Goal: Task Accomplishment & Management: Use online tool/utility

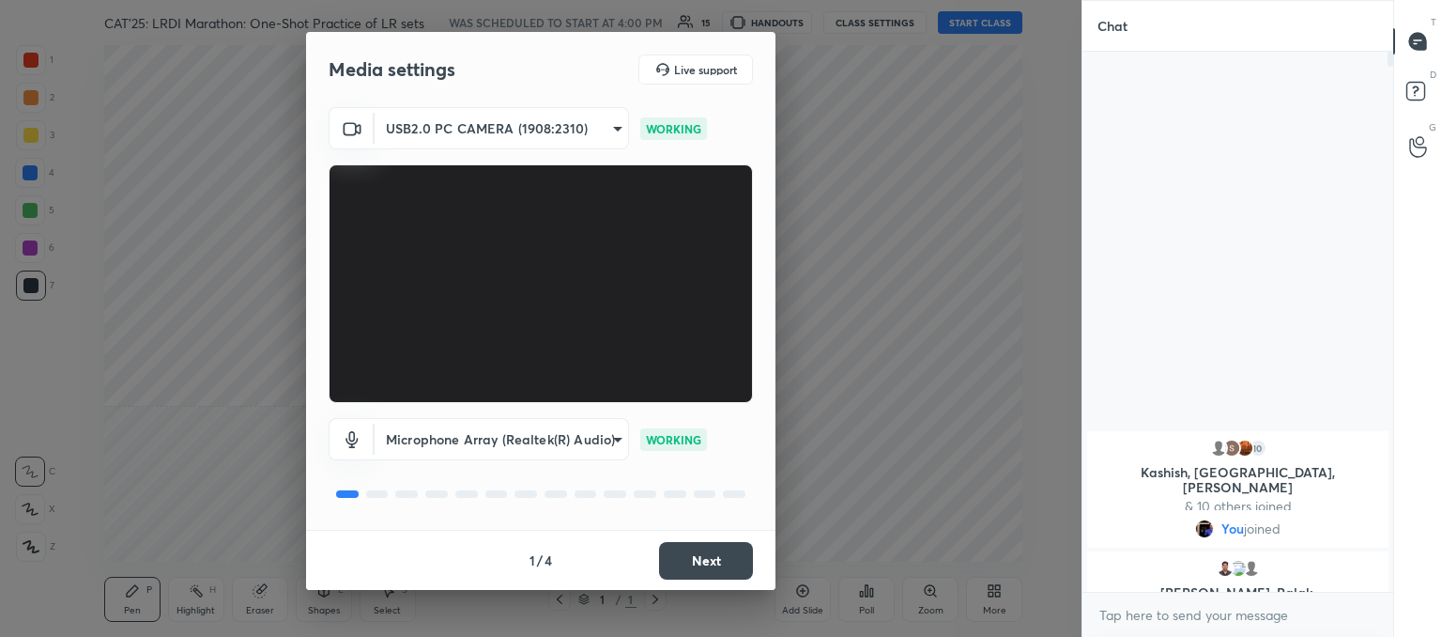
click at [707, 564] on button "Next" at bounding box center [706, 561] width 94 height 38
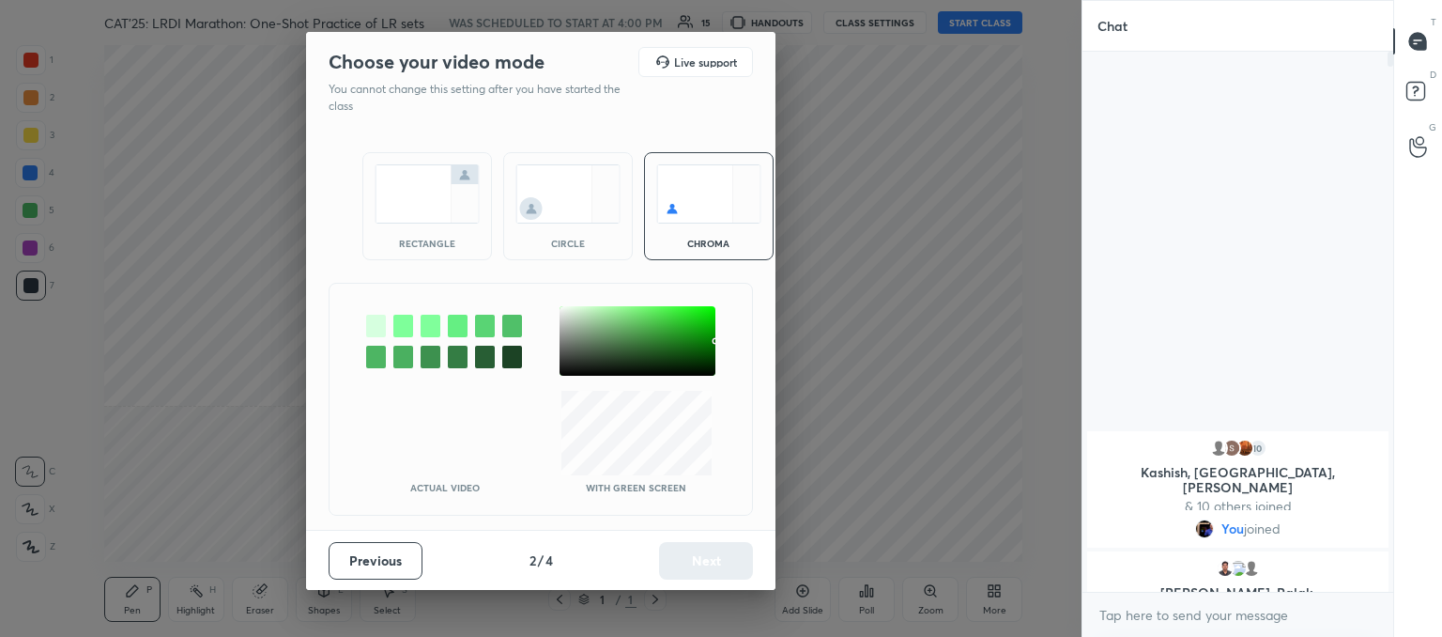
click at [571, 209] on img at bounding box center [568, 193] width 105 height 59
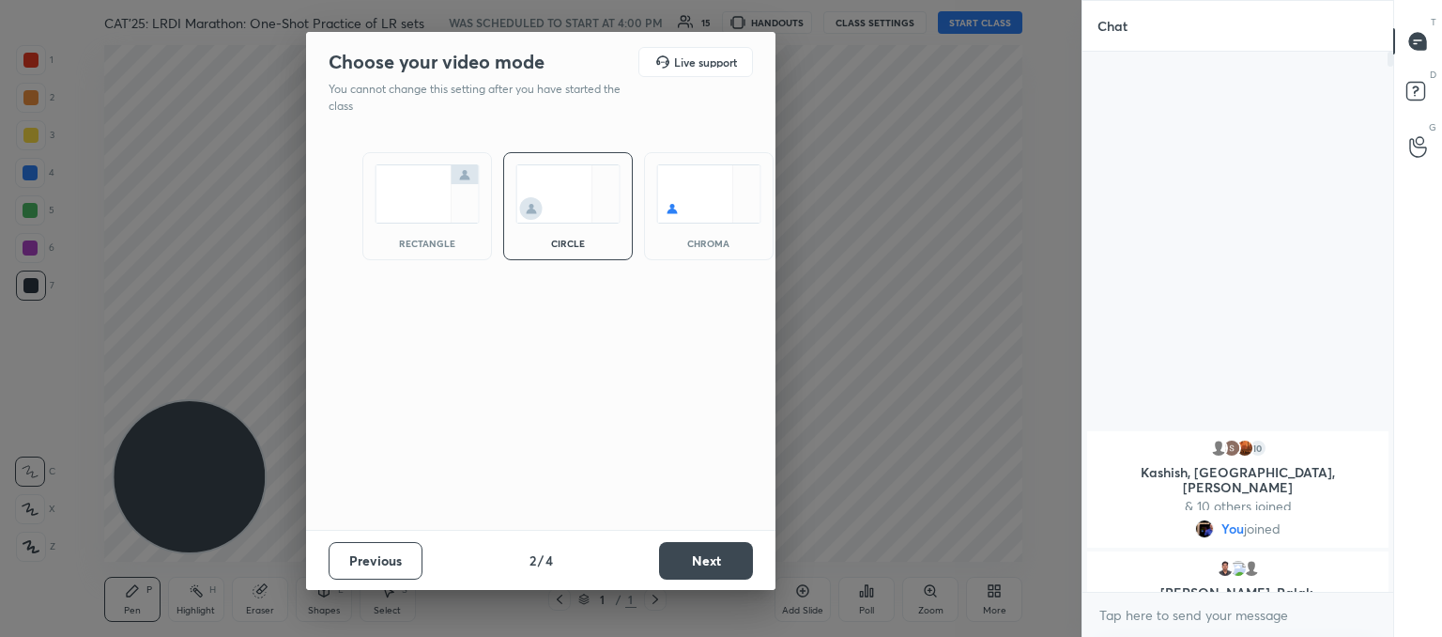
click at [685, 557] on button "Next" at bounding box center [706, 561] width 94 height 38
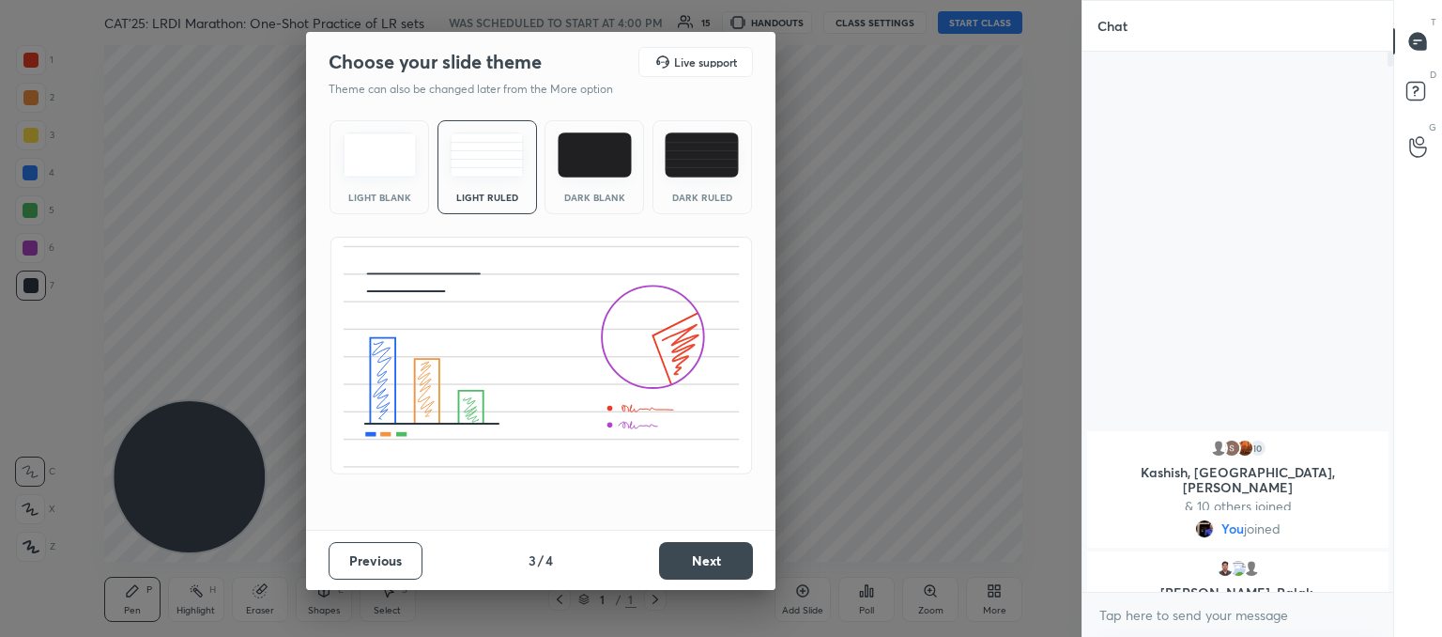
click at [510, 200] on div "Light Ruled" at bounding box center [487, 196] width 75 height 9
click at [693, 570] on button "Next" at bounding box center [706, 561] width 94 height 38
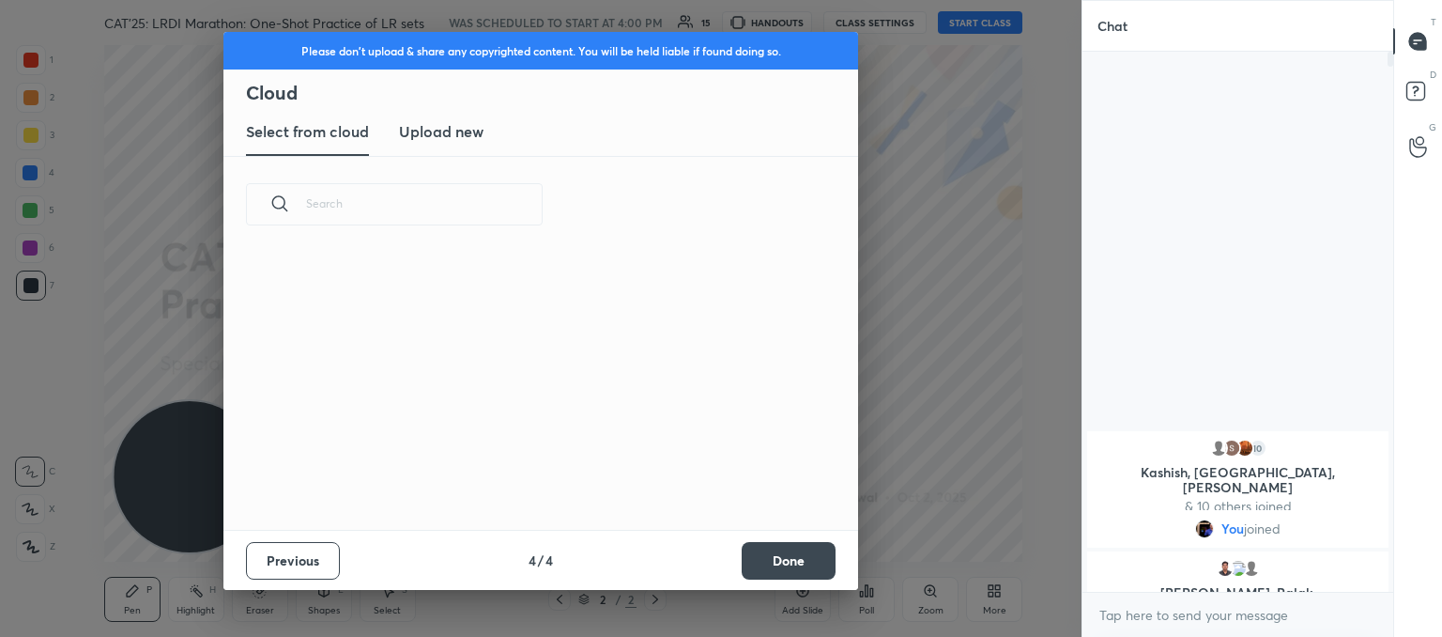
click at [438, 135] on h3 "Upload new" at bounding box center [441, 131] width 85 height 23
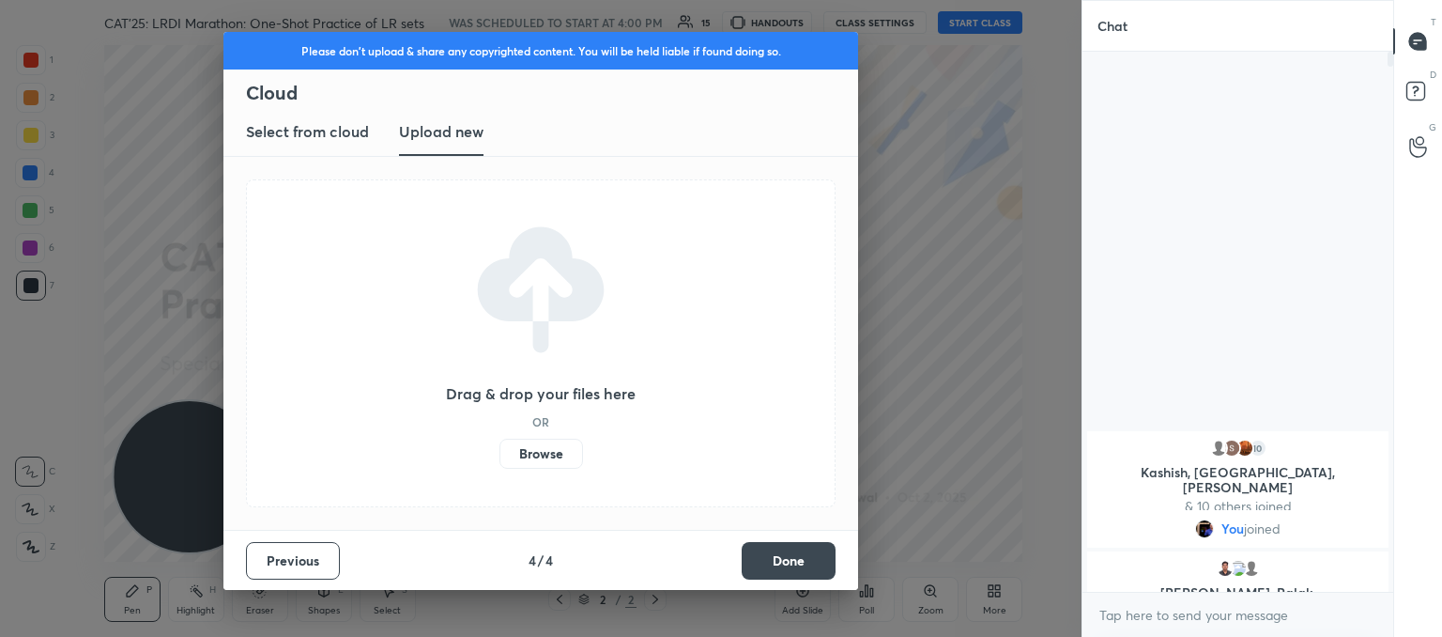
click at [546, 454] on label "Browse" at bounding box center [542, 454] width 84 height 30
click at [500, 454] on input "Browse" at bounding box center [500, 454] width 0 height 30
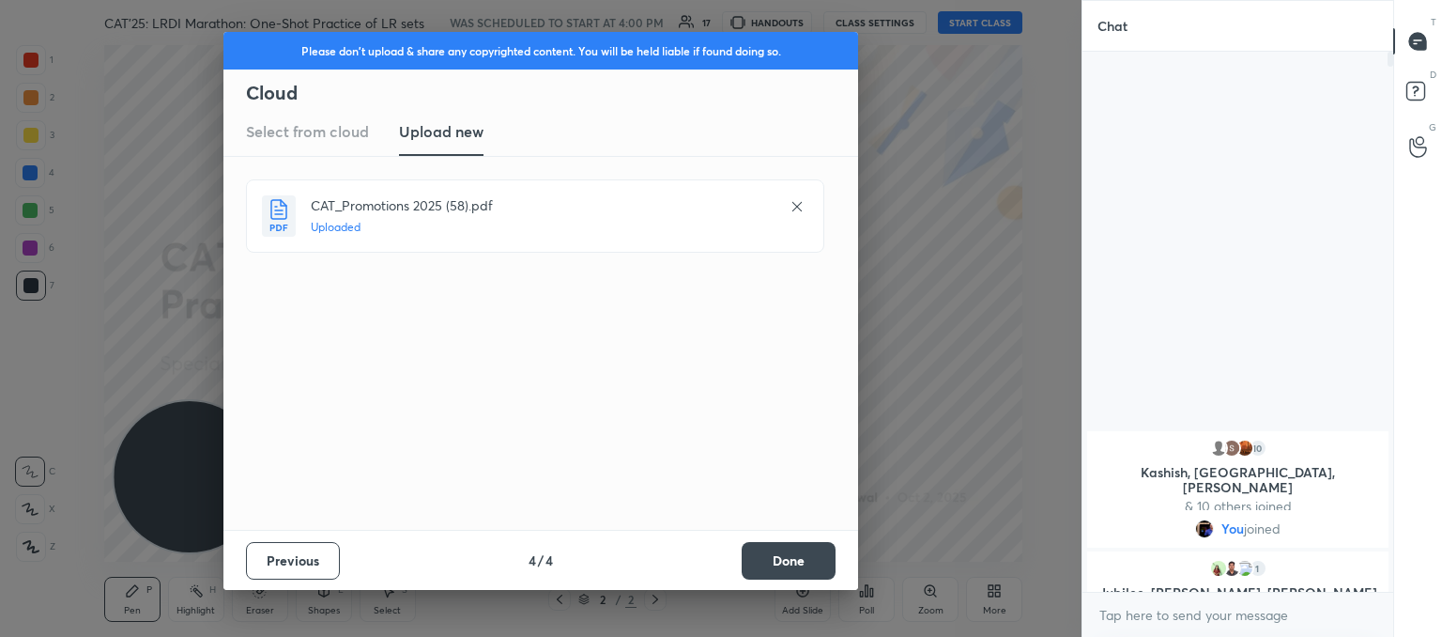
click at [808, 557] on button "Done" at bounding box center [789, 561] width 94 height 38
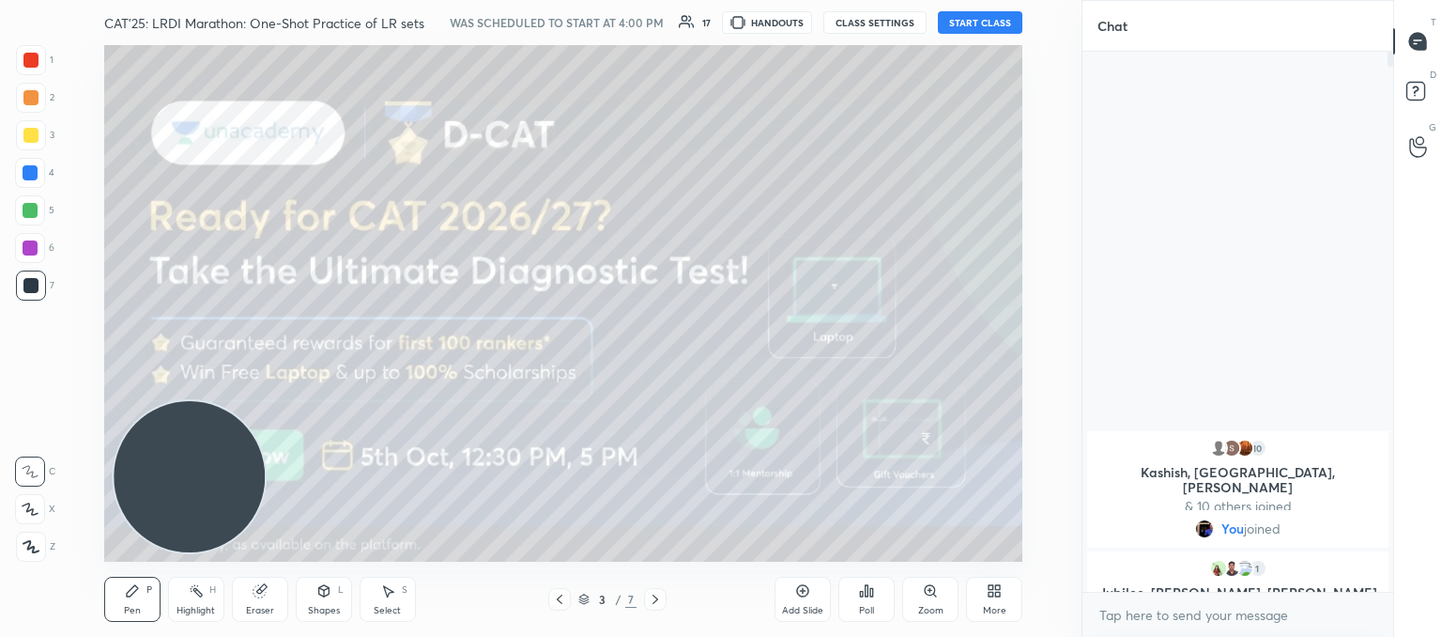
click at [556, 598] on icon at bounding box center [559, 599] width 15 height 15
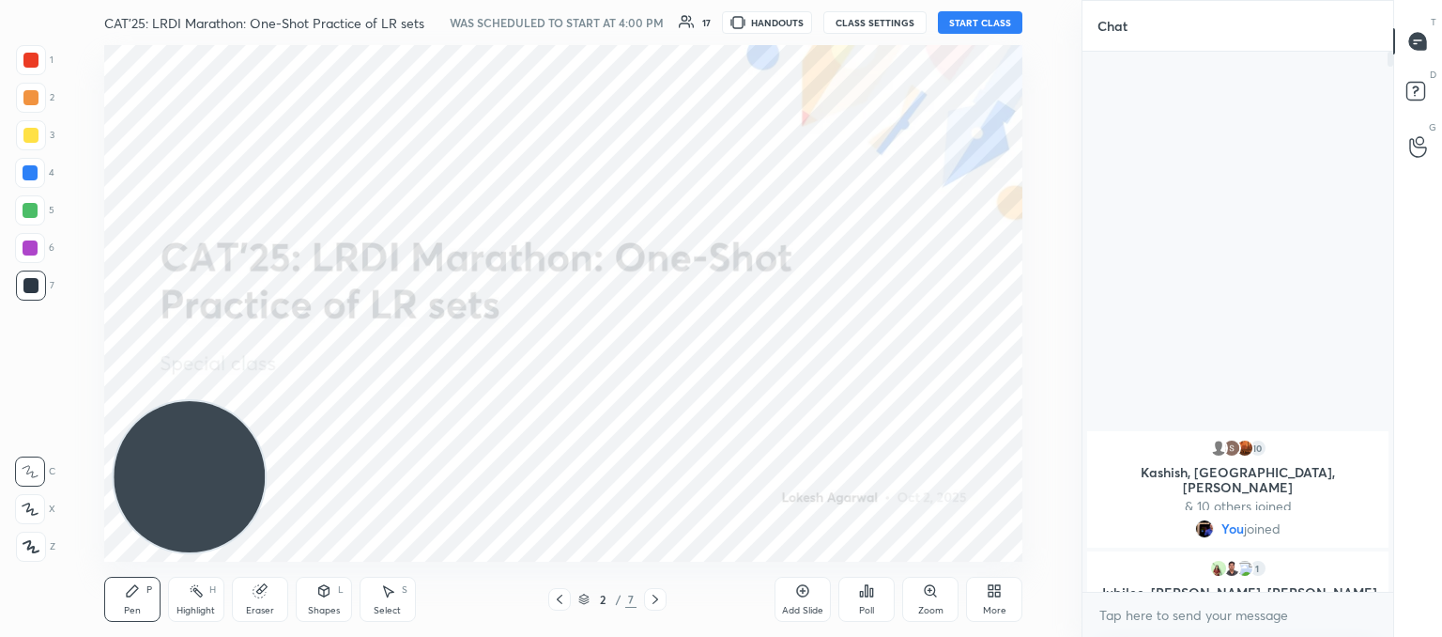
click at [964, 24] on button "START CLASS" at bounding box center [980, 22] width 85 height 23
click at [1232, 618] on body "1 2 3 4 5 6 7 C X Z C X Z E E Erase all H H LIVE CAT'25: LRDI Marathon: One-Sho…" at bounding box center [721, 318] width 1442 height 637
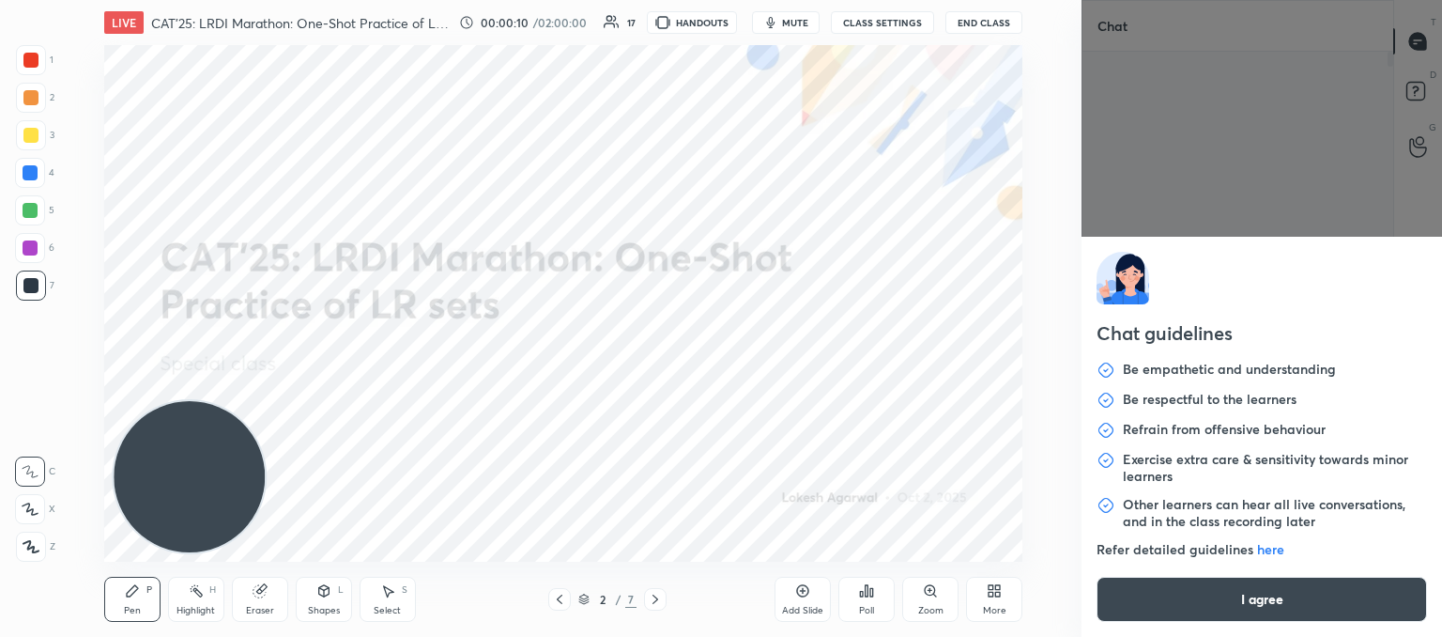
click at [1251, 613] on button "I agree" at bounding box center [1262, 599] width 331 height 45
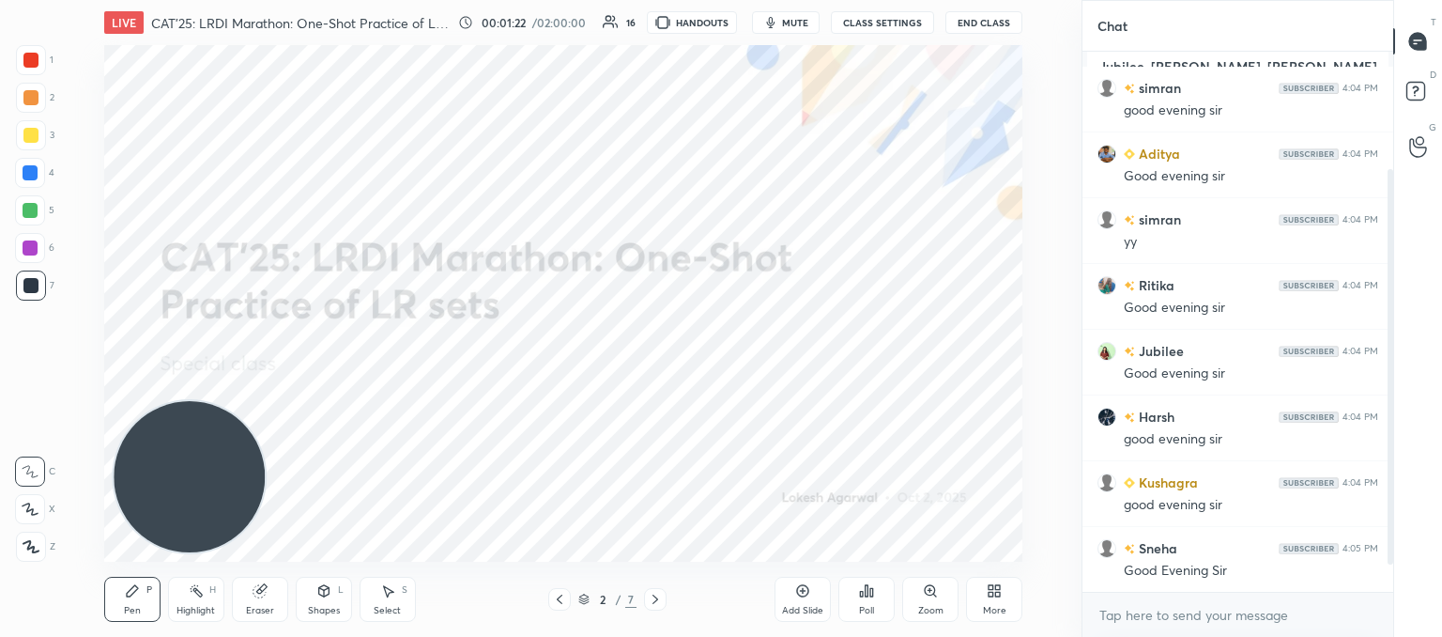
scroll to position [216, 0]
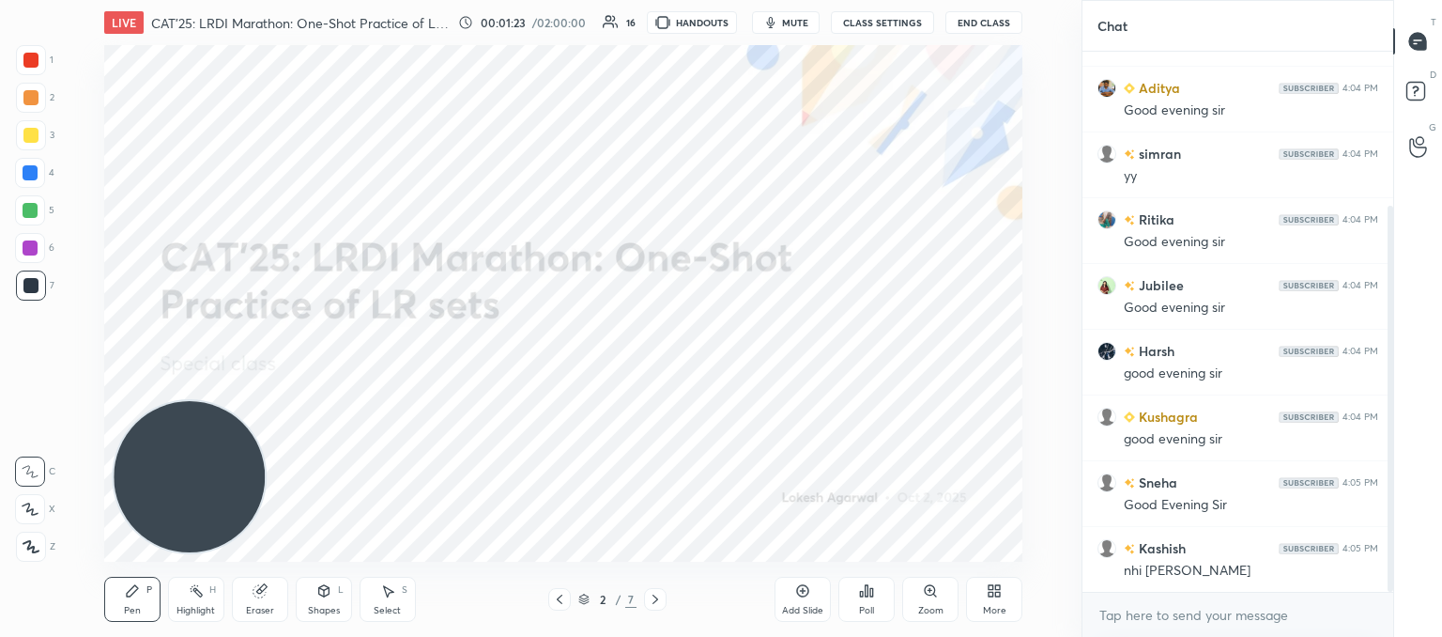
click at [29, 549] on icon at bounding box center [31, 546] width 17 height 13
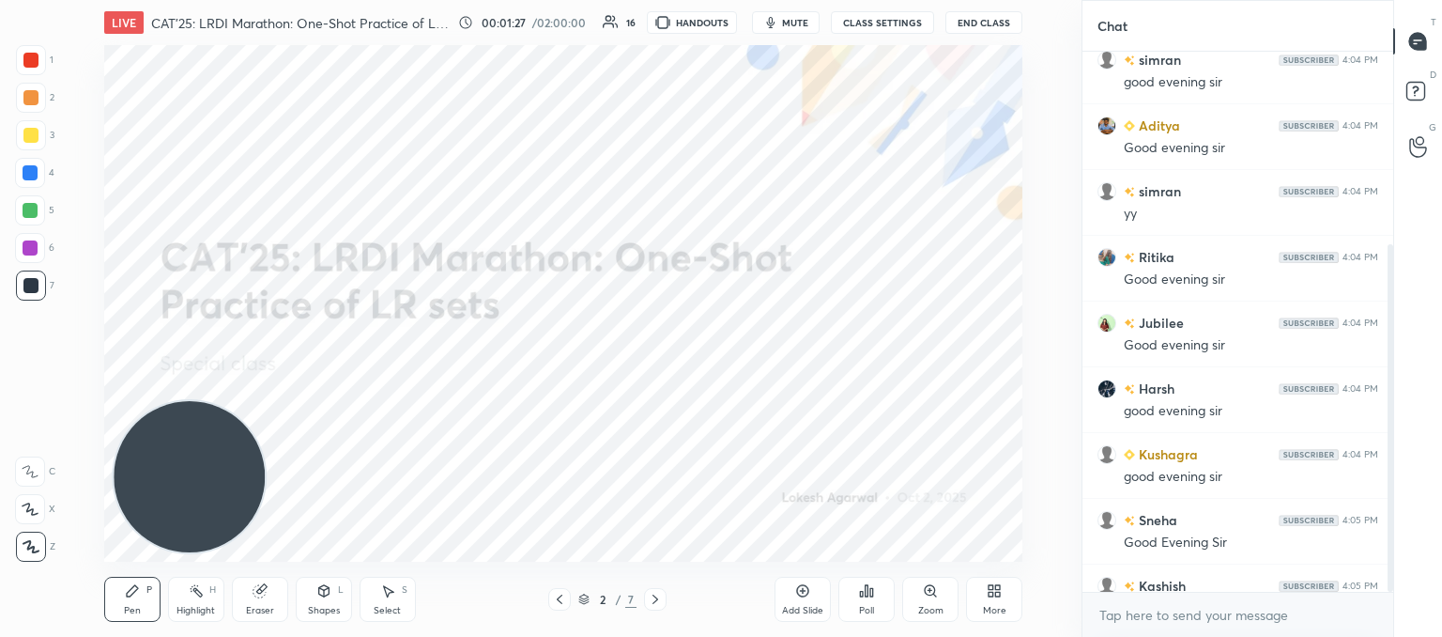
click at [660, 596] on icon at bounding box center [655, 599] width 15 height 15
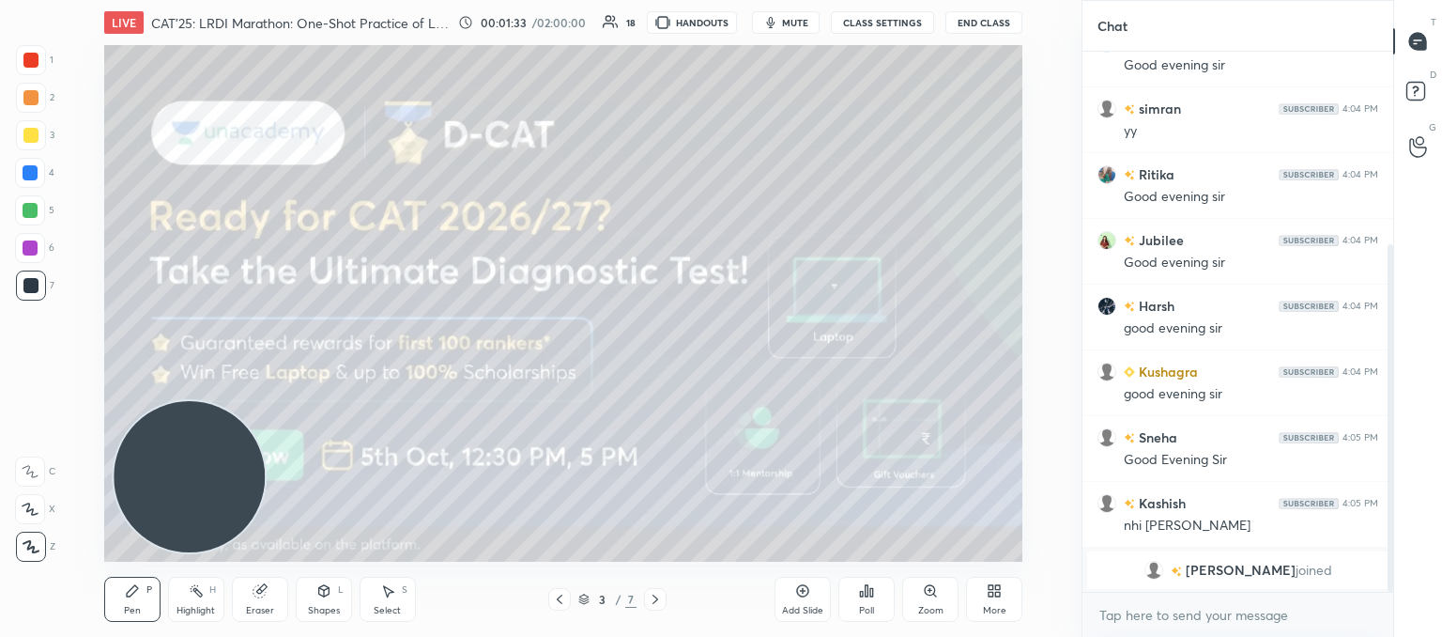
click at [29, 132] on div at bounding box center [30, 135] width 15 height 15
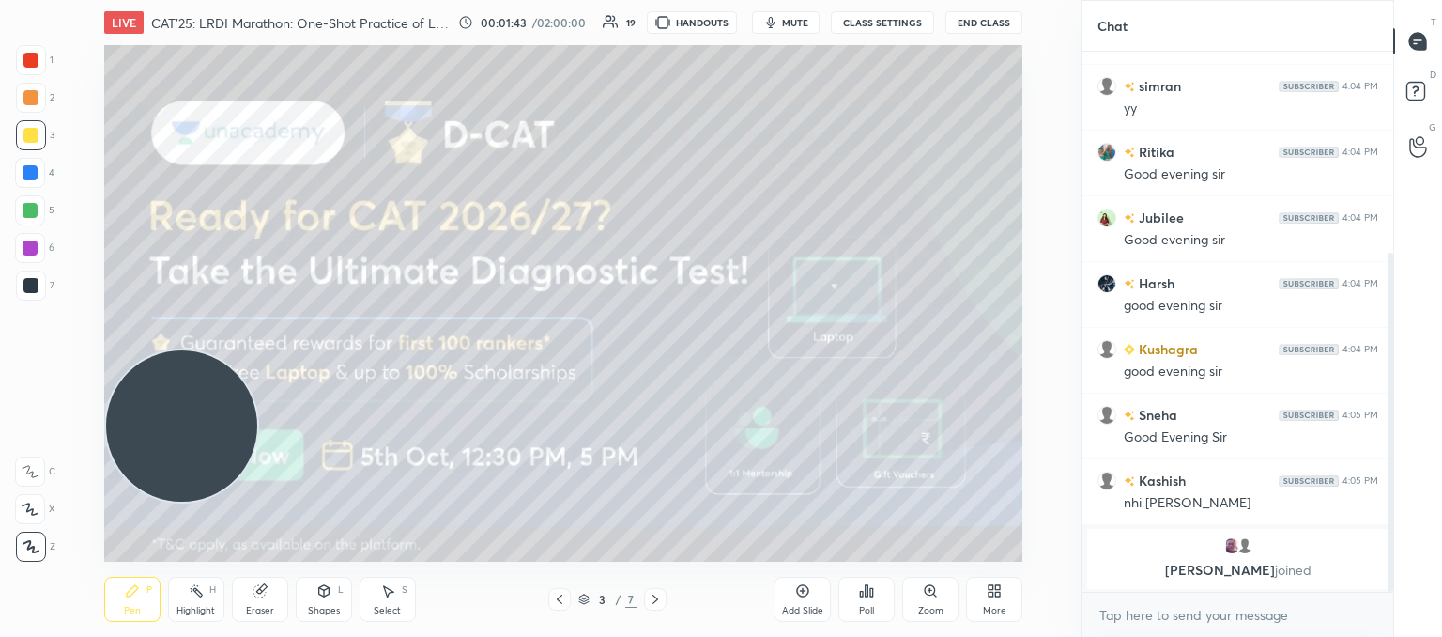
drag, startPoint x: 180, startPoint y: 425, endPoint x: 98, endPoint y: 36, distance: 398.4
click at [60, 32] on div "LIVE CAT'25: LRDI Marathon: One-Shot Practice of LR sets 00:01:43 / 02:00:00 19…" at bounding box center [563, 318] width 1007 height 637
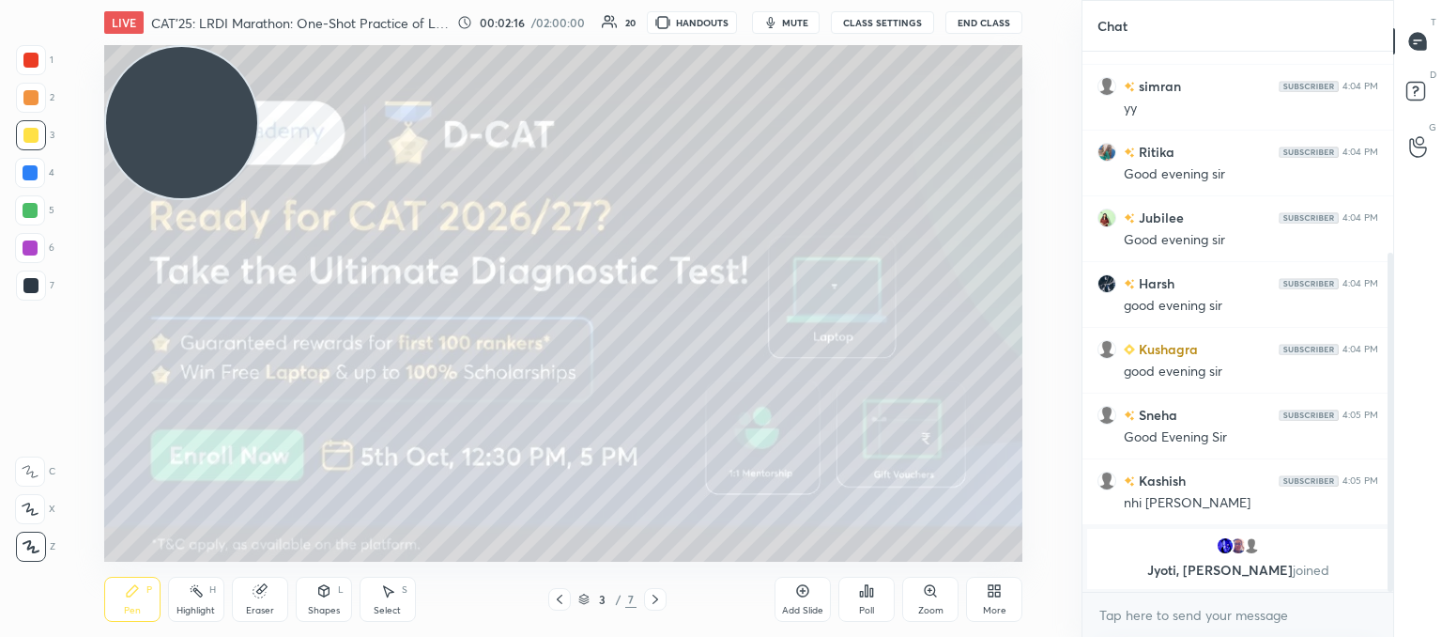
scroll to position [336, 0]
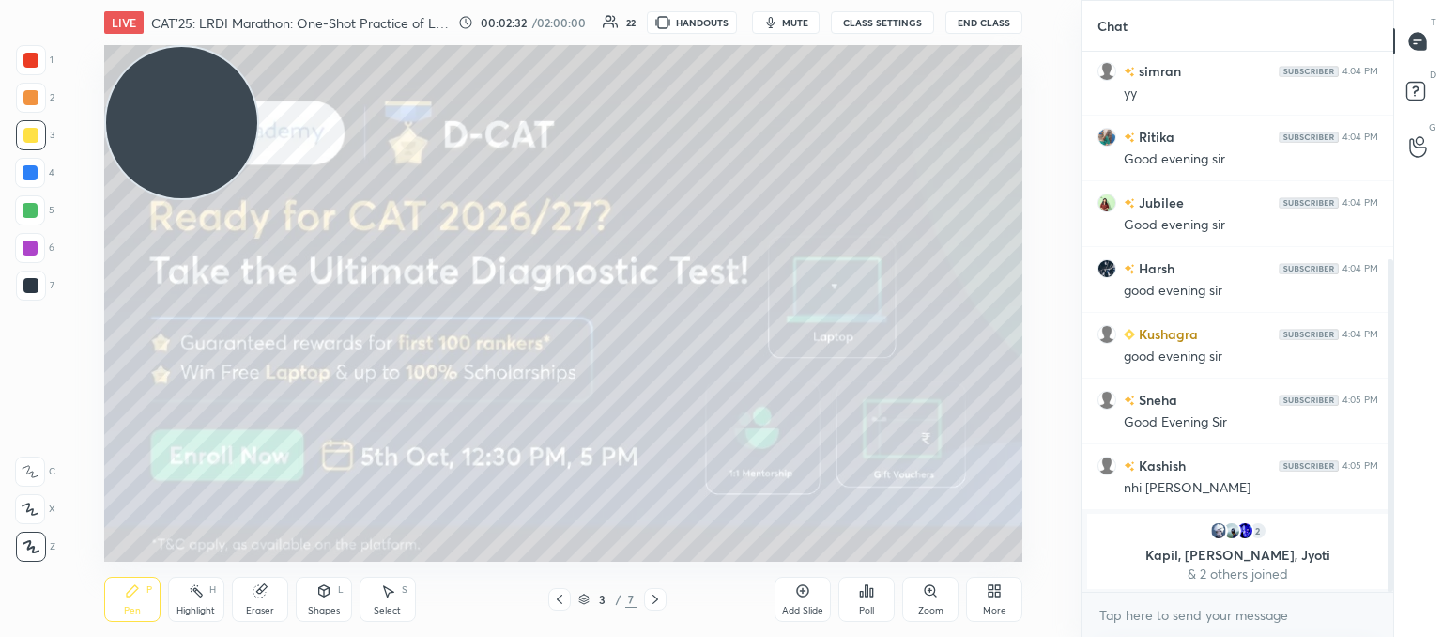
click at [657, 599] on icon at bounding box center [655, 599] width 15 height 15
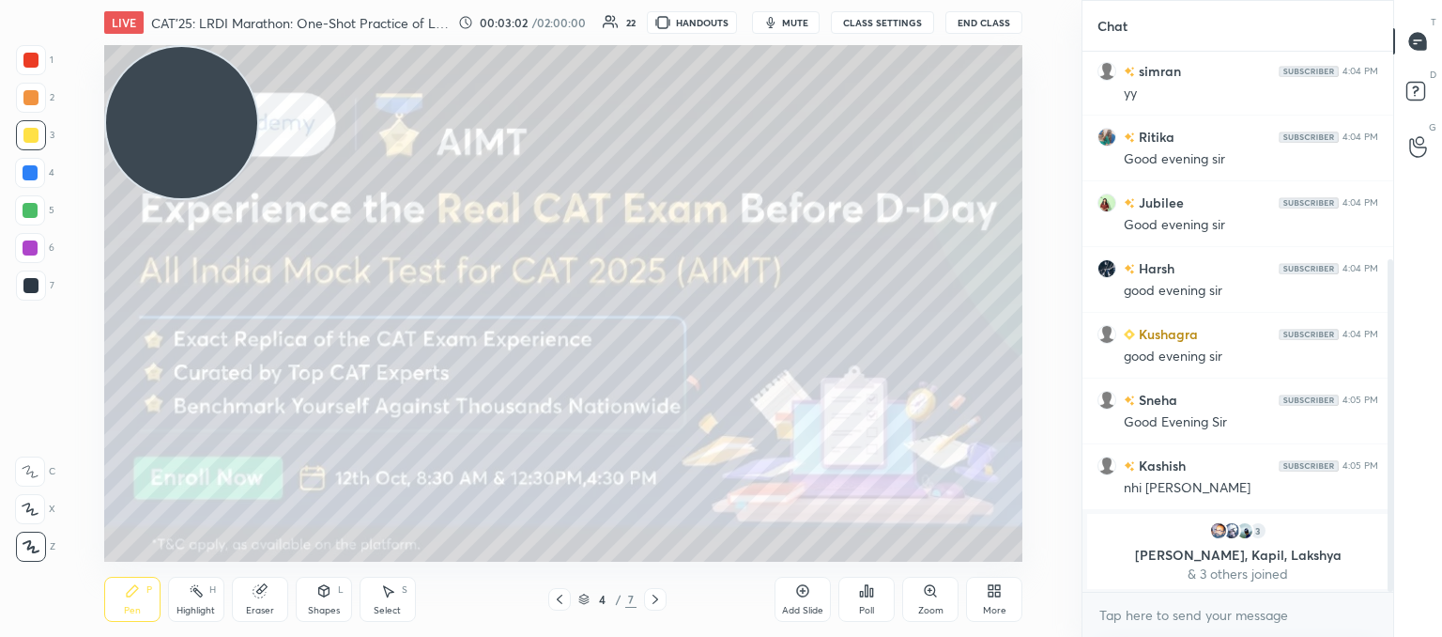
click at [656, 602] on icon at bounding box center [655, 599] width 15 height 15
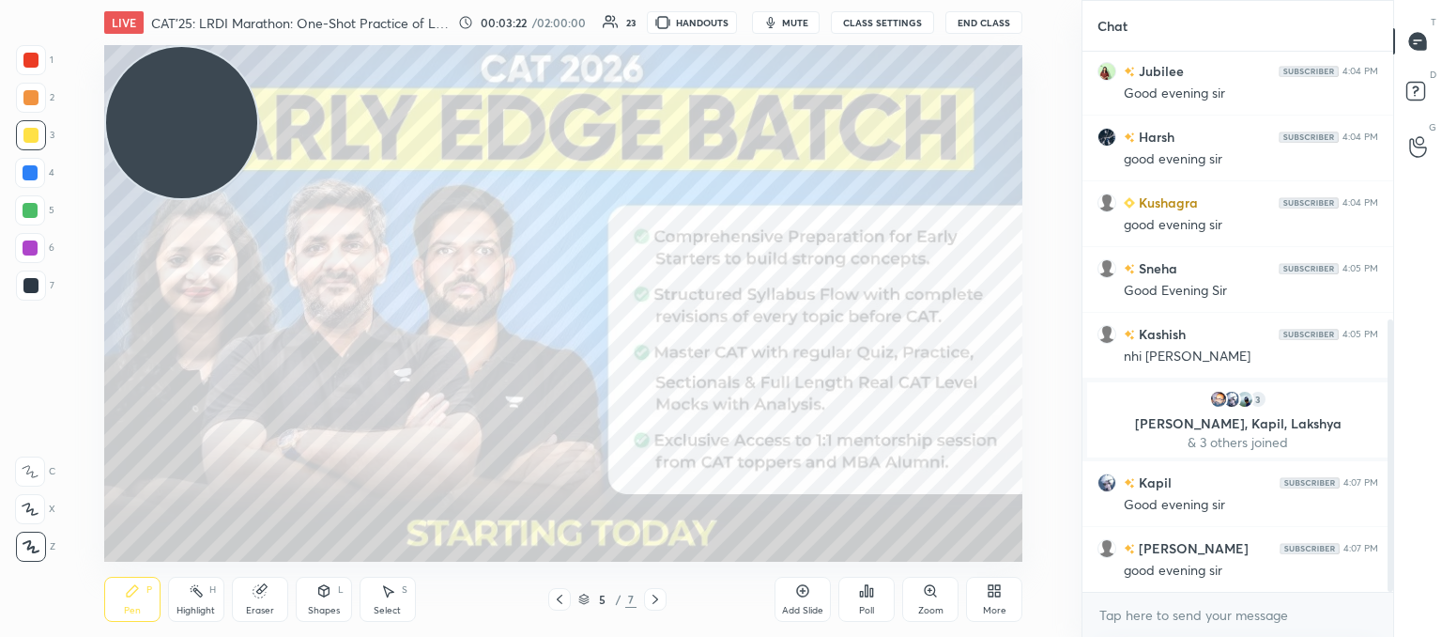
scroll to position [533, 0]
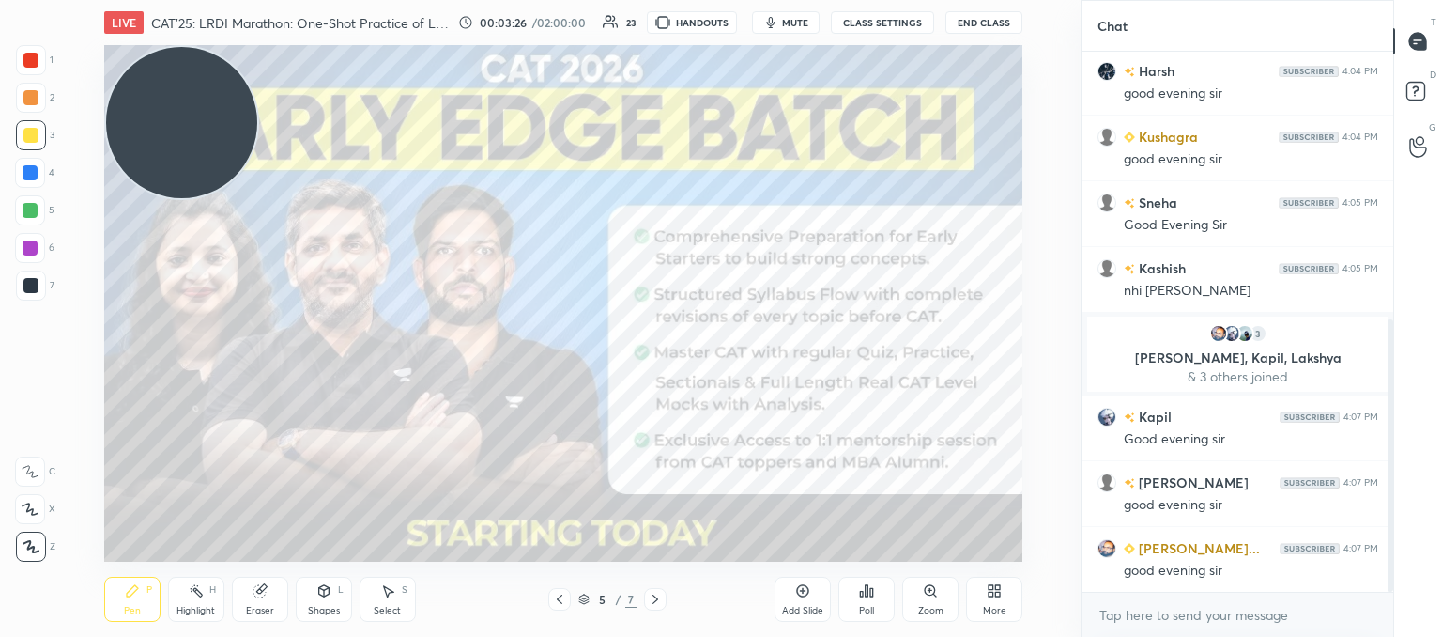
click at [658, 597] on icon at bounding box center [655, 599] width 15 height 15
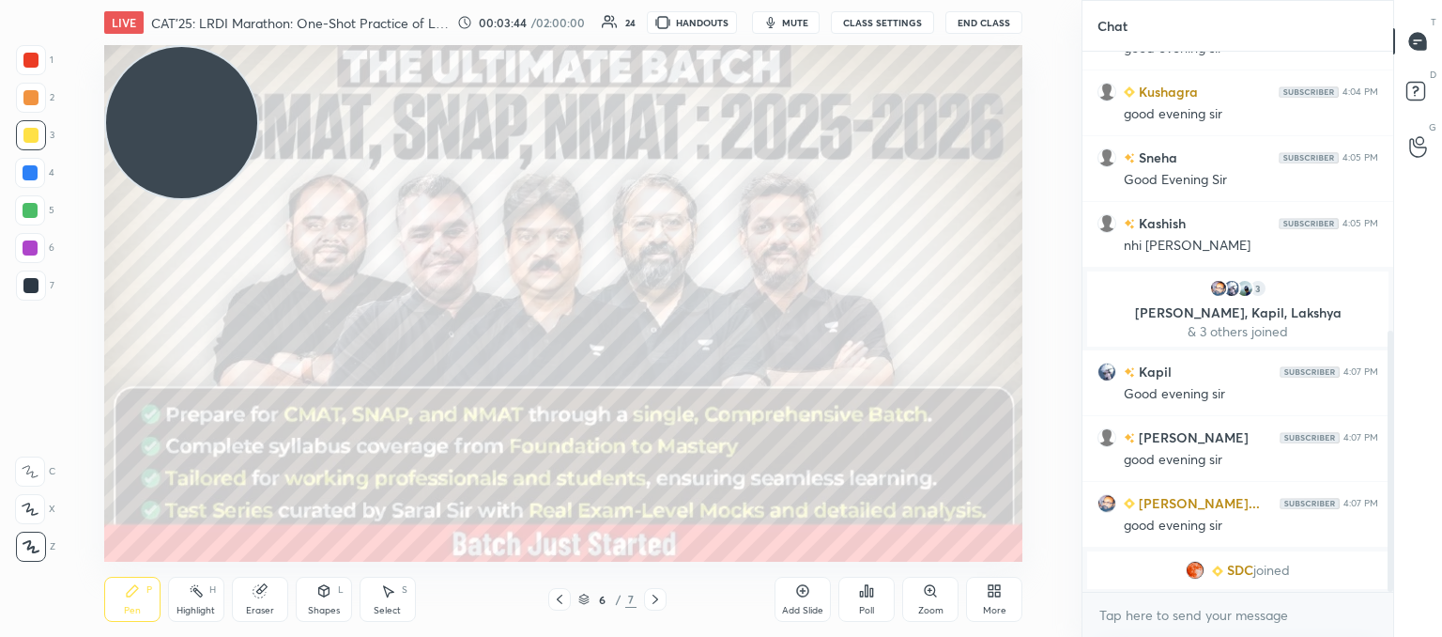
scroll to position [601, 0]
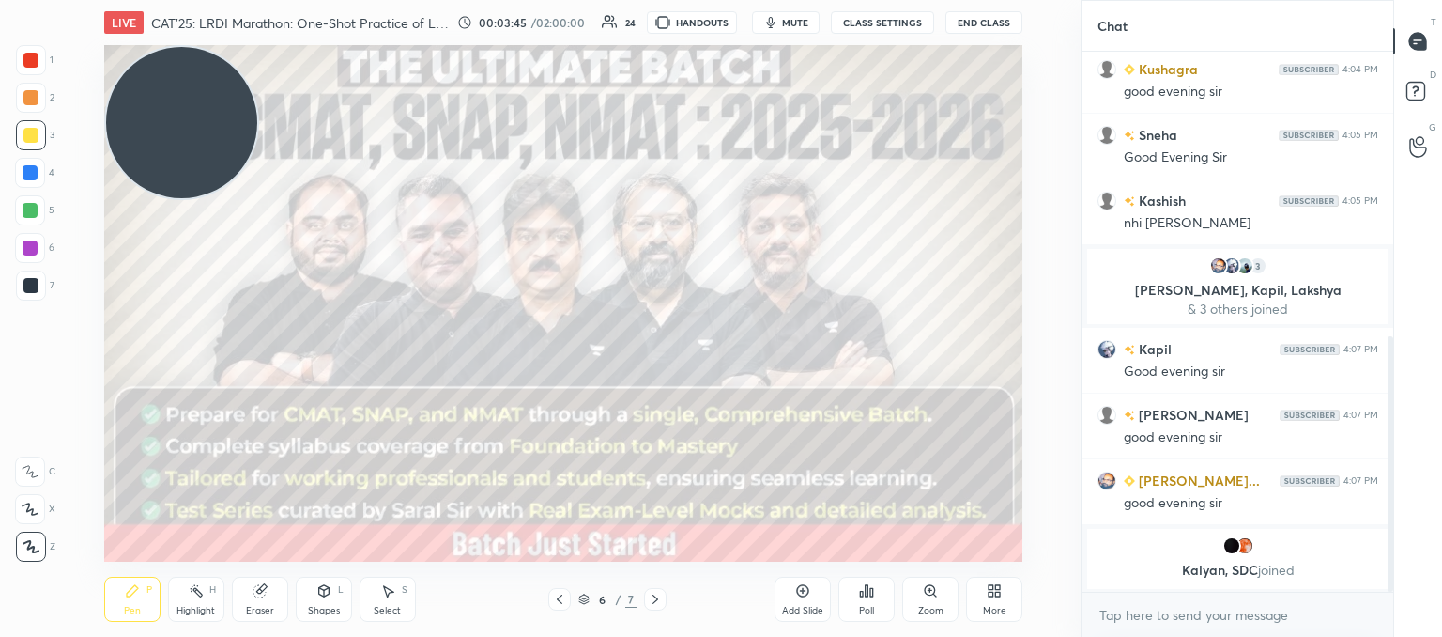
click at [654, 602] on icon at bounding box center [656, 598] width 6 height 9
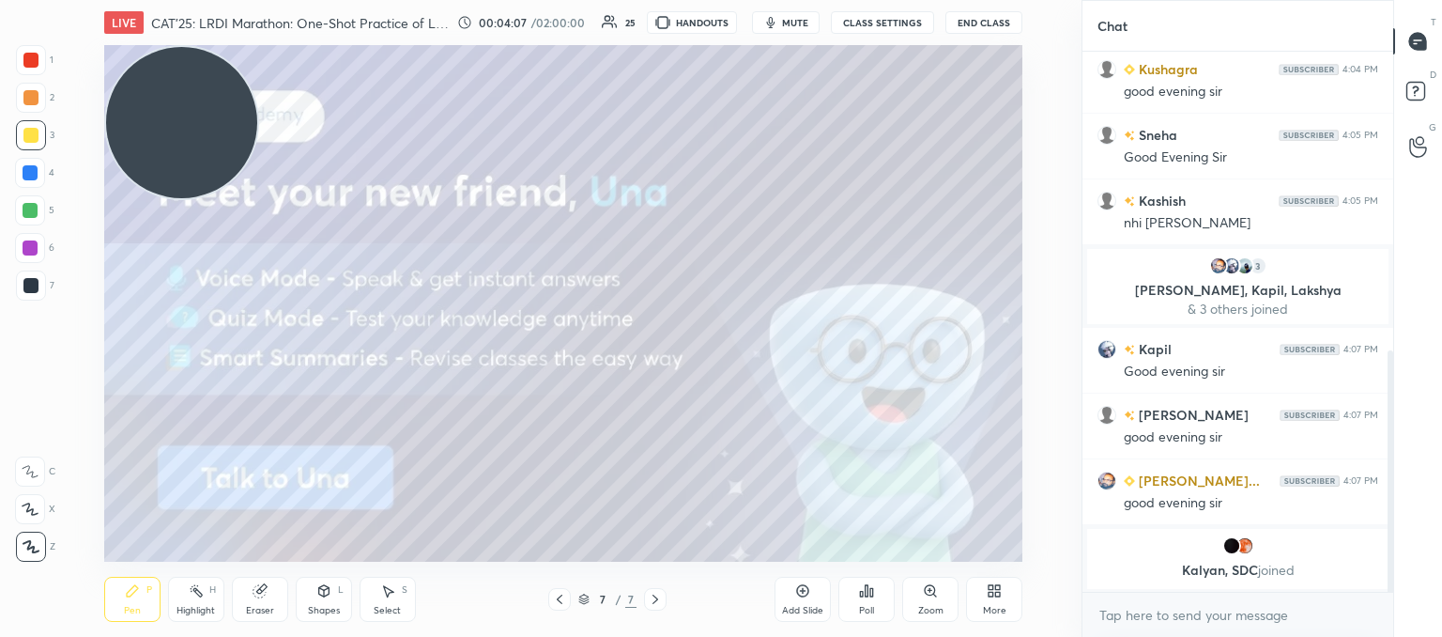
scroll to position [667, 0]
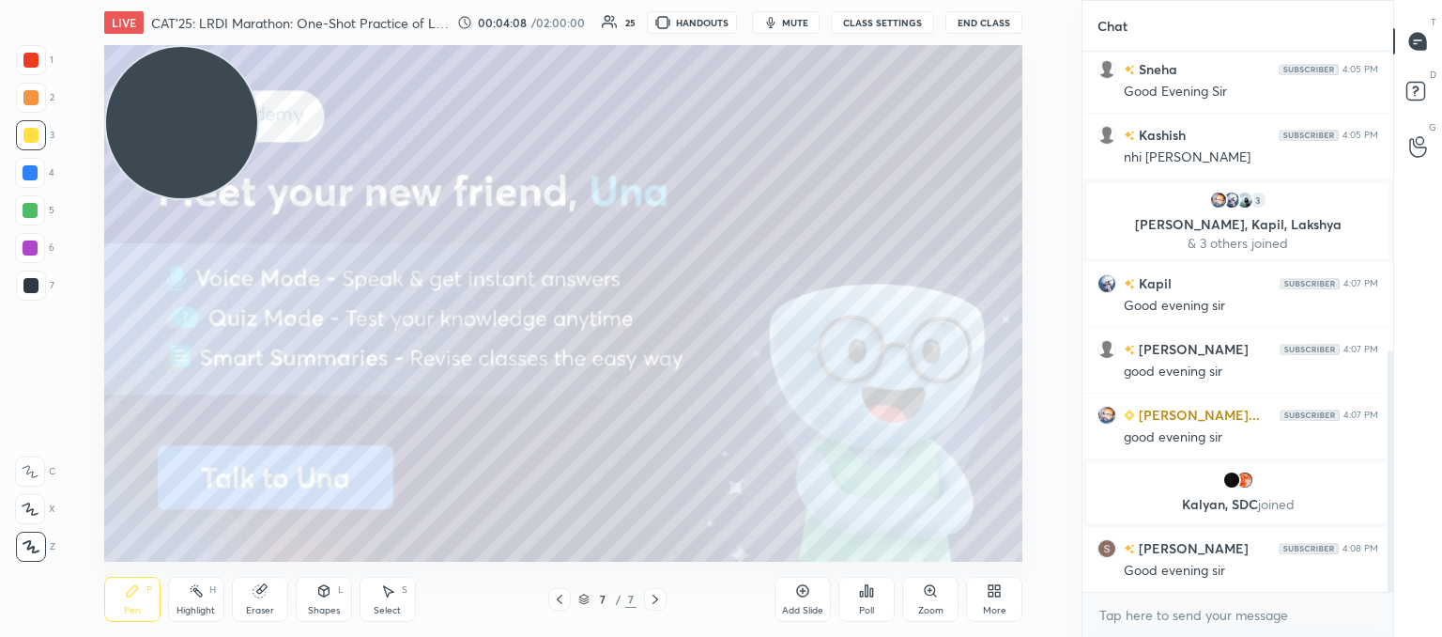
click at [978, 600] on div "More" at bounding box center [994, 599] width 56 height 45
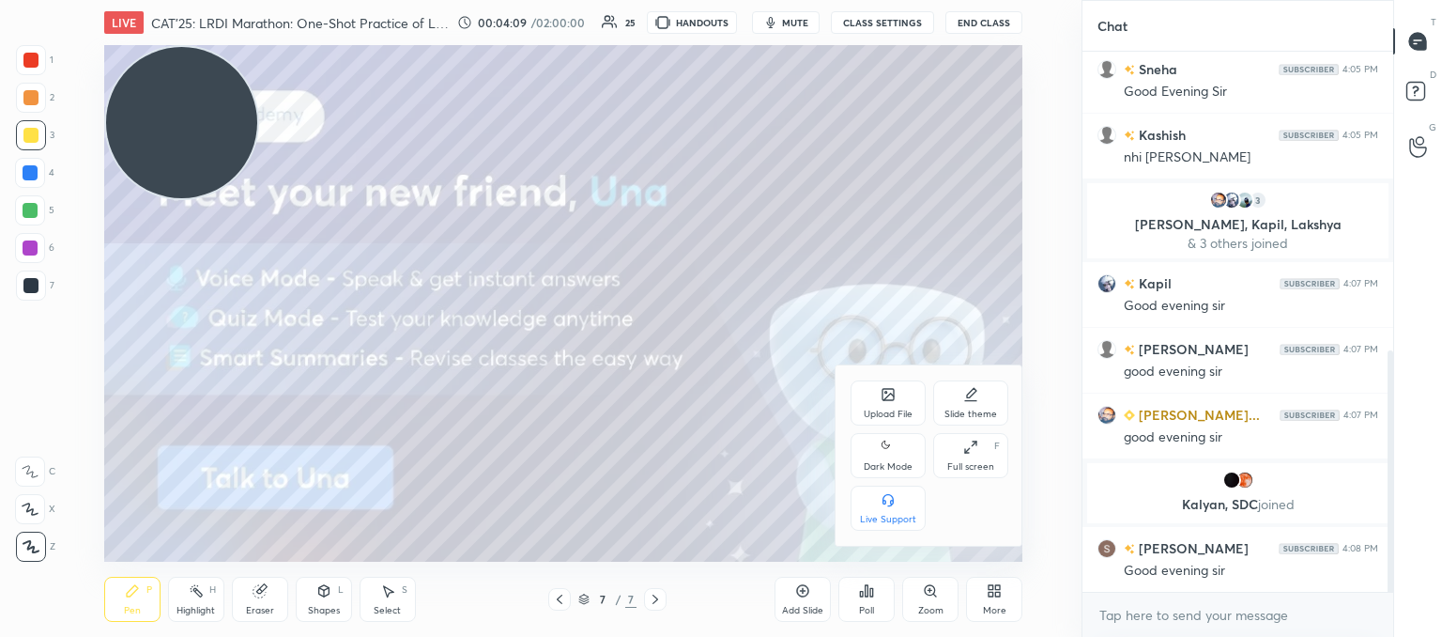
click at [893, 414] on div "Upload File" at bounding box center [888, 413] width 49 height 9
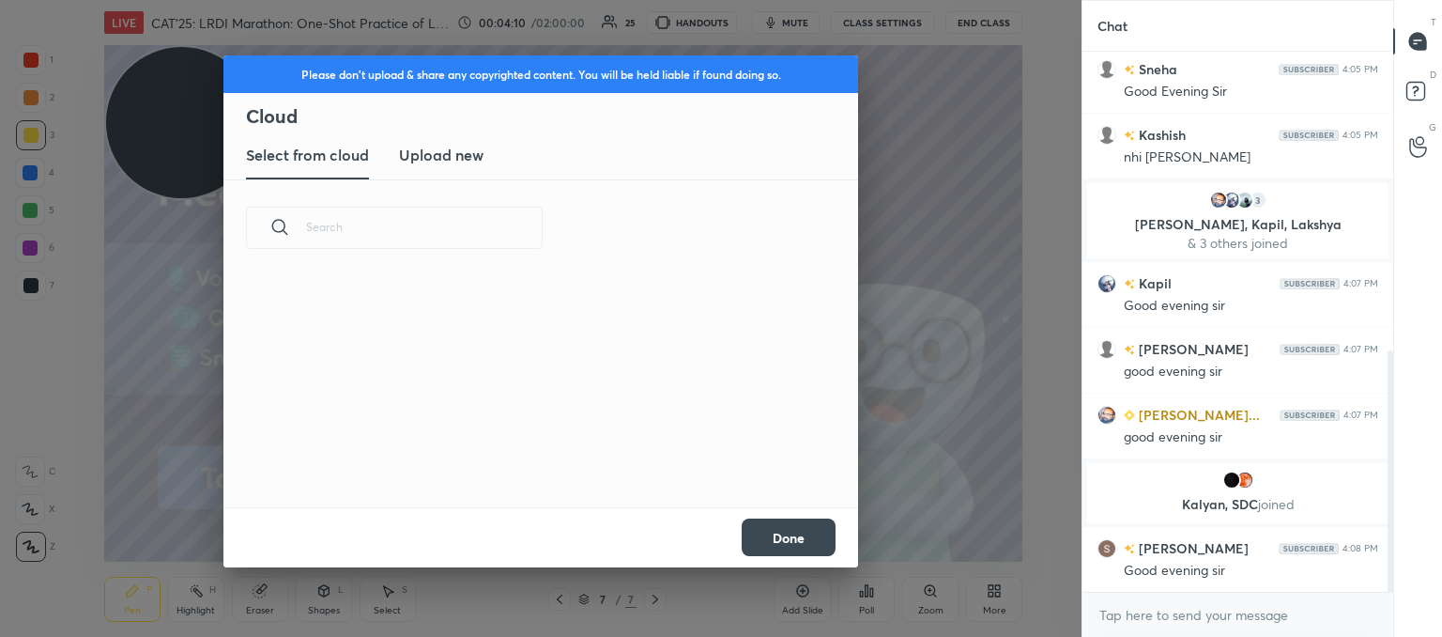
scroll to position [231, 603]
click at [462, 146] on h3 "Upload new" at bounding box center [441, 155] width 85 height 23
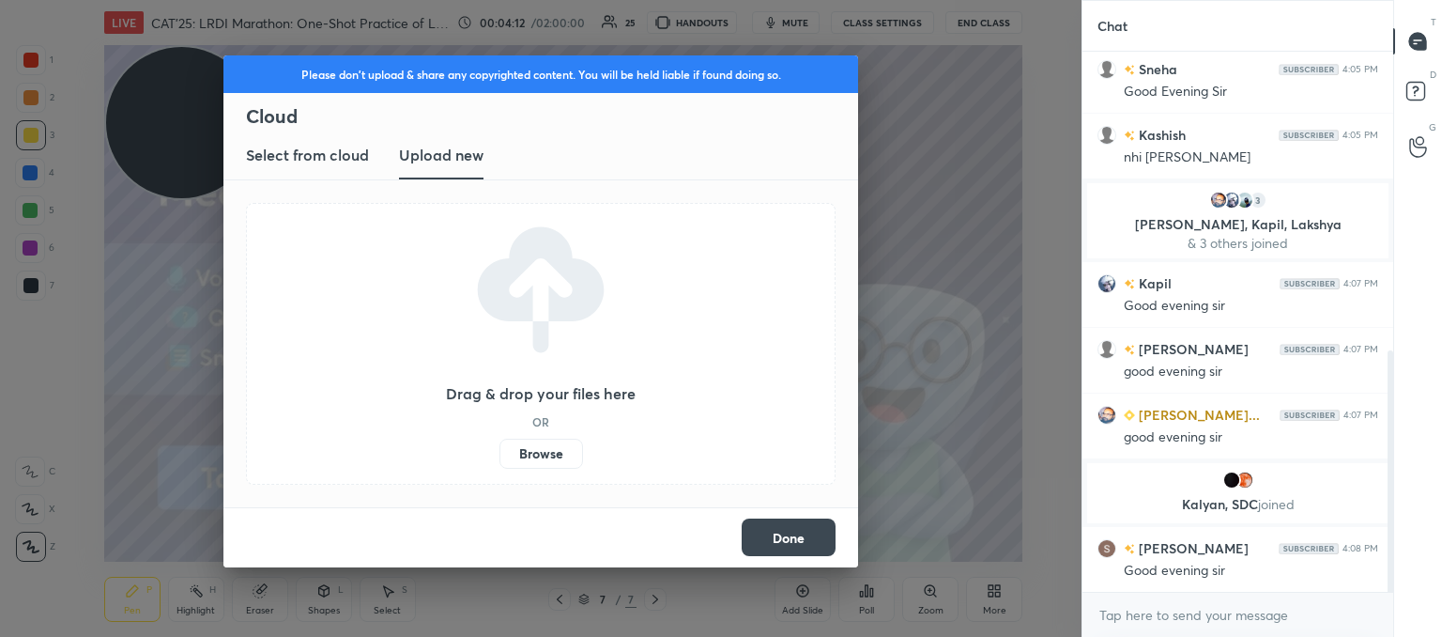
click at [545, 449] on label "Browse" at bounding box center [542, 454] width 84 height 30
click at [500, 449] on input "Browse" at bounding box center [500, 454] width 0 height 30
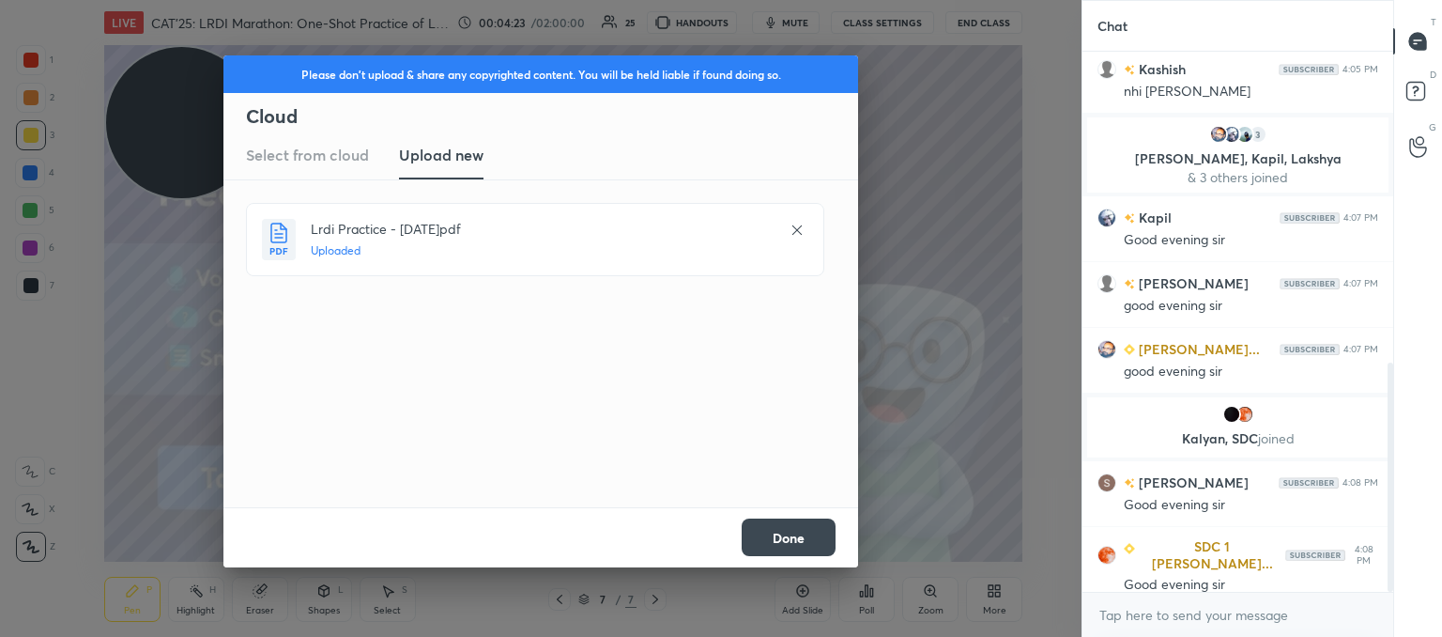
click at [776, 534] on button "Done" at bounding box center [789, 537] width 94 height 38
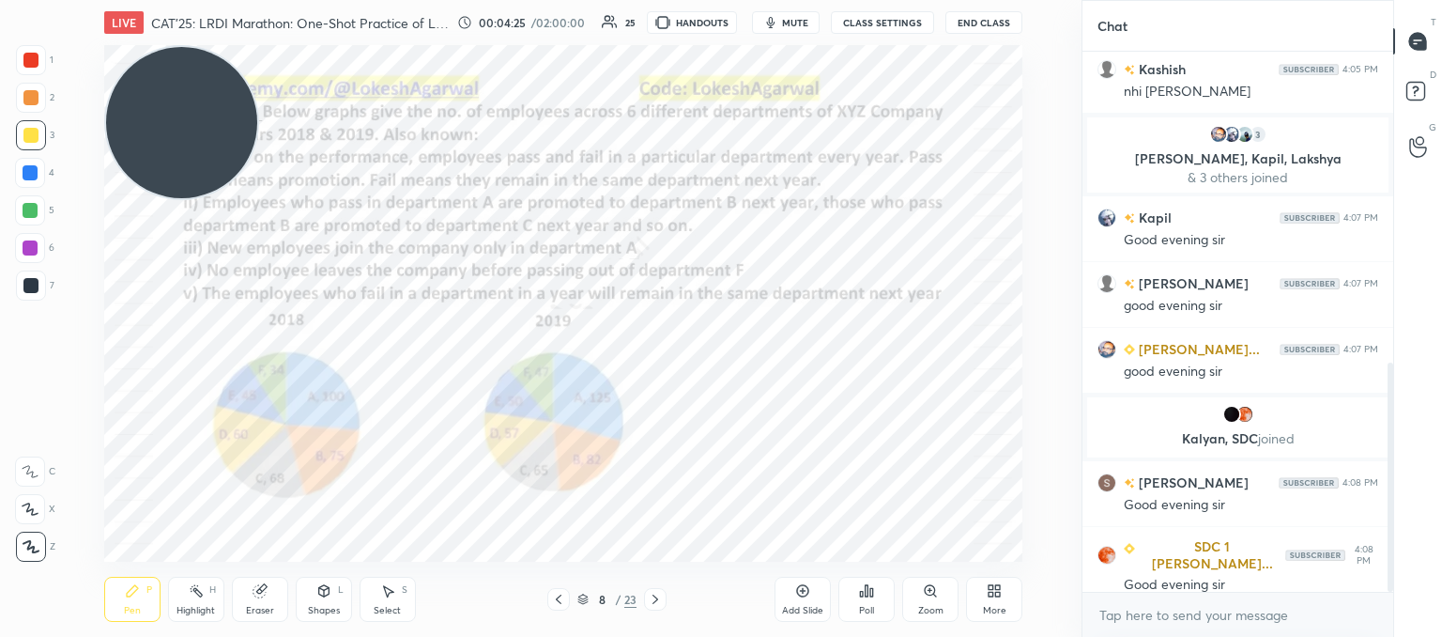
drag, startPoint x: 203, startPoint y: 156, endPoint x: 76, endPoint y: 167, distance: 127.3
click at [76, 167] on div "Setting up your live class Poll for secs No correct answer Start poll" at bounding box center [563, 303] width 1007 height 516
click at [649, 597] on icon at bounding box center [655, 599] width 15 height 15
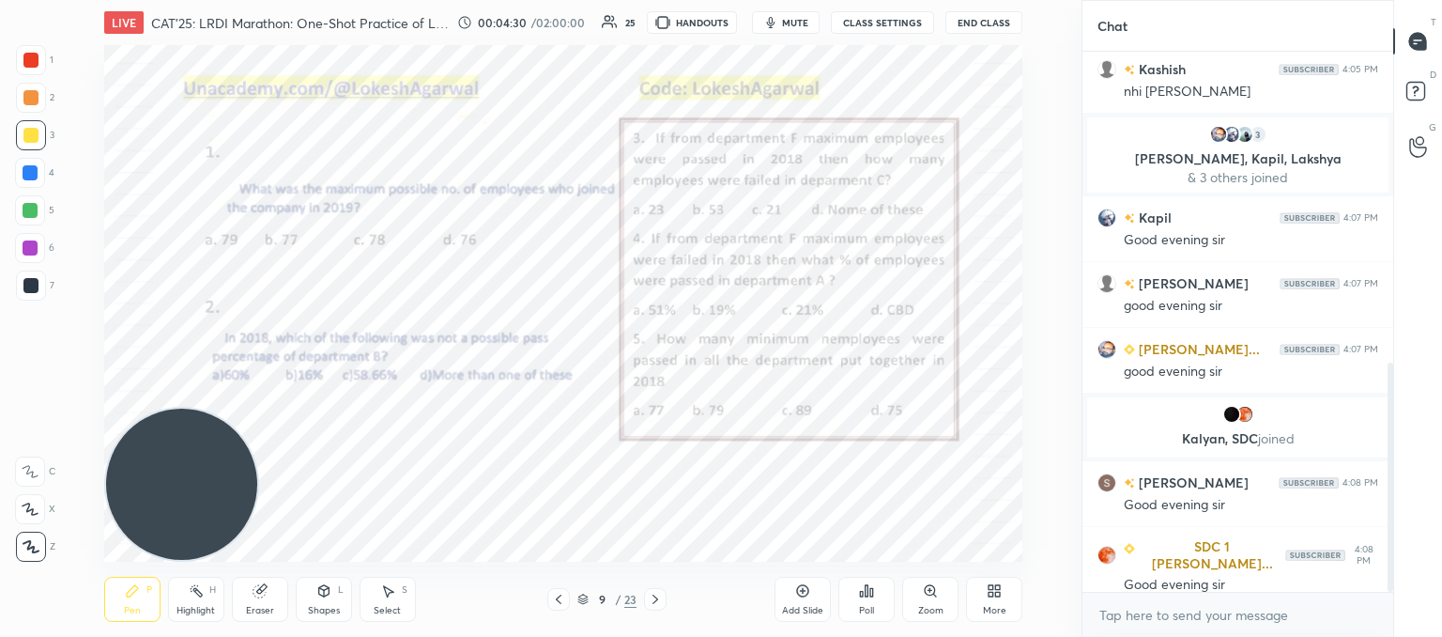
drag, startPoint x: 191, startPoint y: 174, endPoint x: 249, endPoint y: 533, distance: 364.3
click at [77, 0] on html "1 2 3 4 5 6 7 C X Z C X Z E E Erase all H H LIVE CAT'25: LRDI Marathon: One-Sho…" at bounding box center [721, 0] width 1442 height 0
click at [870, 606] on div "Poll" at bounding box center [866, 610] width 15 height 9
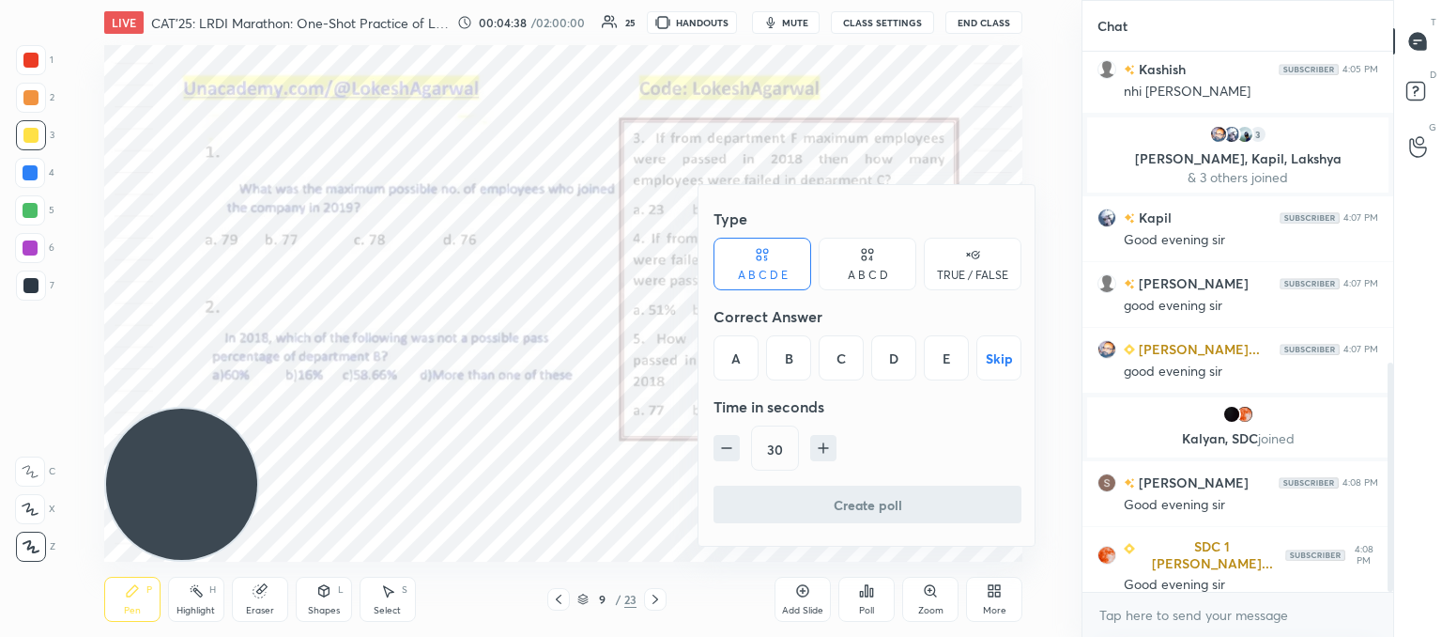
click at [880, 266] on div "A B C D" at bounding box center [868, 264] width 98 height 53
click at [927, 356] on div "D" at bounding box center [930, 357] width 55 height 45
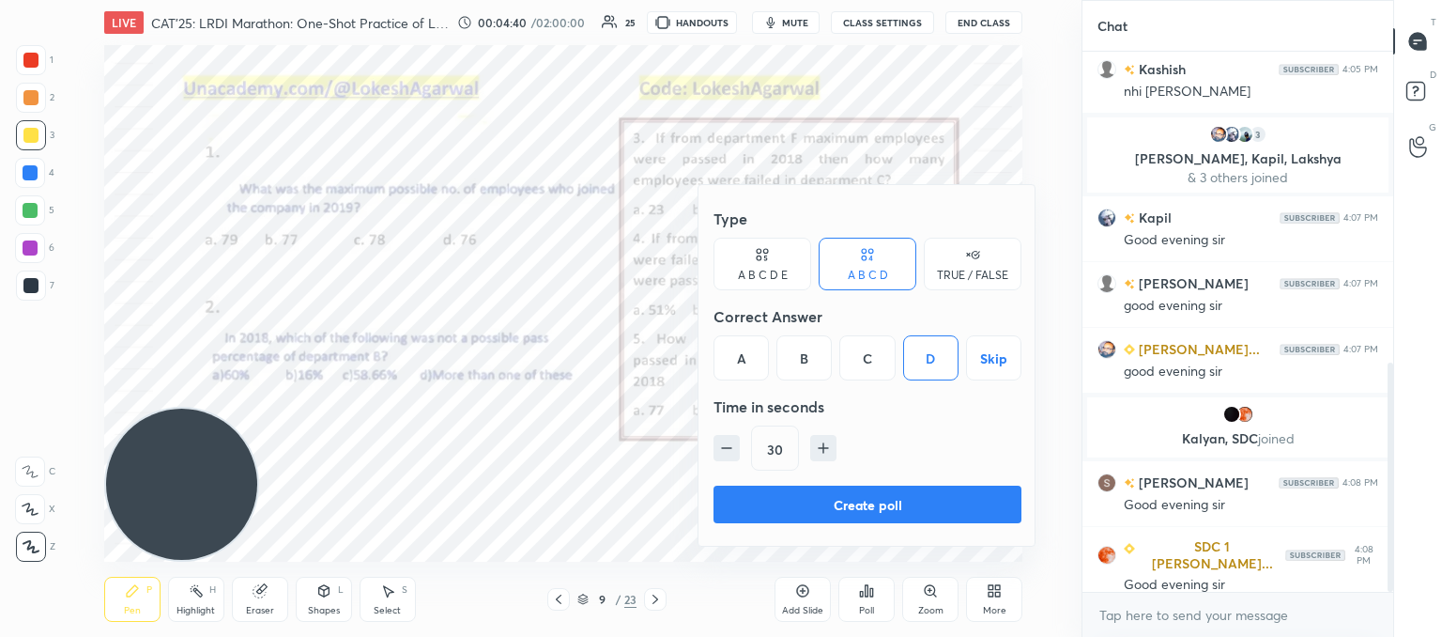
click at [842, 494] on button "Create poll" at bounding box center [868, 504] width 308 height 38
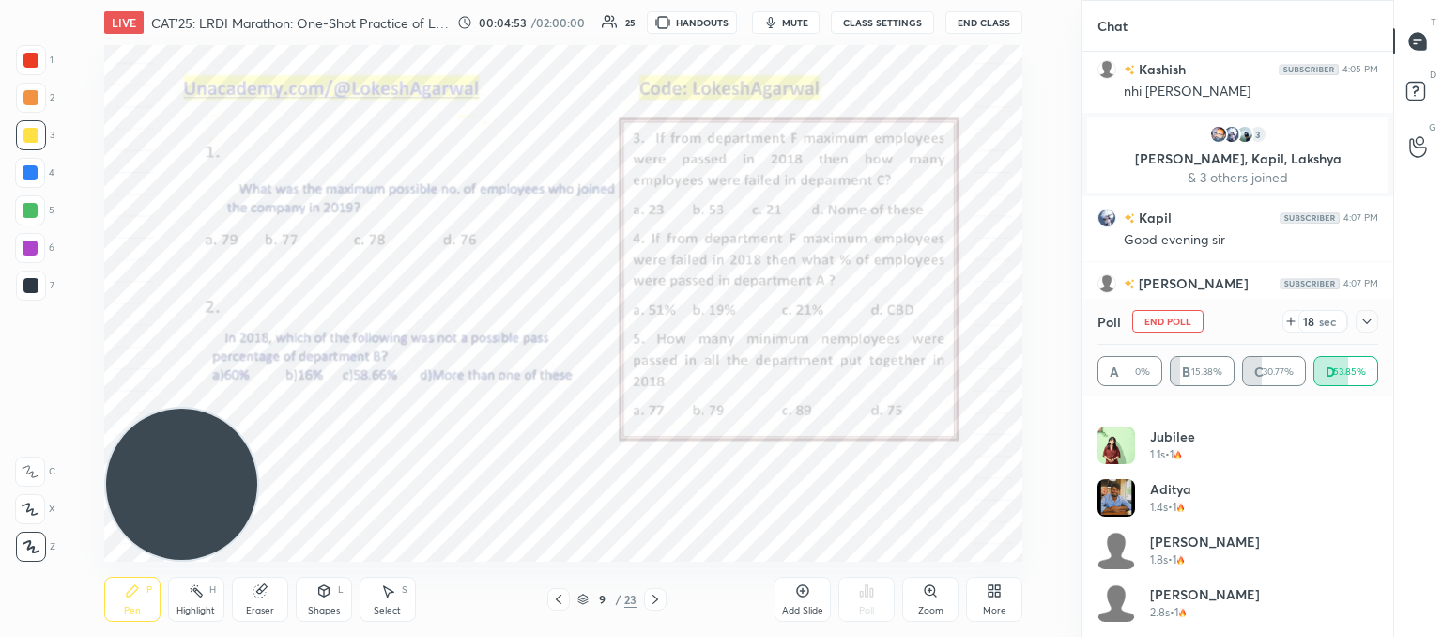
scroll to position [875, 0]
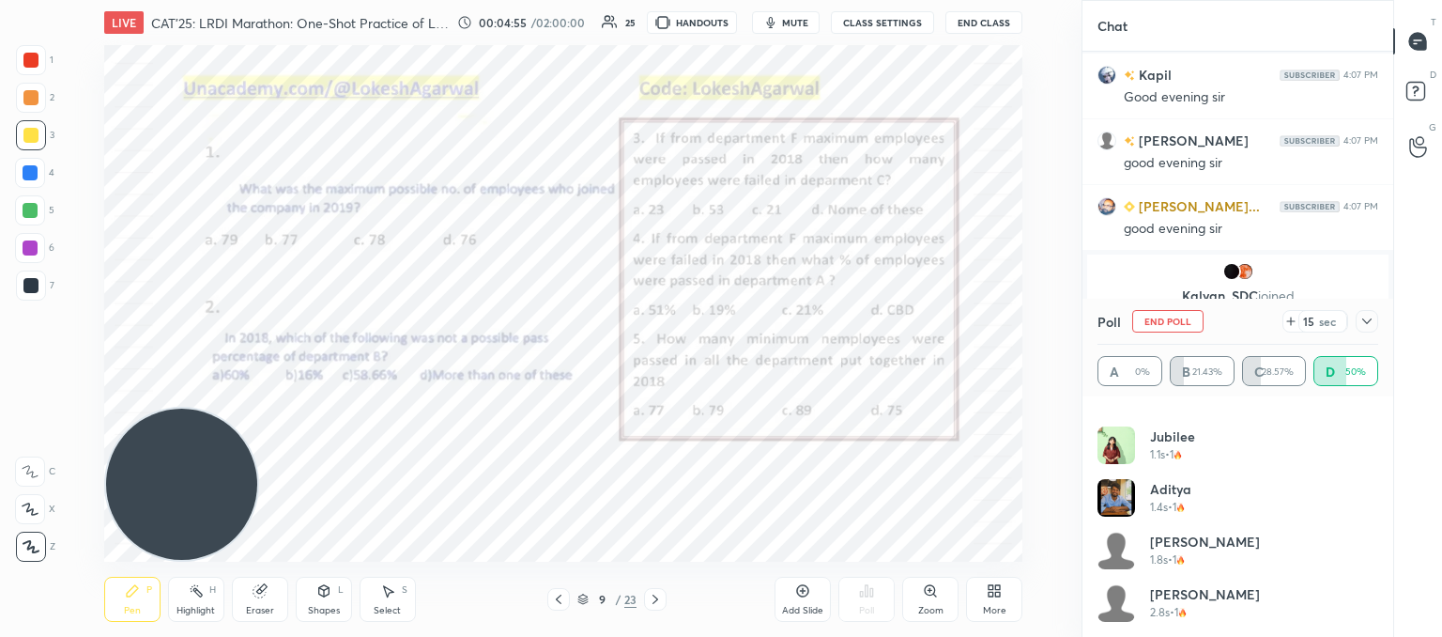
click at [1364, 322] on icon at bounding box center [1367, 321] width 15 height 15
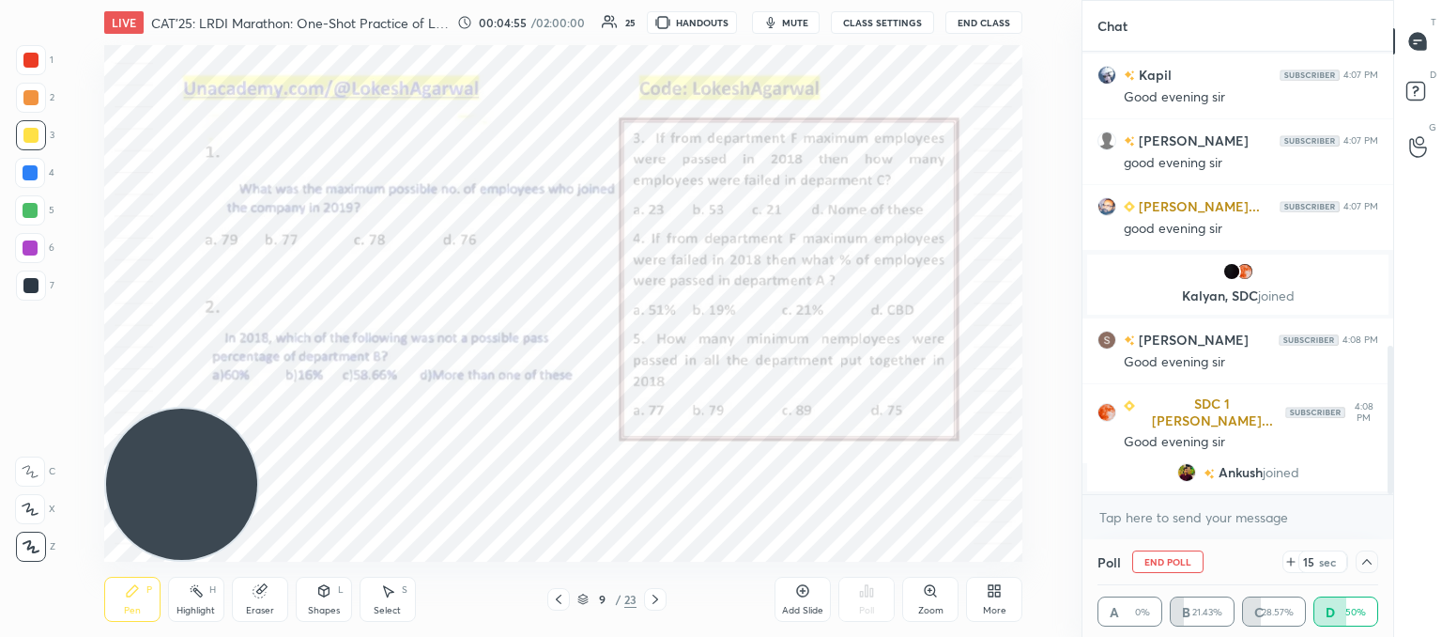
scroll to position [0, 0]
click at [1181, 516] on textarea at bounding box center [1238, 517] width 281 height 30
click at [1363, 556] on icon at bounding box center [1367, 561] width 15 height 15
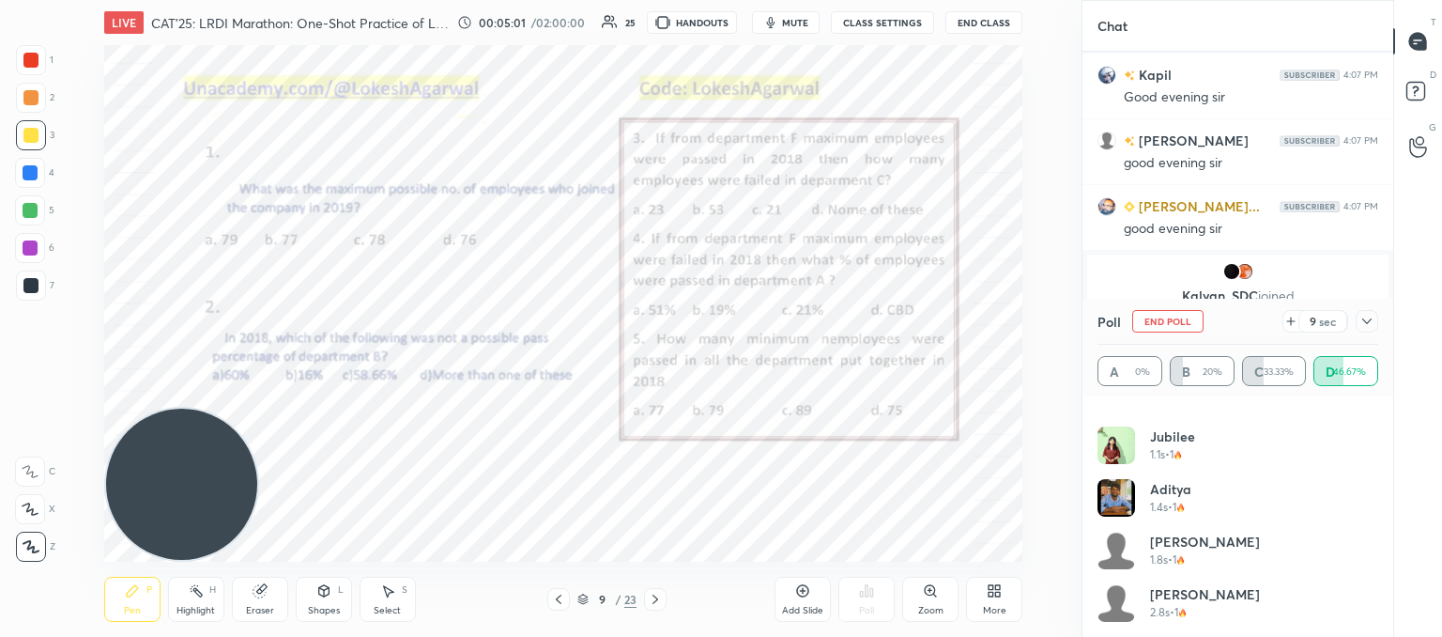
scroll to position [31, 0]
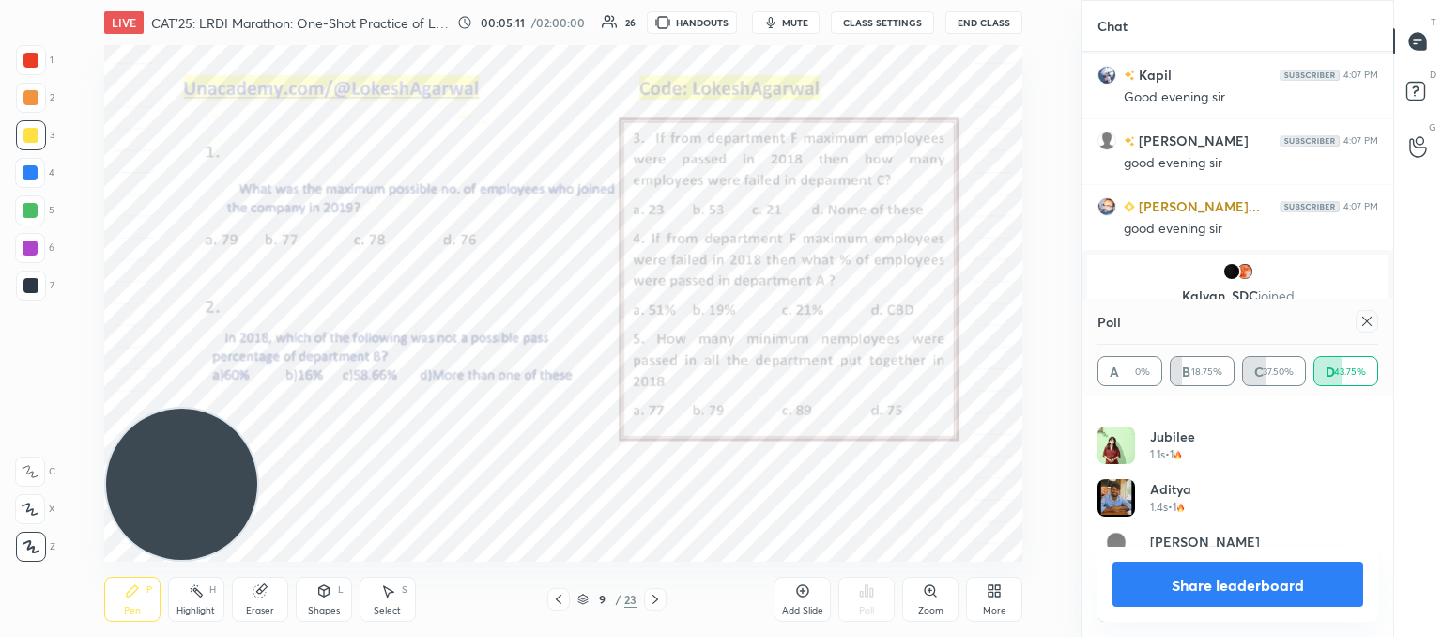
click at [1362, 321] on icon at bounding box center [1367, 321] width 15 height 15
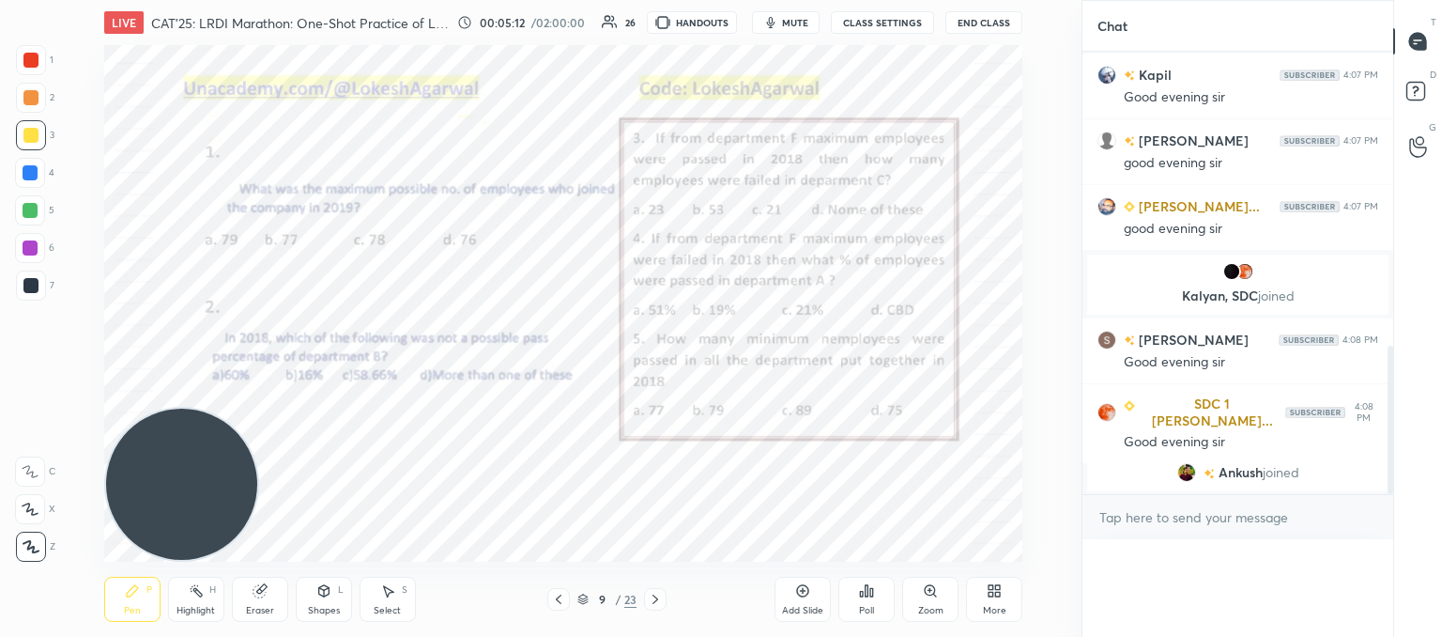
scroll to position [113, 275]
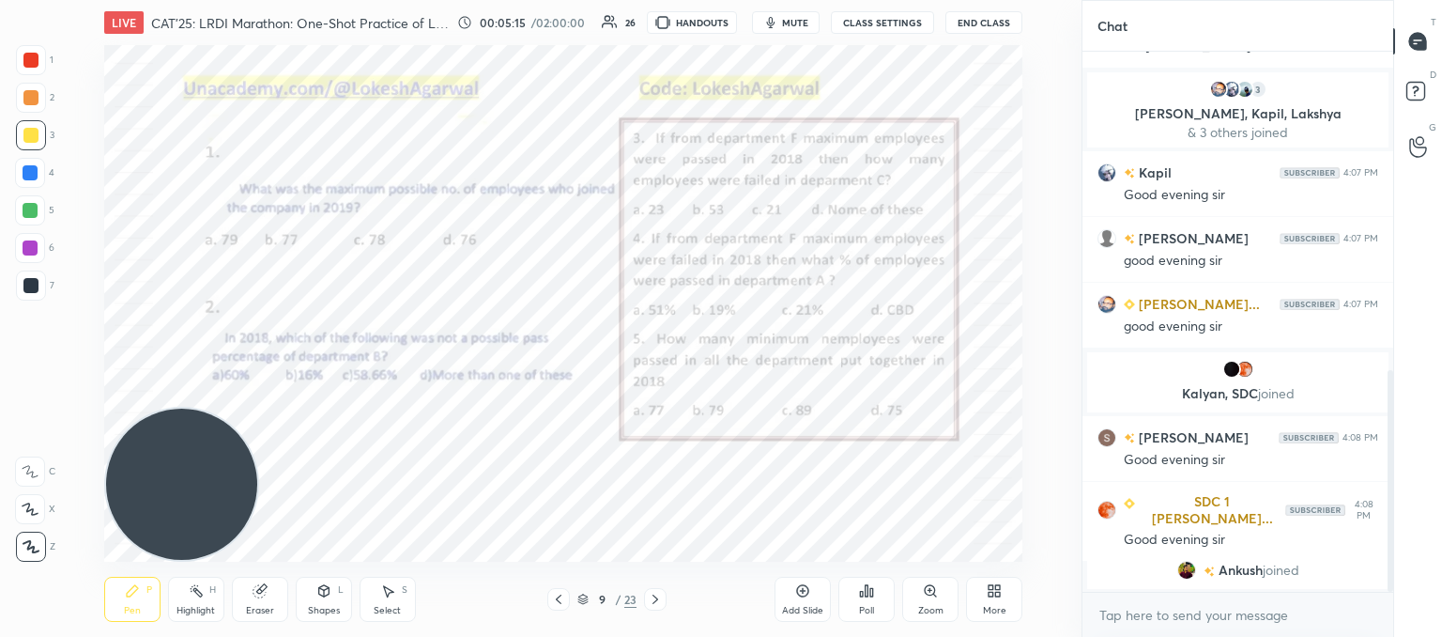
click at [865, 597] on icon at bounding box center [866, 590] width 15 height 15
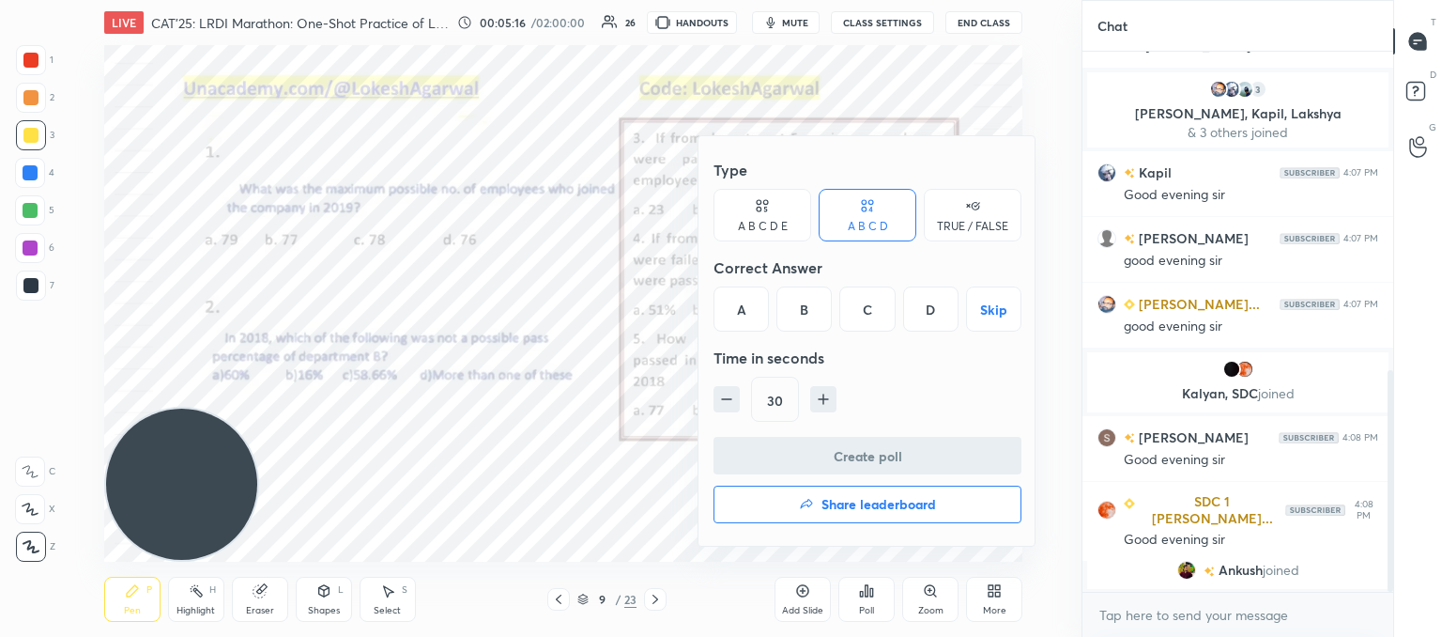
click at [727, 308] on div "A" at bounding box center [741, 308] width 55 height 45
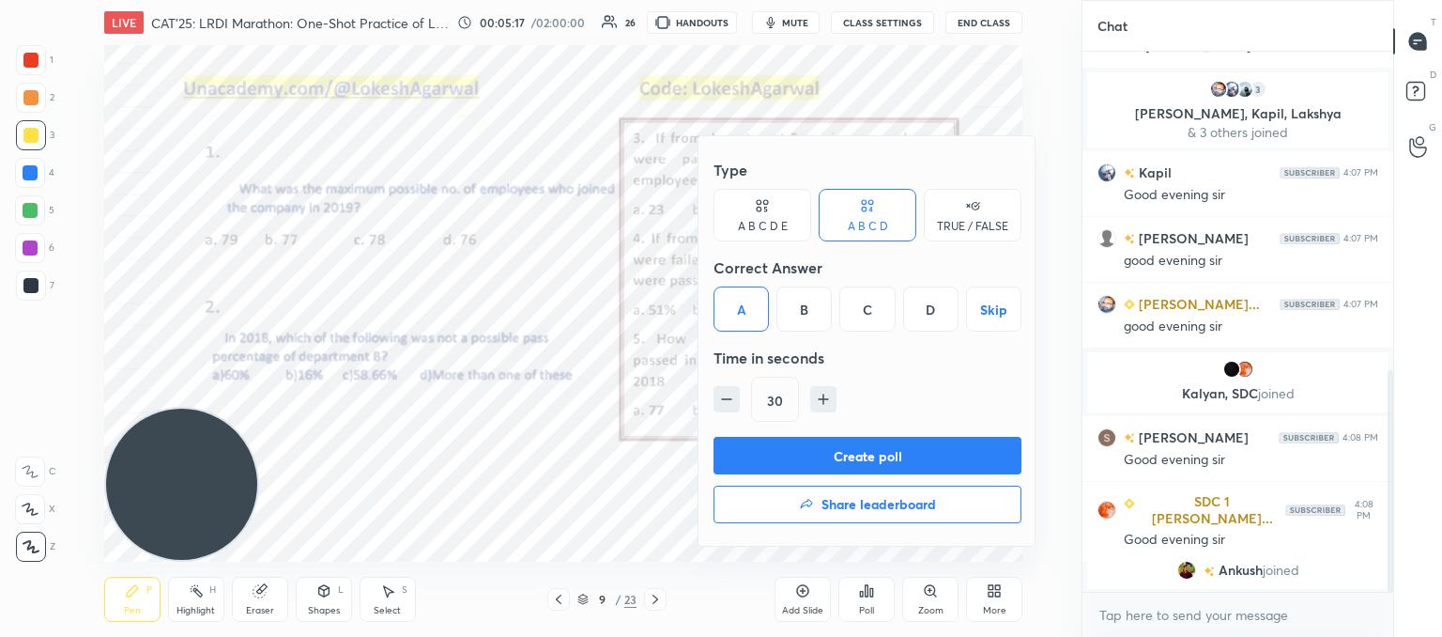
click at [747, 444] on button "Create poll" at bounding box center [868, 456] width 308 height 38
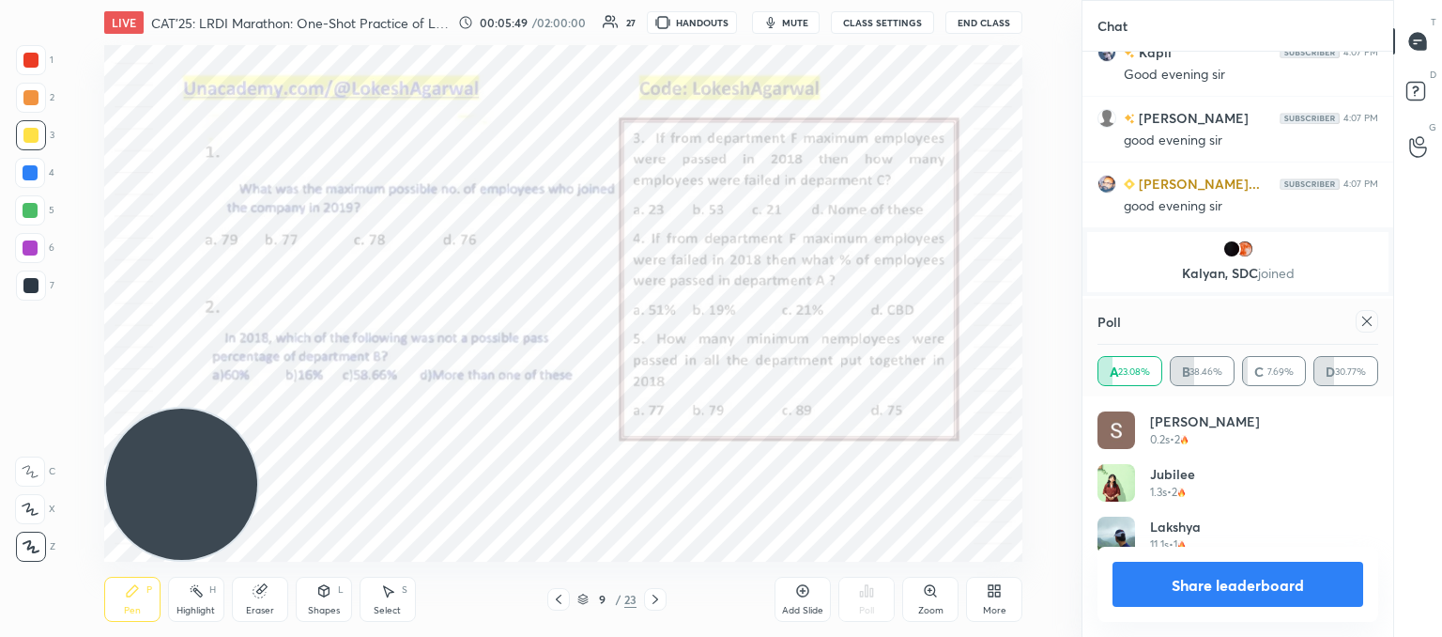
click at [1365, 318] on icon at bounding box center [1367, 321] width 15 height 15
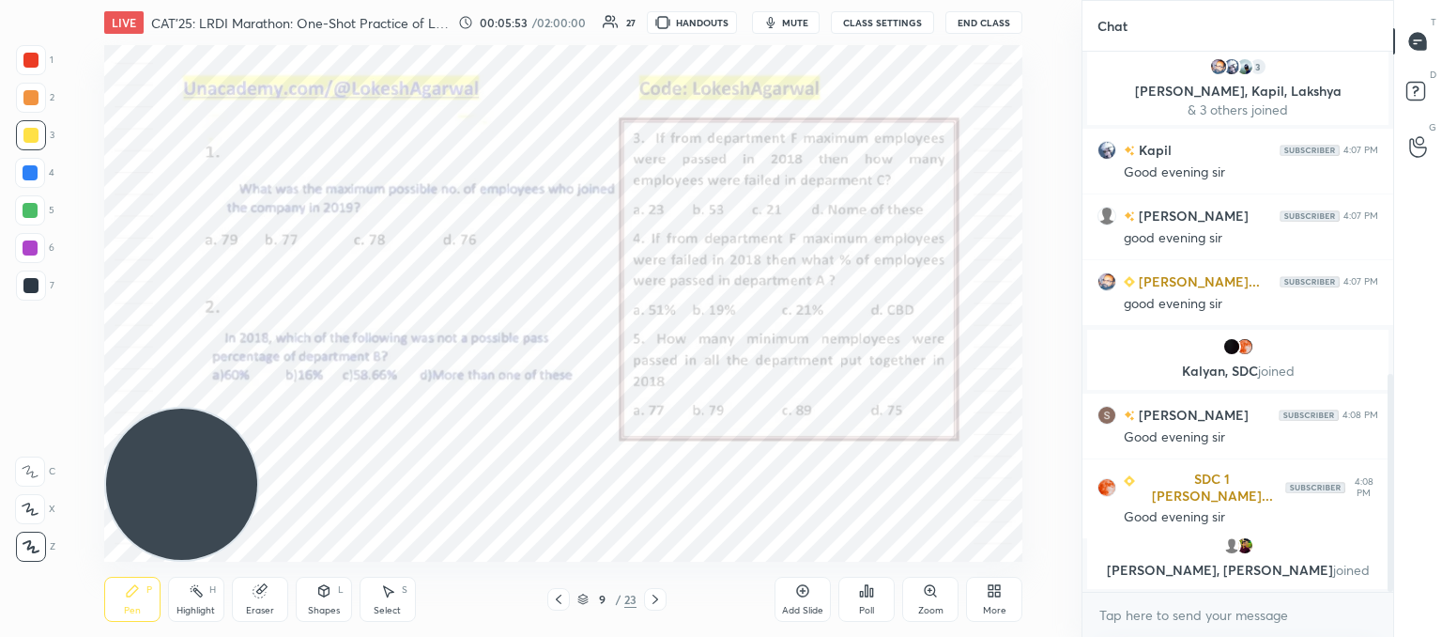
click at [863, 592] on icon at bounding box center [862, 594] width 3 height 5
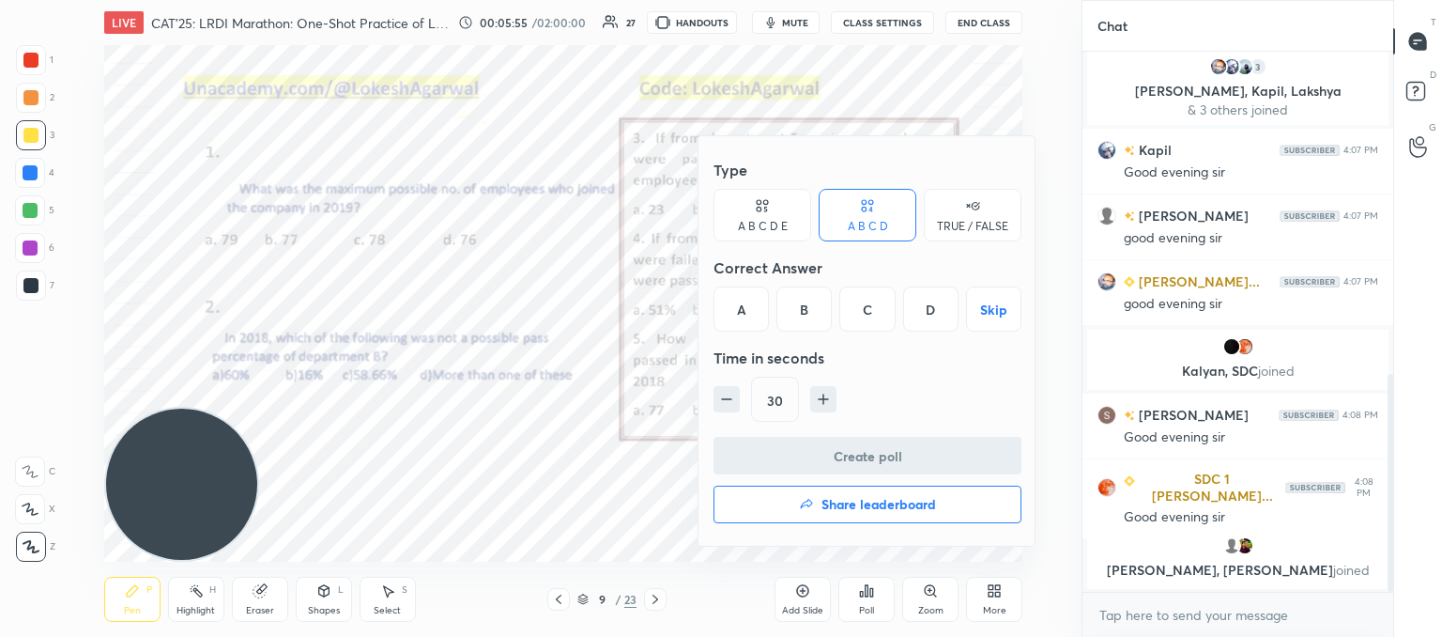
click at [871, 312] on div "C" at bounding box center [866, 308] width 55 height 45
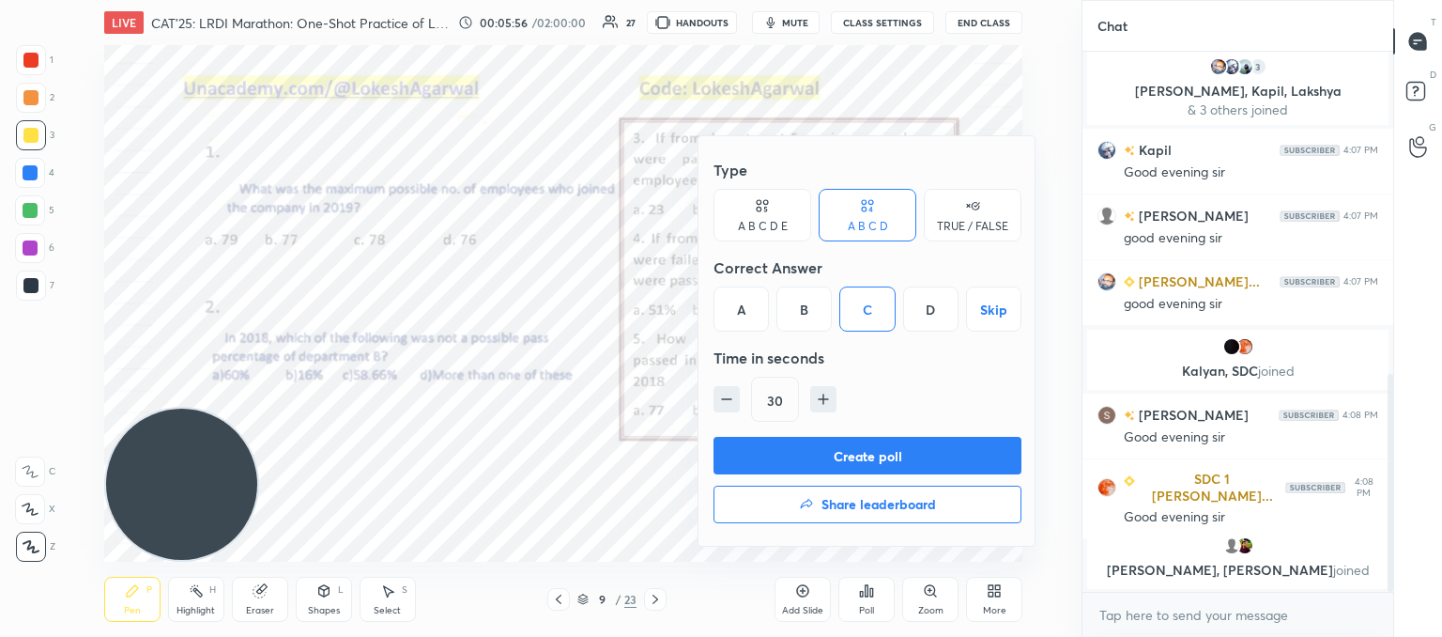
click at [845, 458] on button "Create poll" at bounding box center [868, 456] width 308 height 38
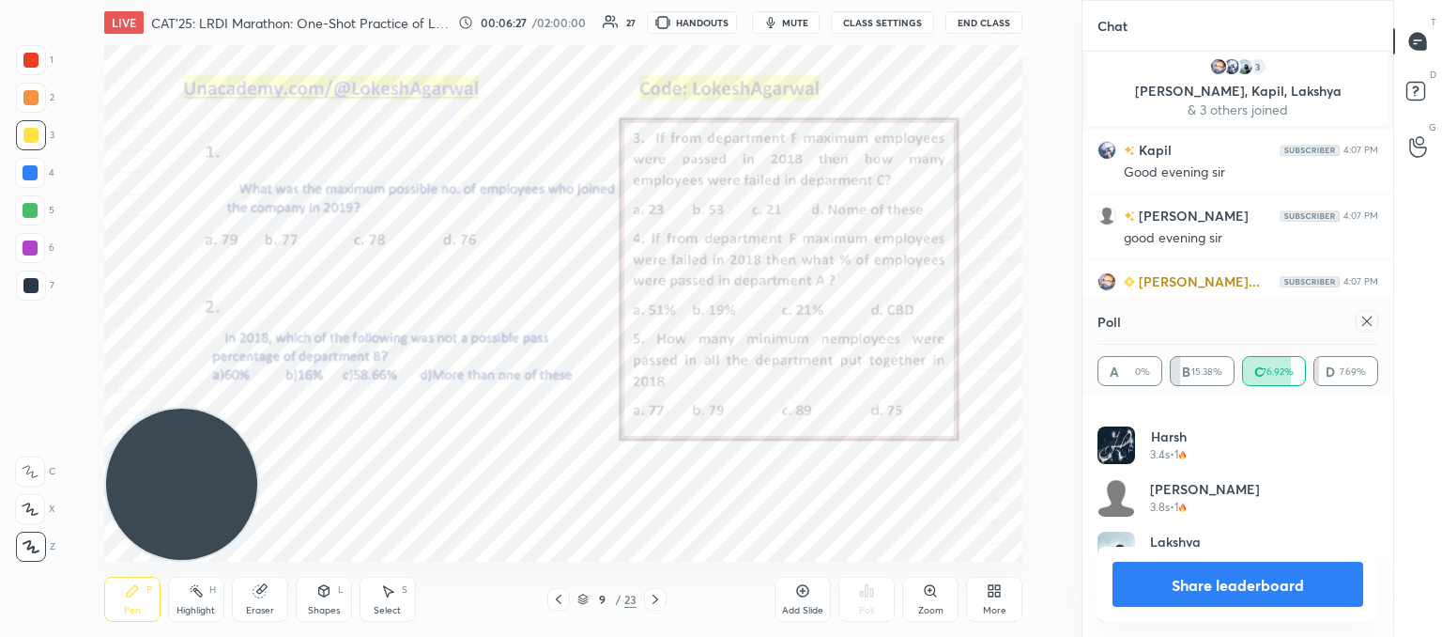
click at [1362, 315] on icon at bounding box center [1367, 321] width 15 height 15
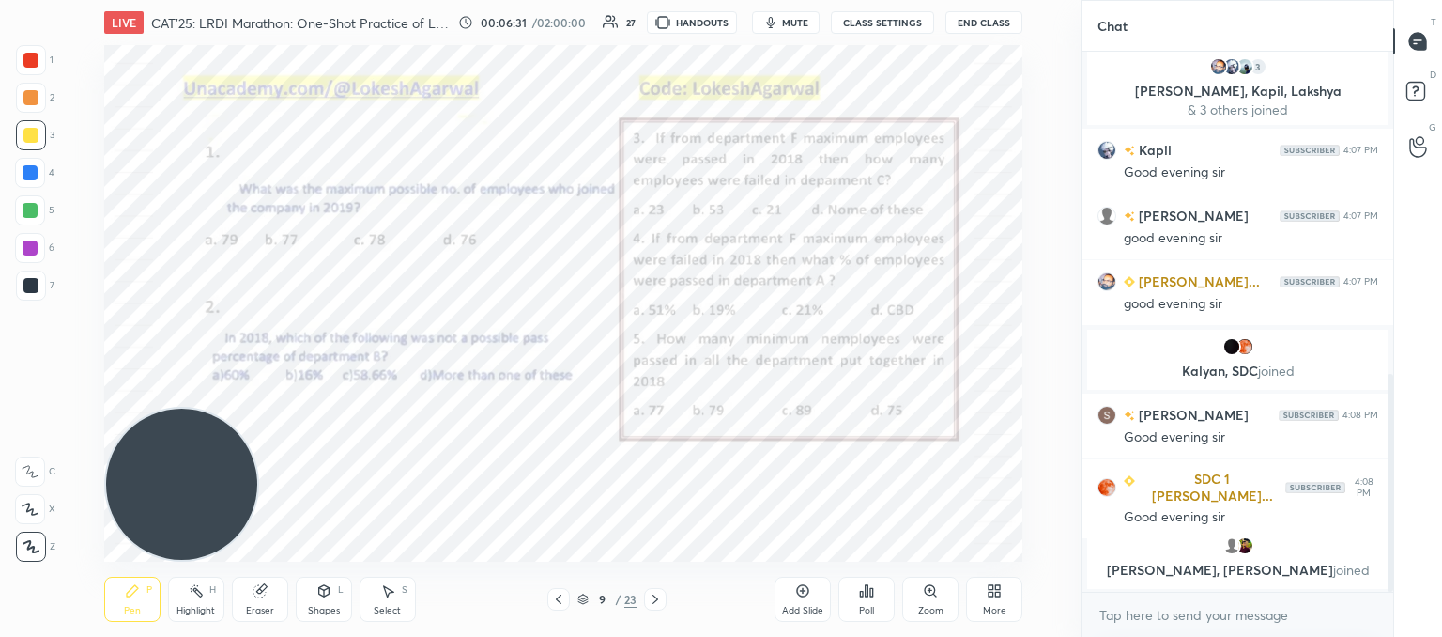
click at [871, 602] on div "Poll" at bounding box center [867, 599] width 56 height 45
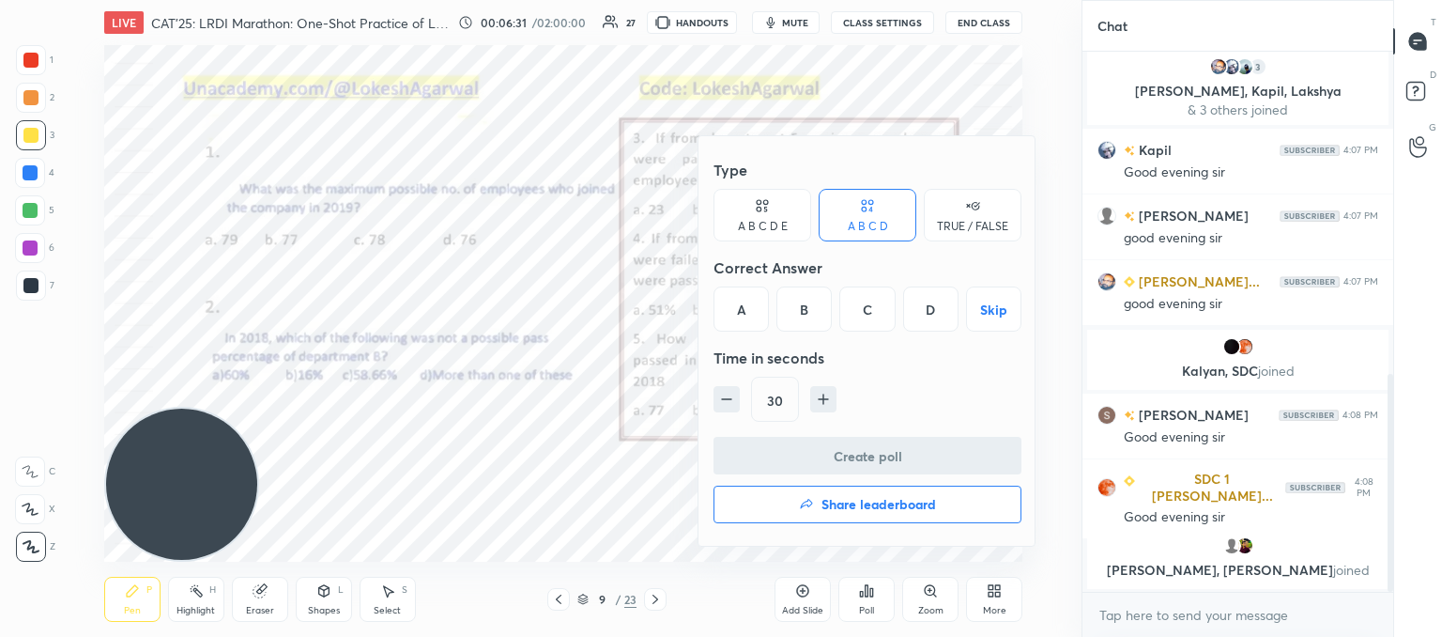
click at [804, 310] on div "B" at bounding box center [804, 308] width 55 height 45
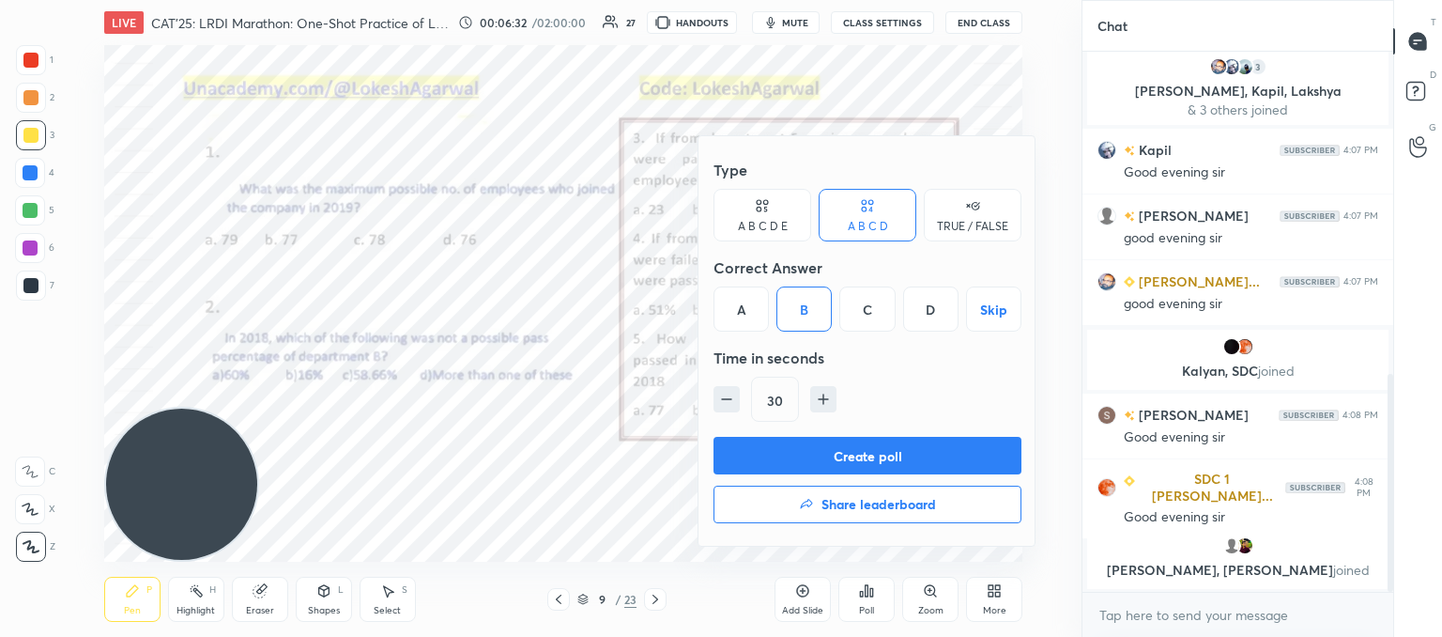
click at [868, 459] on button "Create poll" at bounding box center [868, 456] width 308 height 38
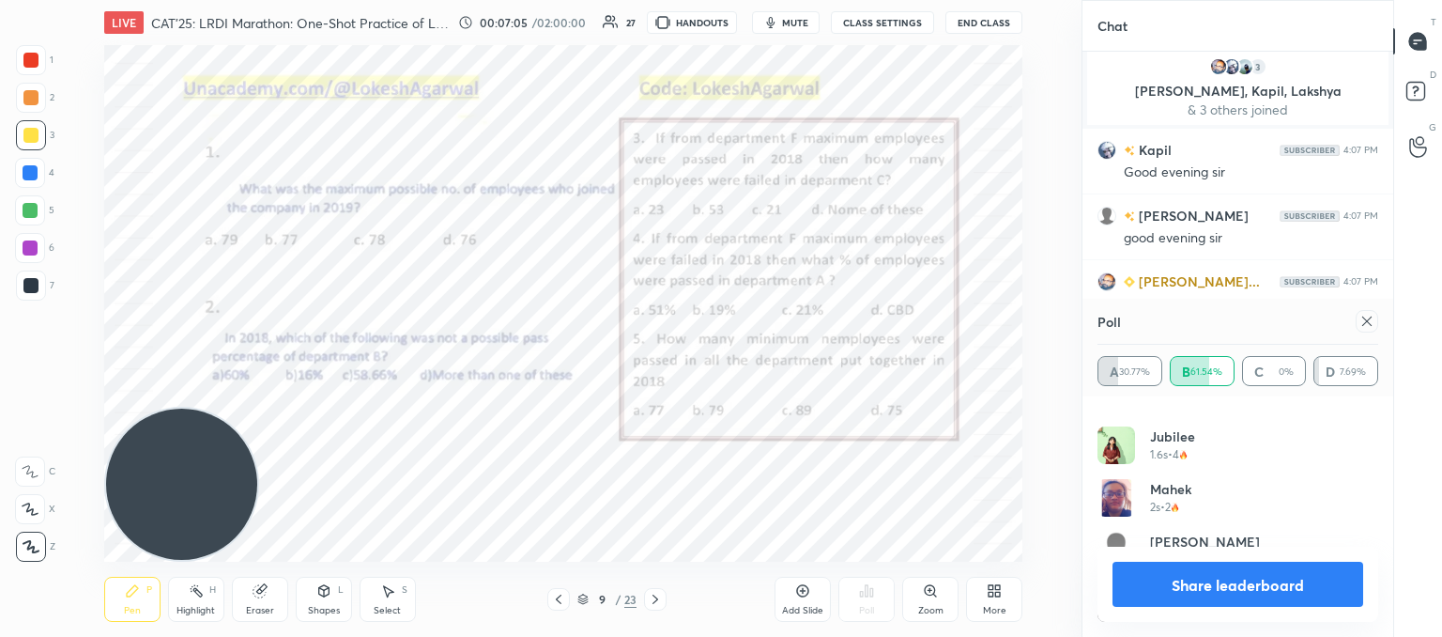
click at [1369, 316] on icon at bounding box center [1367, 321] width 15 height 15
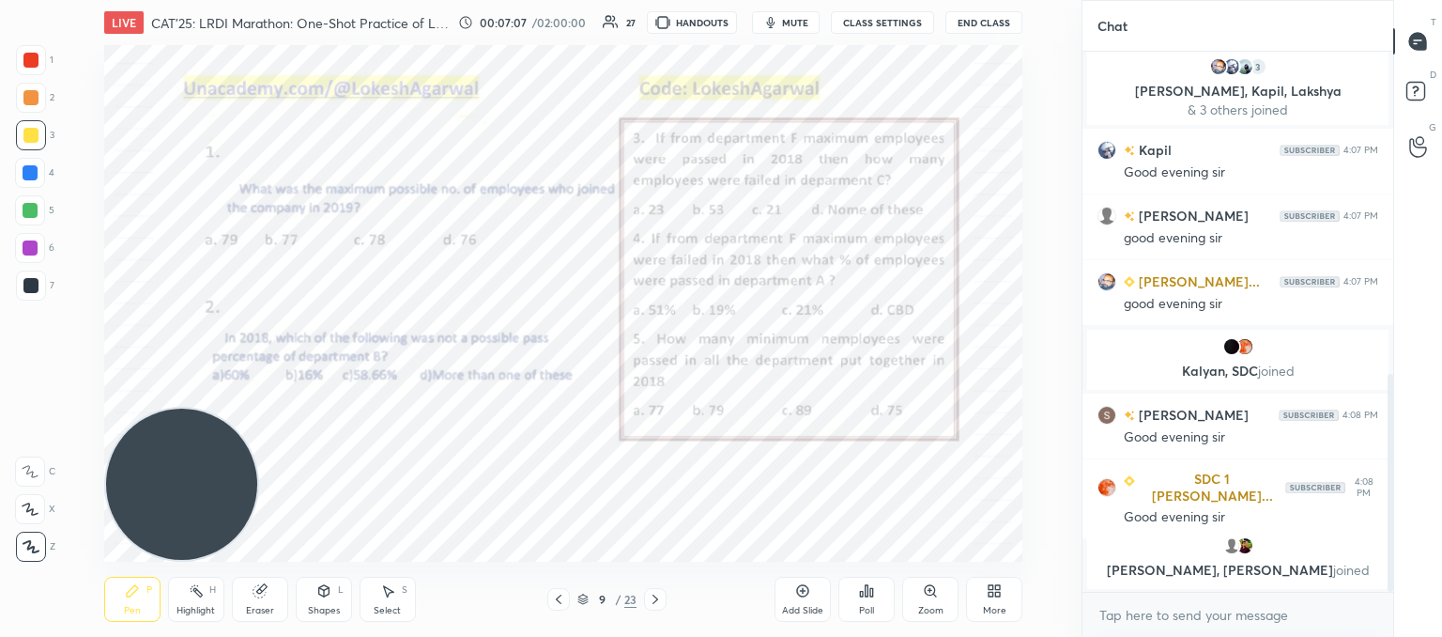
click at [877, 606] on div "Poll" at bounding box center [867, 599] width 56 height 45
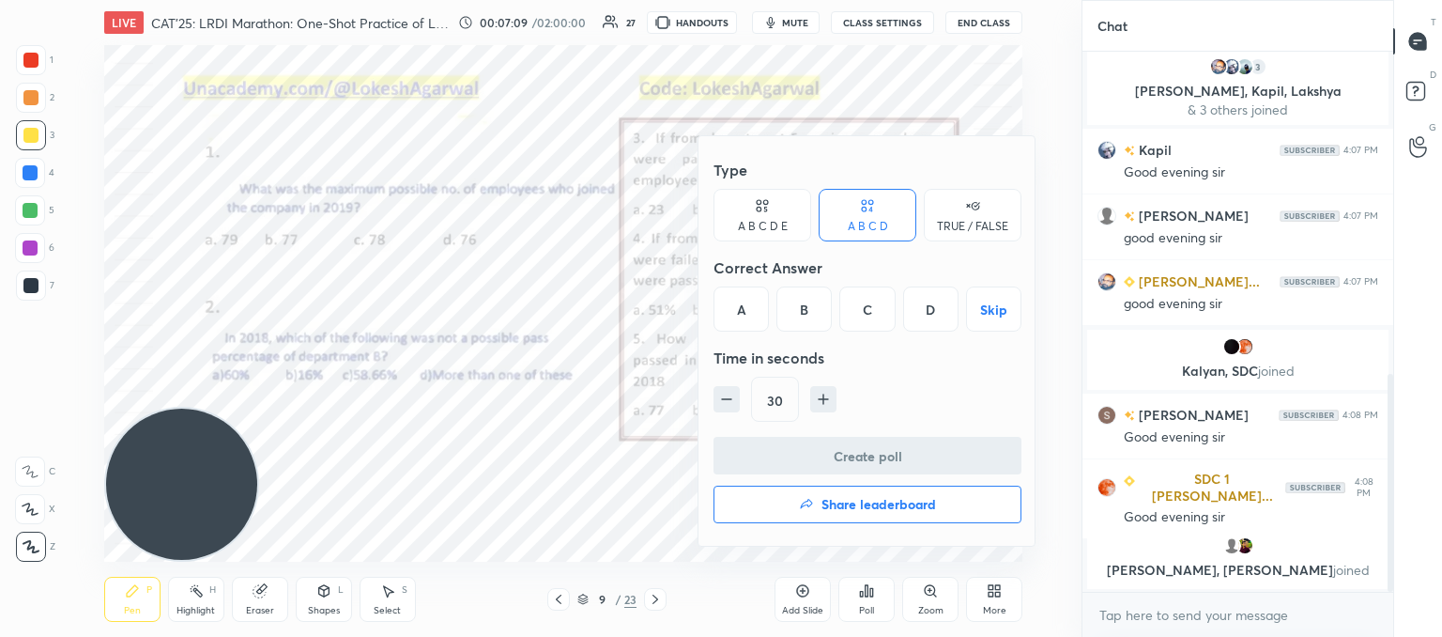
click at [732, 299] on div "A" at bounding box center [741, 308] width 55 height 45
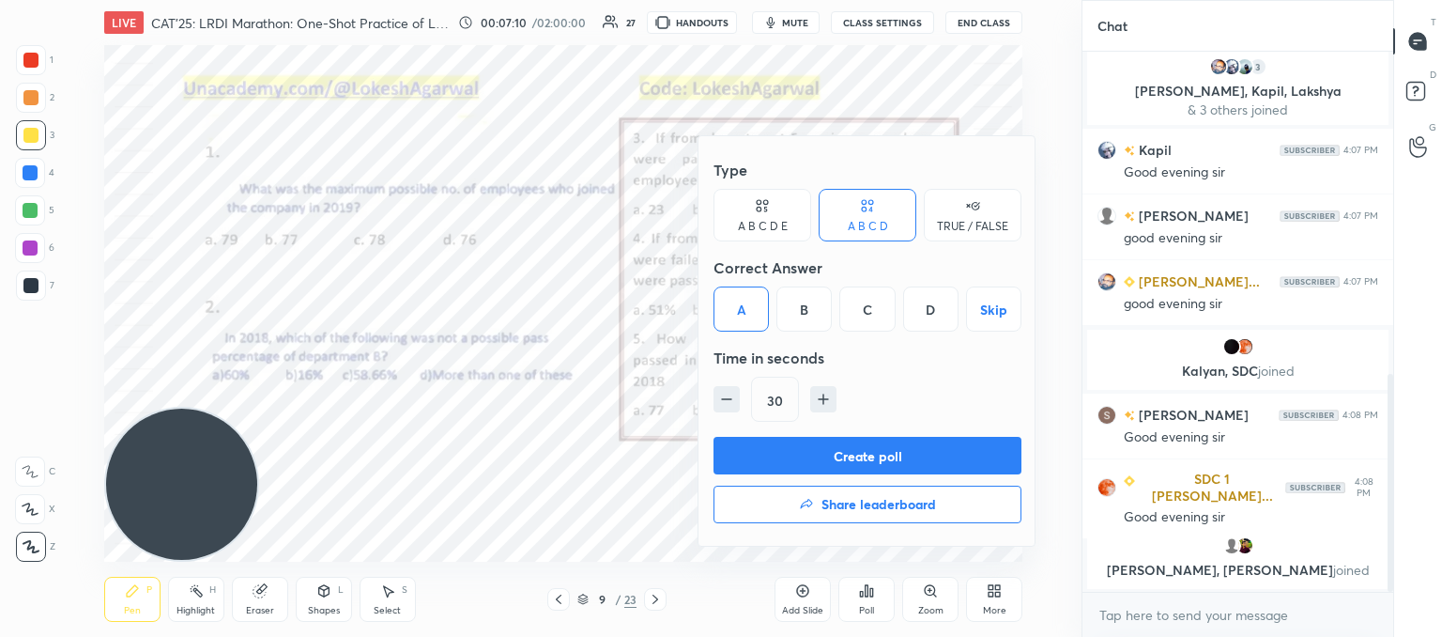
click at [852, 456] on button "Create poll" at bounding box center [868, 456] width 308 height 38
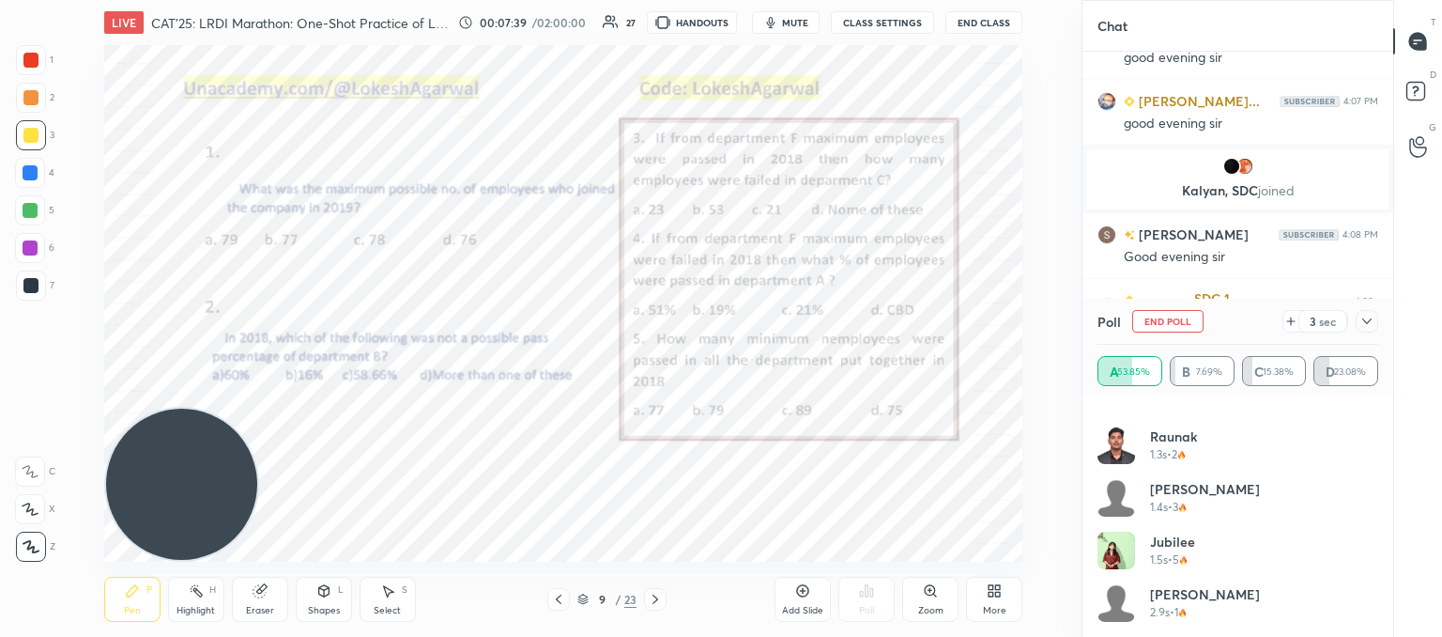
click at [1362, 321] on icon at bounding box center [1367, 321] width 15 height 15
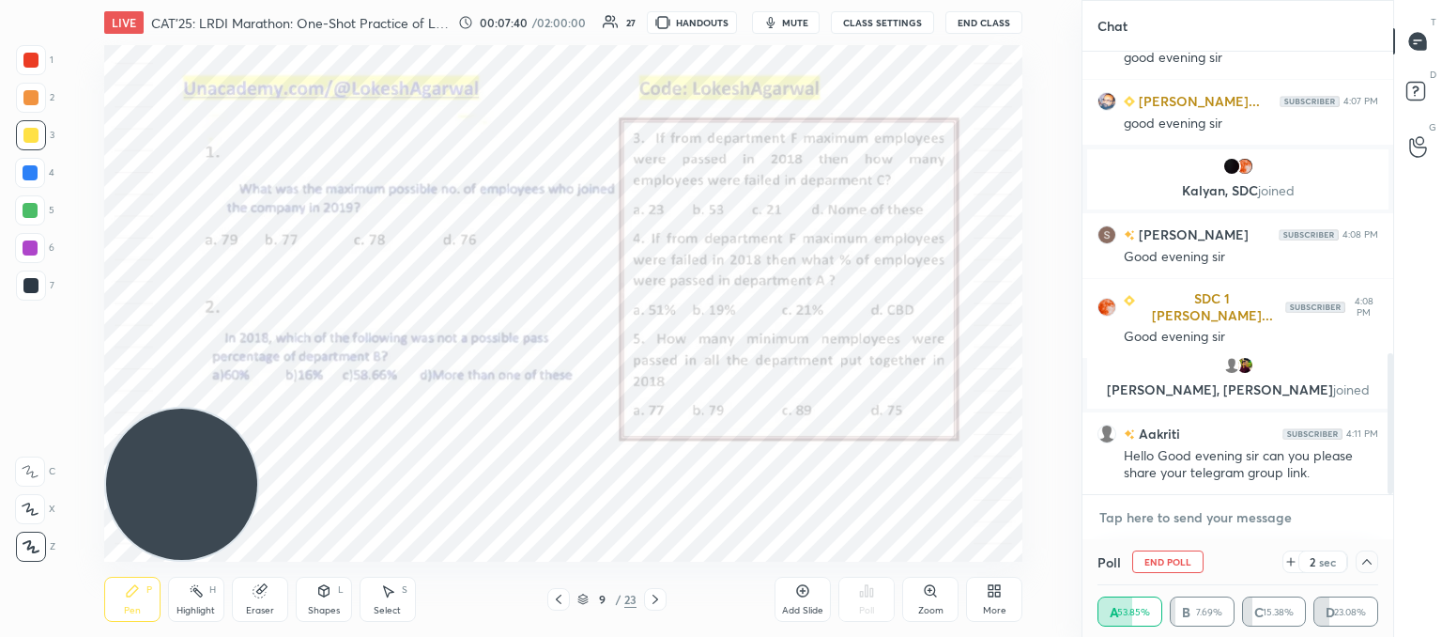
click at [1185, 521] on textarea at bounding box center [1238, 517] width 281 height 30
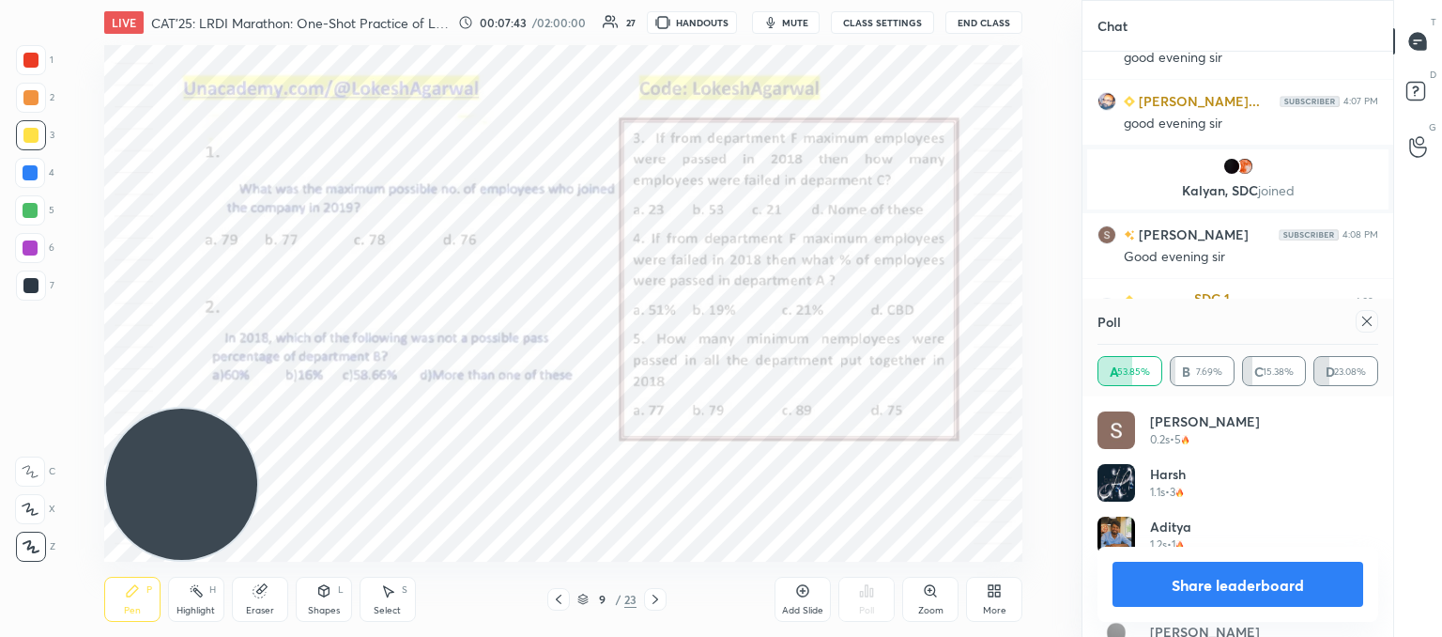
drag, startPoint x: 1258, startPoint y: 594, endPoint x: 1225, endPoint y: 620, distance: 41.5
click at [1258, 593] on button "Share leaderboard" at bounding box center [1238, 584] width 251 height 45
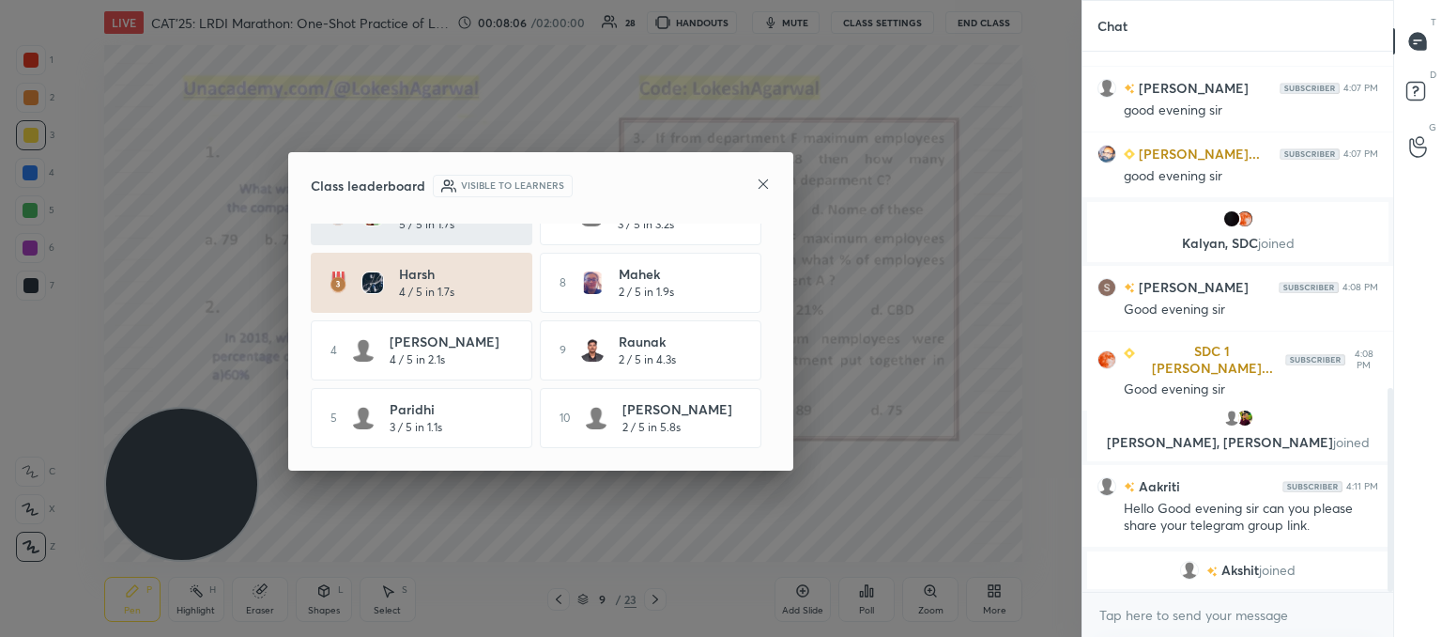
click at [766, 181] on icon at bounding box center [763, 184] width 15 height 15
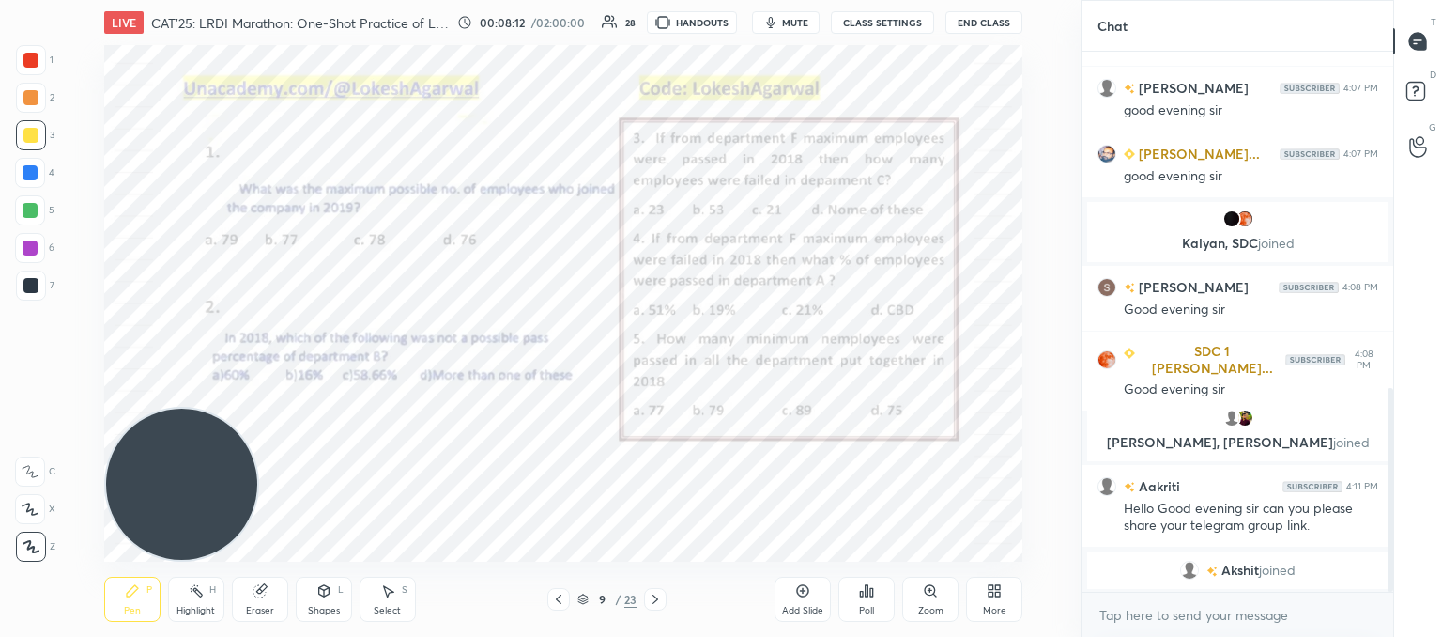
click at [23, 288] on div at bounding box center [30, 285] width 15 height 15
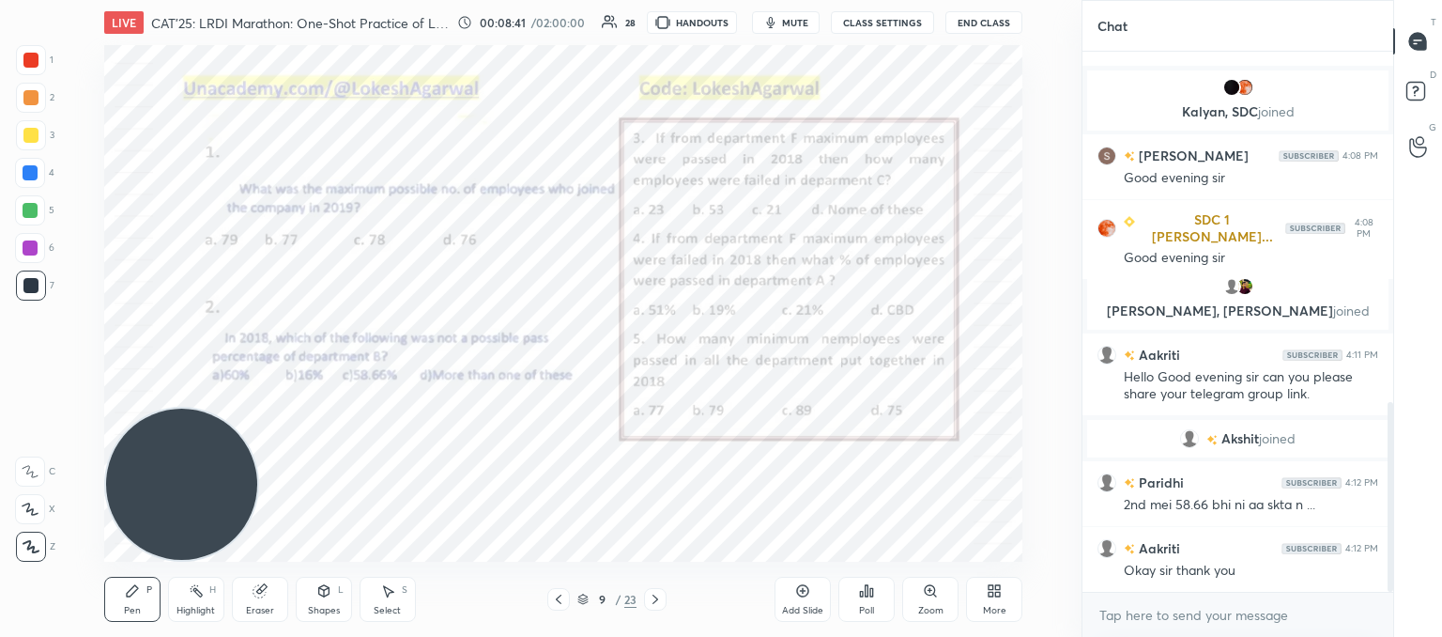
click at [562, 600] on icon at bounding box center [558, 599] width 15 height 15
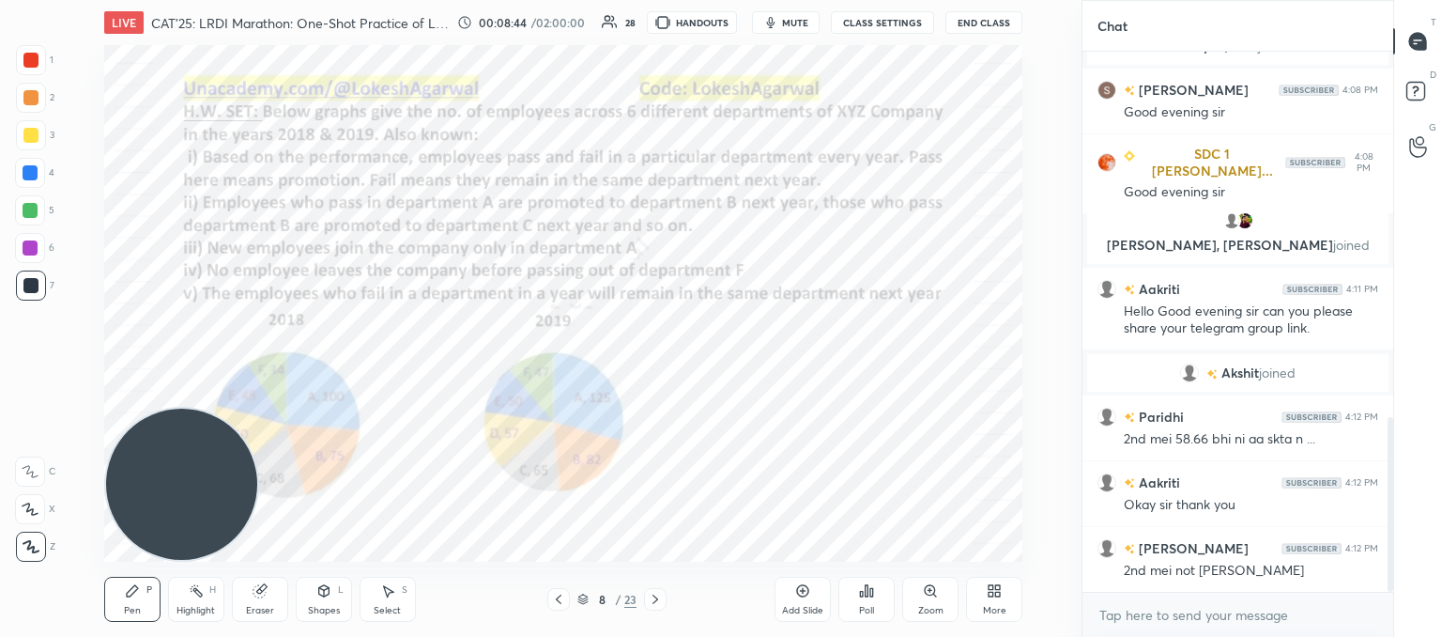
scroll to position [1129, 0]
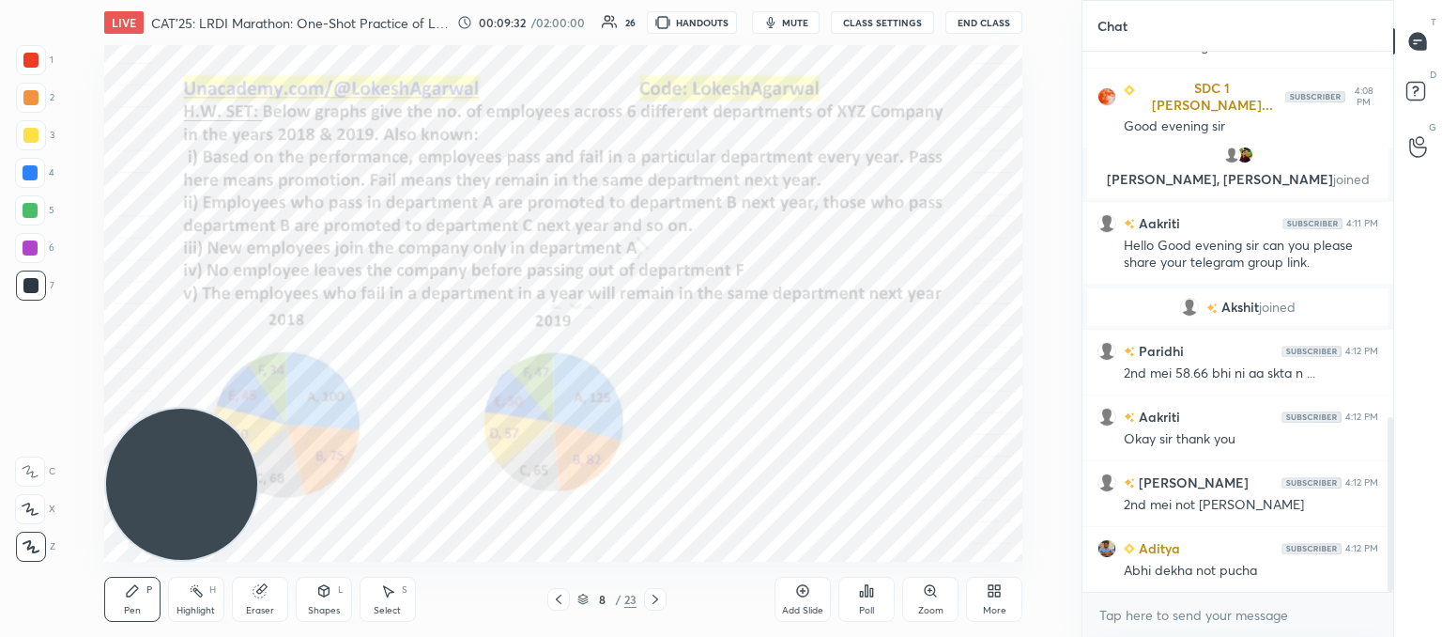
drag, startPoint x: 661, startPoint y: 599, endPoint x: 651, endPoint y: 605, distance: 11.8
click at [661, 598] on icon at bounding box center [655, 599] width 15 height 15
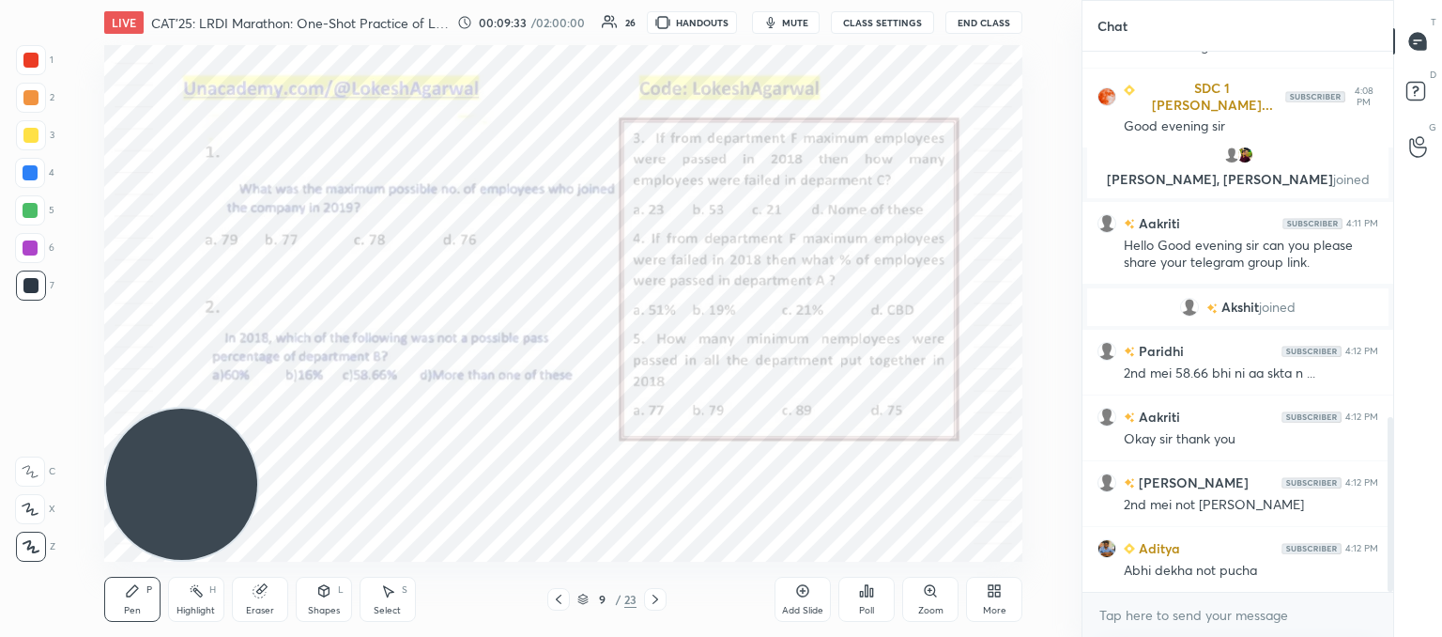
click at [657, 598] on icon at bounding box center [655, 599] width 15 height 15
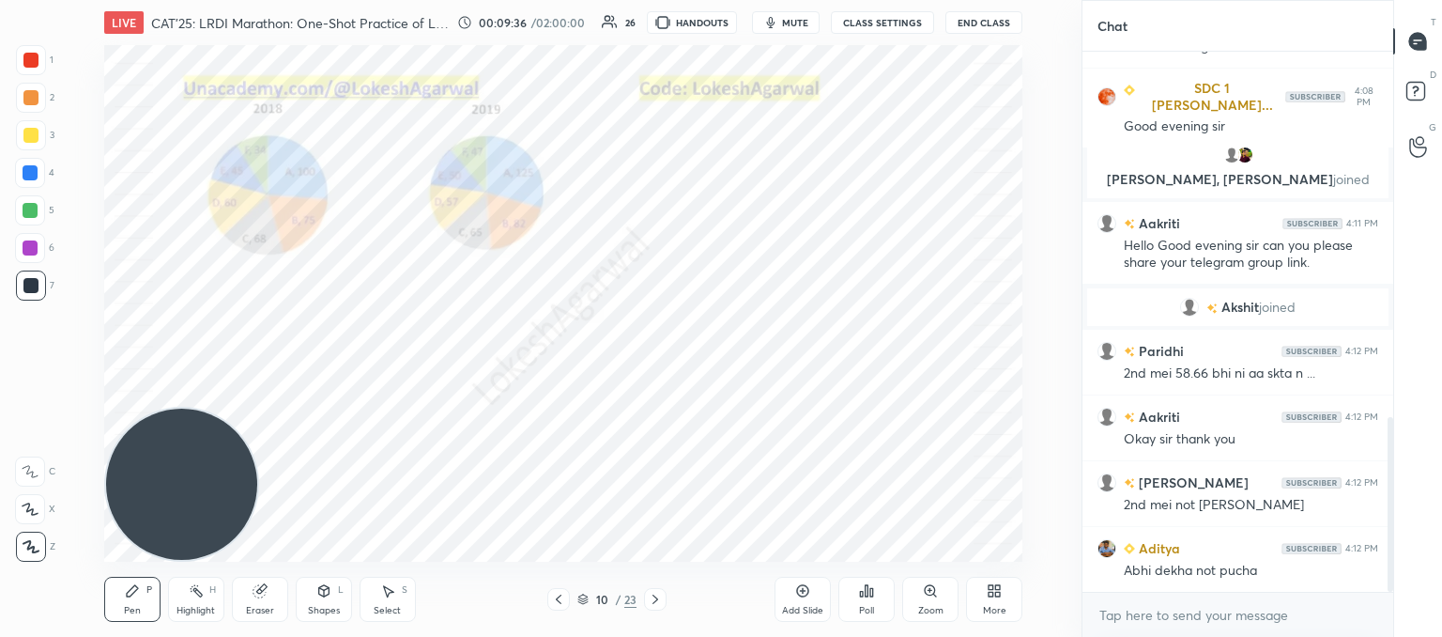
click at [341, 606] on div "Shapes L" at bounding box center [324, 599] width 56 height 45
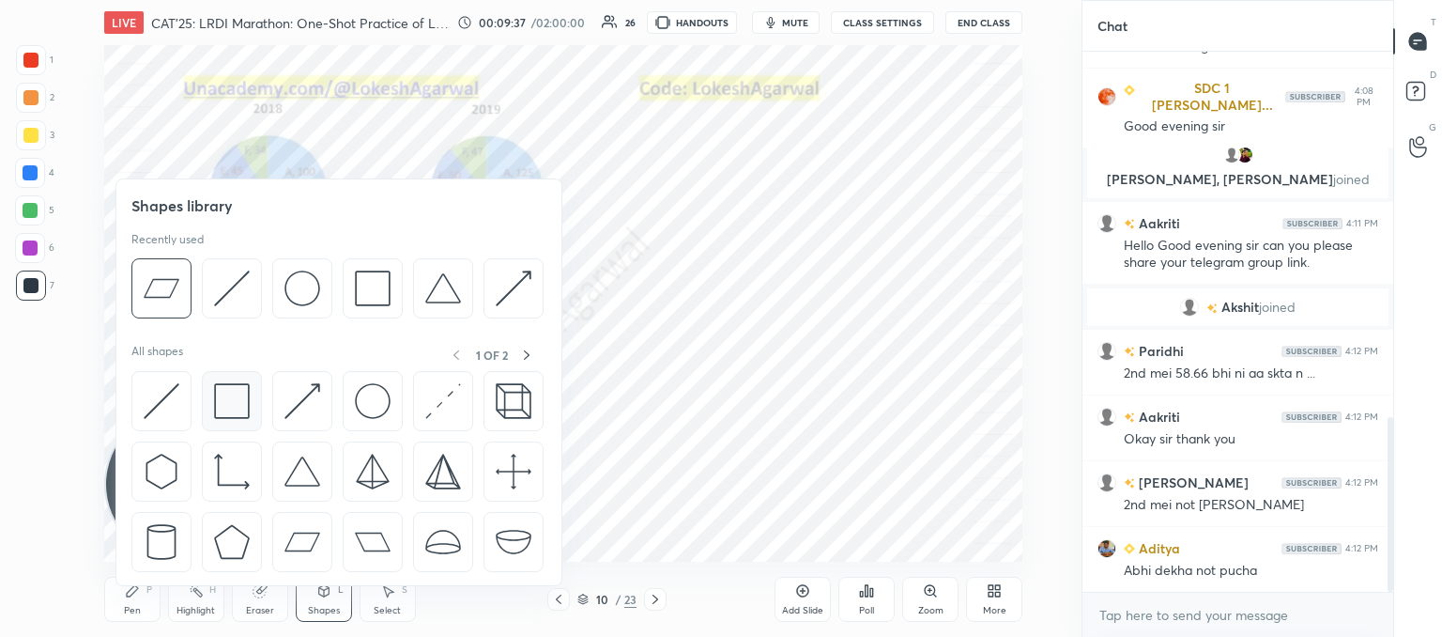
click at [234, 415] on img at bounding box center [232, 401] width 36 height 36
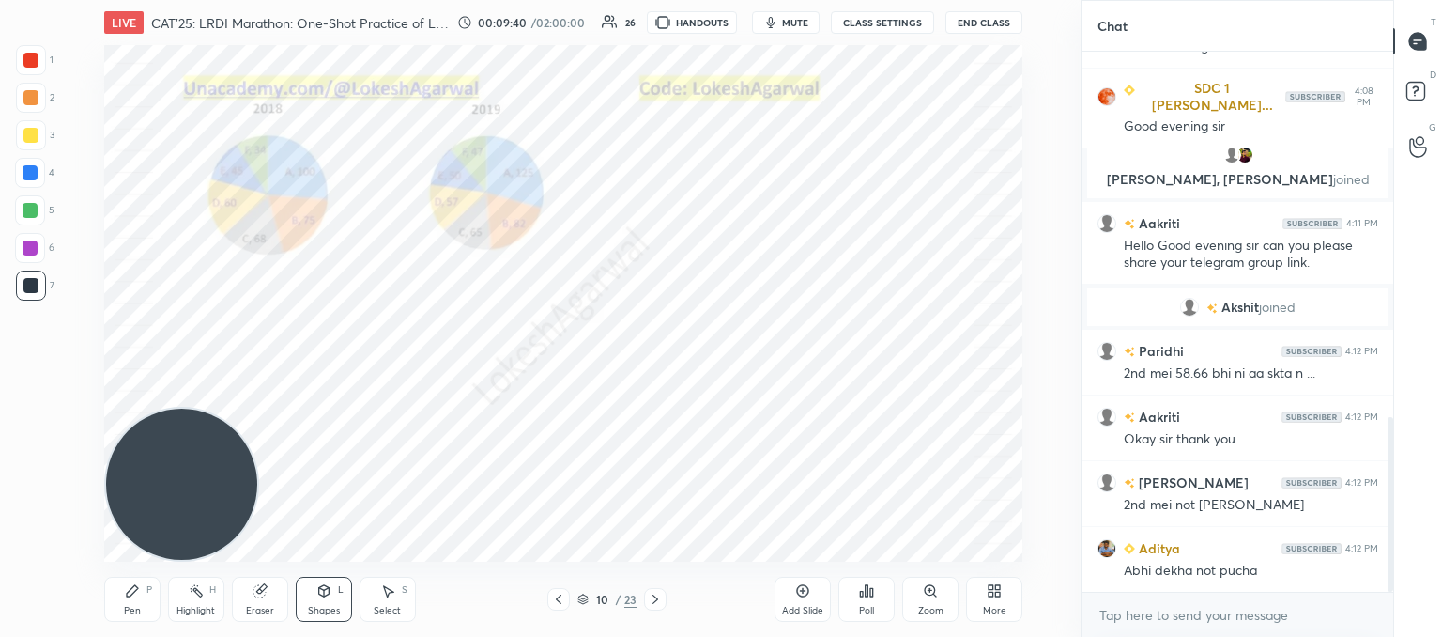
drag, startPoint x: 316, startPoint y: 608, endPoint x: 312, endPoint y: 594, distance: 14.6
click at [316, 607] on div "Shapes" at bounding box center [324, 610] width 32 height 9
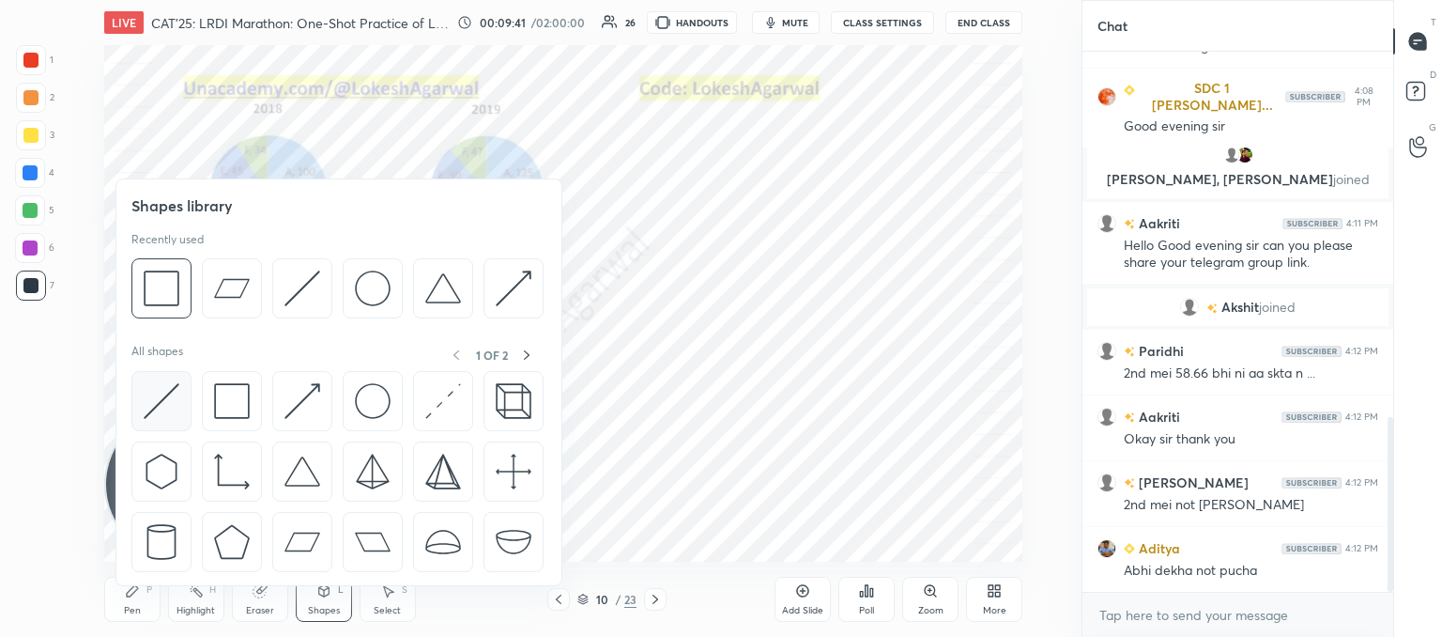
click at [154, 419] on div at bounding box center [161, 401] width 60 height 60
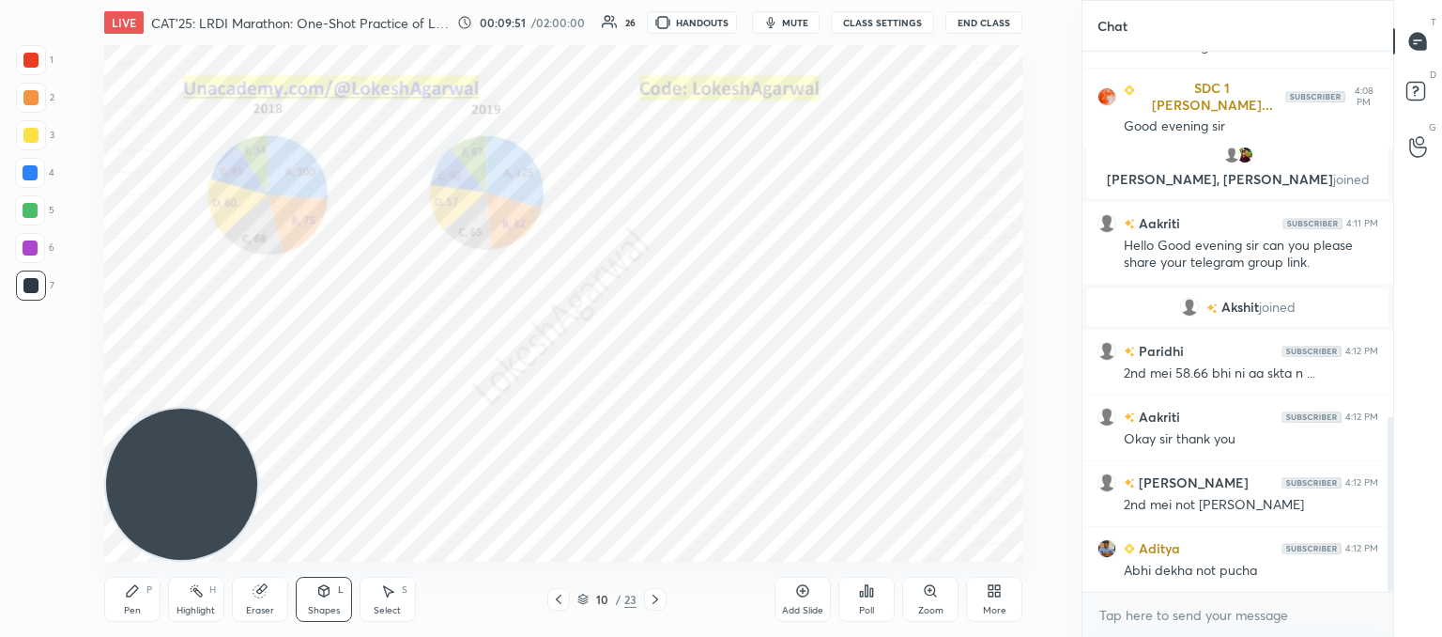
drag, startPoint x: 389, startPoint y: 604, endPoint x: 397, endPoint y: 575, distance: 30.3
click at [391, 606] on div "Select" at bounding box center [387, 610] width 27 height 9
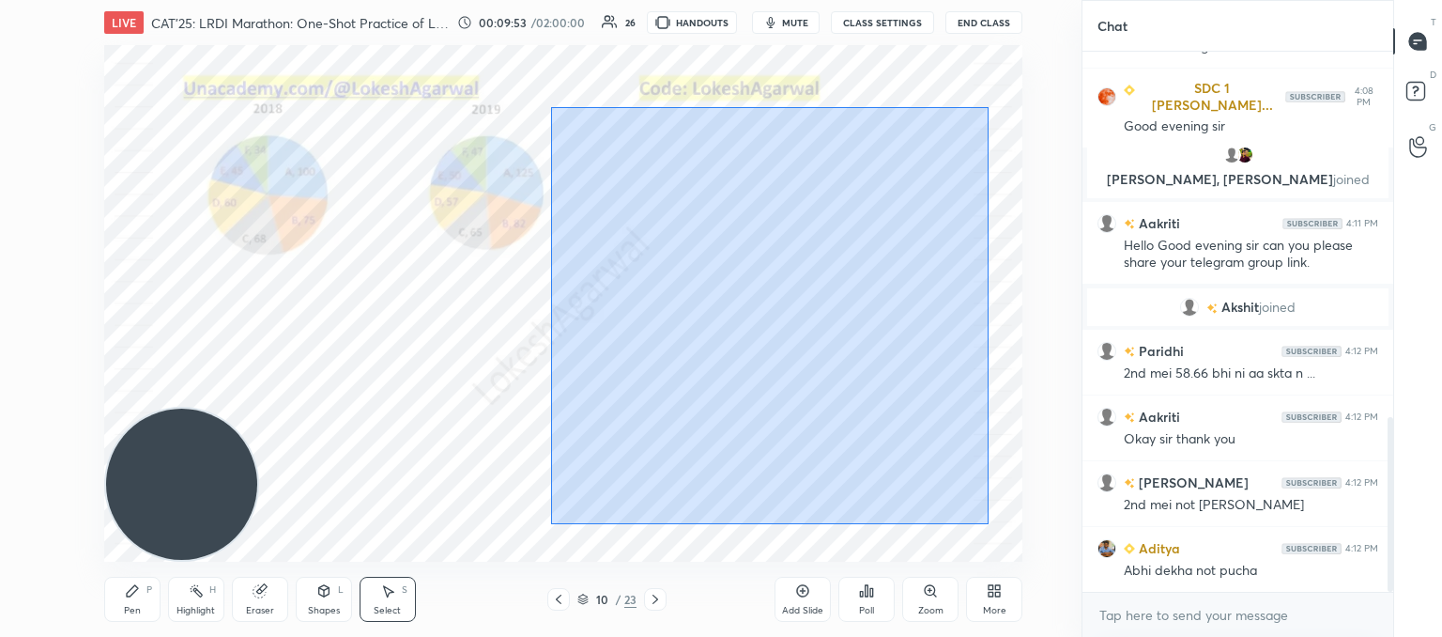
drag, startPoint x: 551, startPoint y: 106, endPoint x: 924, endPoint y: 473, distance: 523.2
click at [1006, 511] on div "0 ° Undo Copy Duplicate Duplicate to new slide Delete" at bounding box center [563, 303] width 918 height 516
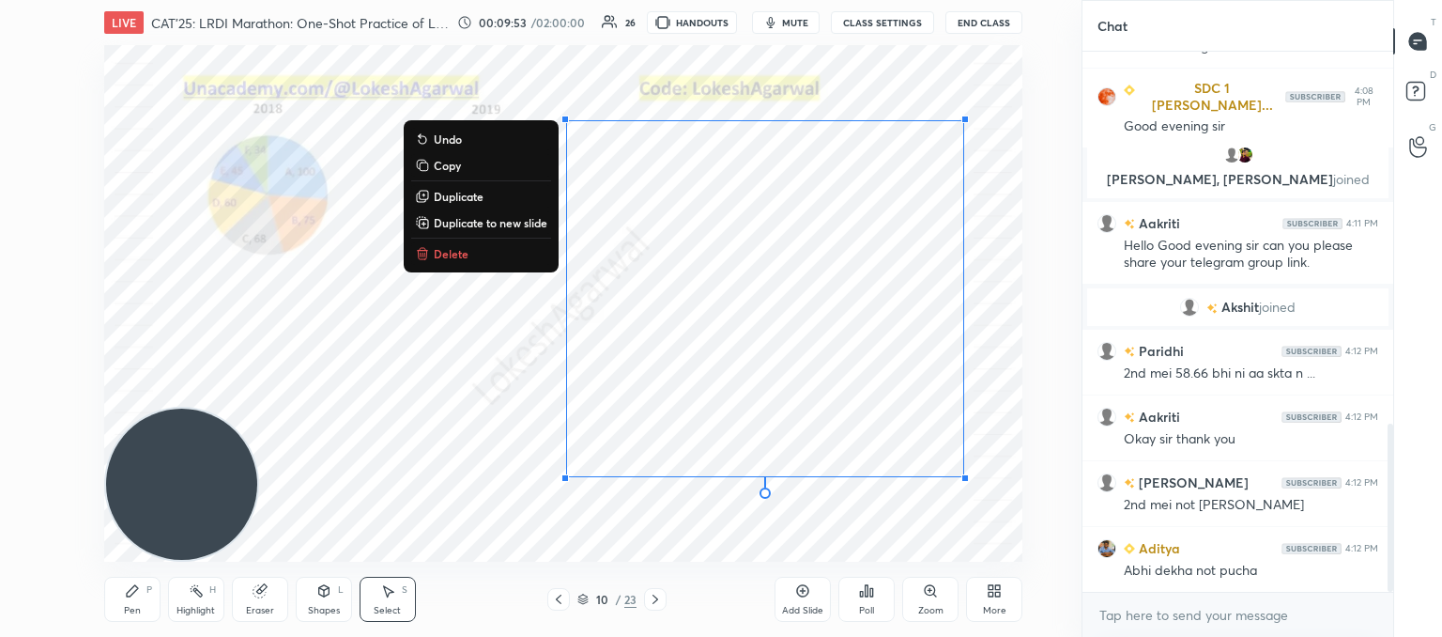
scroll to position [1194, 0]
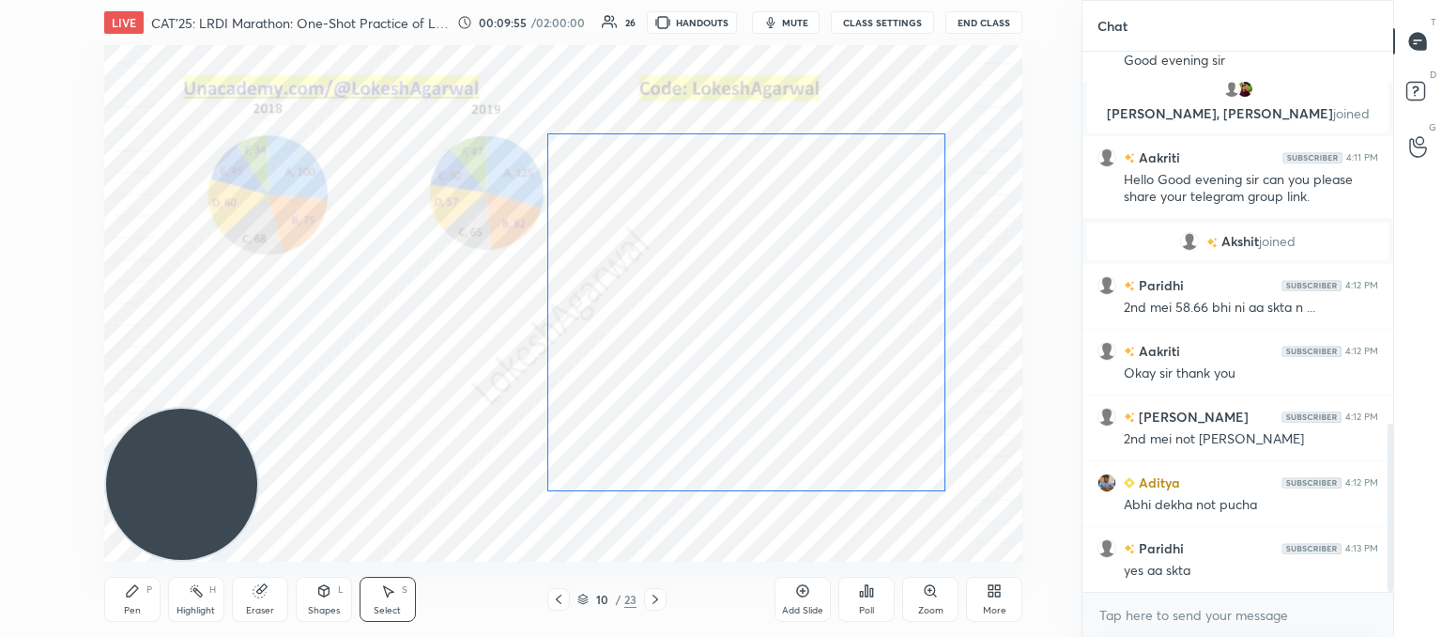
drag, startPoint x: 849, startPoint y: 352, endPoint x: 838, endPoint y: 365, distance: 17.3
click at [835, 368] on div "0 ° Undo Copy Duplicate Duplicate to new slide Delete" at bounding box center [563, 303] width 918 height 516
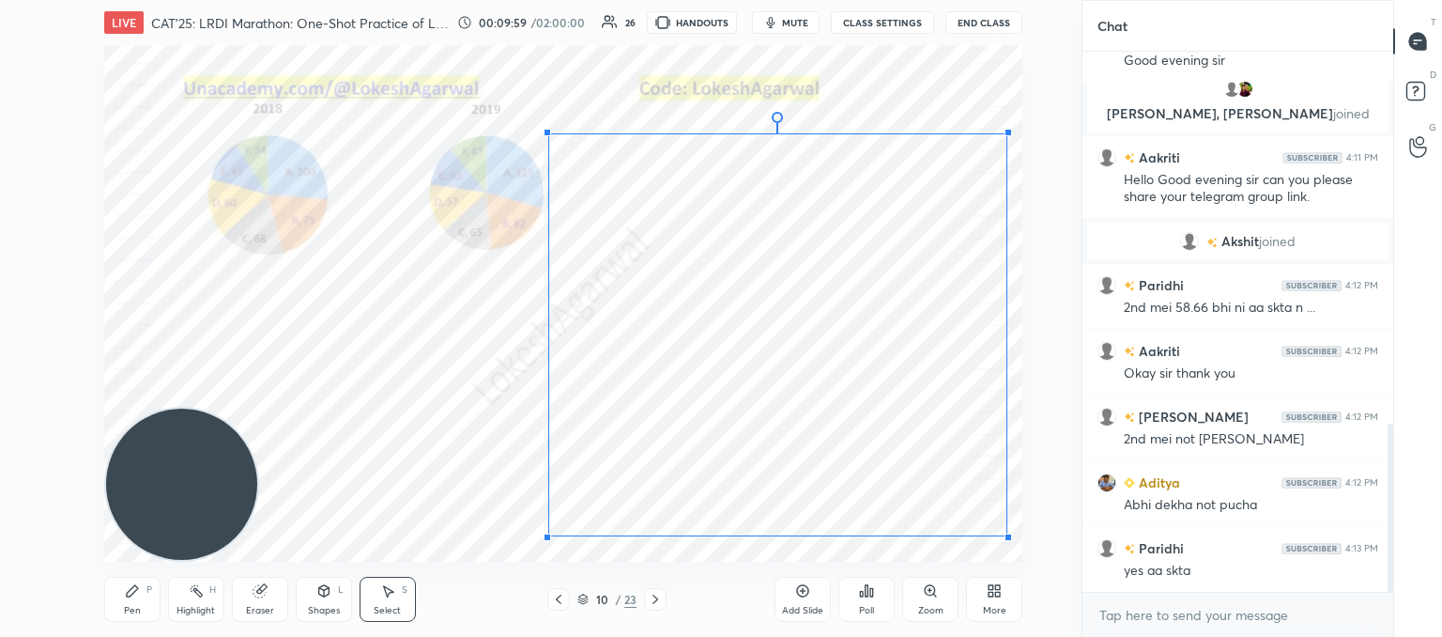
drag, startPoint x: 946, startPoint y: 490, endPoint x: 1006, endPoint y: 531, distance: 72.9
click at [1008, 534] on div at bounding box center [1009, 537] width 8 height 8
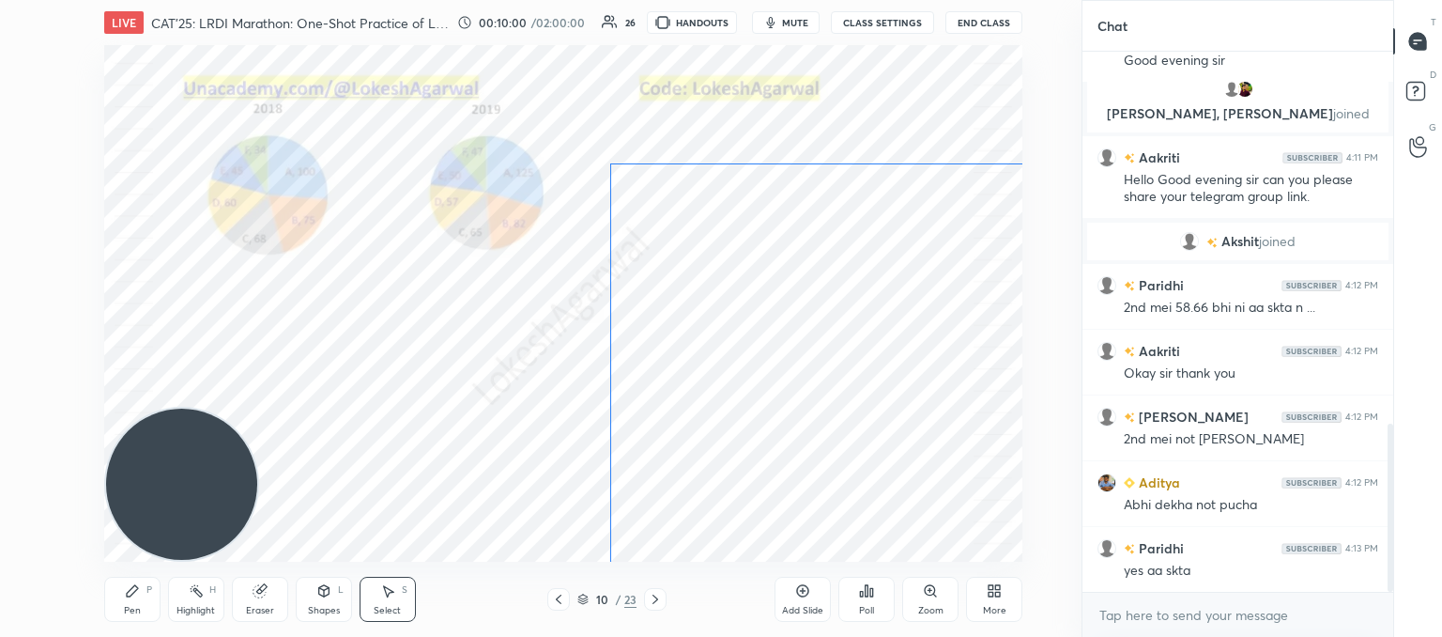
drag, startPoint x: 640, startPoint y: 343, endPoint x: 679, endPoint y: 364, distance: 44.1
click at [681, 365] on div "0 ° Undo Copy Duplicate Duplicate to new slide Delete" at bounding box center [563, 303] width 918 height 516
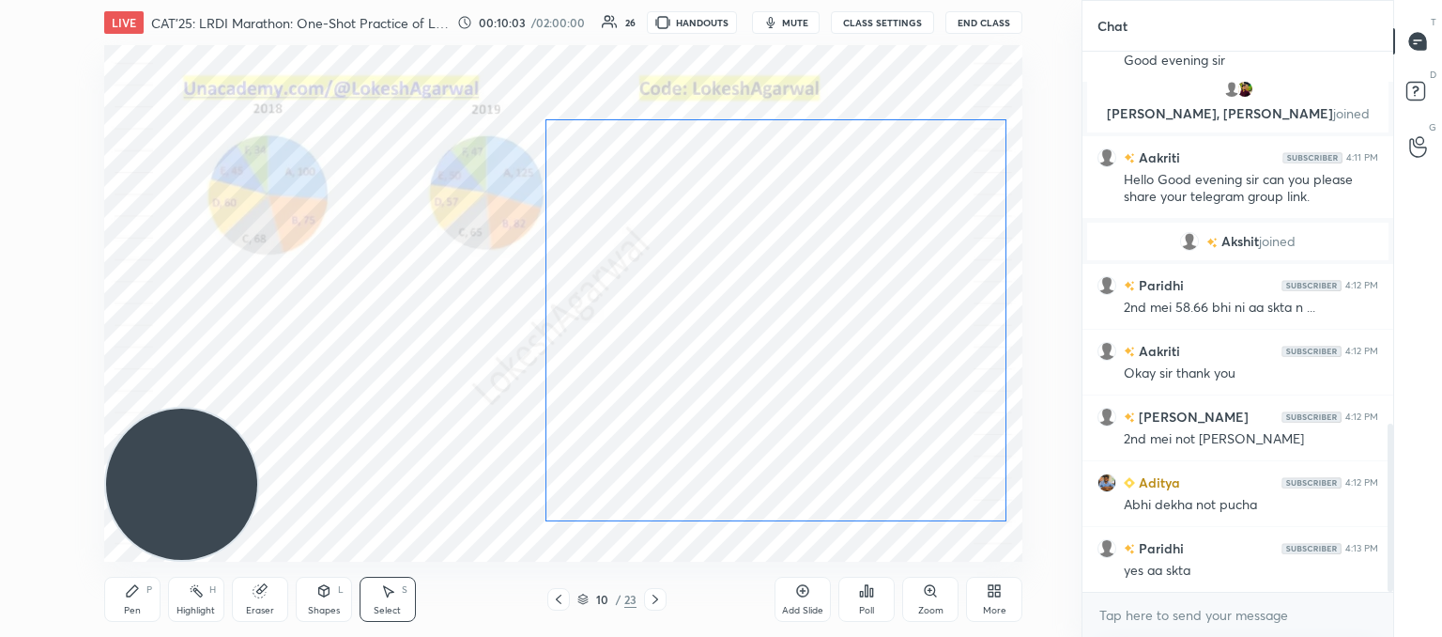
drag, startPoint x: 797, startPoint y: 326, endPoint x: 740, endPoint y: 290, distance: 67.5
click at [740, 290] on div "0 ° Undo Copy Duplicate Duplicate to new slide Delete" at bounding box center [563, 303] width 918 height 516
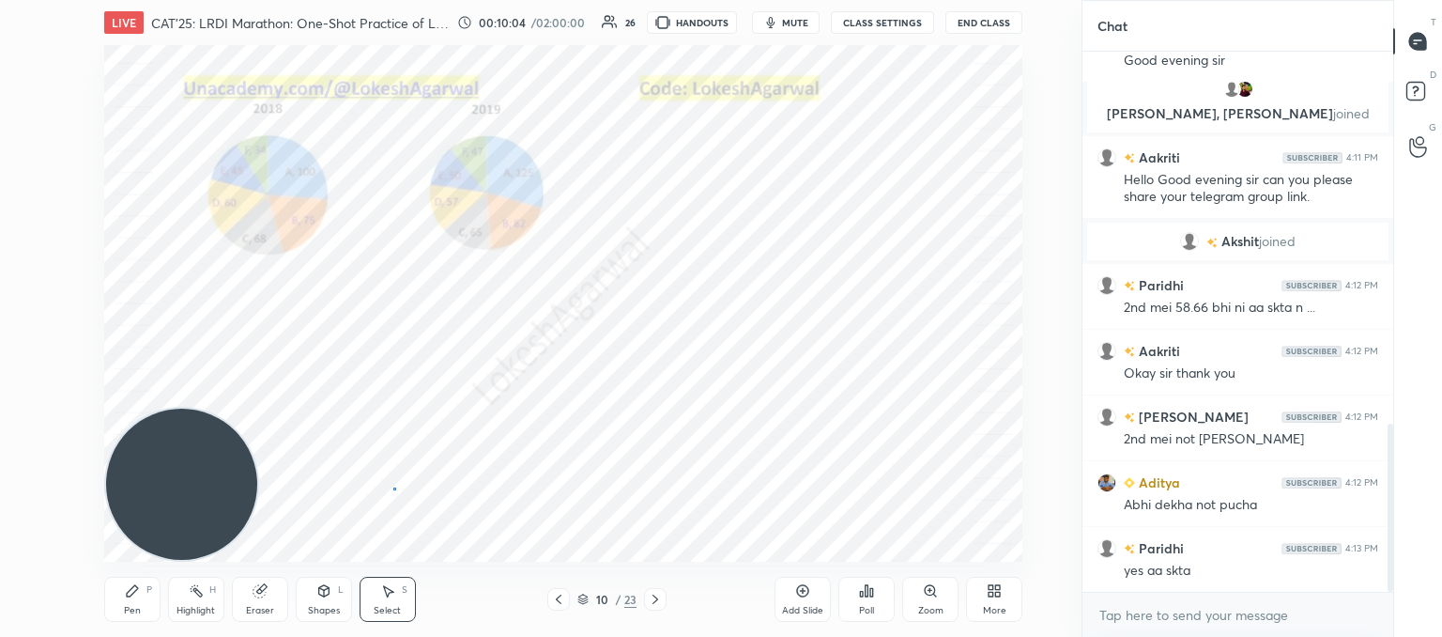
click at [394, 489] on div "0 ° Undo Copy Duplicate Duplicate to new slide Delete" at bounding box center [563, 303] width 918 height 516
click at [712, 380] on div "0 ° Undo Copy Duplicate Duplicate to new slide Delete" at bounding box center [563, 303] width 918 height 516
drag, startPoint x: 627, startPoint y: 330, endPoint x: 658, endPoint y: 336, distance: 31.7
click at [658, 336] on div "0 ° Undo Copy Duplicate Duplicate to new slide Delete" at bounding box center [563, 303] width 918 height 516
drag, startPoint x: 630, startPoint y: 331, endPoint x: 582, endPoint y: 331, distance: 47.9
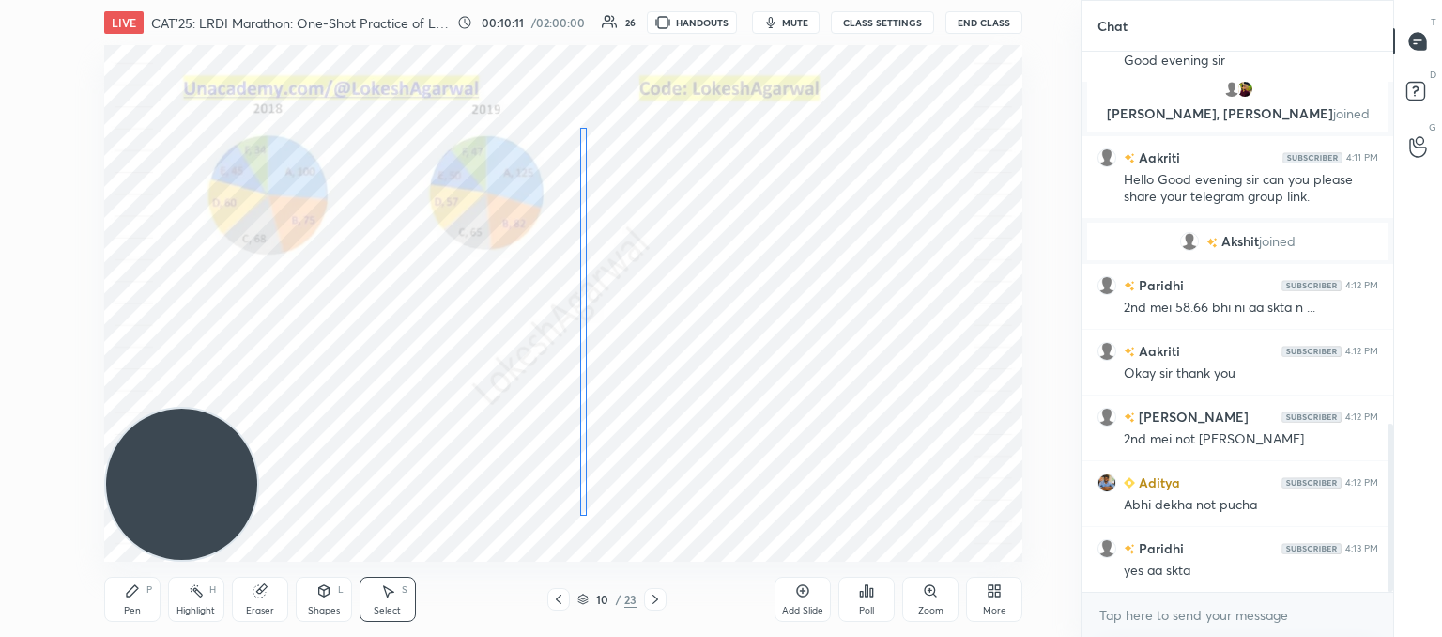
click at [582, 331] on div "0 ° Undo Copy Duplicate Duplicate to new slide Delete" at bounding box center [563, 303] width 918 height 516
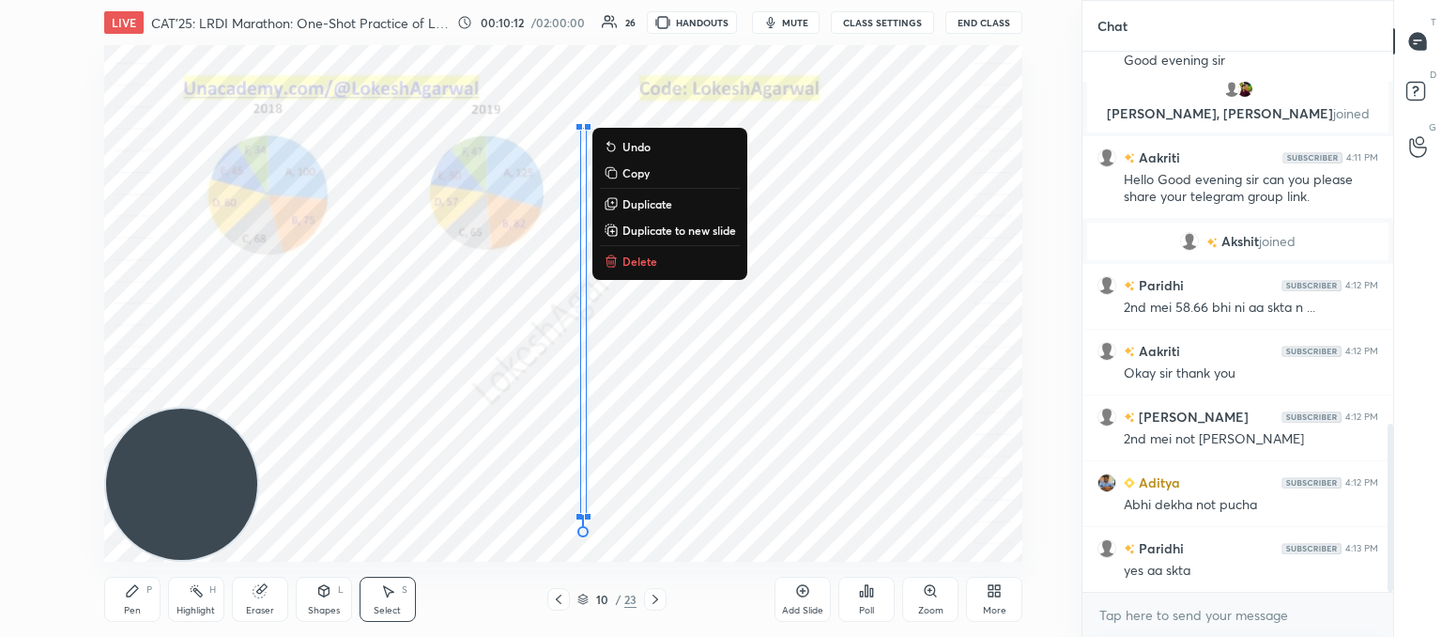
drag, startPoint x: 384, startPoint y: 438, endPoint x: 380, endPoint y: 448, distance: 11.0
click at [386, 438] on div "0 ° Undo Copy Duplicate Duplicate to new slide Delete" at bounding box center [563, 303] width 918 height 516
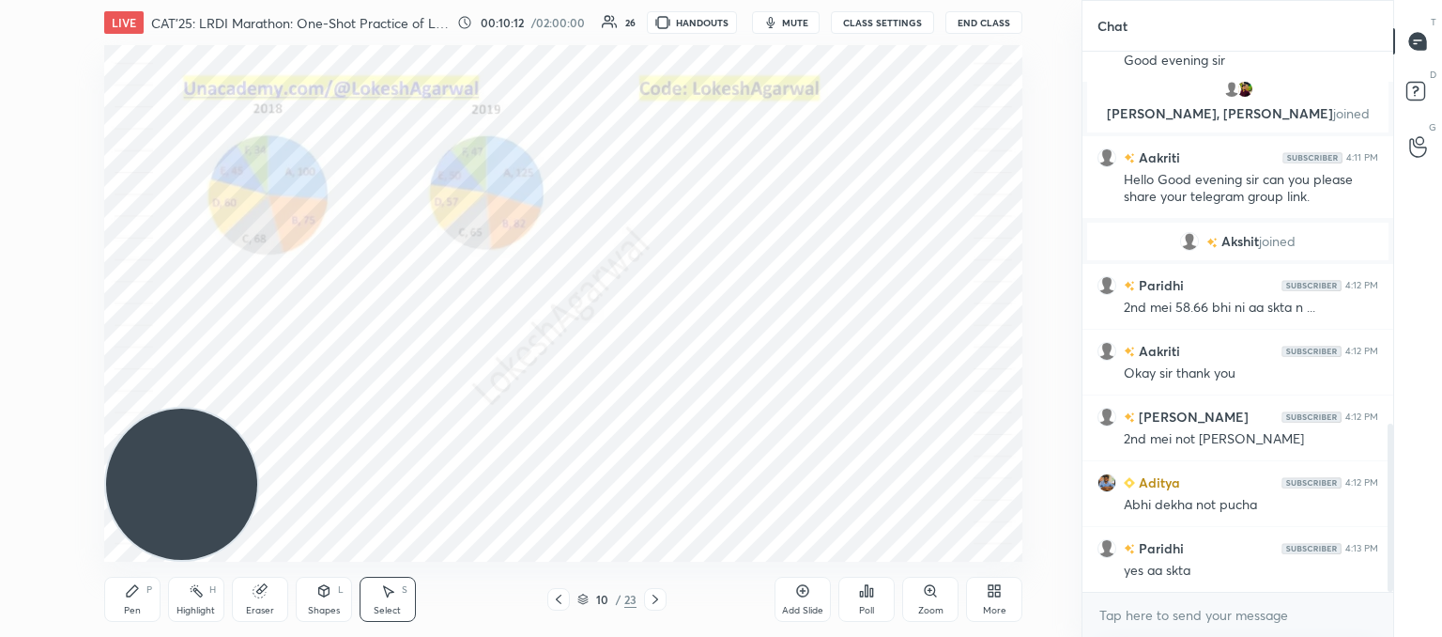
click at [316, 602] on div "Shapes L" at bounding box center [324, 599] width 56 height 45
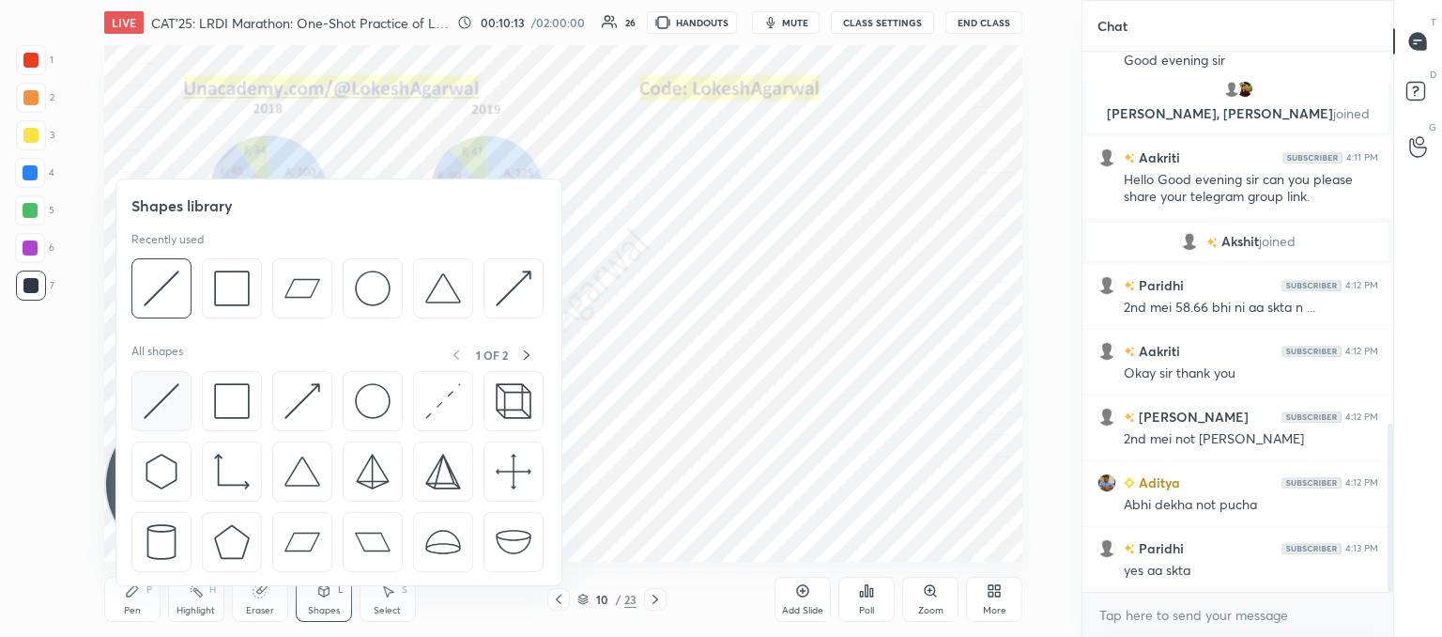
click at [167, 378] on div at bounding box center [161, 401] width 60 height 60
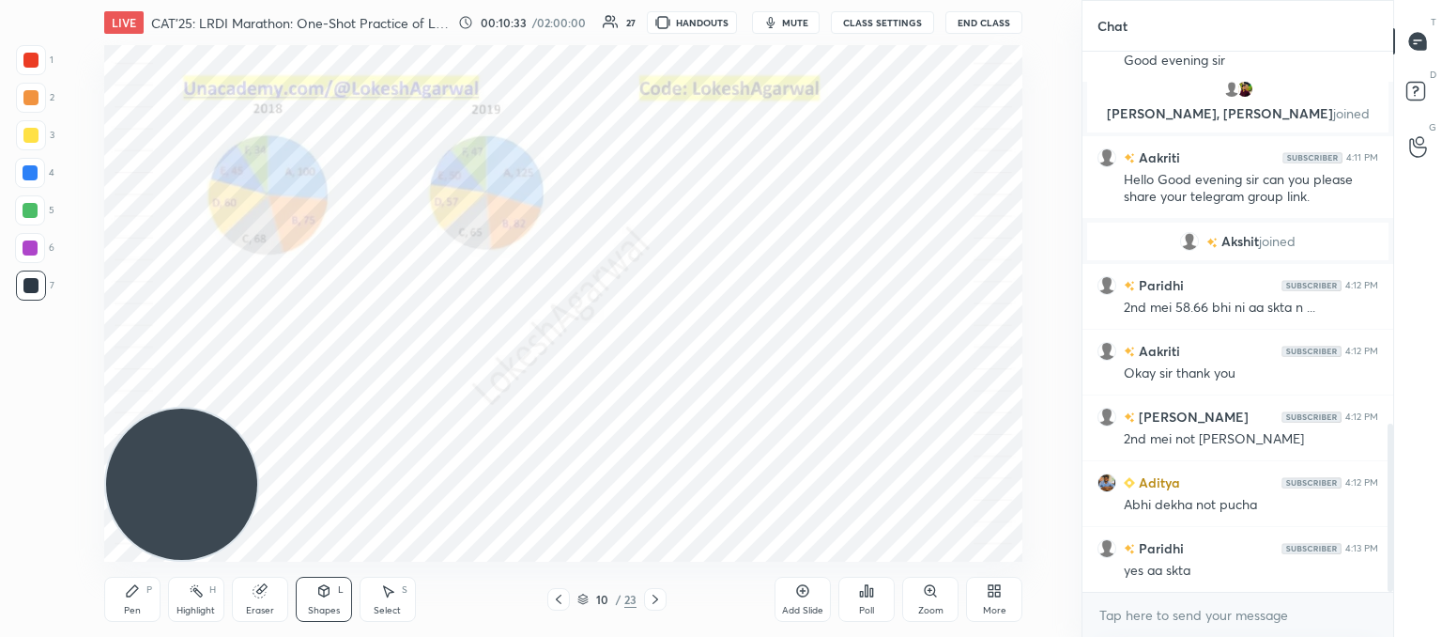
click at [128, 606] on div "Pen" at bounding box center [132, 610] width 17 height 9
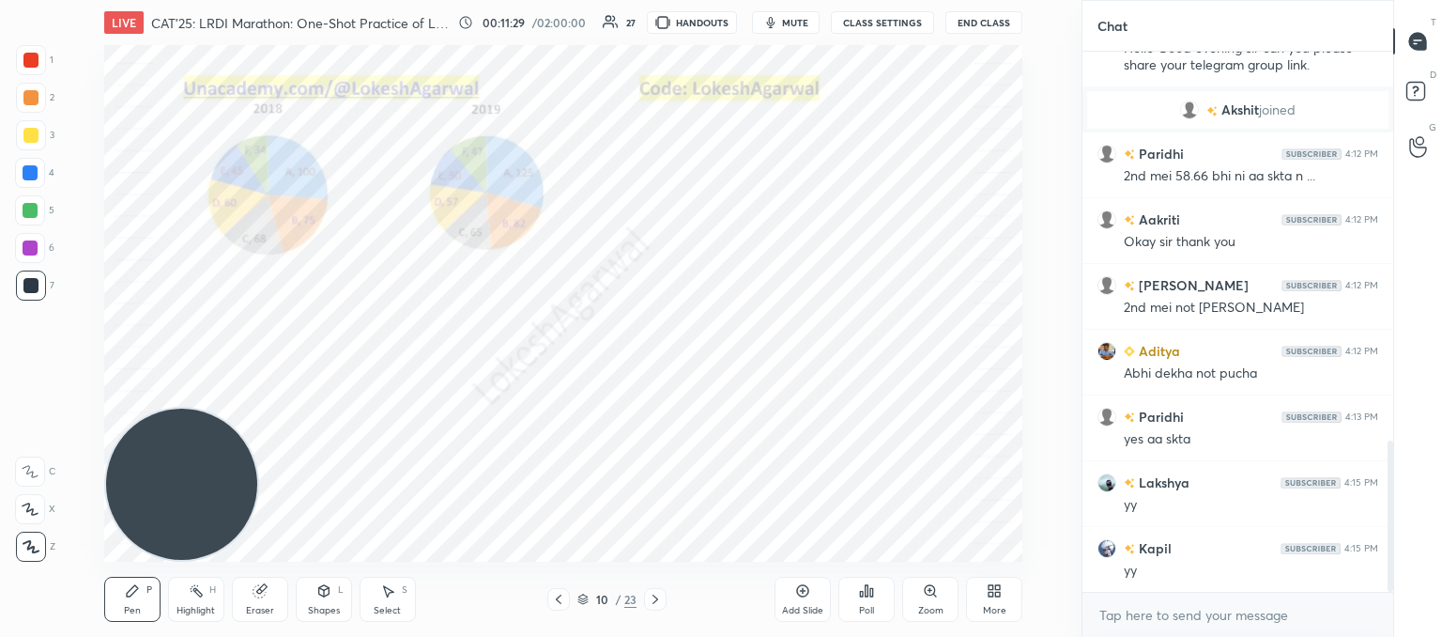
scroll to position [1392, 0]
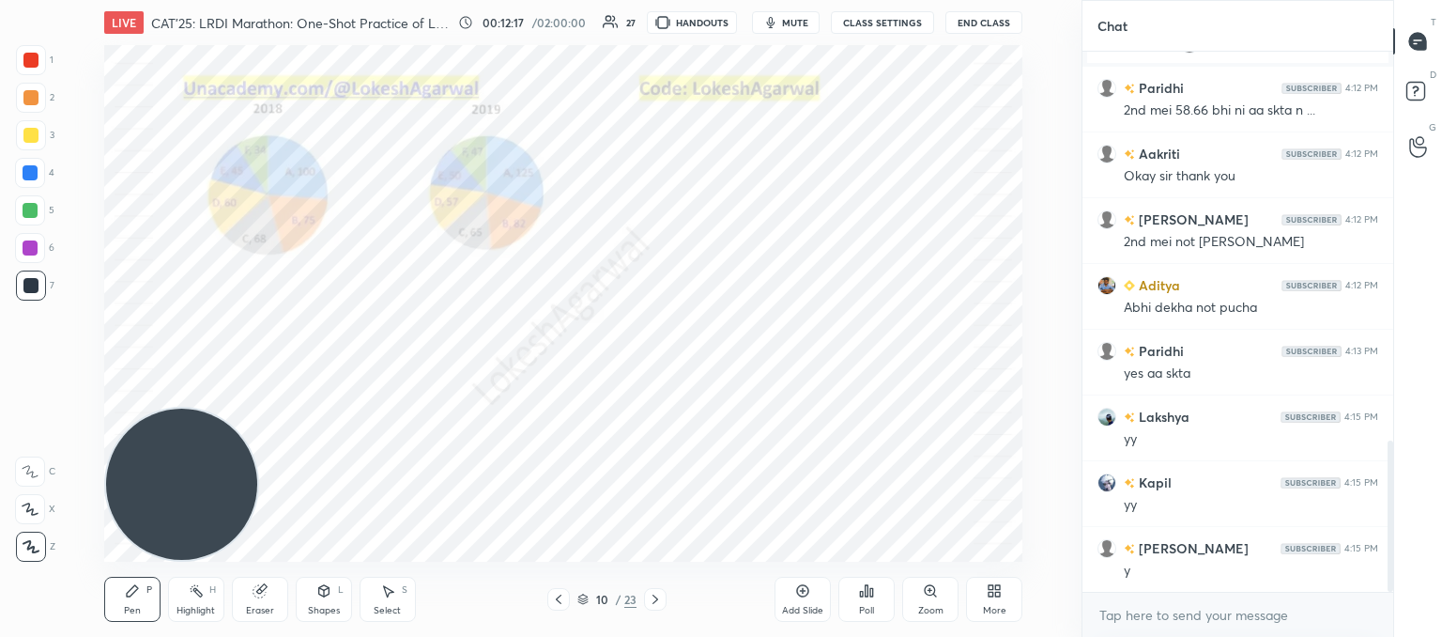
click at [271, 597] on div "Eraser" at bounding box center [260, 599] width 56 height 45
click at [311, 592] on div "Shapes L" at bounding box center [324, 599] width 56 height 45
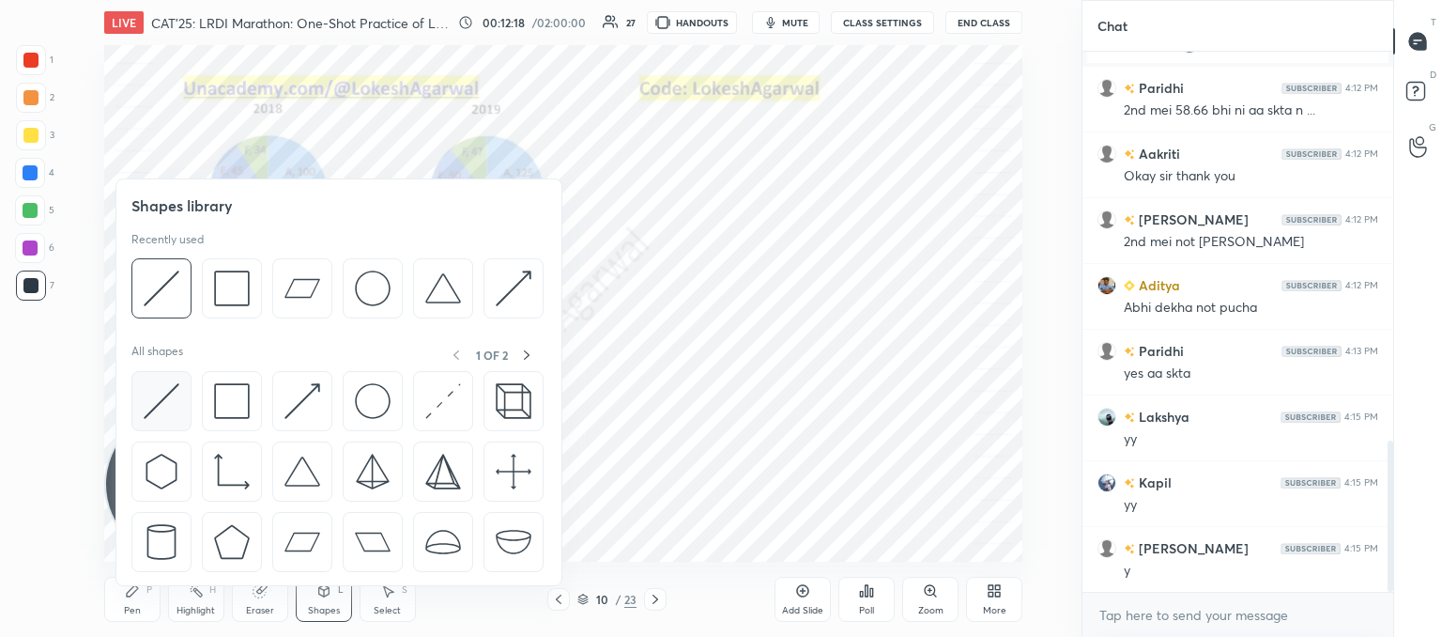
click at [158, 394] on img at bounding box center [162, 401] width 36 height 36
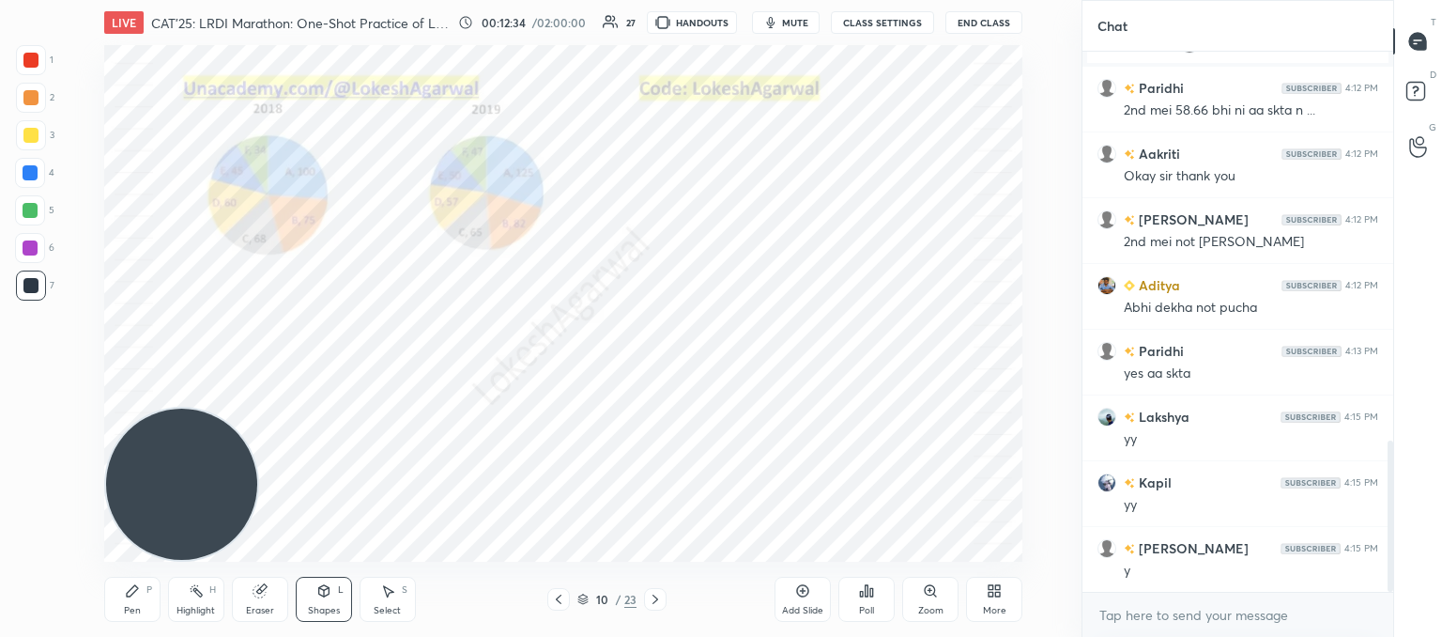
drag, startPoint x: 141, startPoint y: 596, endPoint x: 153, endPoint y: 590, distance: 13.9
click at [143, 596] on div "Pen P" at bounding box center [132, 599] width 56 height 45
click at [31, 60] on div at bounding box center [30, 60] width 15 height 15
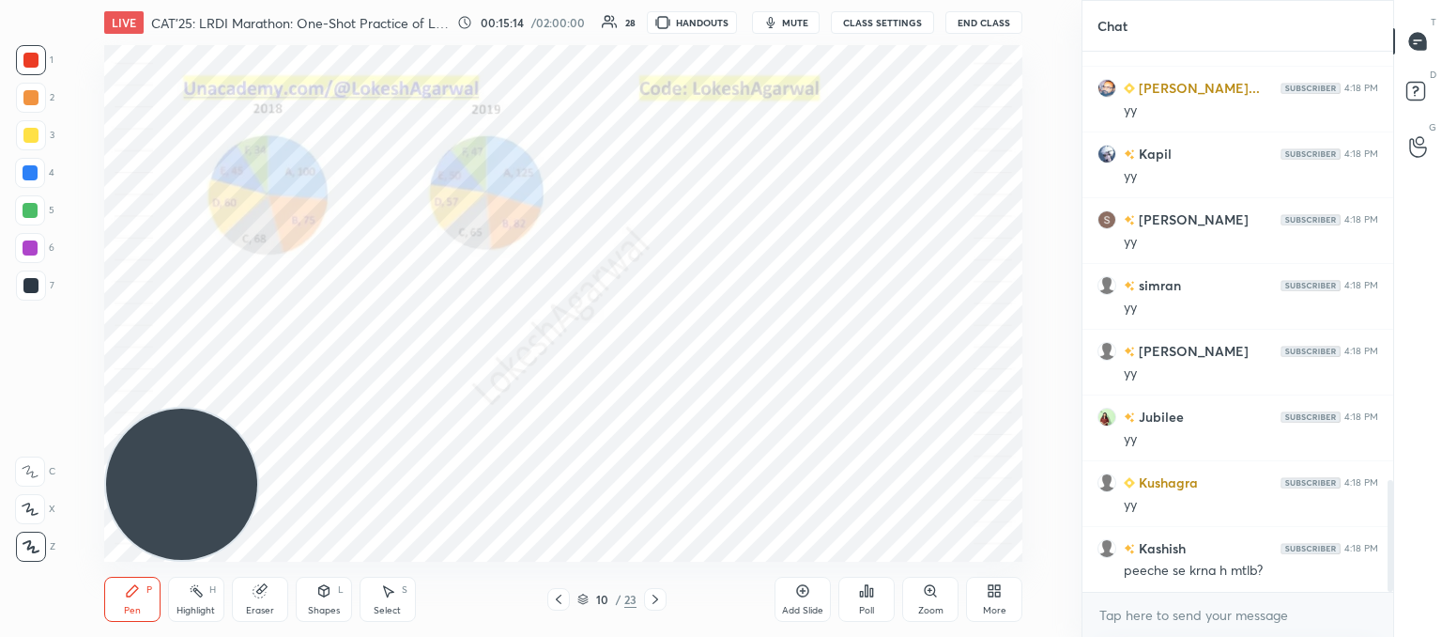
scroll to position [2152, 0]
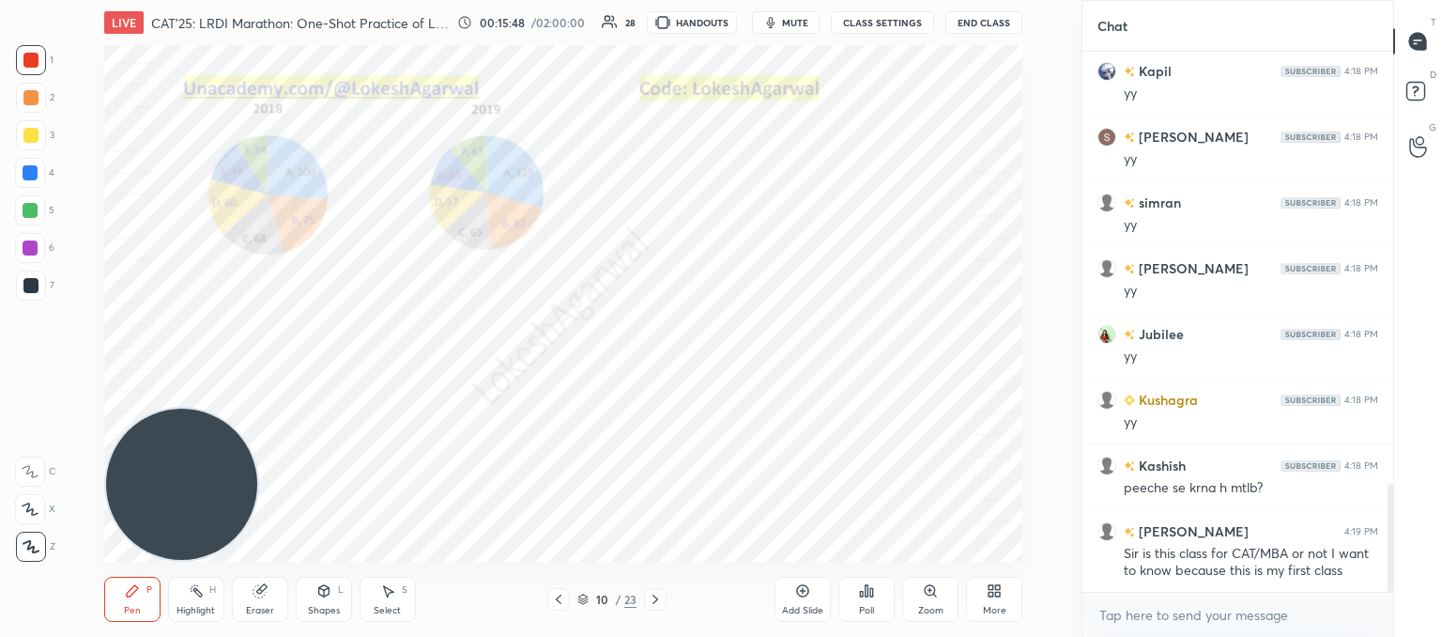
click at [30, 282] on div at bounding box center [30, 285] width 15 height 15
drag, startPoint x: 324, startPoint y: 599, endPoint x: 332, endPoint y: 588, distance: 14.1
click at [327, 597] on div "Shapes L" at bounding box center [324, 599] width 56 height 45
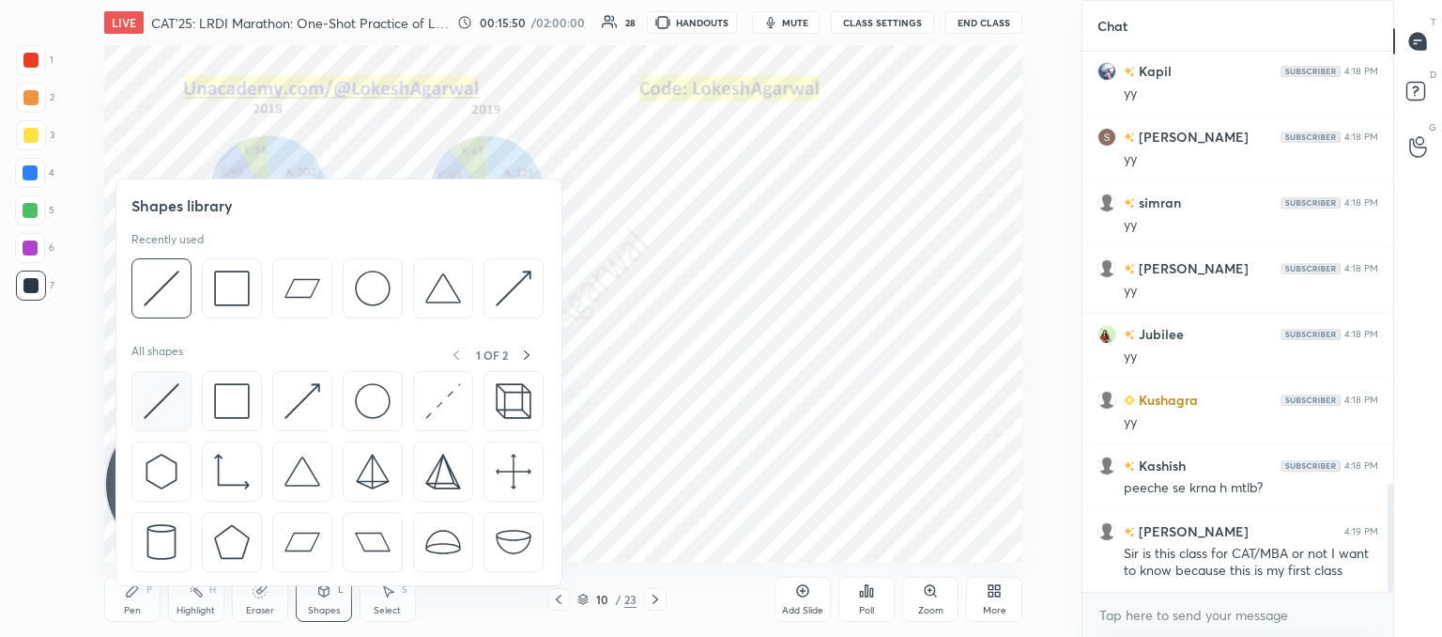
click at [173, 410] on img at bounding box center [162, 401] width 36 height 36
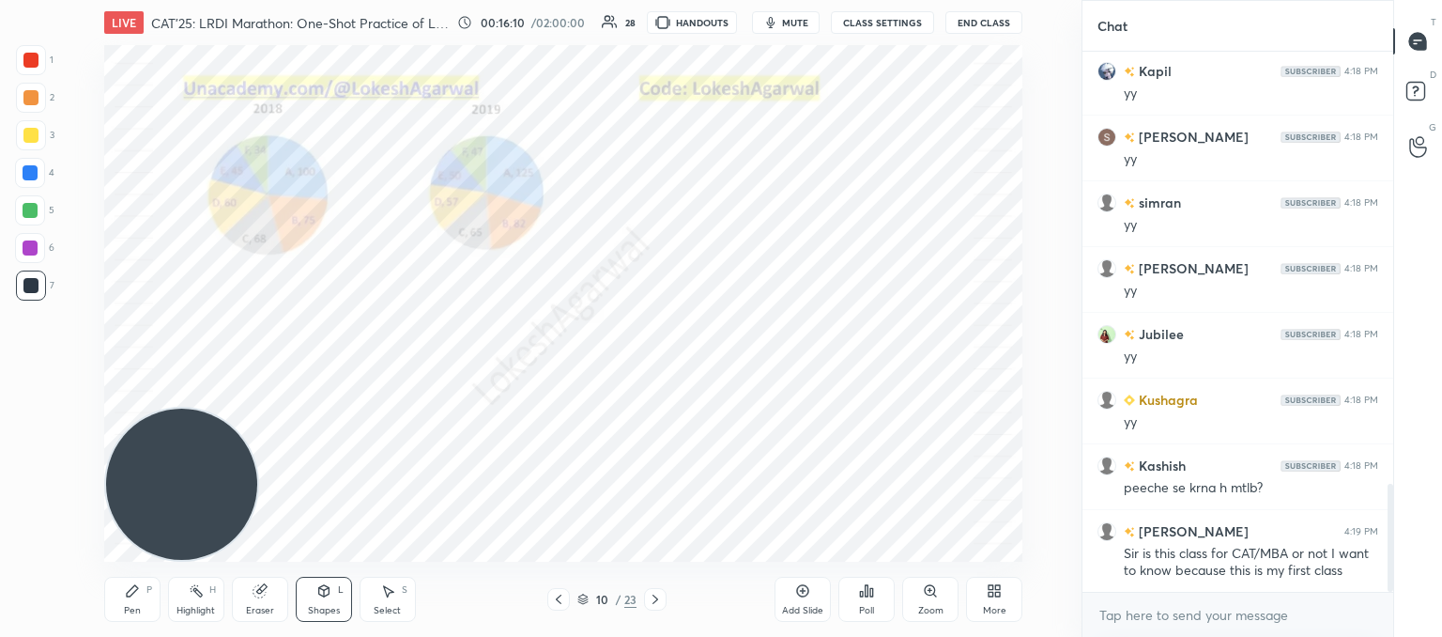
drag, startPoint x: 128, startPoint y: 606, endPoint x: 167, endPoint y: 598, distance: 40.1
click at [130, 606] on div "Pen" at bounding box center [132, 610] width 17 height 9
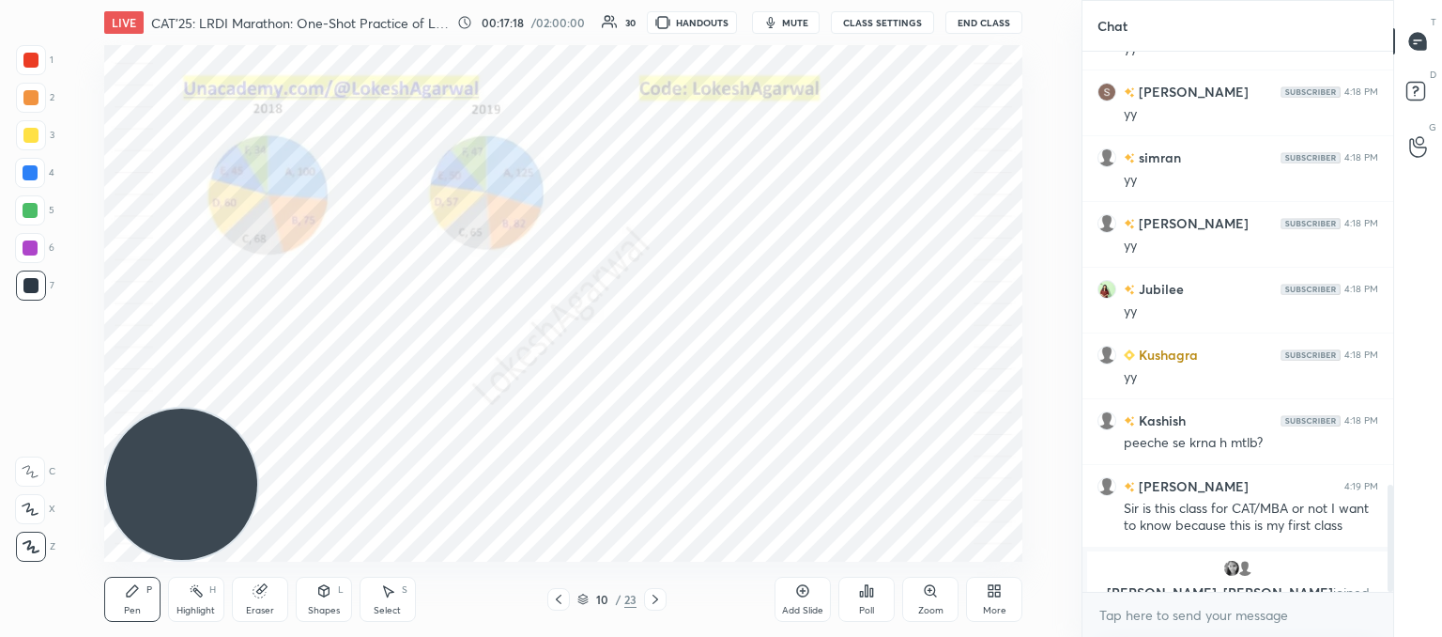
scroll to position [2220, 0]
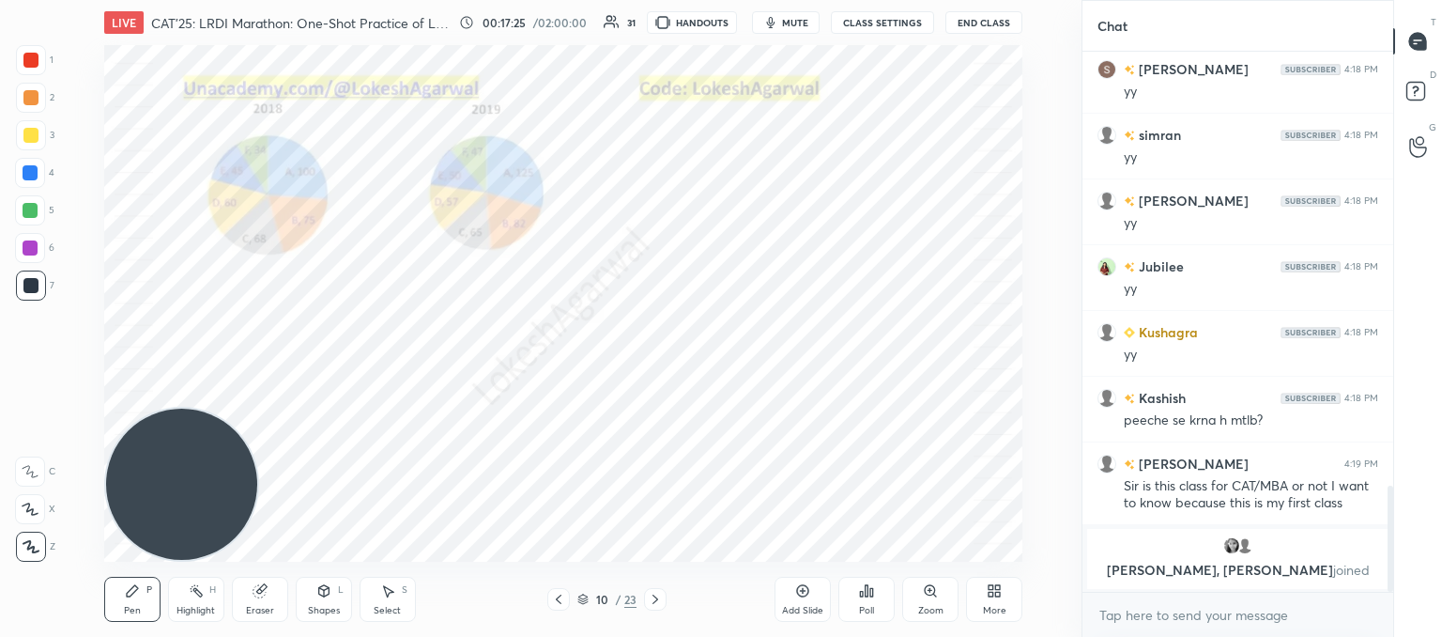
drag, startPoint x: 1028, startPoint y: 155, endPoint x: 1025, endPoint y: 165, distance: 10.7
click at [1025, 165] on div "Setting up your live class Poll for secs No correct answer Start poll" at bounding box center [563, 303] width 1007 height 516
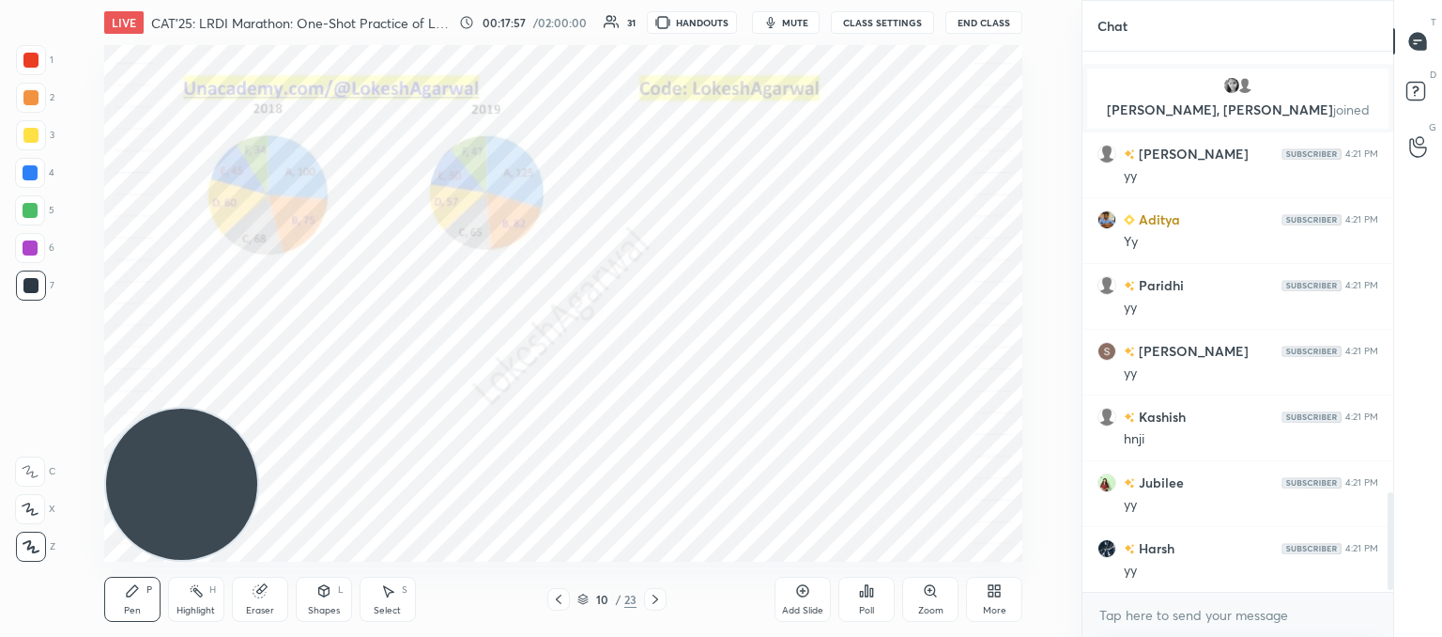
scroll to position [2447, 0]
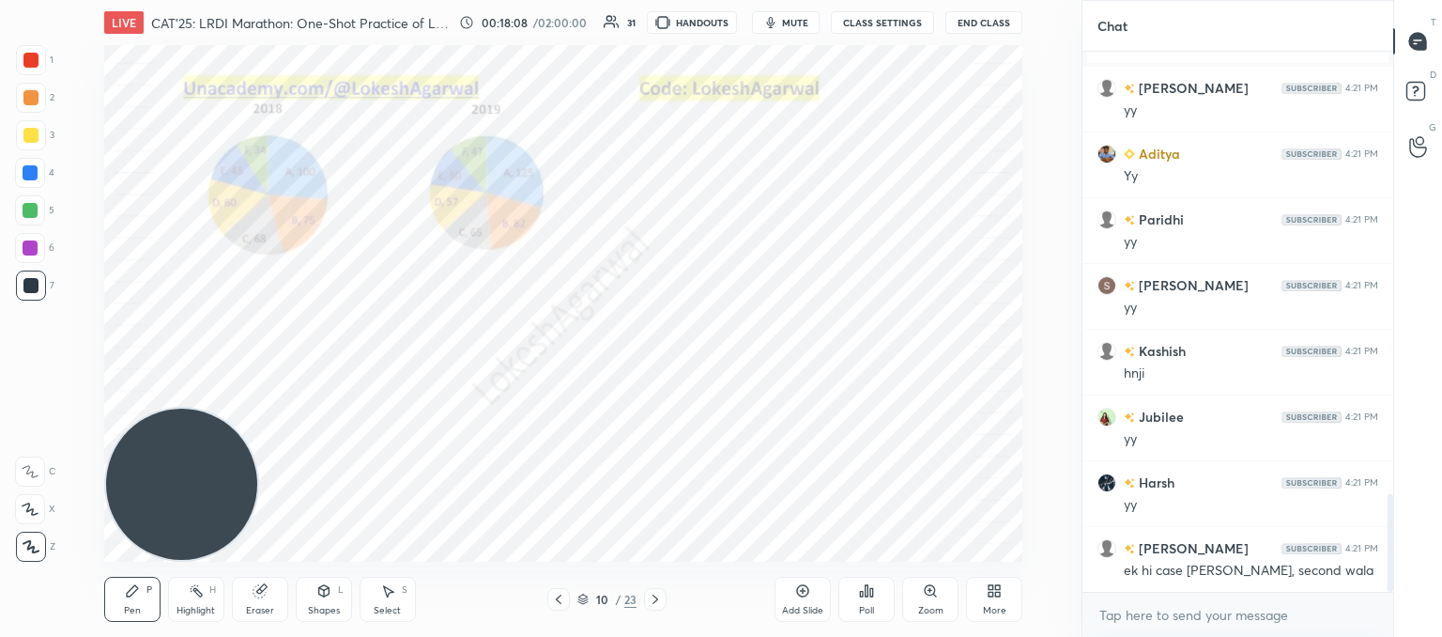
drag, startPoint x: 557, startPoint y: 598, endPoint x: 536, endPoint y: 572, distance: 33.4
click at [558, 598] on icon at bounding box center [558, 599] width 15 height 15
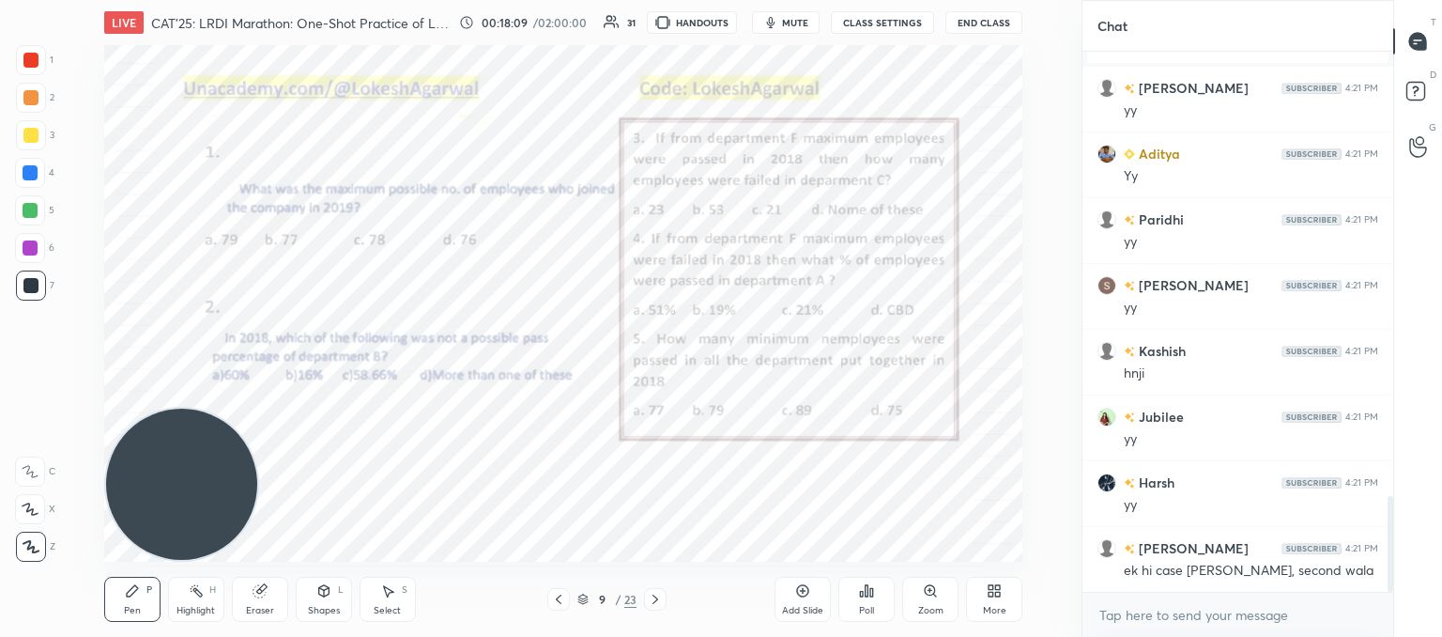
scroll to position [2513, 0]
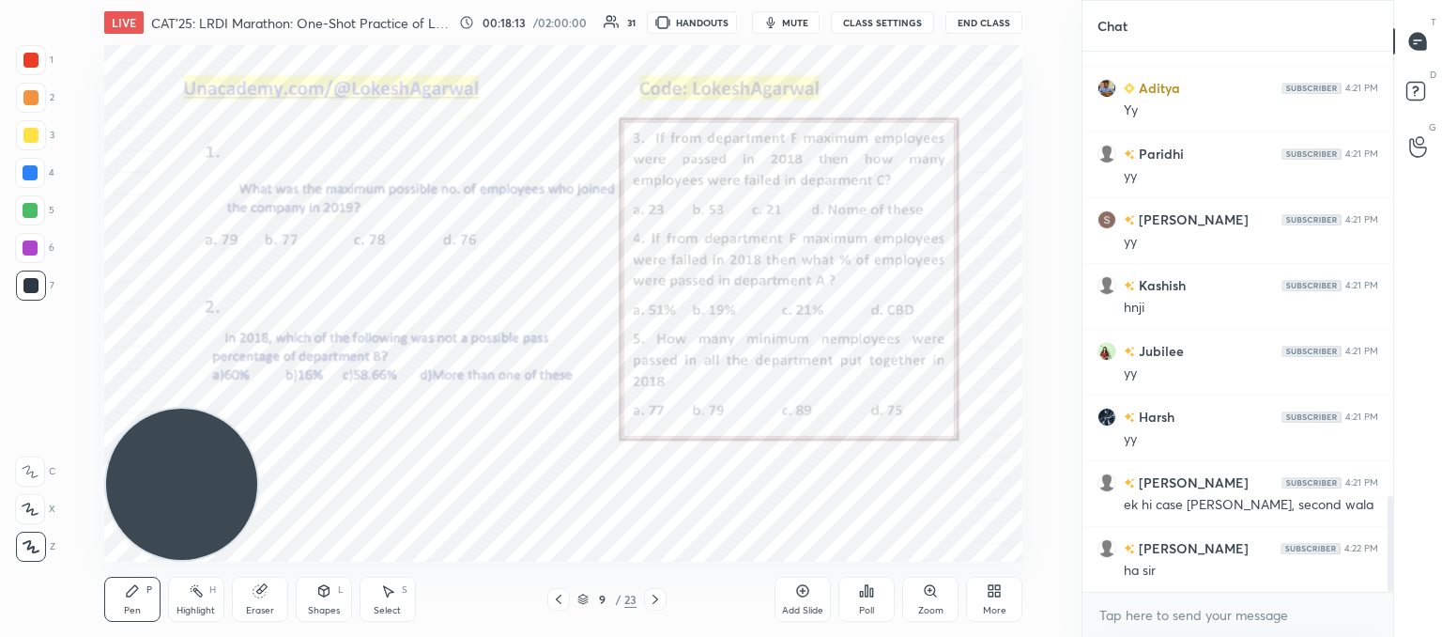
drag, startPoint x: 650, startPoint y: 600, endPoint x: 650, endPoint y: 587, distance: 13.1
click at [650, 601] on icon at bounding box center [655, 599] width 15 height 15
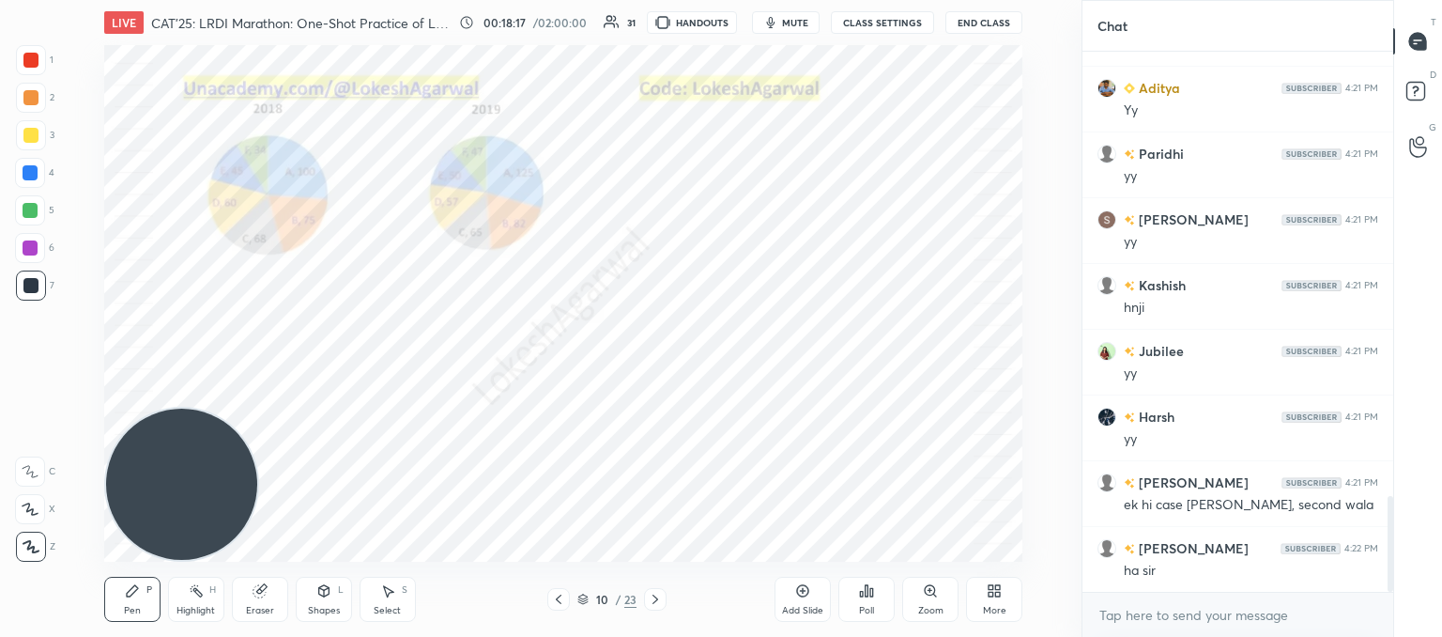
click at [551, 592] on icon at bounding box center [558, 599] width 15 height 15
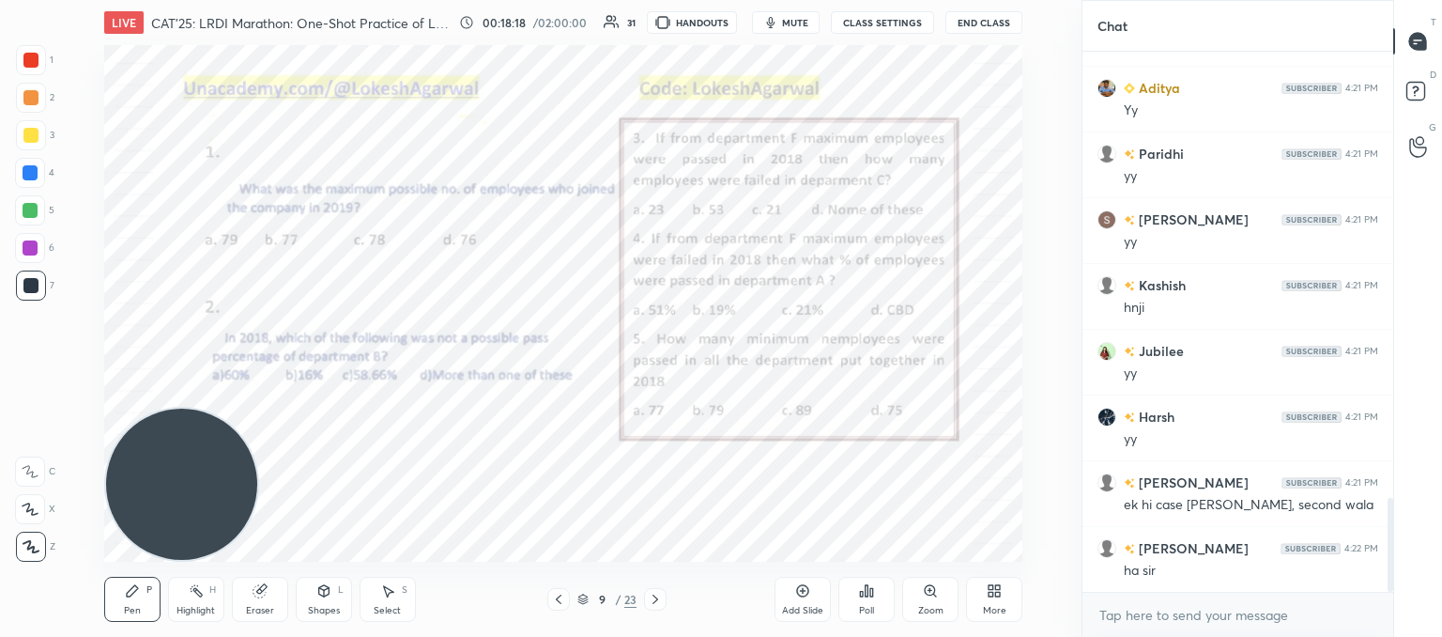
scroll to position [2558, 0]
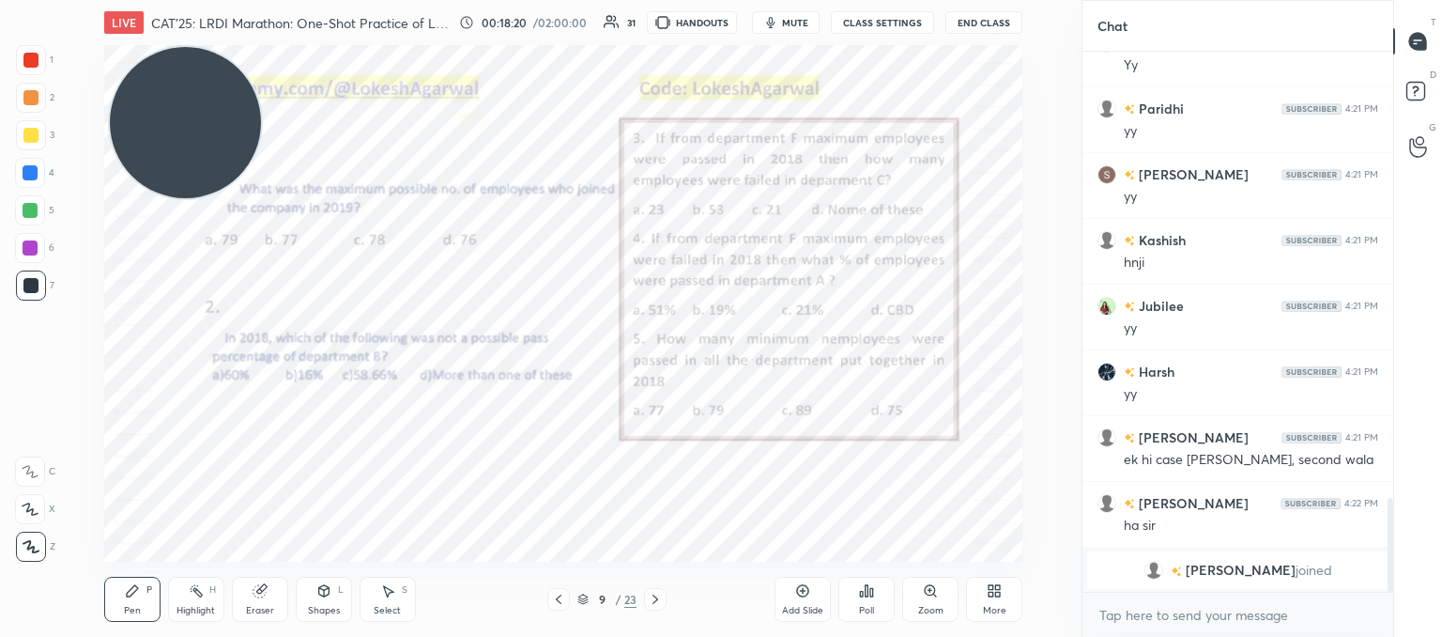
drag, startPoint x: 207, startPoint y: 392, endPoint x: 282, endPoint y: 15, distance: 384.0
click at [224, 9] on div "LIVE CAT'25: LRDI Marathon: One-Shot Practice of LR sets 00:18:20 / 02:00:00 31…" at bounding box center [563, 318] width 1007 height 637
click at [657, 596] on icon at bounding box center [655, 599] width 15 height 15
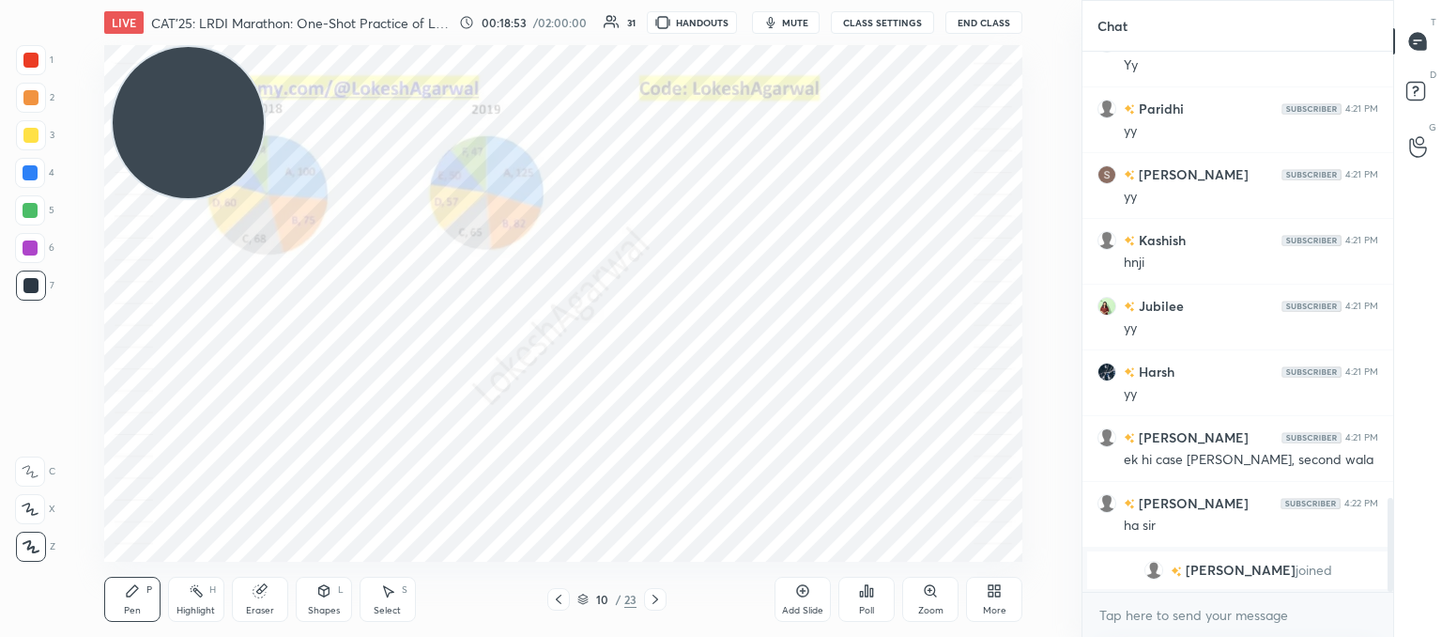
click at [554, 596] on icon at bounding box center [558, 599] width 15 height 15
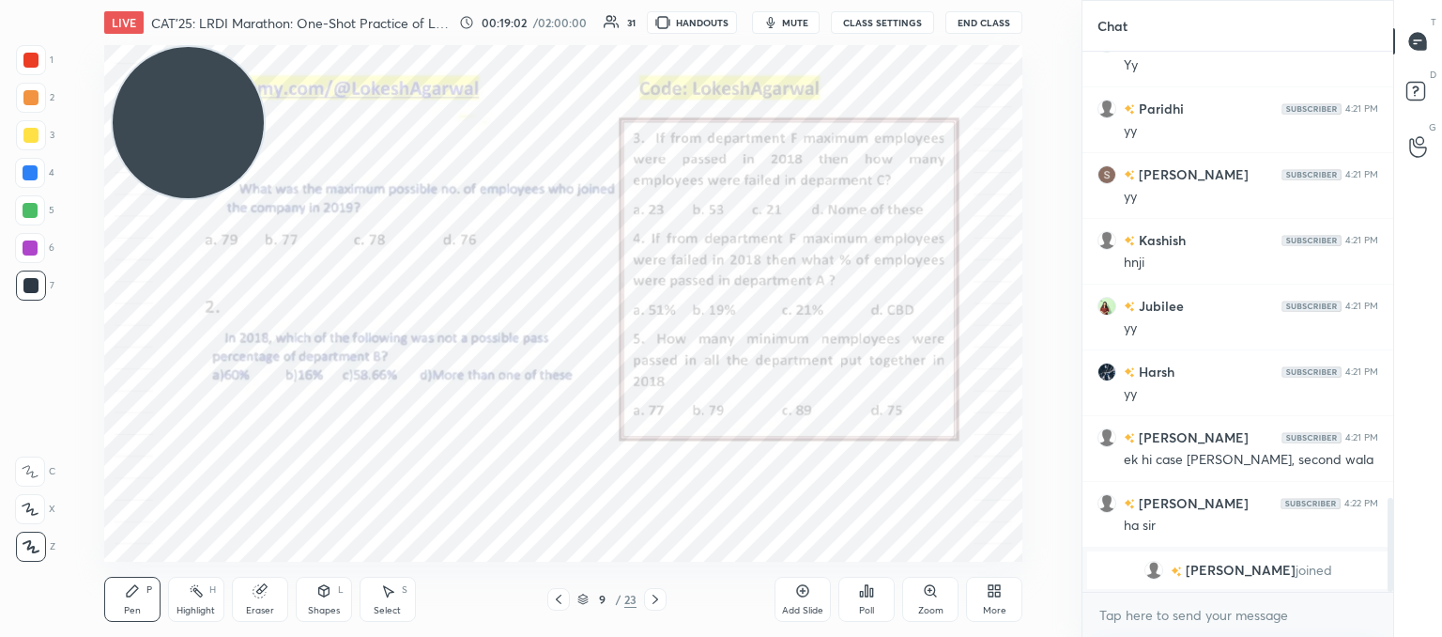
click at [254, 606] on div "Eraser" at bounding box center [260, 610] width 28 height 9
drag, startPoint x: 137, startPoint y: 606, endPoint x: 167, endPoint y: 584, distance: 37.0
click at [140, 606] on div "Pen P" at bounding box center [132, 599] width 56 height 45
click at [657, 598] on icon at bounding box center [655, 599] width 15 height 15
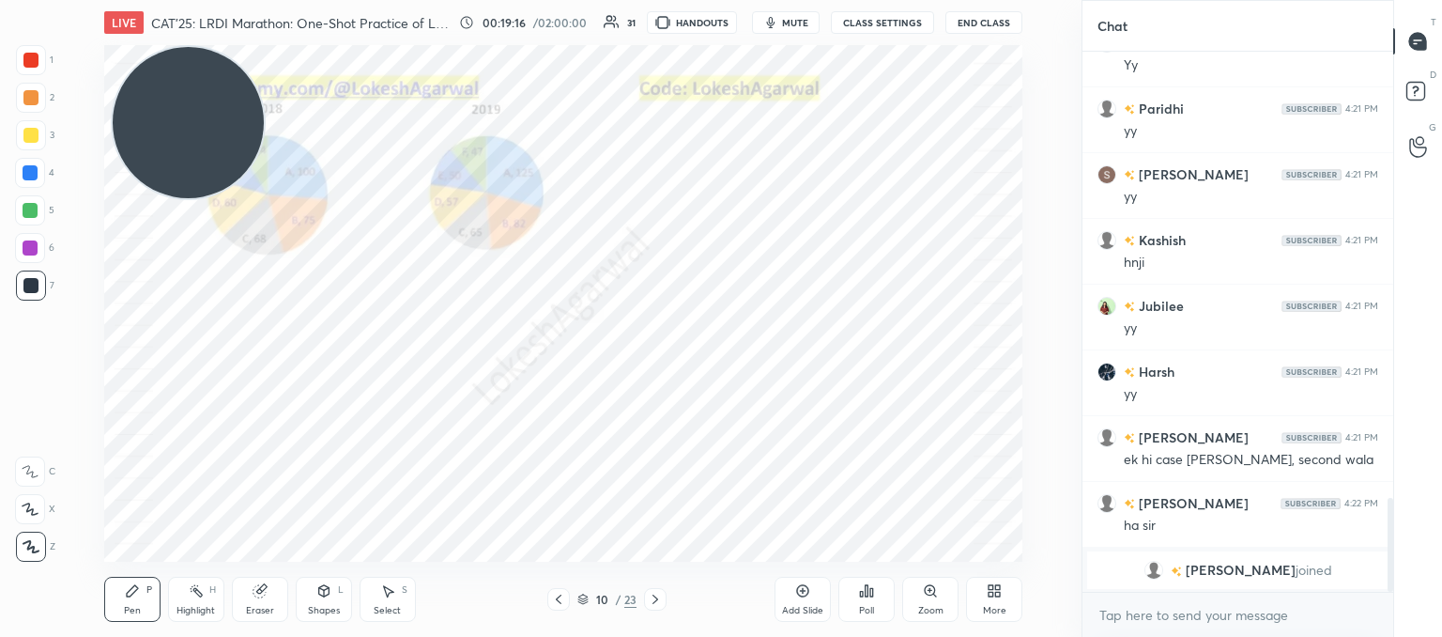
scroll to position [2580, 0]
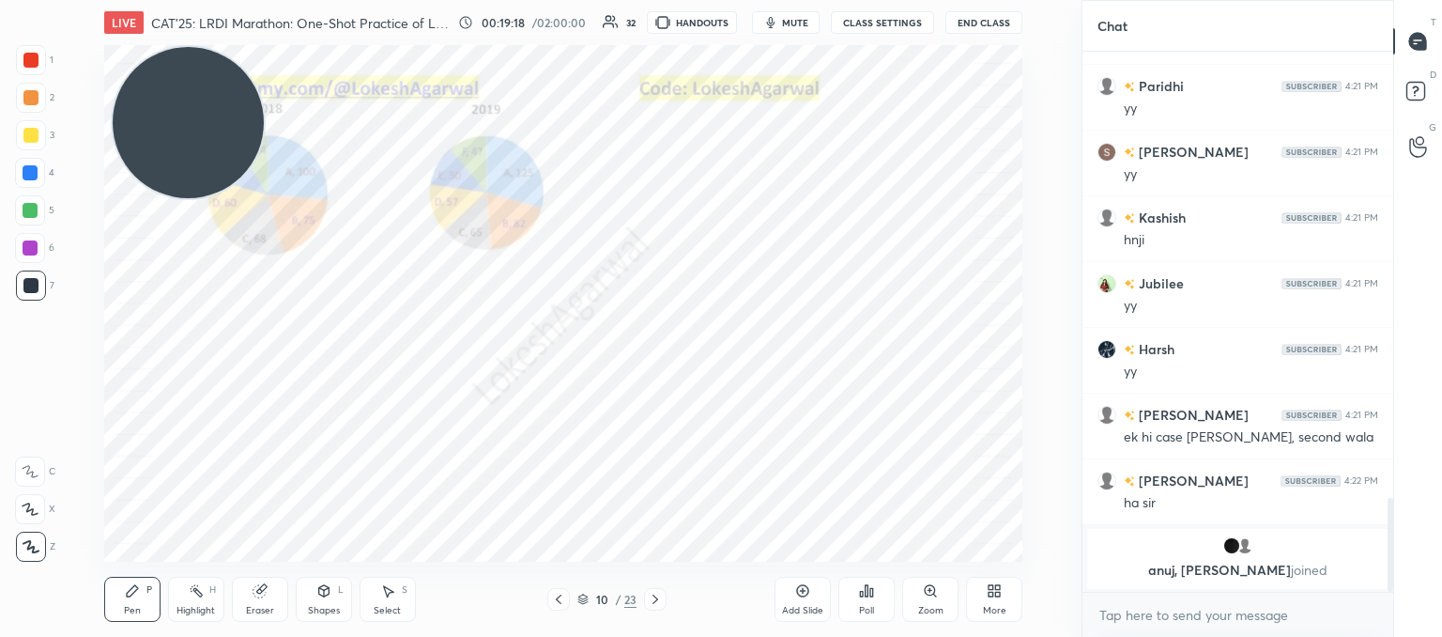
drag, startPoint x: 560, startPoint y: 594, endPoint x: 572, endPoint y: 568, distance: 29.0
click at [560, 593] on icon at bounding box center [558, 599] width 15 height 15
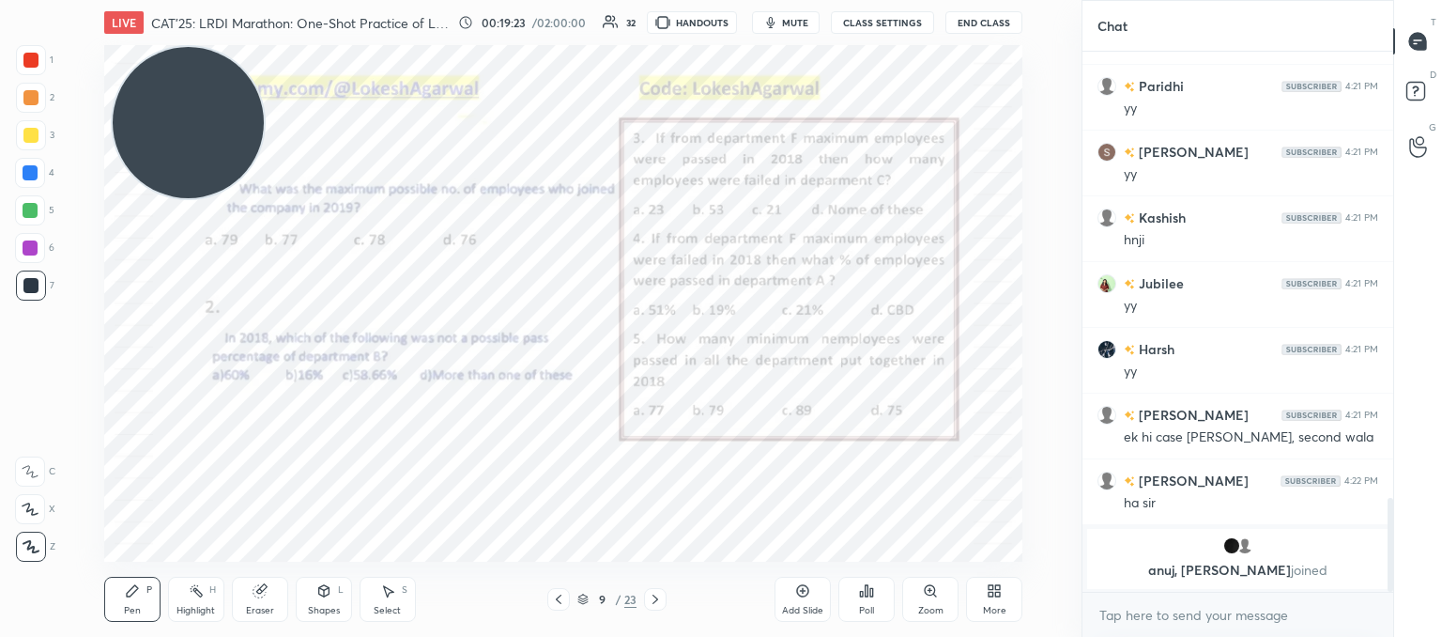
click at [661, 593] on icon at bounding box center [655, 599] width 15 height 15
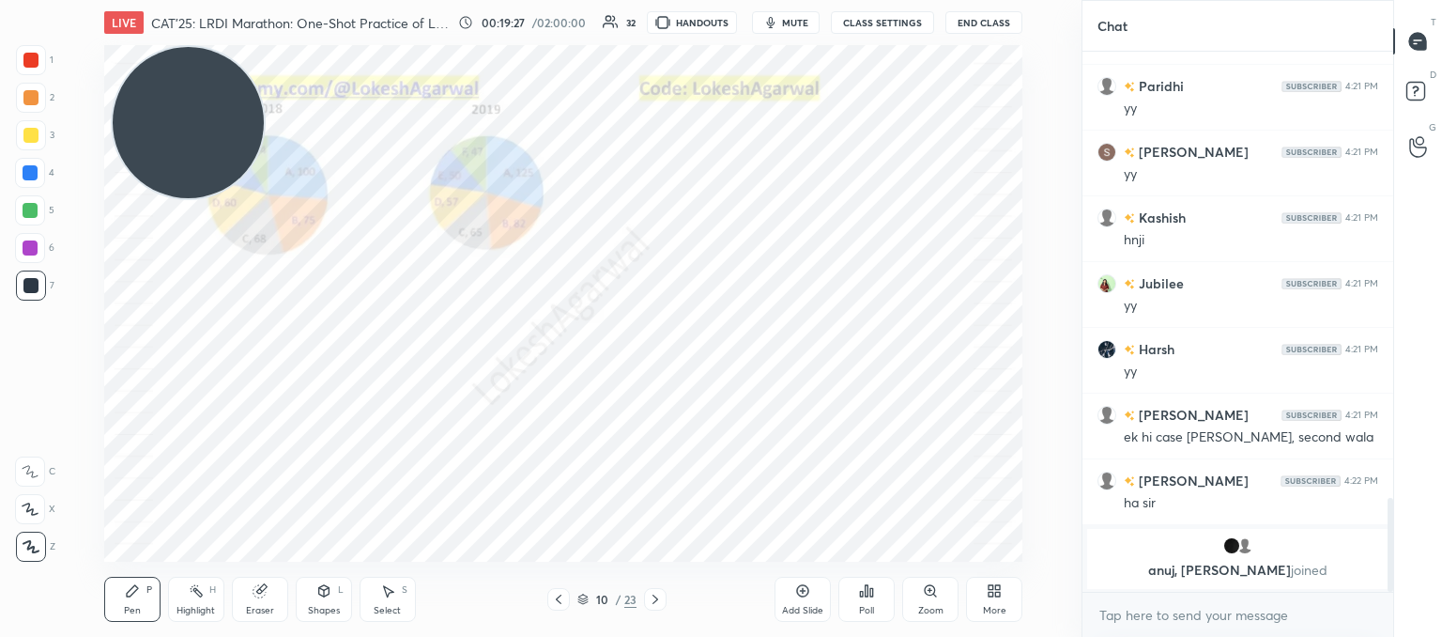
click at [560, 598] on icon at bounding box center [558, 599] width 15 height 15
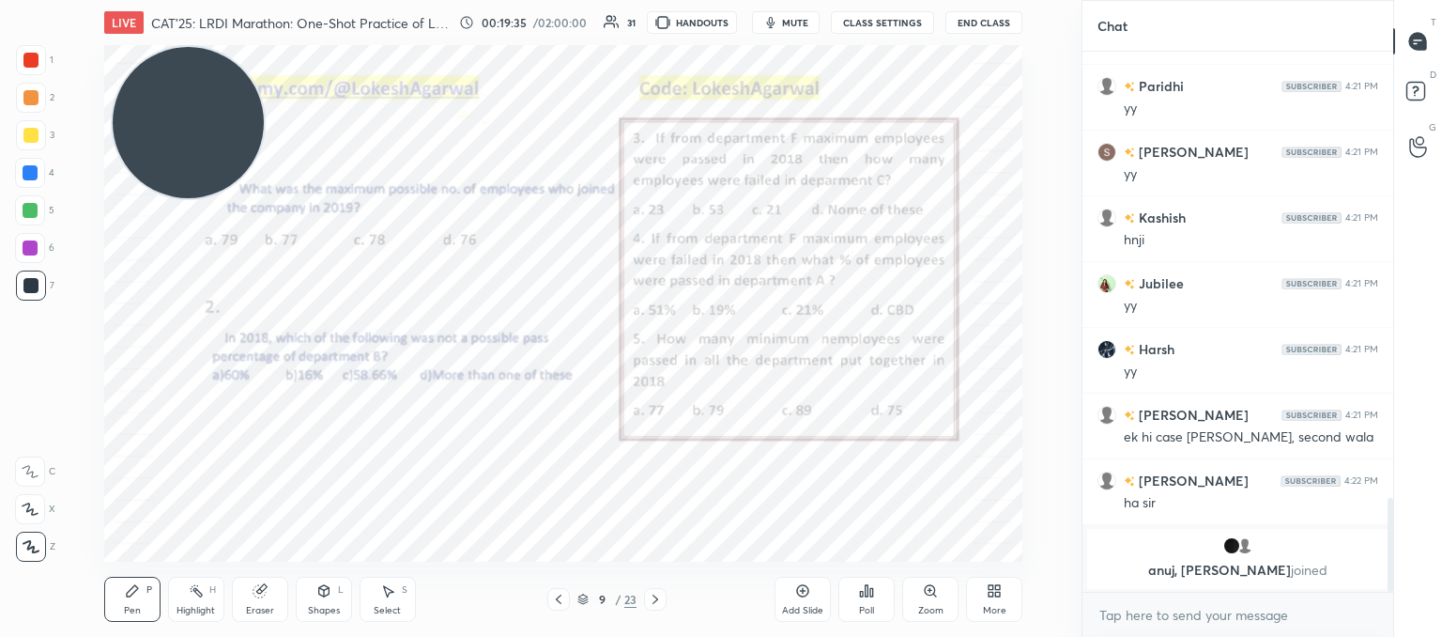
click at [562, 598] on icon at bounding box center [558, 599] width 15 height 15
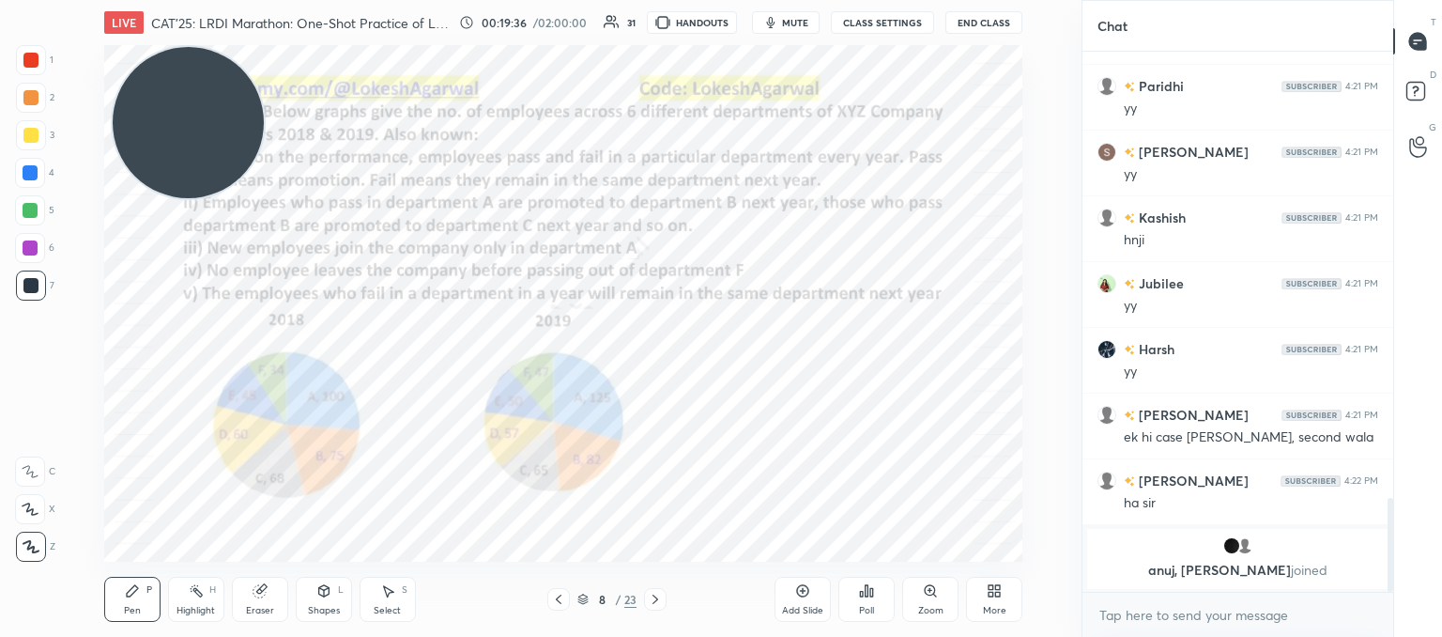
click at [655, 599] on icon at bounding box center [655, 599] width 15 height 15
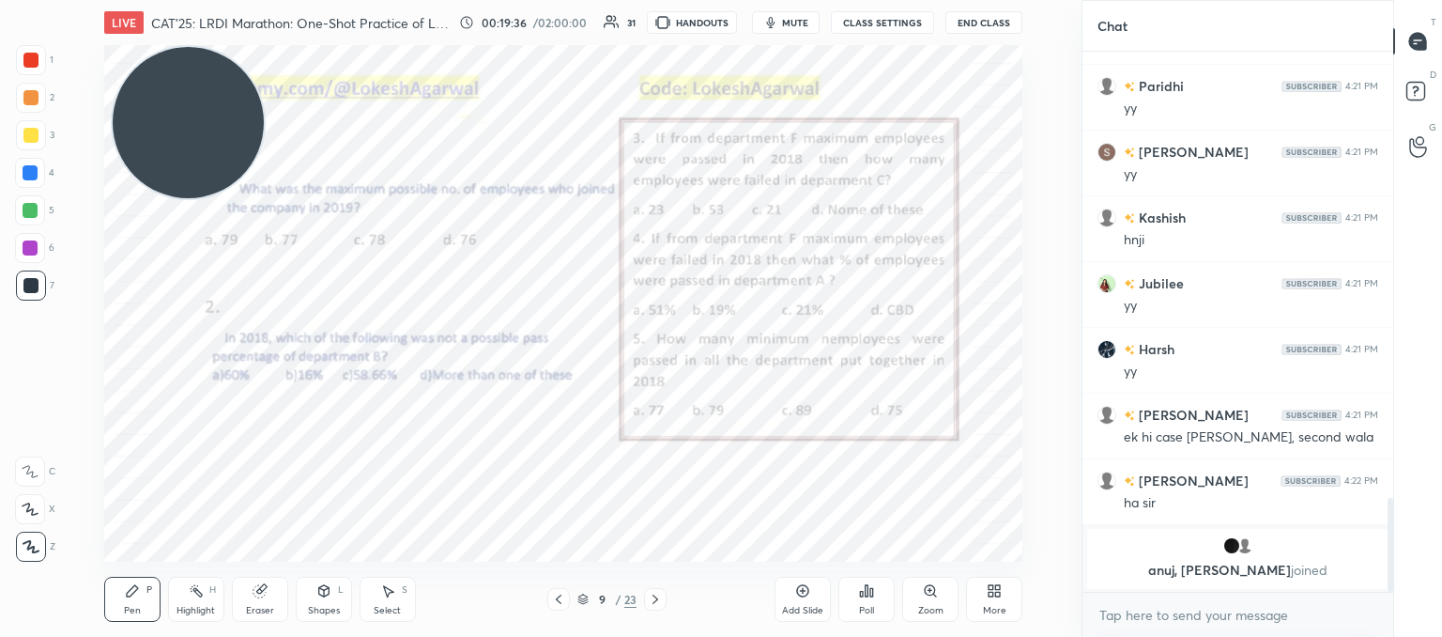
click at [660, 599] on icon at bounding box center [655, 599] width 15 height 15
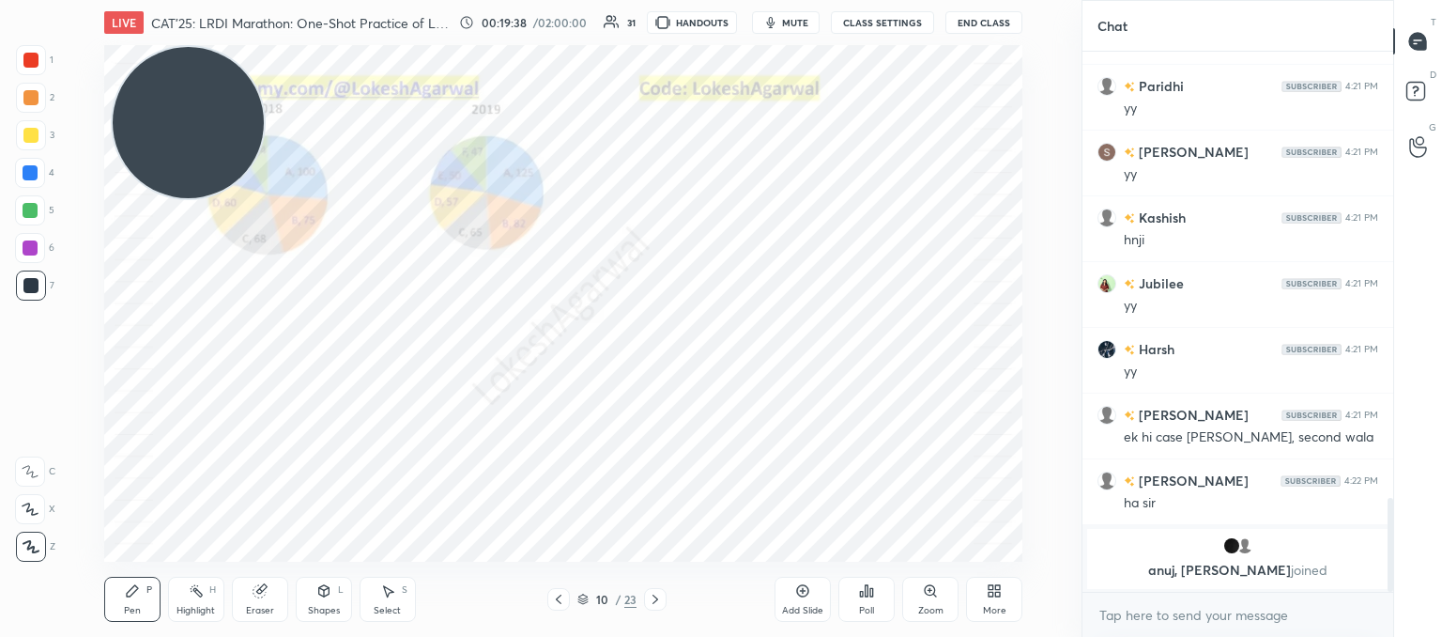
click at [565, 595] on div at bounding box center [558, 599] width 23 height 23
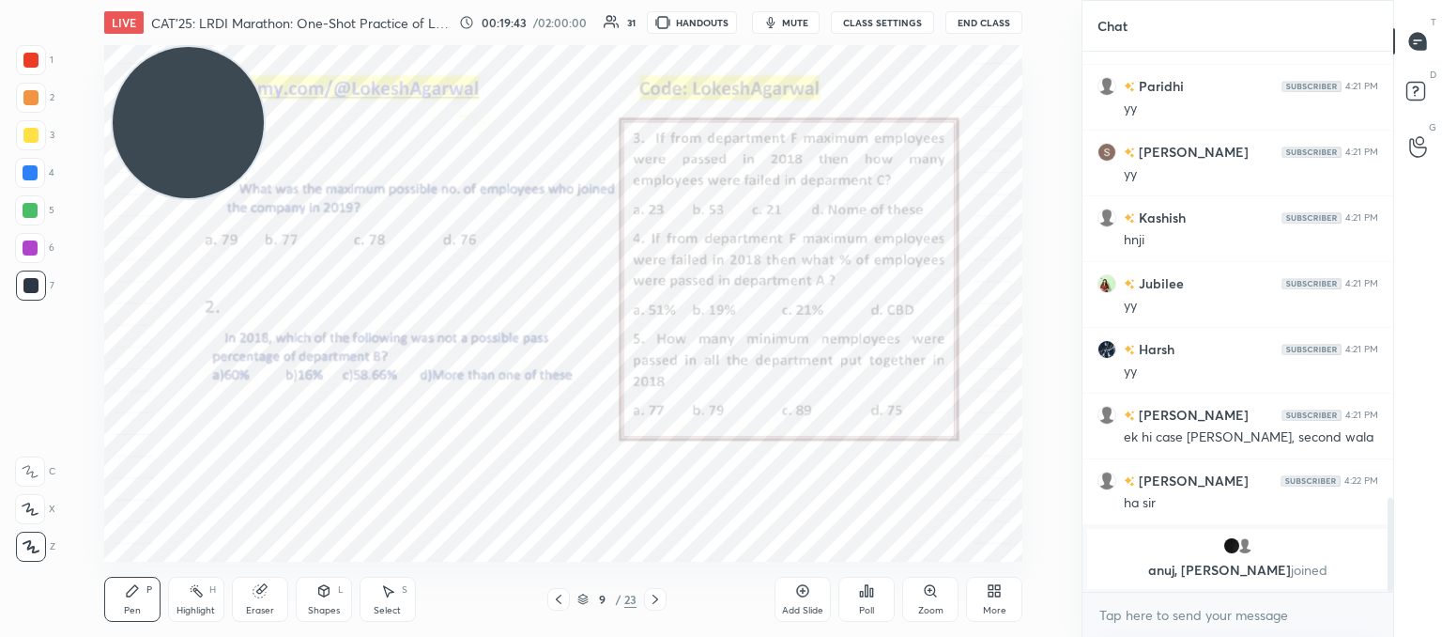
click at [654, 596] on icon at bounding box center [655, 599] width 15 height 15
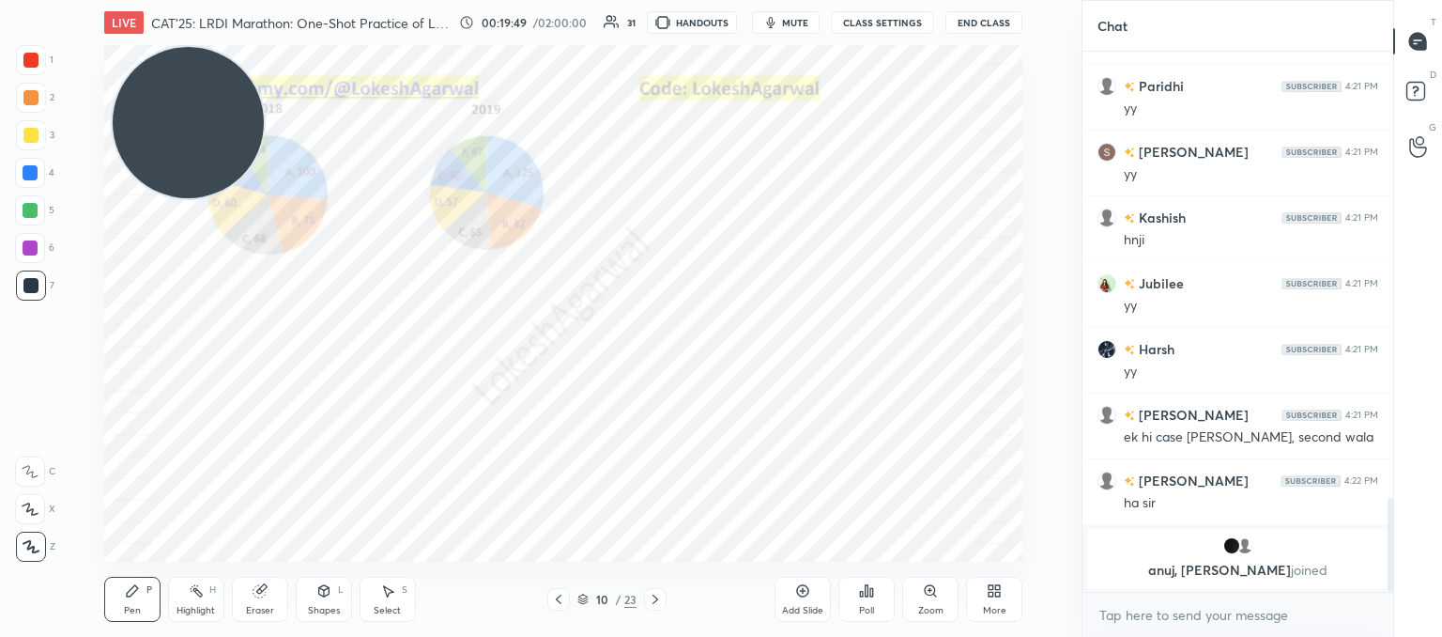
click at [548, 598] on div at bounding box center [558, 599] width 23 height 23
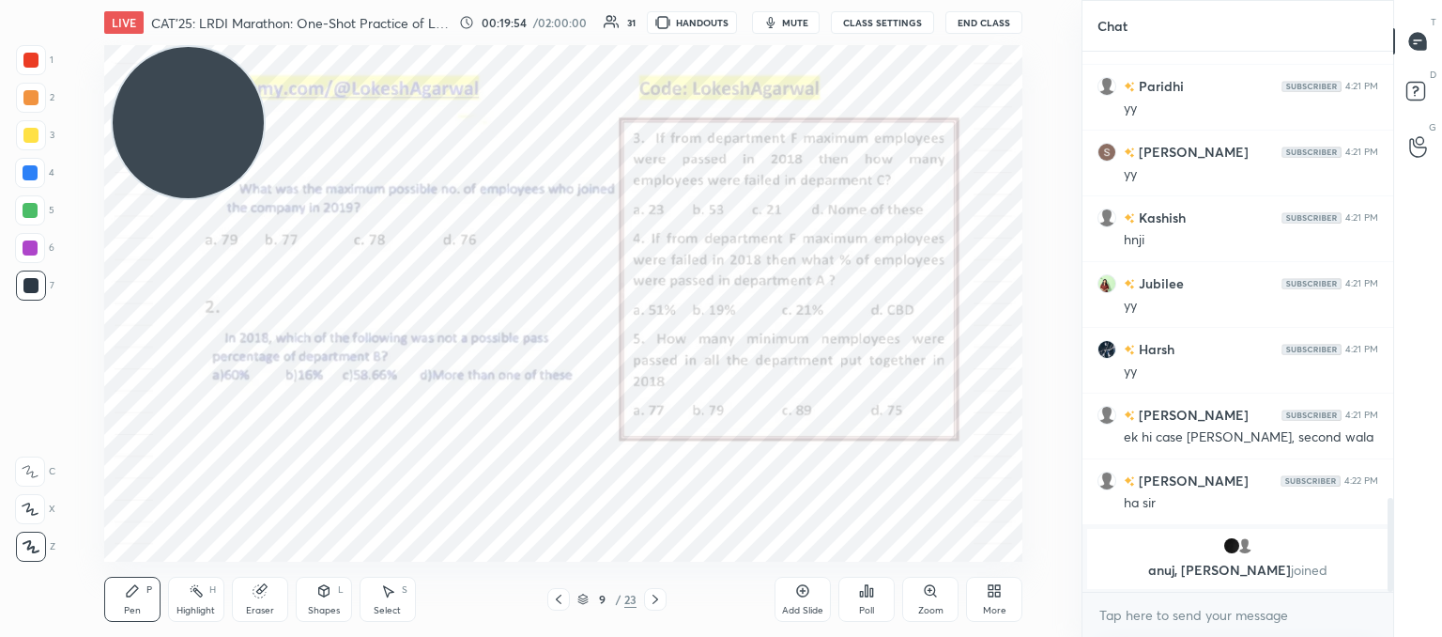
click at [654, 602] on icon at bounding box center [656, 598] width 6 height 9
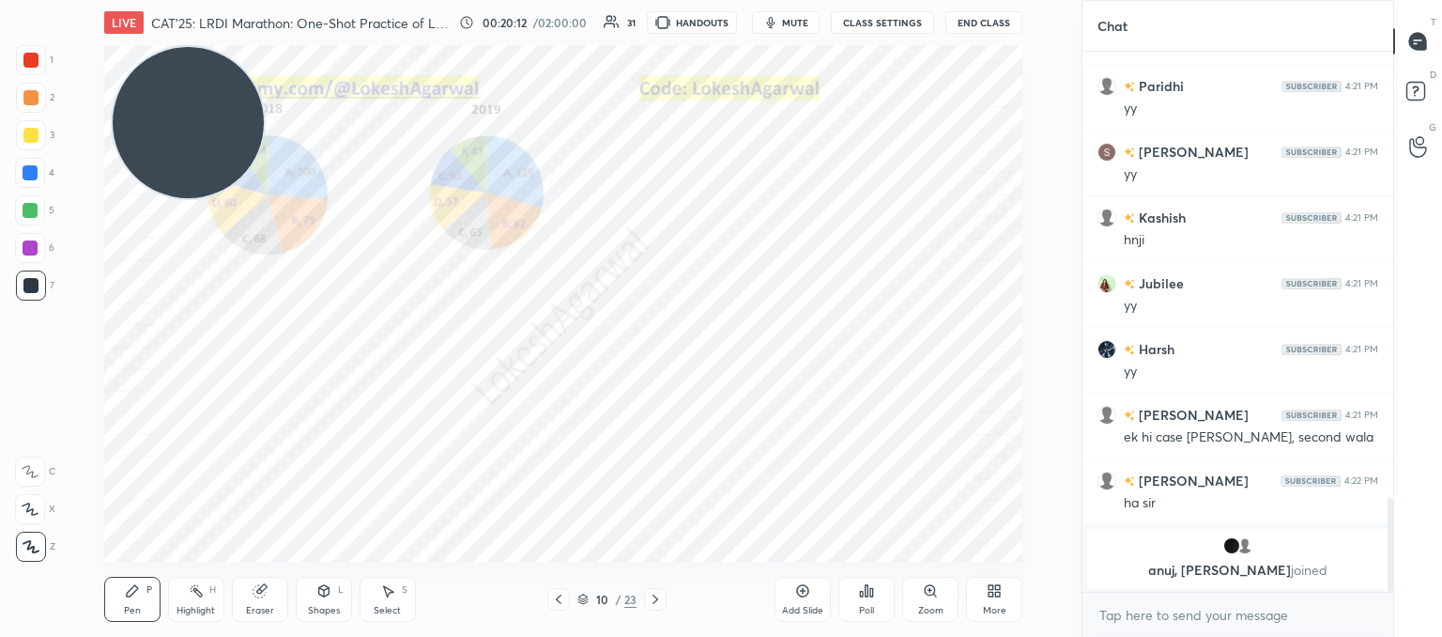
drag, startPoint x: 562, startPoint y: 600, endPoint x: 578, endPoint y: 589, distance: 20.3
click at [562, 602] on icon at bounding box center [558, 599] width 15 height 15
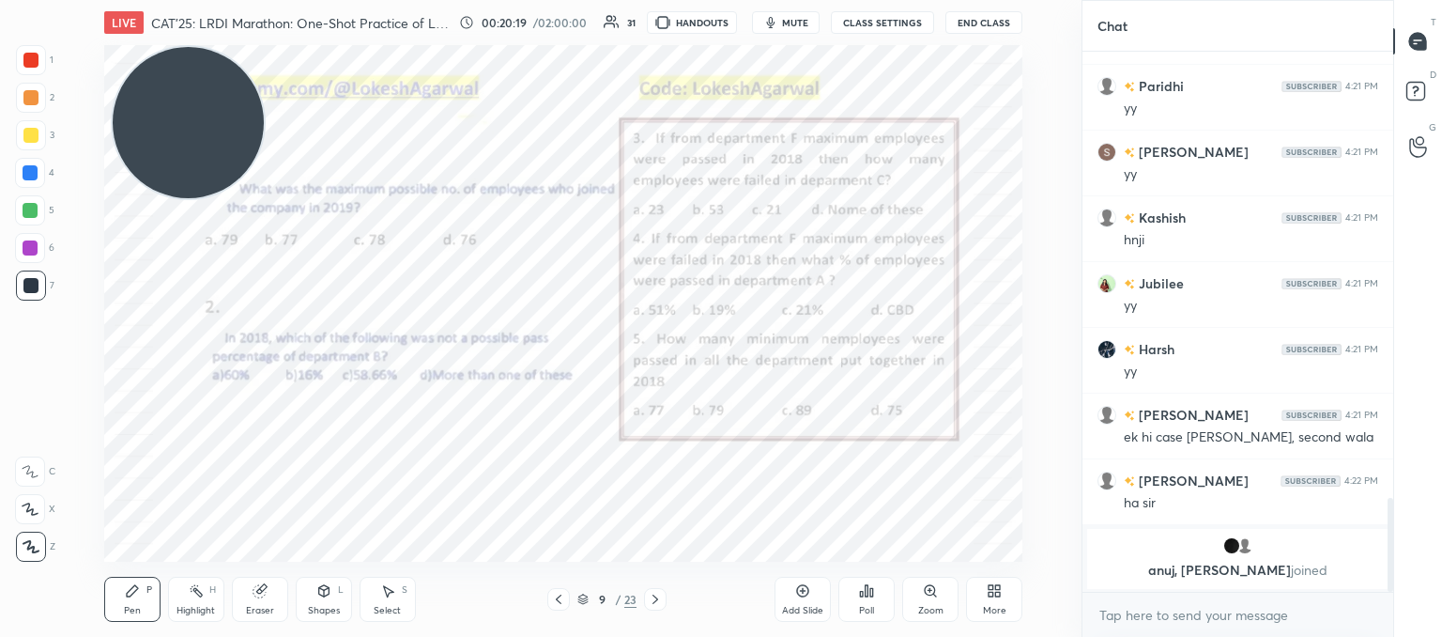
click at [658, 600] on icon at bounding box center [655, 599] width 15 height 15
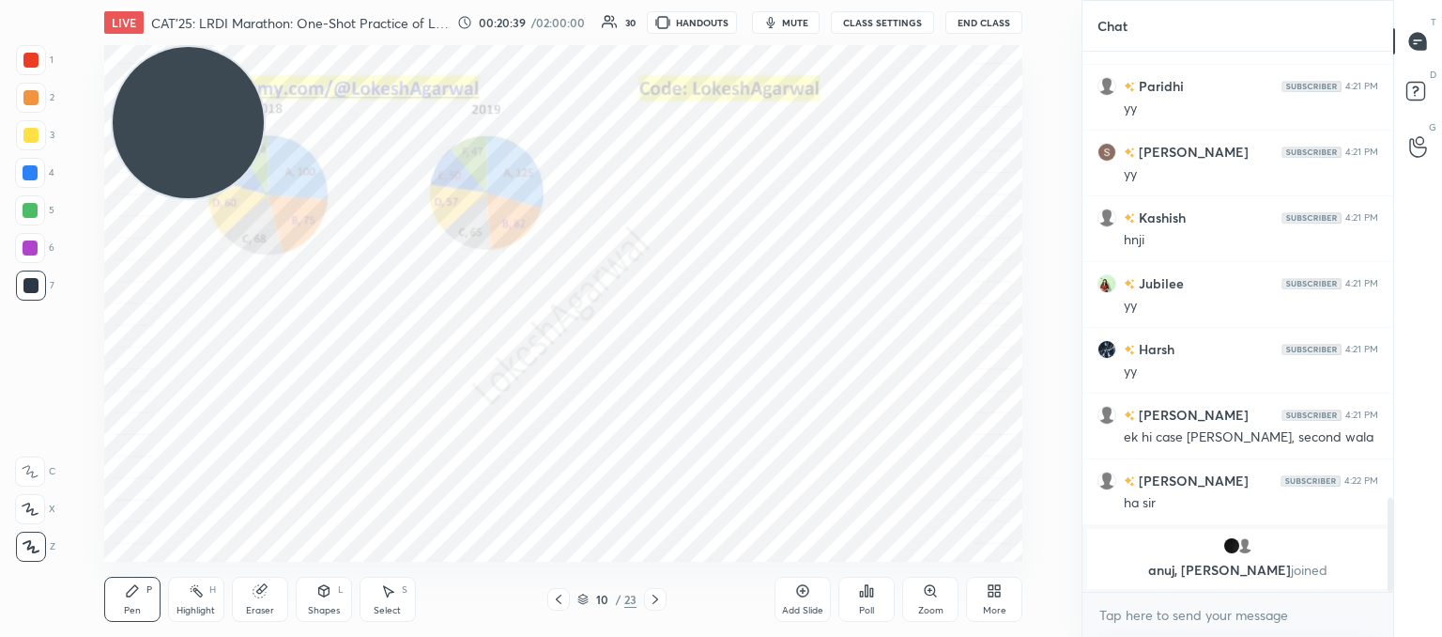
click at [555, 602] on icon at bounding box center [558, 599] width 15 height 15
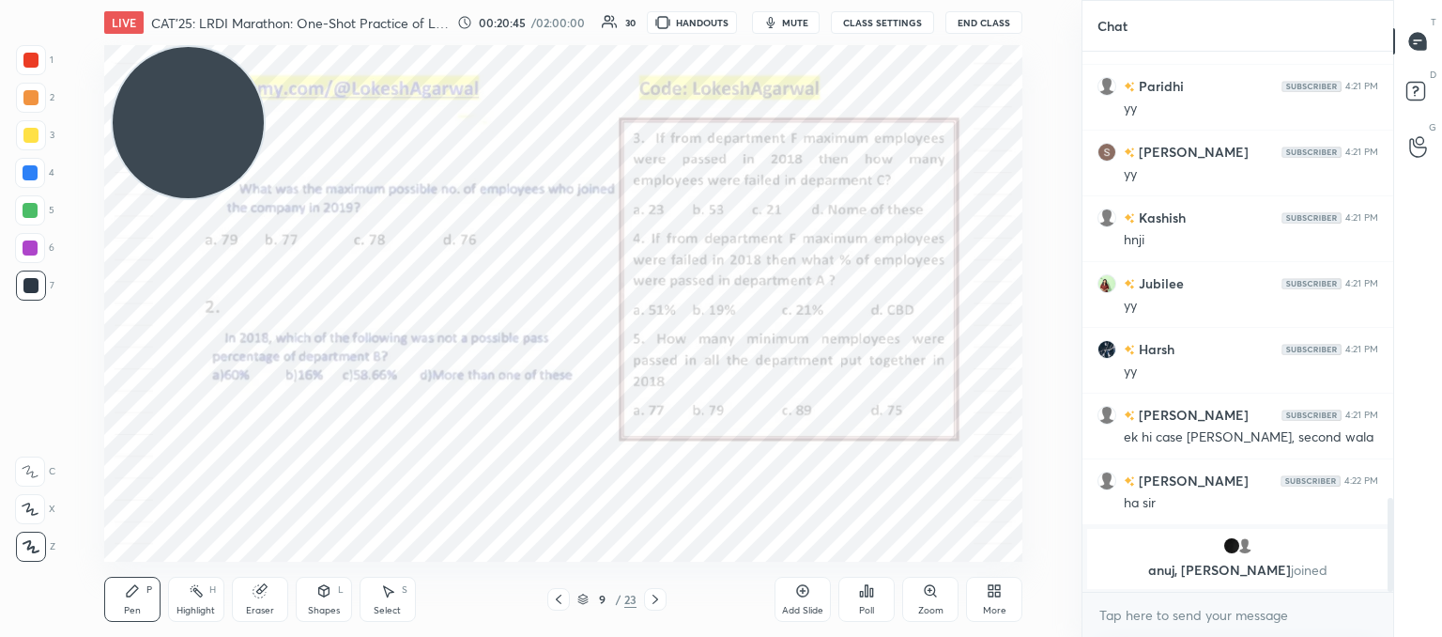
scroll to position [2475, 0]
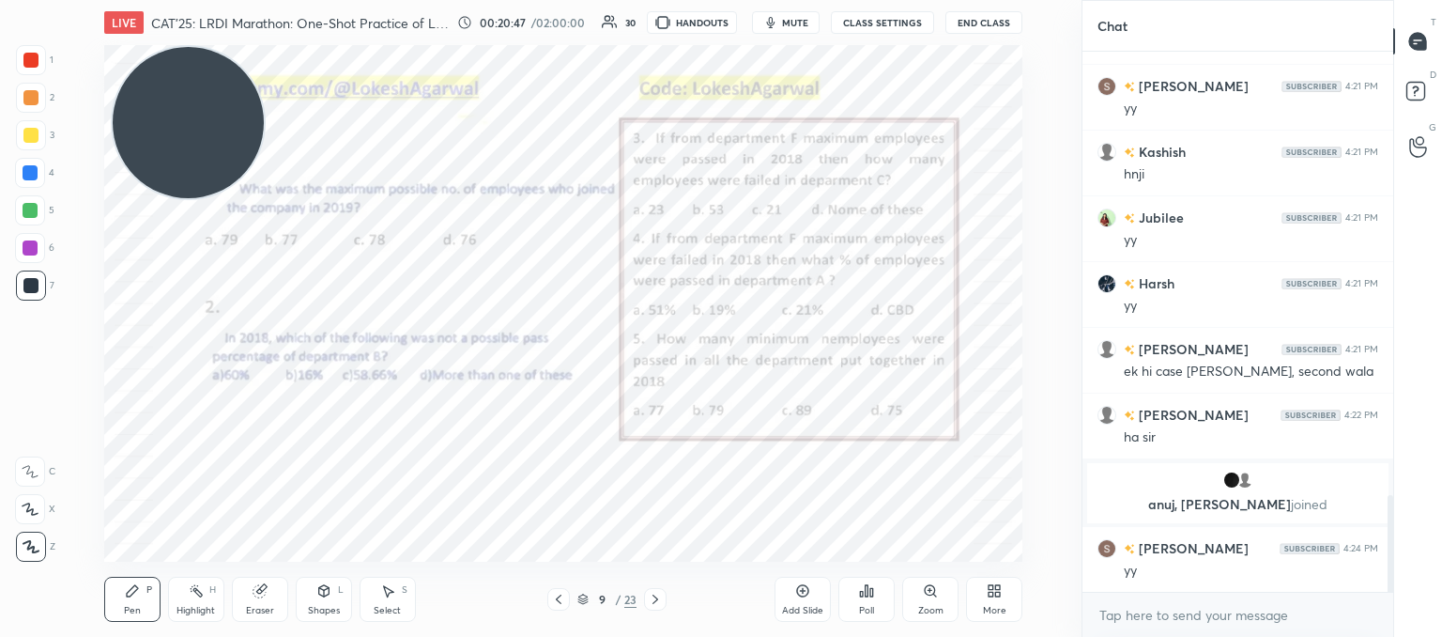
drag, startPoint x: 654, startPoint y: 599, endPoint x: 655, endPoint y: 582, distance: 17.0
click at [655, 599] on icon at bounding box center [655, 599] width 15 height 15
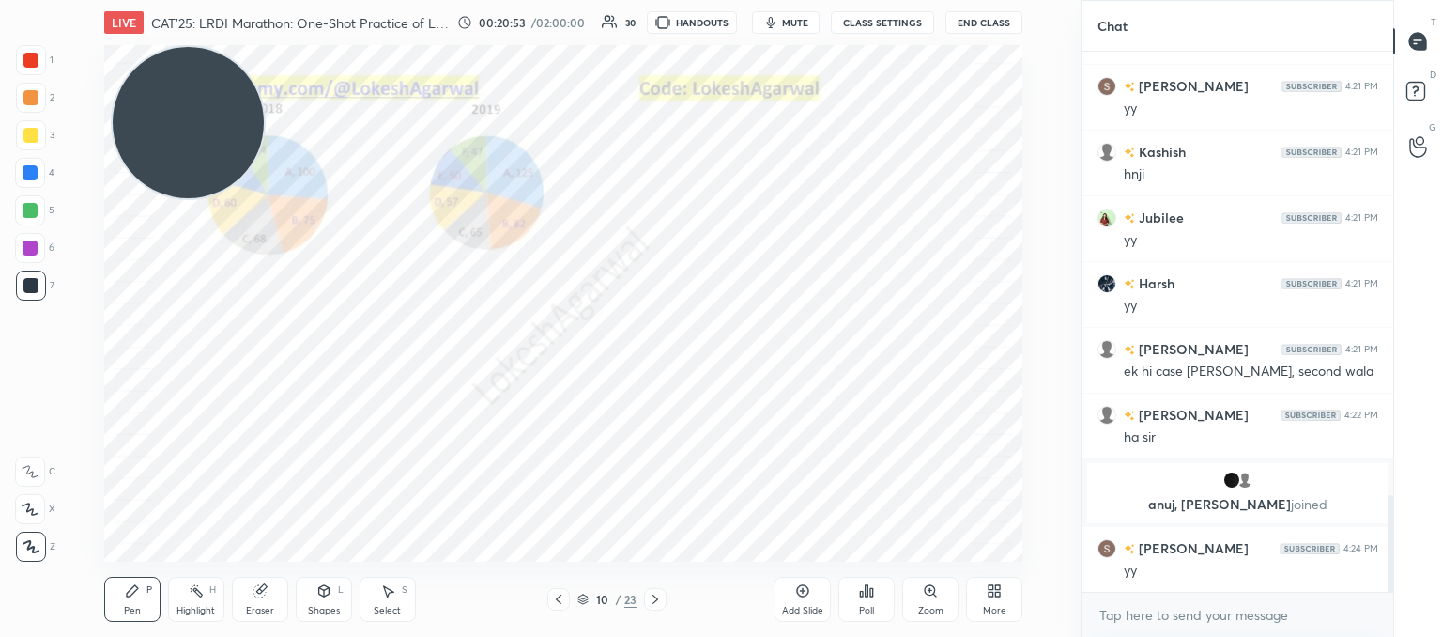
click at [554, 598] on icon at bounding box center [558, 599] width 15 height 15
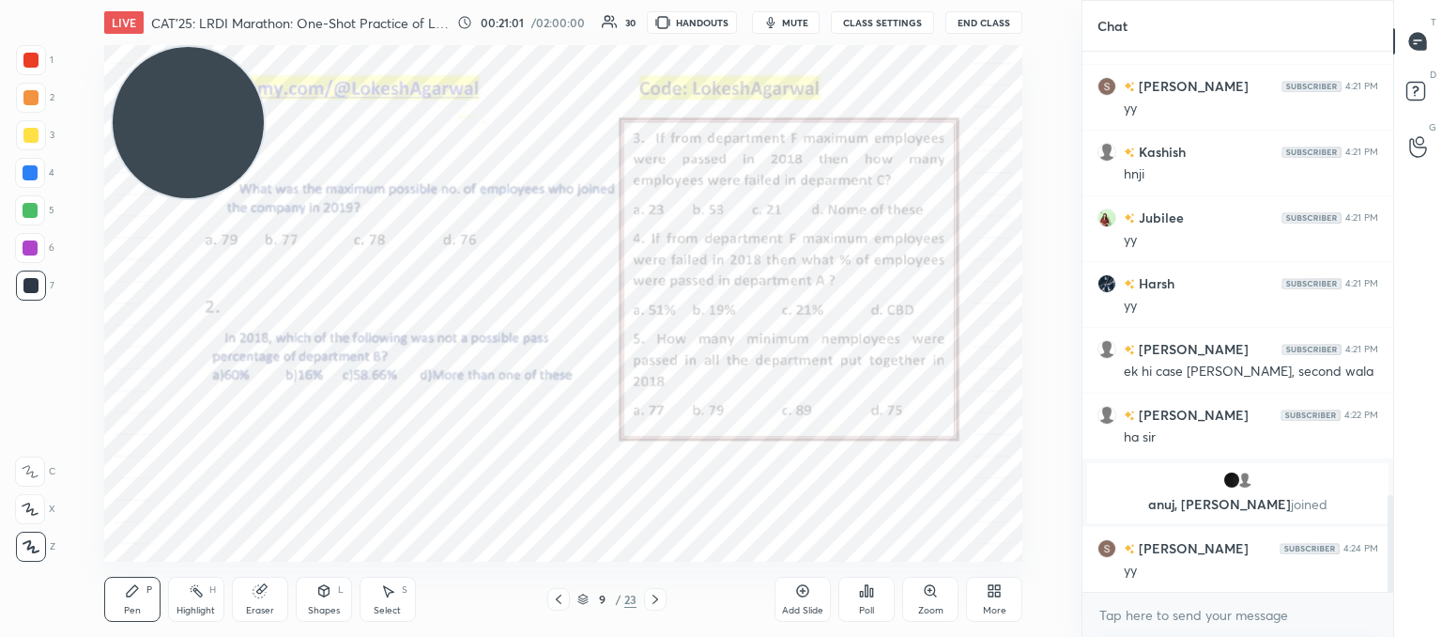
click at [556, 599] on icon at bounding box center [558, 599] width 15 height 15
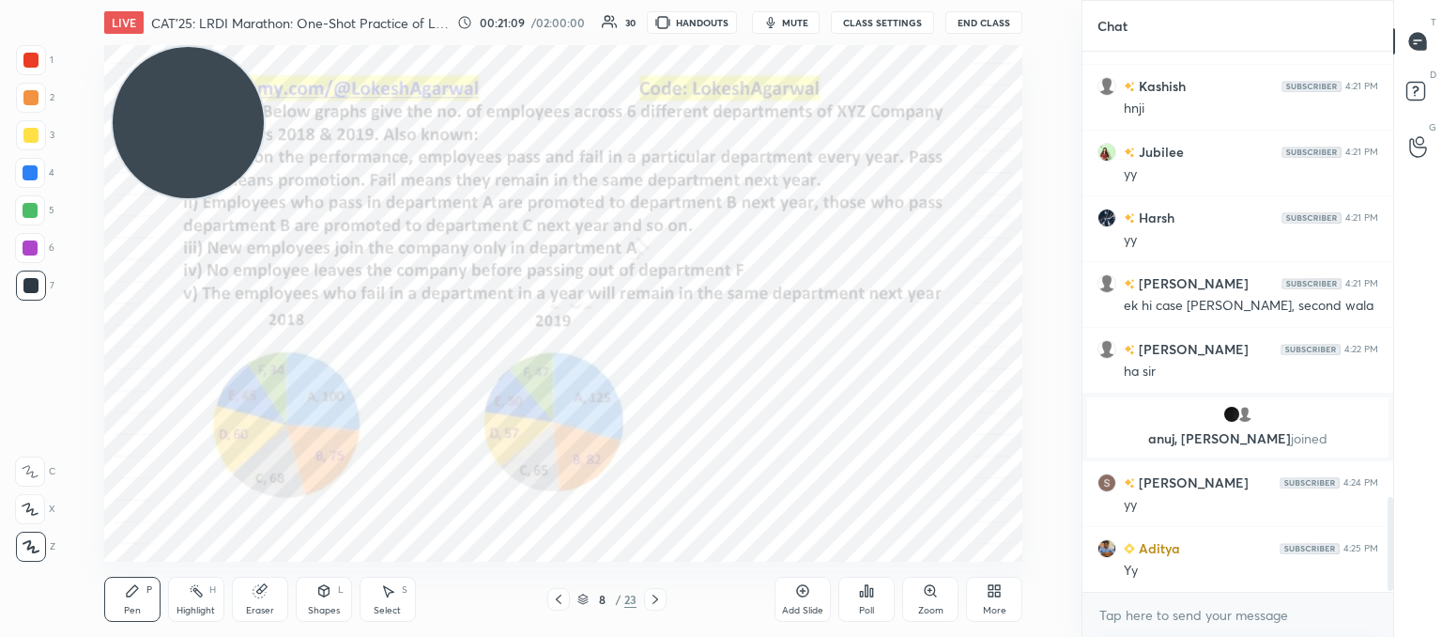
scroll to position [2607, 0]
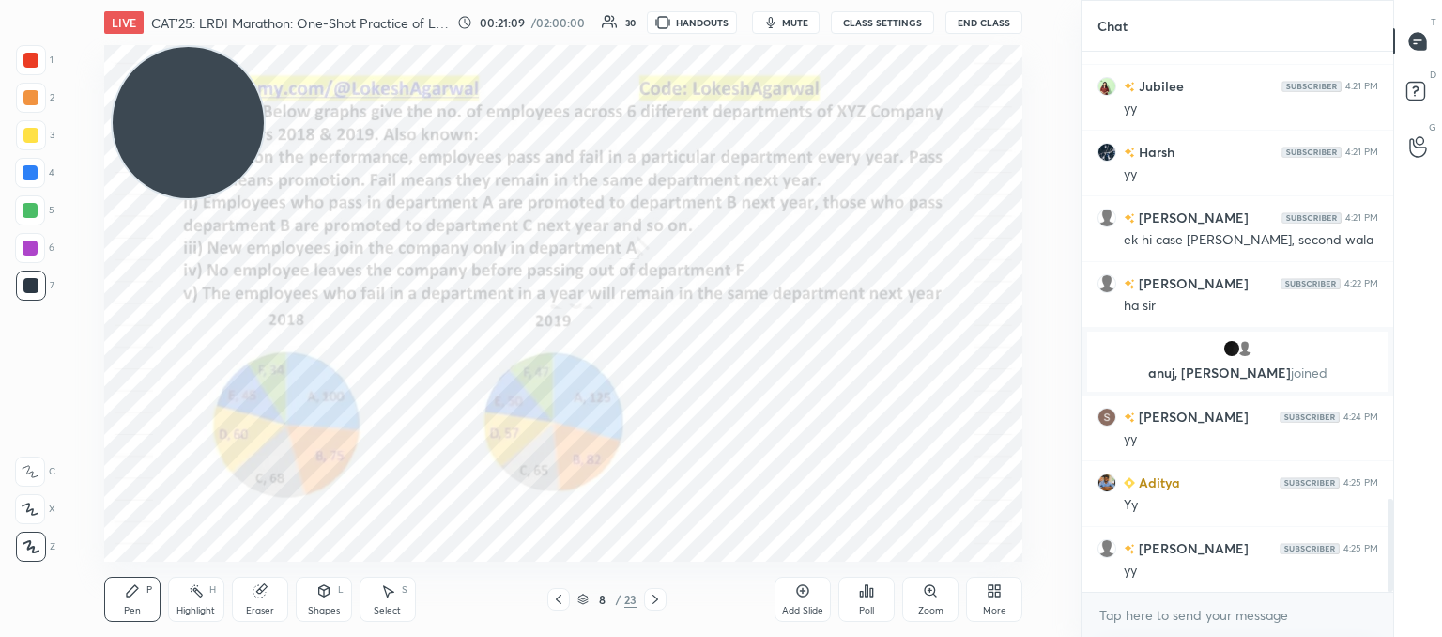
click at [654, 596] on icon at bounding box center [655, 599] width 15 height 15
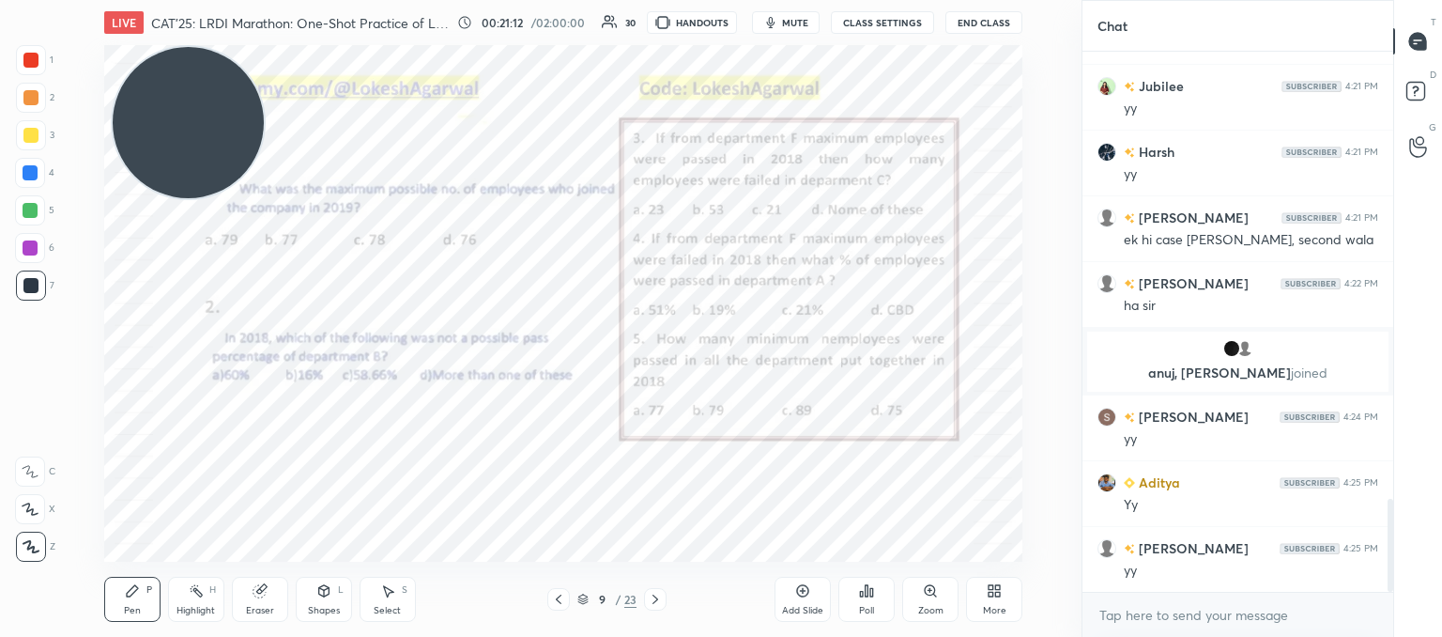
click at [658, 602] on icon at bounding box center [655, 599] width 15 height 15
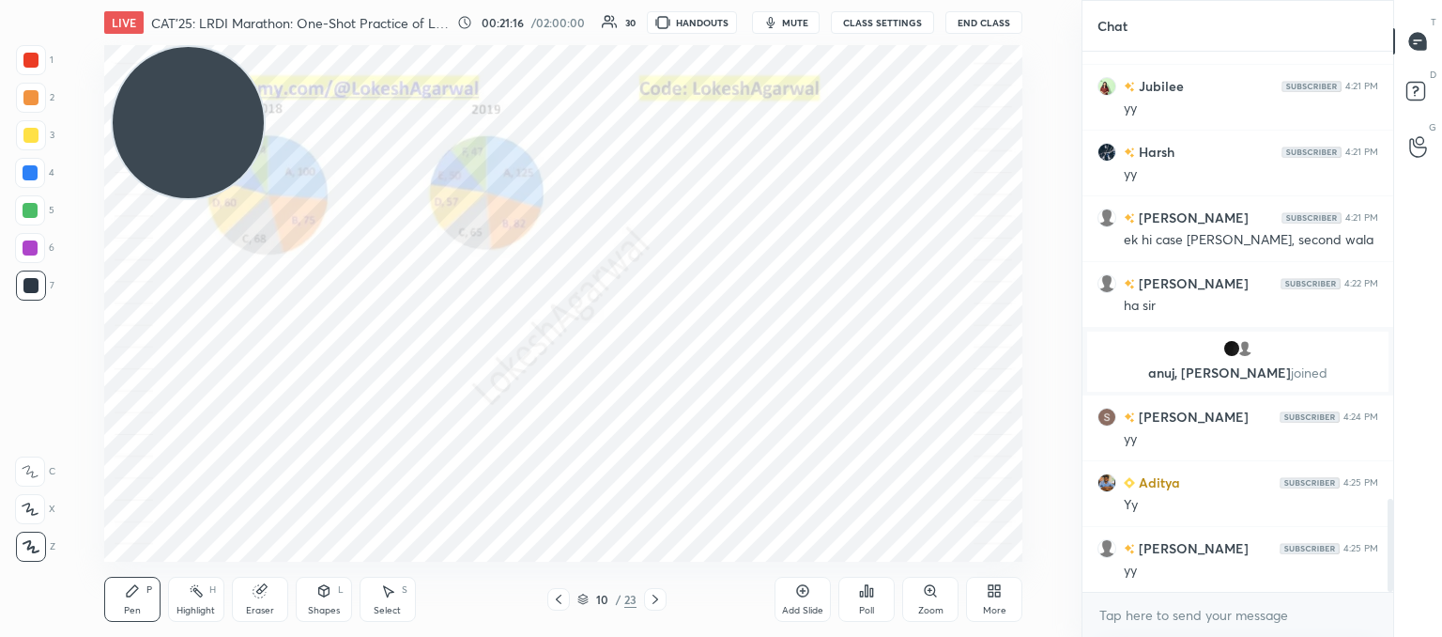
scroll to position [2672, 0]
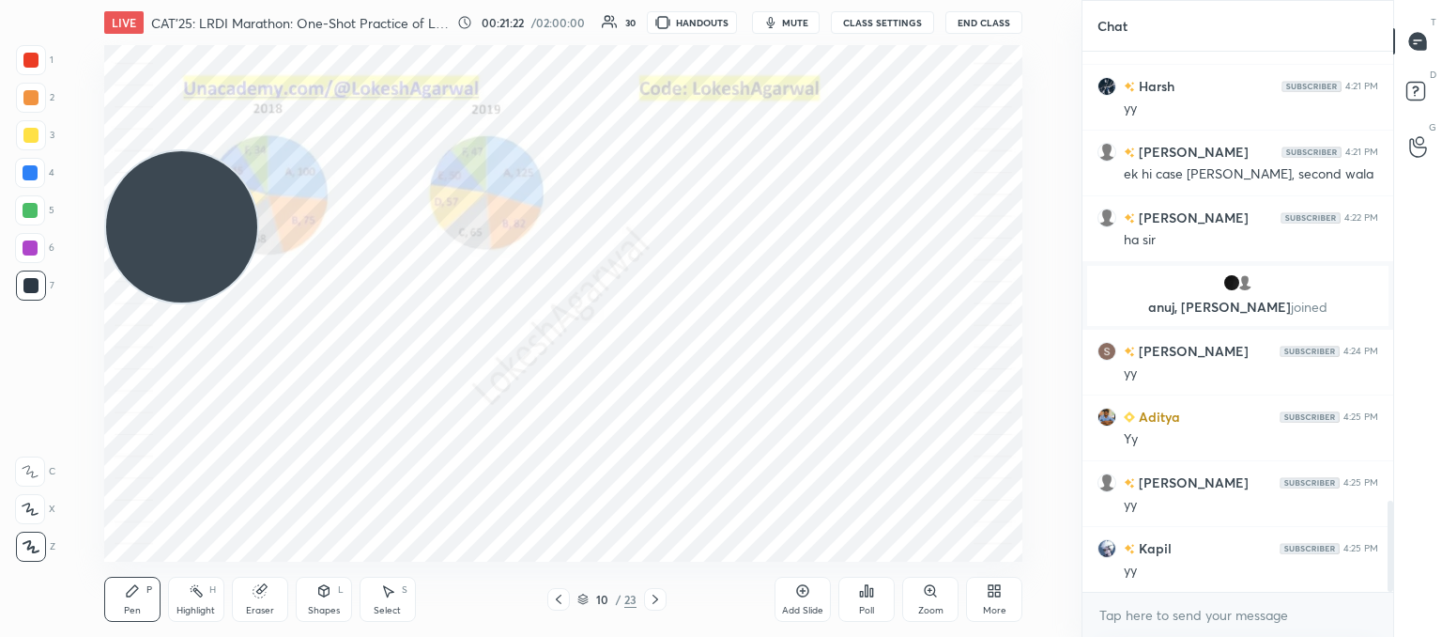
drag, startPoint x: 209, startPoint y: 123, endPoint x: 7, endPoint y: 531, distance: 455.2
click at [7, 531] on div "1 2 3 4 5 6 7 C X Z C X Z E E Erase all H H LIVE CAT'25: LRDI Marathon: One-Sho…" at bounding box center [533, 318] width 1067 height 637
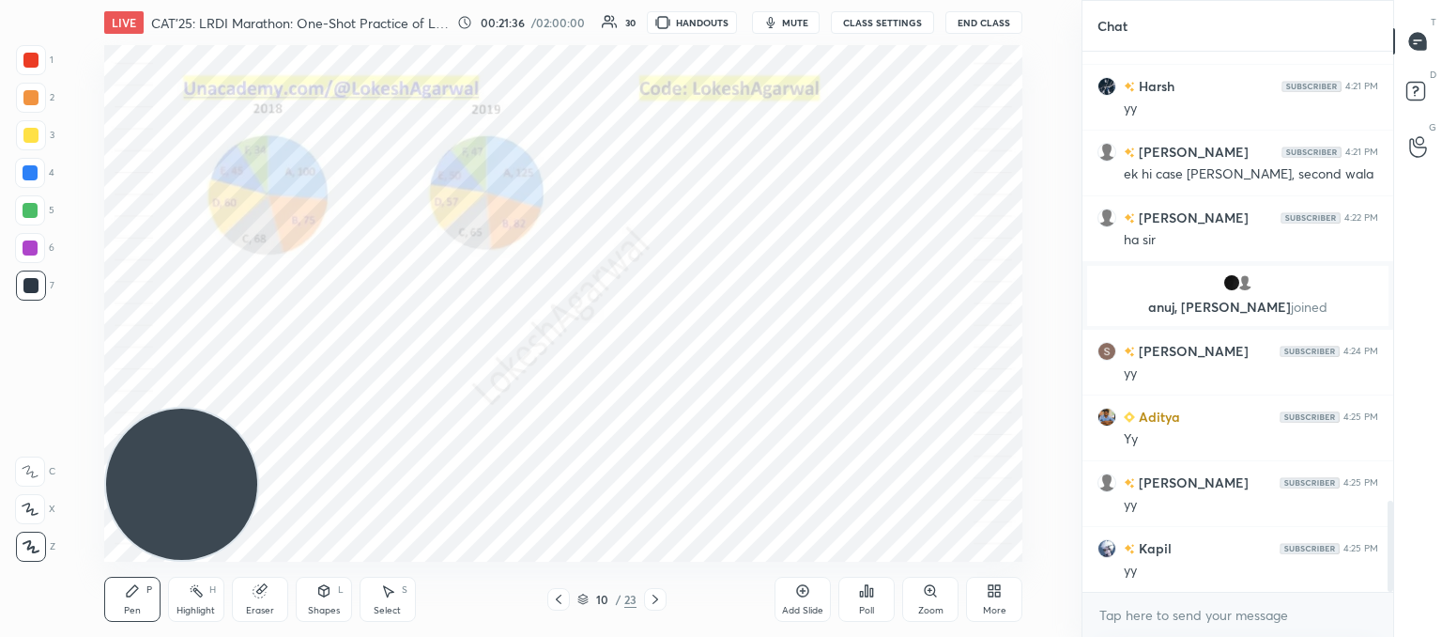
click at [654, 592] on icon at bounding box center [655, 599] width 15 height 15
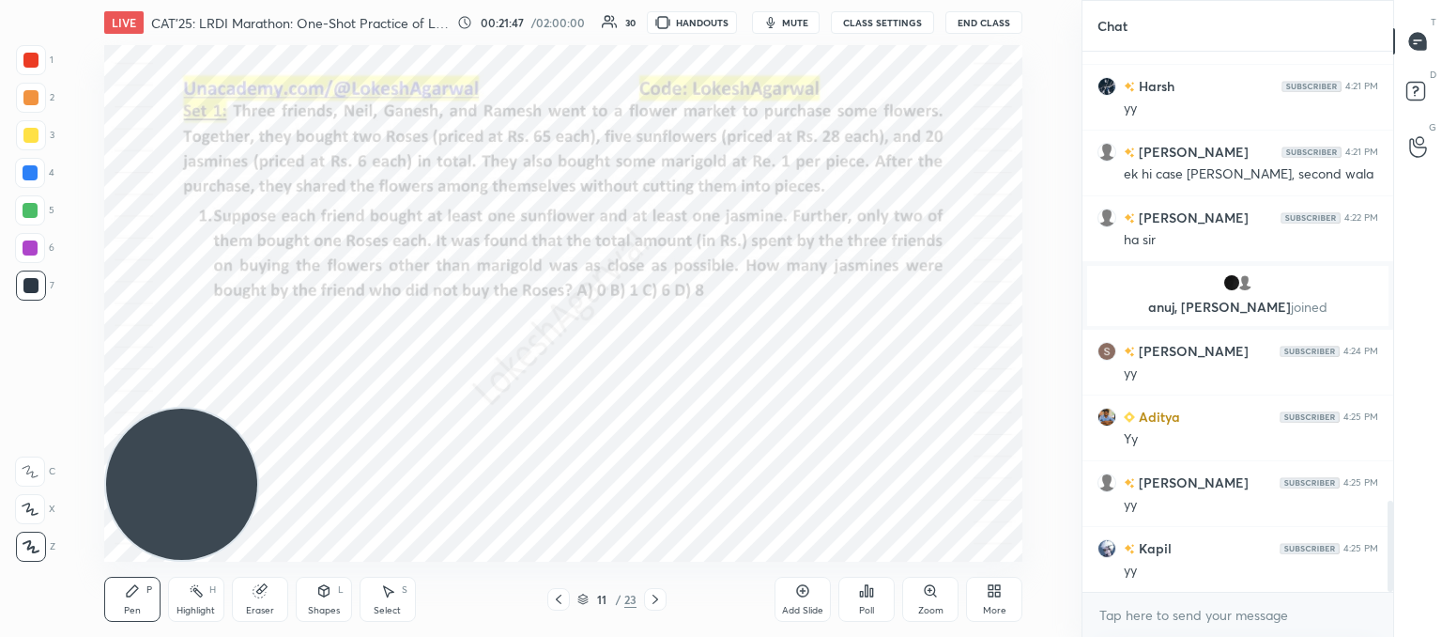
click at [815, 29] on button "mute" at bounding box center [786, 22] width 68 height 23
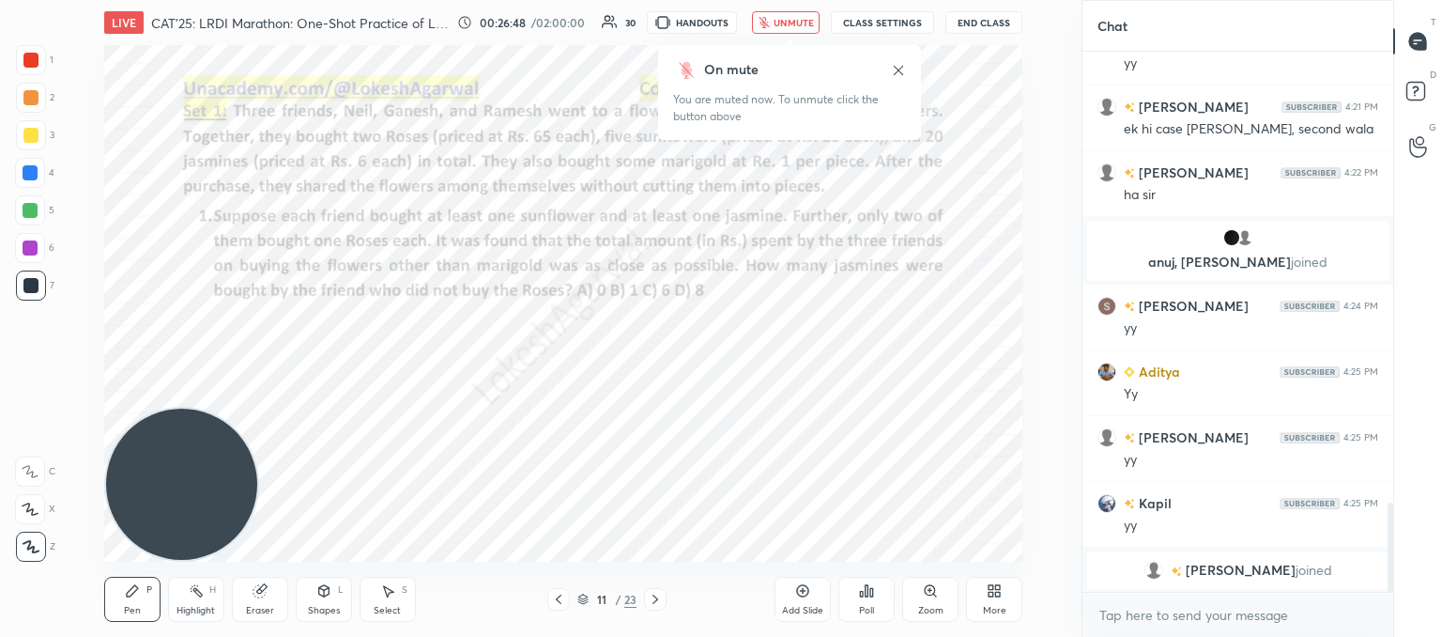
click at [801, 16] on span "unmute" at bounding box center [794, 22] width 40 height 13
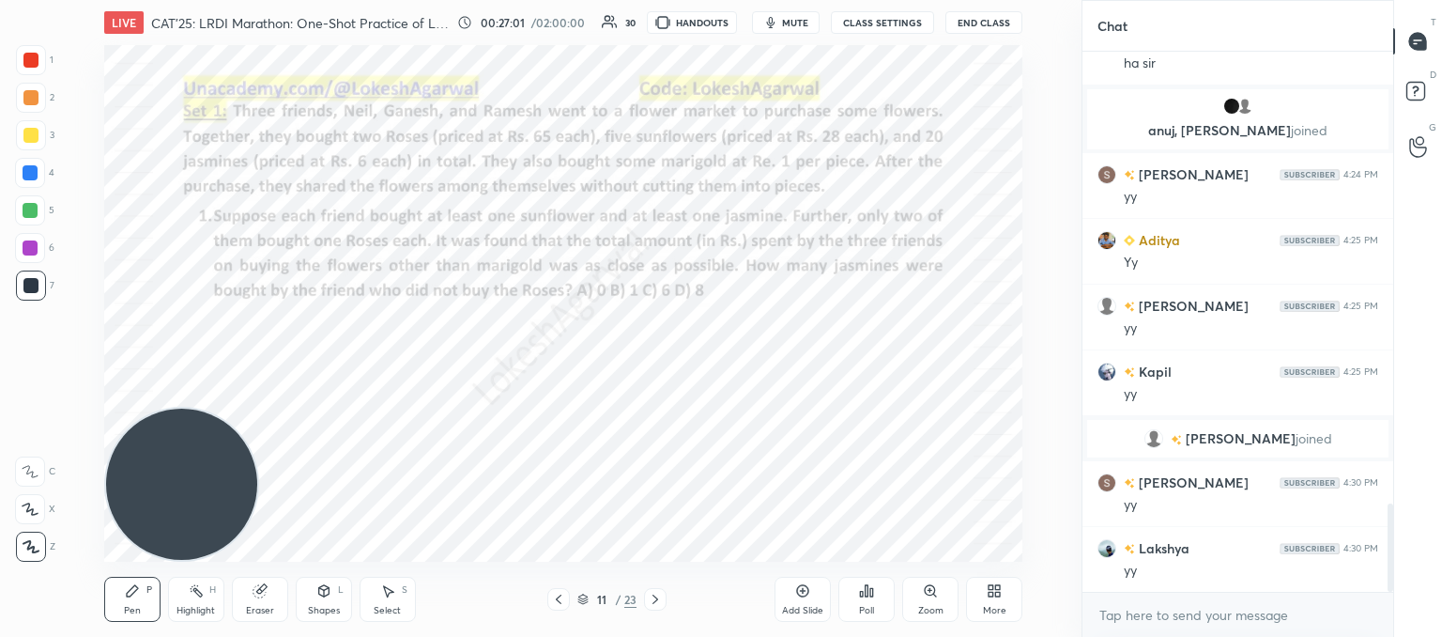
scroll to position [2783, 0]
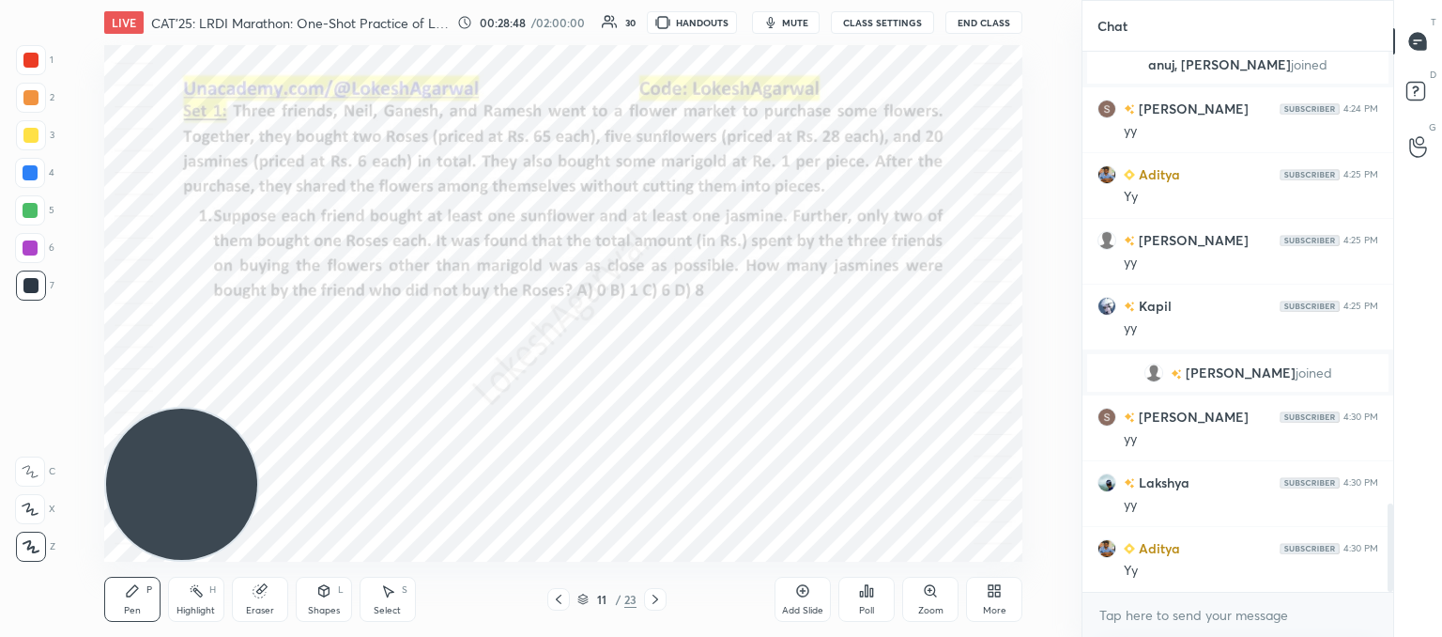
click at [793, 31] on button "mute" at bounding box center [786, 22] width 68 height 23
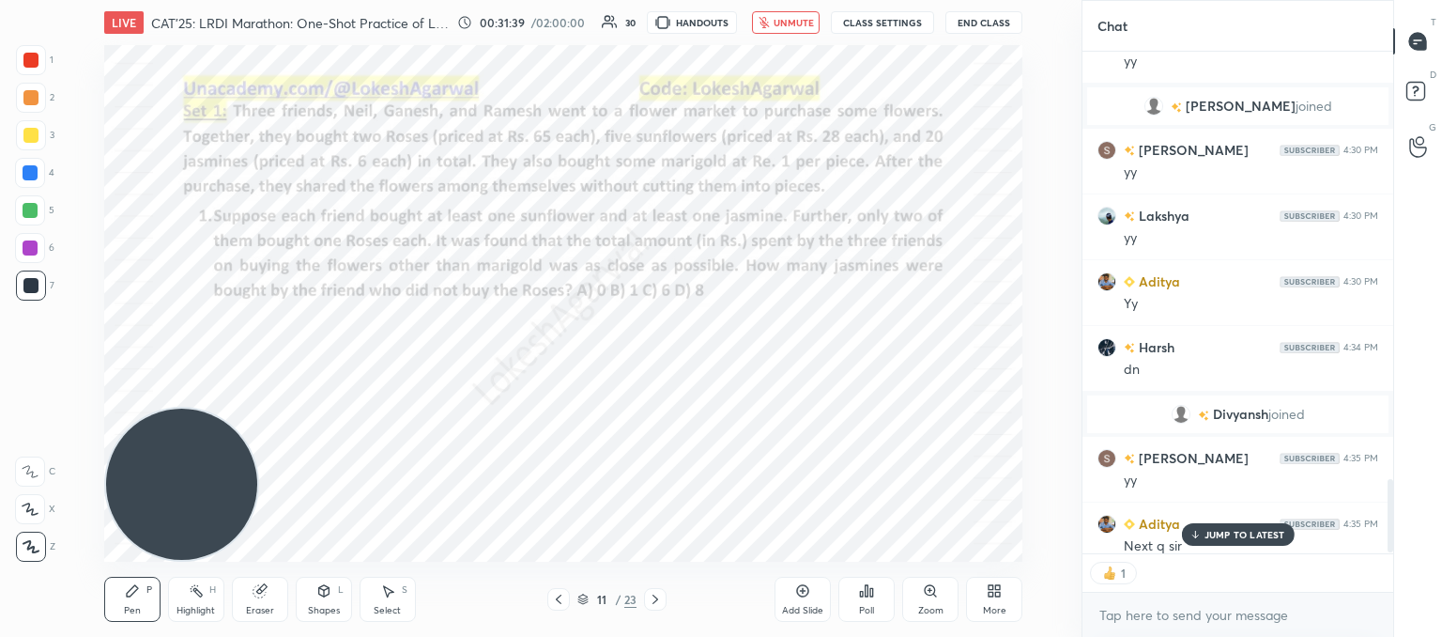
scroll to position [2951, 0]
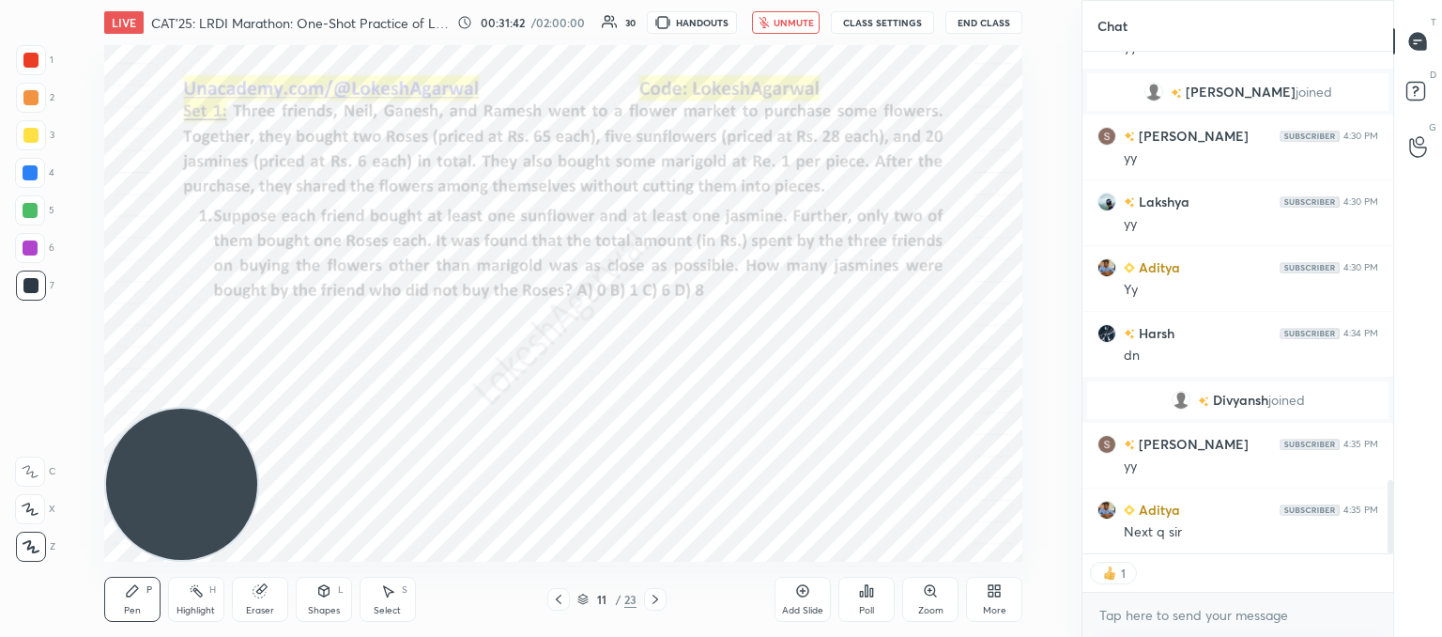
click at [808, 20] on span "unmute" at bounding box center [794, 22] width 40 height 13
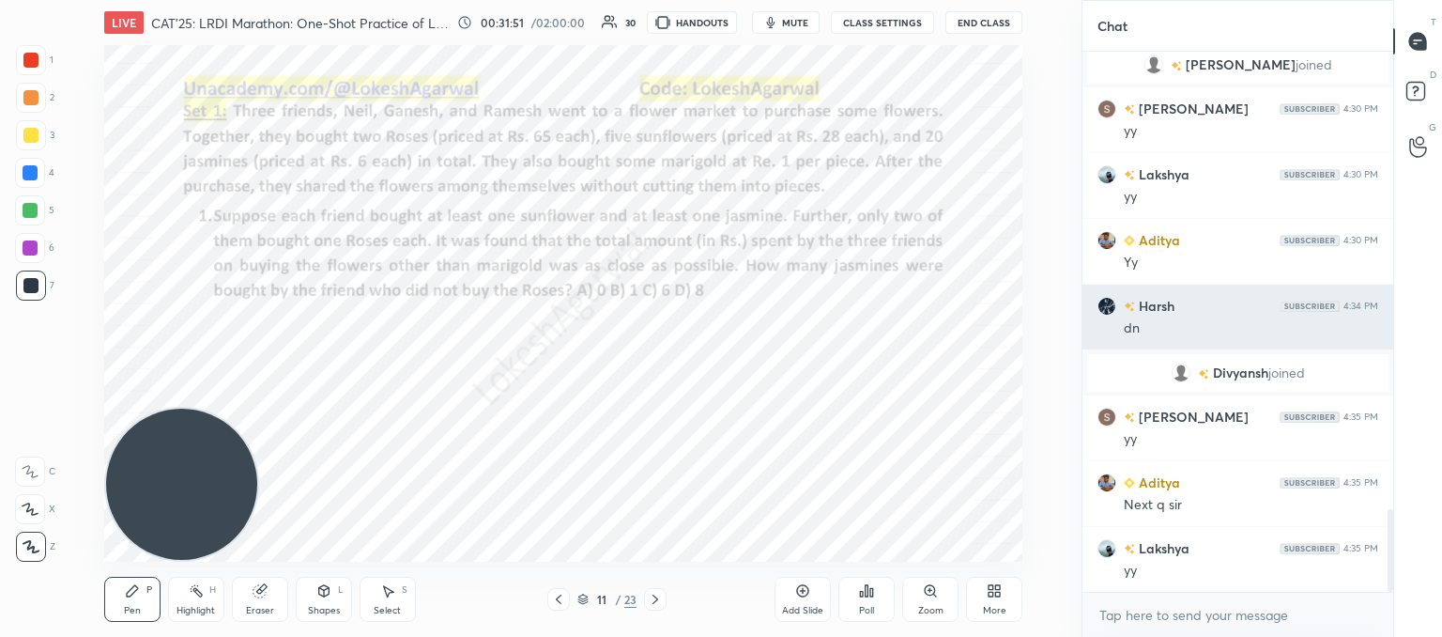
scroll to position [3110, 0]
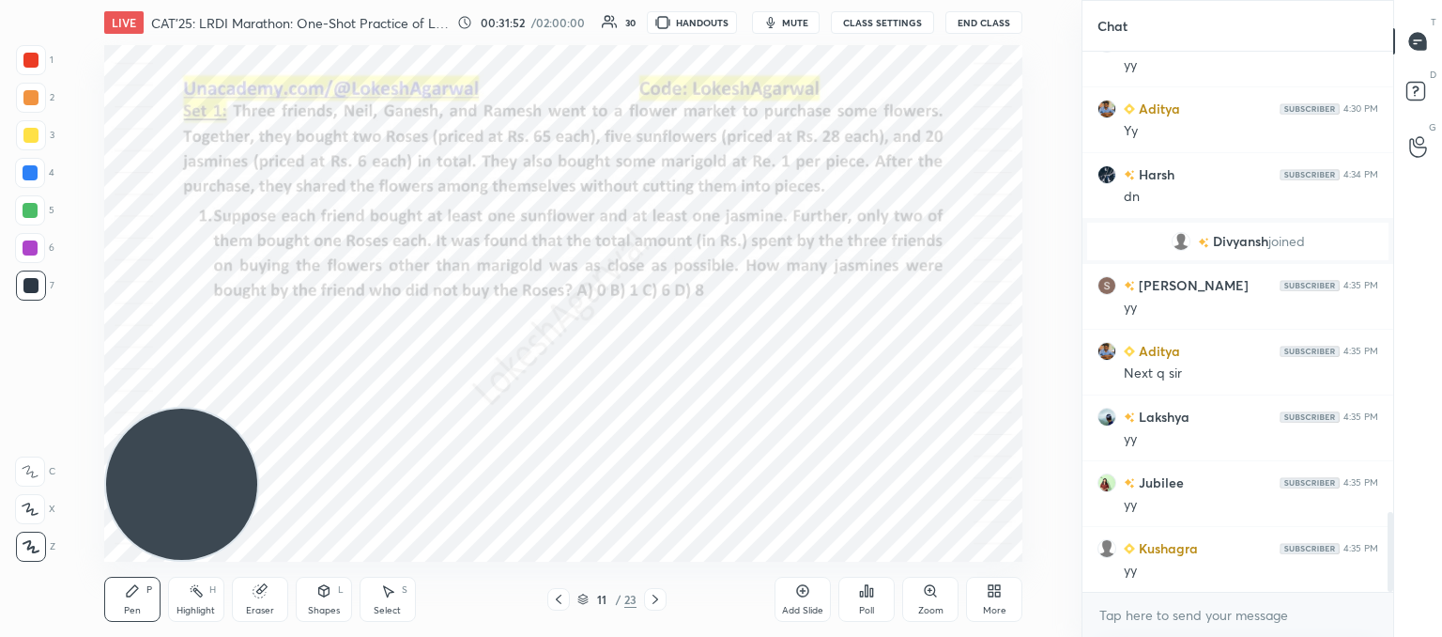
click at [875, 602] on div "Poll" at bounding box center [867, 599] width 56 height 45
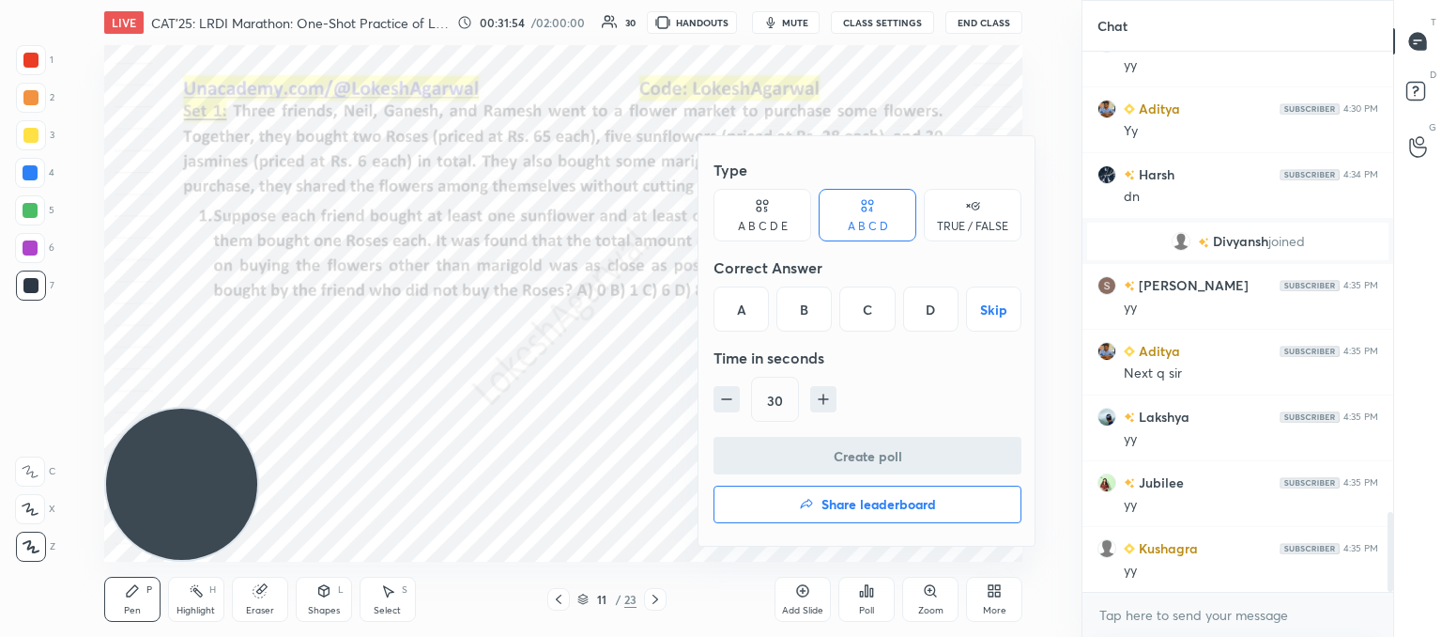
click at [928, 305] on div "D" at bounding box center [930, 308] width 55 height 45
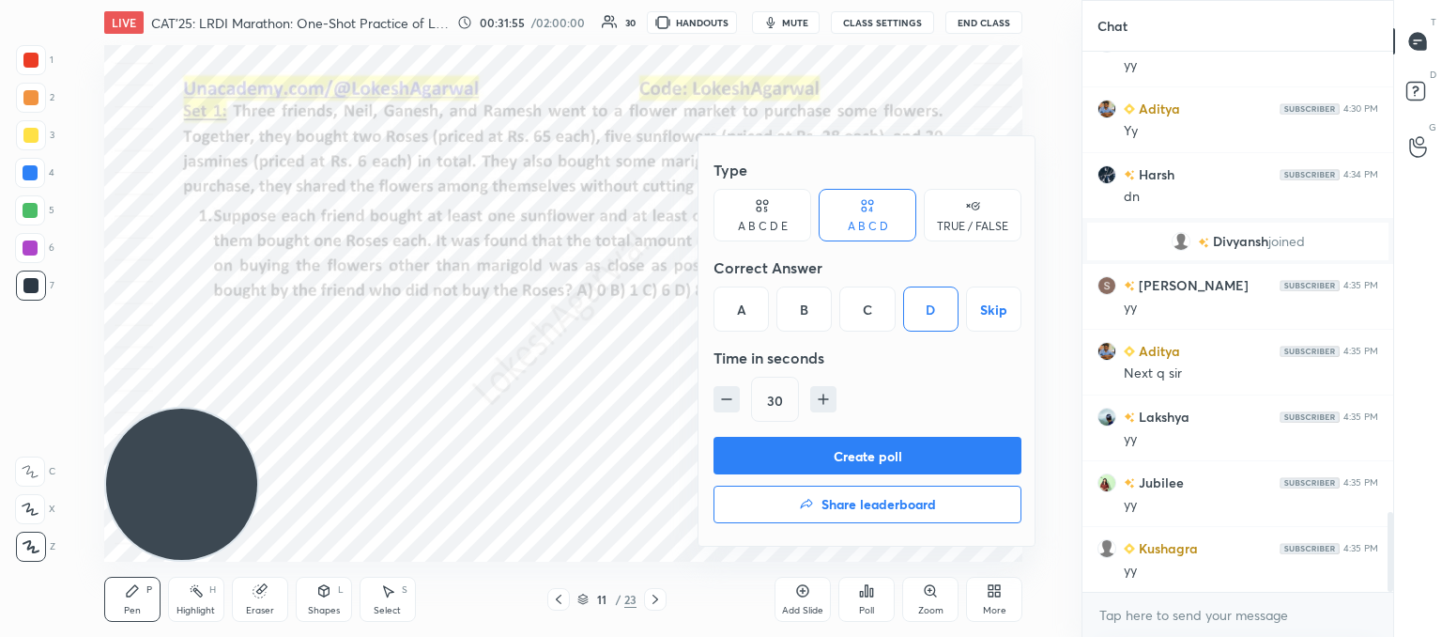
click at [903, 449] on button "Create poll" at bounding box center [868, 456] width 308 height 38
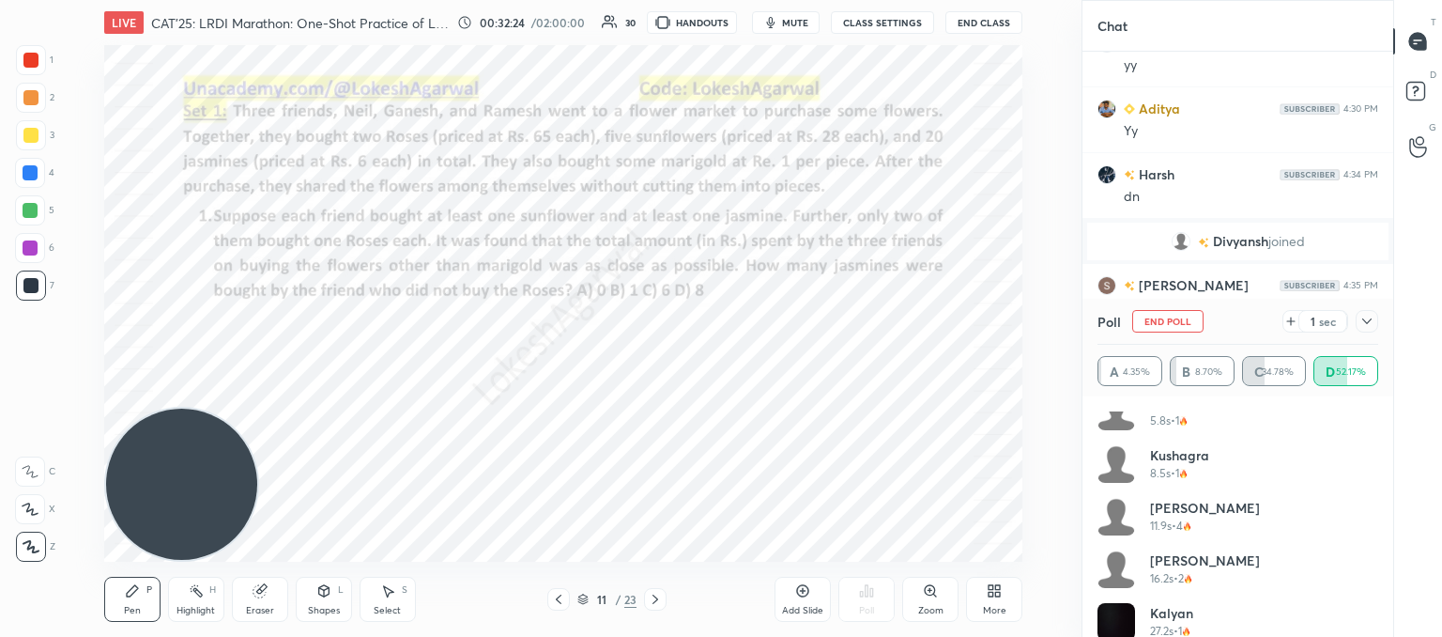
scroll to position [458, 0]
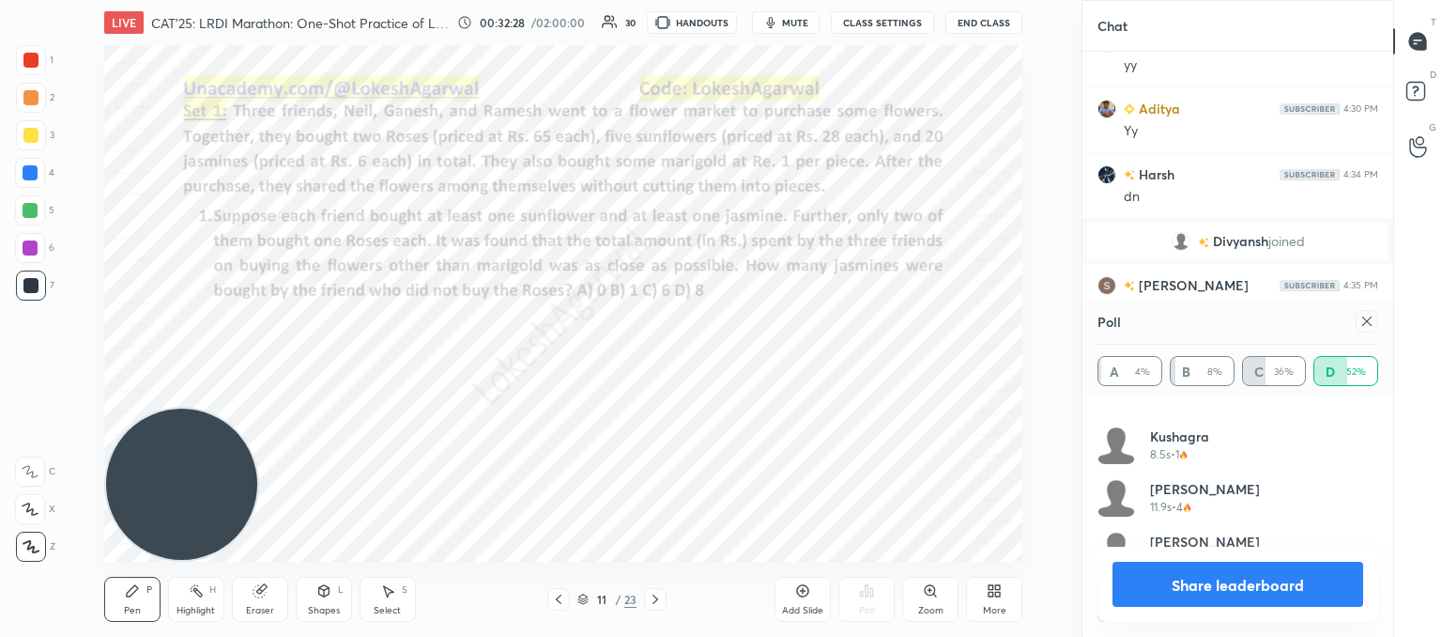
click at [1369, 324] on icon at bounding box center [1367, 321] width 15 height 15
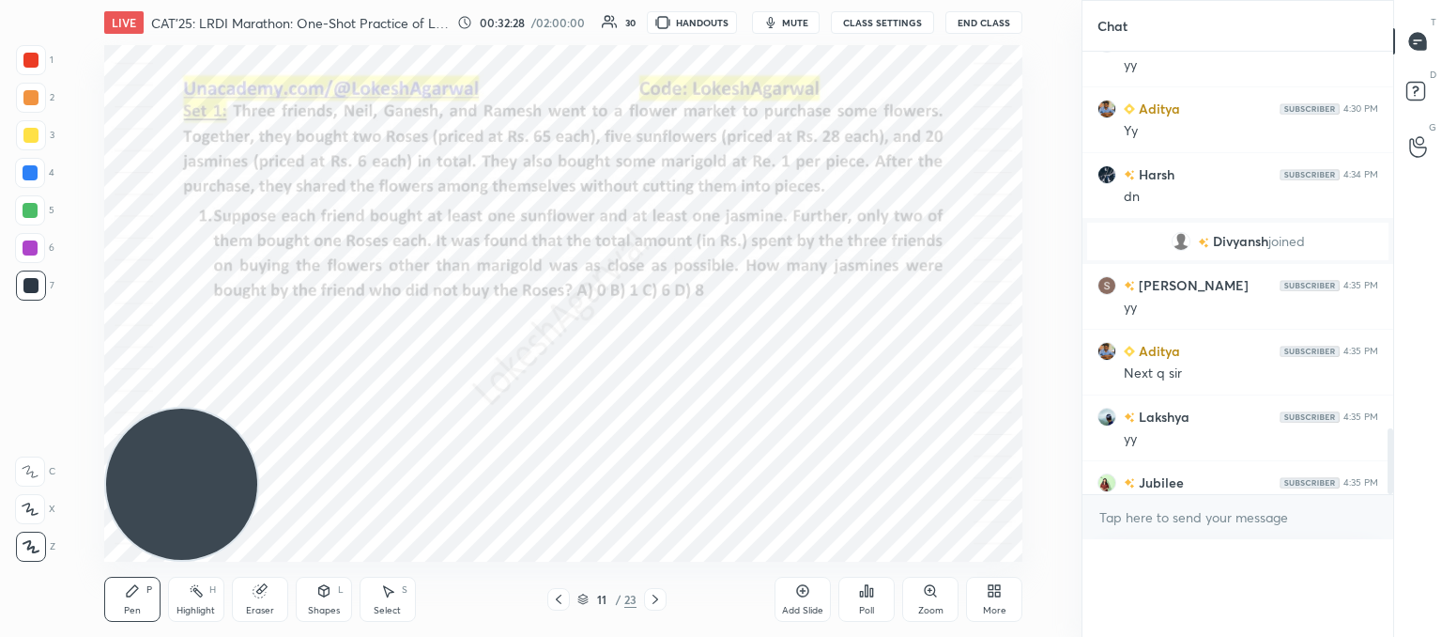
scroll to position [0, 0]
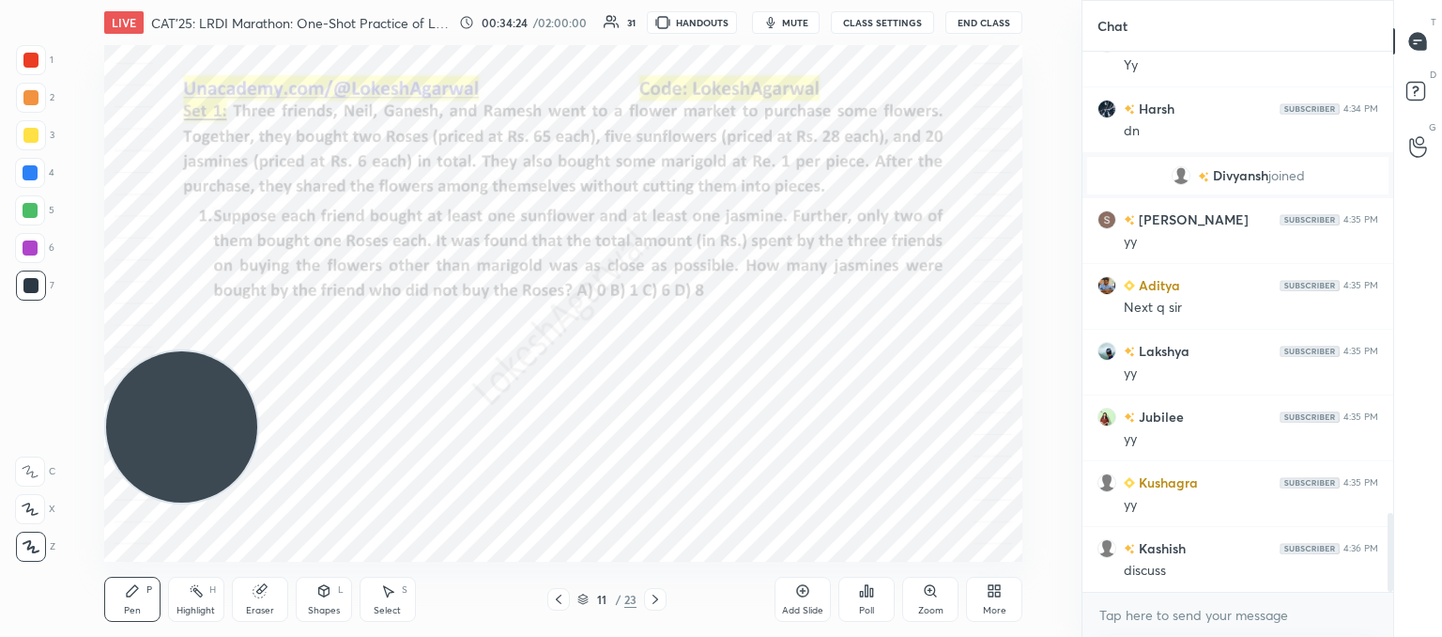
drag, startPoint x: 148, startPoint y: 406, endPoint x: 44, endPoint y: -89, distance: 505.7
click at [44, 0] on html "1 2 3 4 5 6 7 C X Z C X Z E E Erase all H H LIVE CAT'25: LRDI Marathon: One-Sho…" at bounding box center [721, 0] width 1442 height 0
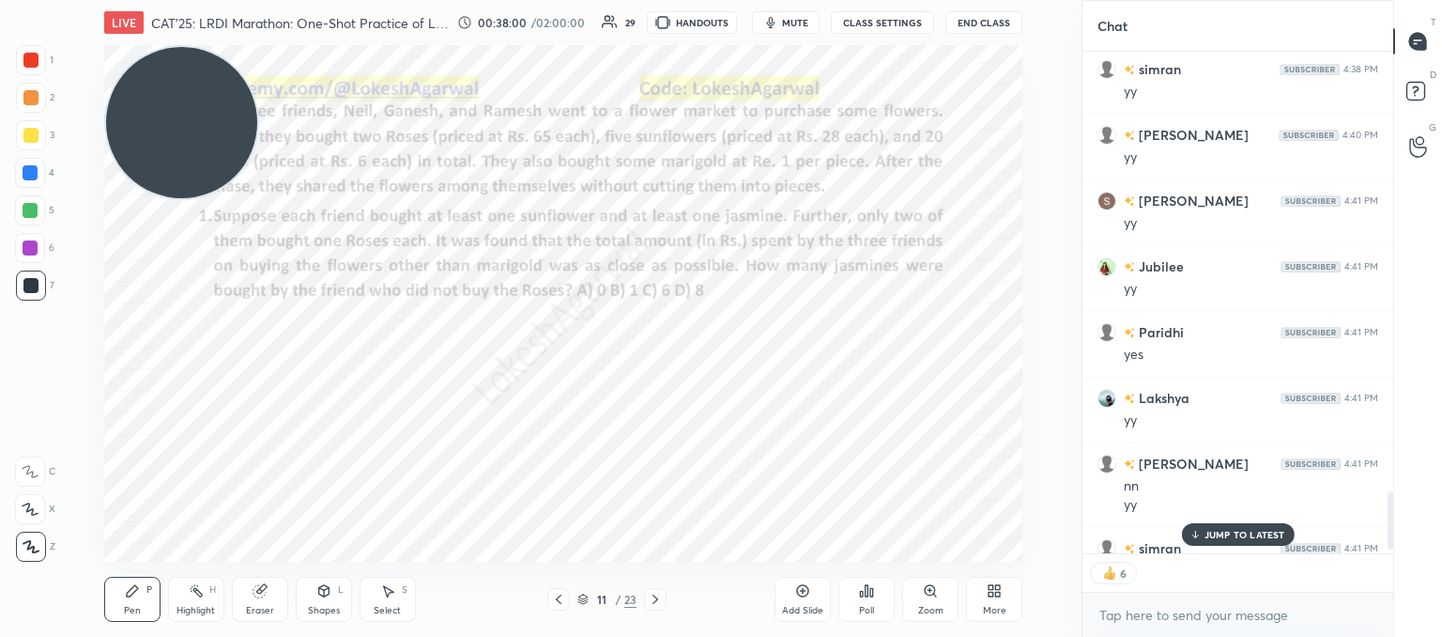
scroll to position [3841, 0]
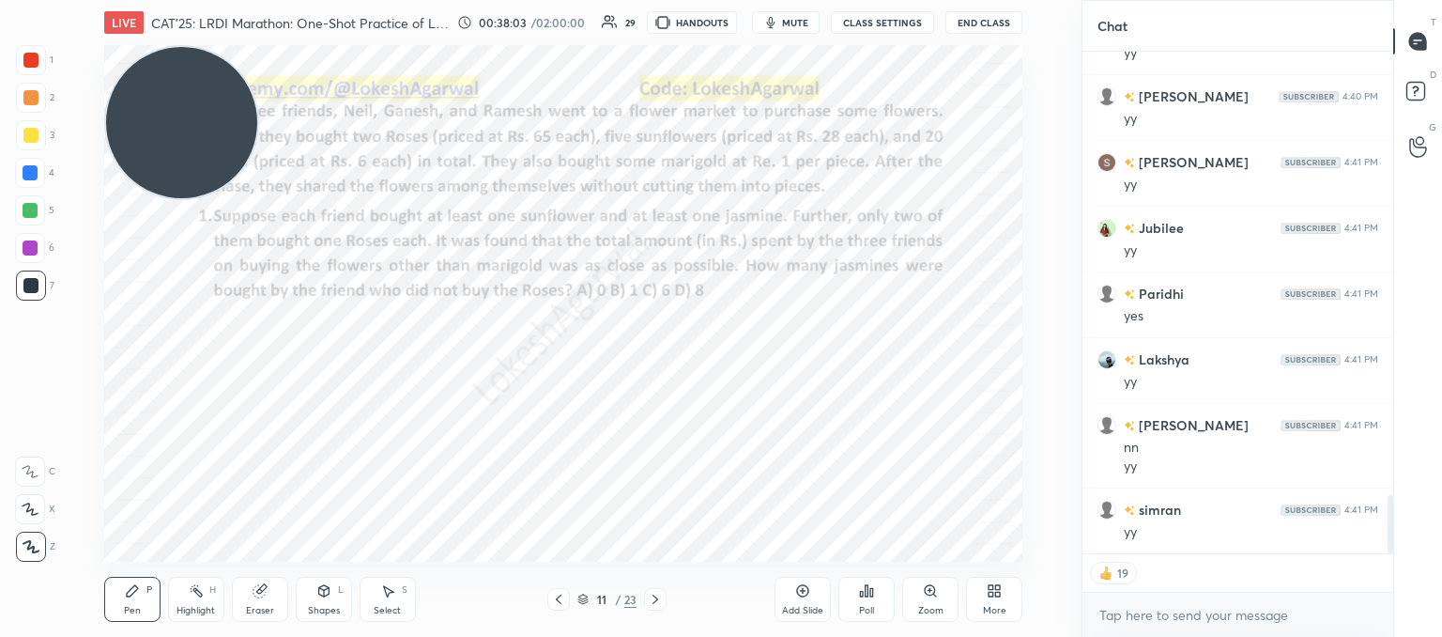
click at [657, 601] on icon at bounding box center [655, 599] width 15 height 15
click at [560, 603] on icon at bounding box center [559, 598] width 6 height 9
drag, startPoint x: 387, startPoint y: 597, endPoint x: 377, endPoint y: 565, distance: 33.6
click at [387, 596] on icon at bounding box center [388, 591] width 10 height 11
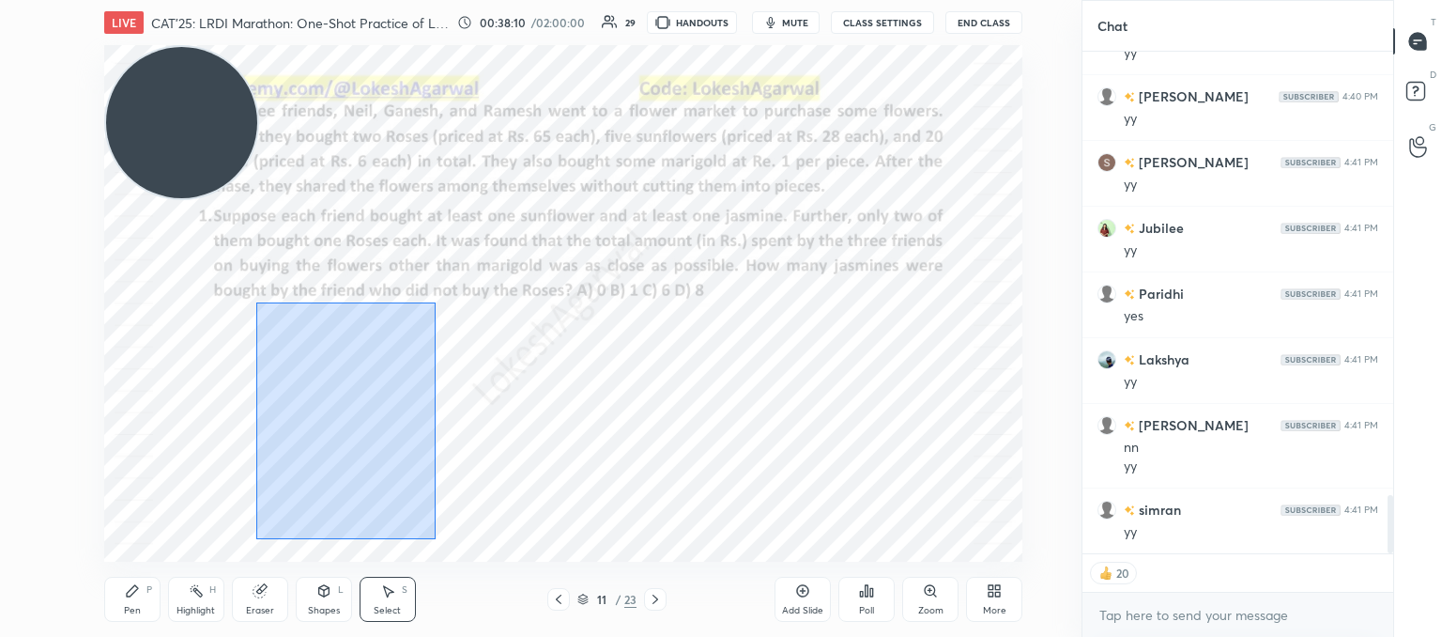
drag, startPoint x: 255, startPoint y: 300, endPoint x: 436, endPoint y: 539, distance: 299.7
click at [436, 539] on div "0 ° Undo Copy Duplicate Duplicate to new slide Delete" at bounding box center [563, 303] width 918 height 516
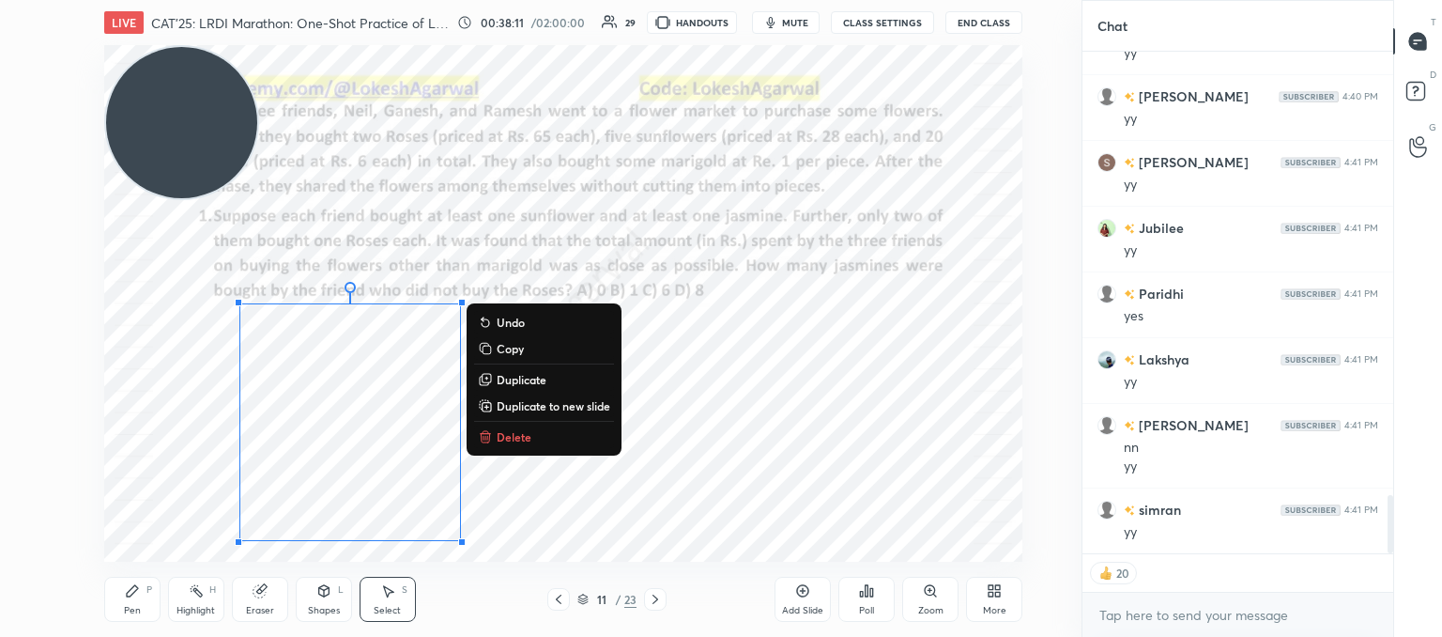
click at [499, 352] on p "Copy" at bounding box center [510, 348] width 27 height 15
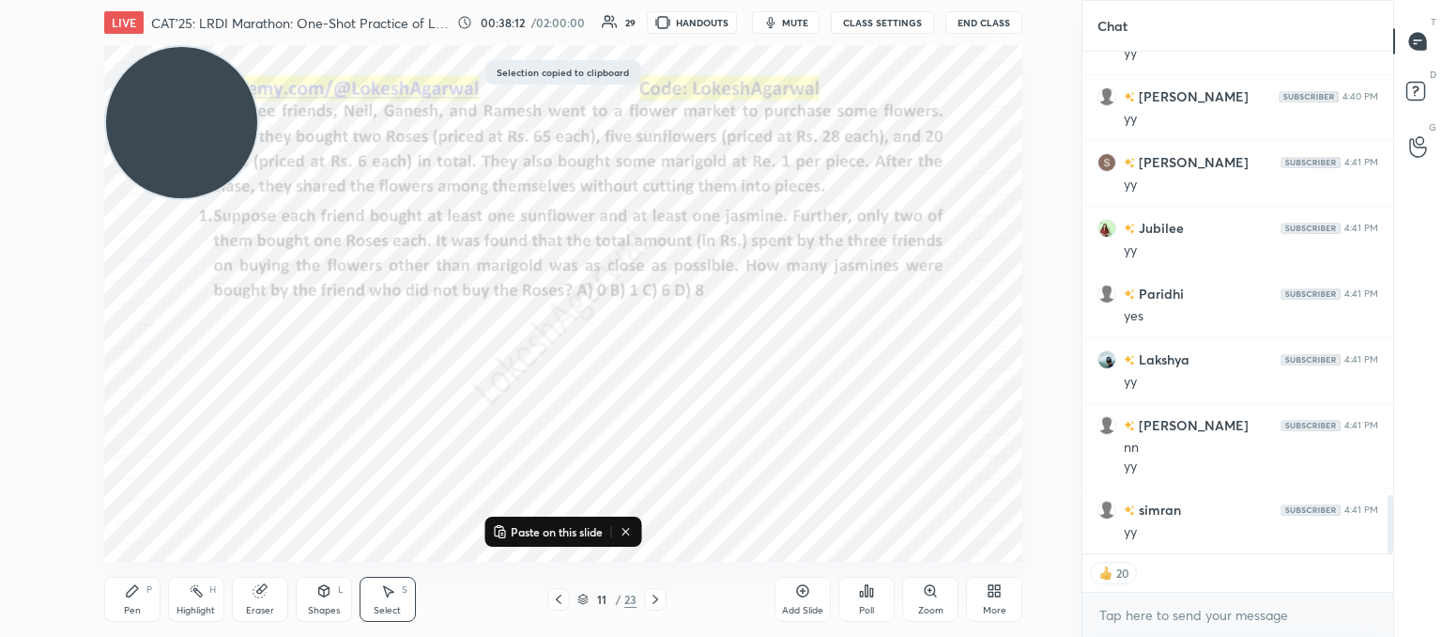
drag, startPoint x: 651, startPoint y: 593, endPoint x: 500, endPoint y: 548, distance: 156.6
click at [650, 593] on icon at bounding box center [655, 599] width 15 height 15
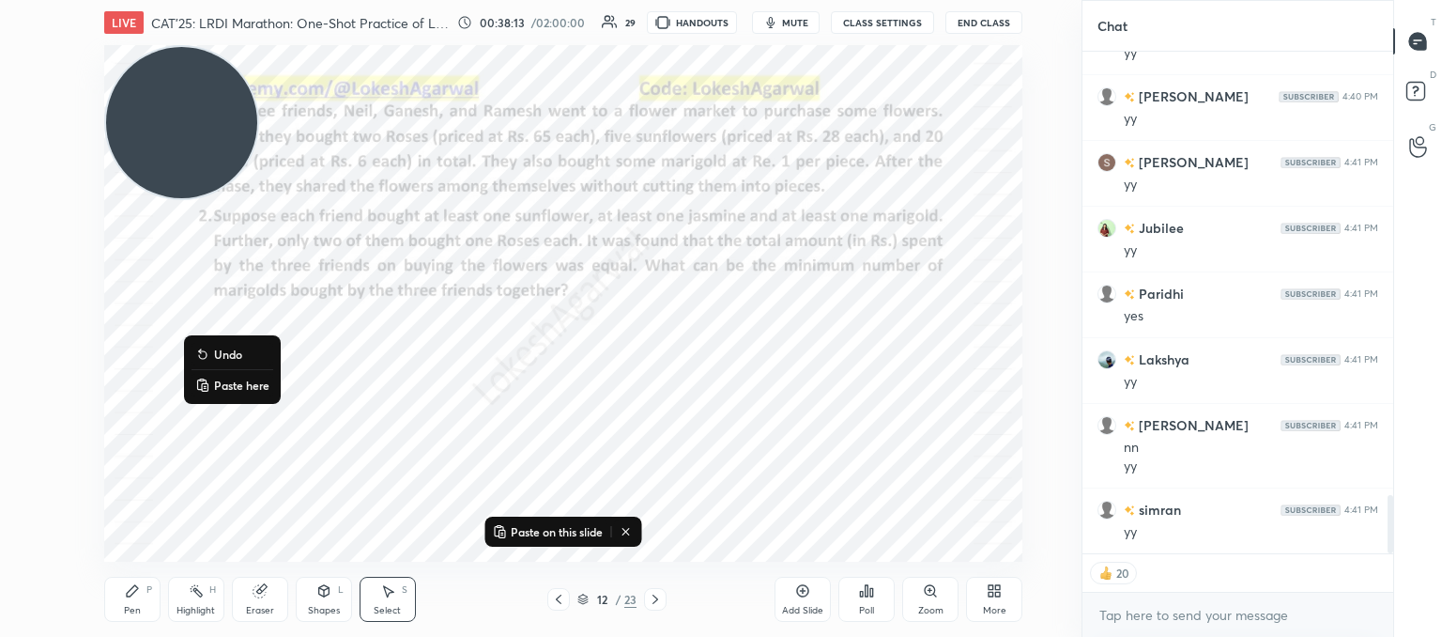
click at [214, 380] on p "Paste here" at bounding box center [241, 384] width 55 height 15
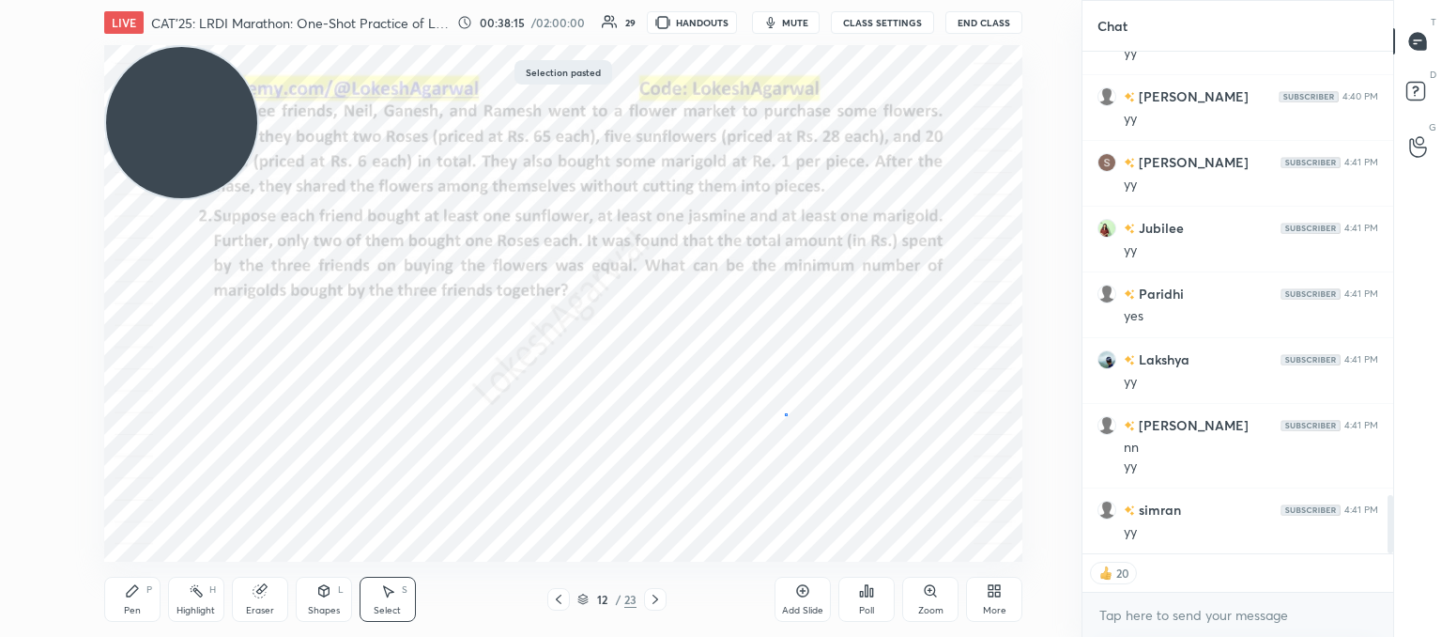
click at [785, 414] on div "0 ° Undo Copy Paste here Duplicate Duplicate to new slide Delete" at bounding box center [563, 303] width 918 height 516
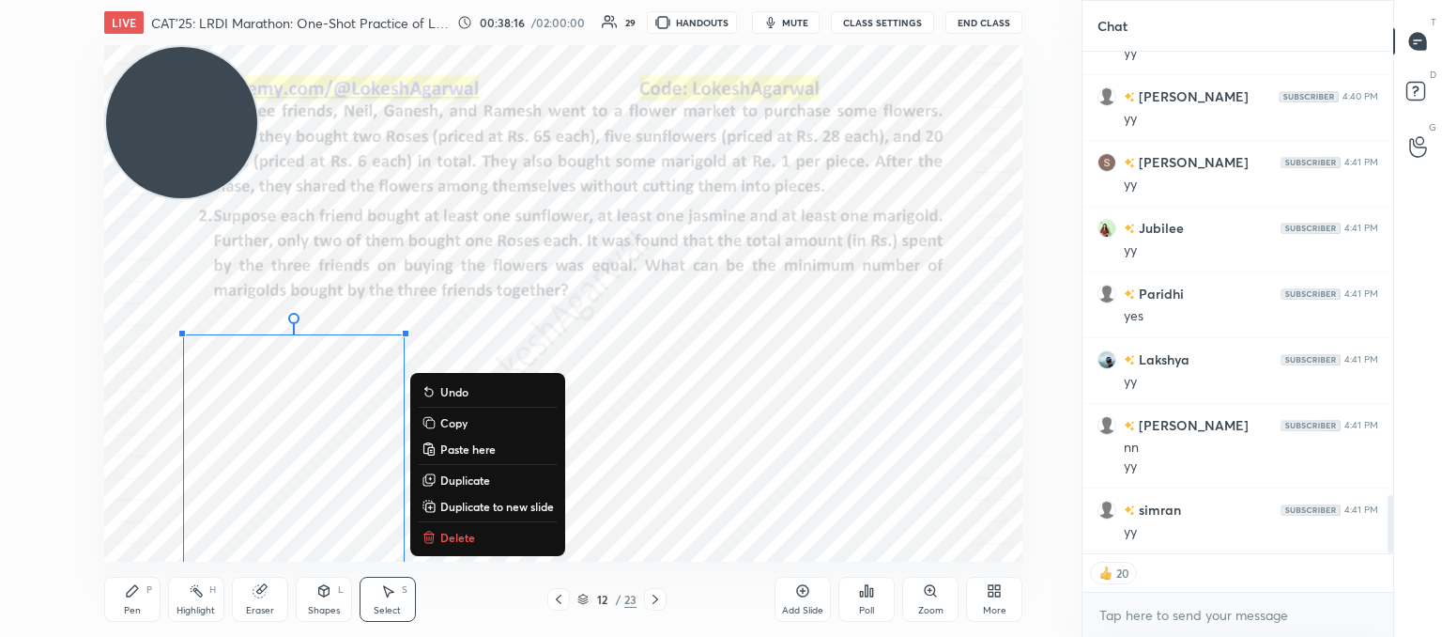
drag, startPoint x: 133, startPoint y: 321, endPoint x: 414, endPoint y: 579, distance: 381.5
click at [421, 591] on div "LIVE CAT'25: LRDI Marathon: One-Shot Practice of LR sets 00:38:16 / 02:00:00 29…" at bounding box center [563, 318] width 1007 height 637
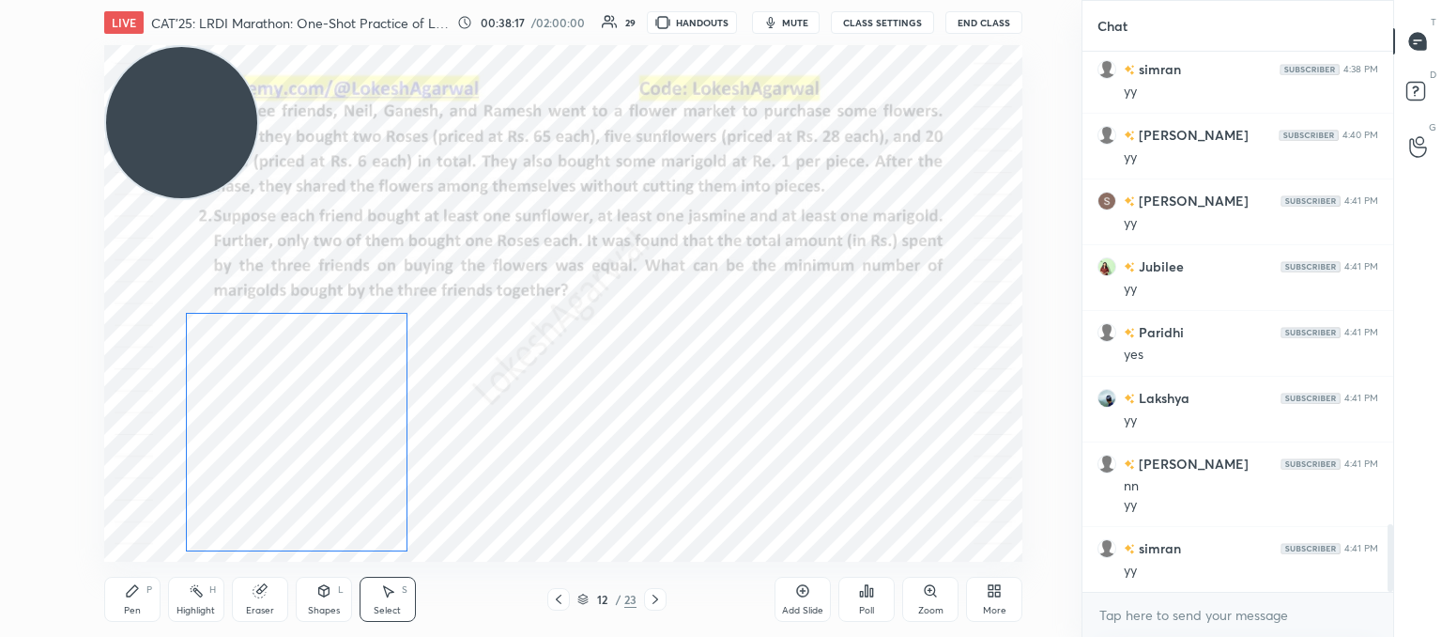
scroll to position [534, 305]
drag, startPoint x: 286, startPoint y: 497, endPoint x: 289, endPoint y: 463, distance: 33.9
click at [289, 463] on div "0 ° Undo Copy Paste here Duplicate Duplicate to new slide Delete" at bounding box center [563, 303] width 918 height 516
drag, startPoint x: 744, startPoint y: 519, endPoint x: 188, endPoint y: 409, distance: 566.6
click at [733, 516] on div "0 ° Undo Copy Paste here Duplicate Duplicate to new slide Delete" at bounding box center [563, 303] width 918 height 516
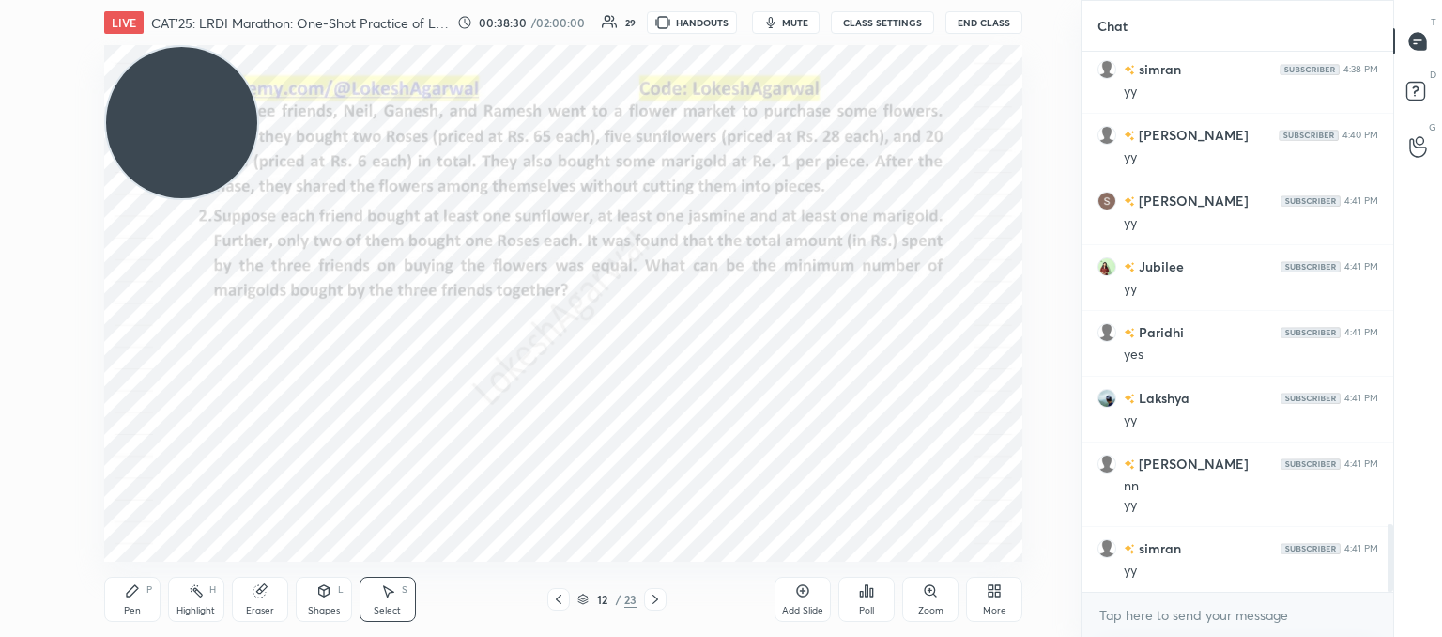
click at [804, 13] on button "mute" at bounding box center [786, 22] width 68 height 23
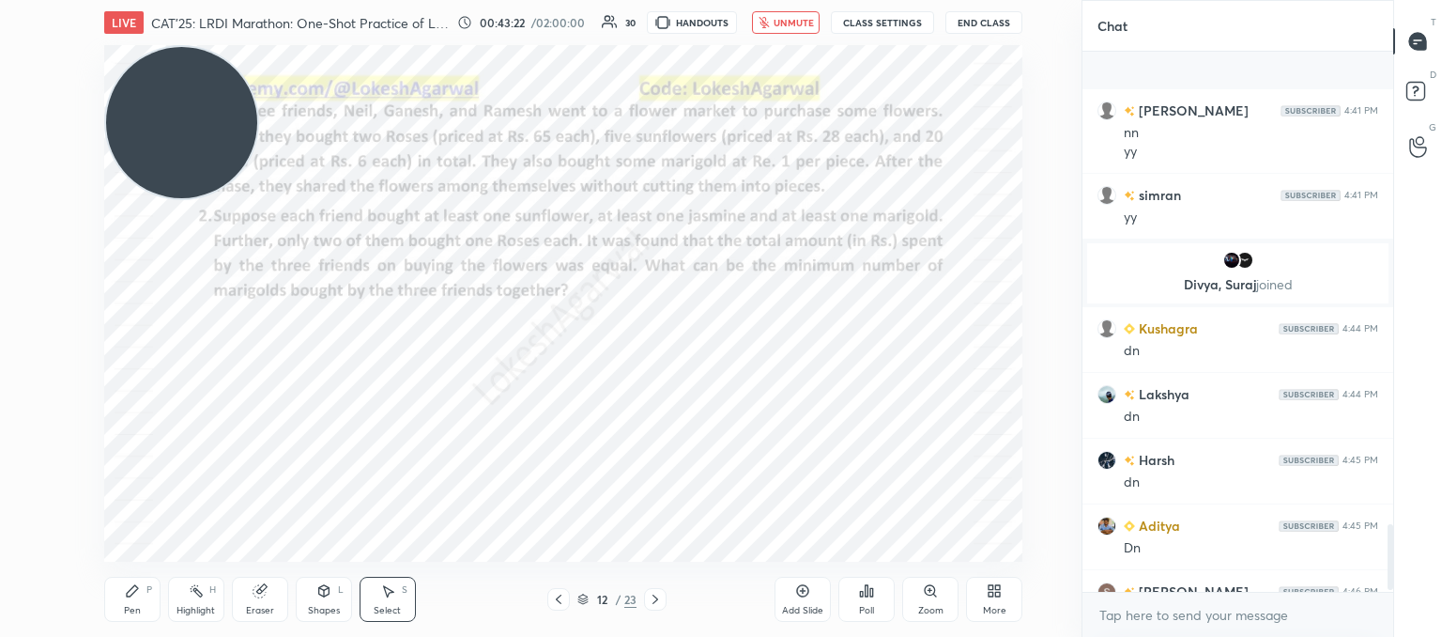
scroll to position [3957, 0]
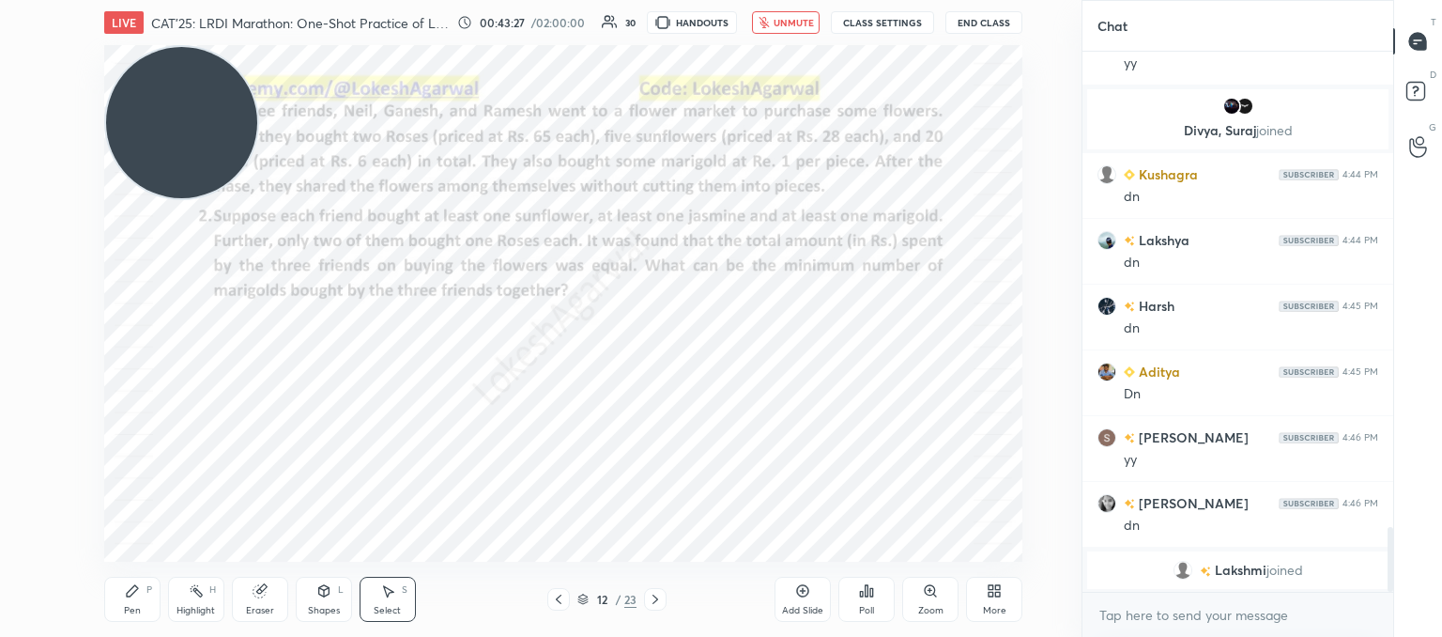
click at [786, 25] on span "unmute" at bounding box center [794, 22] width 40 height 13
click at [136, 595] on icon at bounding box center [132, 590] width 15 height 15
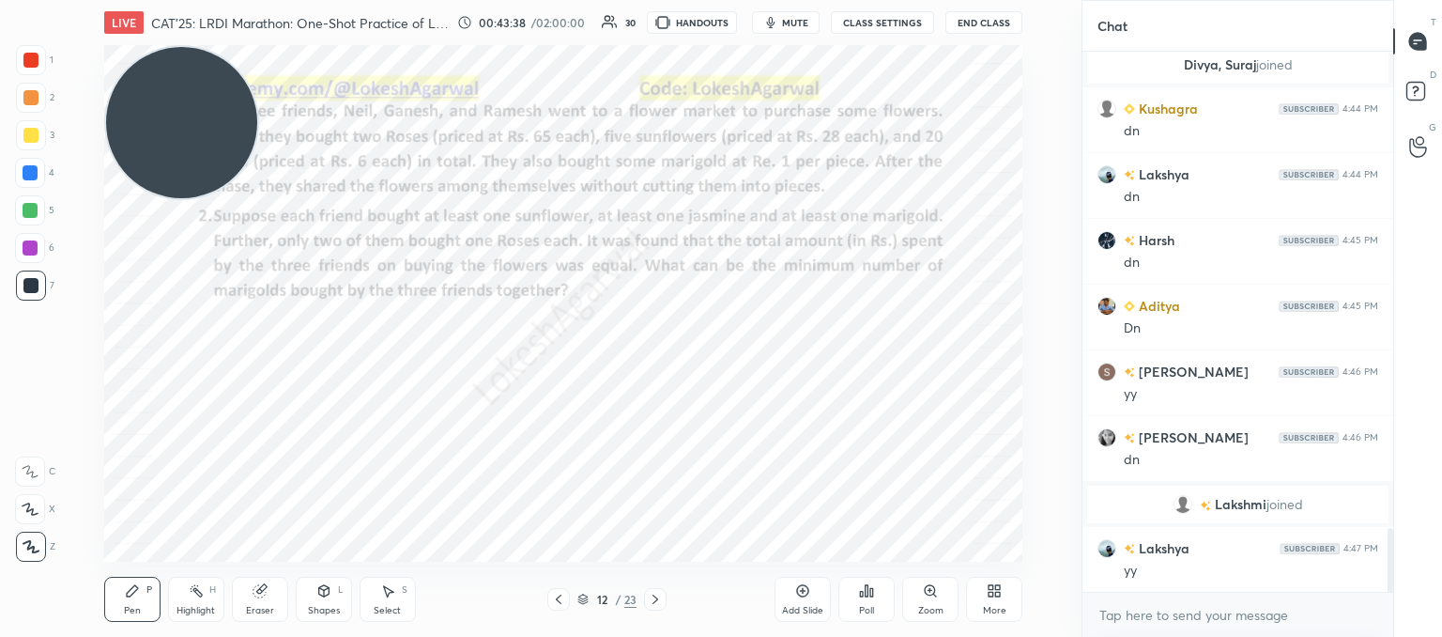
scroll to position [4124, 0]
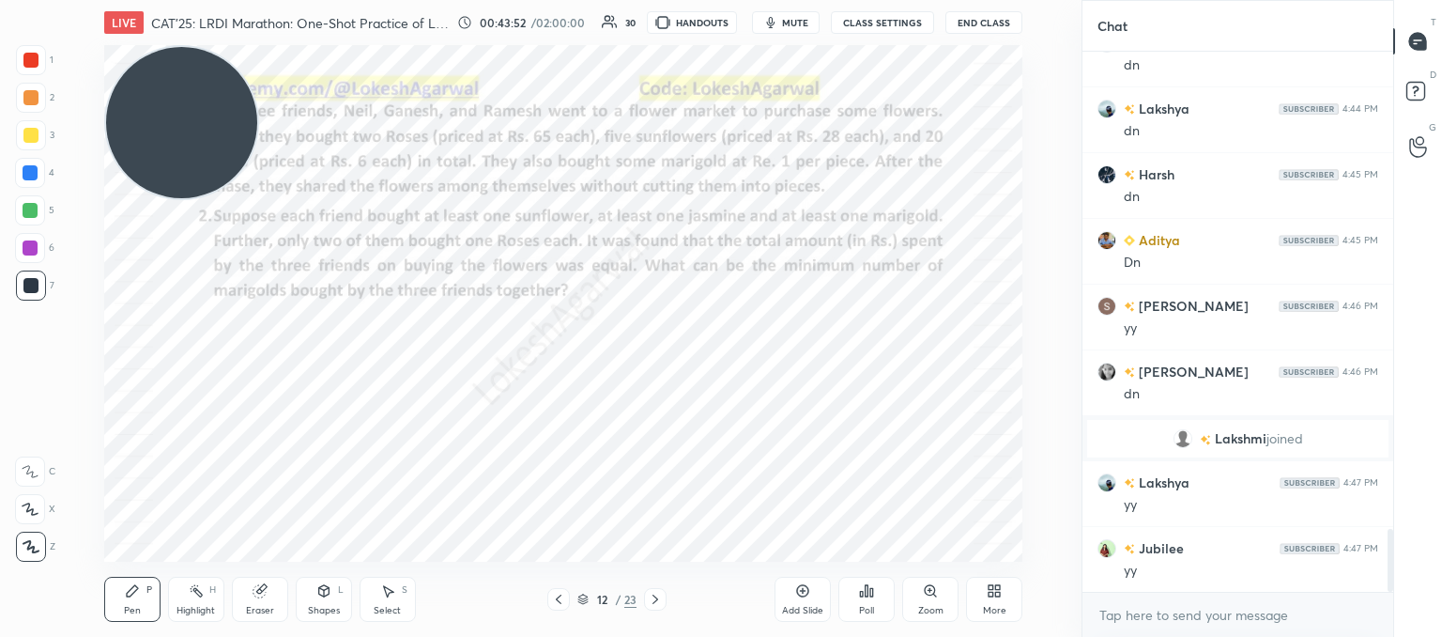
click at [865, 601] on div "Poll" at bounding box center [867, 599] width 56 height 45
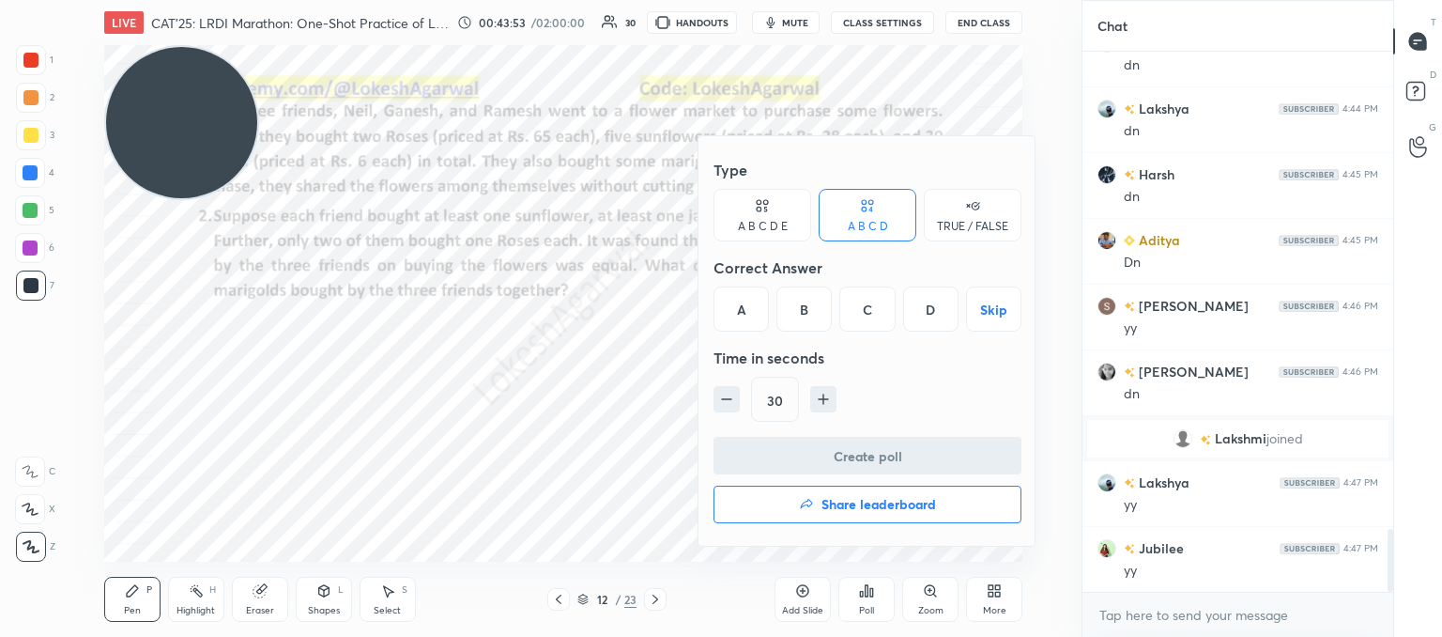
click at [785, 221] on div "A B C D E" at bounding box center [763, 226] width 50 height 11
click at [841, 296] on div "C" at bounding box center [841, 308] width 45 height 45
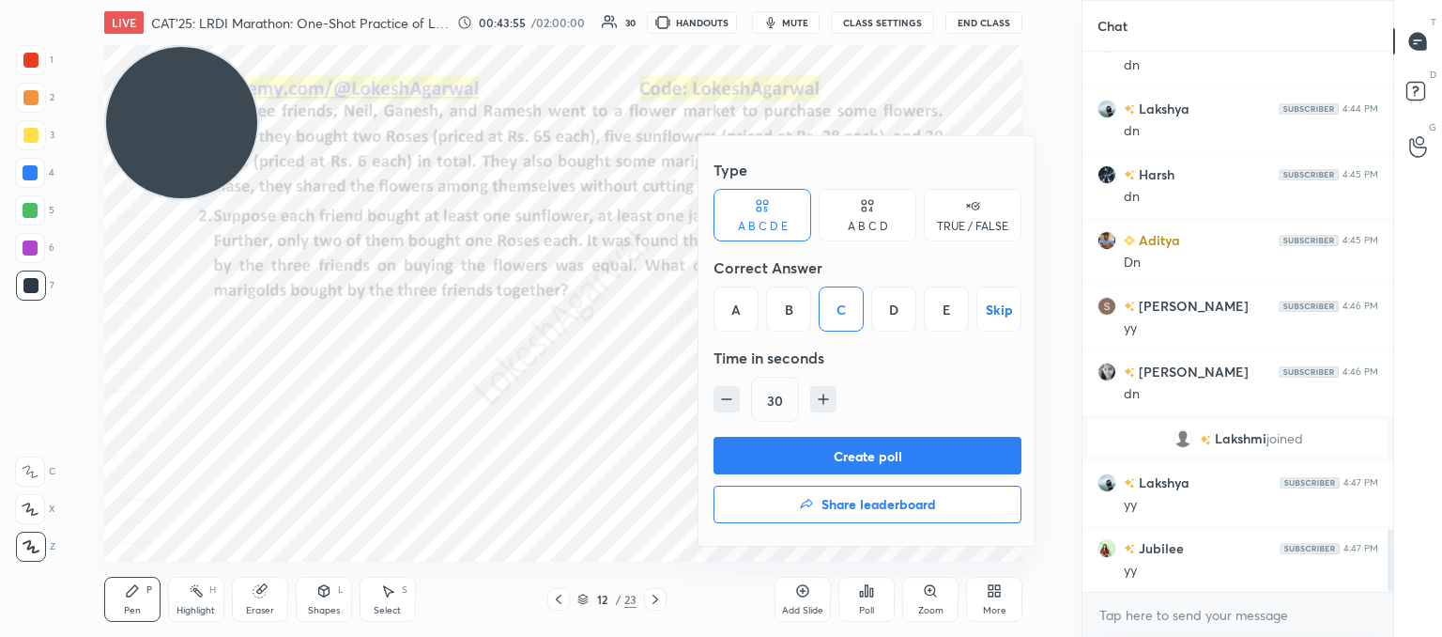
click at [855, 441] on button "Create poll" at bounding box center [868, 456] width 308 height 38
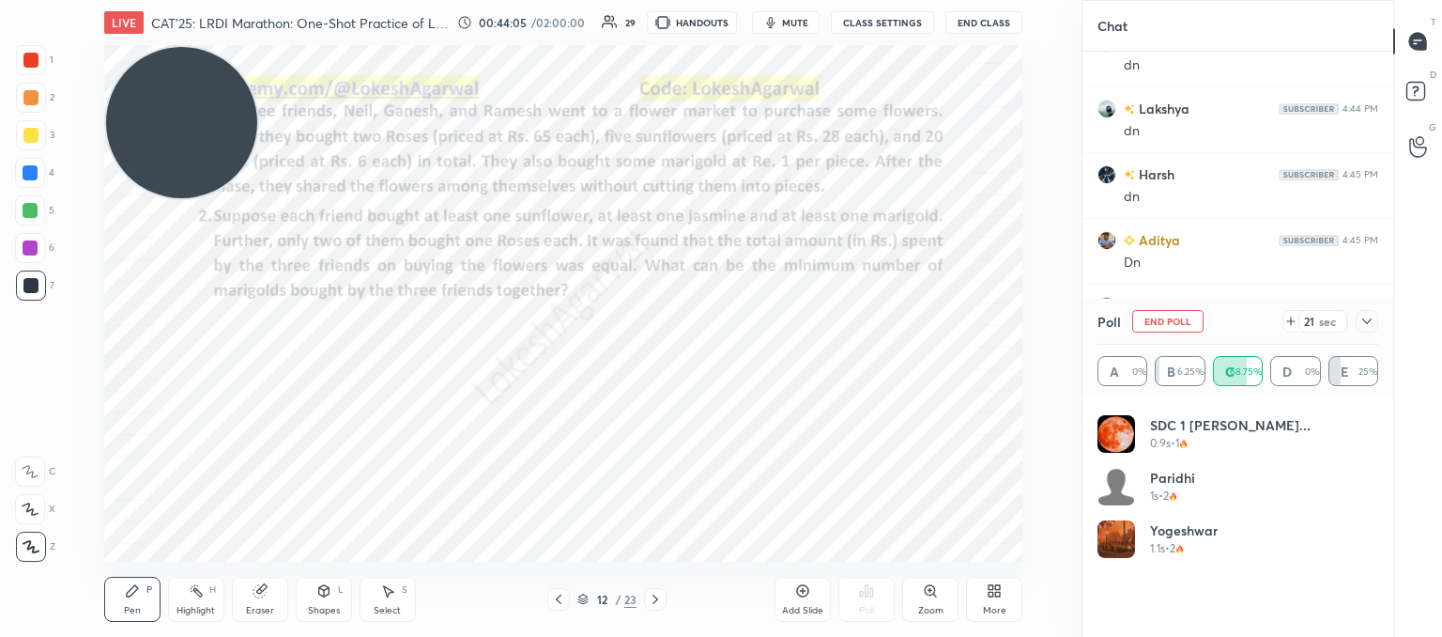
scroll to position [0, 0]
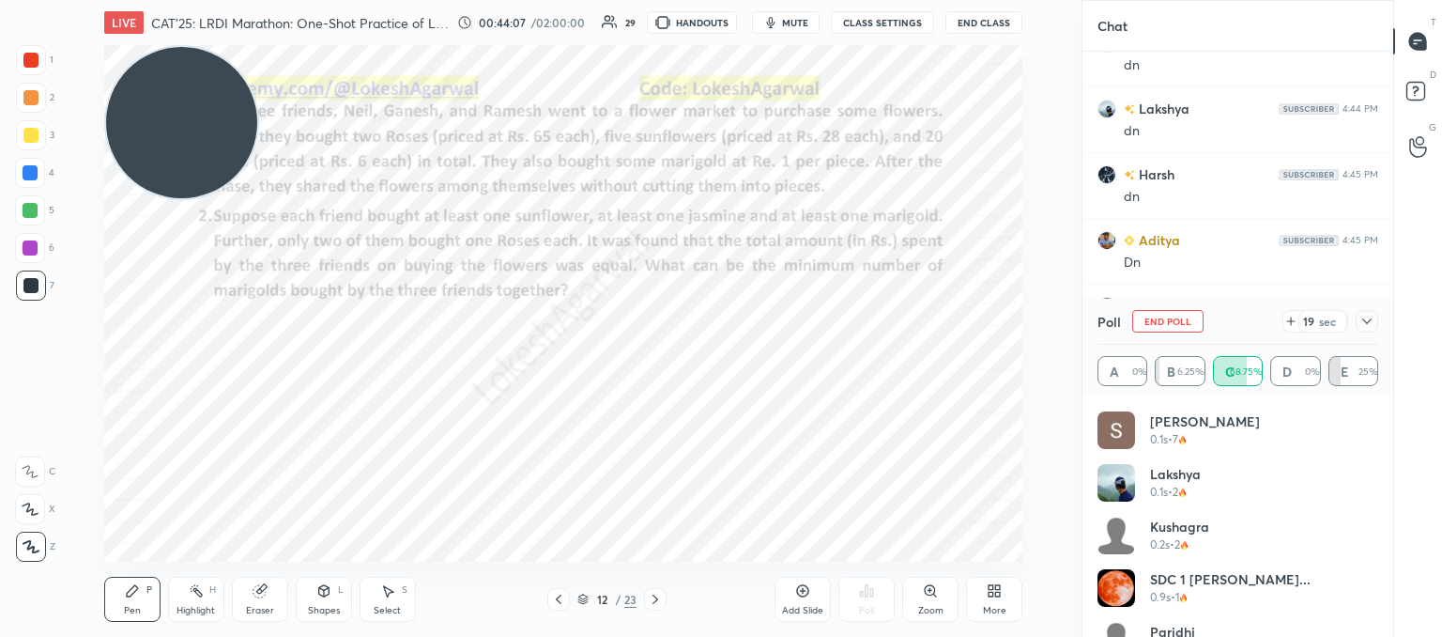
click at [1362, 322] on icon at bounding box center [1367, 321] width 15 height 15
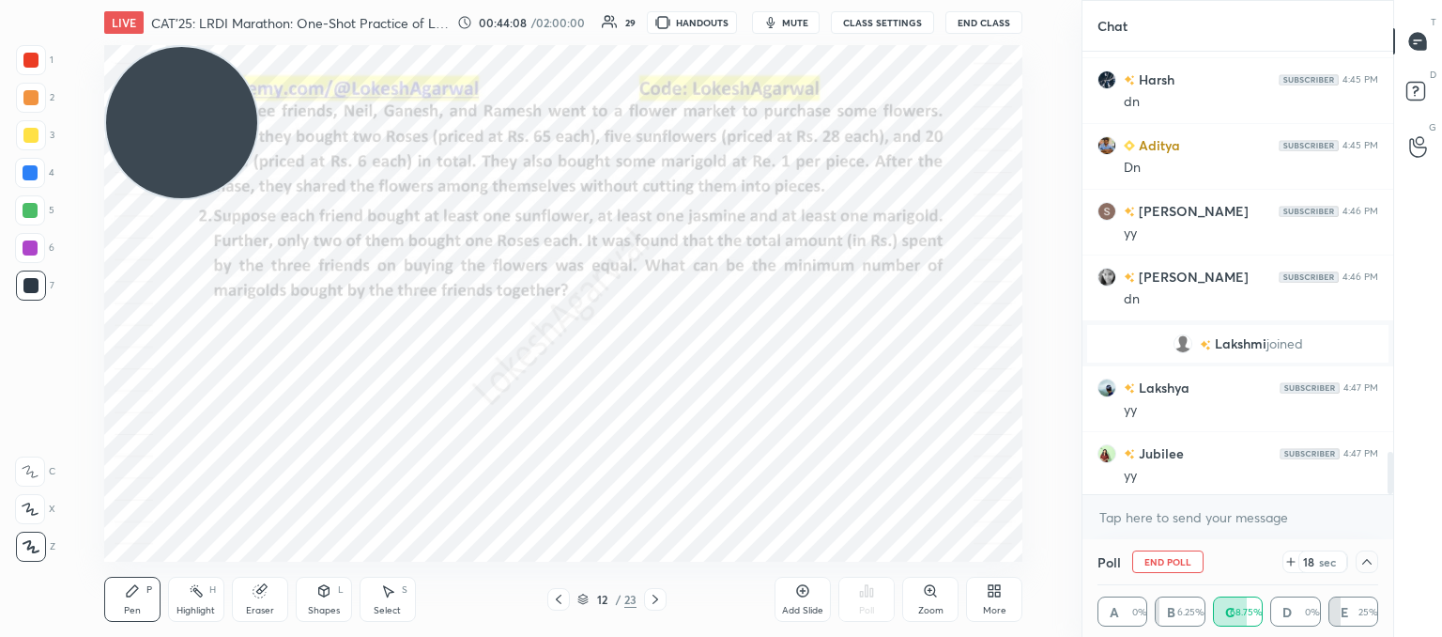
scroll to position [4222, 0]
click at [1136, 516] on textarea at bounding box center [1238, 517] width 281 height 30
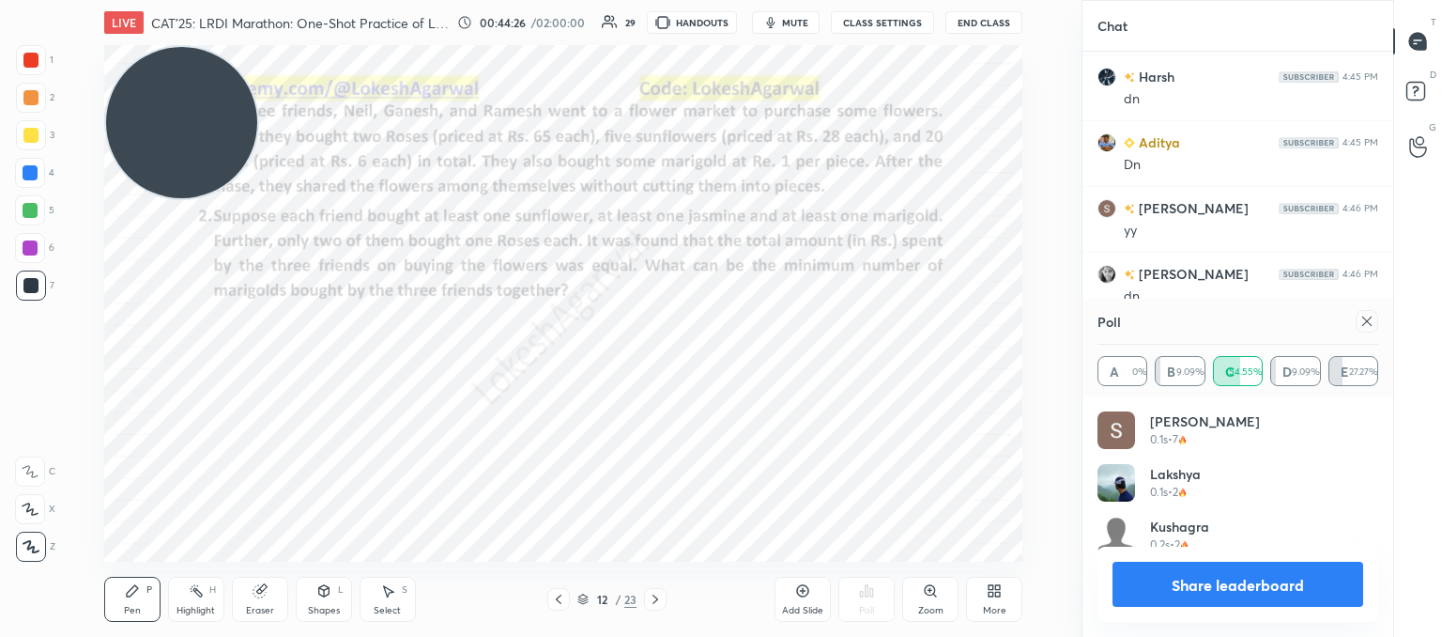
scroll to position [220, 275]
click at [1362, 324] on icon at bounding box center [1367, 321] width 15 height 15
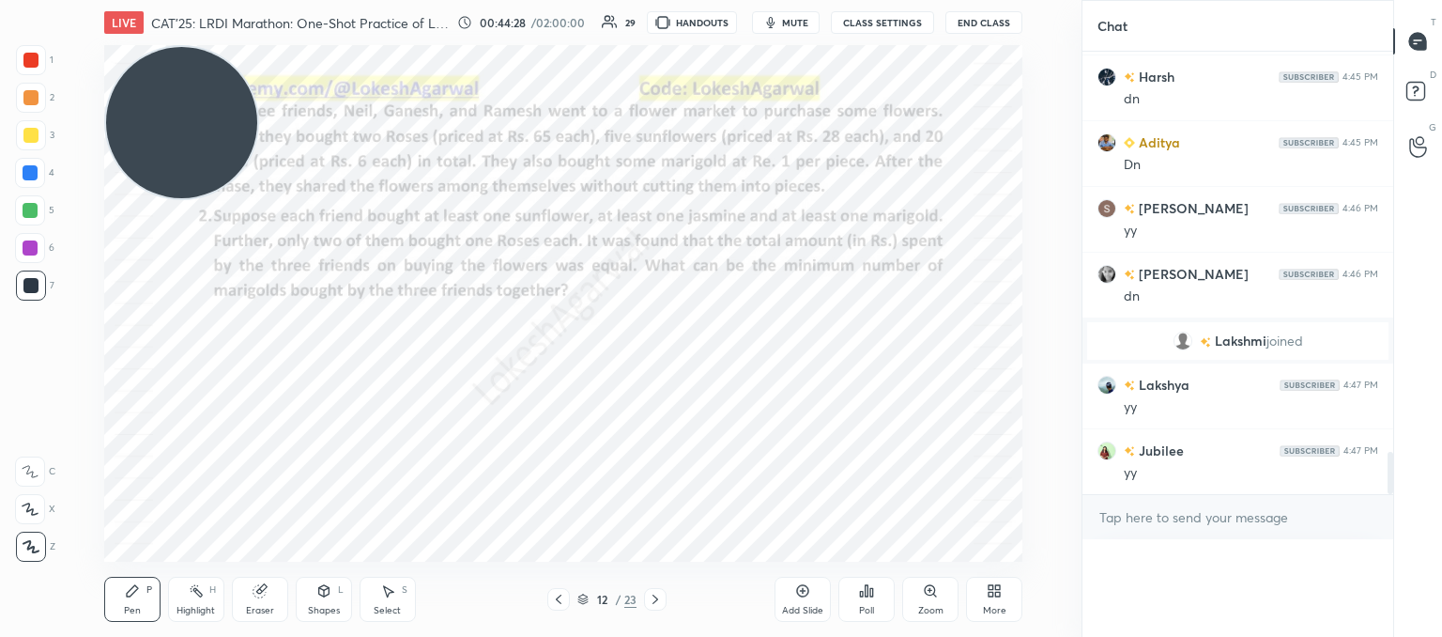
scroll to position [0, 6]
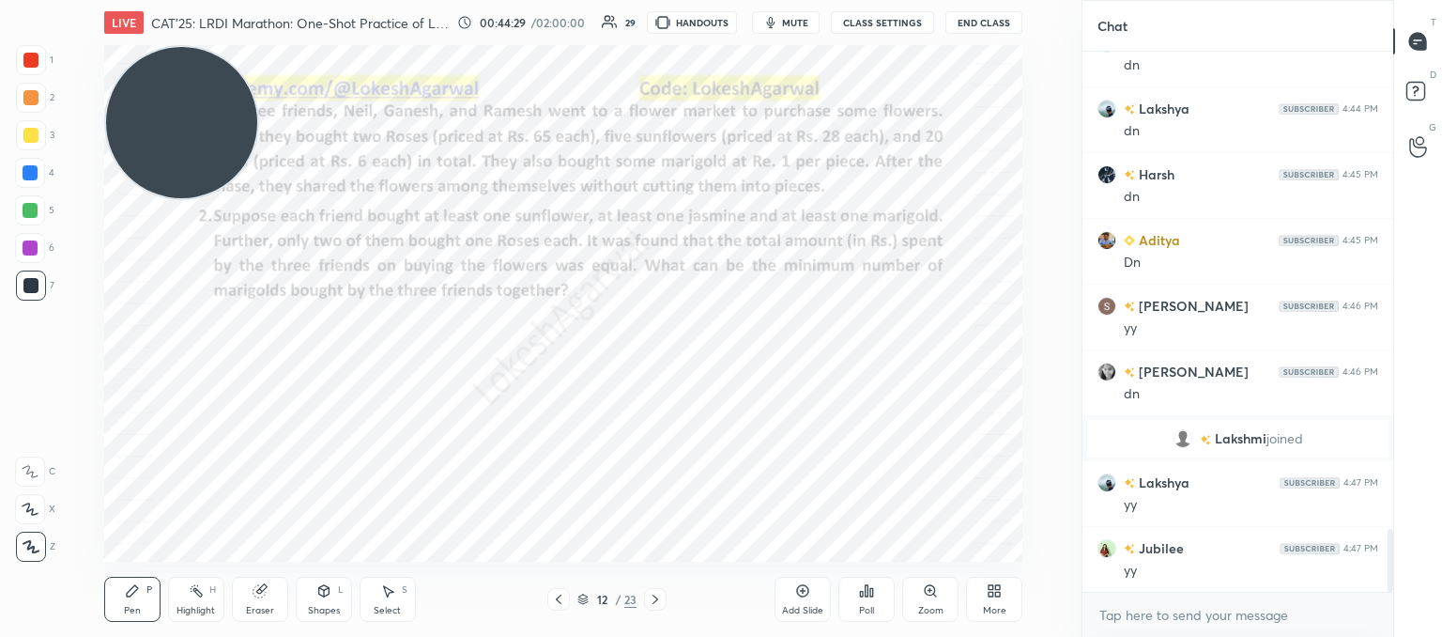
click at [381, 607] on div "Select" at bounding box center [387, 610] width 27 height 9
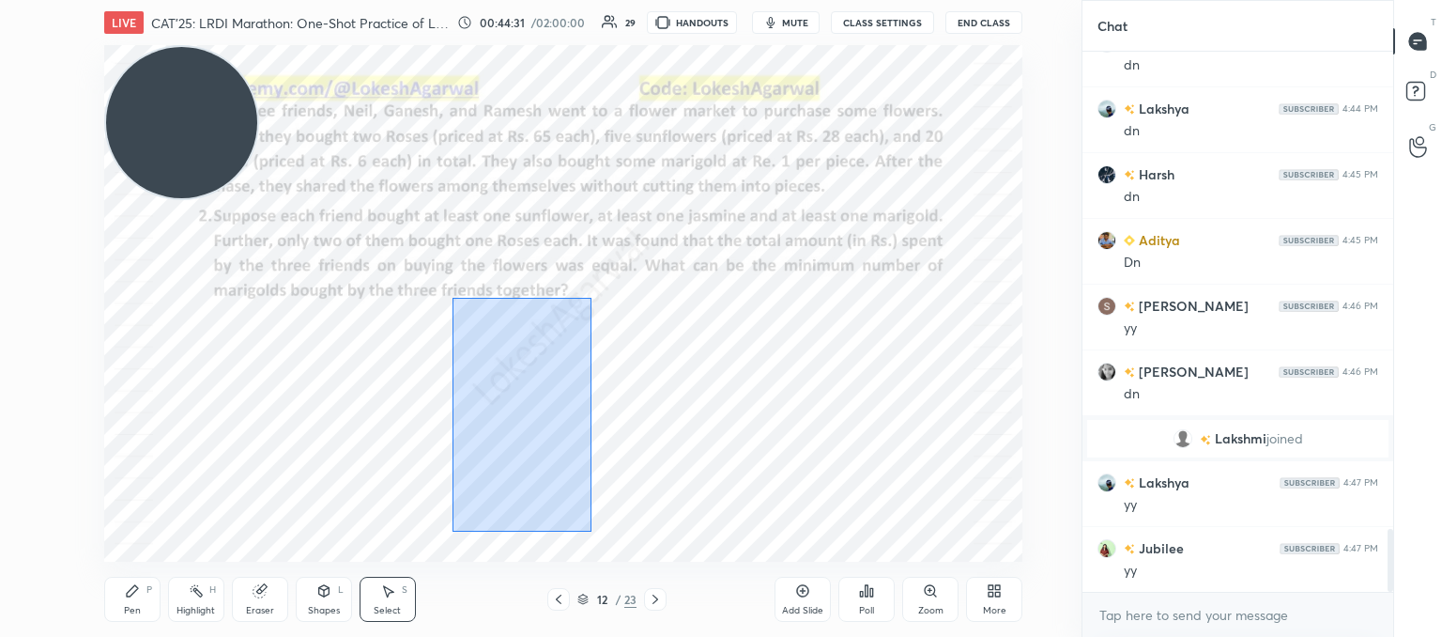
drag, startPoint x: 582, startPoint y: 521, endPoint x: 453, endPoint y: 298, distance: 258.3
click at [453, 298] on div "0 ° Undo Copy Paste here Duplicate Duplicate to new slide Delete" at bounding box center [563, 303] width 918 height 516
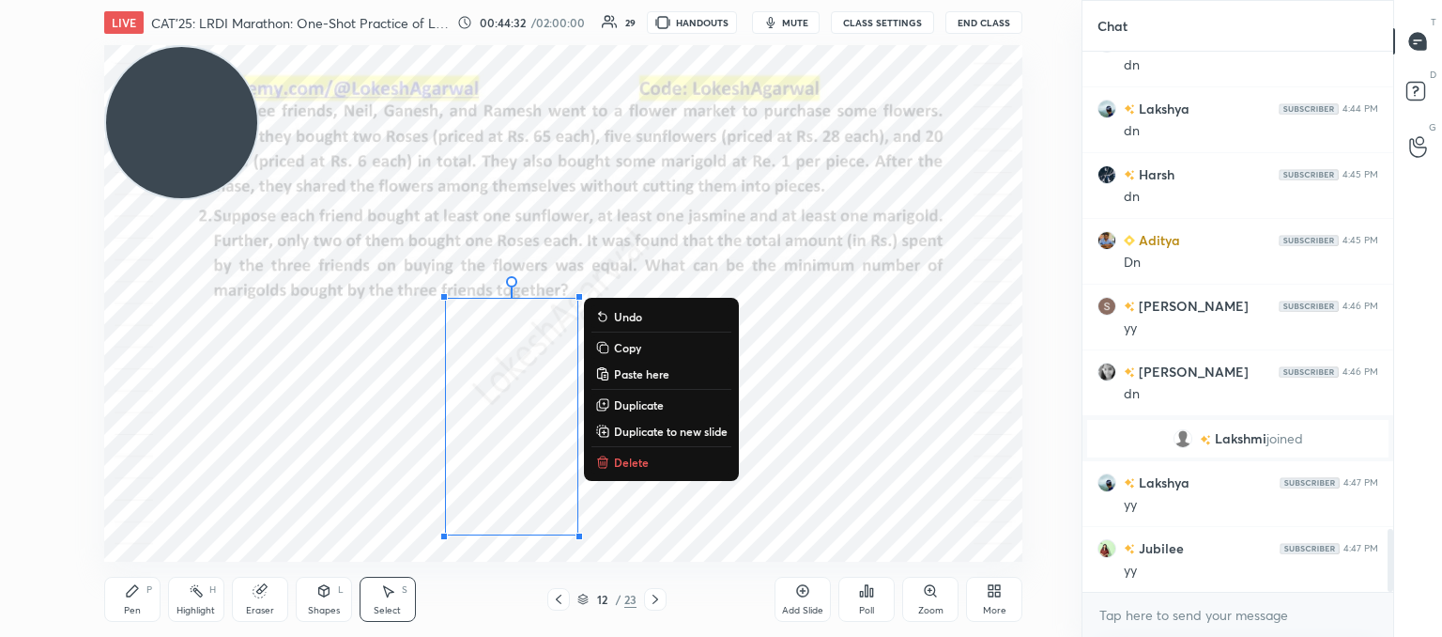
click at [639, 459] on p "Delete" at bounding box center [631, 461] width 35 height 15
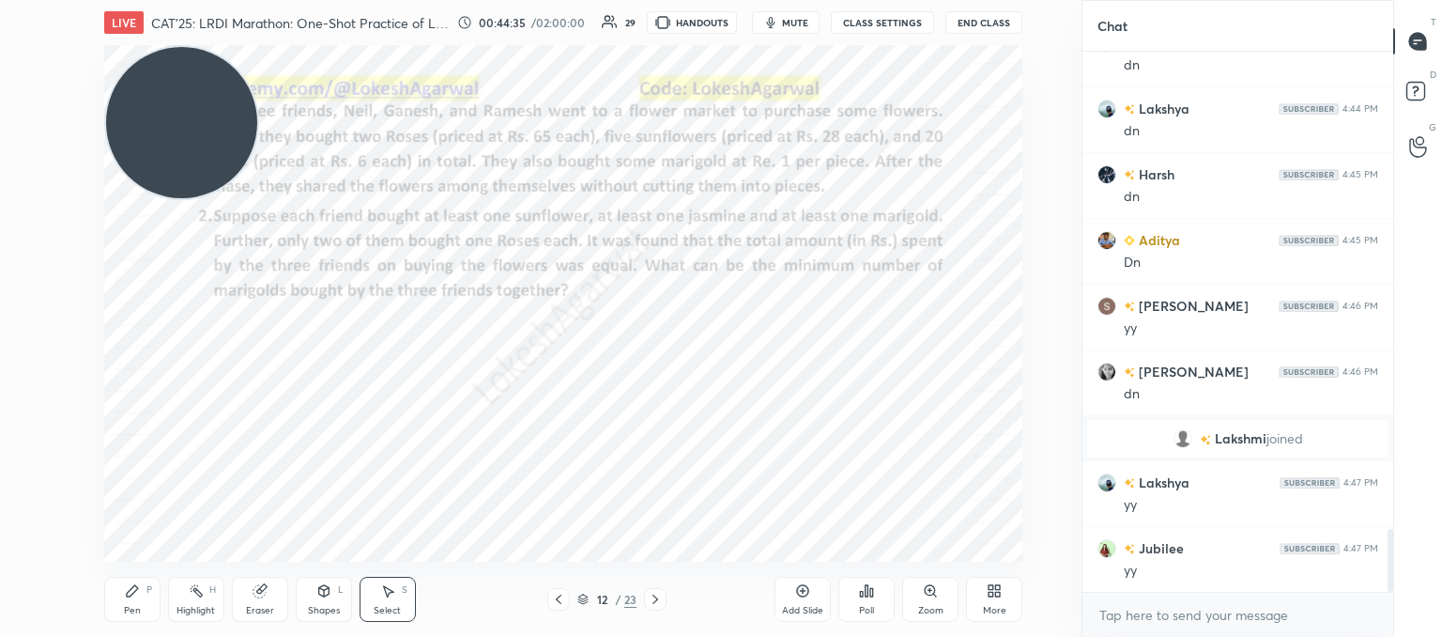
click at [128, 600] on div "Pen P" at bounding box center [132, 599] width 56 height 45
drag, startPoint x: 381, startPoint y: 598, endPoint x: 387, endPoint y: 587, distance: 12.6
click at [385, 595] on div "Select S" at bounding box center [388, 599] width 56 height 45
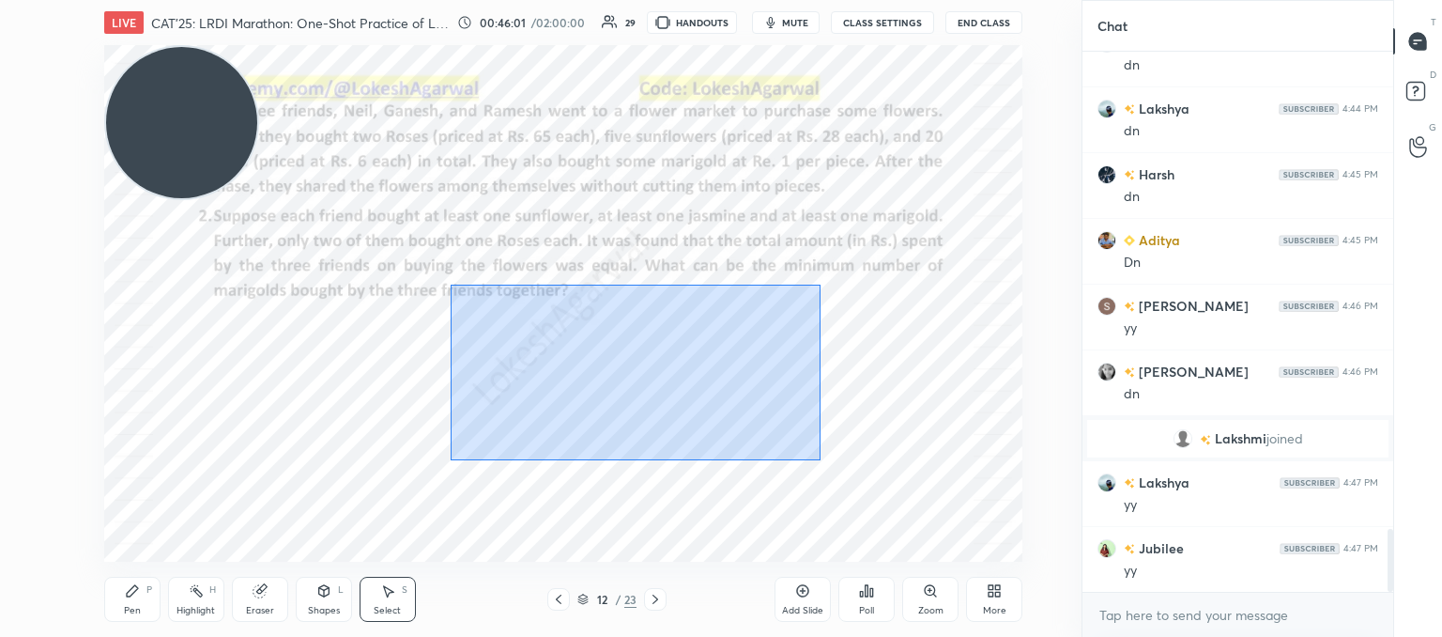
drag, startPoint x: 543, startPoint y: 352, endPoint x: 806, endPoint y: 451, distance: 280.8
click at [819, 456] on div "0 ° Undo Copy Paste here Duplicate Duplicate to new slide Delete" at bounding box center [563, 303] width 918 height 516
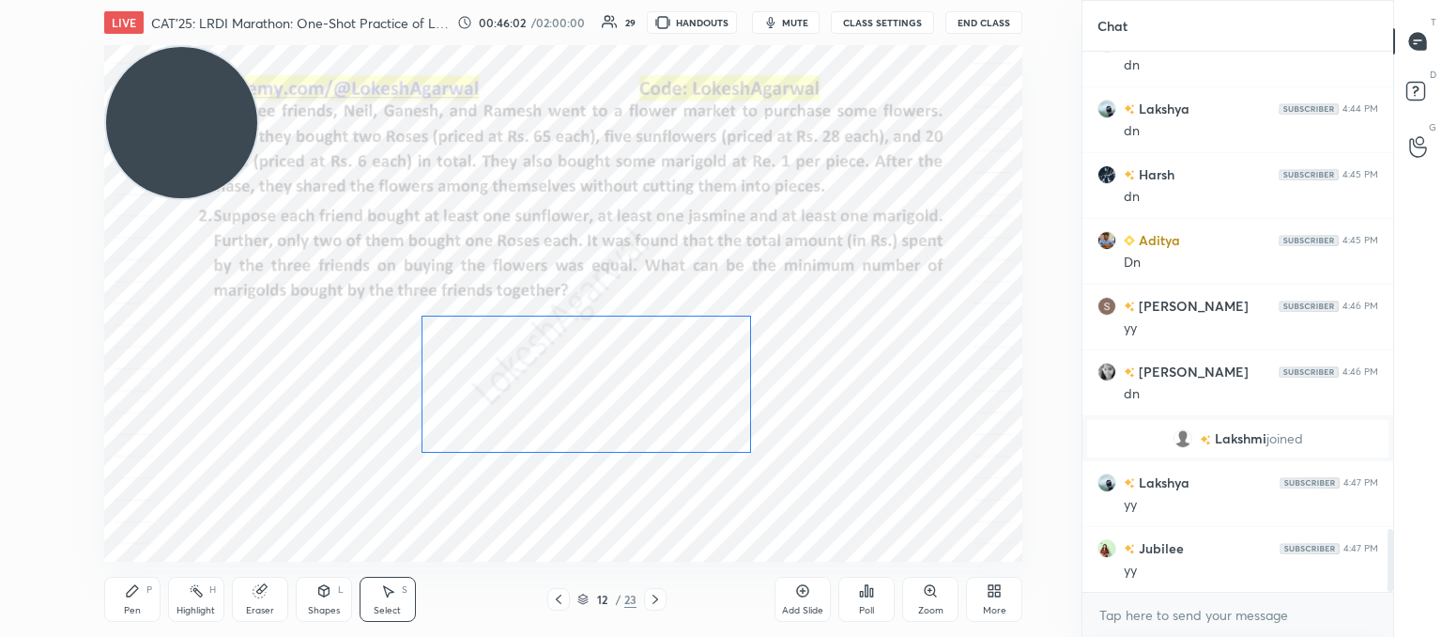
drag, startPoint x: 727, startPoint y: 394, endPoint x: 684, endPoint y: 396, distance: 43.2
click at [684, 396] on div "0 ° Undo Copy Paste here Duplicate Duplicate to new slide Delete" at bounding box center [563, 303] width 918 height 516
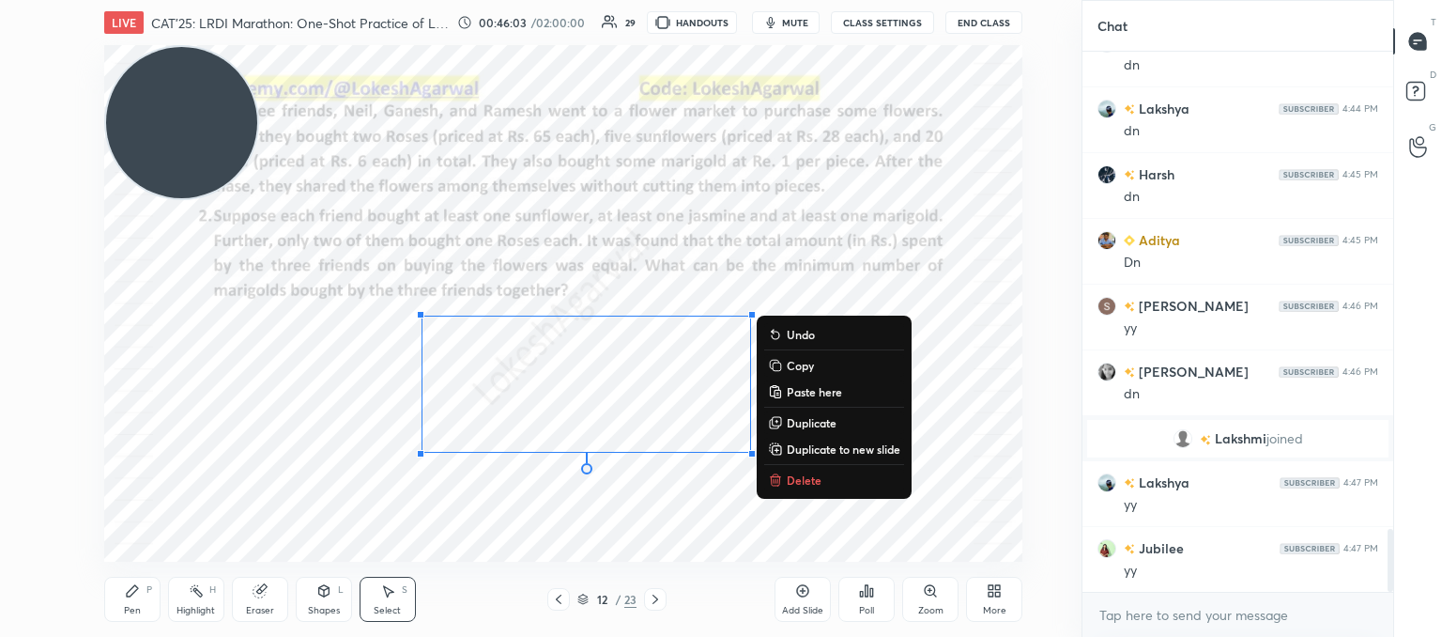
click at [676, 510] on div "0 ° Undo Copy Paste here Duplicate Duplicate to new slide Delete" at bounding box center [563, 303] width 918 height 516
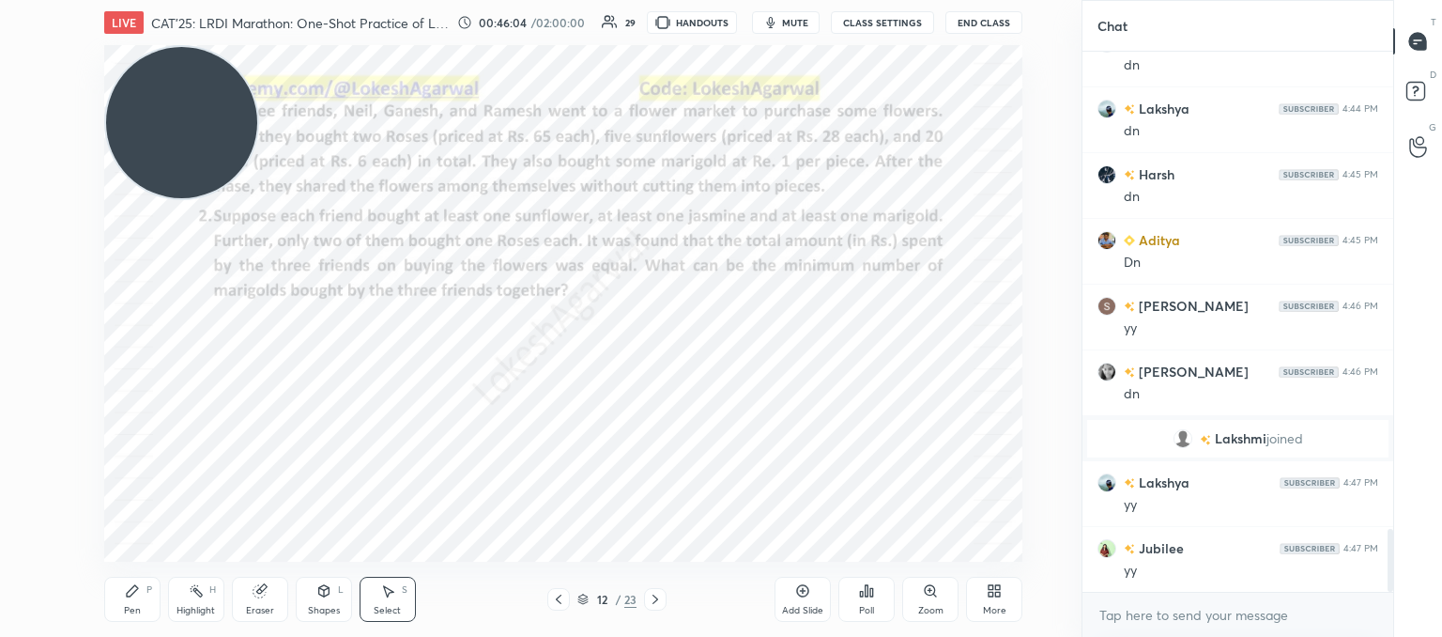
click at [118, 597] on div "Pen P" at bounding box center [132, 599] width 56 height 45
click at [558, 594] on icon at bounding box center [558, 599] width 15 height 15
drag, startPoint x: 654, startPoint y: 595, endPoint x: 650, endPoint y: 586, distance: 10.1
click at [653, 593] on icon at bounding box center [655, 599] width 15 height 15
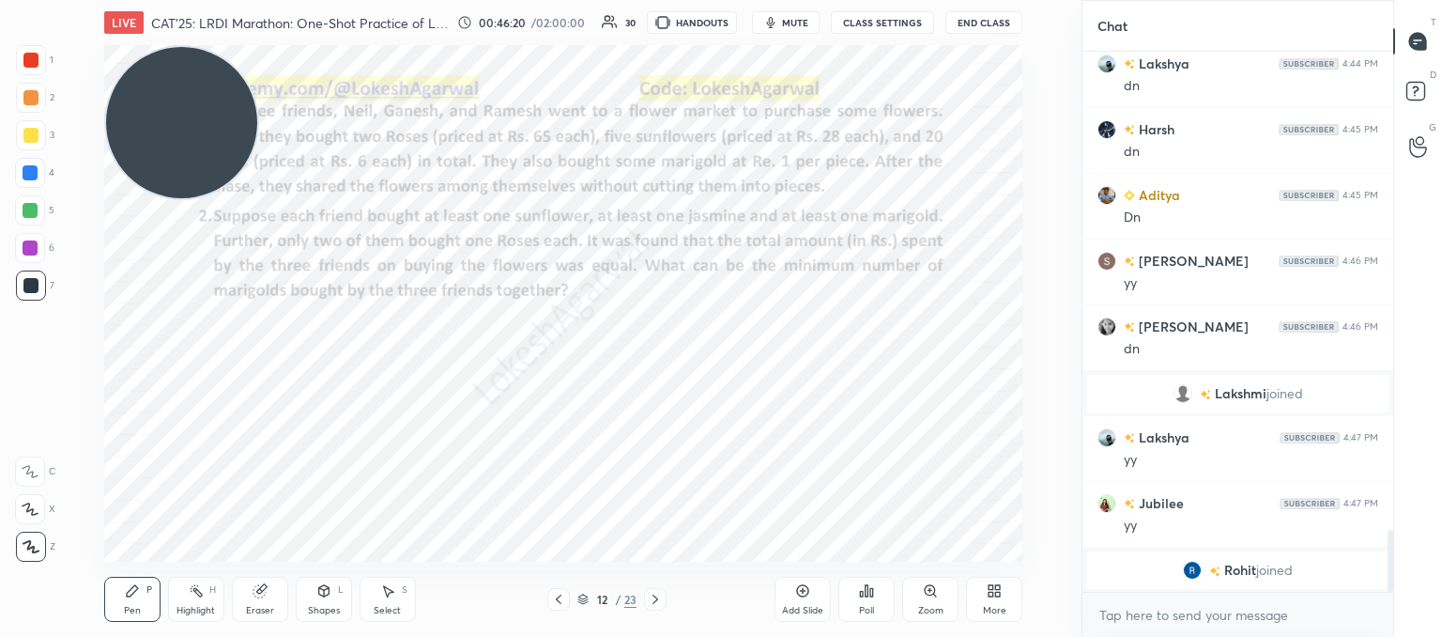
click at [561, 601] on icon at bounding box center [558, 599] width 15 height 15
click at [661, 600] on icon at bounding box center [655, 599] width 15 height 15
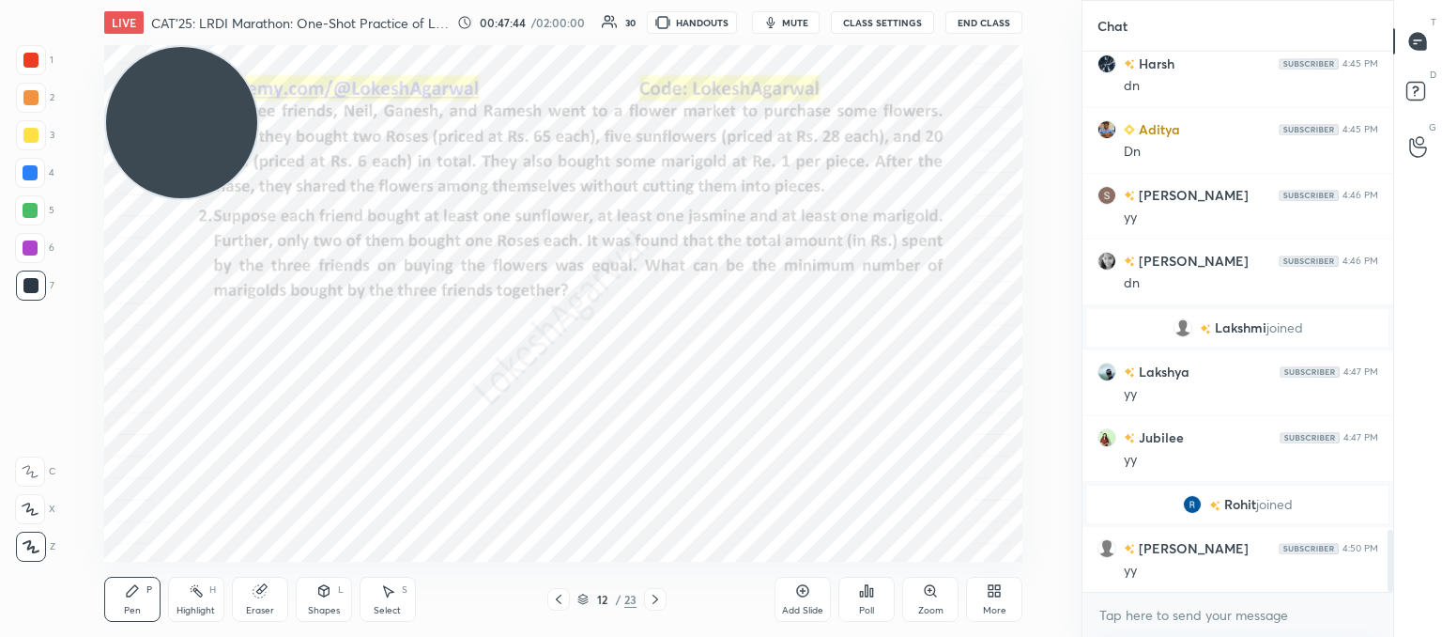
drag, startPoint x: 813, startPoint y: 552, endPoint x: 890, endPoint y: 547, distance: 77.1
click at [890, 550] on div "Add Slide Poll Zoom More" at bounding box center [899, 599] width 248 height 105
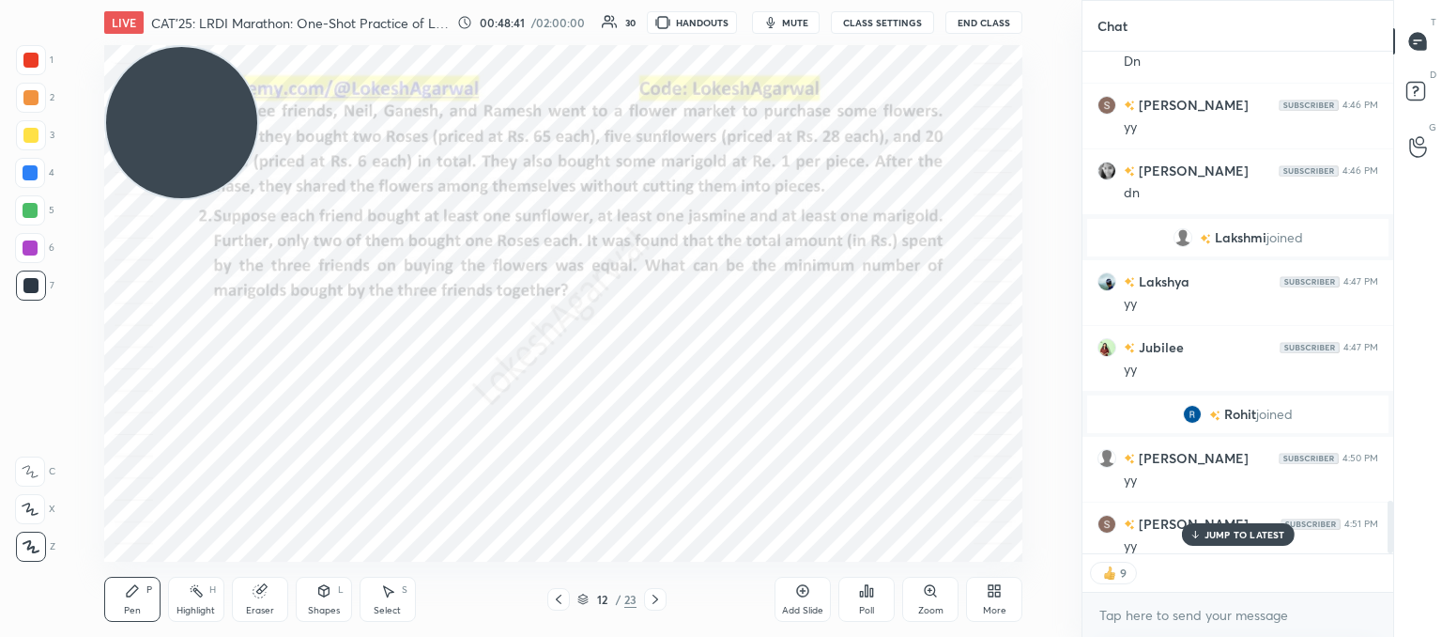
scroll to position [4303, 0]
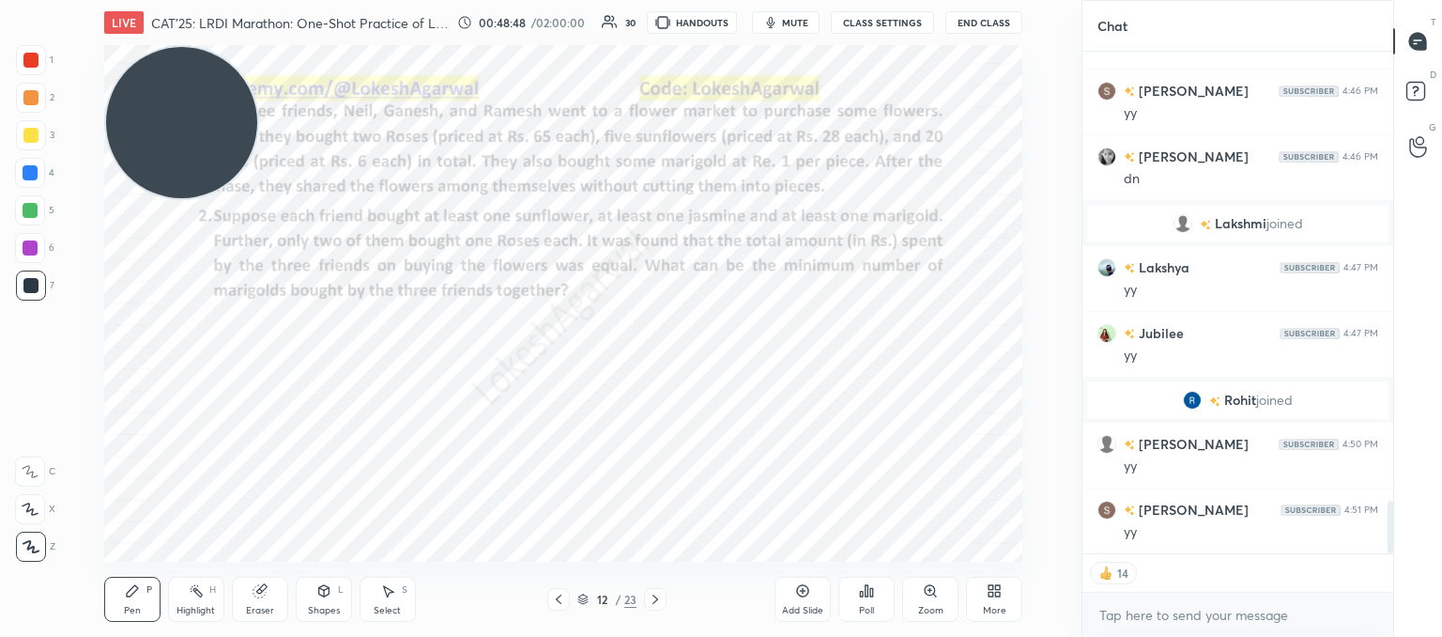
click at [659, 599] on icon at bounding box center [655, 599] width 15 height 15
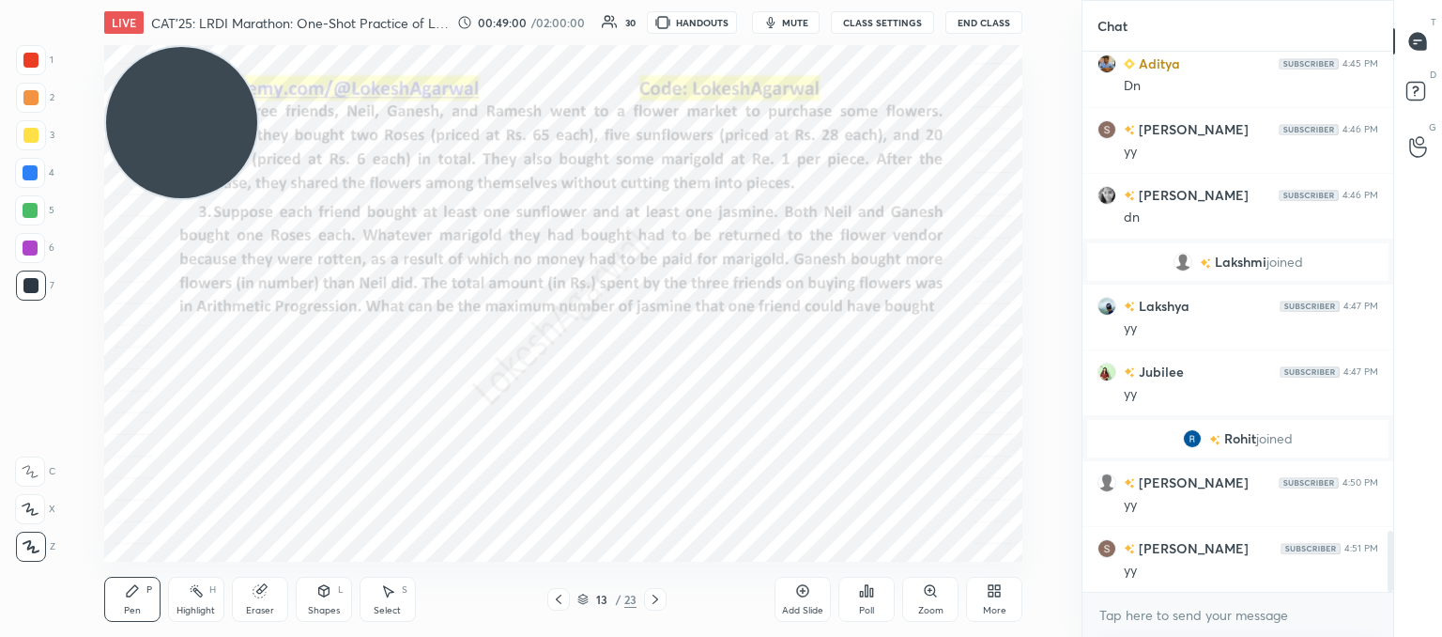
scroll to position [4331, 0]
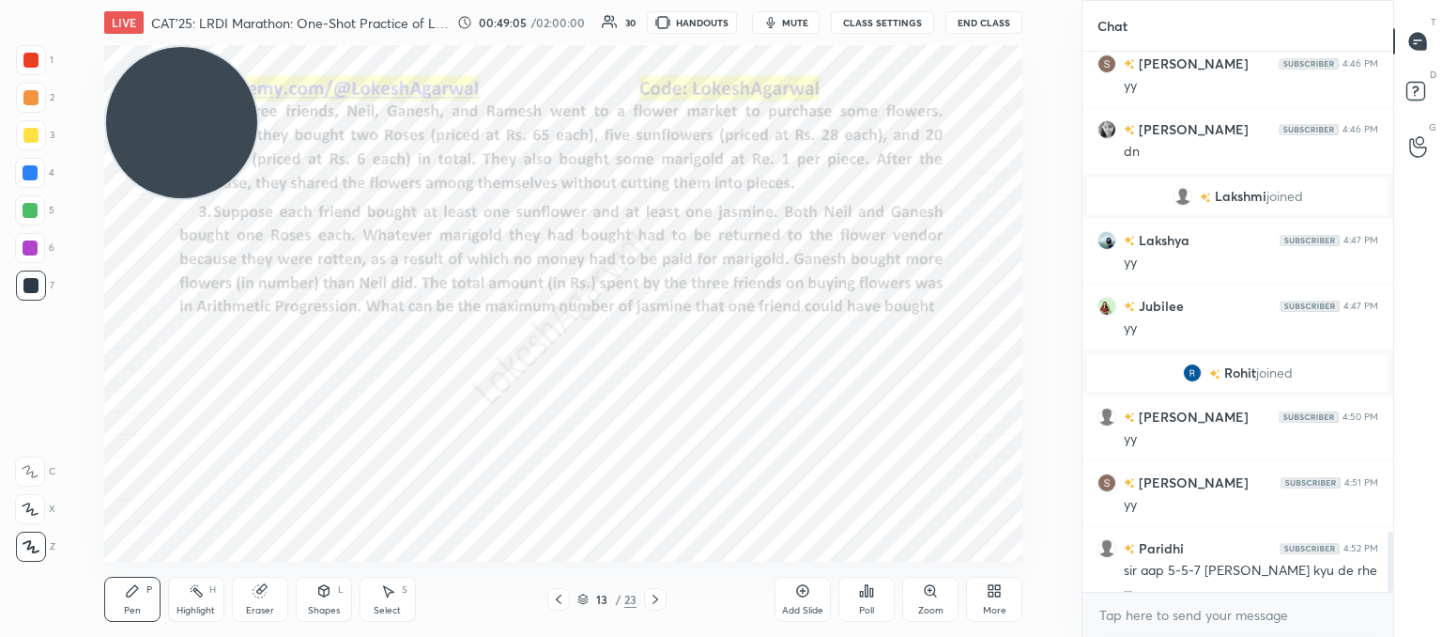
click at [558, 602] on icon at bounding box center [558, 599] width 15 height 15
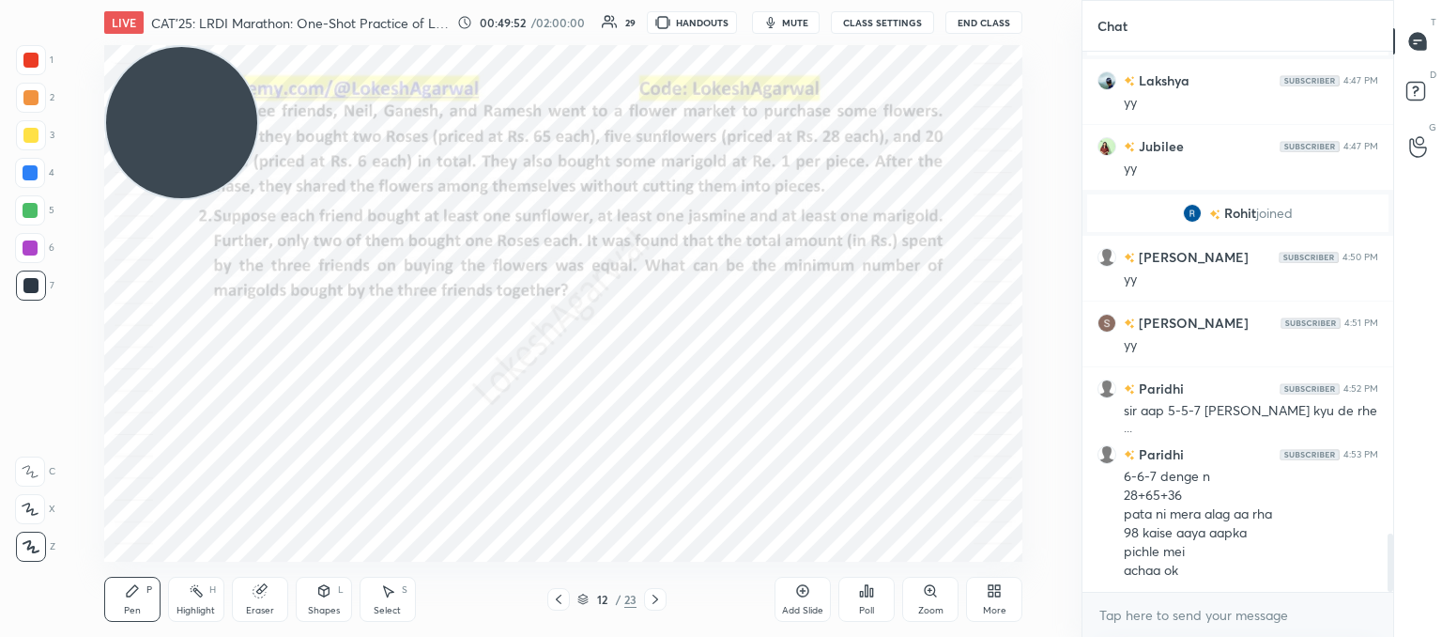
scroll to position [4509, 0]
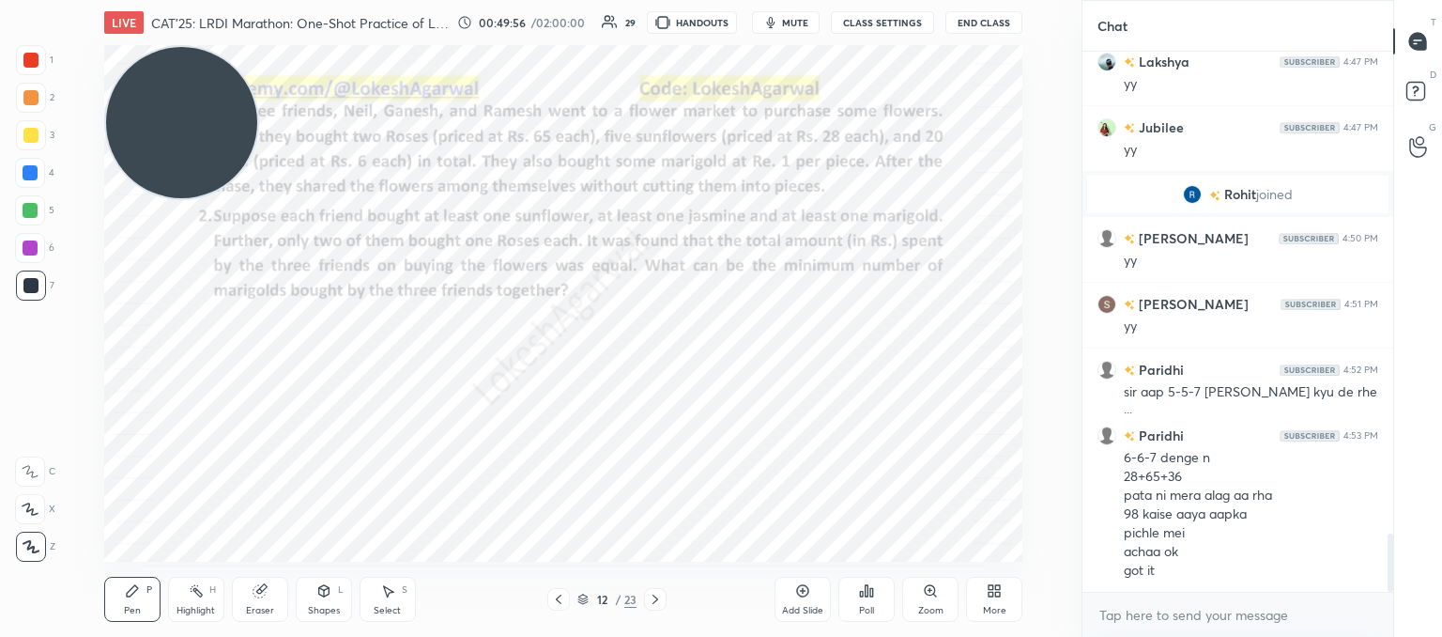
click at [652, 606] on icon at bounding box center [655, 599] width 15 height 15
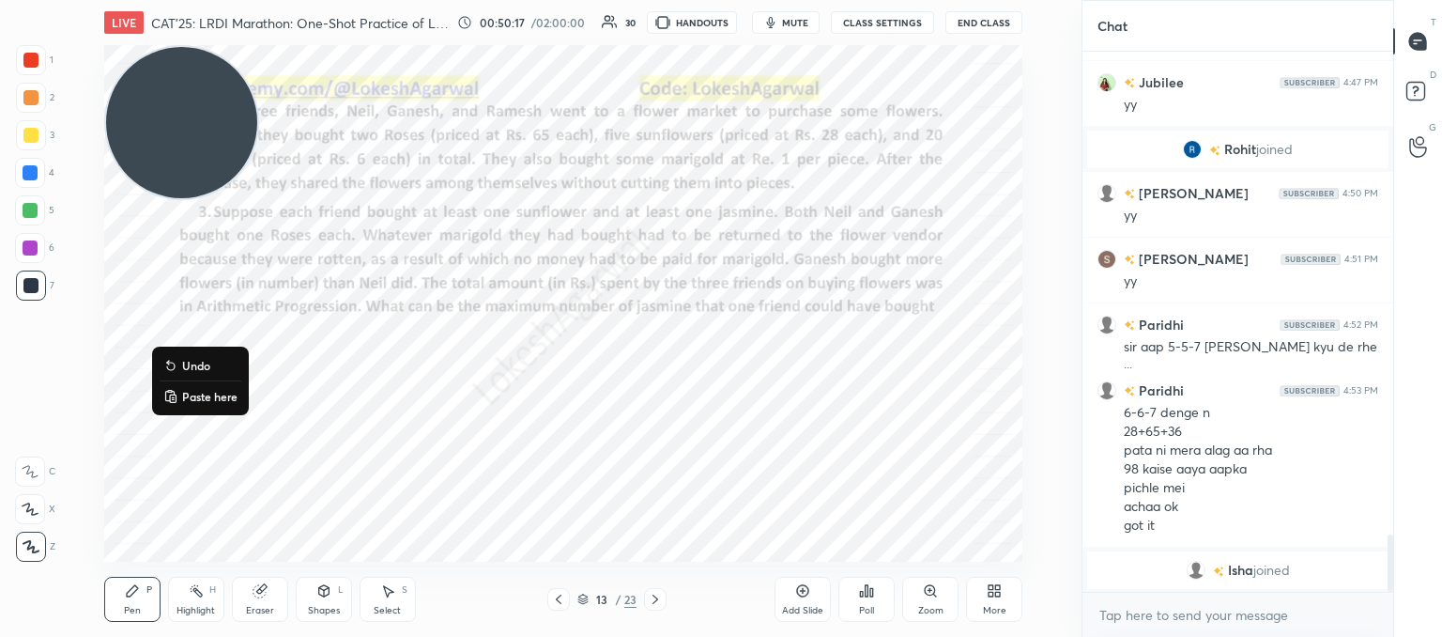
click at [199, 404] on button "Paste here" at bounding box center [201, 396] width 82 height 23
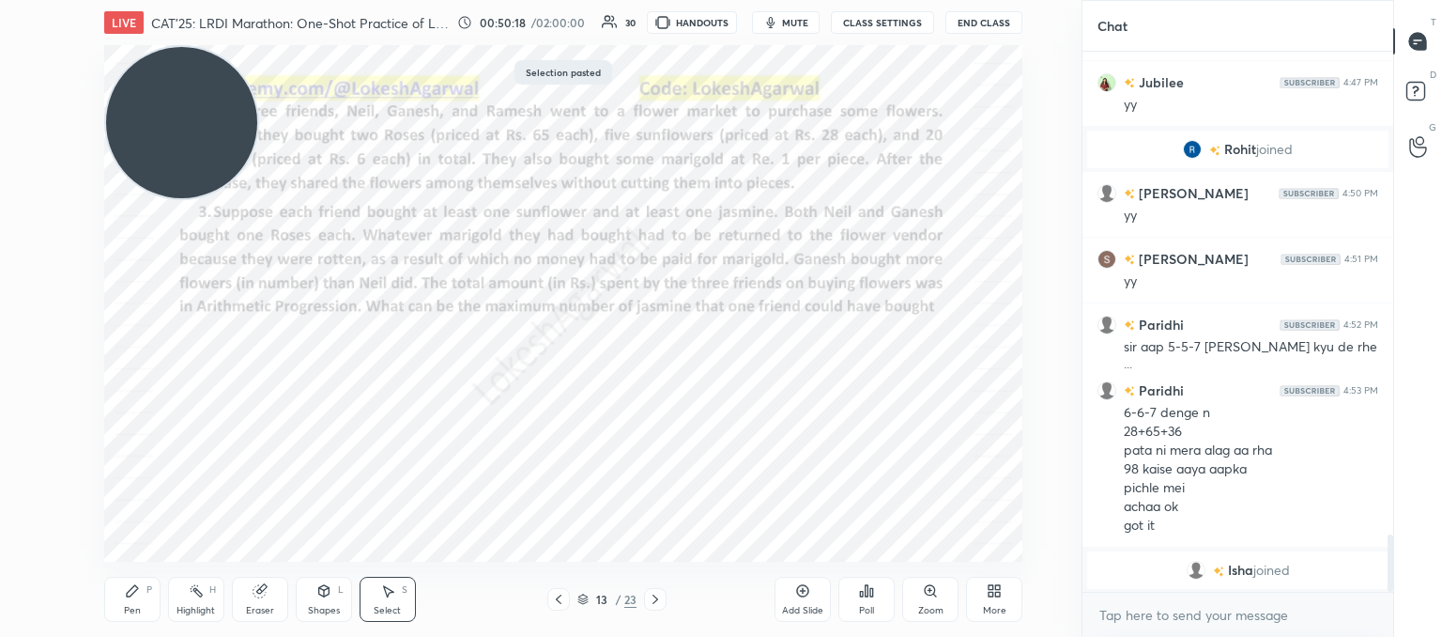
click at [639, 483] on div "0 ° Undo Copy Paste here Duplicate Duplicate to new slide Delete" at bounding box center [563, 303] width 918 height 516
click at [128, 606] on div "Pen" at bounding box center [132, 610] width 17 height 9
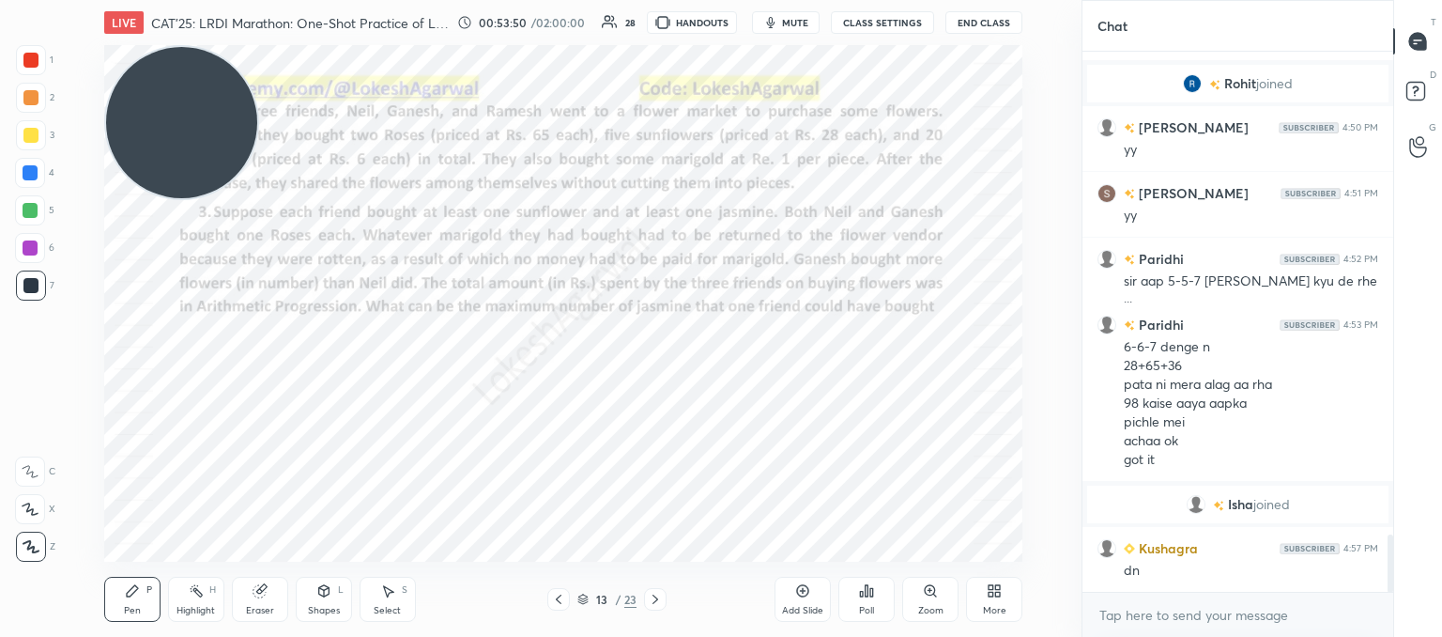
scroll to position [4526, 0]
click at [868, 599] on div "Poll" at bounding box center [867, 599] width 56 height 45
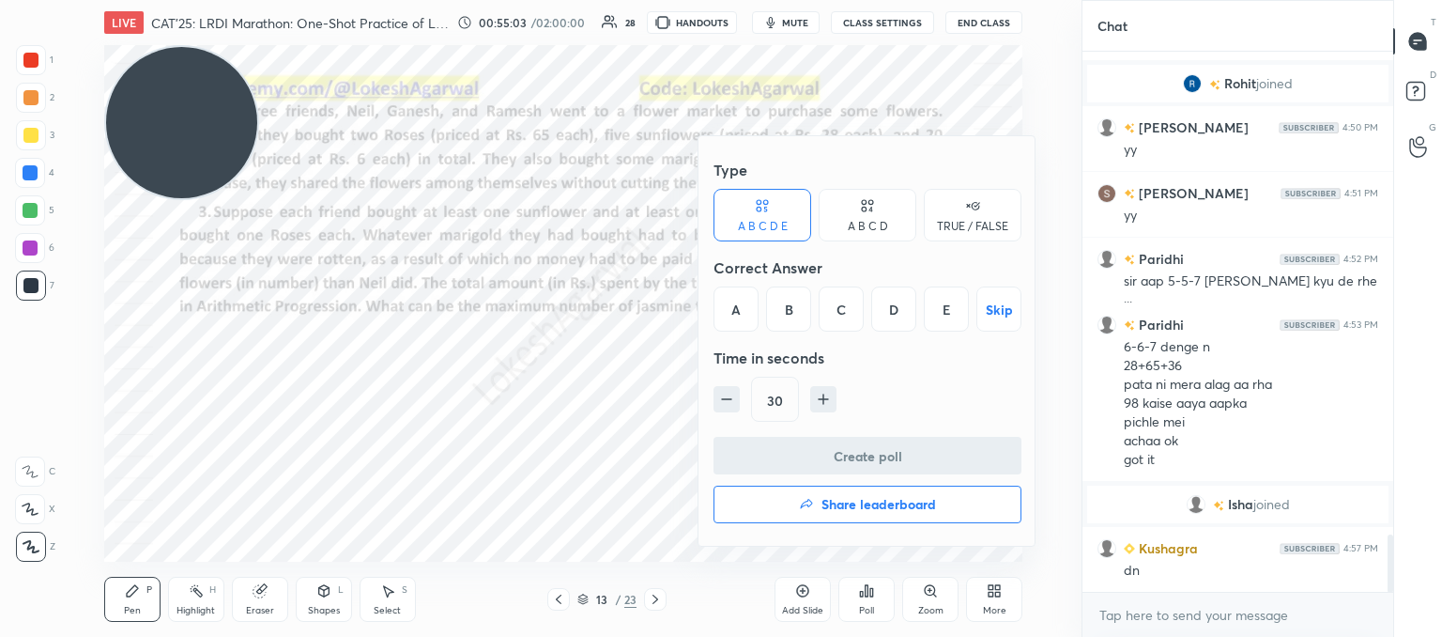
click at [803, 314] on div "B" at bounding box center [788, 308] width 45 height 45
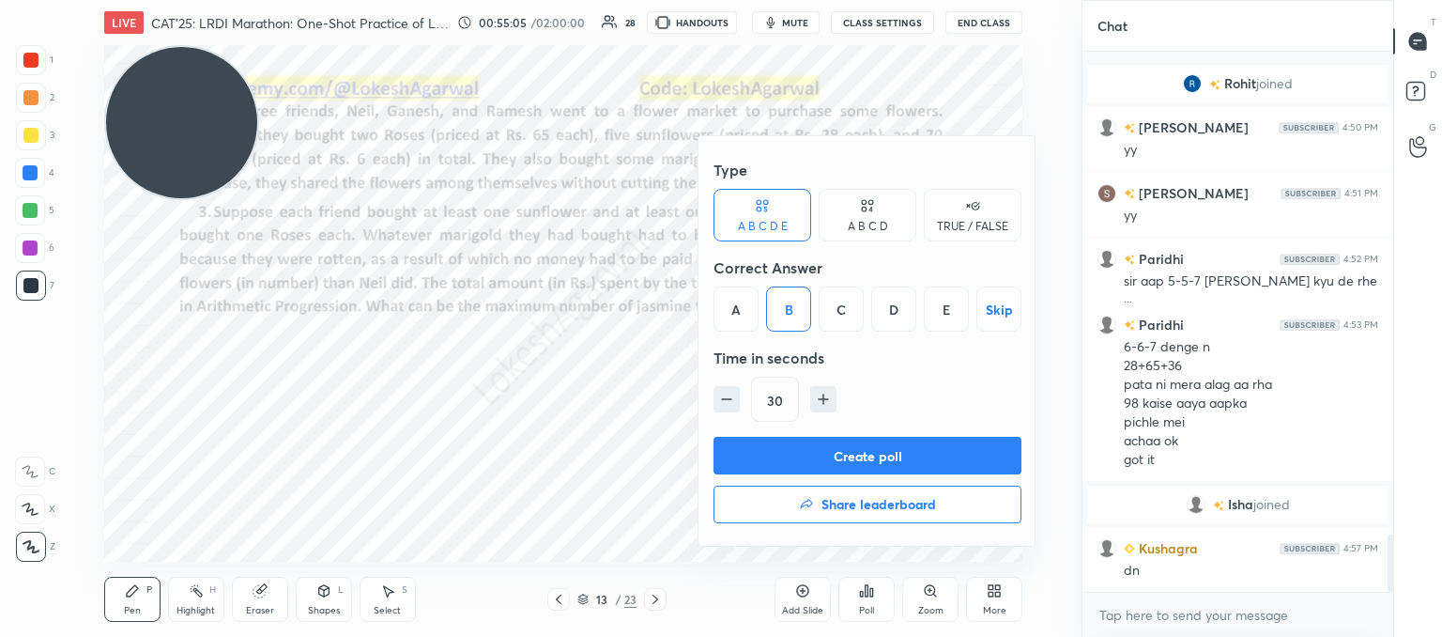
scroll to position [4592, 0]
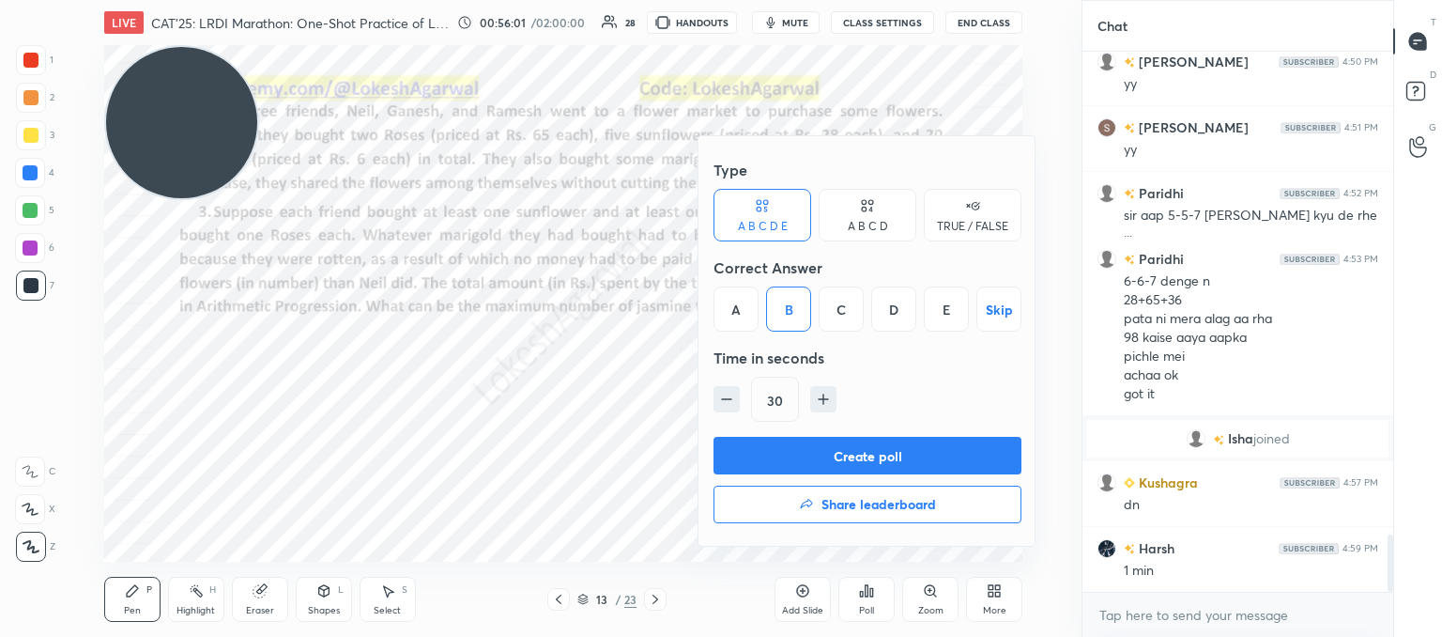
click at [915, 454] on button "Create poll" at bounding box center [868, 456] width 308 height 38
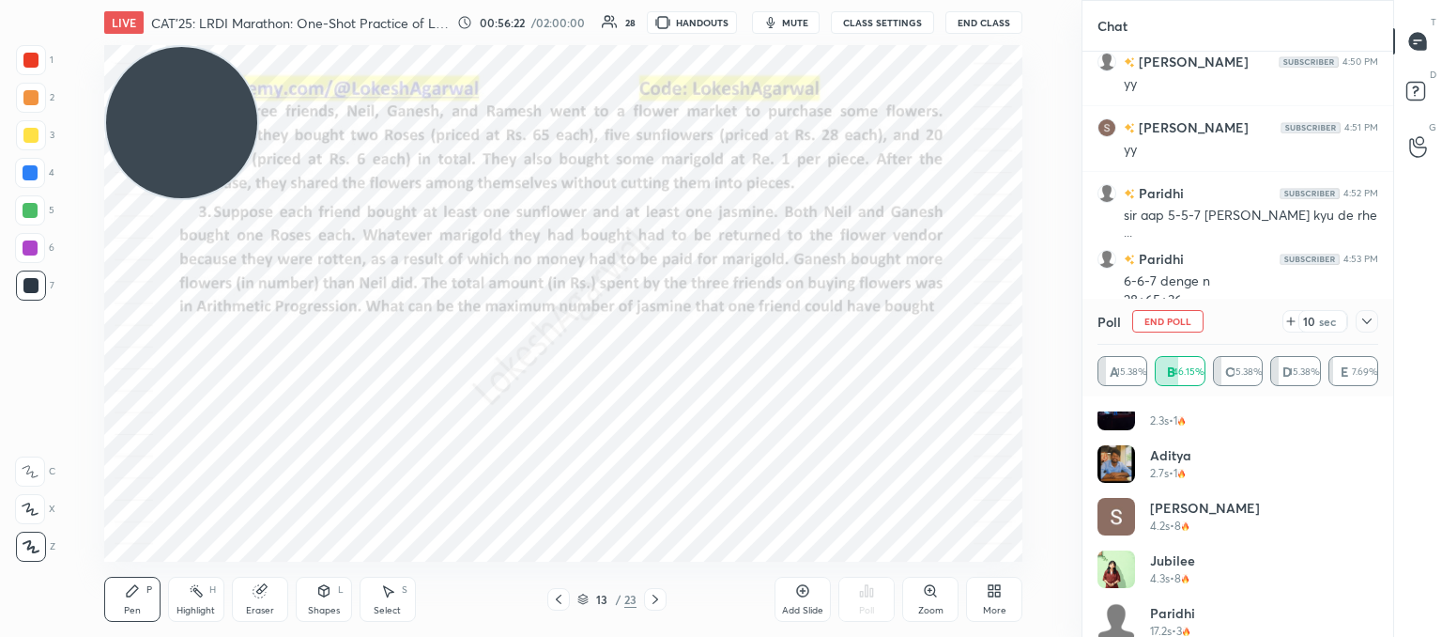
scroll to position [90, 0]
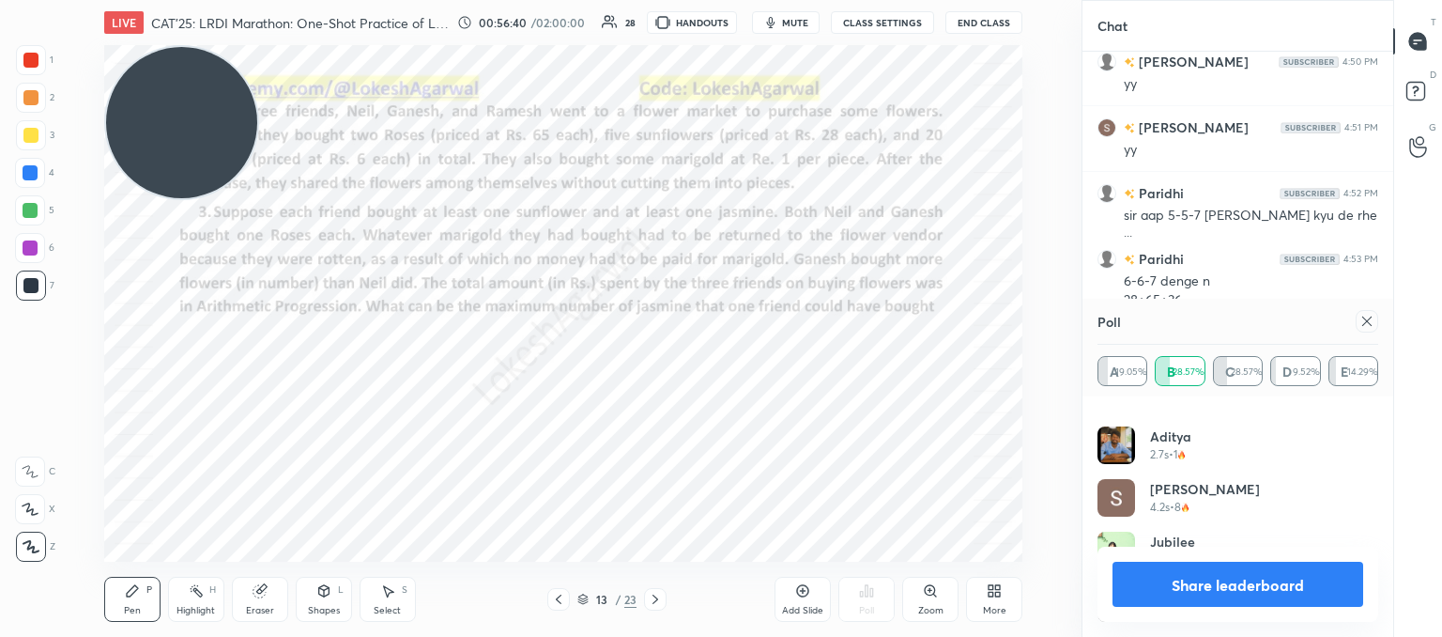
click at [1369, 322] on icon at bounding box center [1367, 321] width 15 height 15
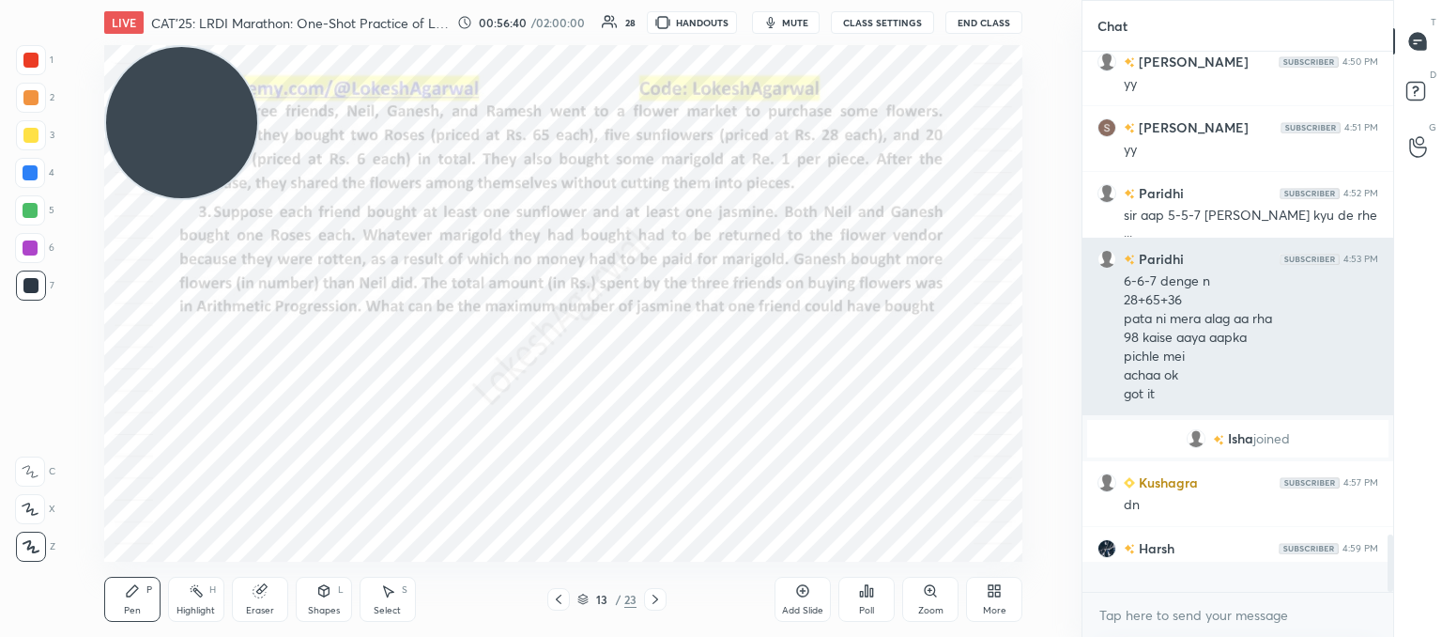
scroll to position [7, 6]
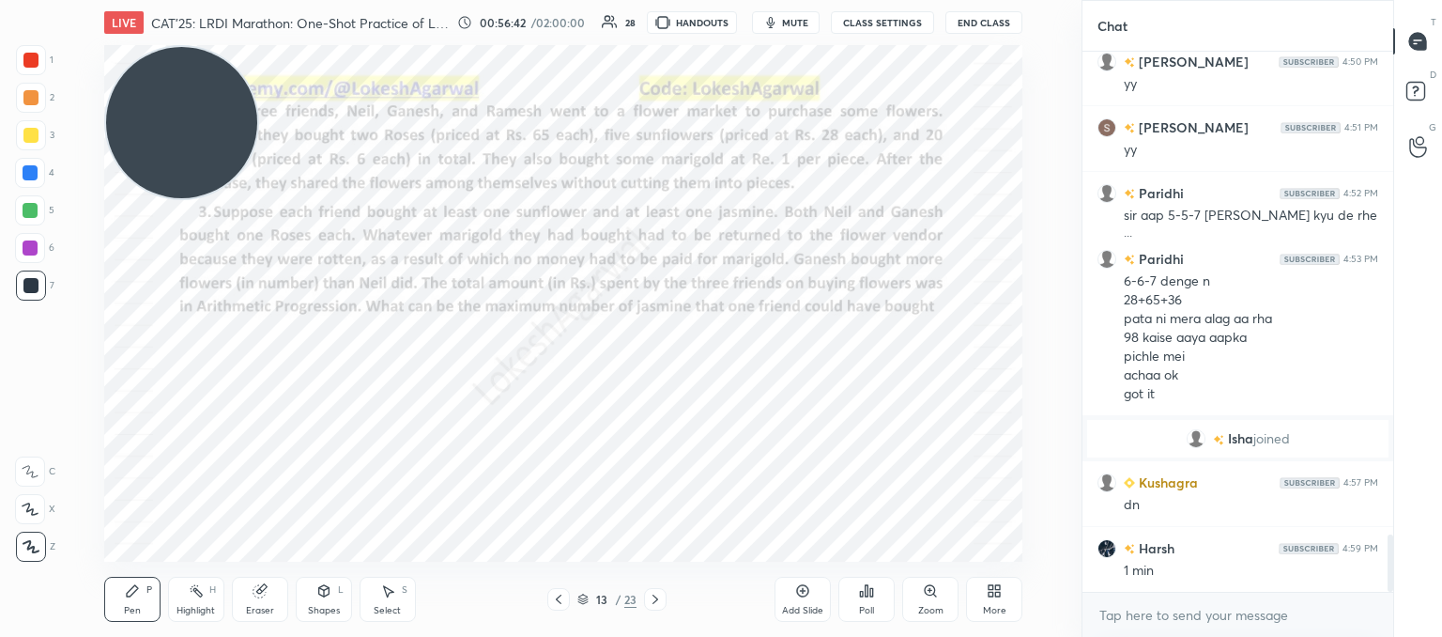
click at [386, 602] on div "Select S" at bounding box center [388, 599] width 56 height 45
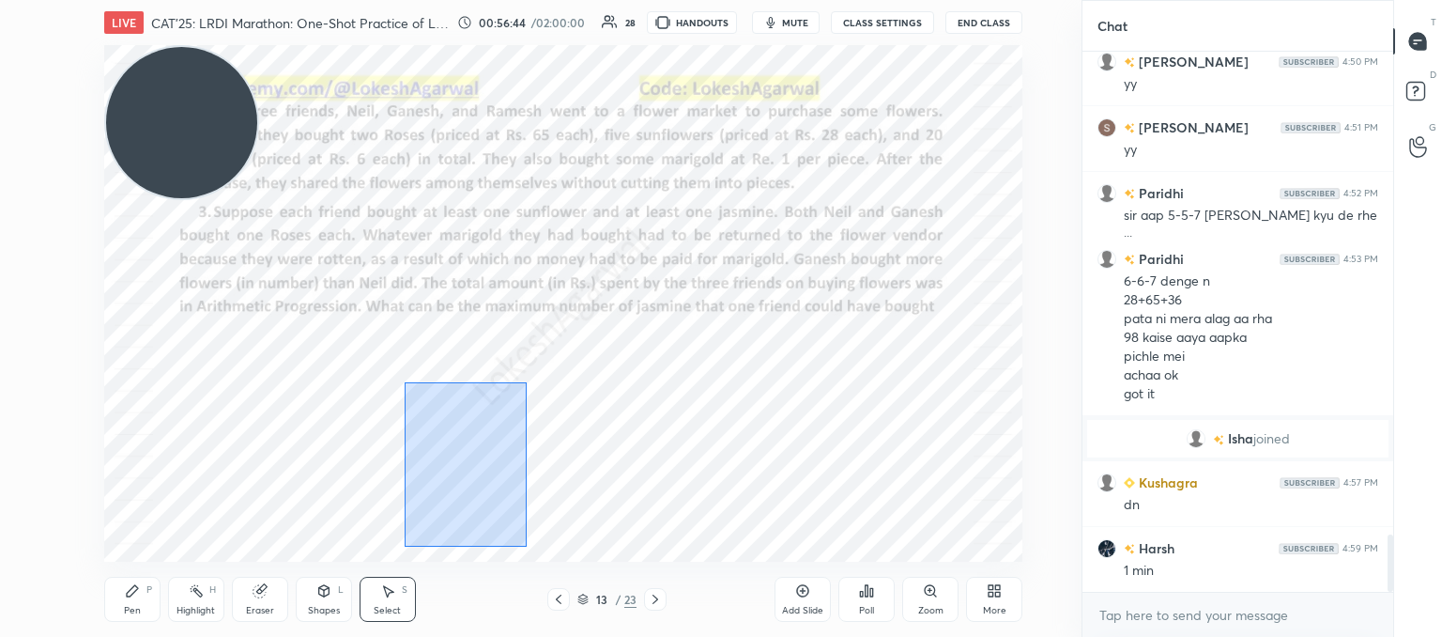
drag, startPoint x: 526, startPoint y: 547, endPoint x: 399, endPoint y: 360, distance: 225.8
click at [399, 360] on div "0 ° Undo Copy Paste here Duplicate Duplicate to new slide Delete" at bounding box center [563, 303] width 918 height 516
click at [398, 346] on div "0 ° Undo Copy Paste here Duplicate Duplicate to new slide Delete" at bounding box center [563, 303] width 918 height 516
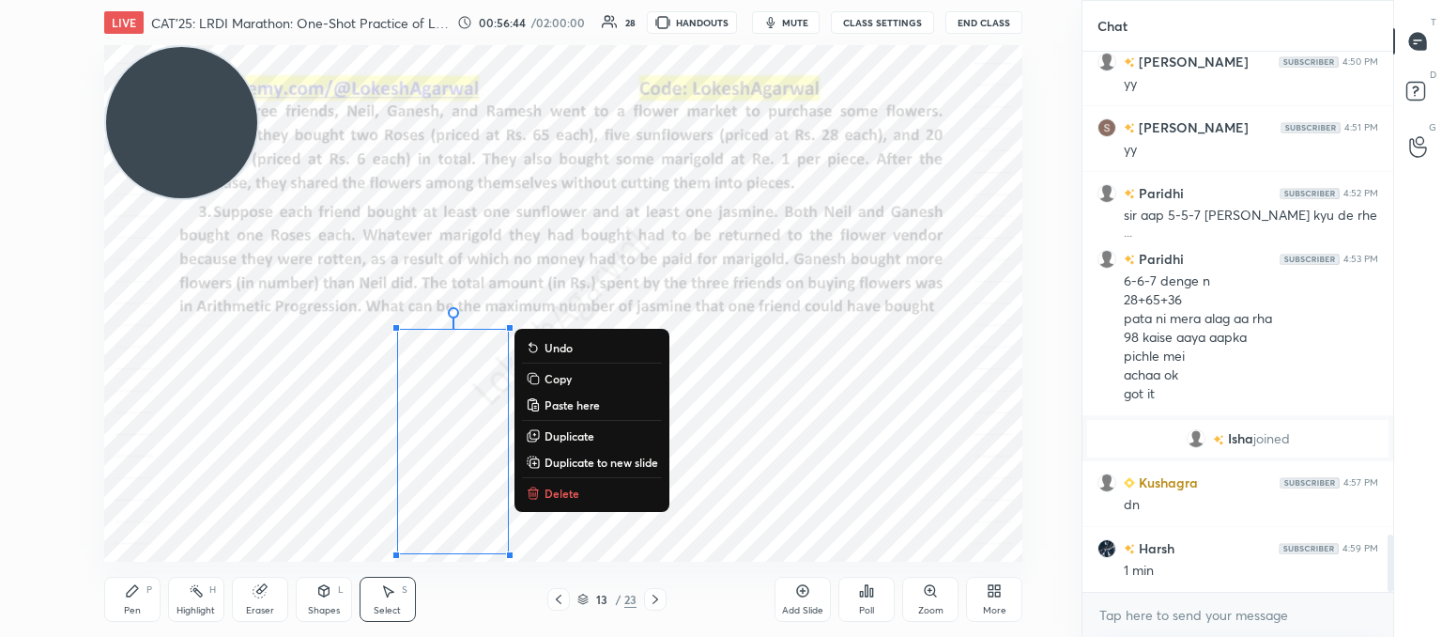
click at [397, 339] on div "0 ° Undo Copy Paste here Duplicate Duplicate to new slide Delete" at bounding box center [563, 303] width 918 height 516
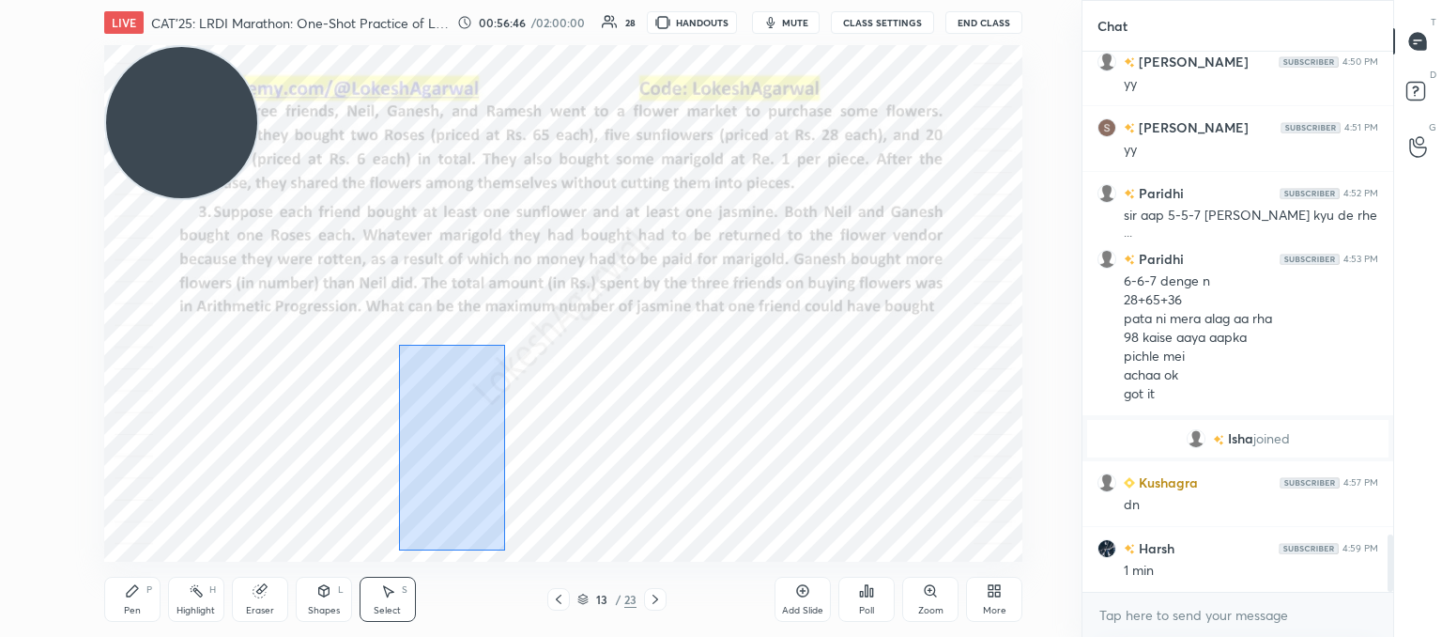
drag, startPoint x: 505, startPoint y: 549, endPoint x: 402, endPoint y: 333, distance: 239.4
click at [402, 333] on div "0 ° Undo Copy Paste here Duplicate Duplicate to new slide Delete" at bounding box center [563, 303] width 918 height 516
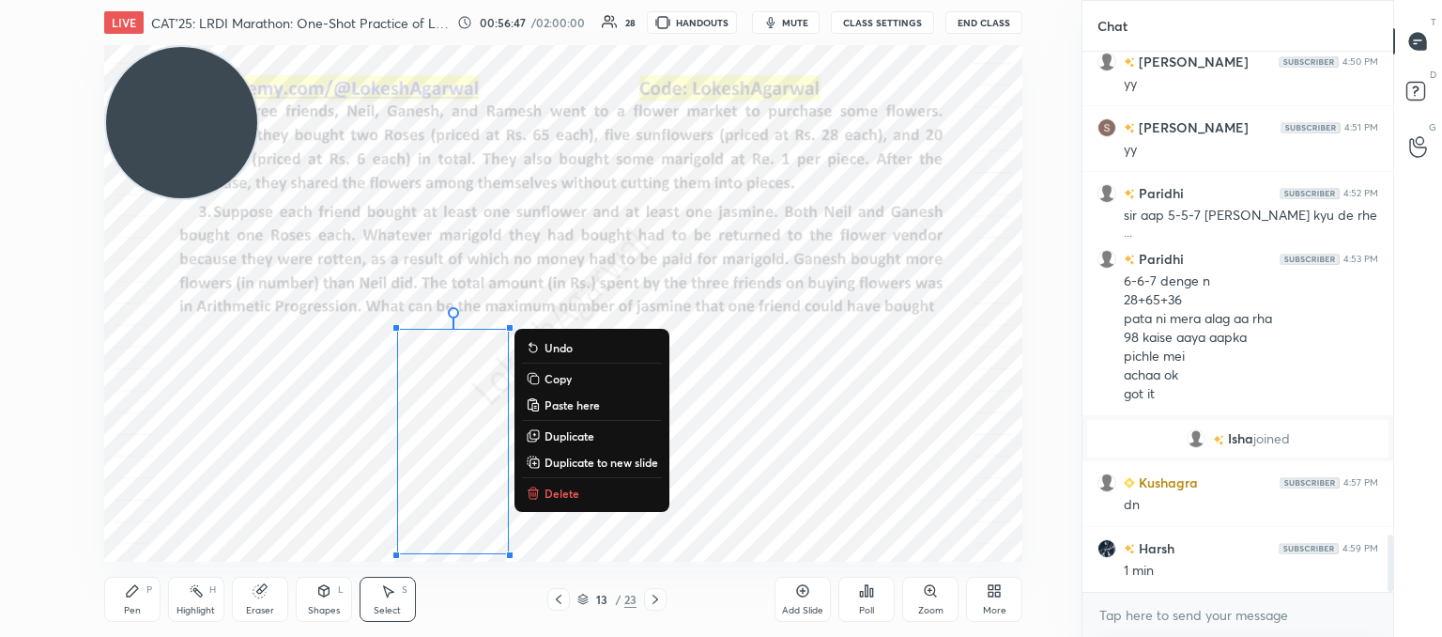
click at [587, 488] on button "Delete" at bounding box center [592, 493] width 140 height 23
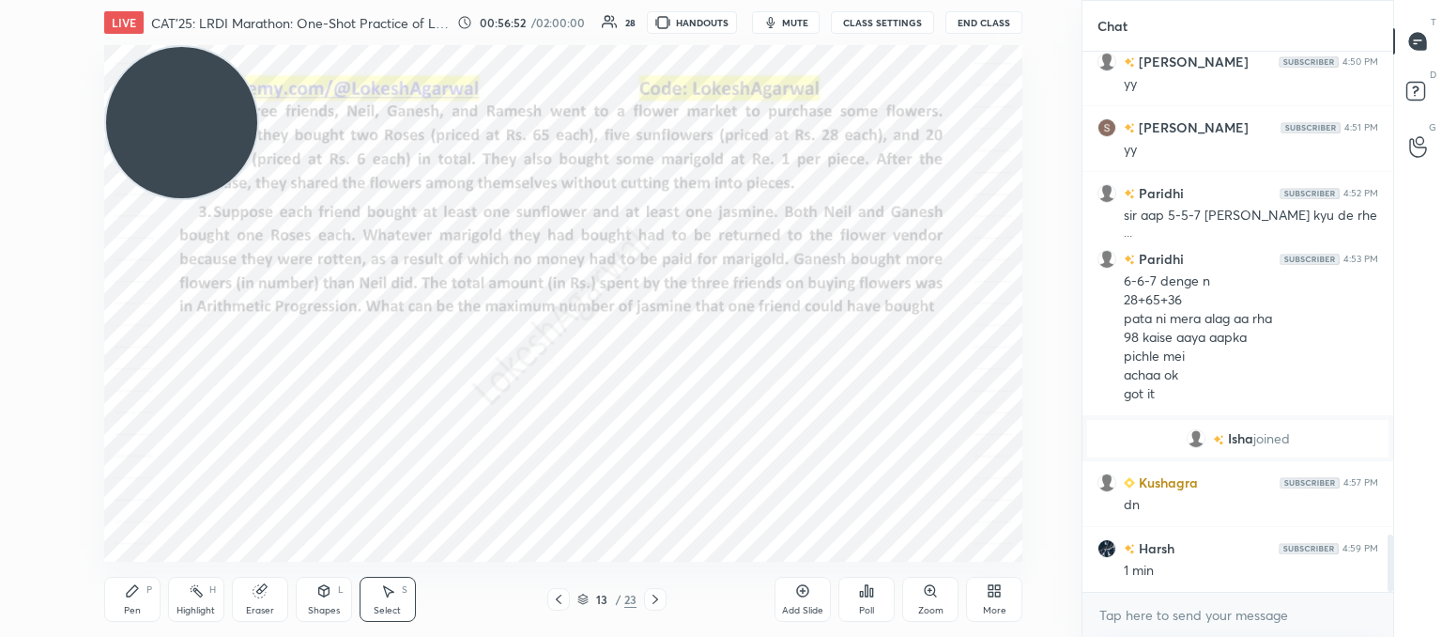
drag, startPoint x: 128, startPoint y: 590, endPoint x: 137, endPoint y: 576, distance: 16.9
click at [130, 590] on icon at bounding box center [132, 590] width 11 height 11
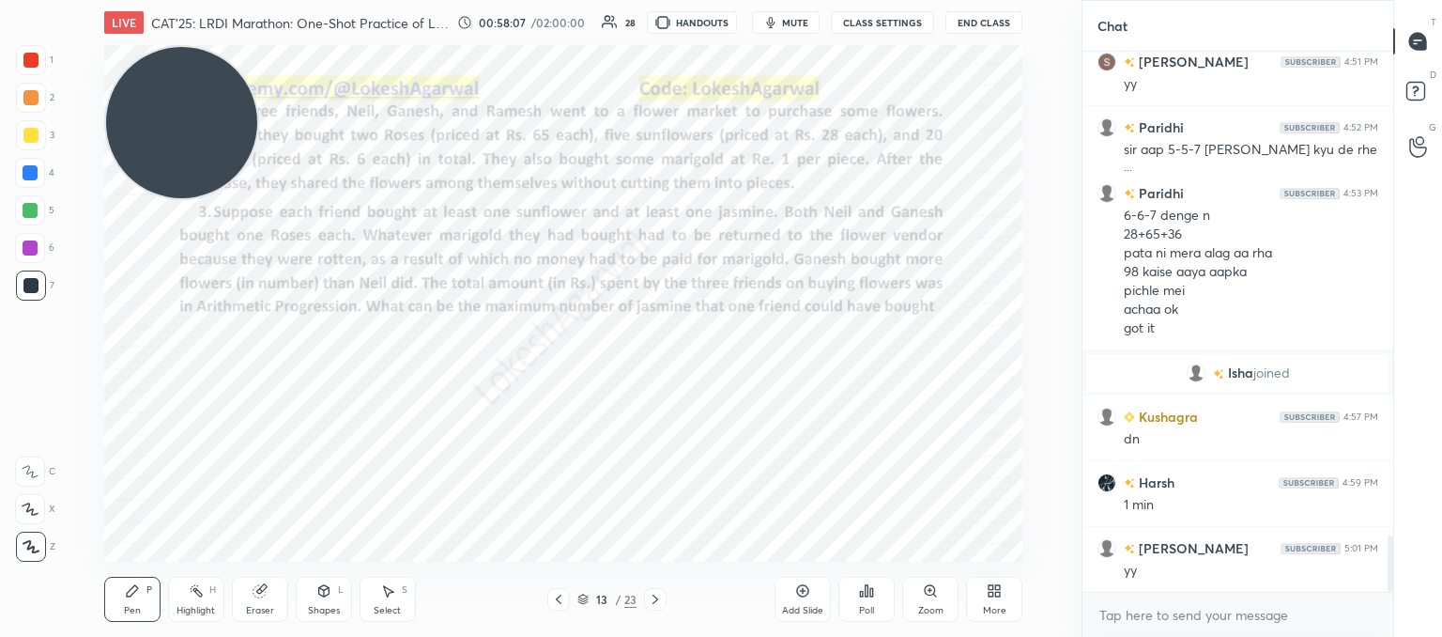
click at [793, 601] on div "Add Slide" at bounding box center [803, 599] width 56 height 45
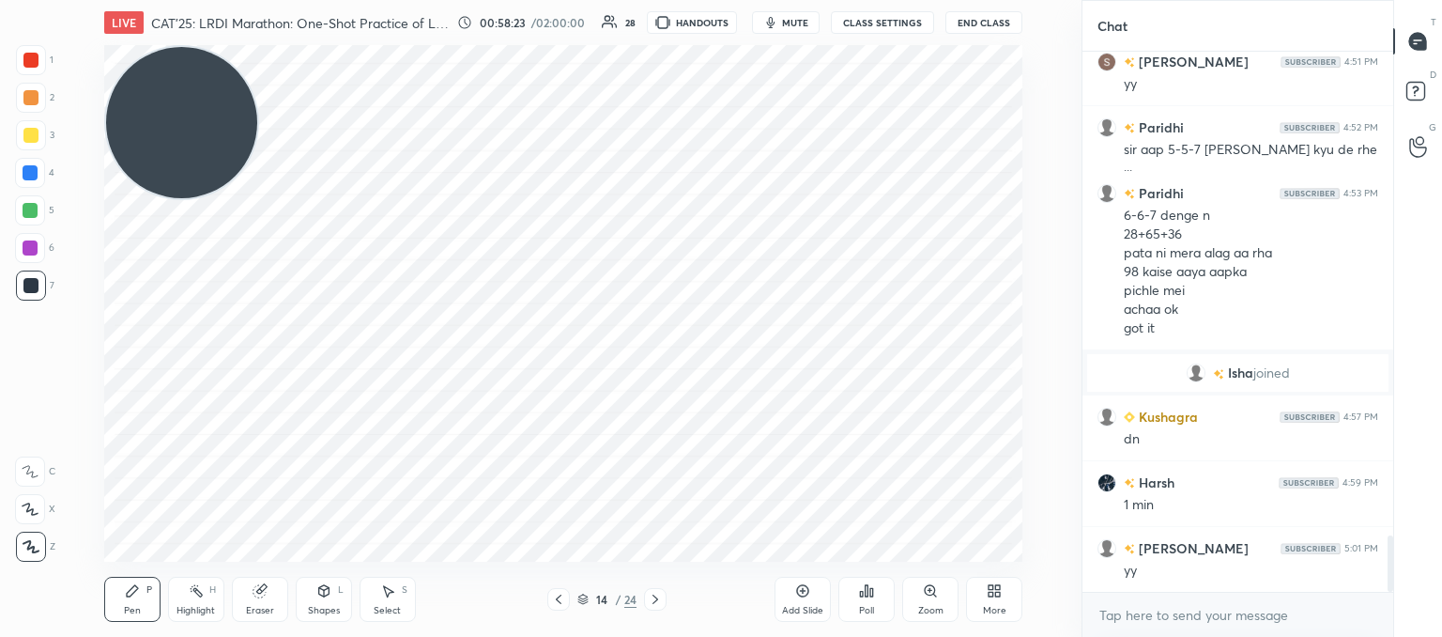
scroll to position [4723, 0]
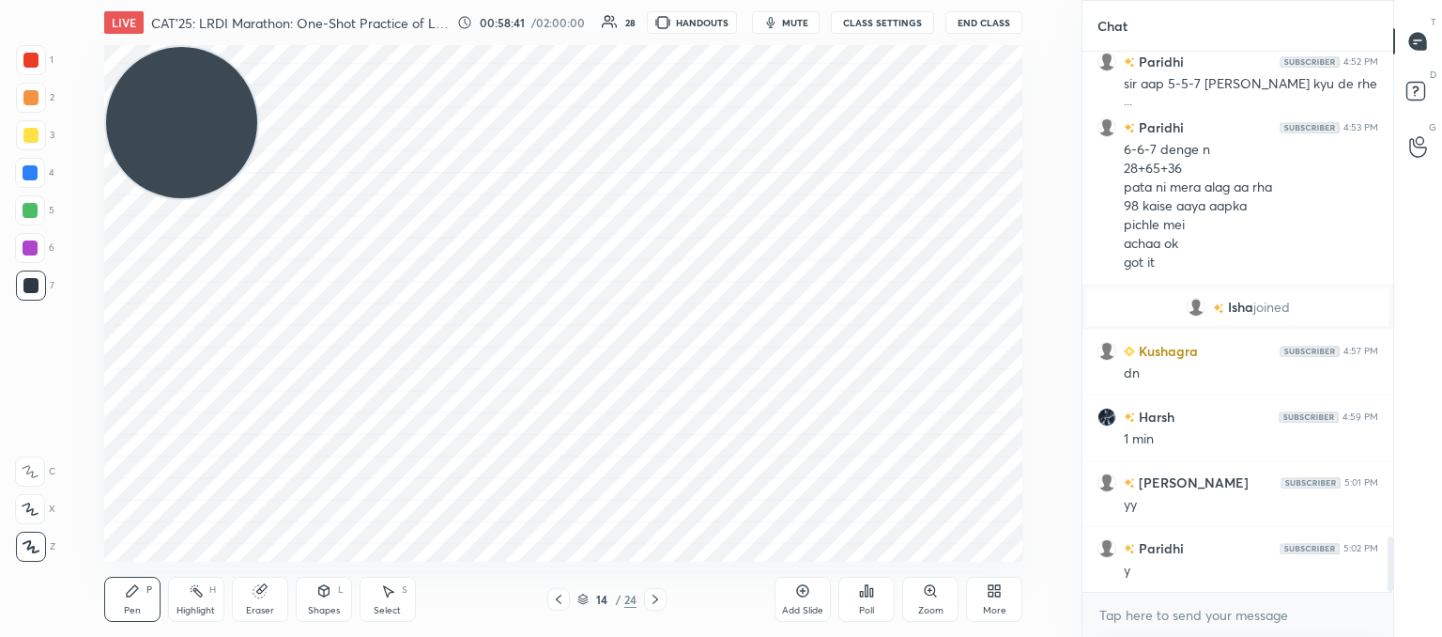
click at [553, 597] on icon at bounding box center [558, 599] width 15 height 15
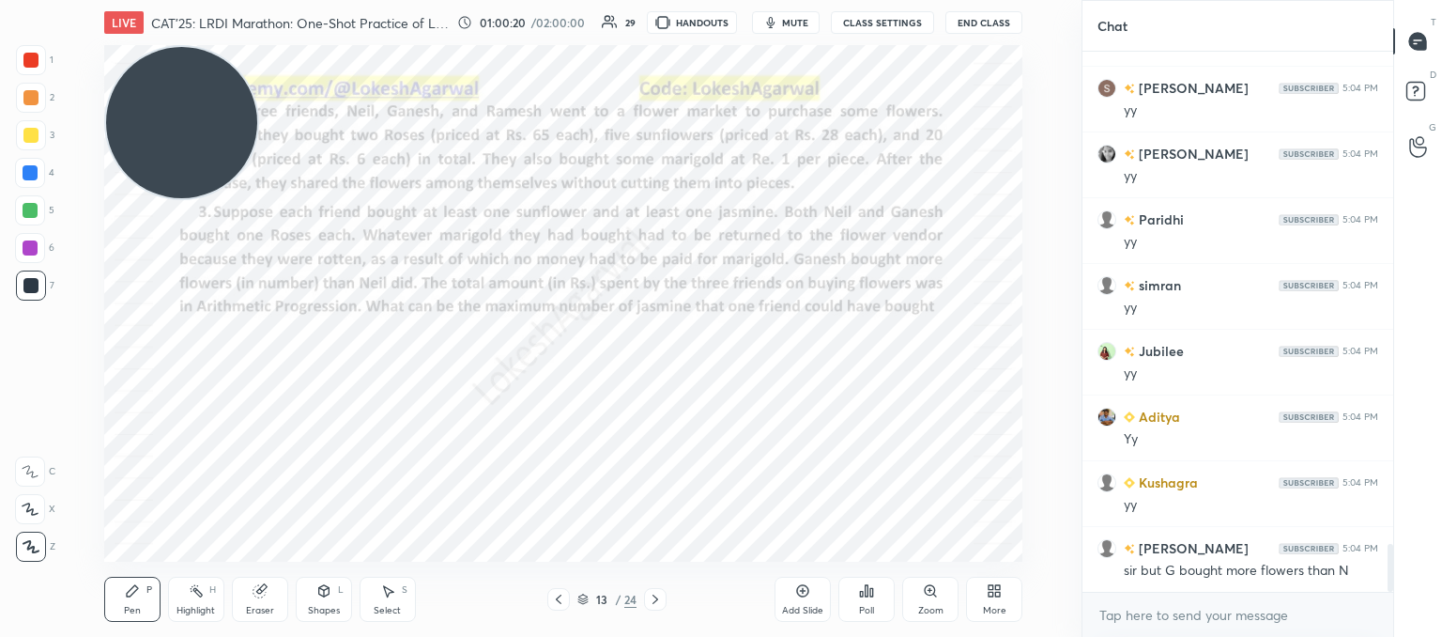
scroll to position [5583, 0]
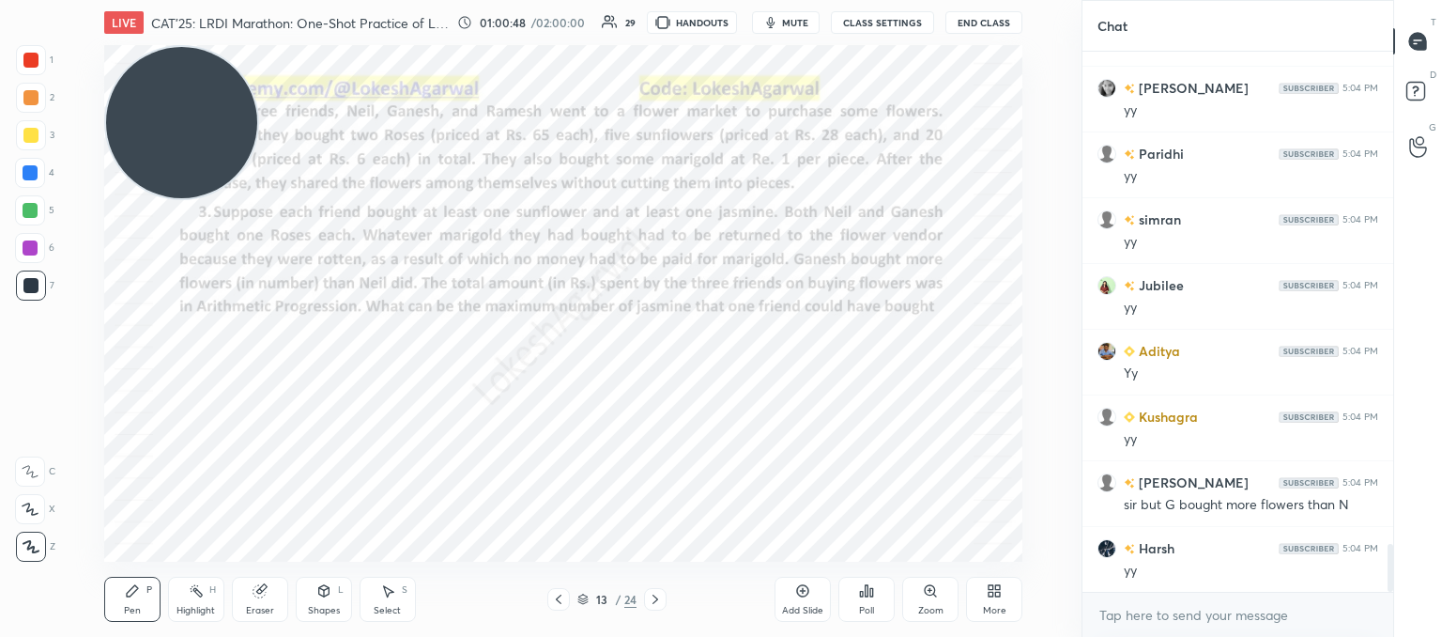
click at [387, 597] on icon at bounding box center [388, 591] width 10 height 11
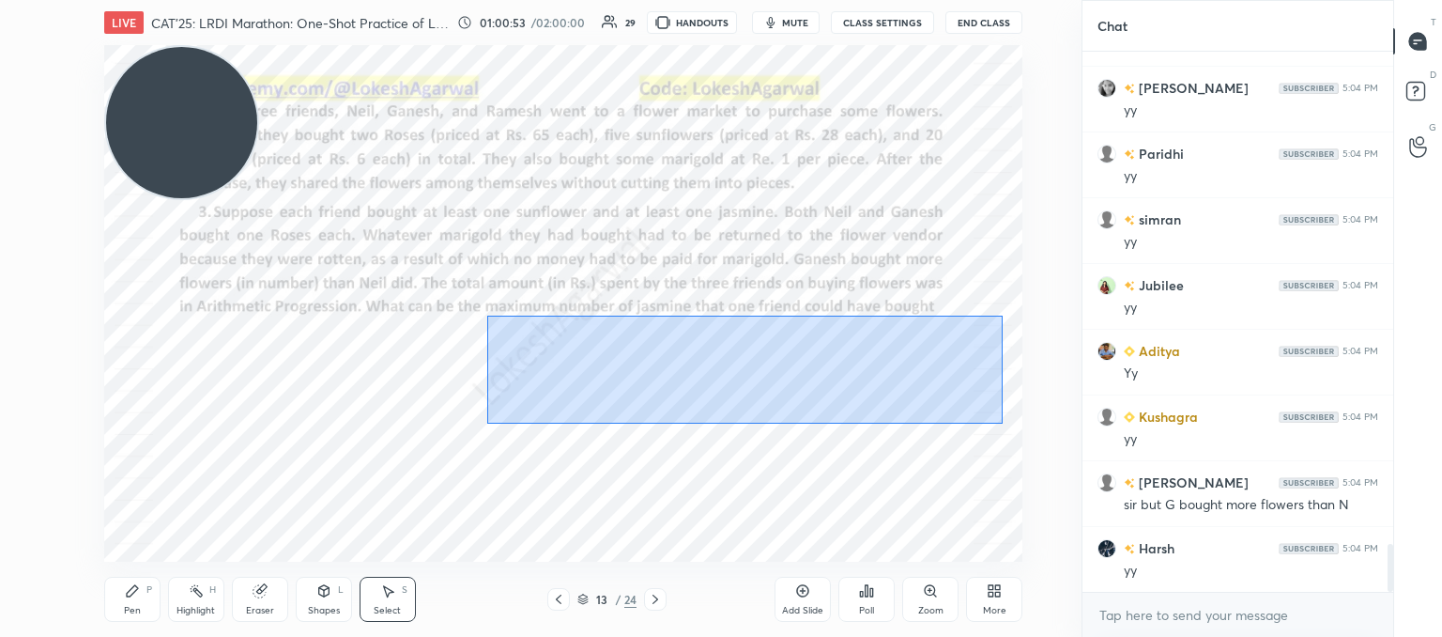
drag, startPoint x: 487, startPoint y: 316, endPoint x: 1003, endPoint y: 423, distance: 526.7
click at [1003, 423] on div "0 ° Undo Copy Paste here Duplicate Duplicate to new slide Delete" at bounding box center [563, 303] width 918 height 516
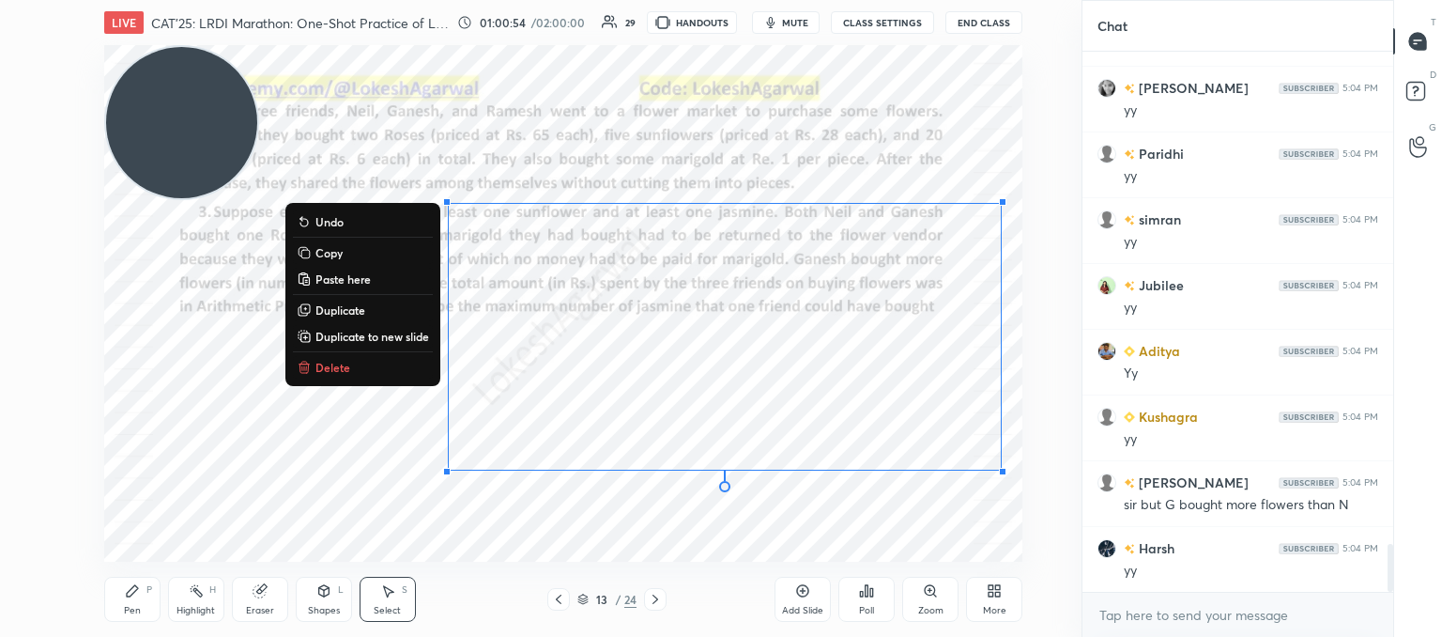
click at [342, 253] on button "Copy" at bounding box center [363, 252] width 140 height 23
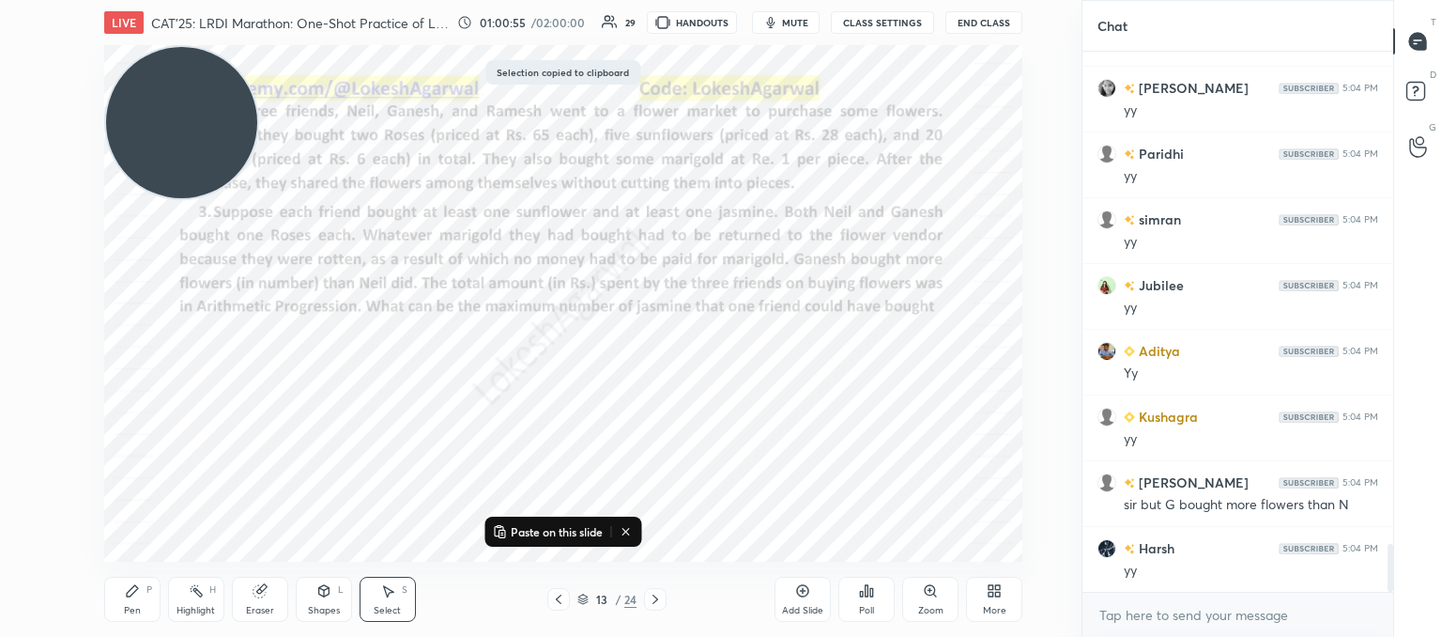
drag, startPoint x: 793, startPoint y: 587, endPoint x: 588, endPoint y: 393, distance: 281.6
click at [792, 582] on div "Add Slide" at bounding box center [803, 599] width 56 height 45
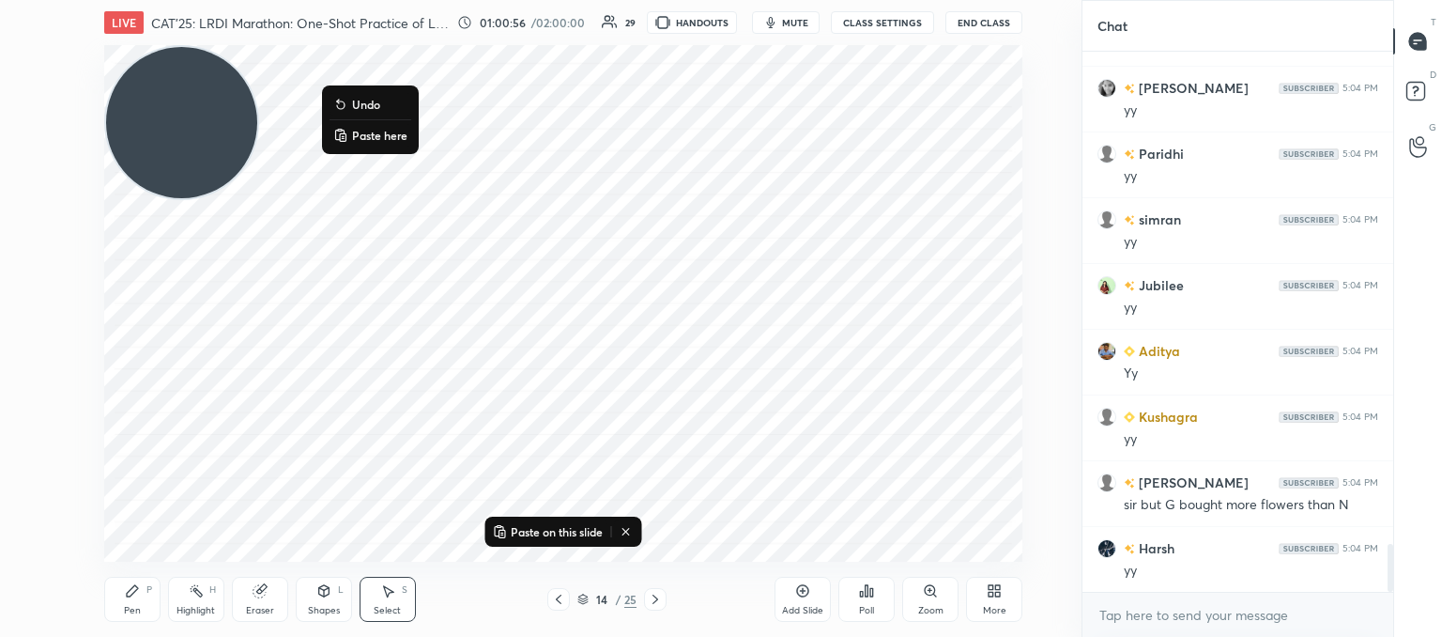
click at [376, 134] on p "Paste here" at bounding box center [379, 135] width 55 height 15
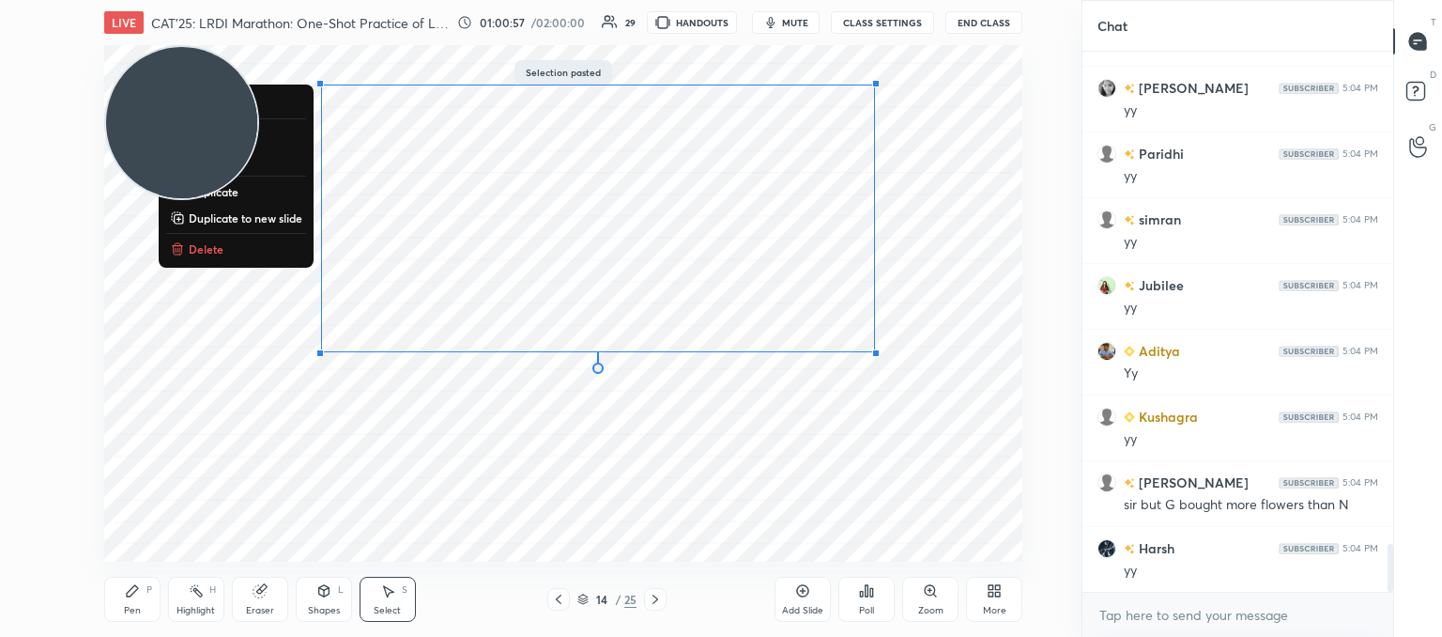
click at [850, 381] on div "0 ° Undo Copy Paste here Duplicate Duplicate to new slide Delete" at bounding box center [563, 303] width 918 height 516
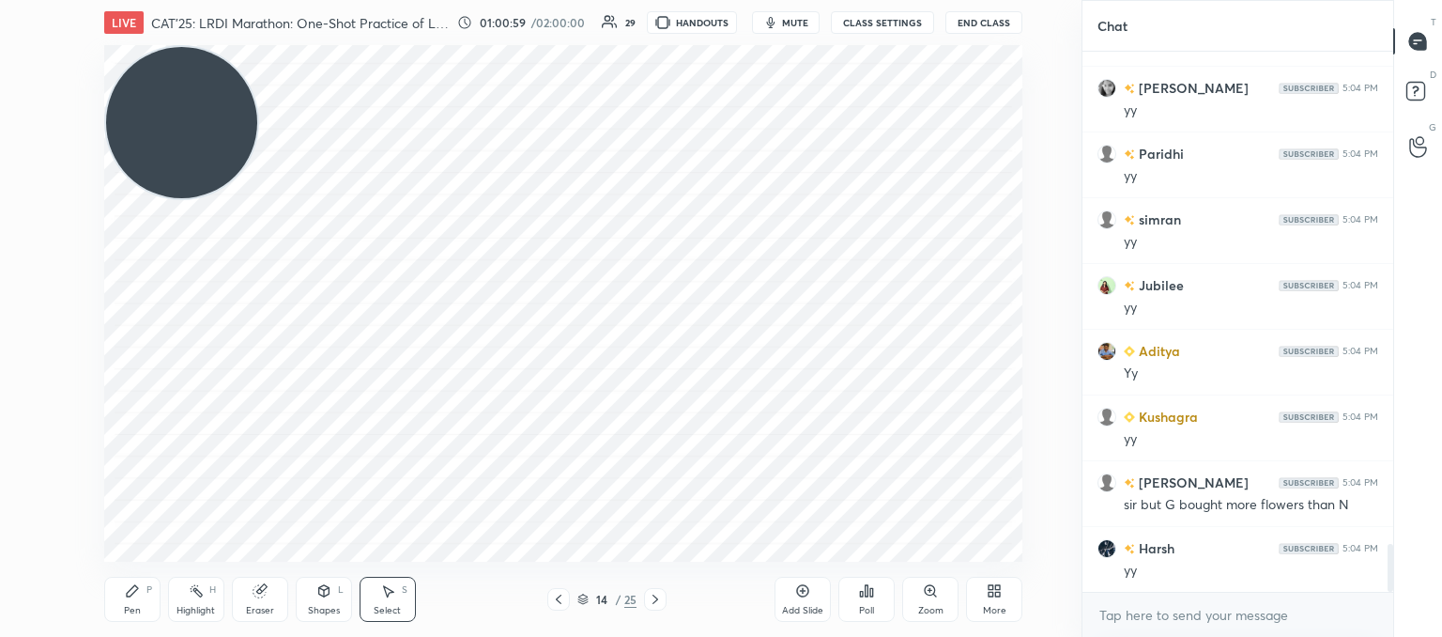
drag, startPoint x: 267, startPoint y: 604, endPoint x: 273, endPoint y: 562, distance: 42.8
click at [267, 602] on div "Eraser" at bounding box center [260, 599] width 56 height 45
drag, startPoint x: 23, startPoint y: 417, endPoint x: 35, endPoint y: 408, distance: 15.4
click at [23, 413] on icon at bounding box center [31, 410] width 17 height 17
drag, startPoint x: 124, startPoint y: 599, endPoint x: 146, endPoint y: 569, distance: 37.6
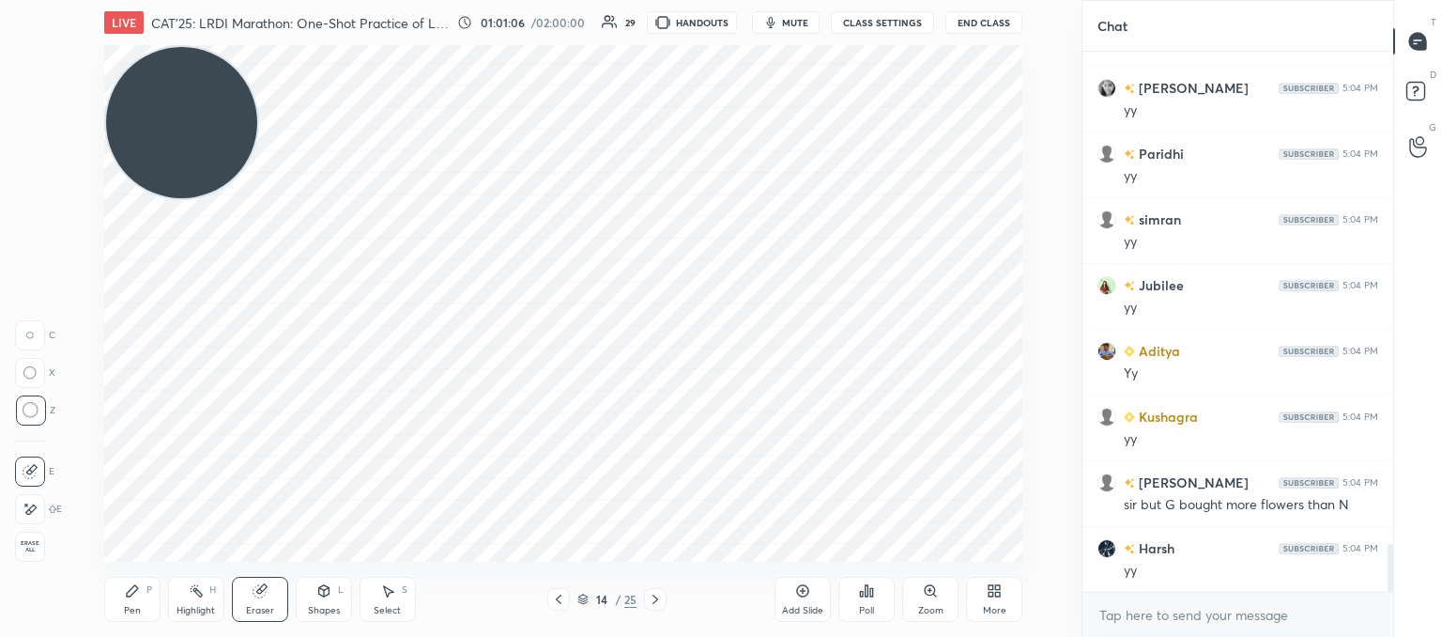
click at [127, 597] on div "Pen P" at bounding box center [132, 599] width 56 height 45
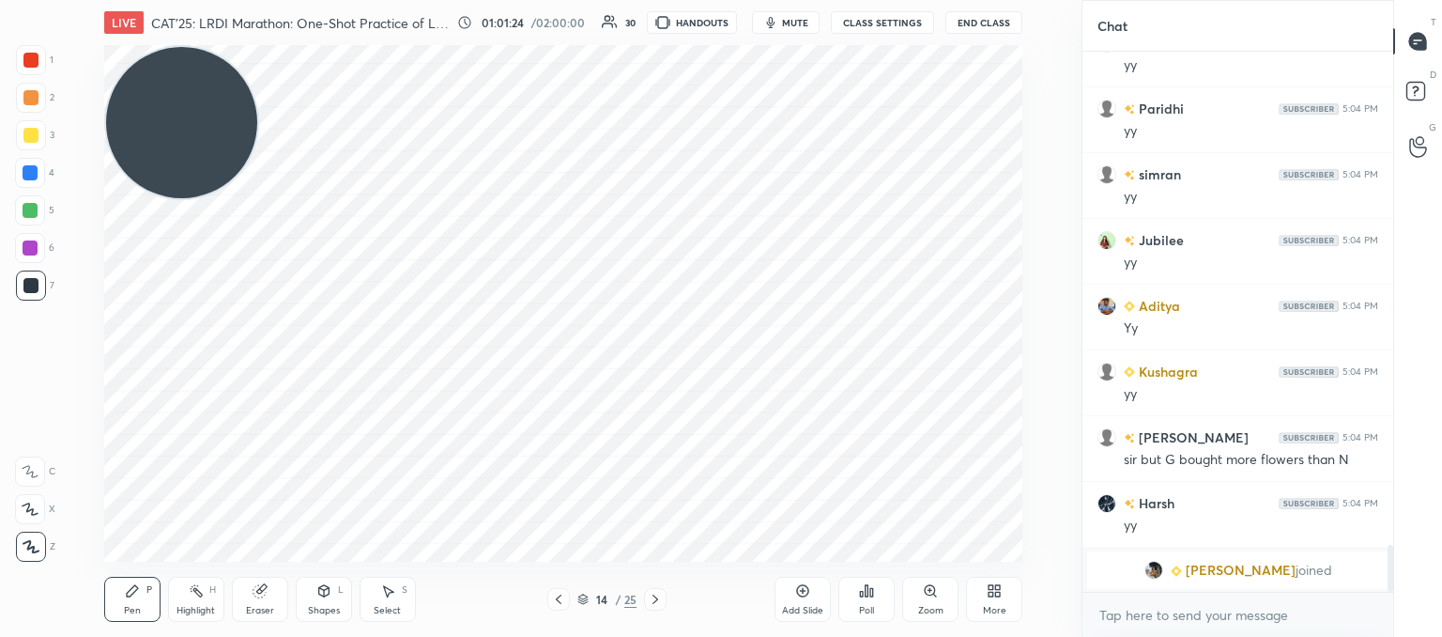
drag, startPoint x: 562, startPoint y: 601, endPoint x: 555, endPoint y: 585, distance: 17.3
click at [560, 598] on icon at bounding box center [558, 599] width 15 height 15
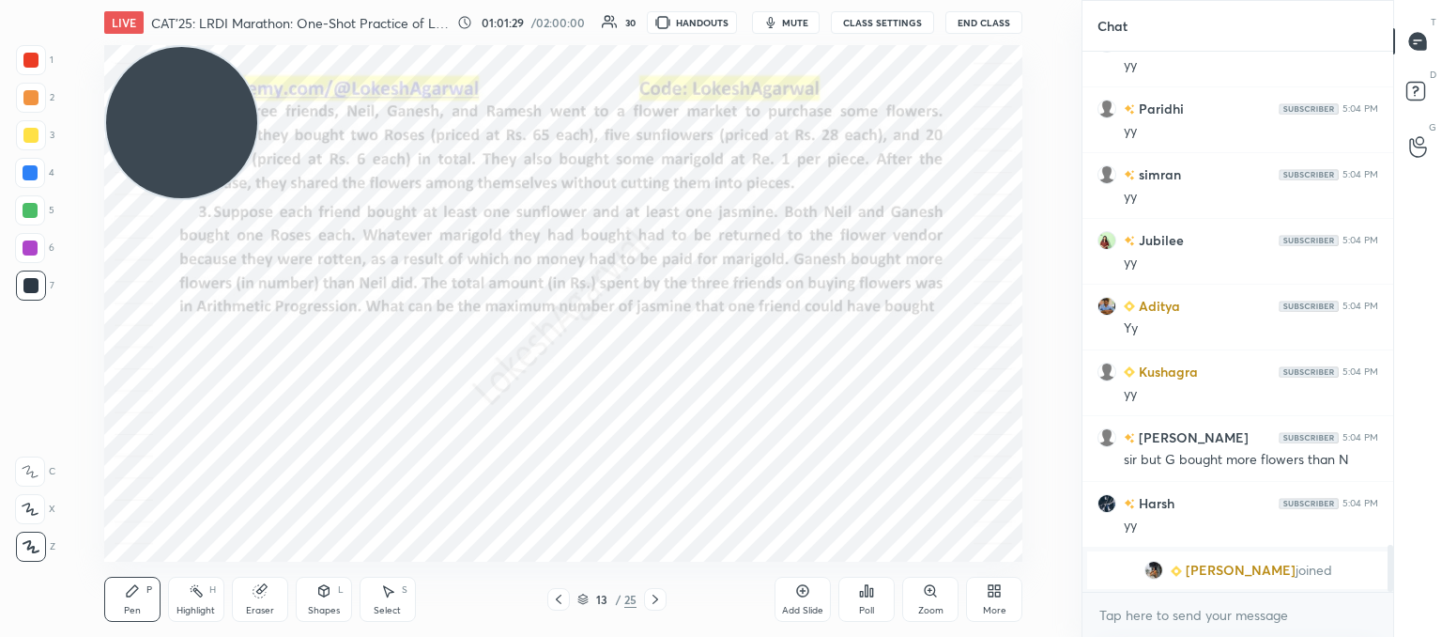
scroll to position [5435, 0]
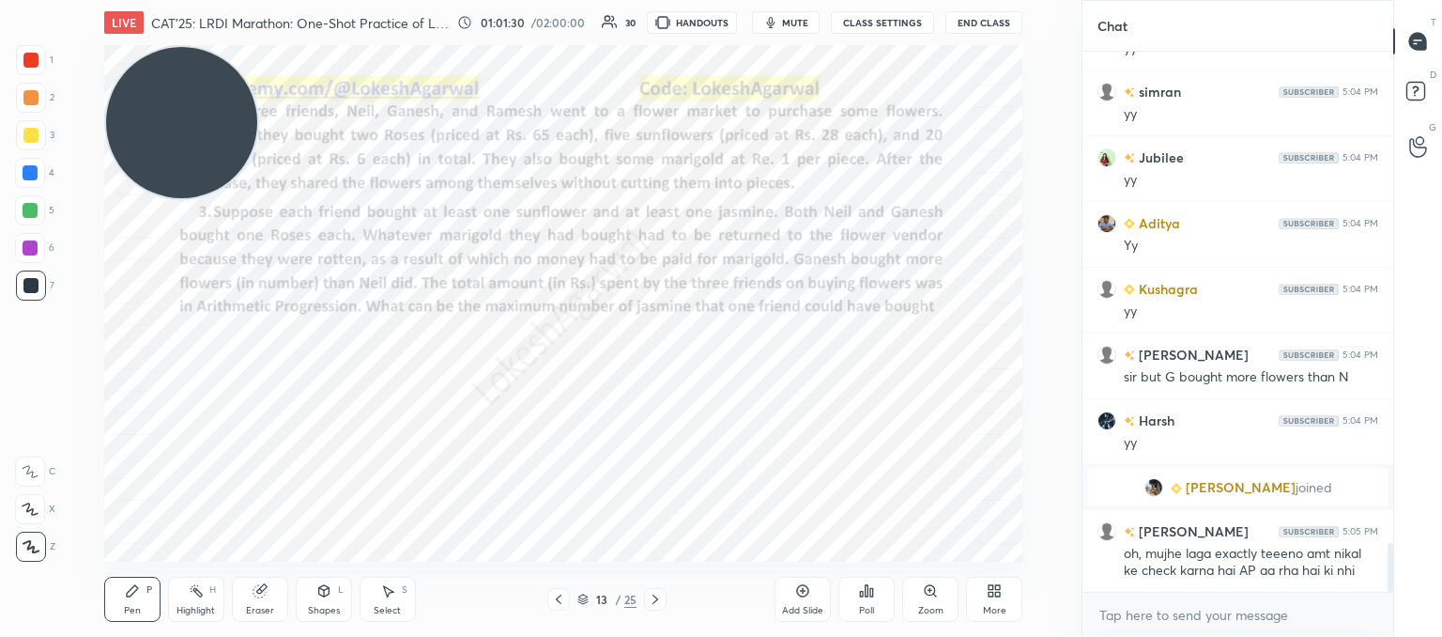
click at [656, 593] on icon at bounding box center [655, 599] width 15 height 15
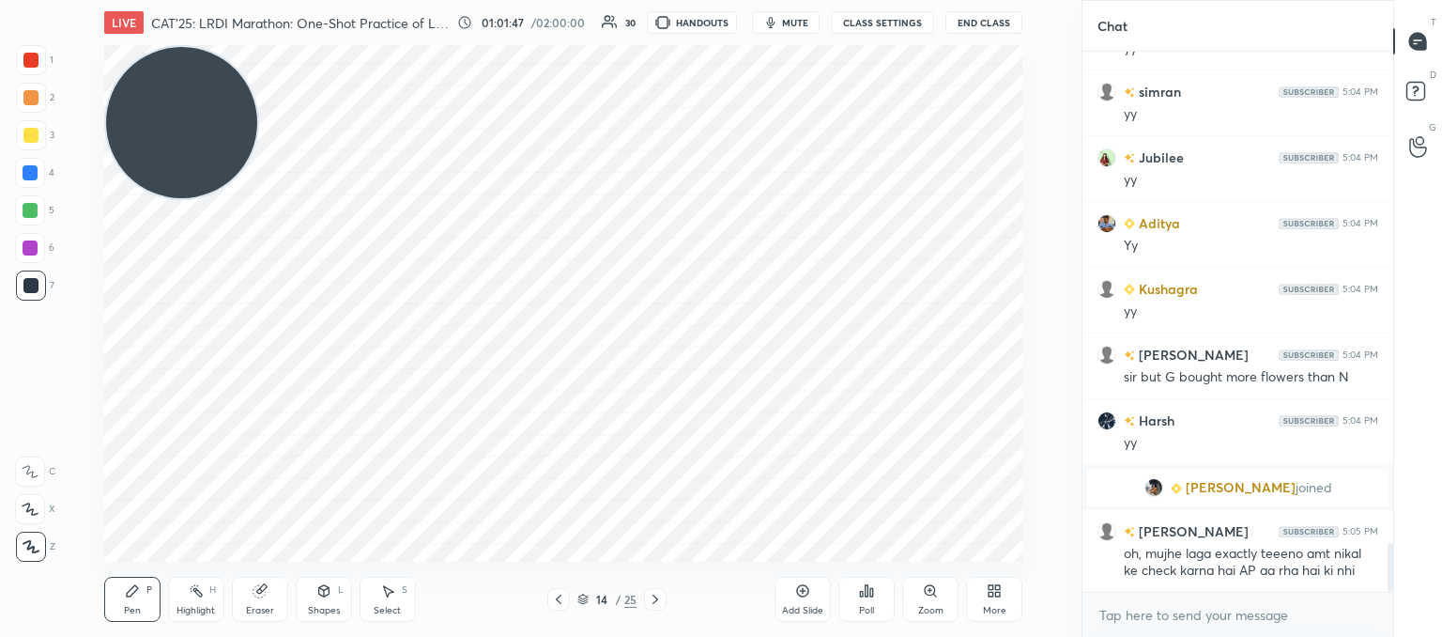
click at [559, 598] on icon at bounding box center [558, 599] width 15 height 15
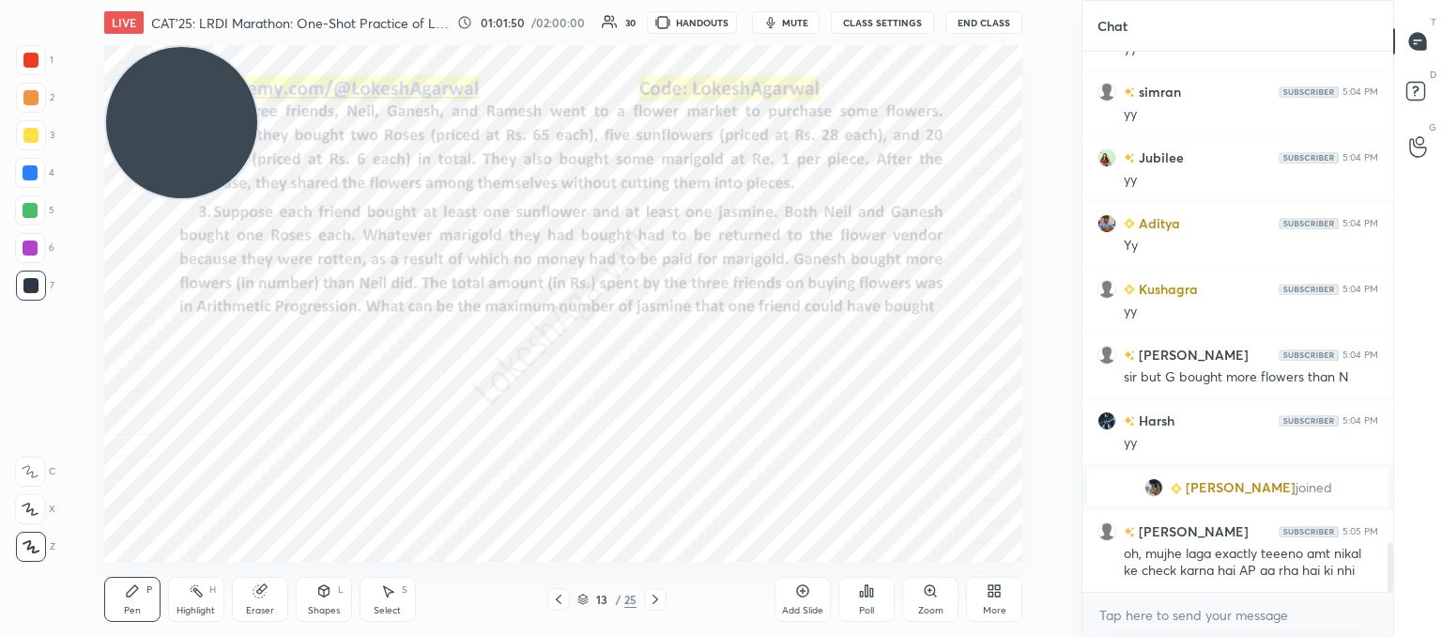
click at [654, 597] on icon at bounding box center [655, 599] width 15 height 15
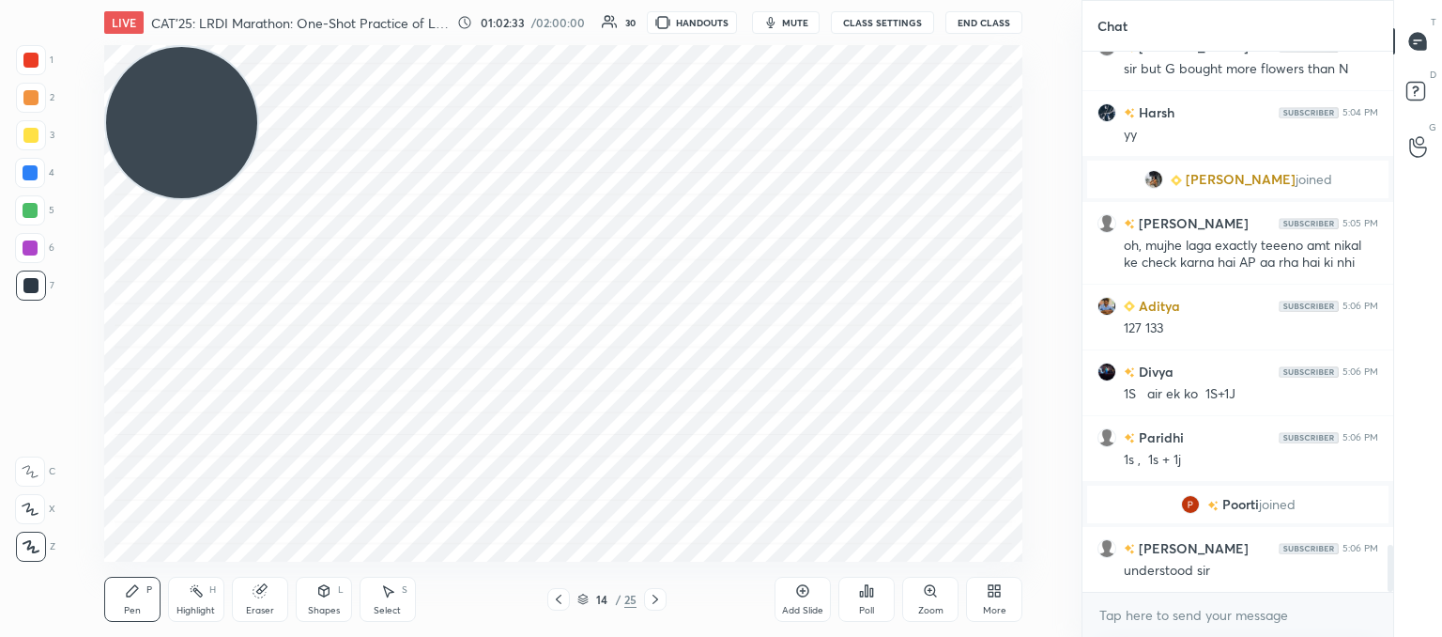
scroll to position [5649, 0]
click at [560, 609] on div at bounding box center [558, 599] width 23 height 23
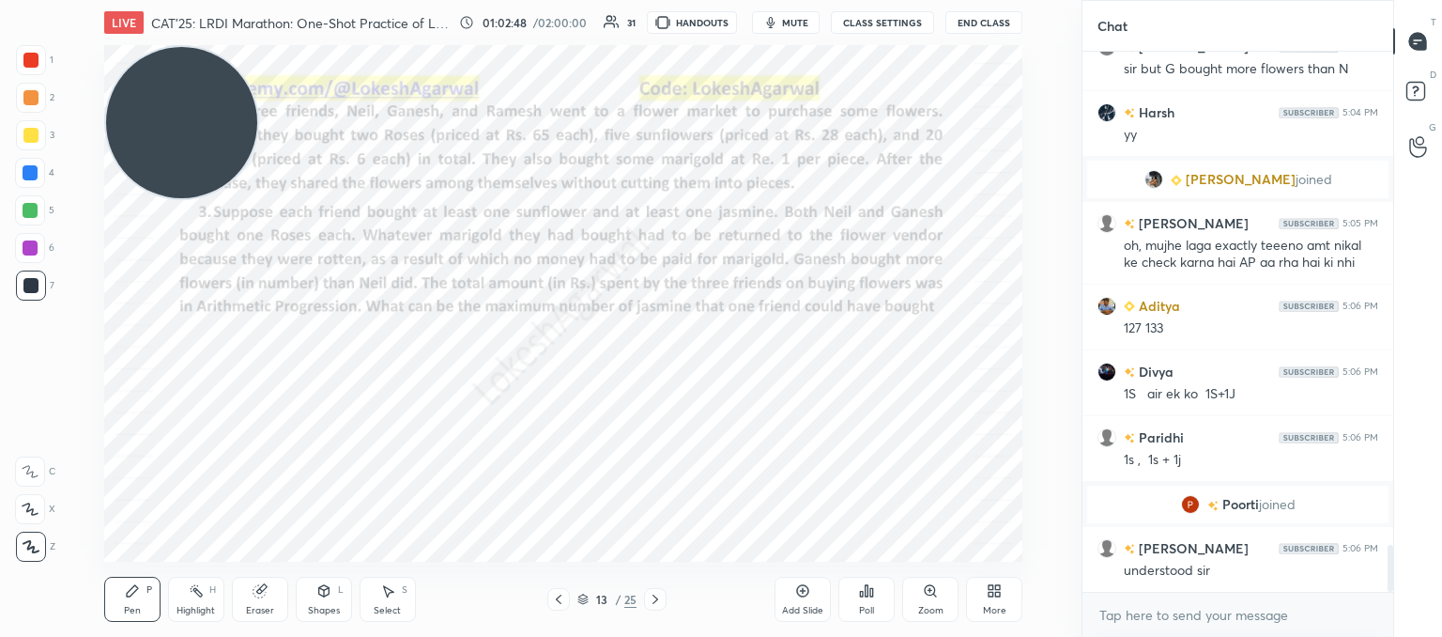
click at [654, 602] on icon at bounding box center [655, 599] width 15 height 15
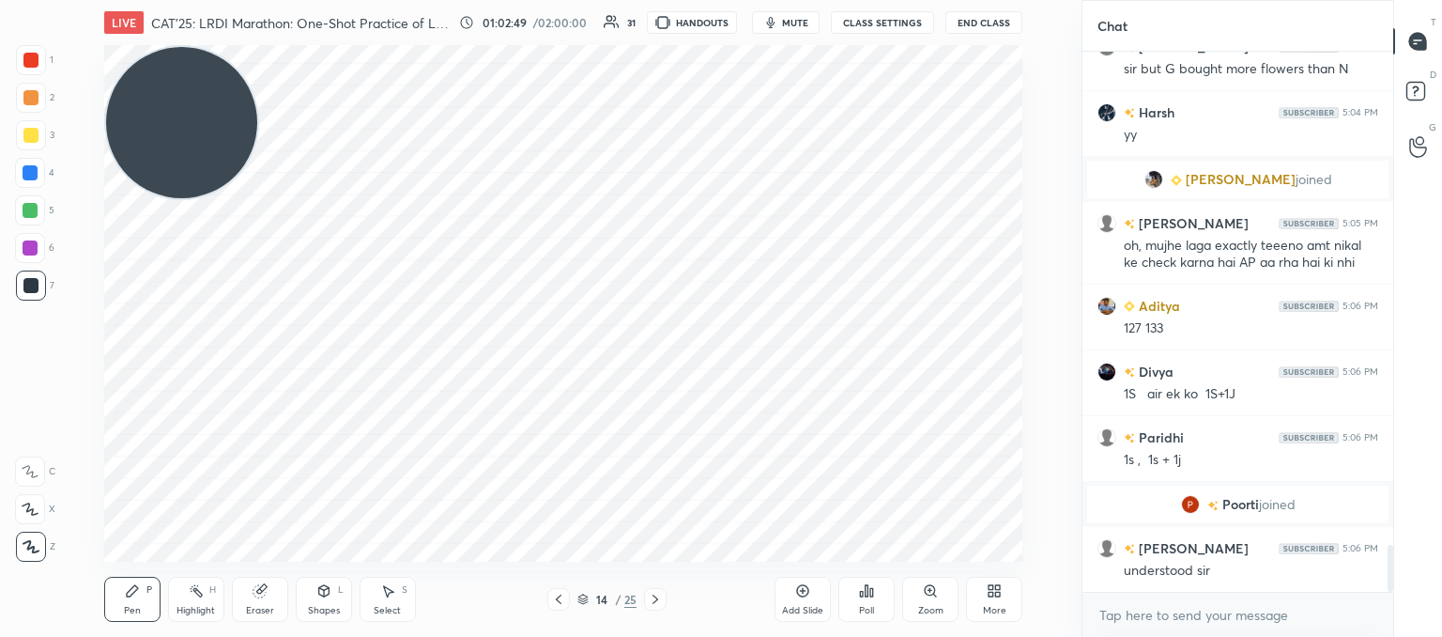
click at [654, 602] on icon at bounding box center [655, 599] width 15 height 15
click at [651, 601] on icon at bounding box center [655, 599] width 15 height 15
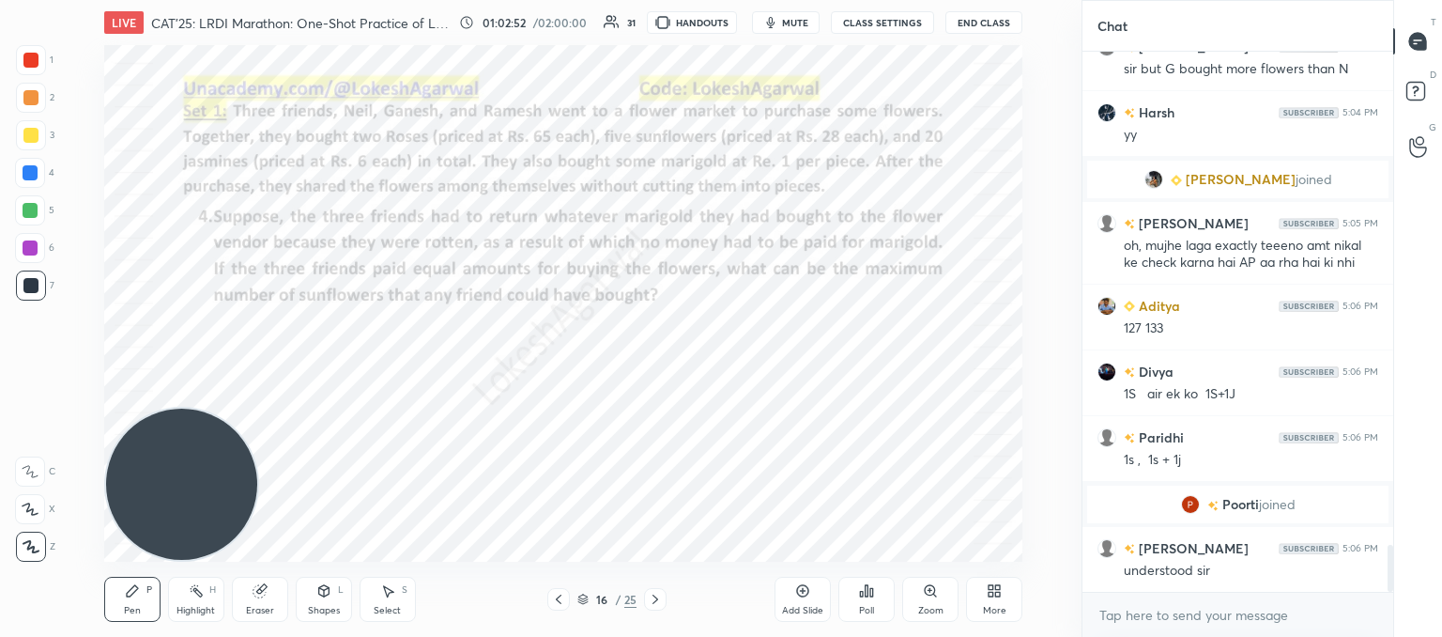
drag, startPoint x: 195, startPoint y: 134, endPoint x: 198, endPoint y: 508, distance: 373.7
click at [7, 628] on div "1 2 3 4 5 6 7 C X Z C X Z E E Erase all H H LIVE CAT'25: LRDI Marathon: One-Sho…" at bounding box center [533, 318] width 1067 height 637
click at [654, 598] on icon at bounding box center [655, 599] width 15 height 15
click at [658, 596] on icon at bounding box center [655, 599] width 15 height 15
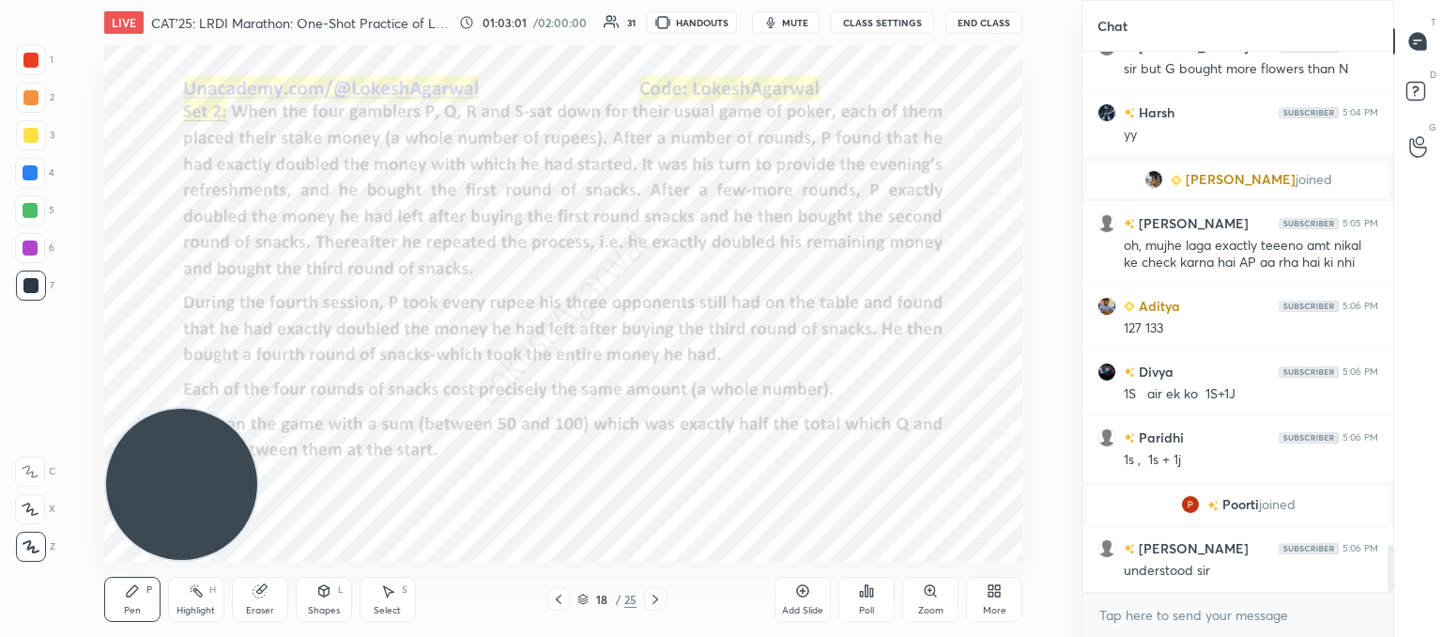
drag, startPoint x: 182, startPoint y: 487, endPoint x: 37, endPoint y: 618, distance: 195.5
click at [10, 0] on html "1 2 3 4 5 6 7 C X Z C X Z E E Erase all H H LIVE CAT'25: LRDI Marathon: One-Sho…" at bounding box center [721, 0] width 1442 height 0
click at [655, 602] on icon at bounding box center [655, 599] width 15 height 15
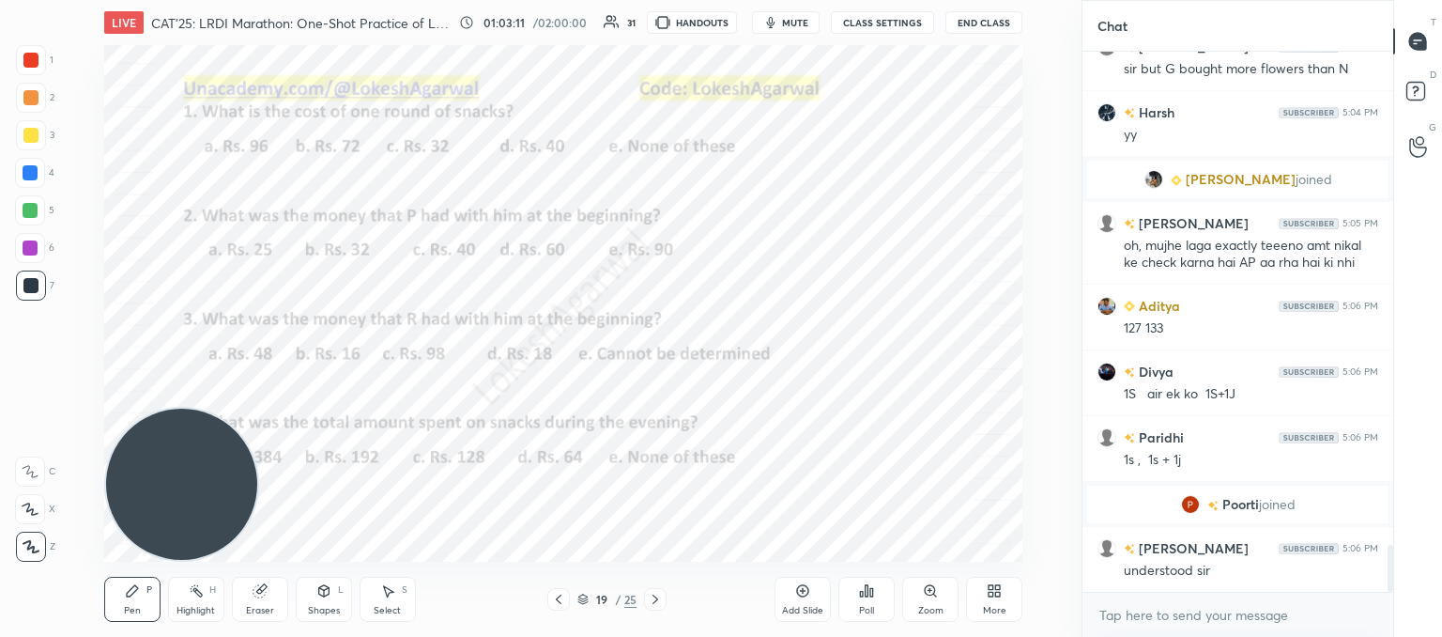
click at [552, 595] on icon at bounding box center [558, 599] width 15 height 15
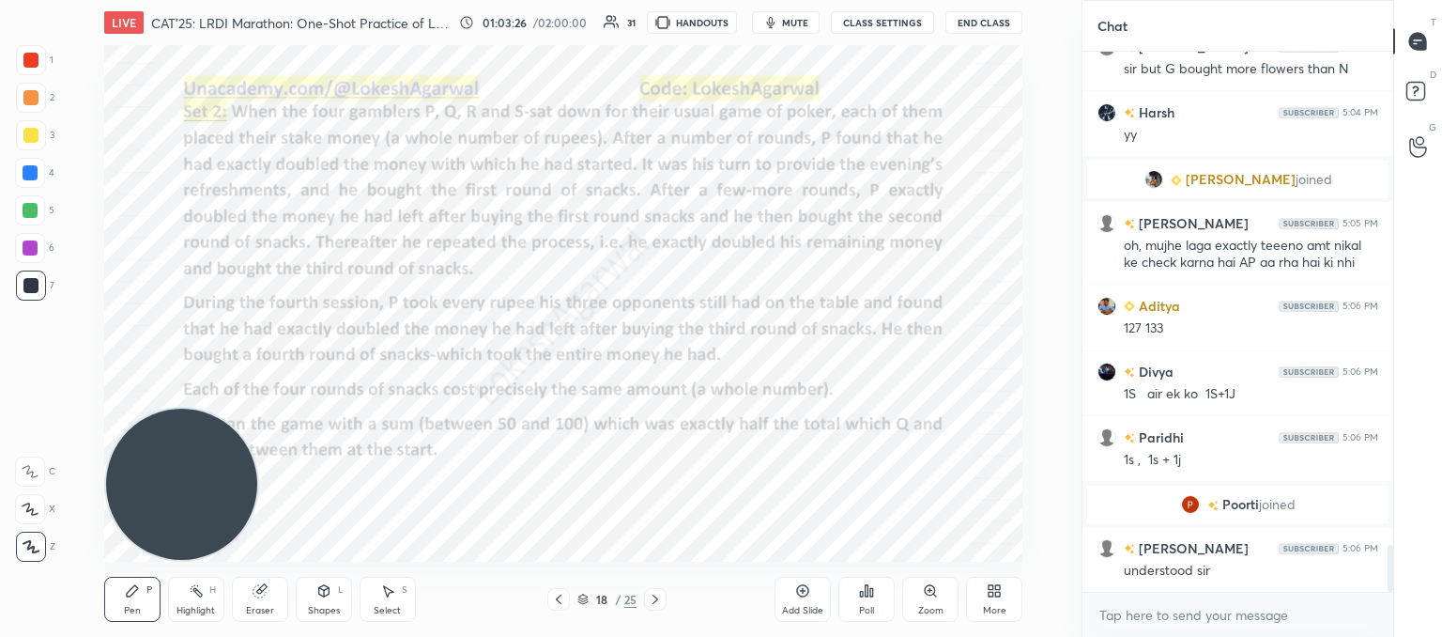
click at [807, 21] on span "mute" at bounding box center [795, 22] width 26 height 13
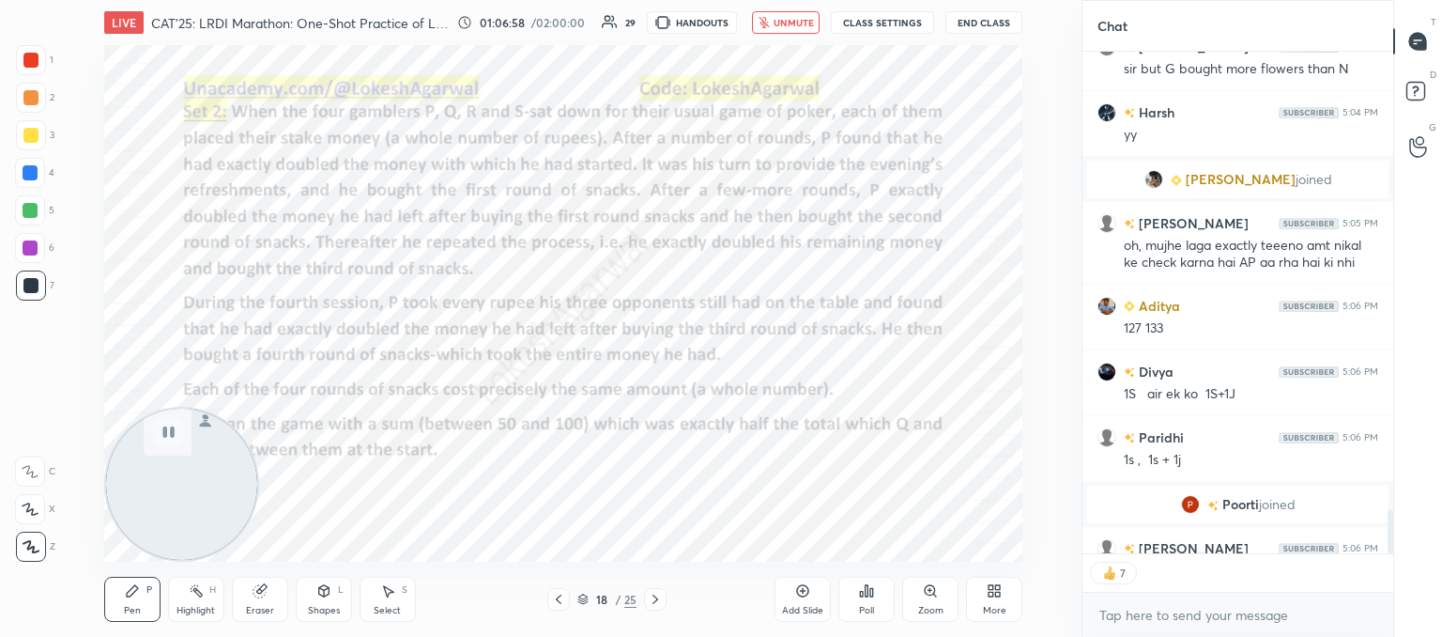
type textarea "x"
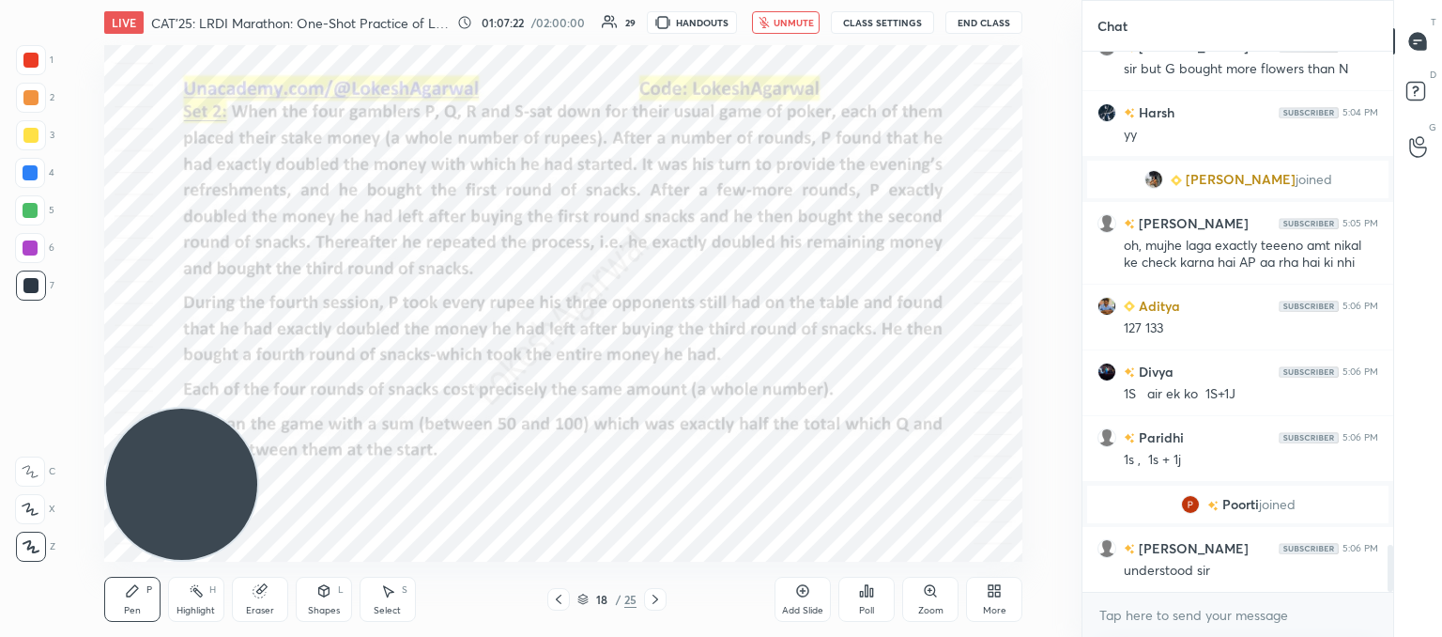
scroll to position [5694, 0]
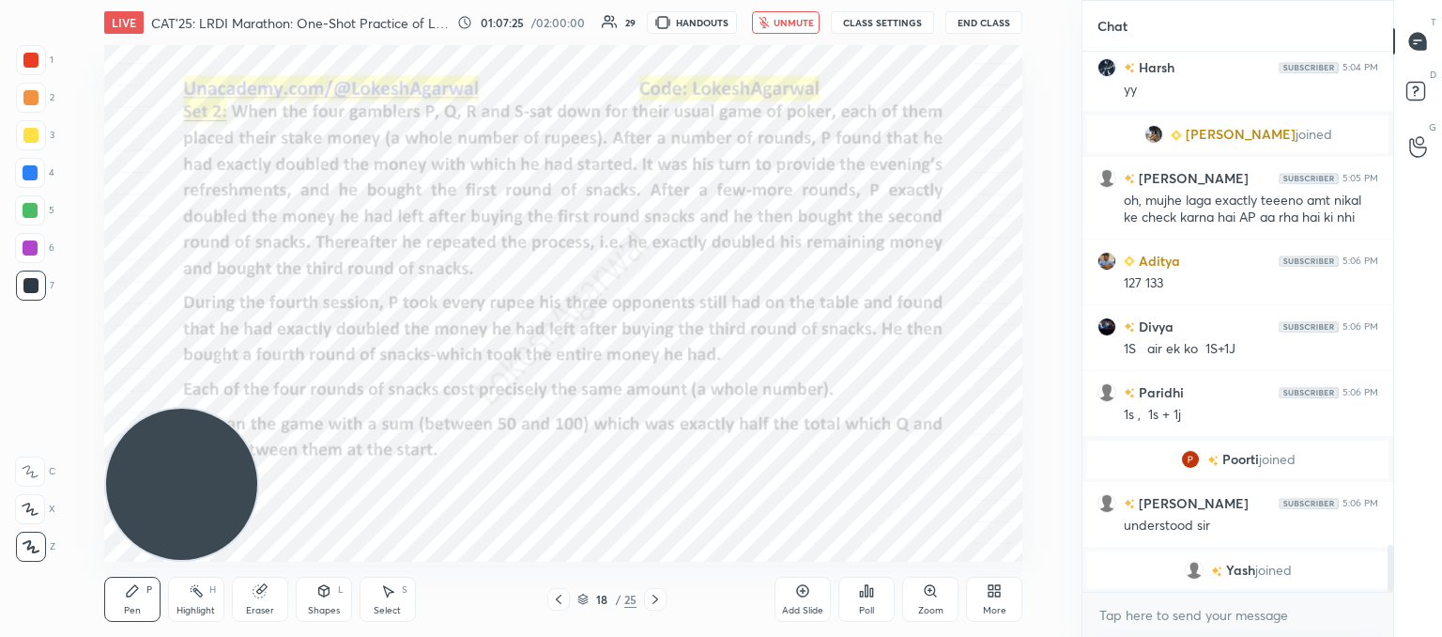
click at [799, 28] on button "unmute" at bounding box center [786, 22] width 68 height 23
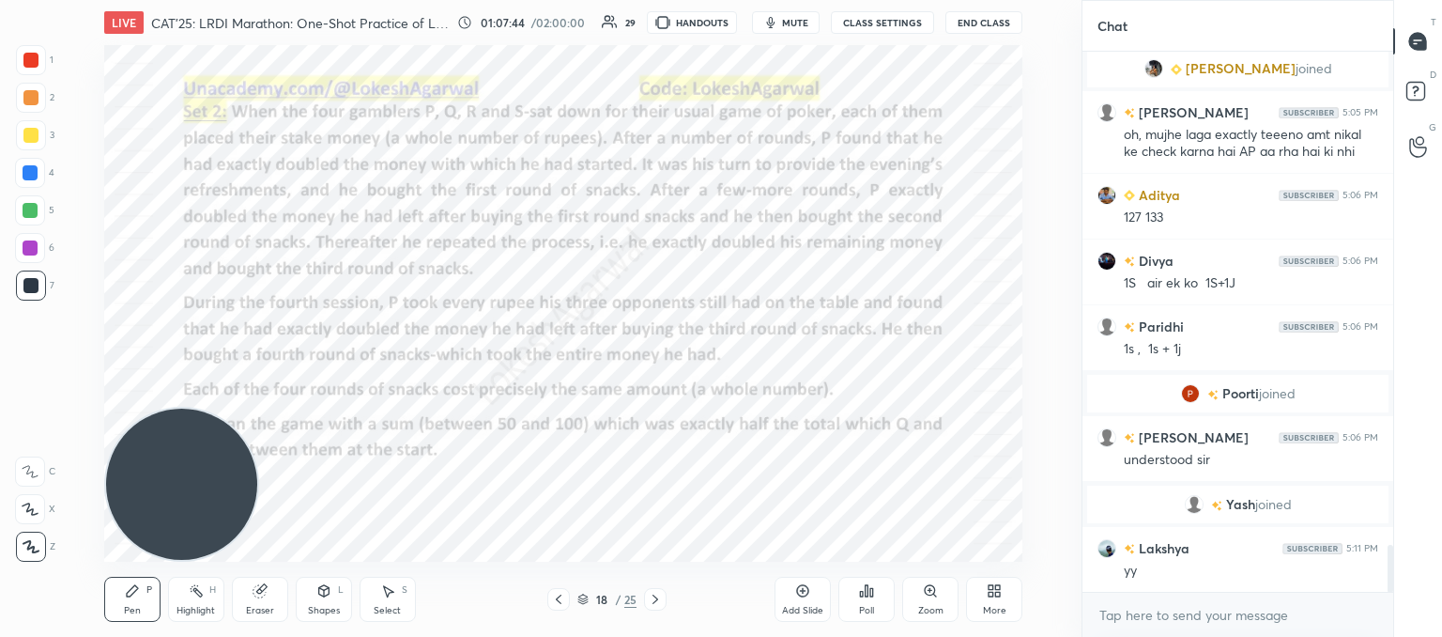
scroll to position [5788, 0]
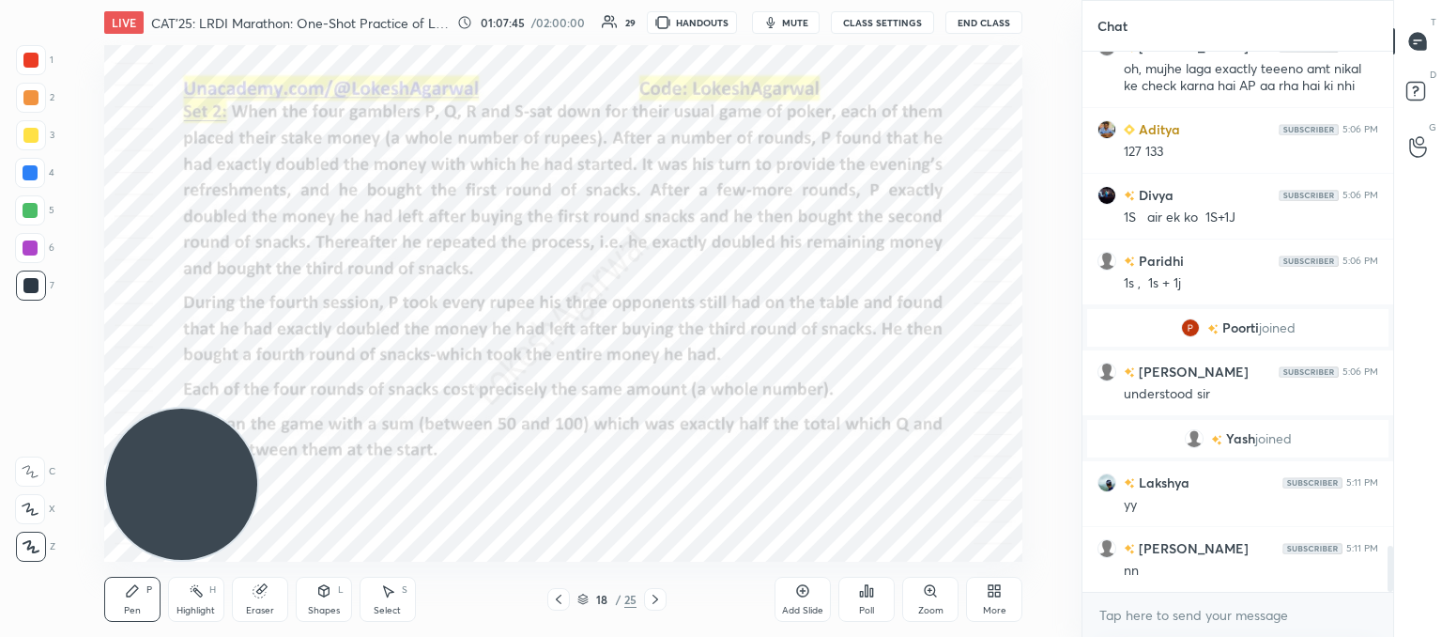
click at [798, 27] on span "mute" at bounding box center [795, 22] width 26 height 13
click at [800, 21] on span "unmute" at bounding box center [794, 22] width 40 height 13
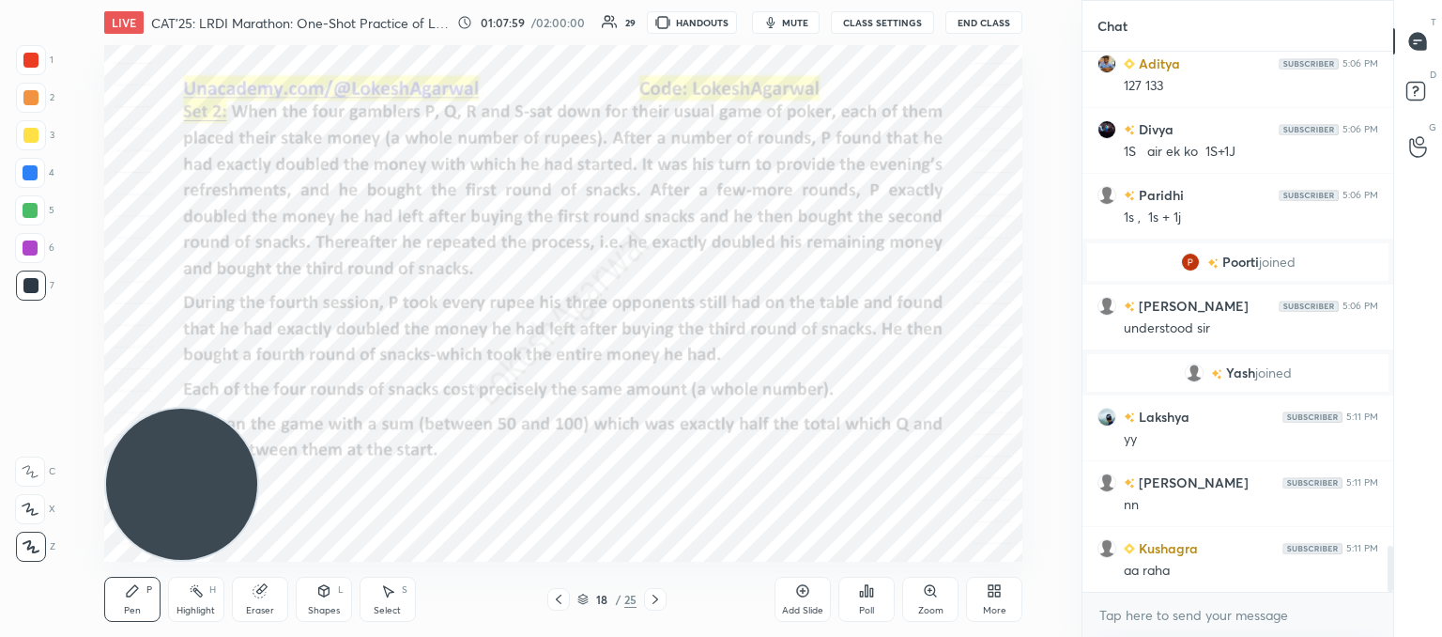
click at [778, 21] on icon "button" at bounding box center [770, 22] width 15 height 15
click at [856, 17] on button "CLASS SETTINGS" at bounding box center [882, 22] width 103 height 23
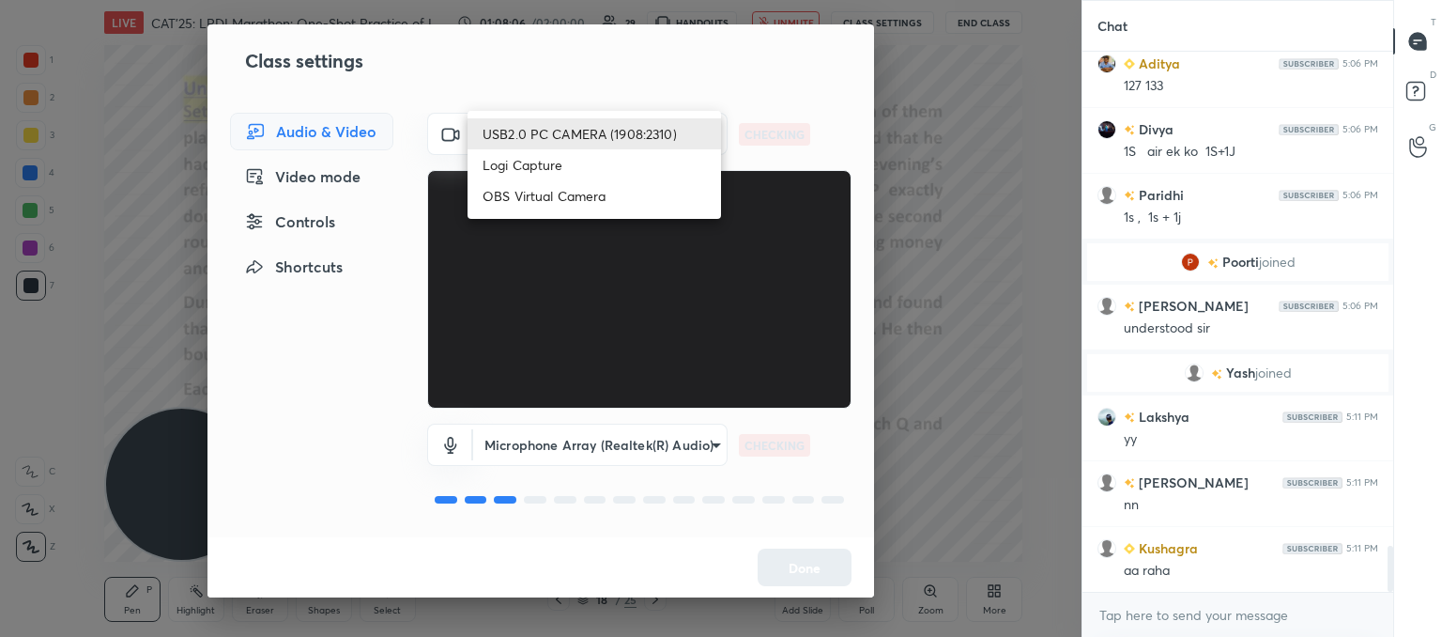
click at [533, 145] on body "1 2 3 4 5 6 7 C X Z C X Z E E Erase all H H LIVE CAT'25: LRDI Marathon: One-Sho…" at bounding box center [721, 318] width 1442 height 637
click at [534, 170] on li "Logi Capture" at bounding box center [595, 164] width 254 height 31
type input "0a9628aa4e5b736caf19a63ecbcafc598e106c09586b0aa59a4f183c7985d501"
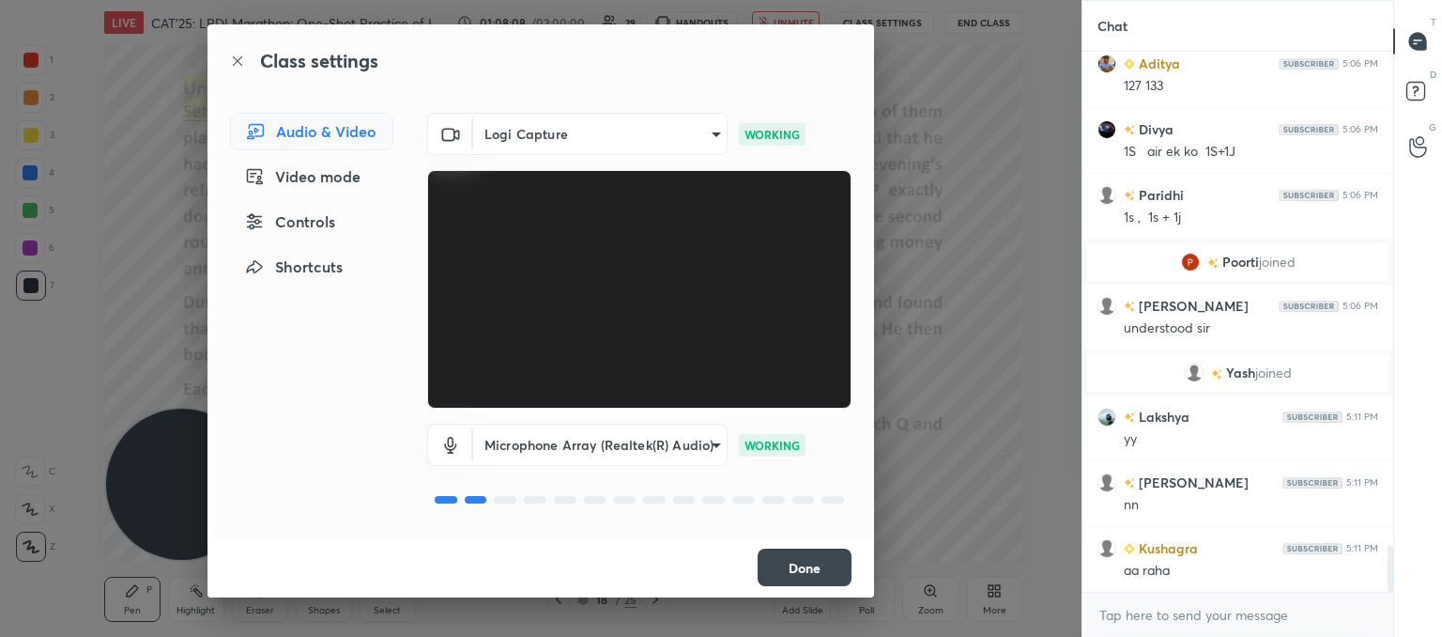
click at [815, 563] on button "Done" at bounding box center [805, 567] width 94 height 38
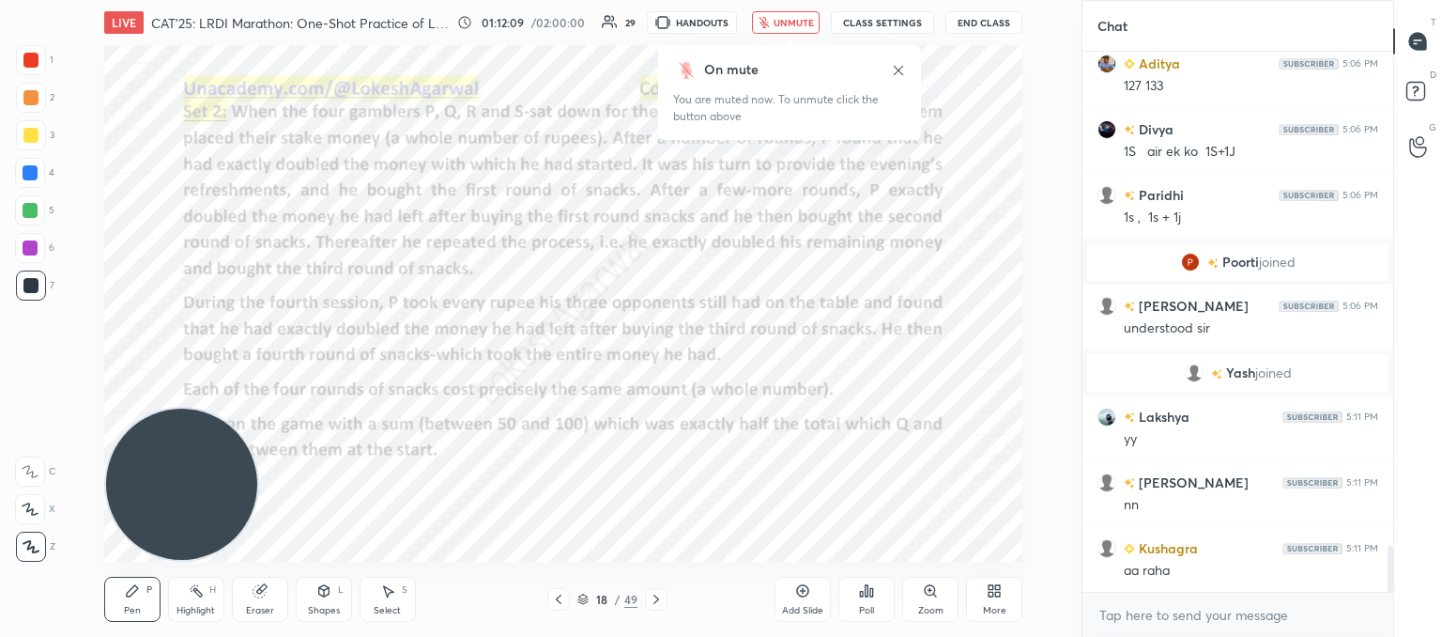
click at [791, 16] on span "unmute" at bounding box center [794, 22] width 40 height 13
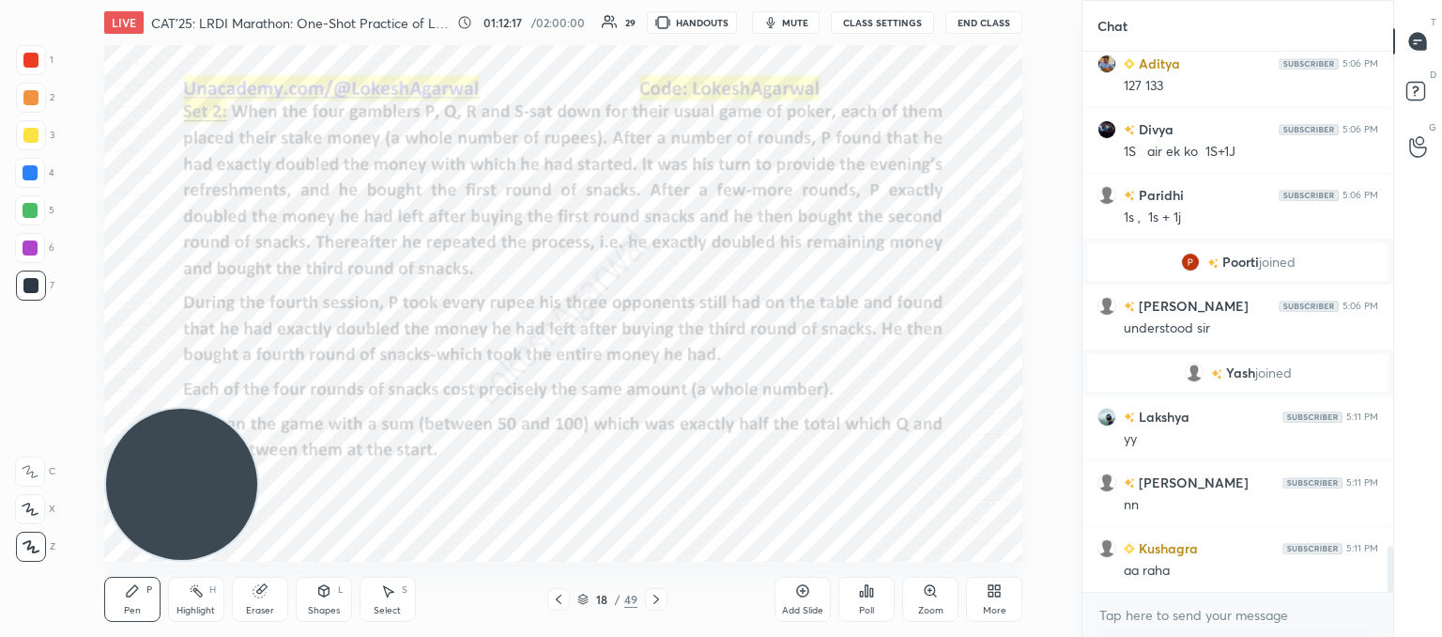
click at [866, 16] on button "CLASS SETTINGS" at bounding box center [882, 22] width 103 height 23
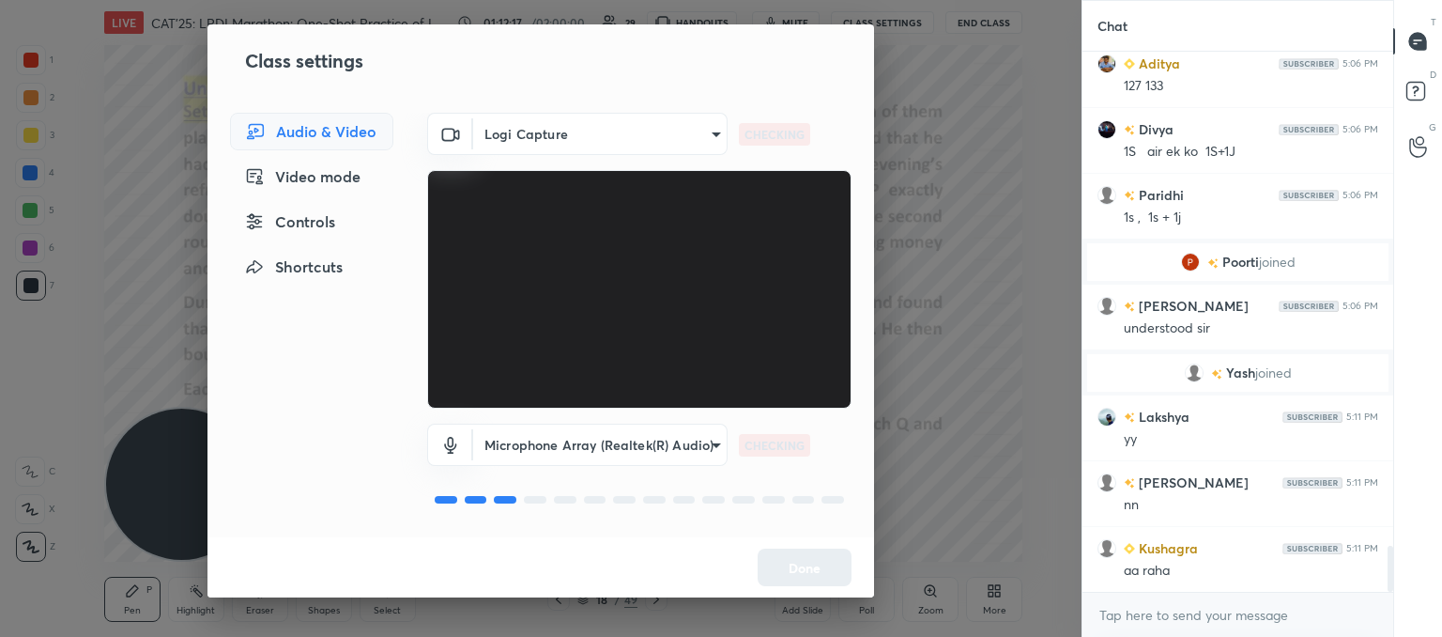
click at [545, 120] on body "1 2 3 4 5 6 7 C X Z C X Z E E Erase all H H LIVE CAT'25: LRDI Marathon: One-Sho…" at bounding box center [721, 318] width 1442 height 637
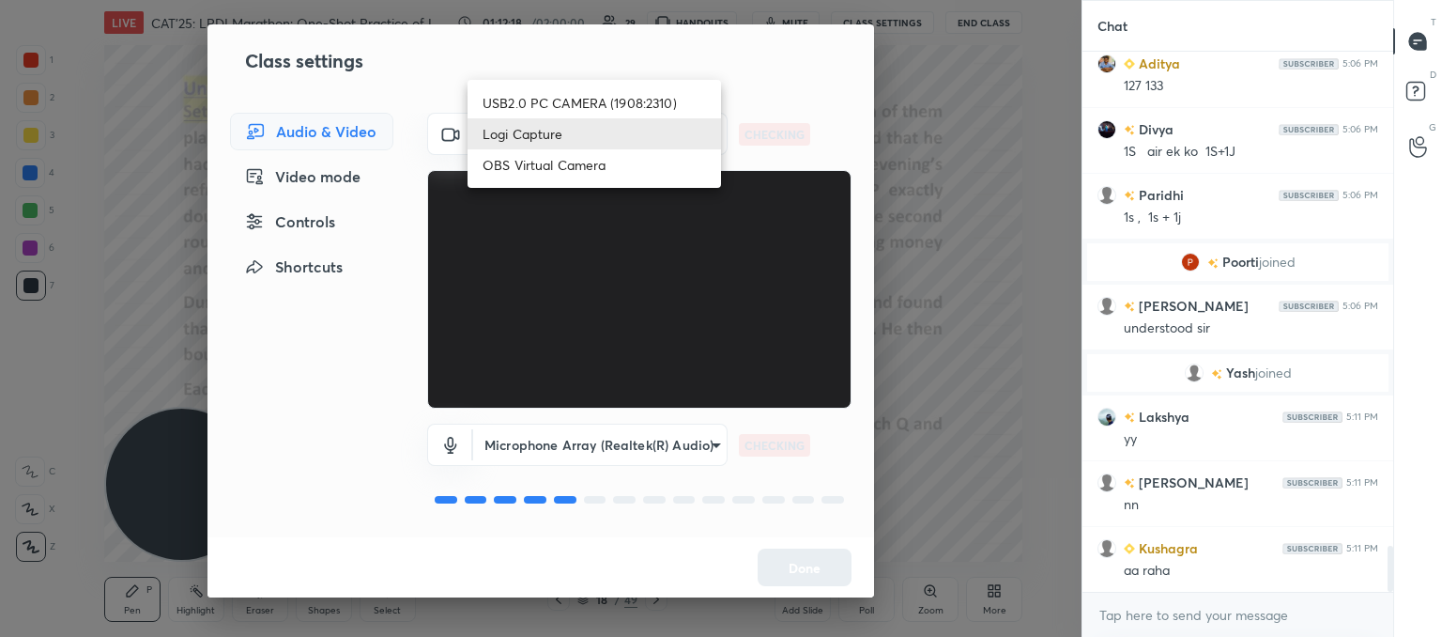
click at [522, 99] on li "USB2.0 PC CAMERA (1908:2310)" at bounding box center [595, 102] width 254 height 31
type input "62328bde16c2eb6b809700ae3aa143175df95563a0c43655eb0931a24075825d"
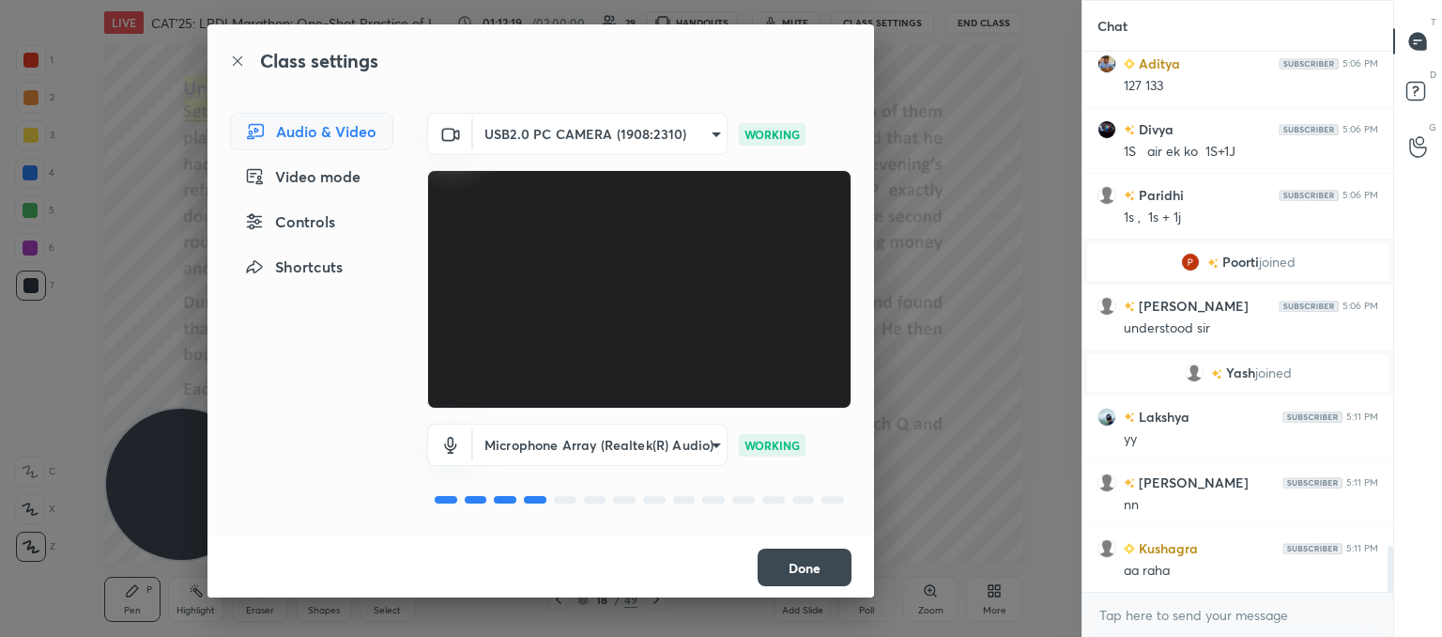
click at [790, 565] on button "Done" at bounding box center [805, 567] width 94 height 38
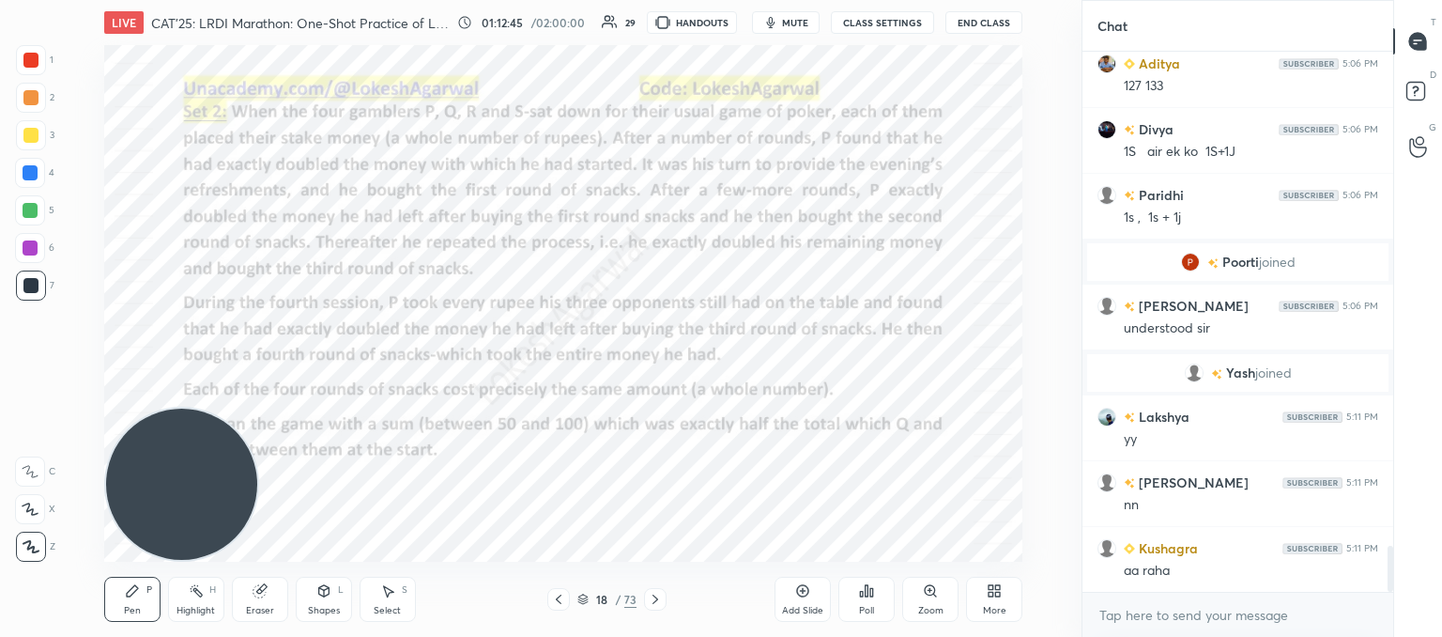
click at [801, 11] on button "mute" at bounding box center [786, 22] width 68 height 23
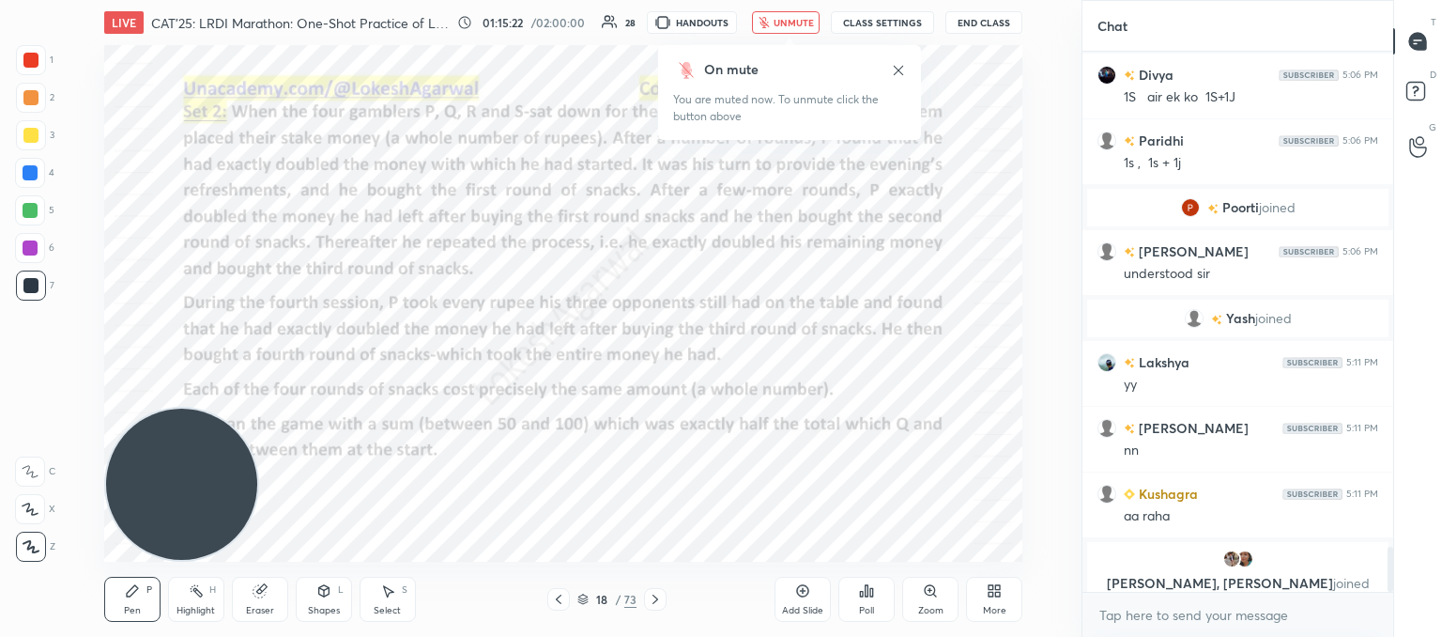
scroll to position [5933, 0]
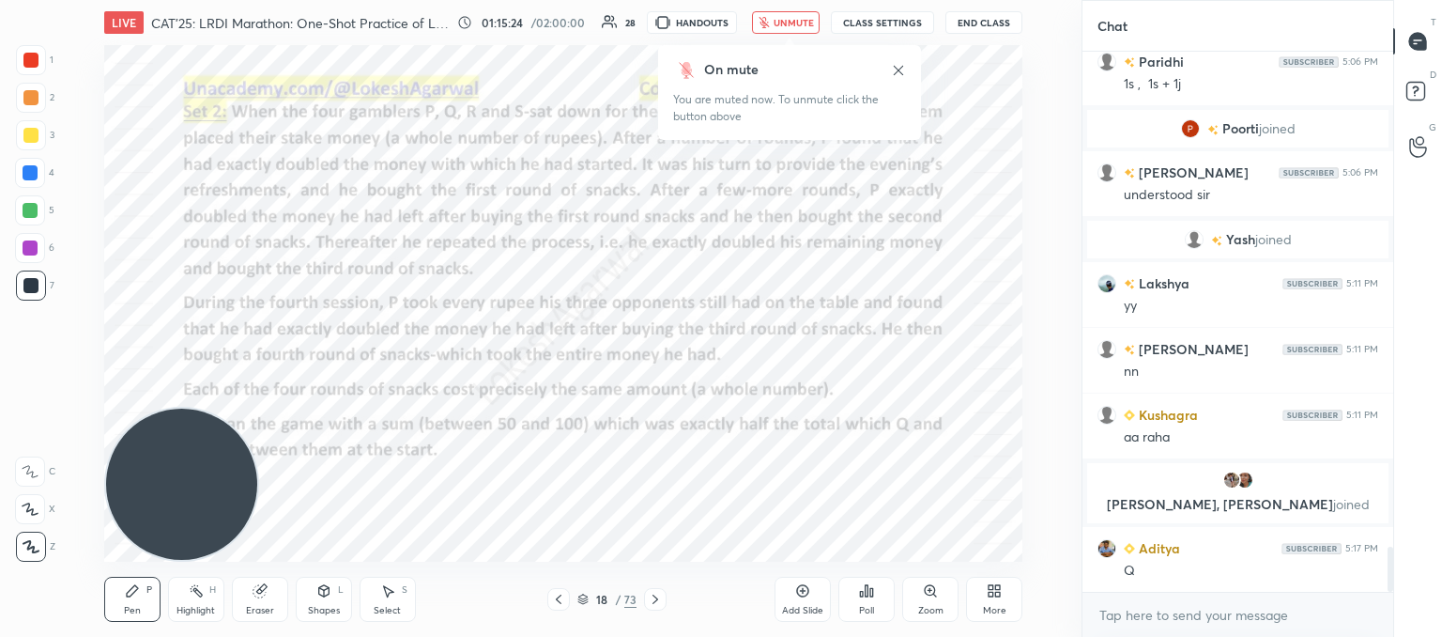
click at [793, 23] on span "unmute" at bounding box center [794, 22] width 40 height 13
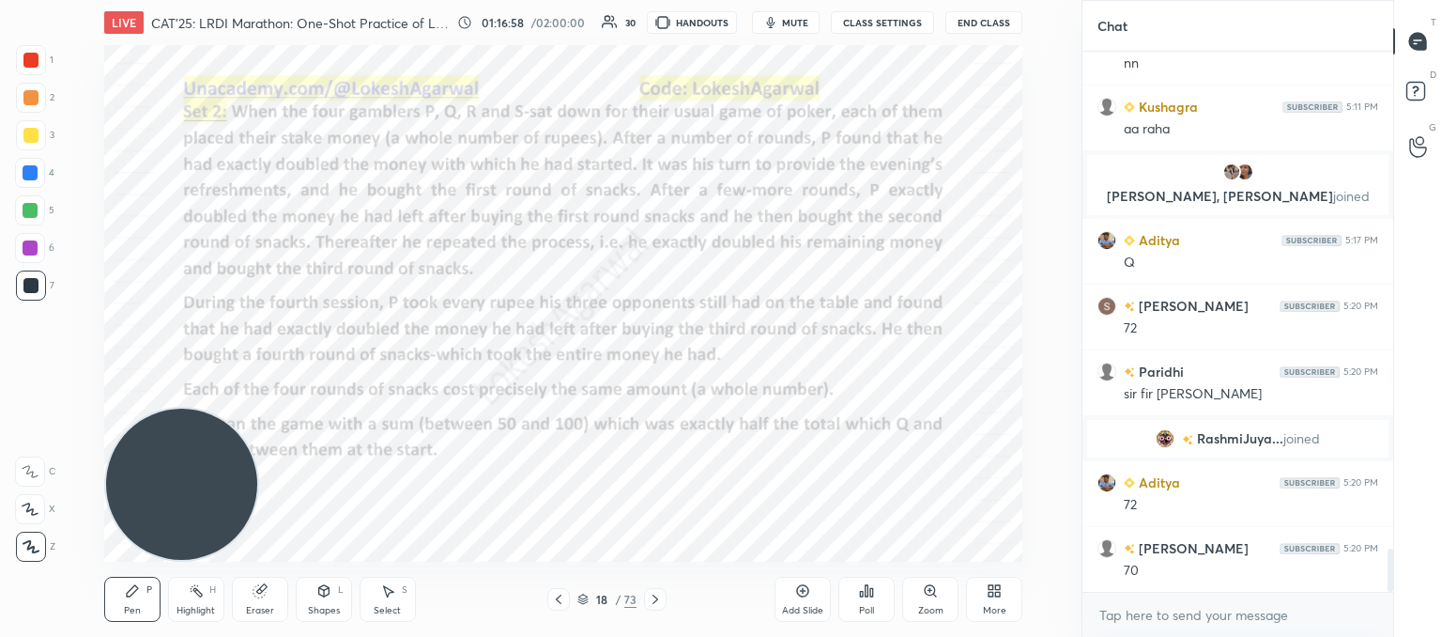
scroll to position [6250, 0]
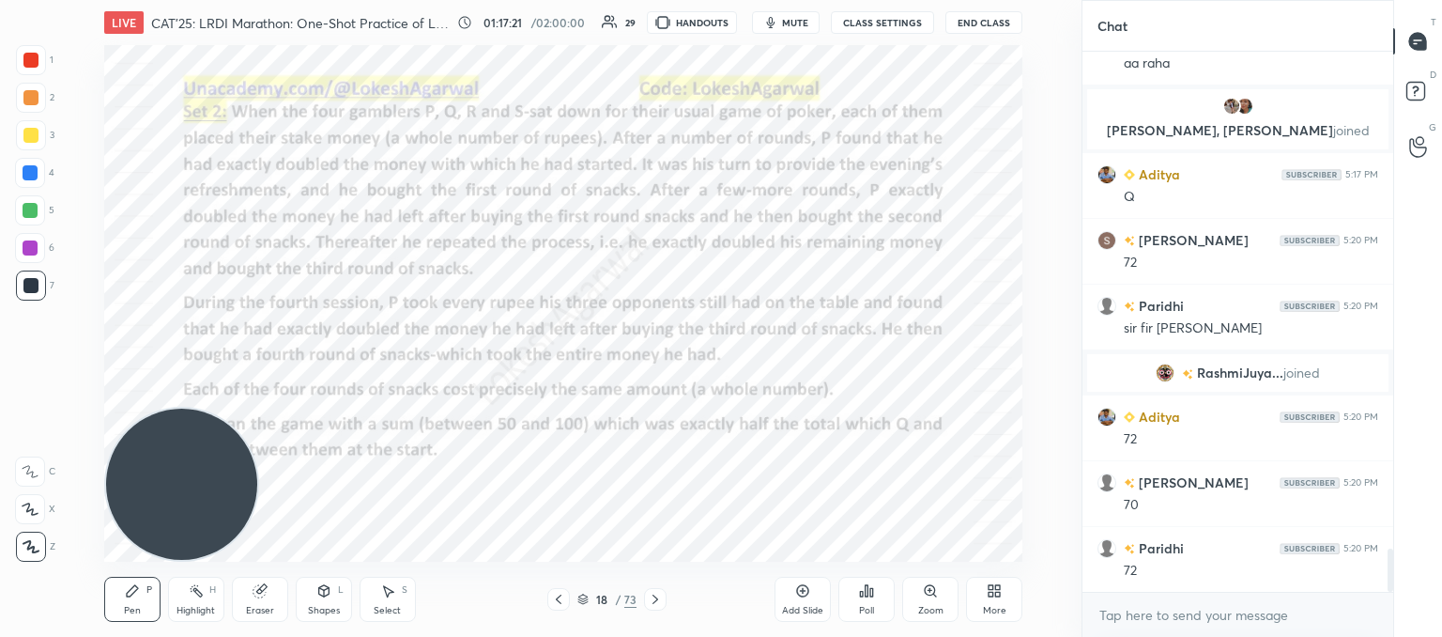
click at [653, 607] on div at bounding box center [655, 599] width 23 height 23
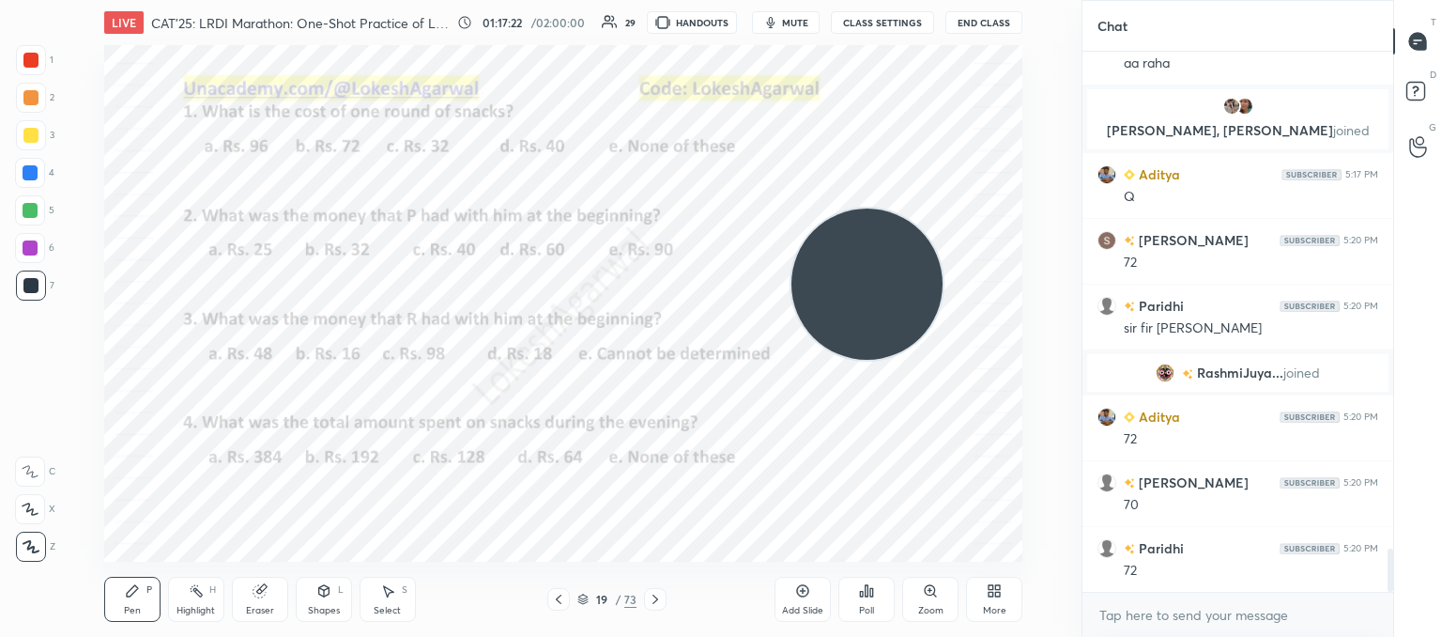
drag, startPoint x: 178, startPoint y: 498, endPoint x: 991, endPoint y: 211, distance: 861.3
click at [943, 262] on video at bounding box center [867, 283] width 151 height 151
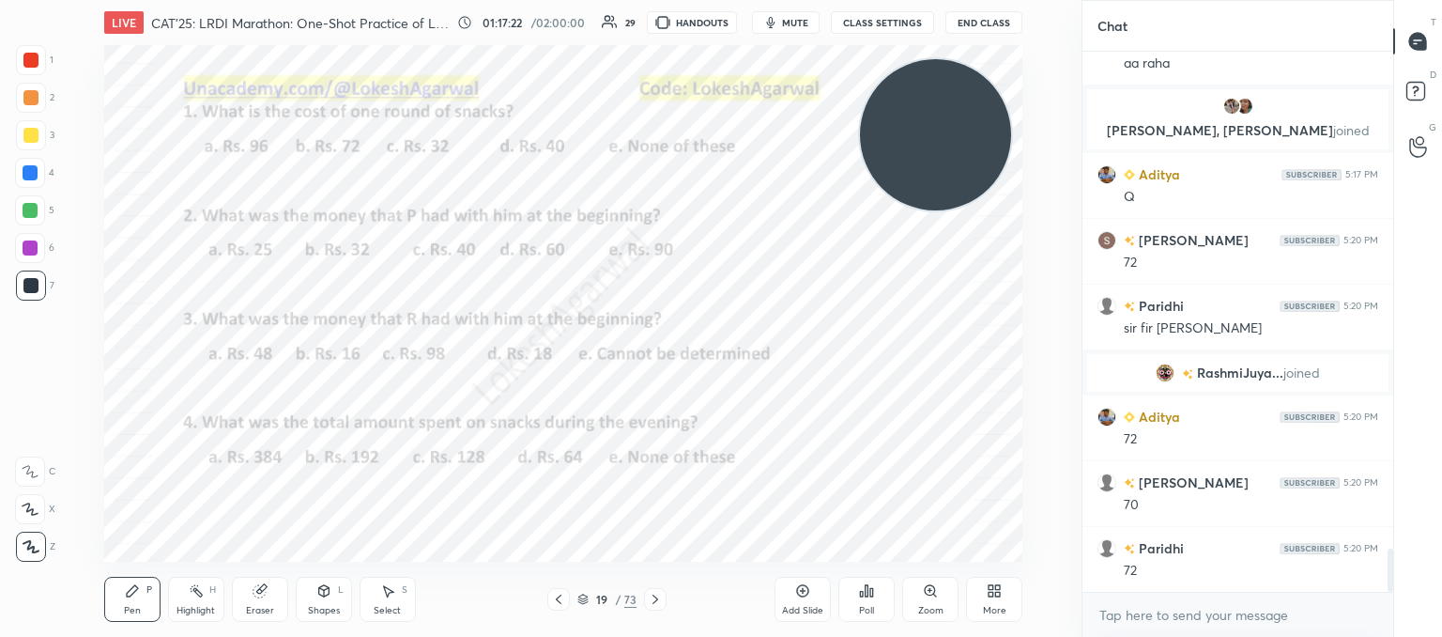
drag, startPoint x: 991, startPoint y: 211, endPoint x: 977, endPoint y: 93, distance: 119.2
click at [977, 93] on video at bounding box center [935, 134] width 151 height 151
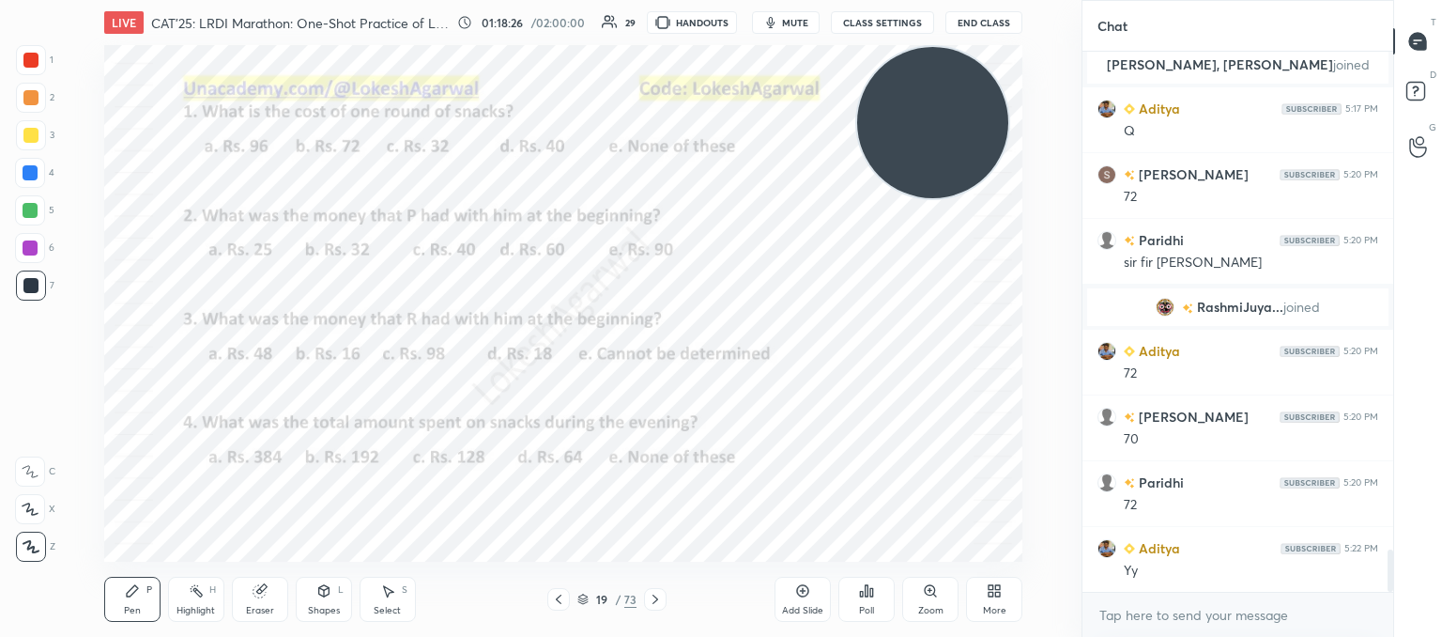
scroll to position [6381, 0]
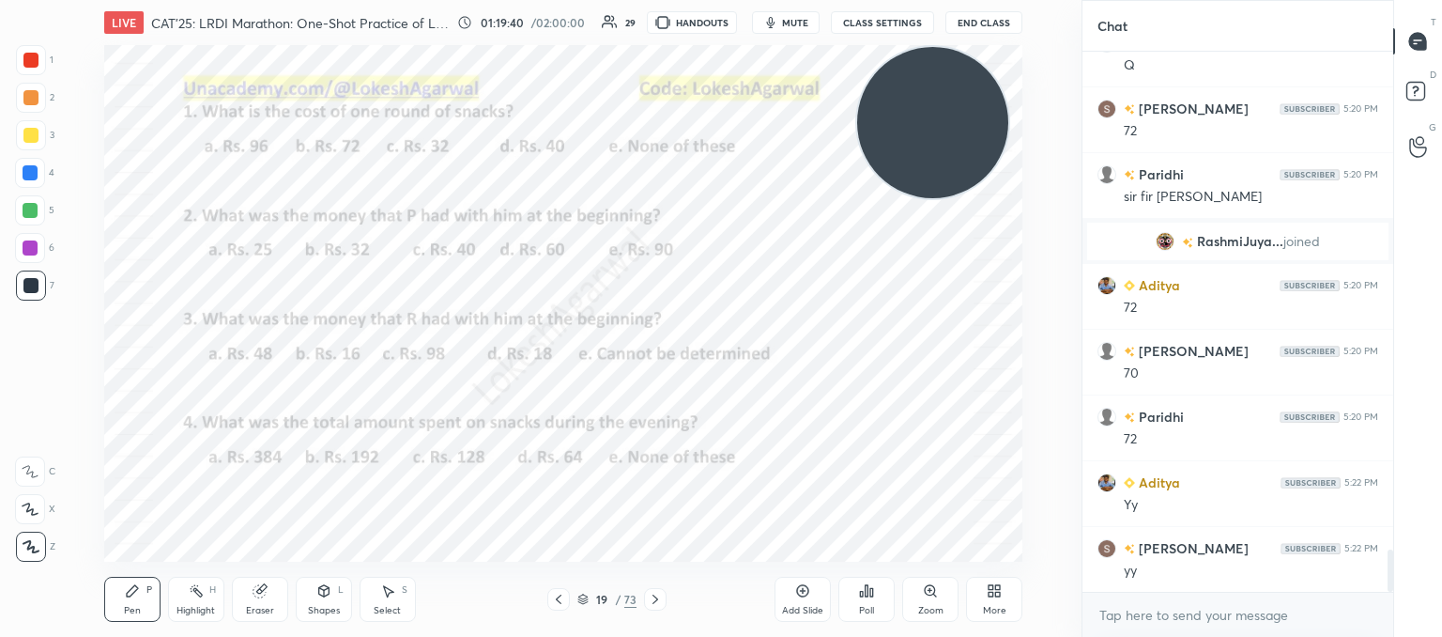
click at [794, 27] on span "mute" at bounding box center [795, 22] width 26 height 13
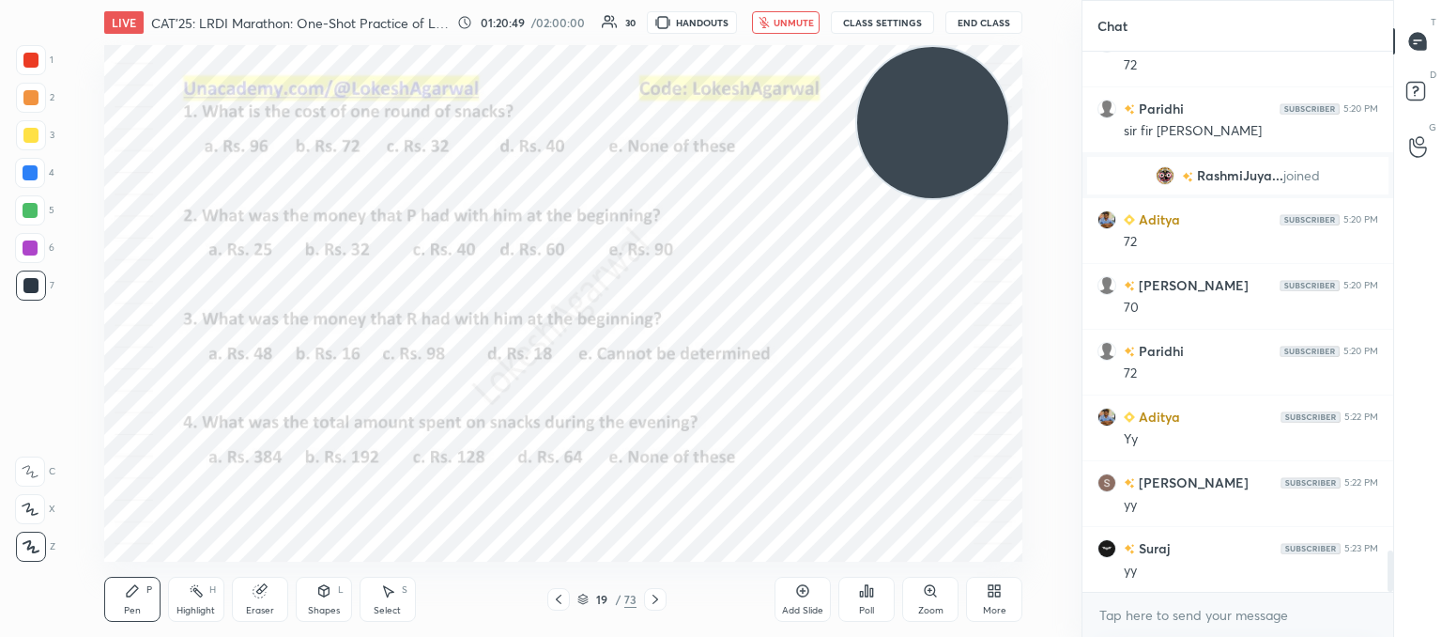
scroll to position [6492, 0]
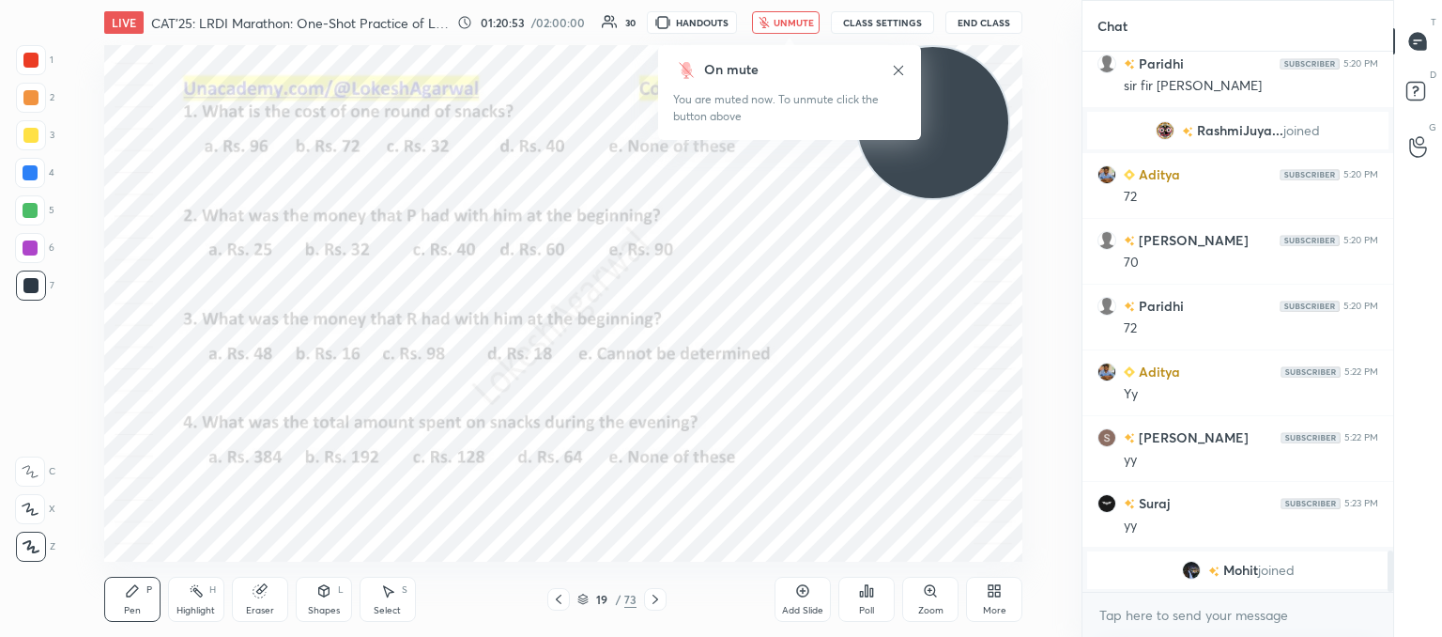
click at [794, 16] on span "unmute" at bounding box center [794, 22] width 40 height 13
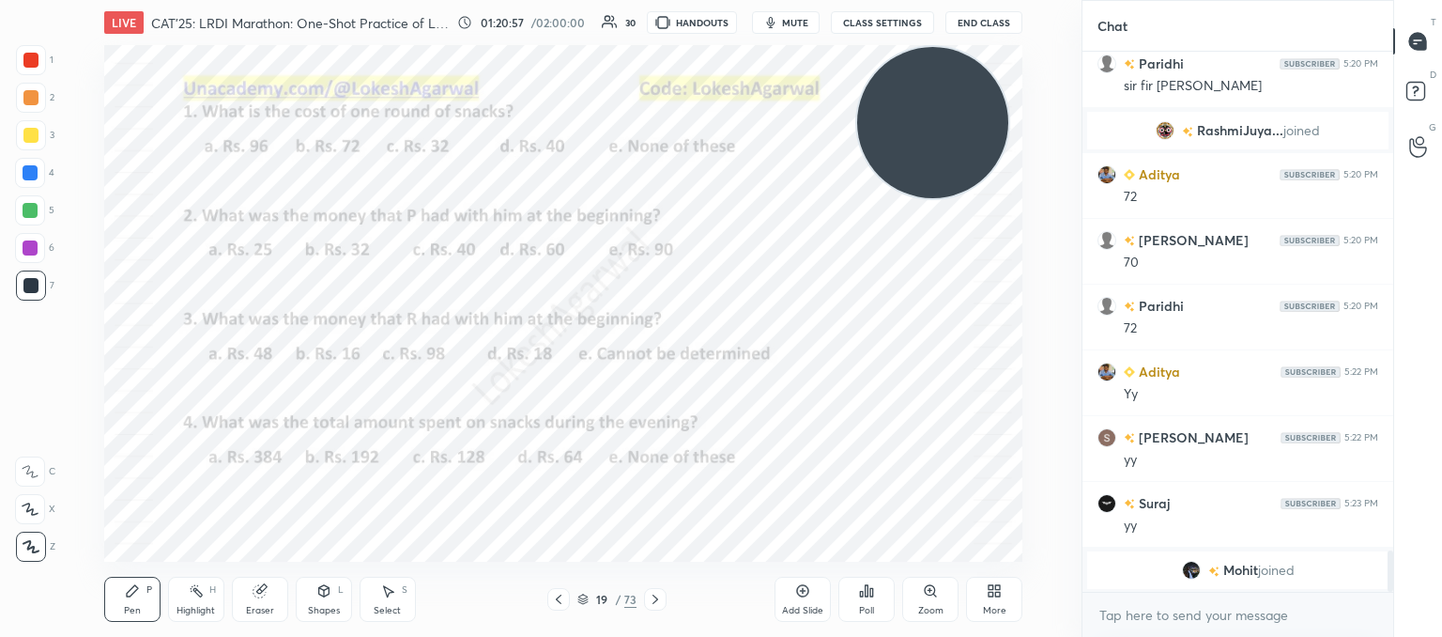
click at [882, 596] on div "Poll" at bounding box center [867, 599] width 56 height 45
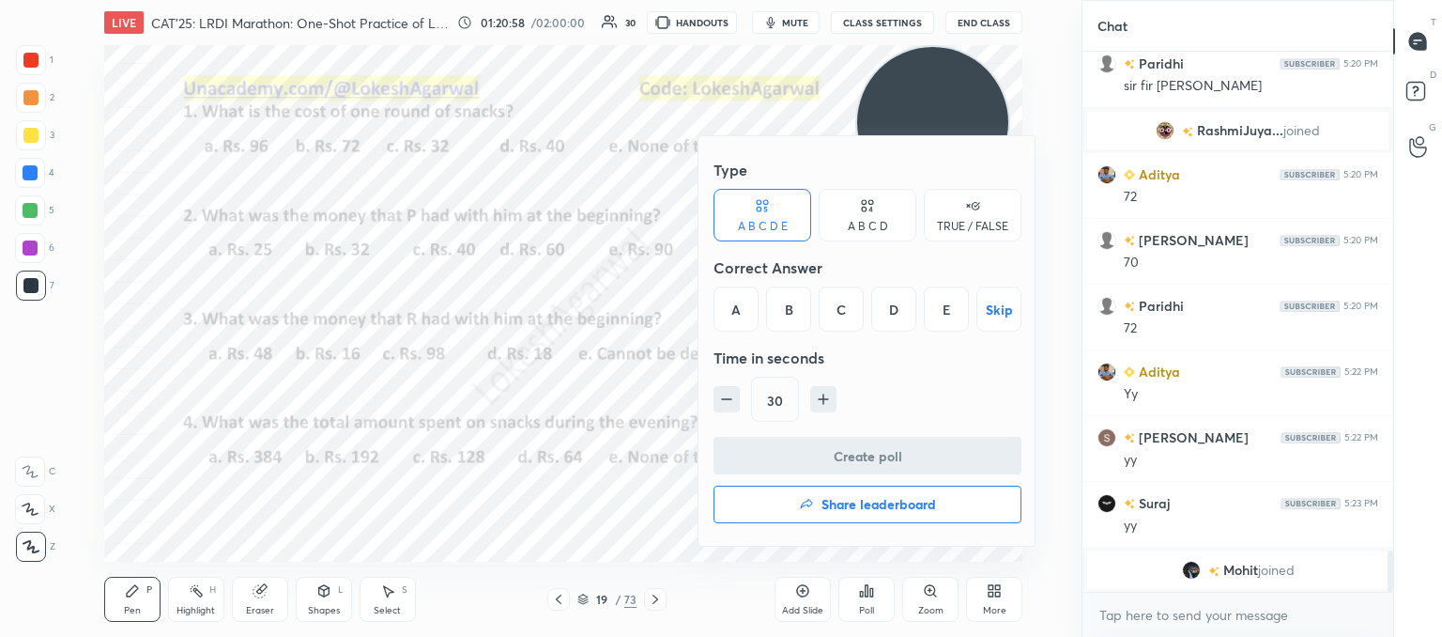
click at [744, 308] on div "A" at bounding box center [736, 308] width 45 height 45
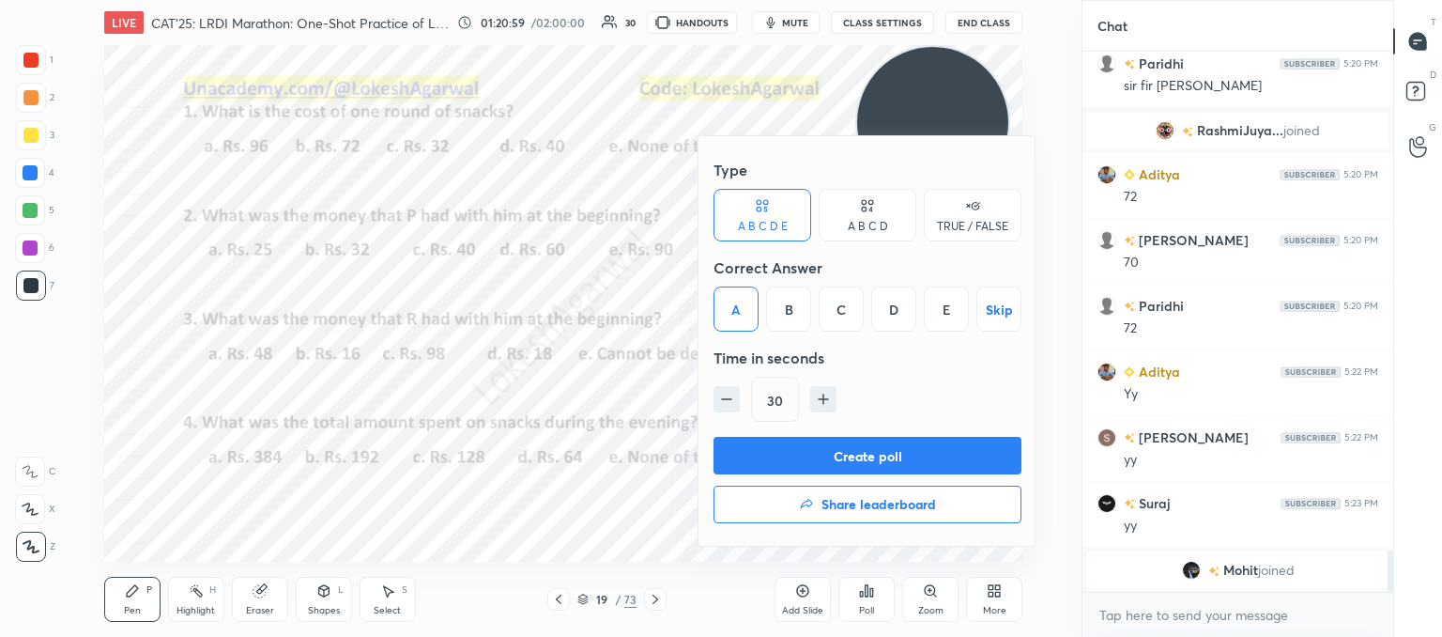
click at [854, 448] on button "Create poll" at bounding box center [868, 456] width 308 height 38
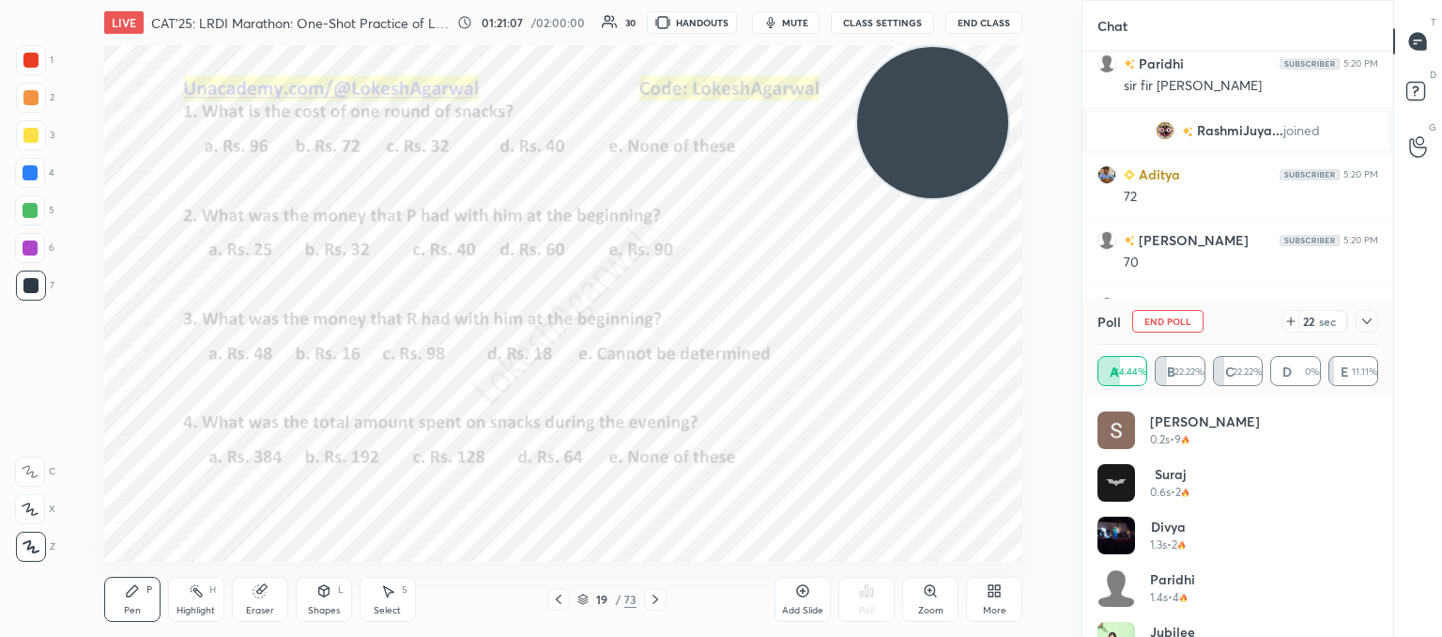
scroll to position [38, 0]
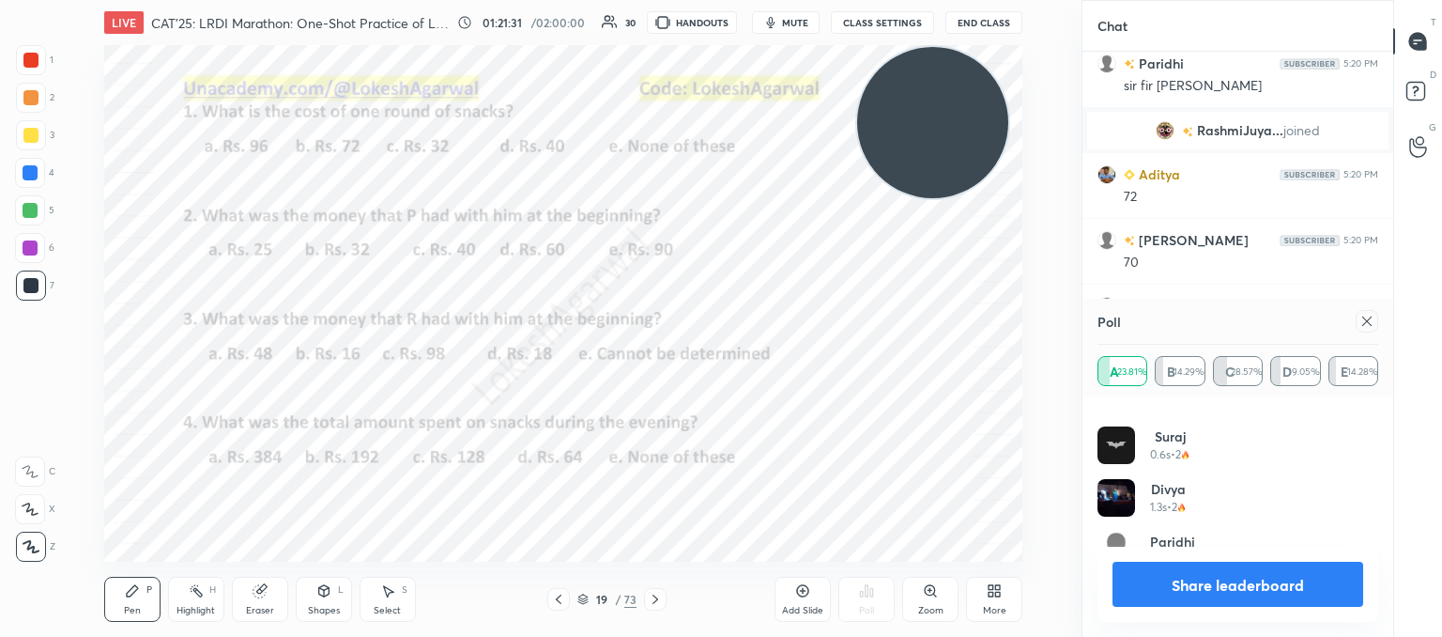
click at [1360, 324] on icon at bounding box center [1367, 321] width 15 height 15
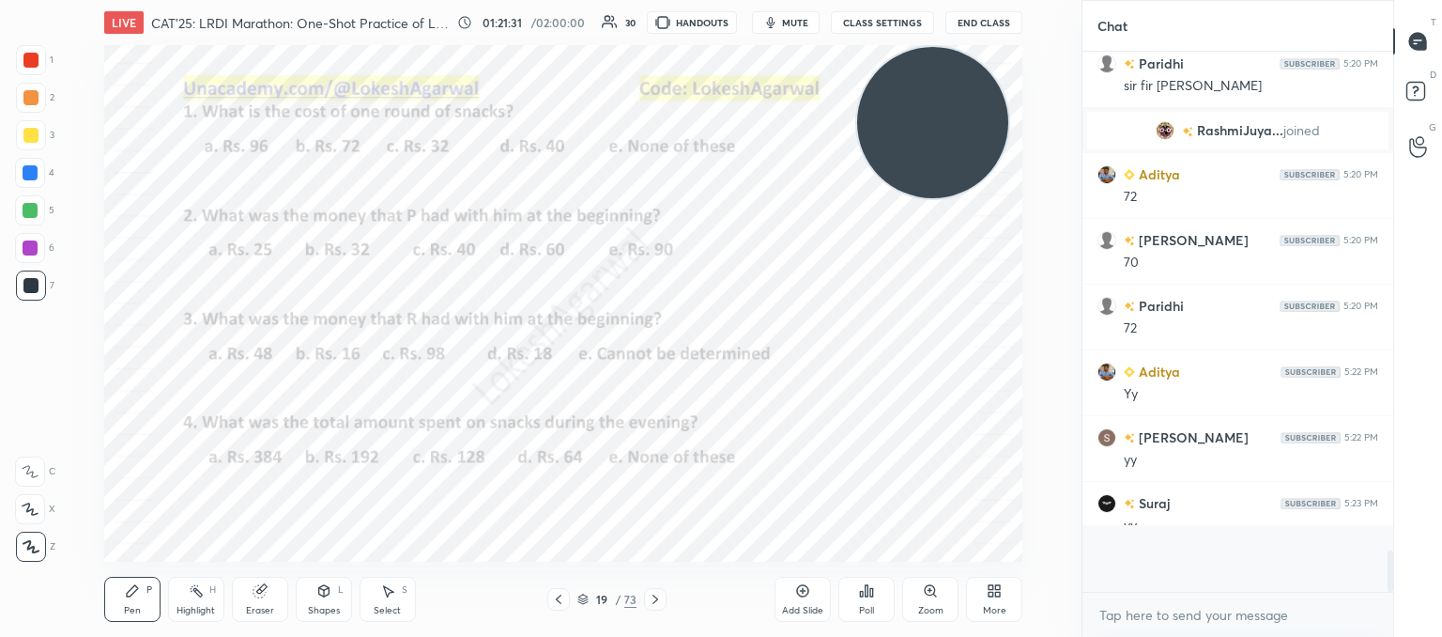
scroll to position [7, 6]
click at [868, 597] on icon at bounding box center [866, 590] width 15 height 15
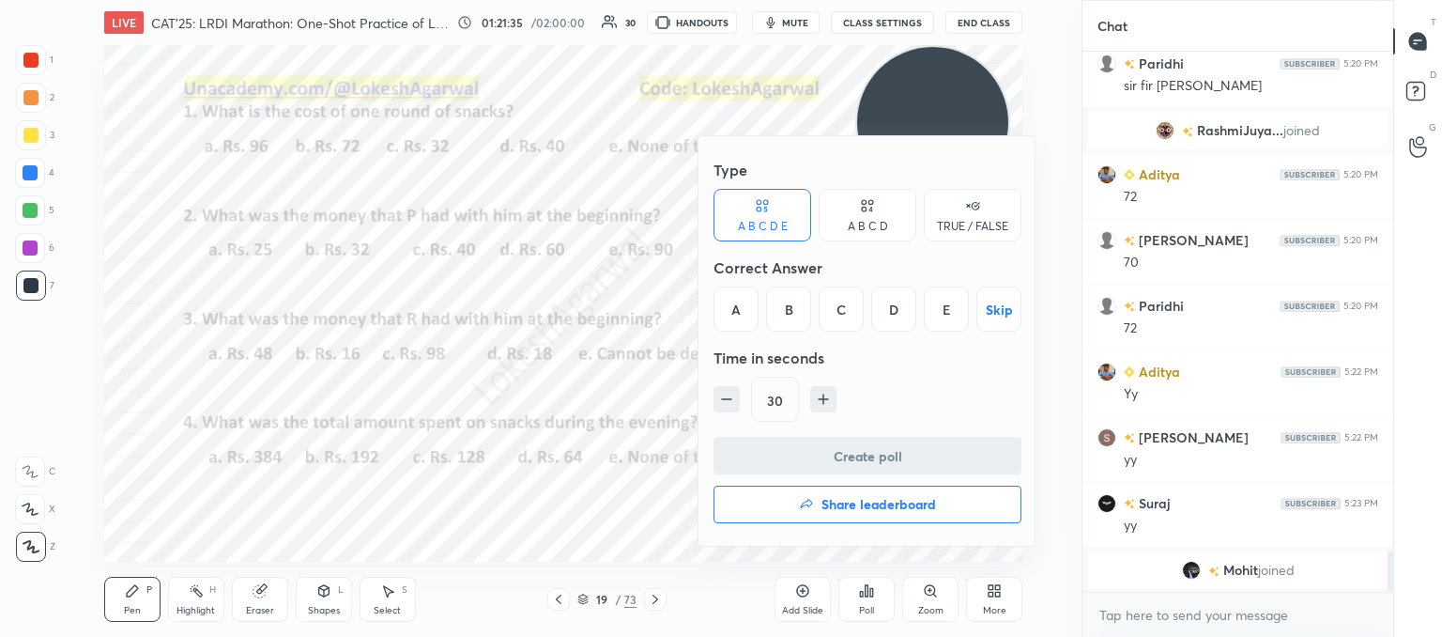
click at [937, 298] on div "E" at bounding box center [946, 308] width 45 height 45
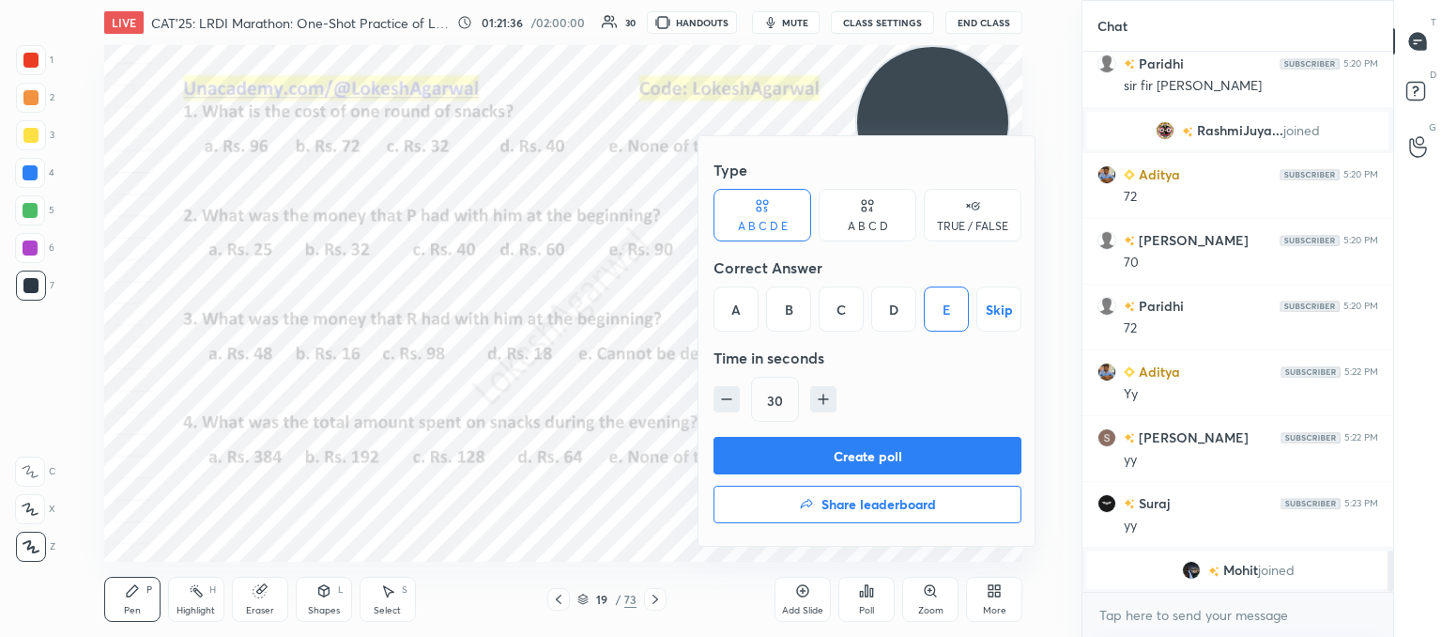
click at [849, 459] on button "Create poll" at bounding box center [868, 456] width 308 height 38
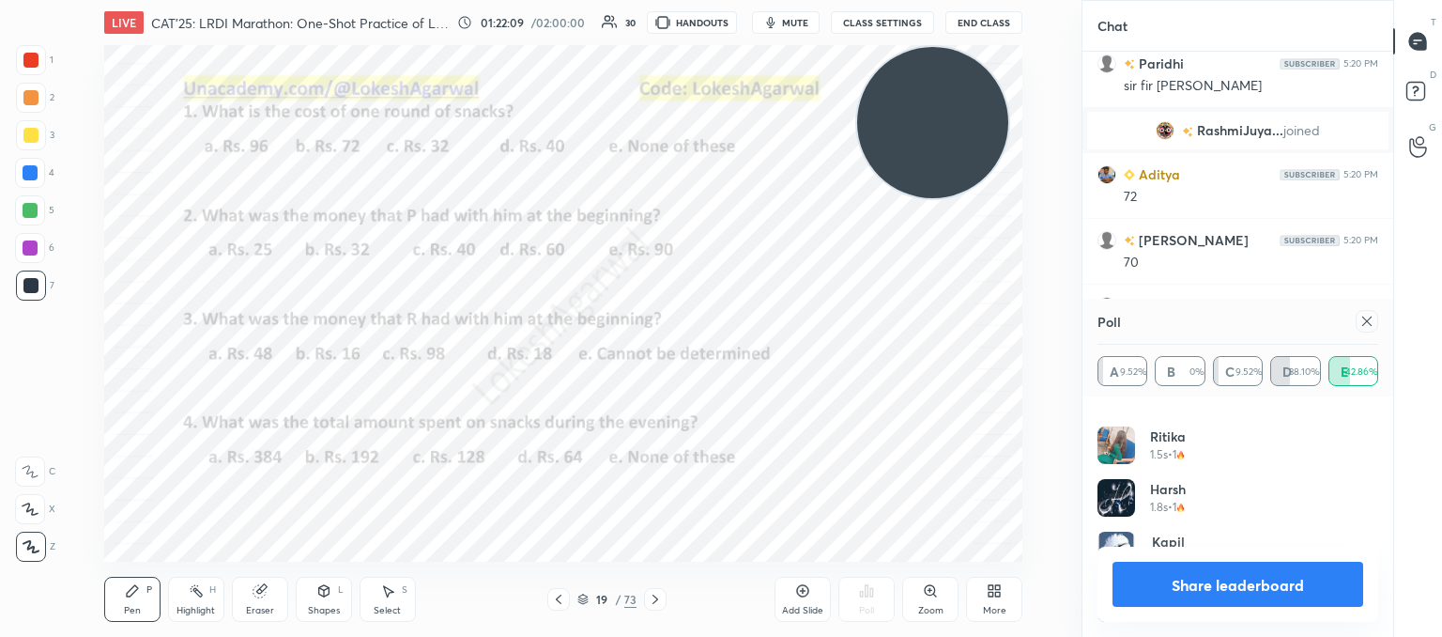
click at [1365, 318] on icon at bounding box center [1367, 321] width 15 height 15
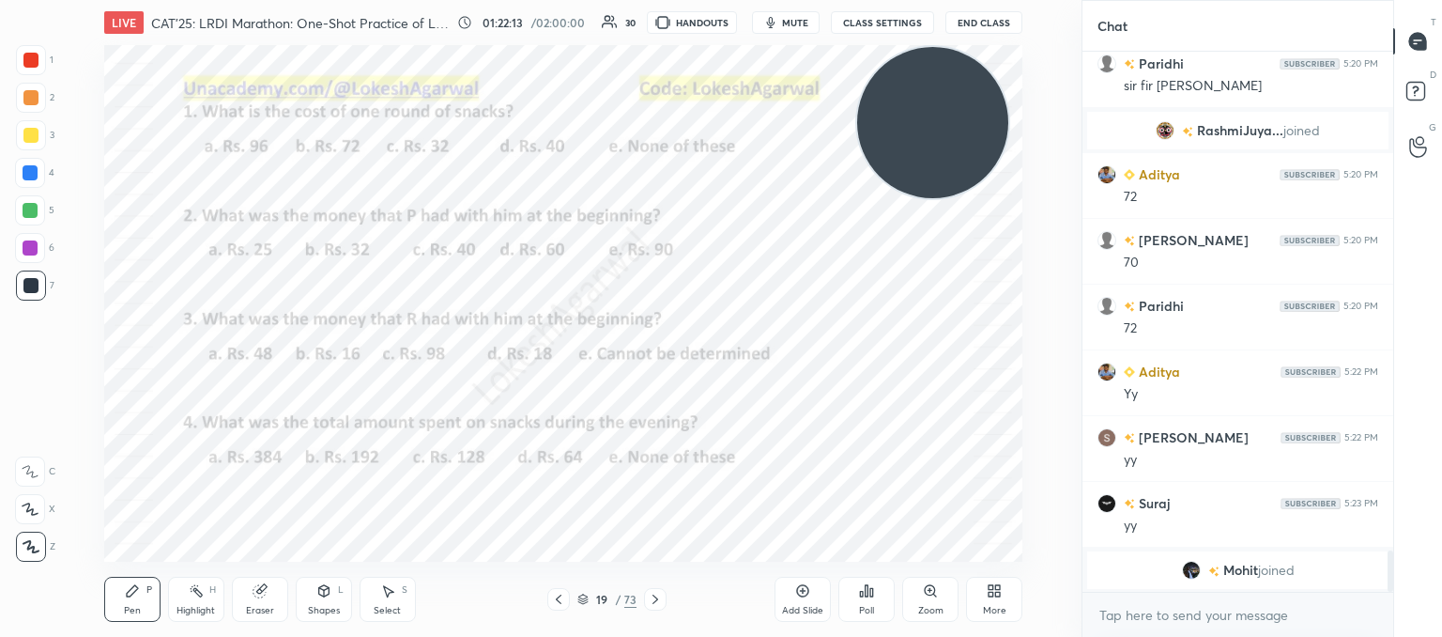
click at [880, 605] on div "Poll" at bounding box center [867, 599] width 56 height 45
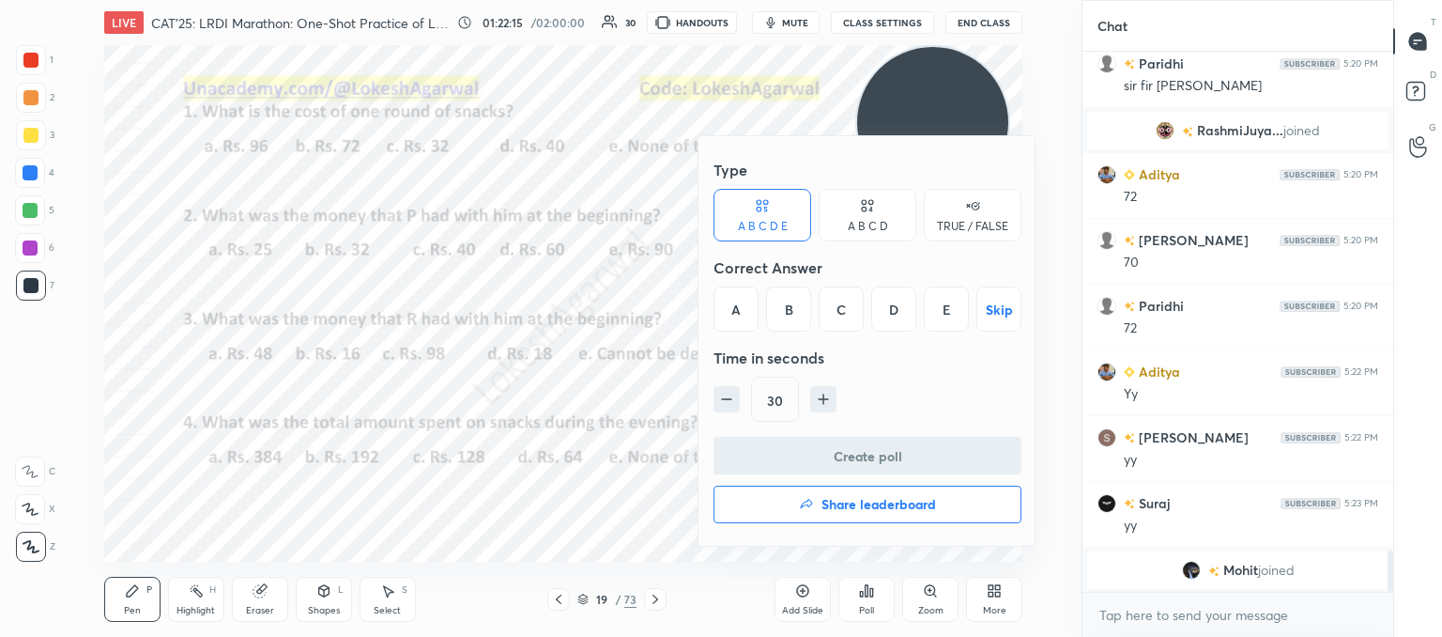
click at [850, 318] on div "C" at bounding box center [841, 308] width 45 height 45
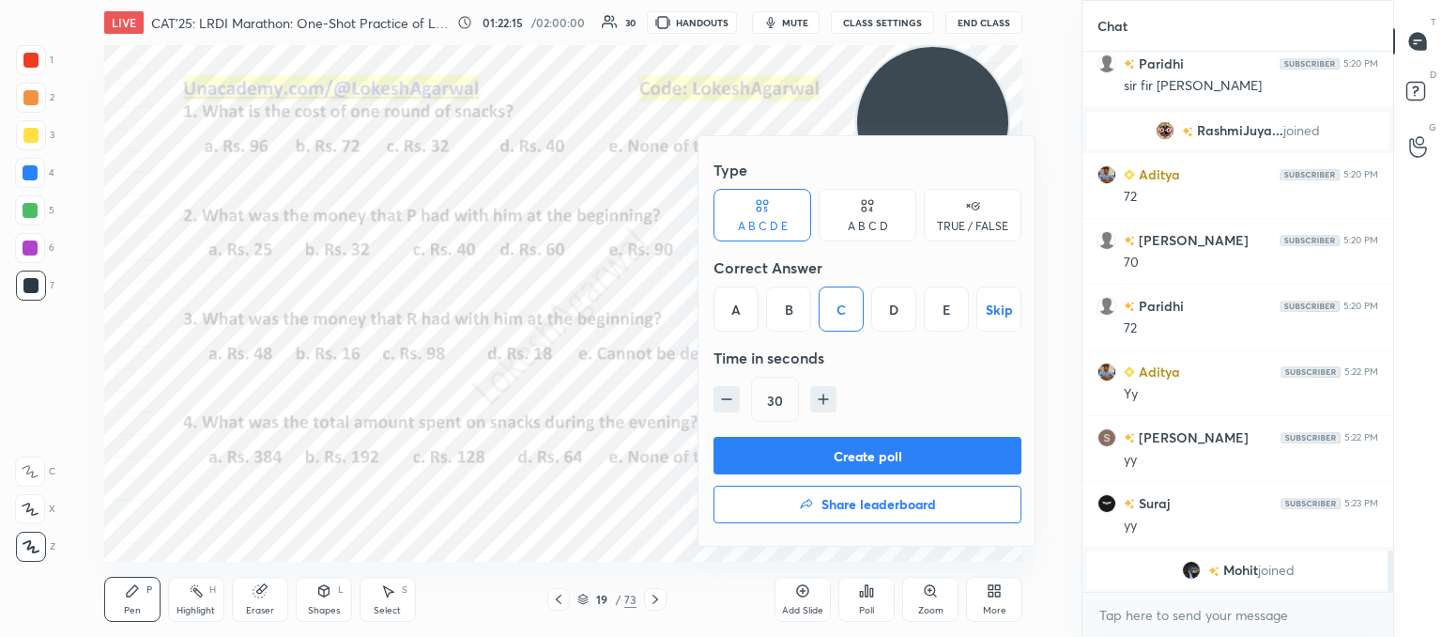
click at [805, 454] on button "Create poll" at bounding box center [868, 456] width 308 height 38
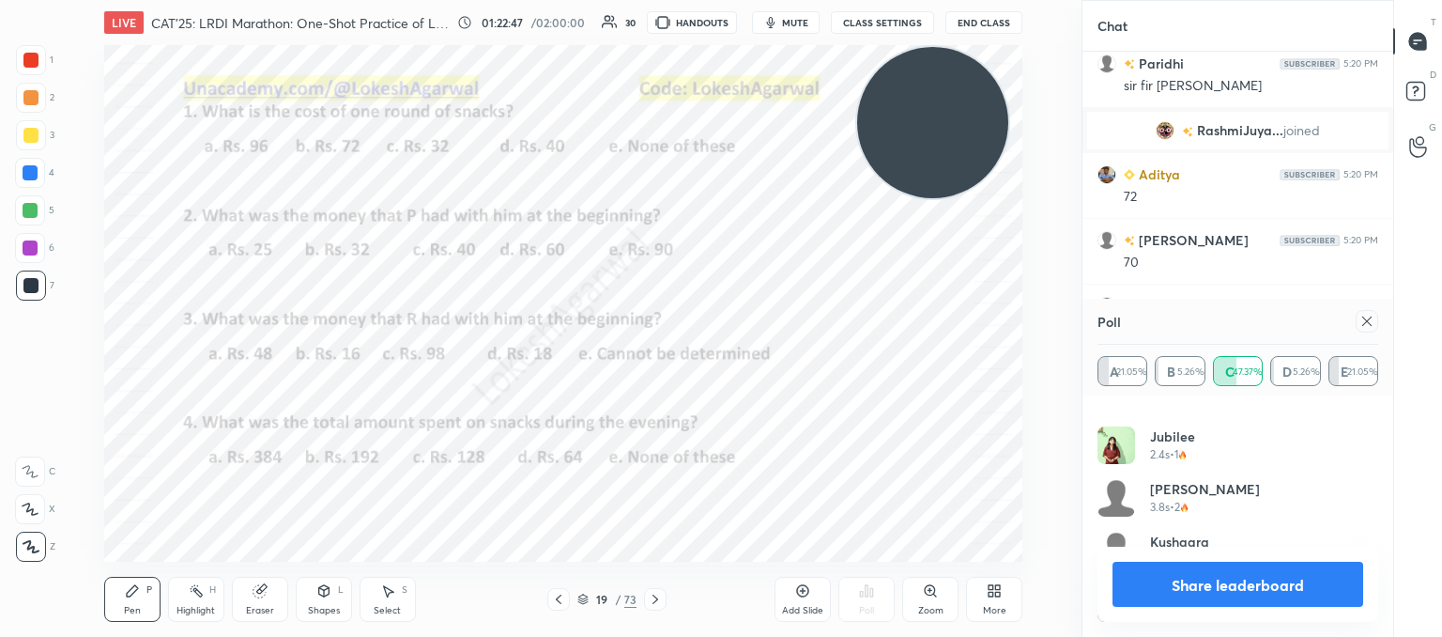
click at [1374, 319] on div at bounding box center [1367, 321] width 23 height 23
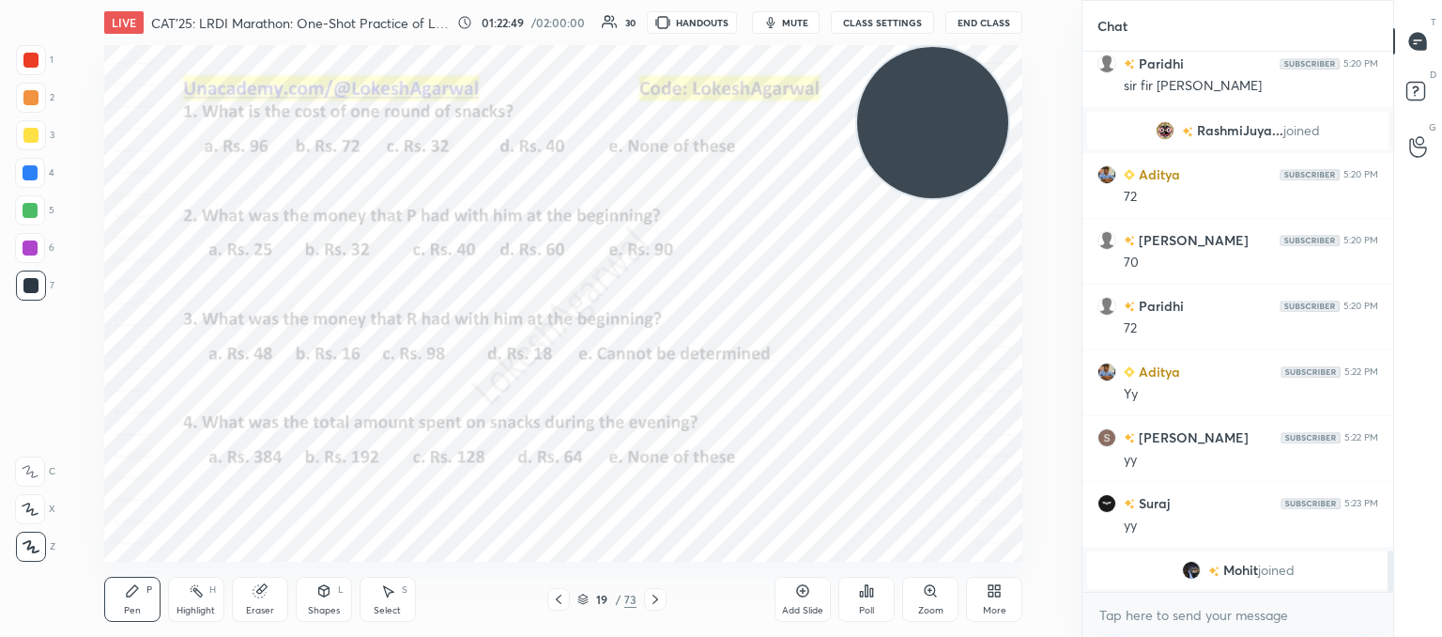
click at [862, 598] on div "Poll" at bounding box center [867, 599] width 56 height 45
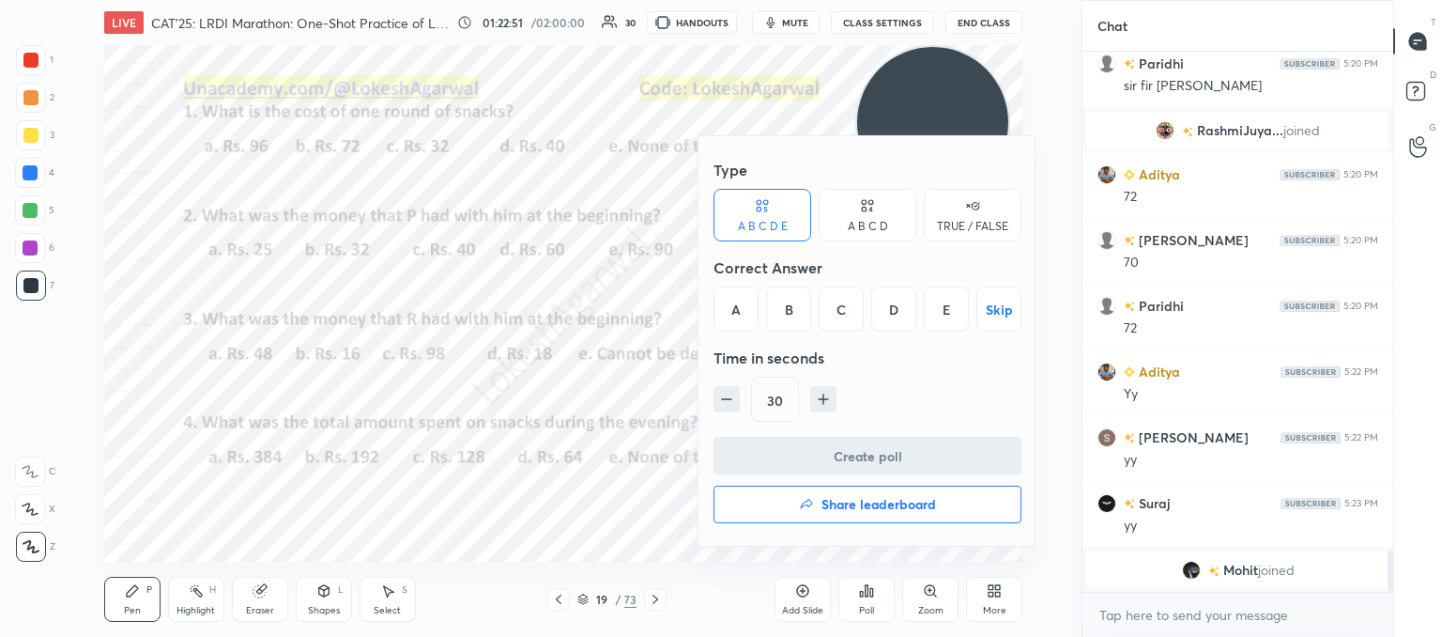
click at [745, 308] on div "A" at bounding box center [736, 308] width 45 height 45
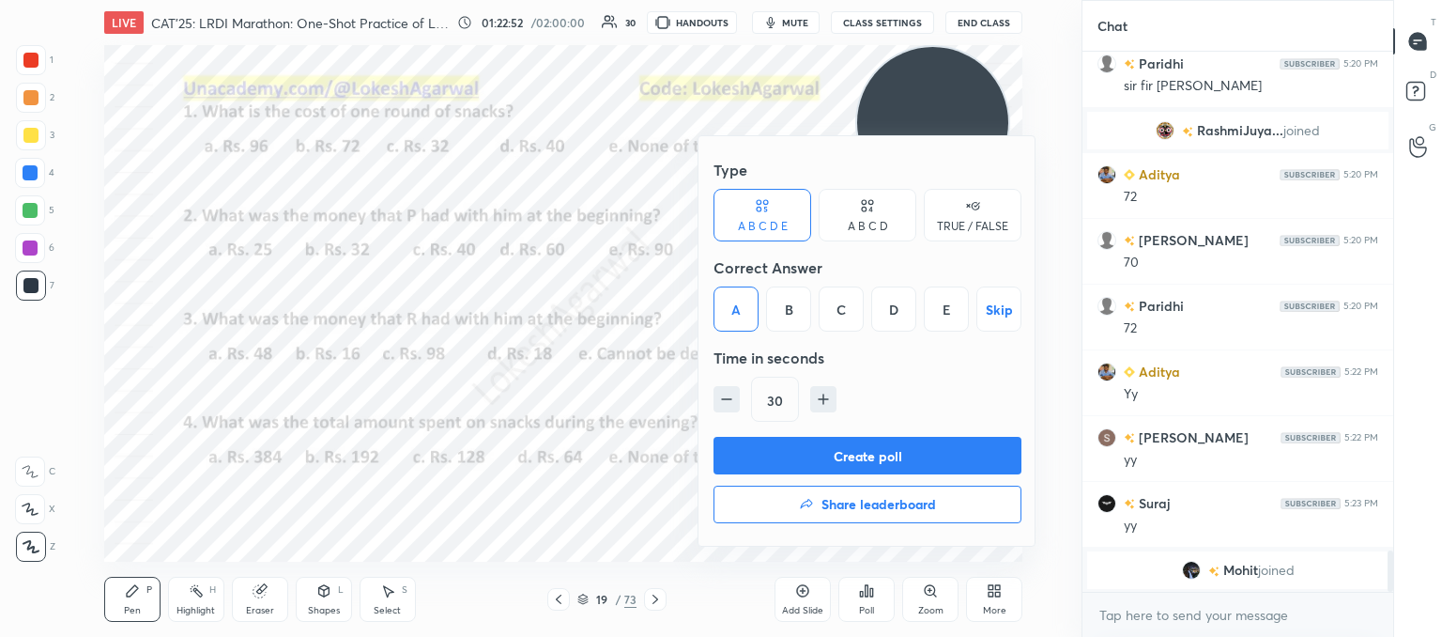
click at [804, 448] on button "Create poll" at bounding box center [868, 456] width 308 height 38
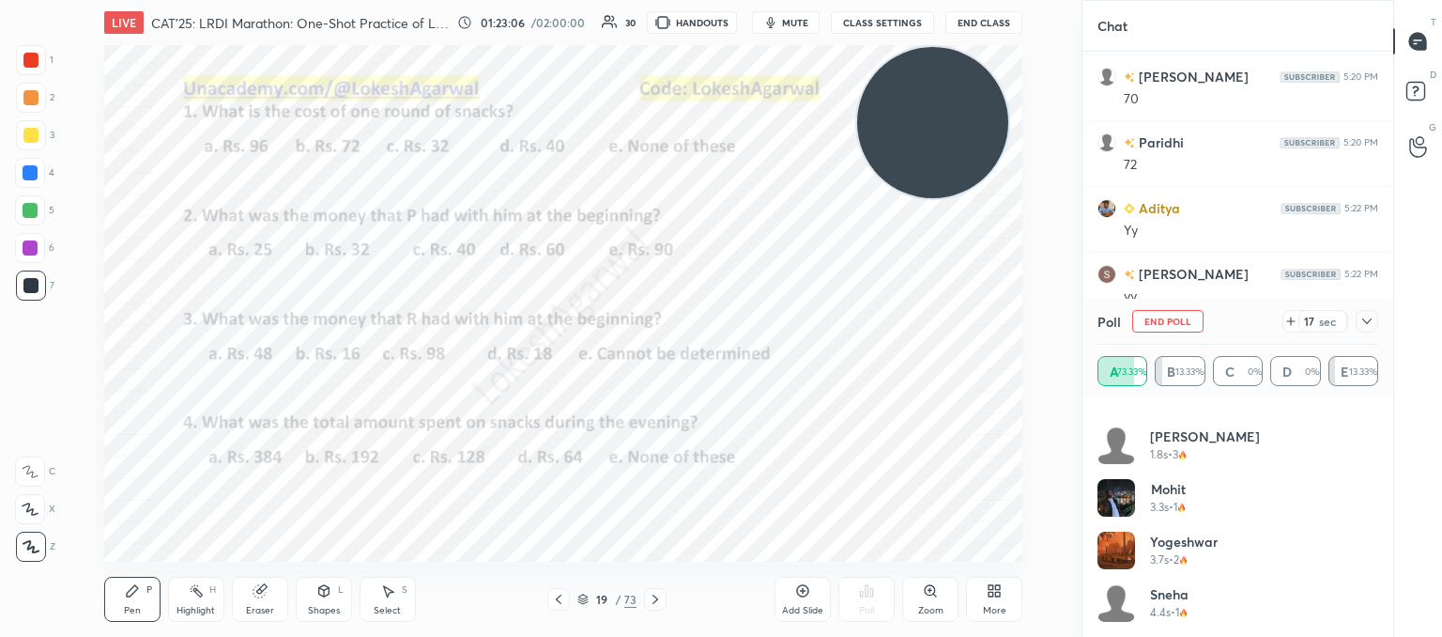
click at [1375, 322] on div at bounding box center [1367, 321] width 23 height 23
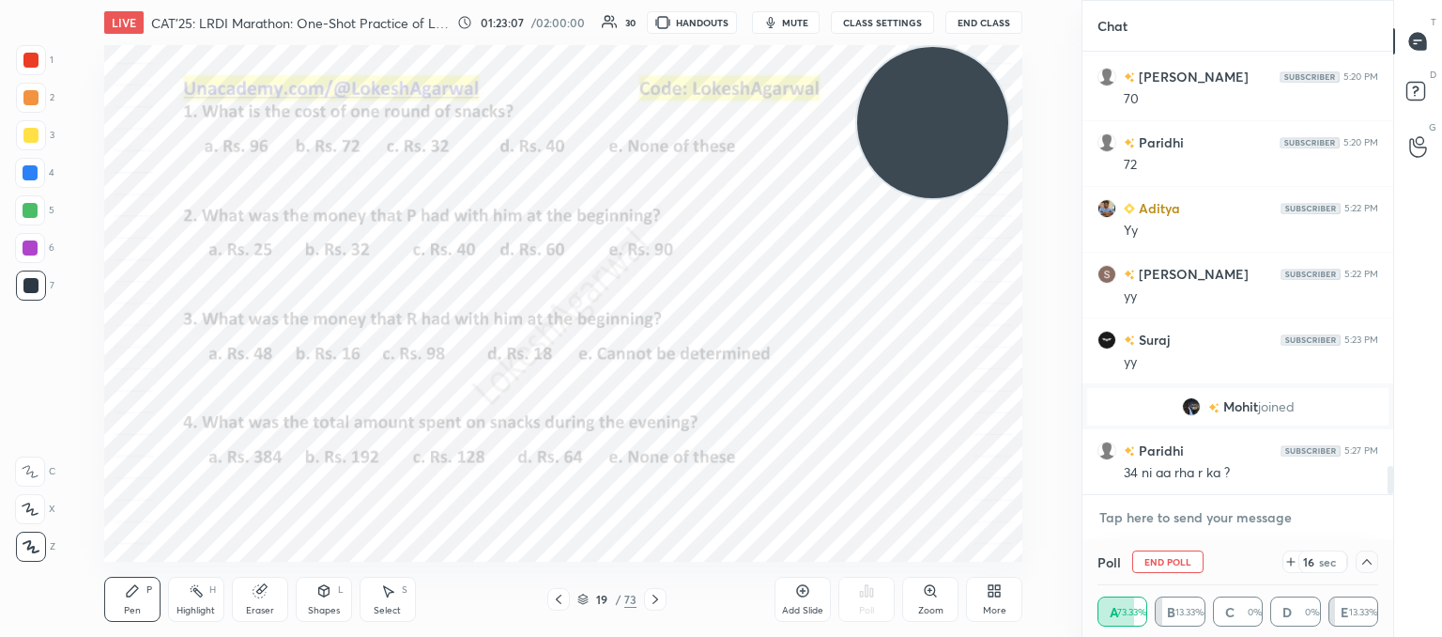
click at [1178, 504] on textarea at bounding box center [1238, 517] width 281 height 30
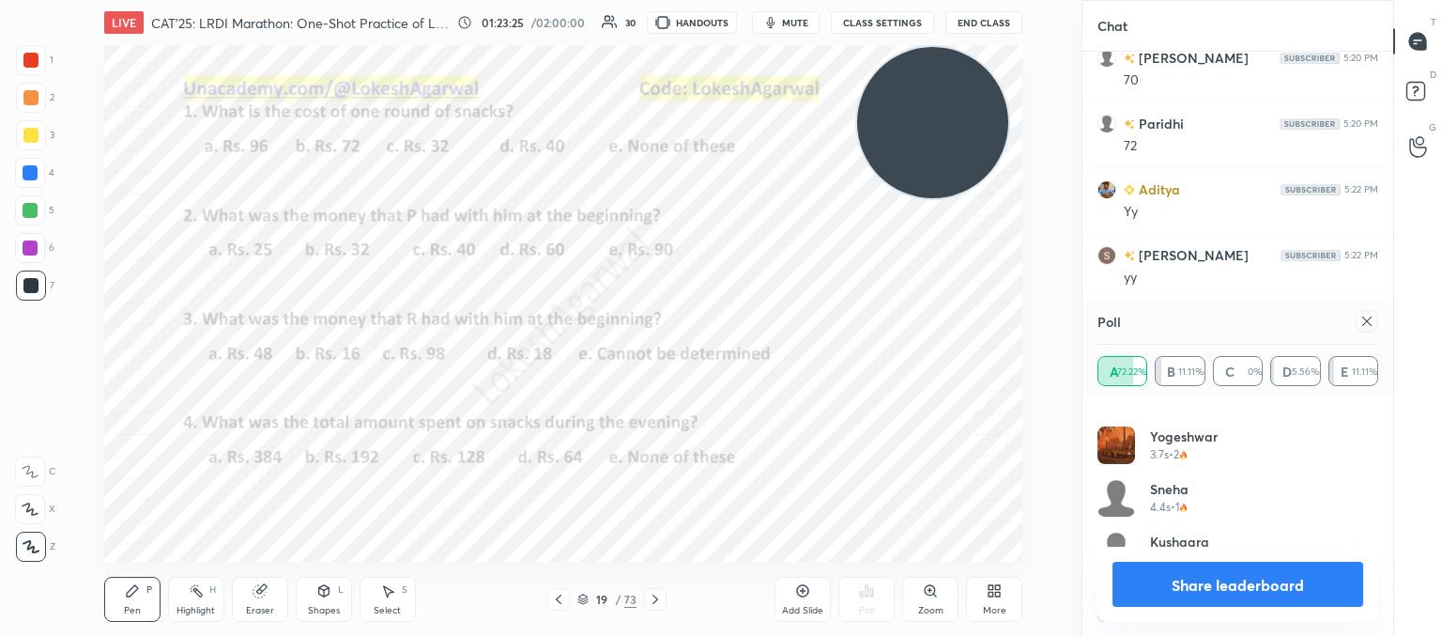
click at [1371, 328] on icon at bounding box center [1367, 321] width 15 height 15
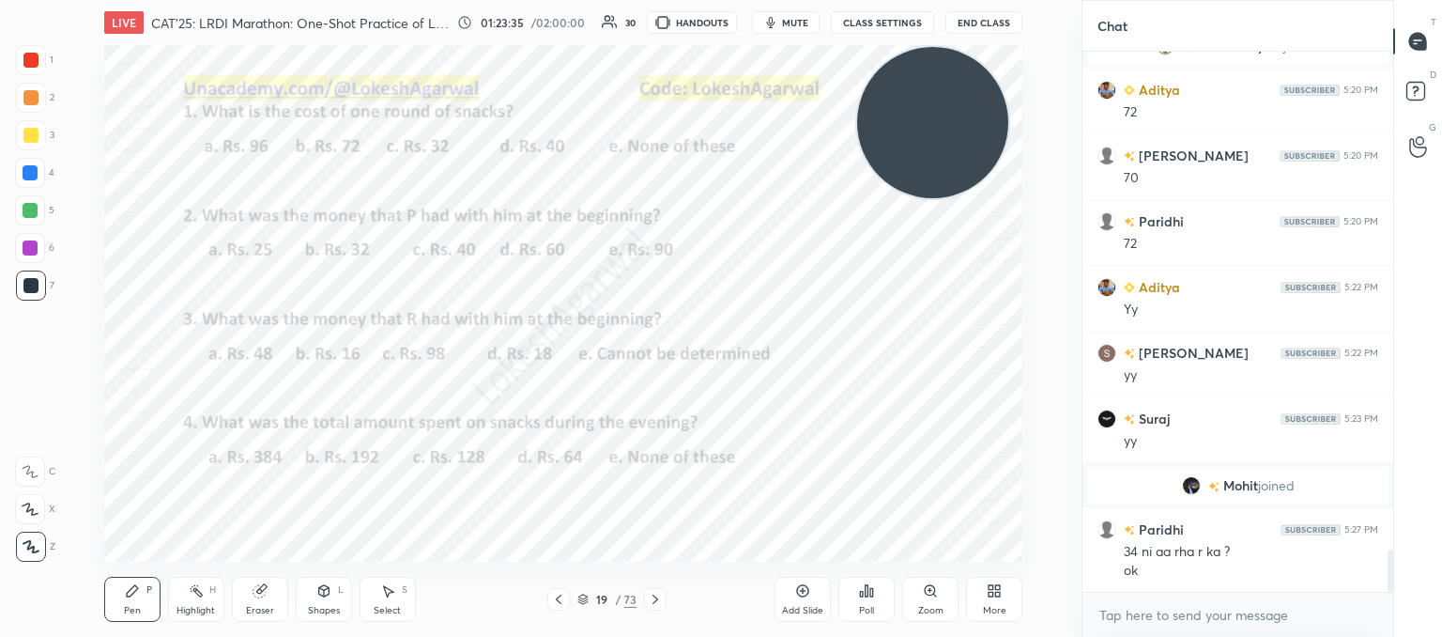
click at [657, 596] on icon at bounding box center [655, 599] width 15 height 15
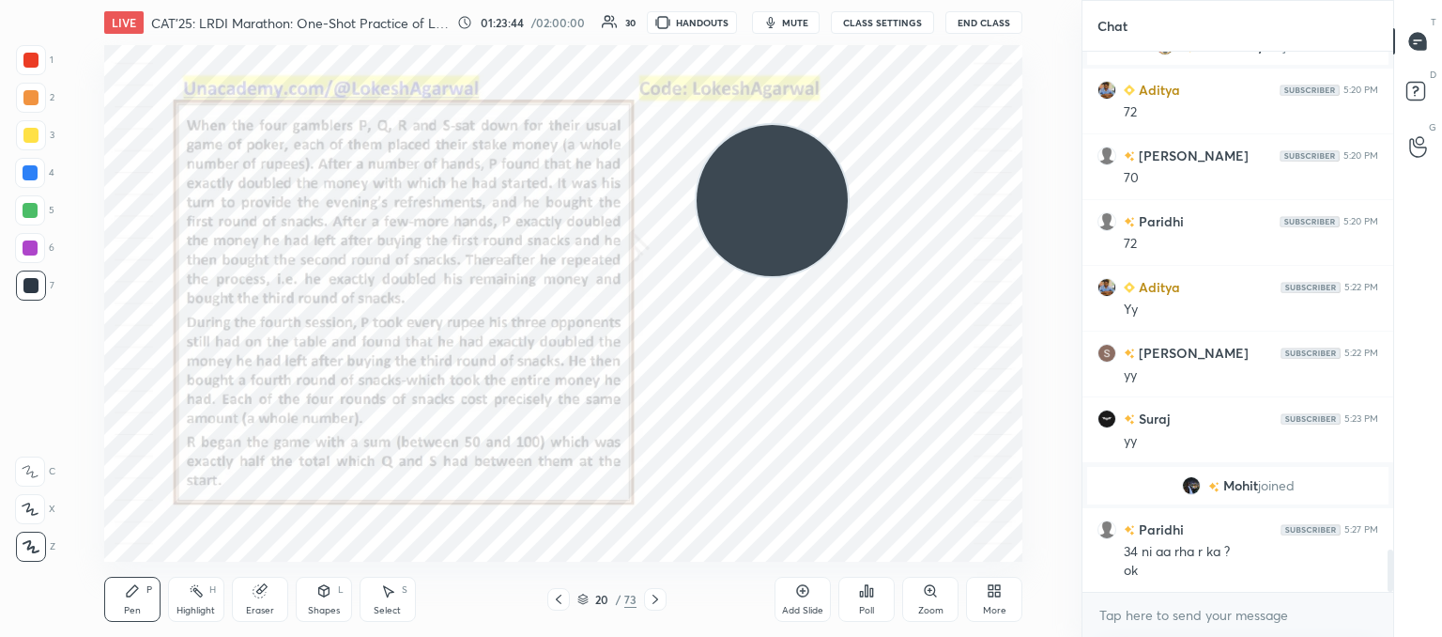
drag, startPoint x: 794, startPoint y: 222, endPoint x: 38, endPoint y: 619, distance: 854.7
click at [38, 619] on div "1 2 3 4 5 6 7 C X Z C X Z E E Erase all H H LIVE CAT'25: LRDI Marathon: One-Sho…" at bounding box center [533, 318] width 1067 height 637
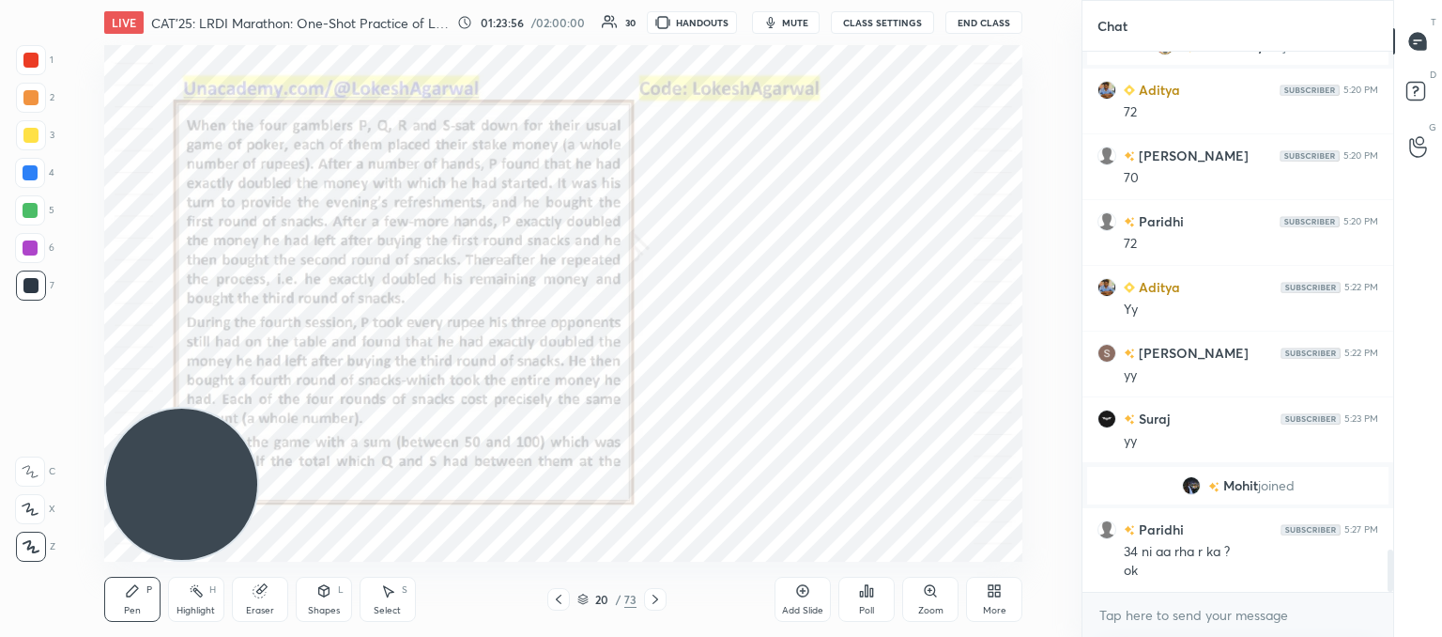
click at [274, 598] on div "Eraser" at bounding box center [260, 599] width 56 height 45
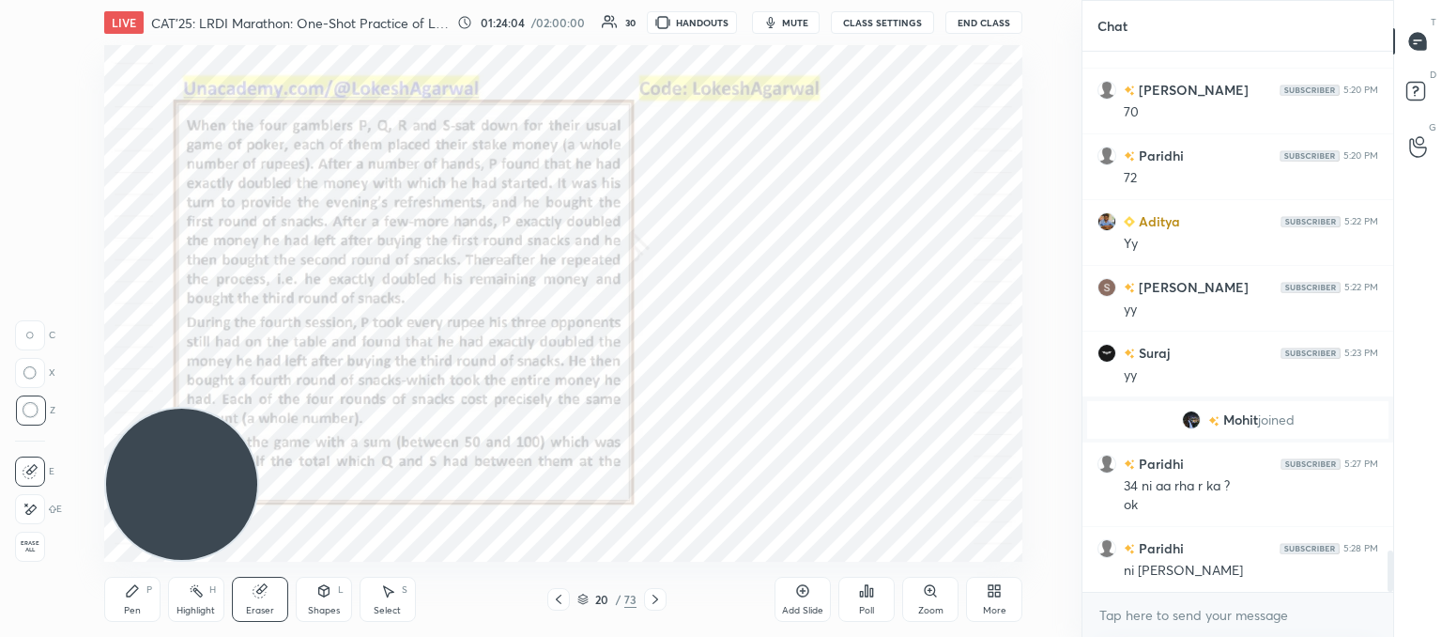
drag, startPoint x: 133, startPoint y: 608, endPoint x: 143, endPoint y: 602, distance: 11.0
click at [135, 606] on div "Pen" at bounding box center [132, 610] width 17 height 9
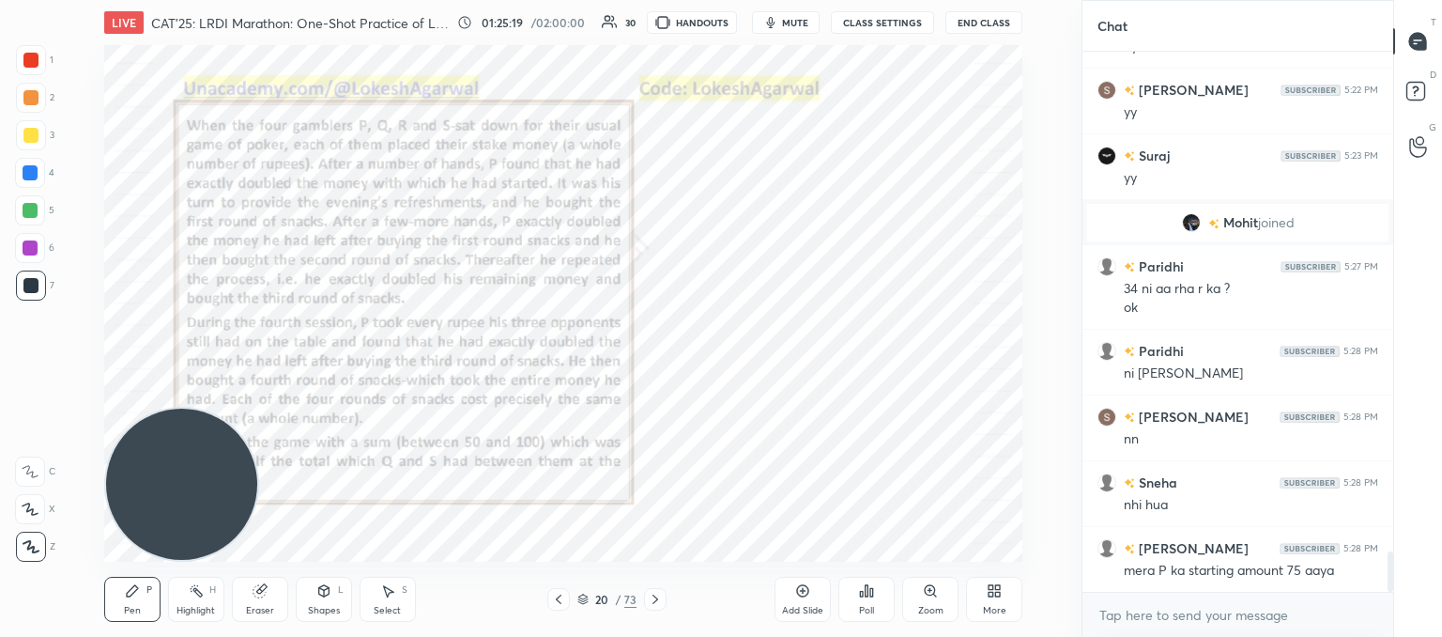
scroll to position [6721, 0]
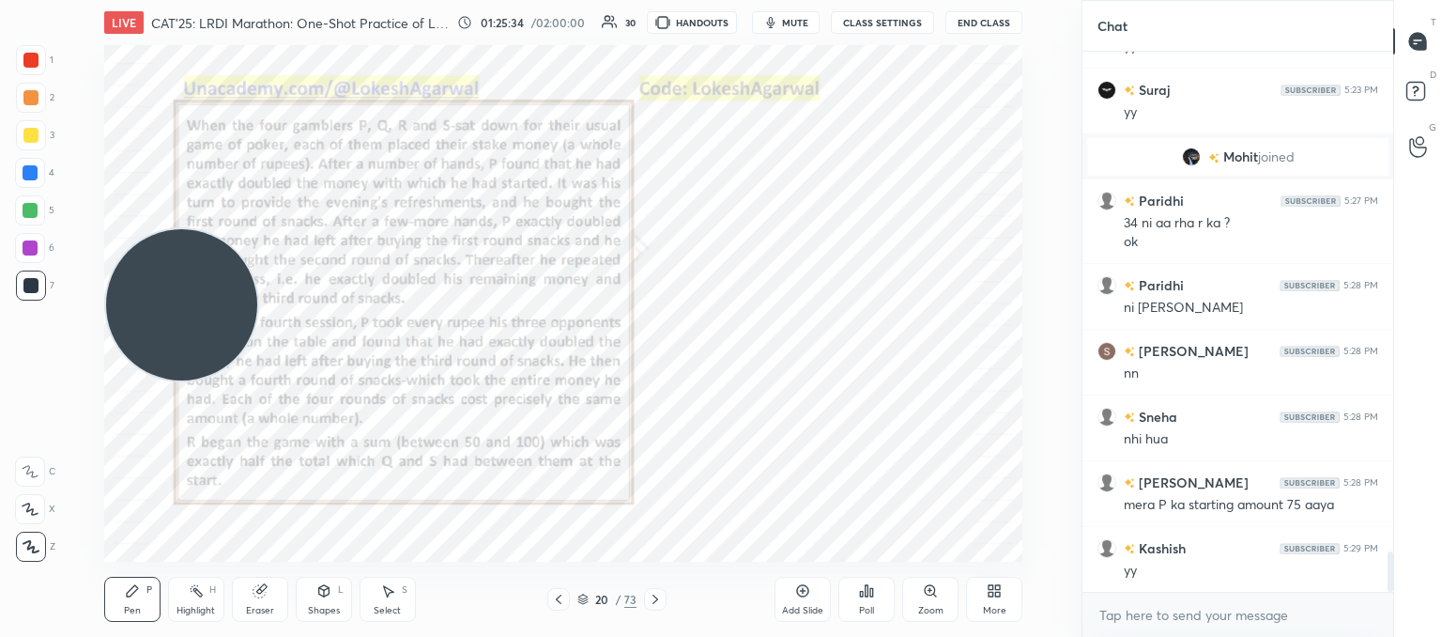
drag, startPoint x: 204, startPoint y: 456, endPoint x: 181, endPoint y: 303, distance: 154.7
click at [183, 298] on video at bounding box center [181, 304] width 151 height 151
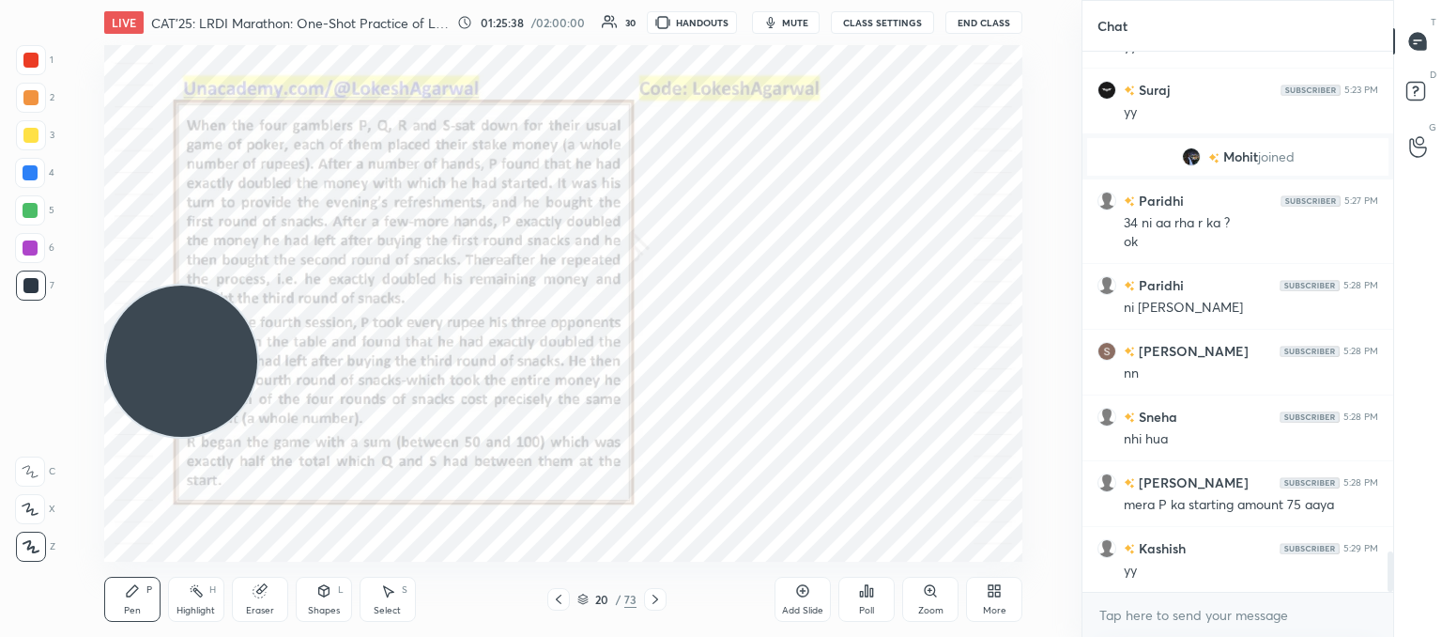
drag, startPoint x: 154, startPoint y: 320, endPoint x: 108, endPoint y: 593, distance: 277.1
click at [103, 600] on div "LIVE CAT'25: LRDI Marathon: One-Shot Practice of LR sets 01:25:38 / 02:00:00 30…" at bounding box center [563, 318] width 1007 height 637
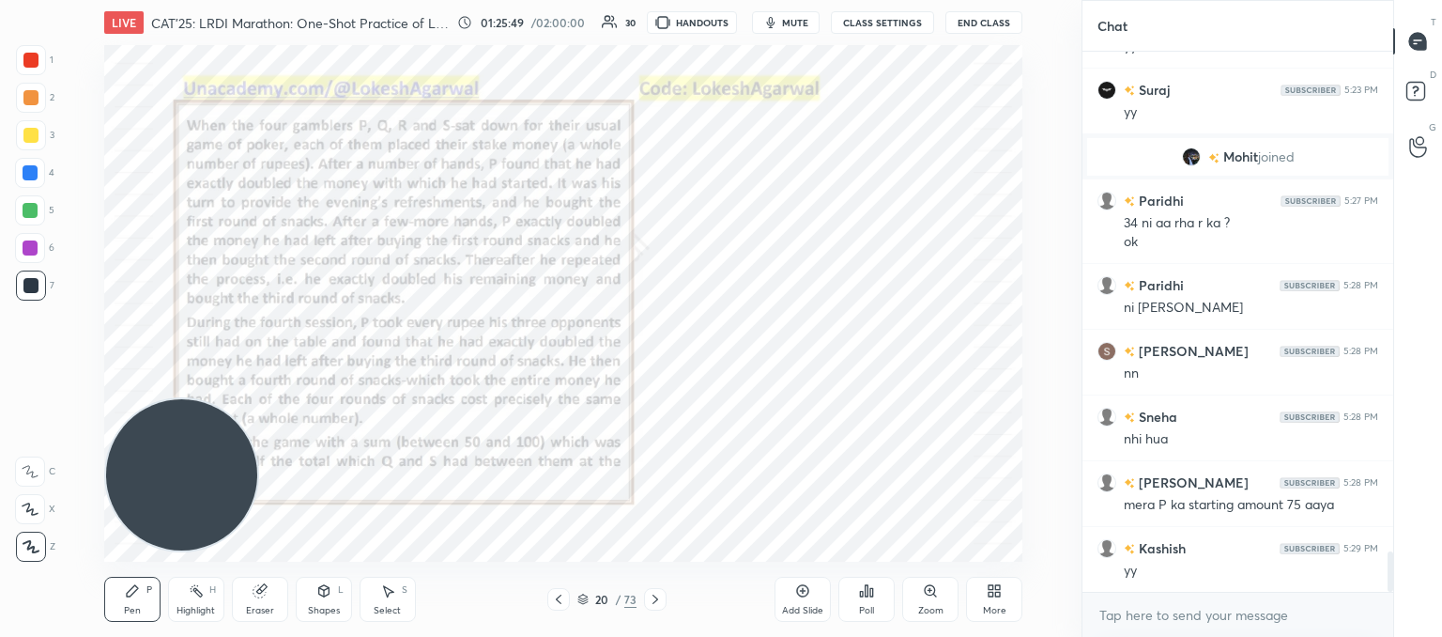
drag, startPoint x: 195, startPoint y: 468, endPoint x: 172, endPoint y: 118, distance: 350.1
click at [171, 399] on video at bounding box center [181, 474] width 151 height 151
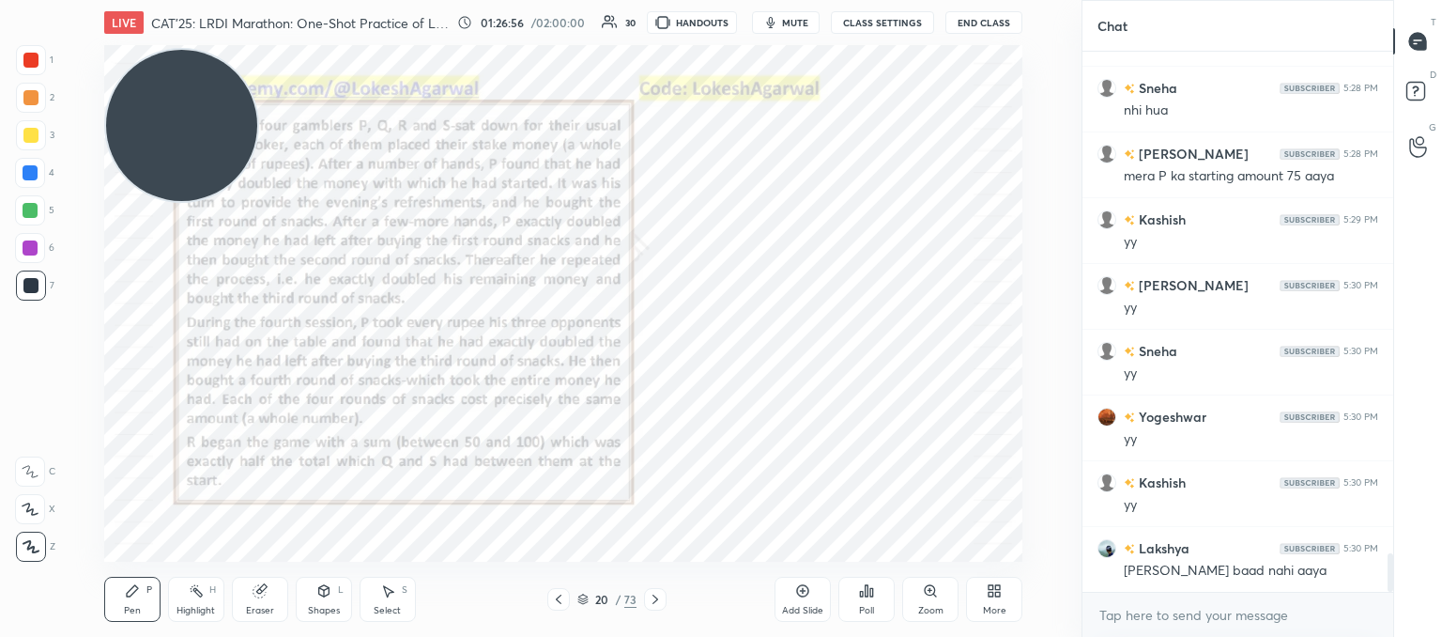
scroll to position [7116, 0]
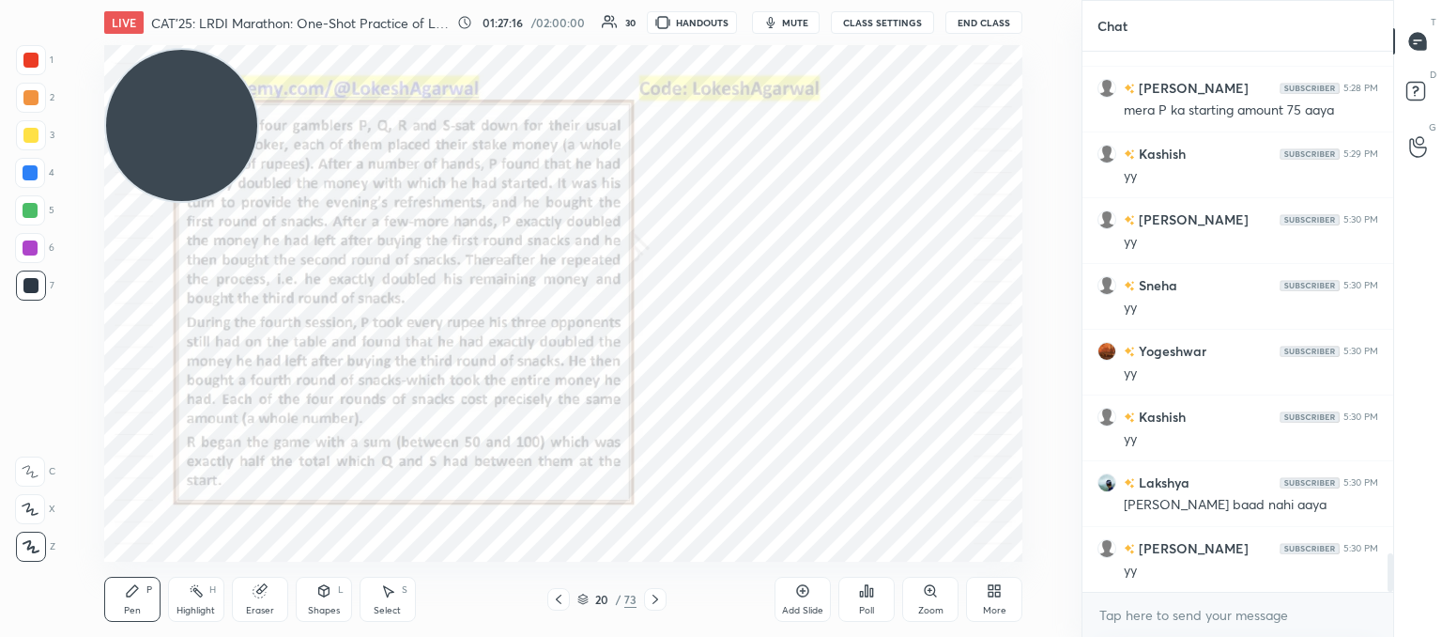
click at [789, 597] on div "Add Slide" at bounding box center [803, 599] width 56 height 45
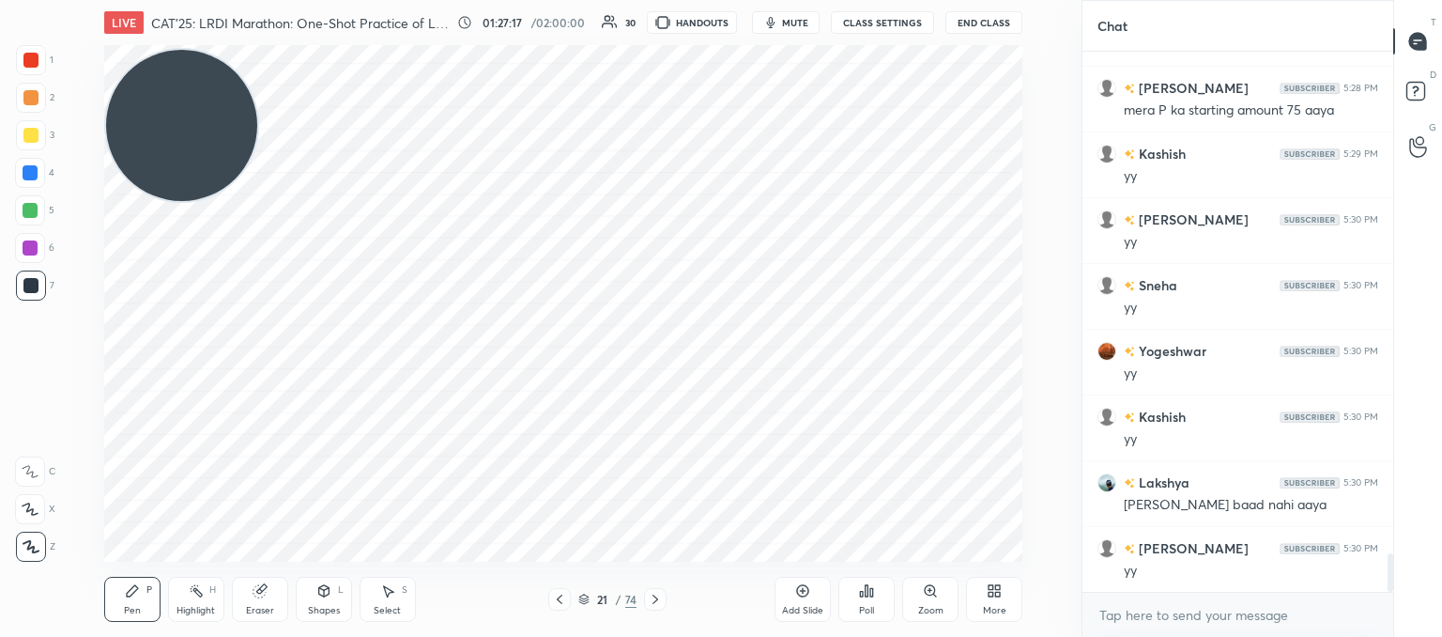
drag, startPoint x: 169, startPoint y: 362, endPoint x: 166, endPoint y: 473, distance: 111.8
click at [166, 201] on video at bounding box center [181, 125] width 151 height 151
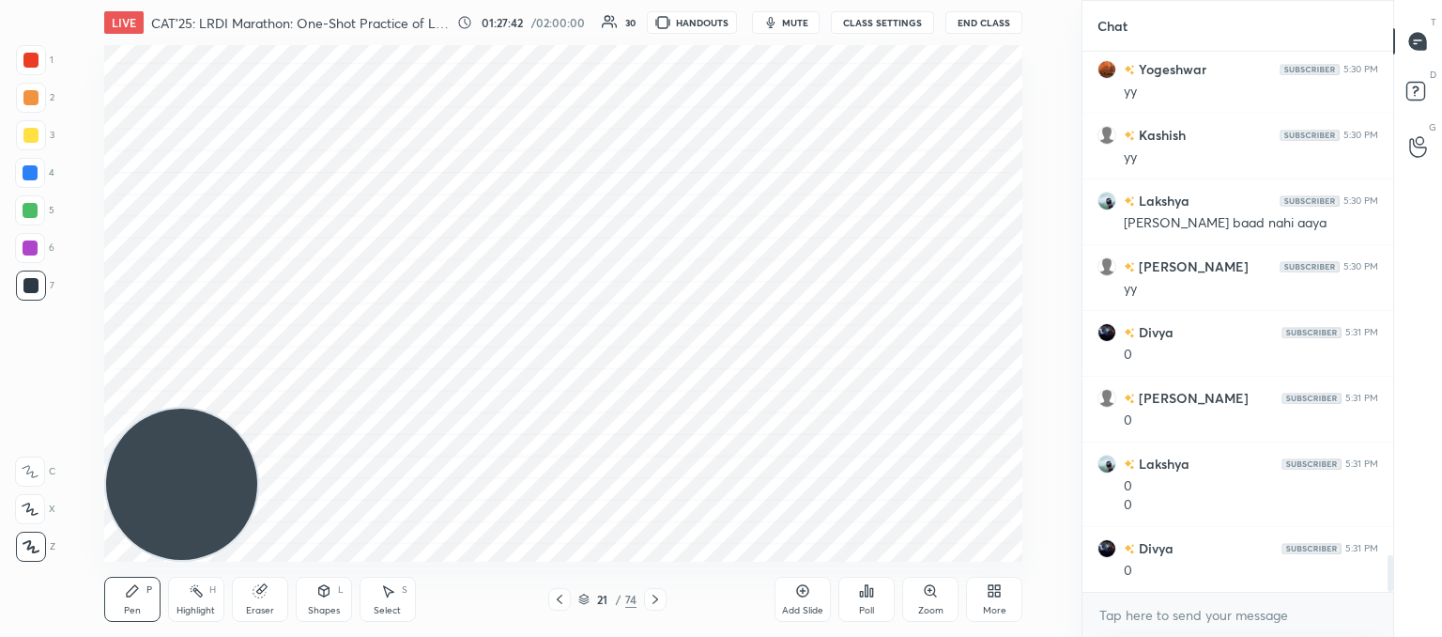
scroll to position [7463, 0]
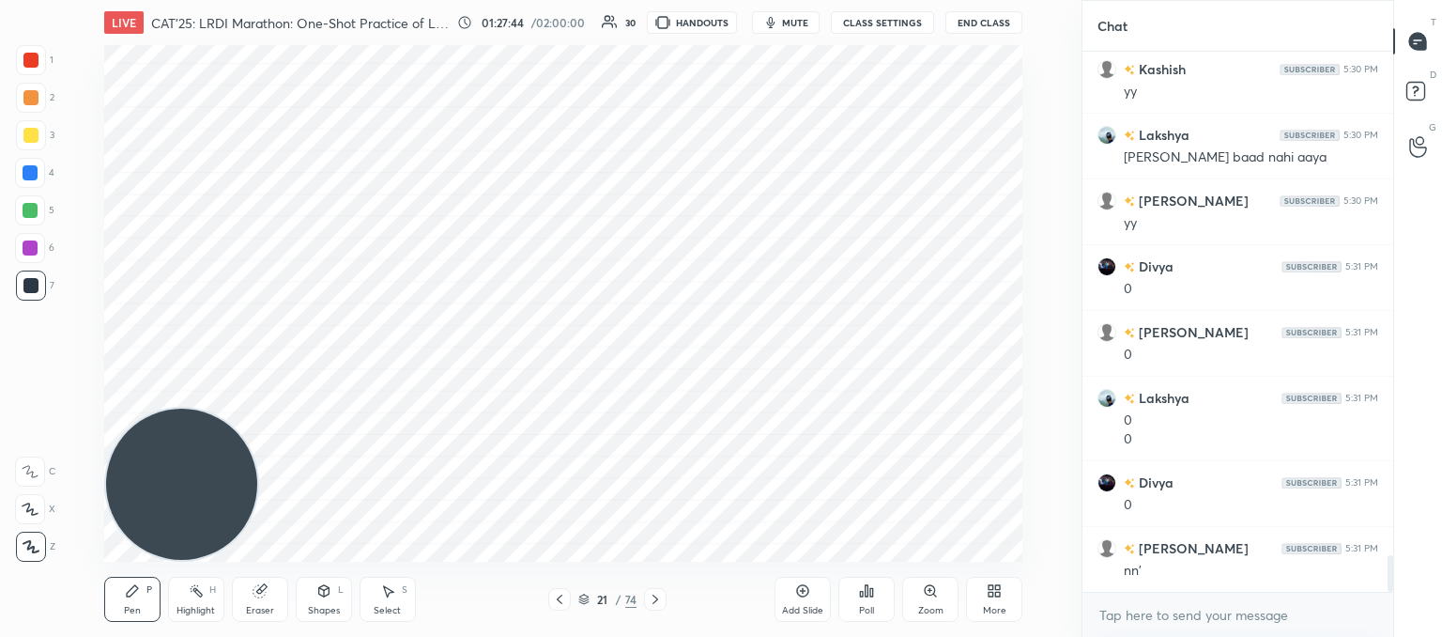
click at [555, 588] on div at bounding box center [559, 599] width 23 height 23
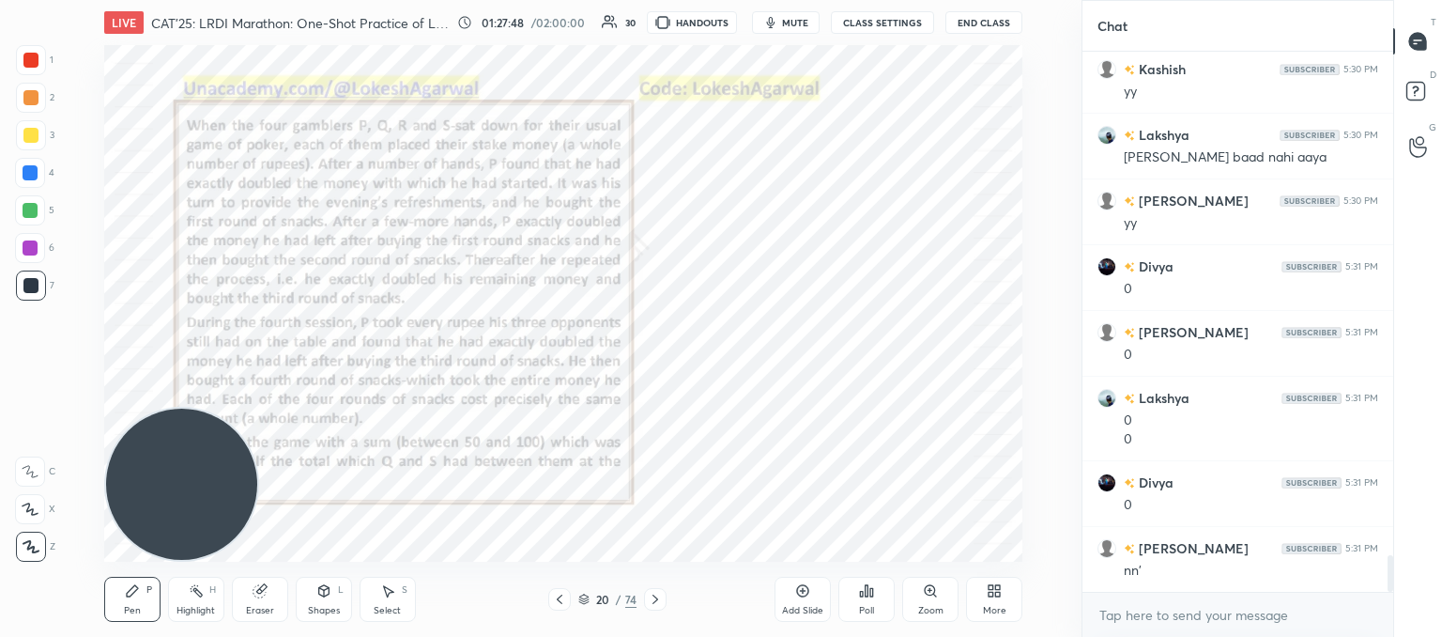
scroll to position [7529, 0]
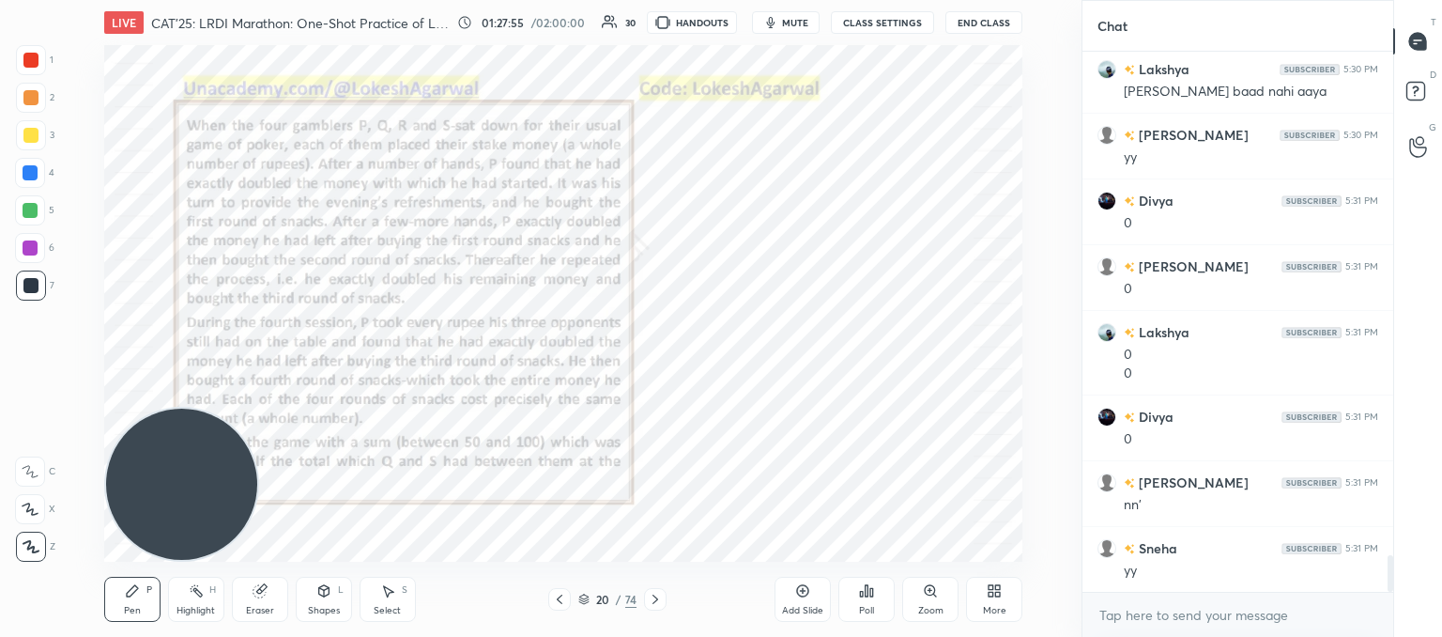
click at [656, 598] on icon at bounding box center [655, 599] width 15 height 15
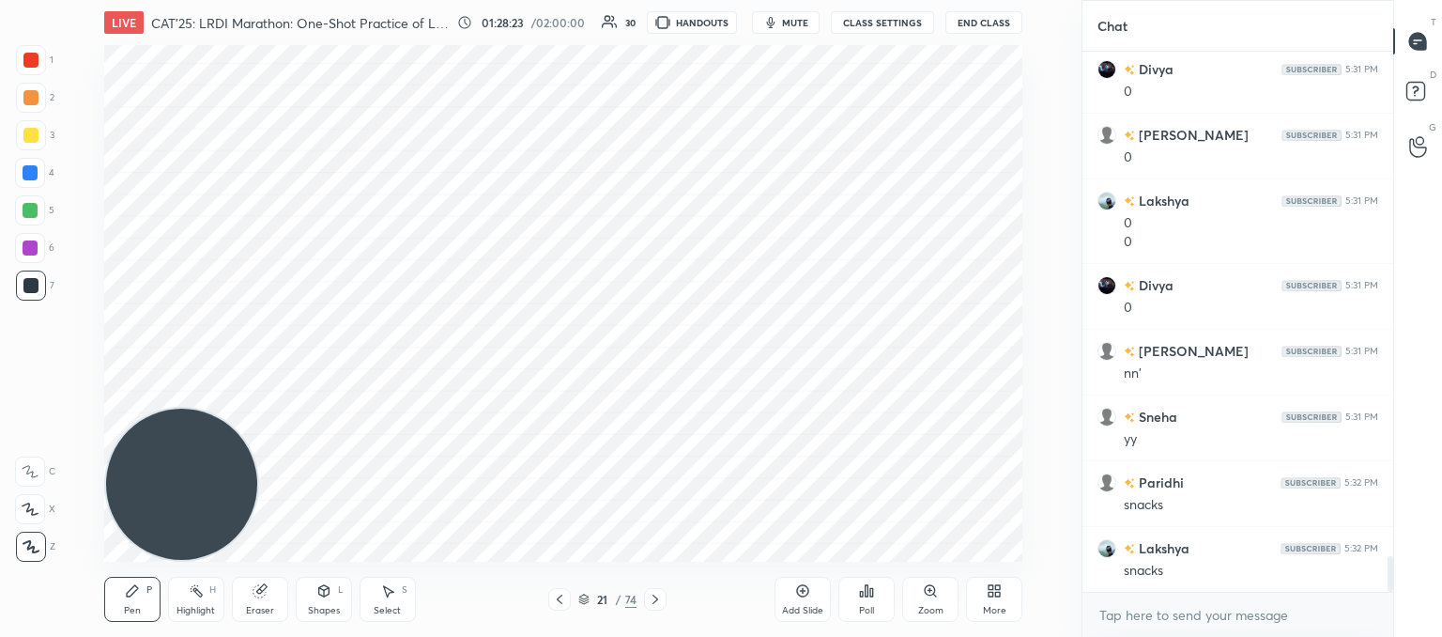
scroll to position [7726, 0]
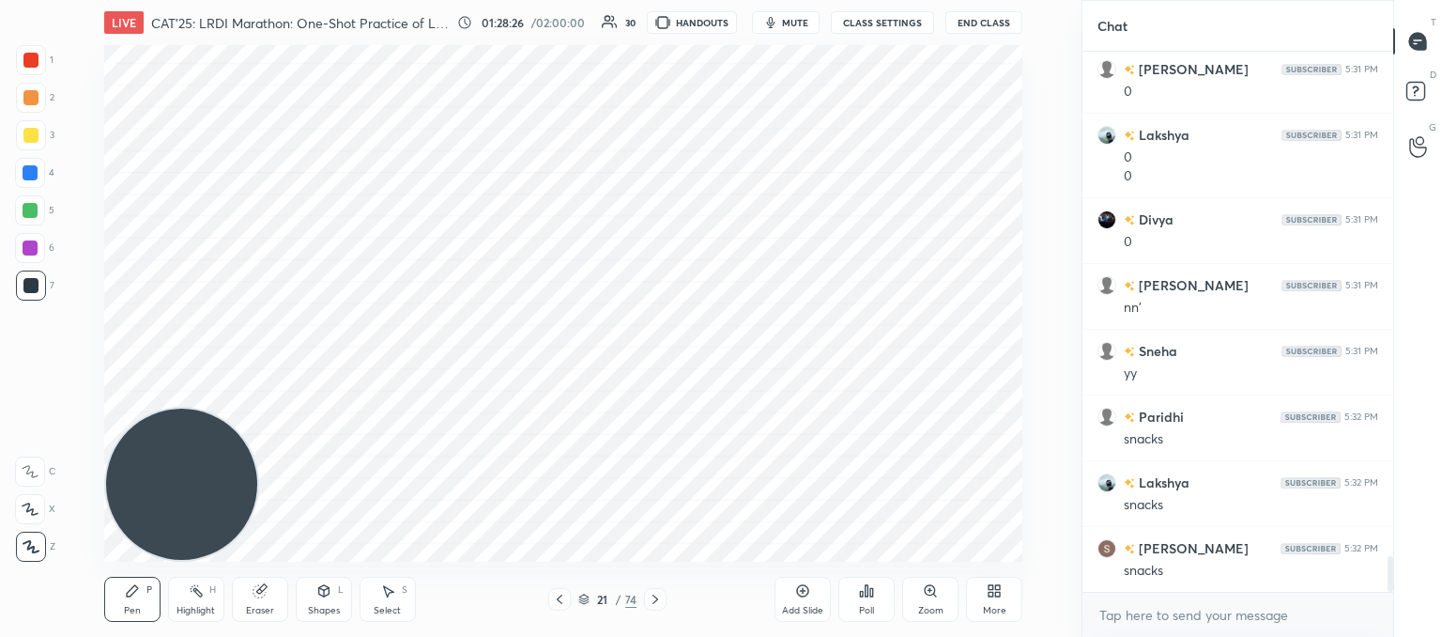
click at [266, 606] on div "Eraser" at bounding box center [260, 610] width 28 height 9
drag, startPoint x: 131, startPoint y: 598, endPoint x: 242, endPoint y: 525, distance: 133.6
click at [131, 598] on div "Pen P" at bounding box center [132, 599] width 56 height 45
click at [560, 599] on icon at bounding box center [559, 599] width 15 height 15
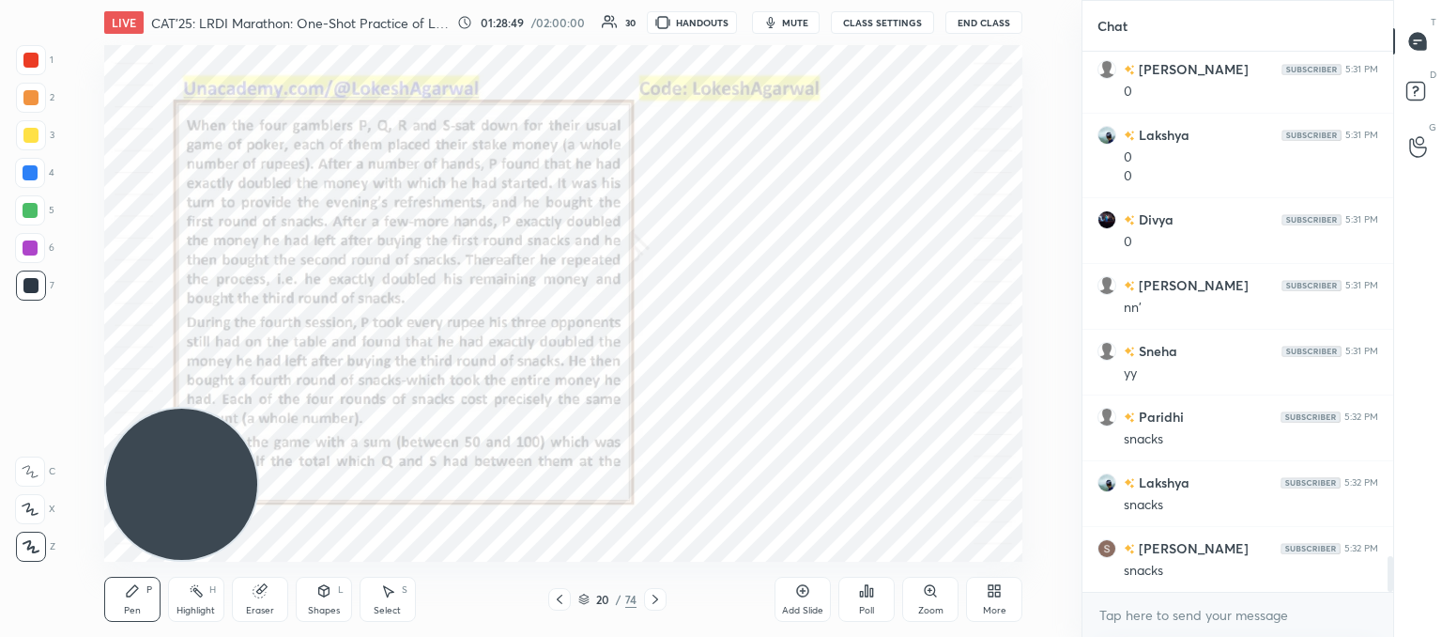
click at [650, 600] on icon at bounding box center [655, 599] width 15 height 15
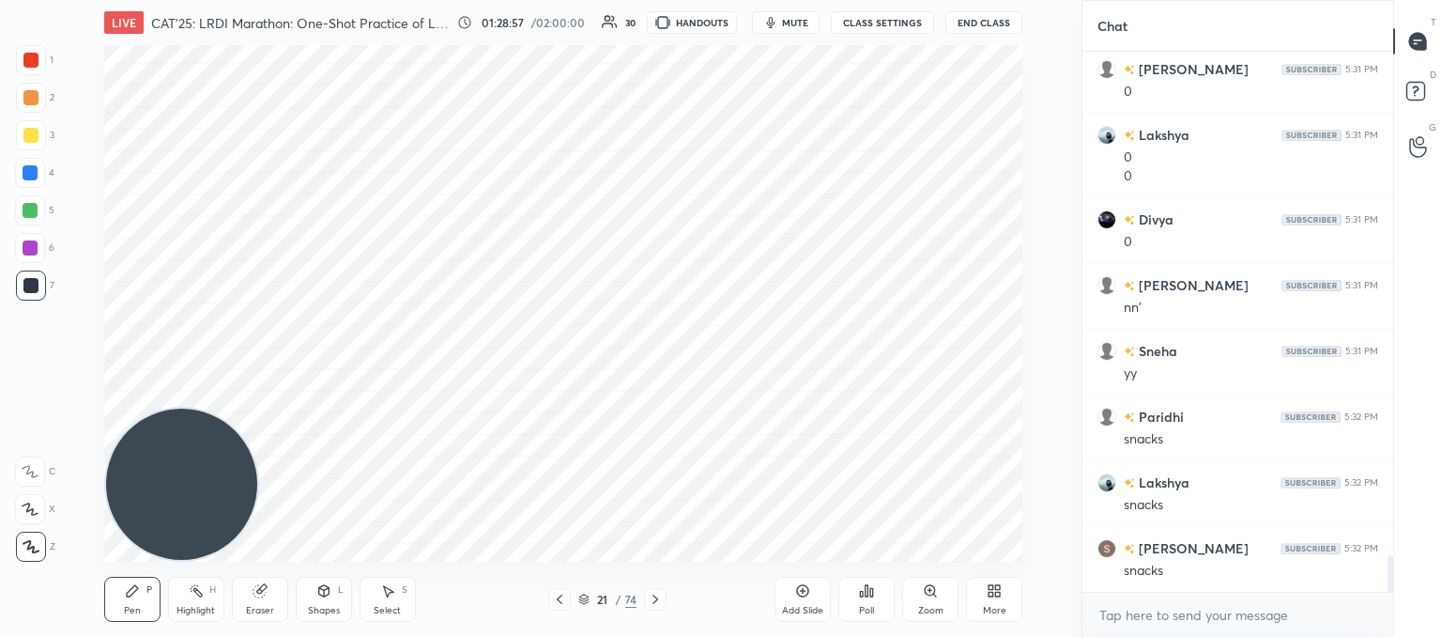
click at [559, 601] on icon at bounding box center [560, 598] width 6 height 9
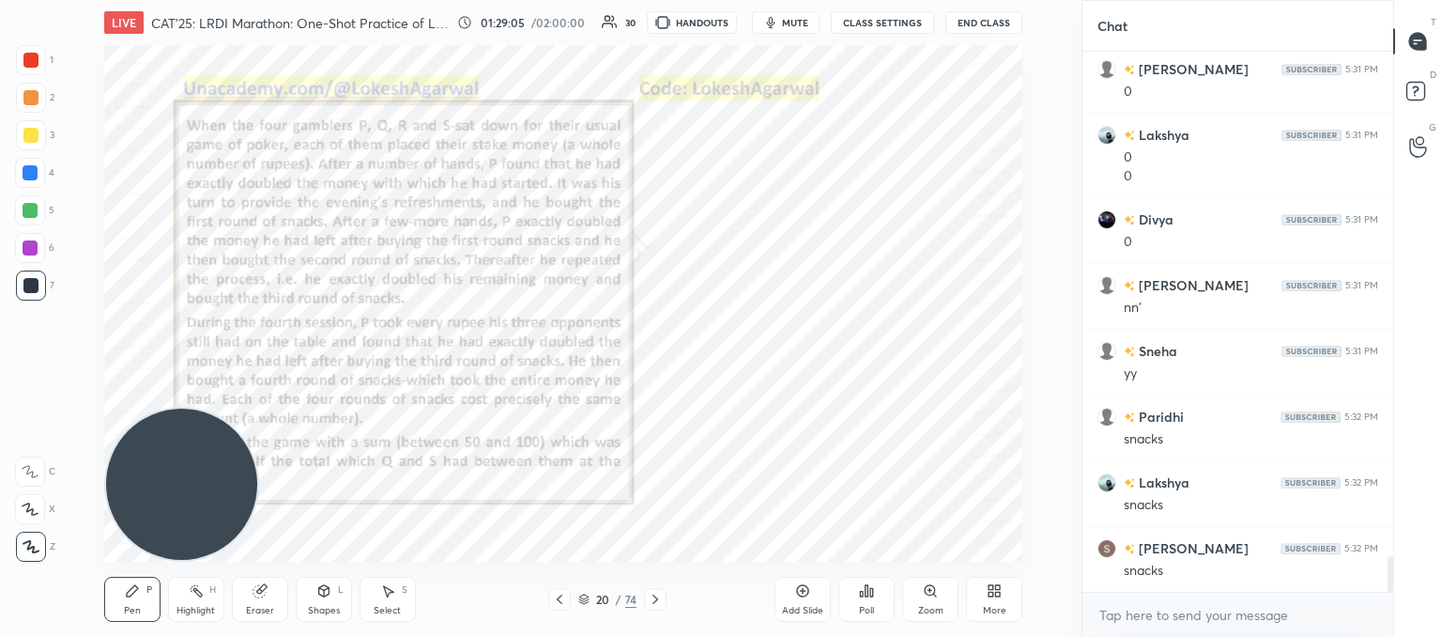
click at [659, 594] on icon at bounding box center [655, 599] width 15 height 15
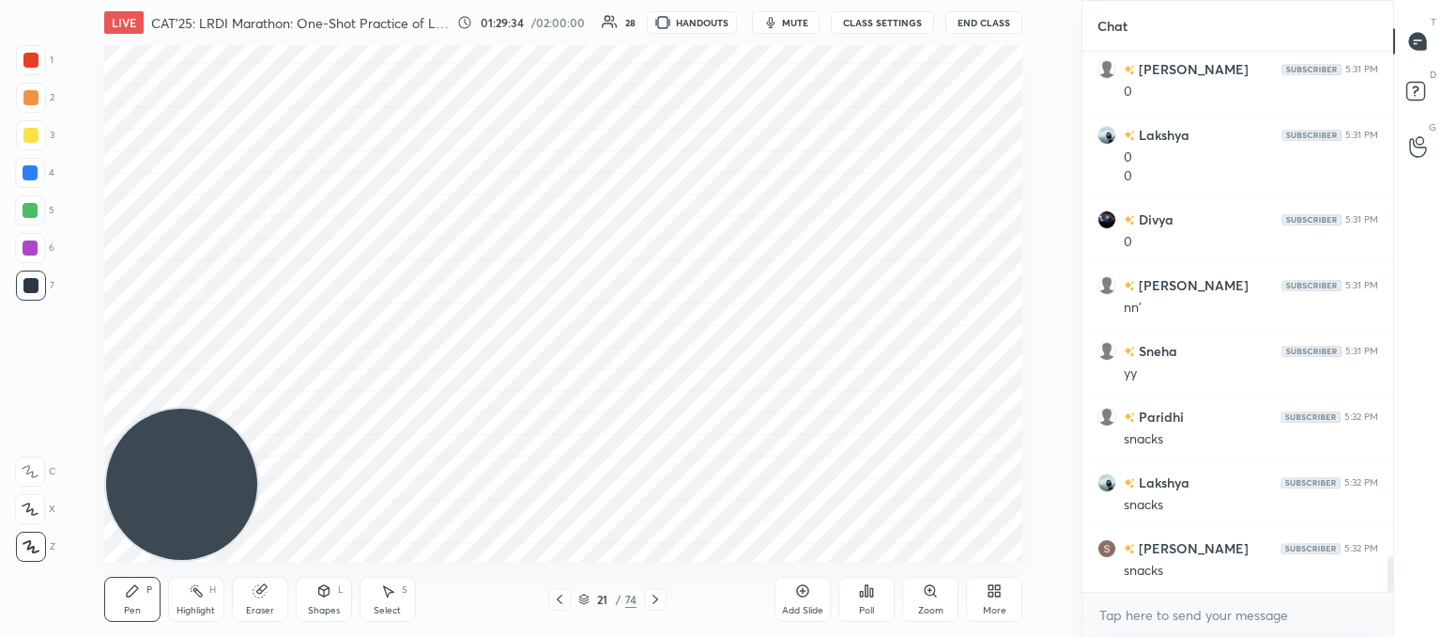
click at [563, 594] on icon at bounding box center [559, 599] width 15 height 15
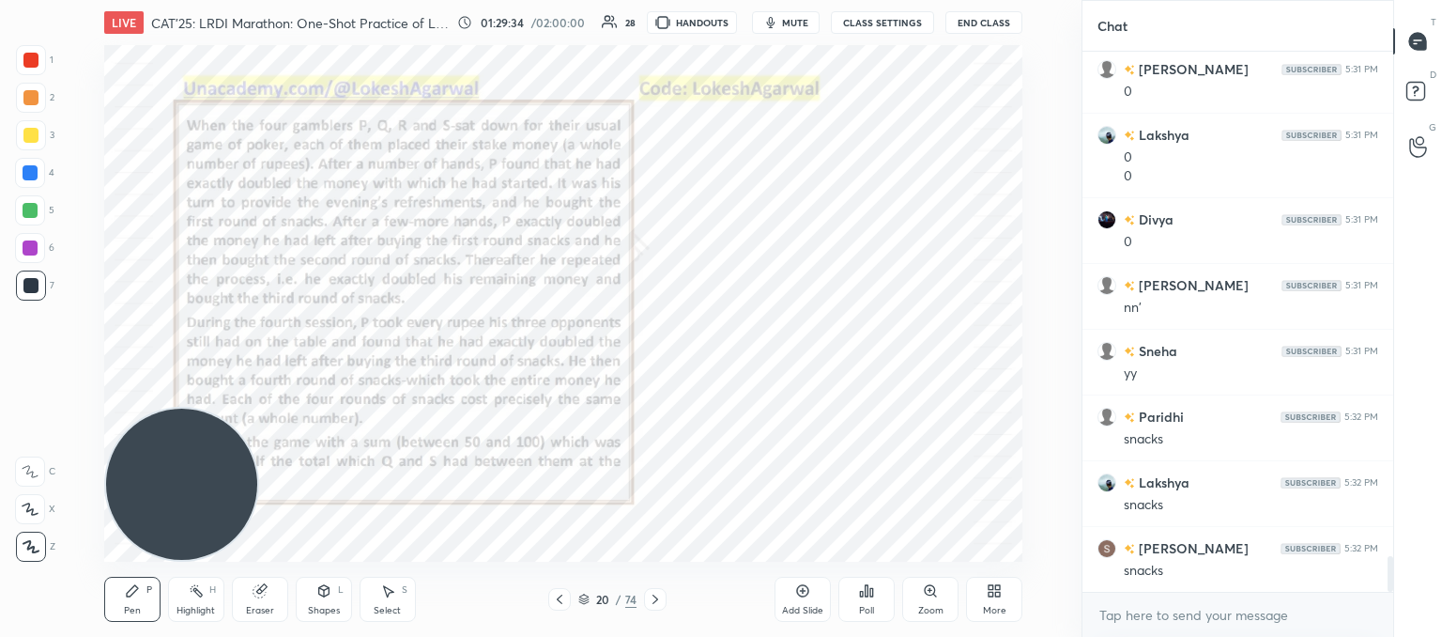
scroll to position [7792, 0]
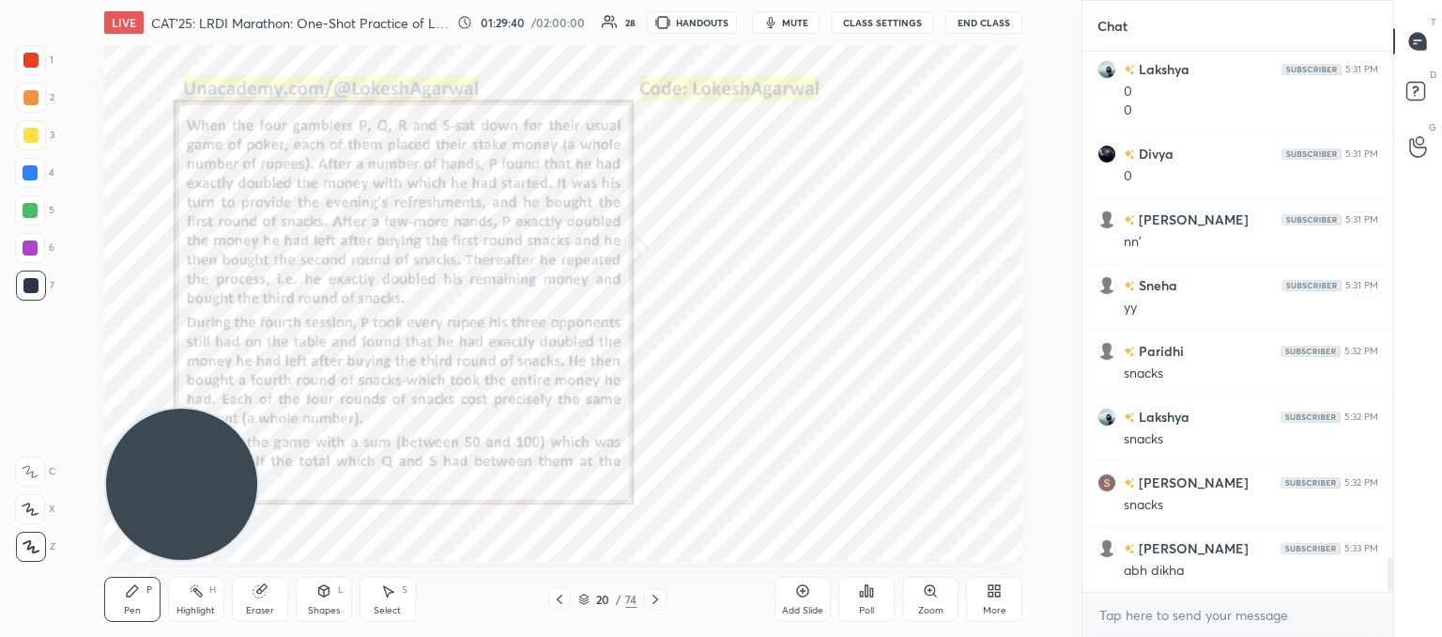
click at [655, 596] on icon at bounding box center [655, 599] width 15 height 15
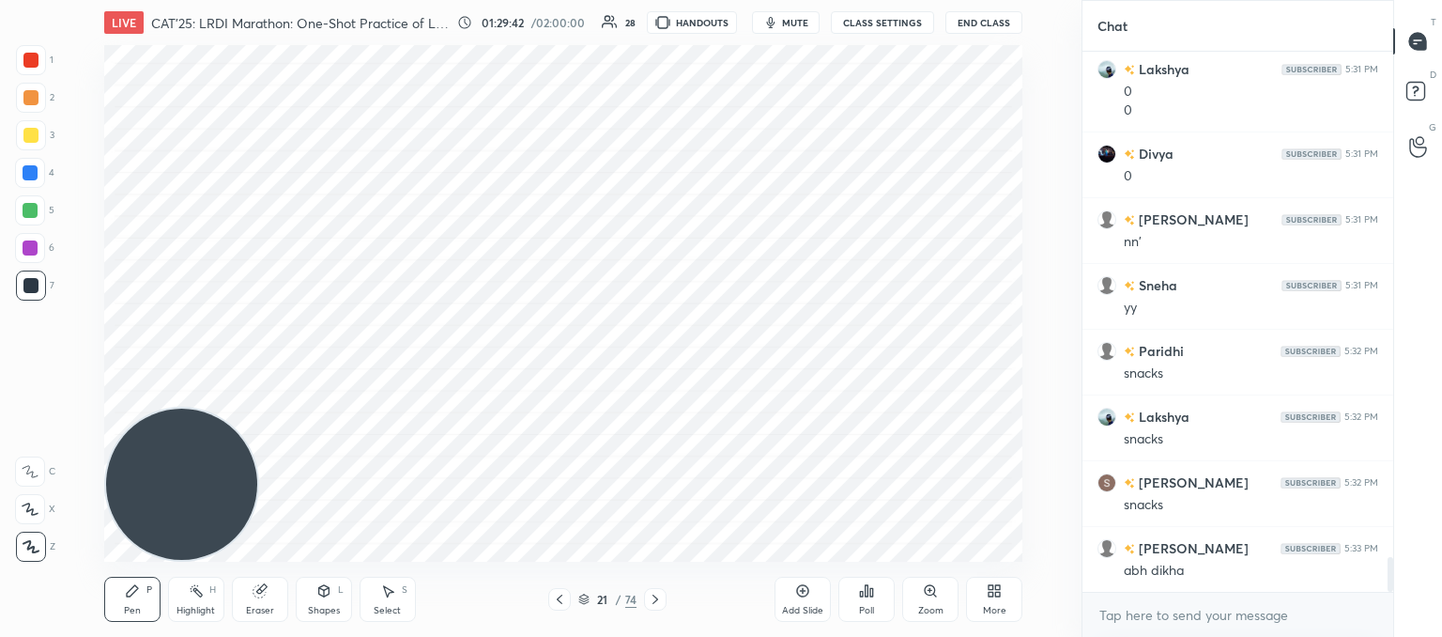
click at [259, 596] on icon at bounding box center [259, 591] width 12 height 12
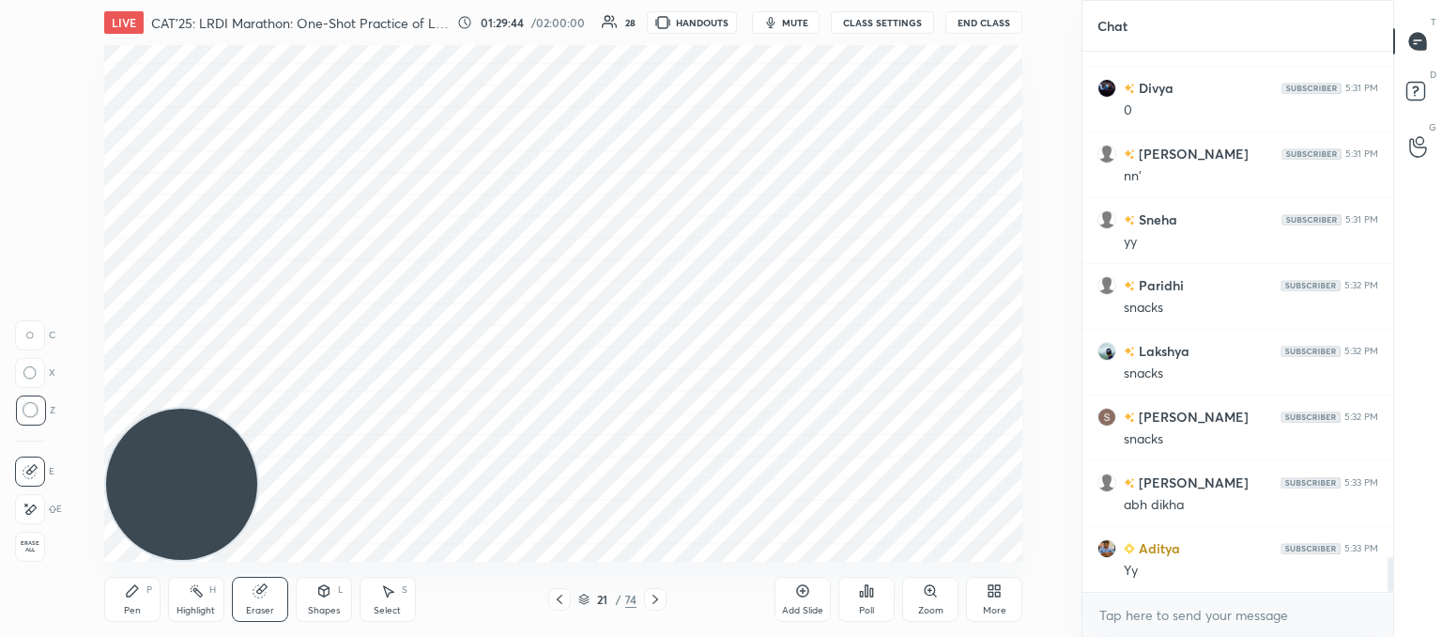
drag, startPoint x: 126, startPoint y: 602, endPoint x: 159, endPoint y: 593, distance: 33.9
click at [129, 604] on div "Pen P" at bounding box center [132, 599] width 56 height 45
click at [558, 595] on icon at bounding box center [559, 599] width 15 height 15
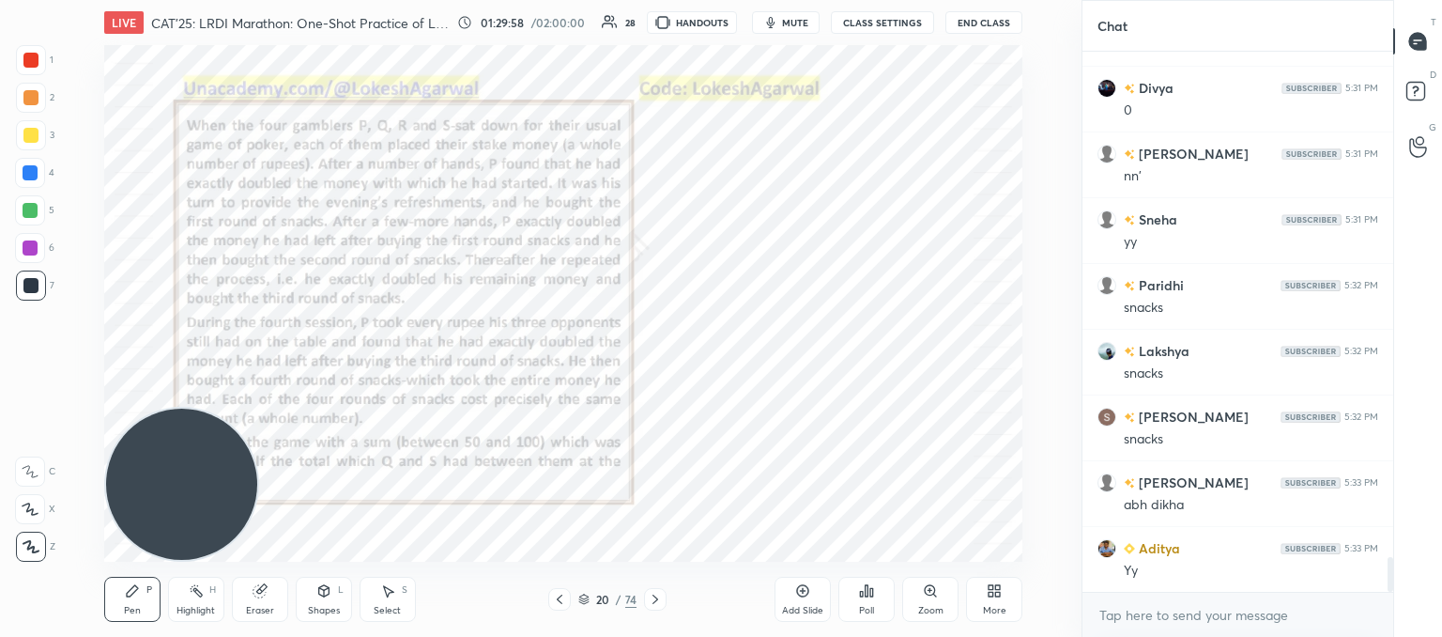
drag, startPoint x: 256, startPoint y: 426, endPoint x: 320, endPoint y: 429, distance: 63.9
click at [257, 427] on video at bounding box center [181, 483] width 151 height 151
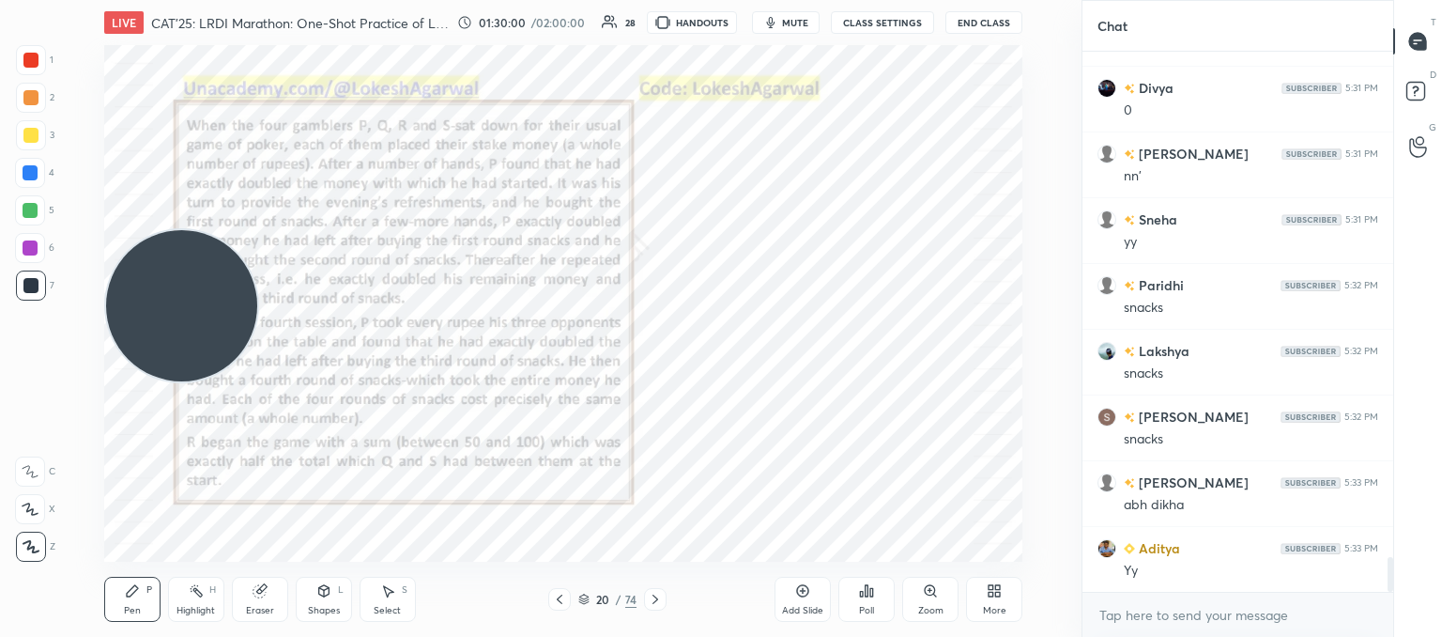
drag, startPoint x: 171, startPoint y: 399, endPoint x: 162, endPoint y: 322, distance: 77.5
click at [157, 315] on video at bounding box center [181, 305] width 151 height 151
click at [660, 597] on div at bounding box center [655, 599] width 23 height 23
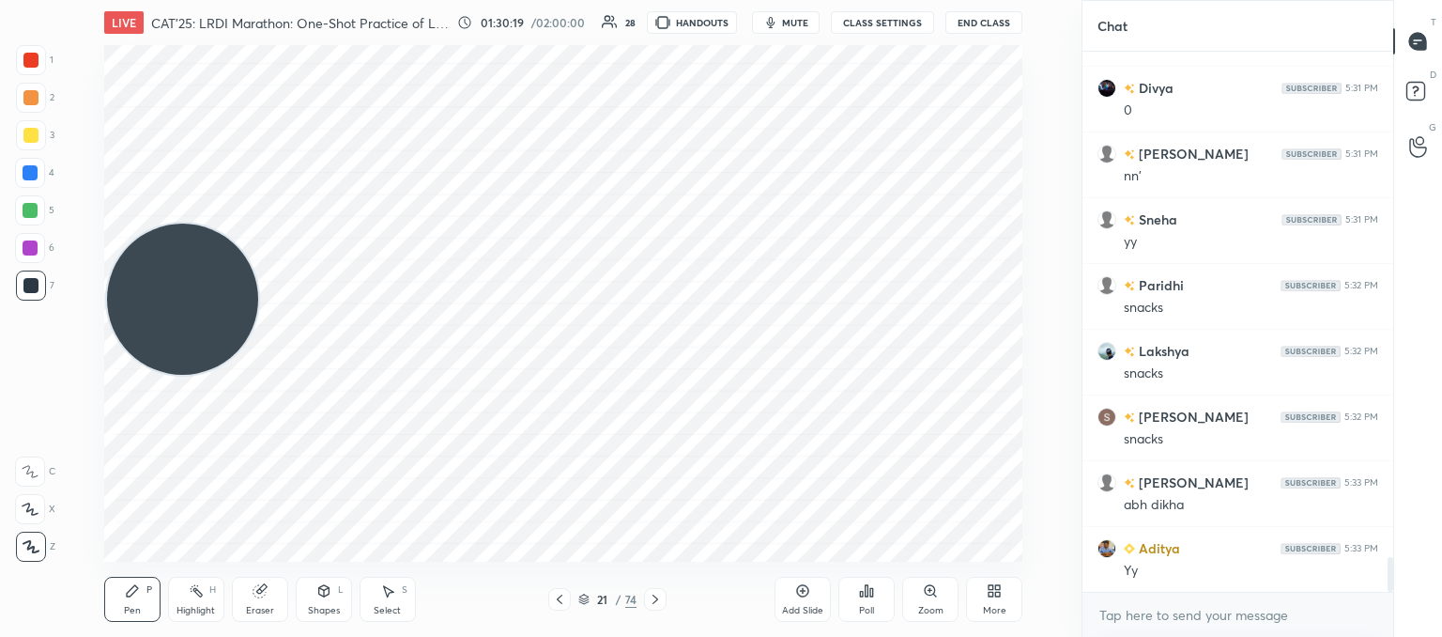
click at [558, 599] on icon at bounding box center [559, 599] width 15 height 15
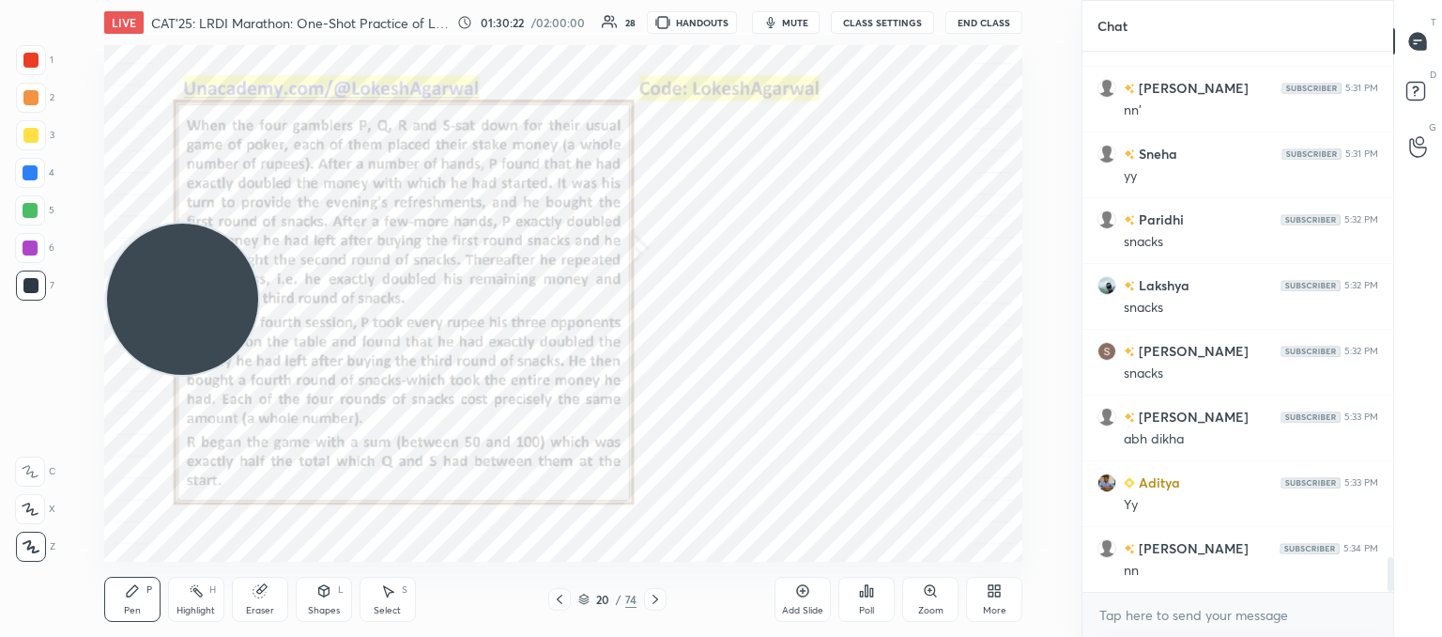
click at [657, 599] on icon at bounding box center [656, 598] width 6 height 9
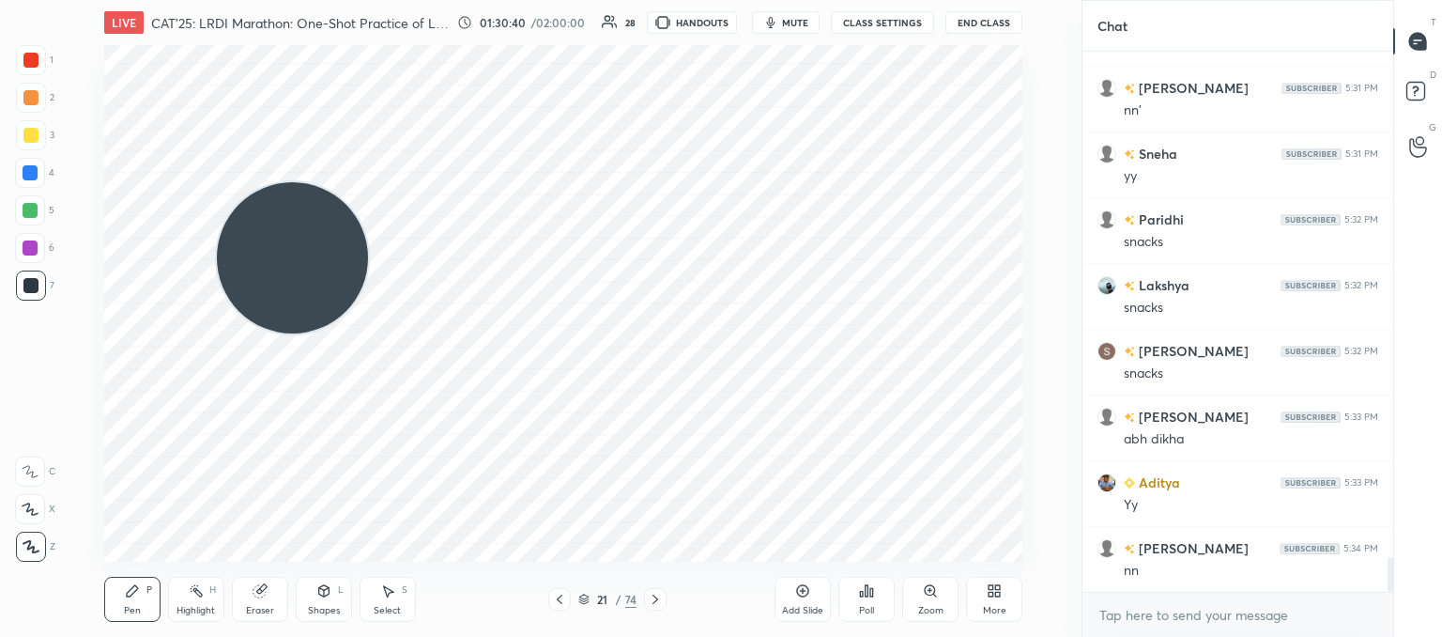
drag, startPoint x: 238, startPoint y: 305, endPoint x: 938, endPoint y: 16, distance: 757.9
click at [966, 10] on div "LIVE CAT'25: LRDI Marathon: One-Shot Practice of LR sets 01:30:40 / 02:00:00 28…" at bounding box center [563, 318] width 1007 height 637
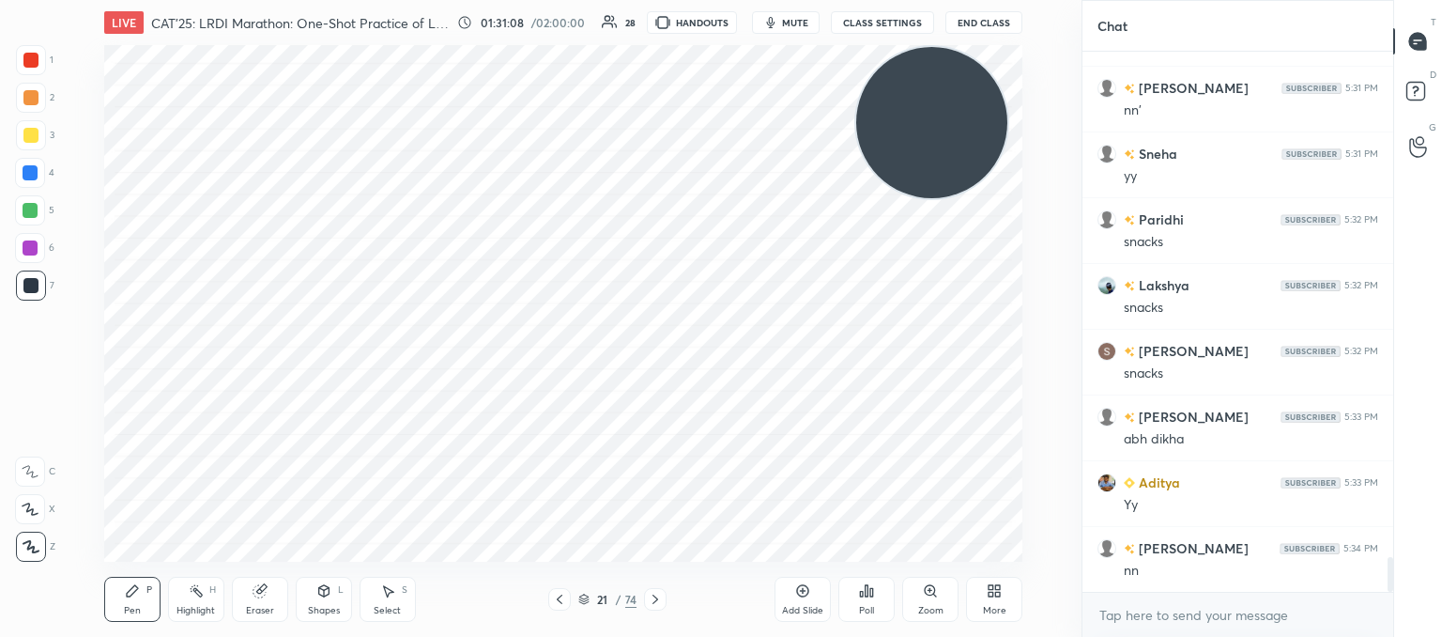
click at [558, 594] on icon at bounding box center [559, 599] width 15 height 15
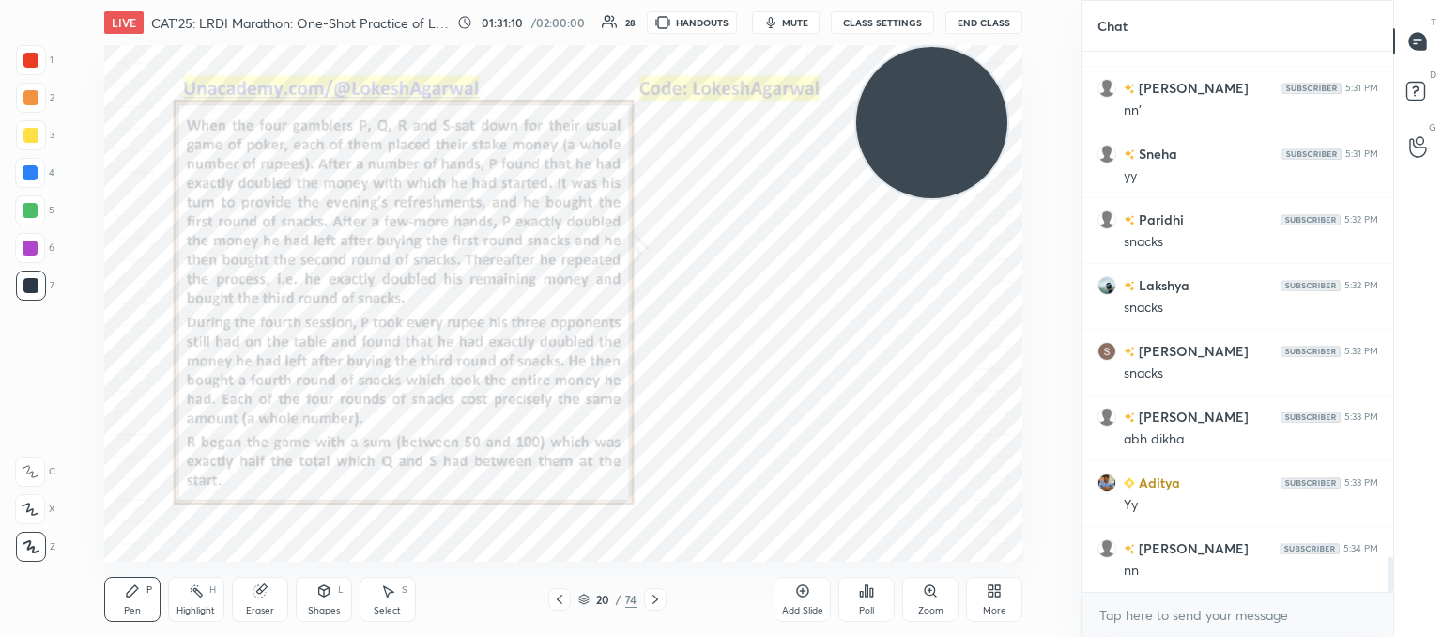
click at [560, 609] on div at bounding box center [559, 599] width 23 height 23
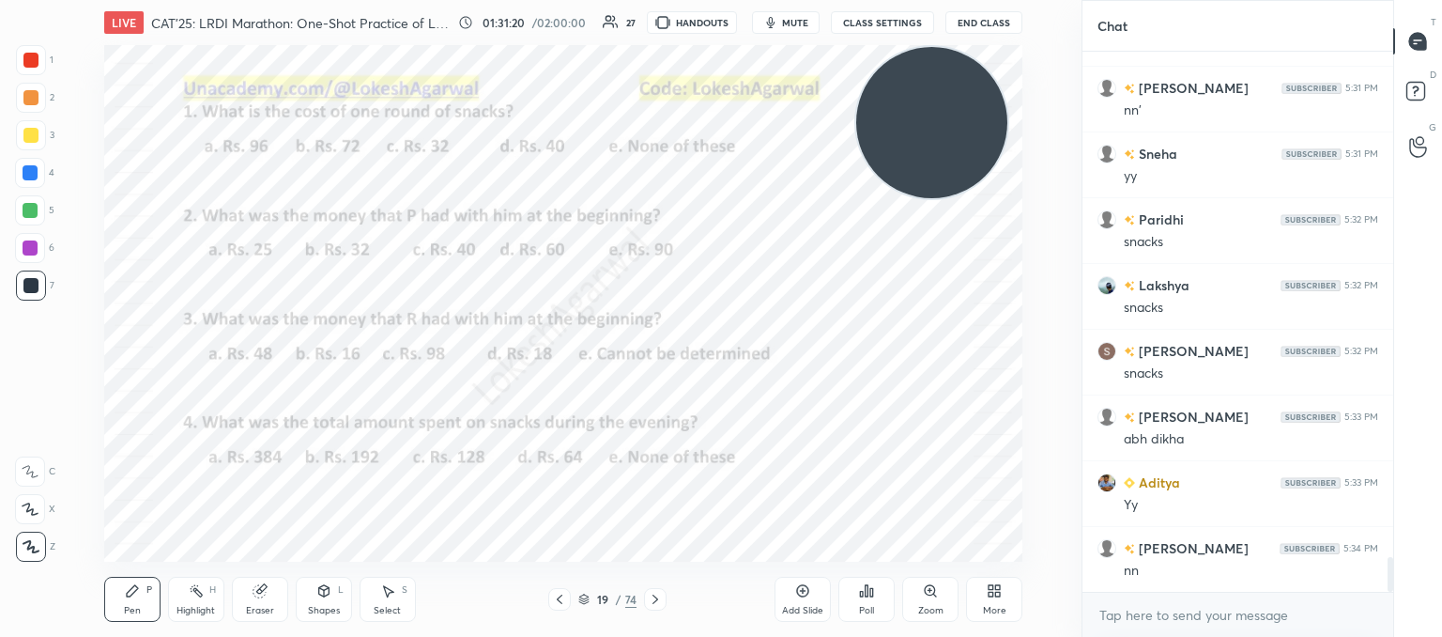
click at [656, 595] on icon at bounding box center [655, 599] width 15 height 15
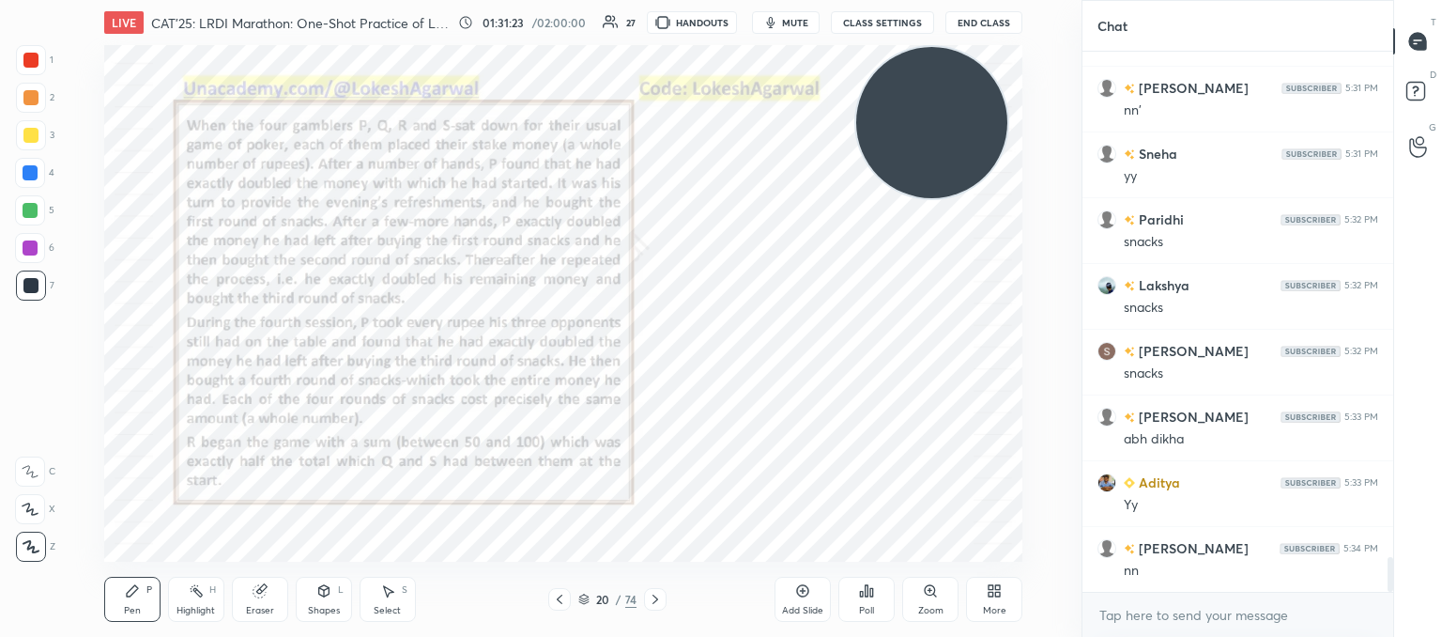
click at [559, 601] on icon at bounding box center [560, 598] width 6 height 9
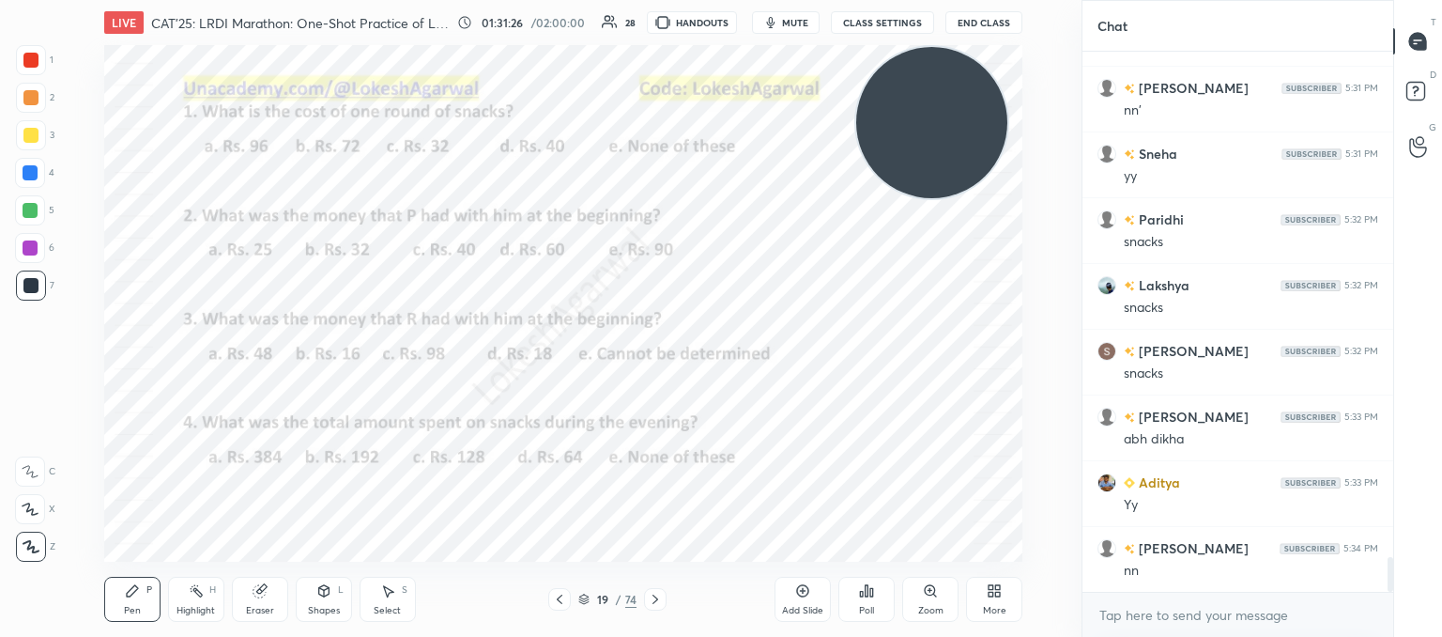
scroll to position [7989, 0]
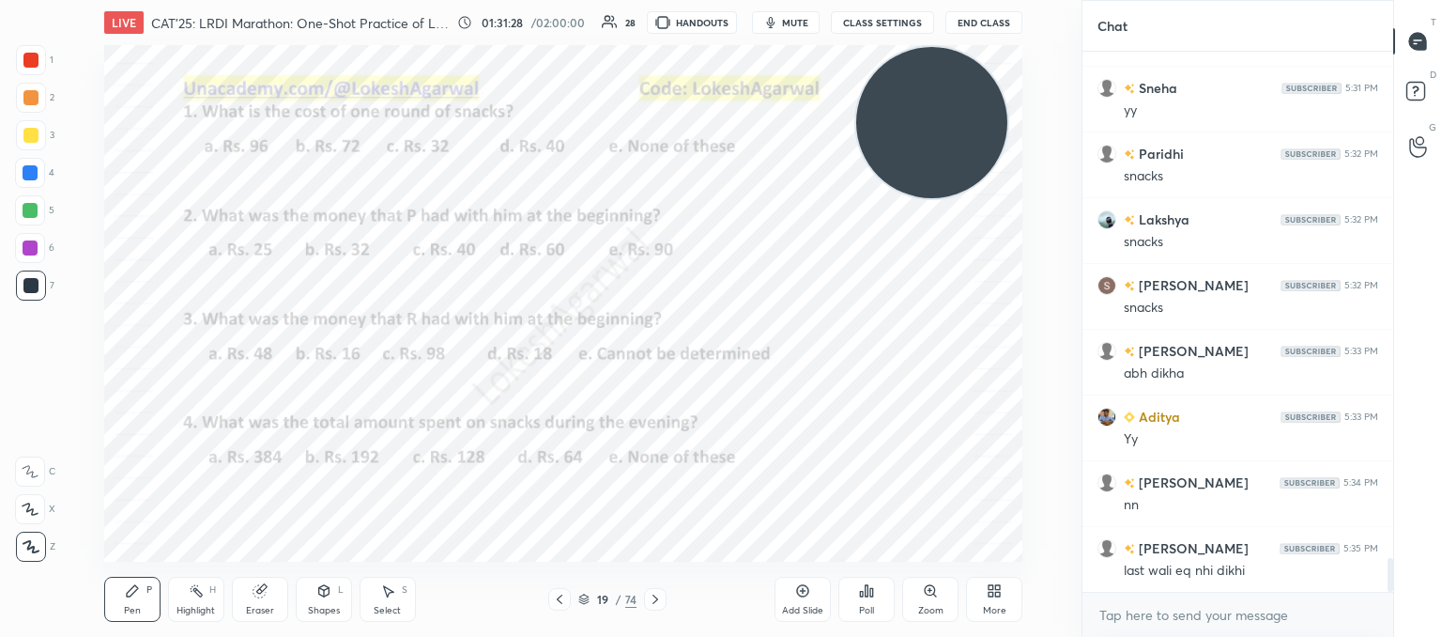
click at [654, 594] on icon at bounding box center [655, 599] width 15 height 15
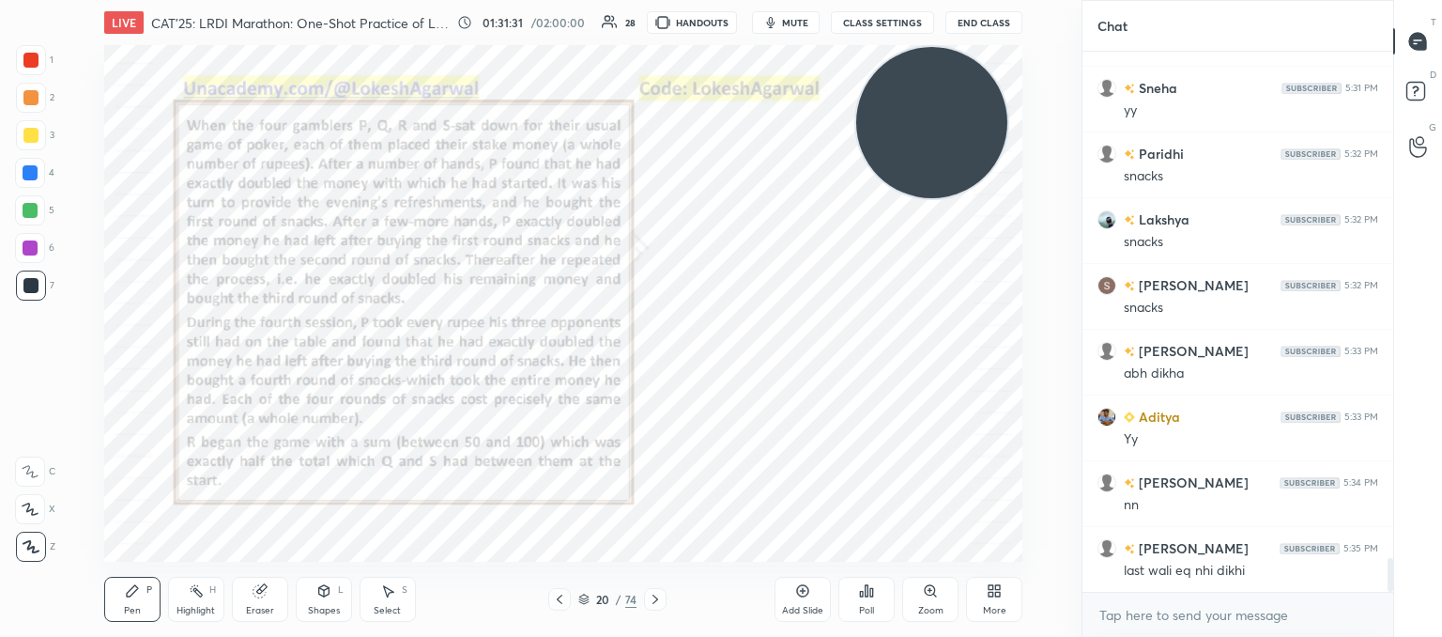
click at [658, 598] on icon at bounding box center [655, 599] width 15 height 15
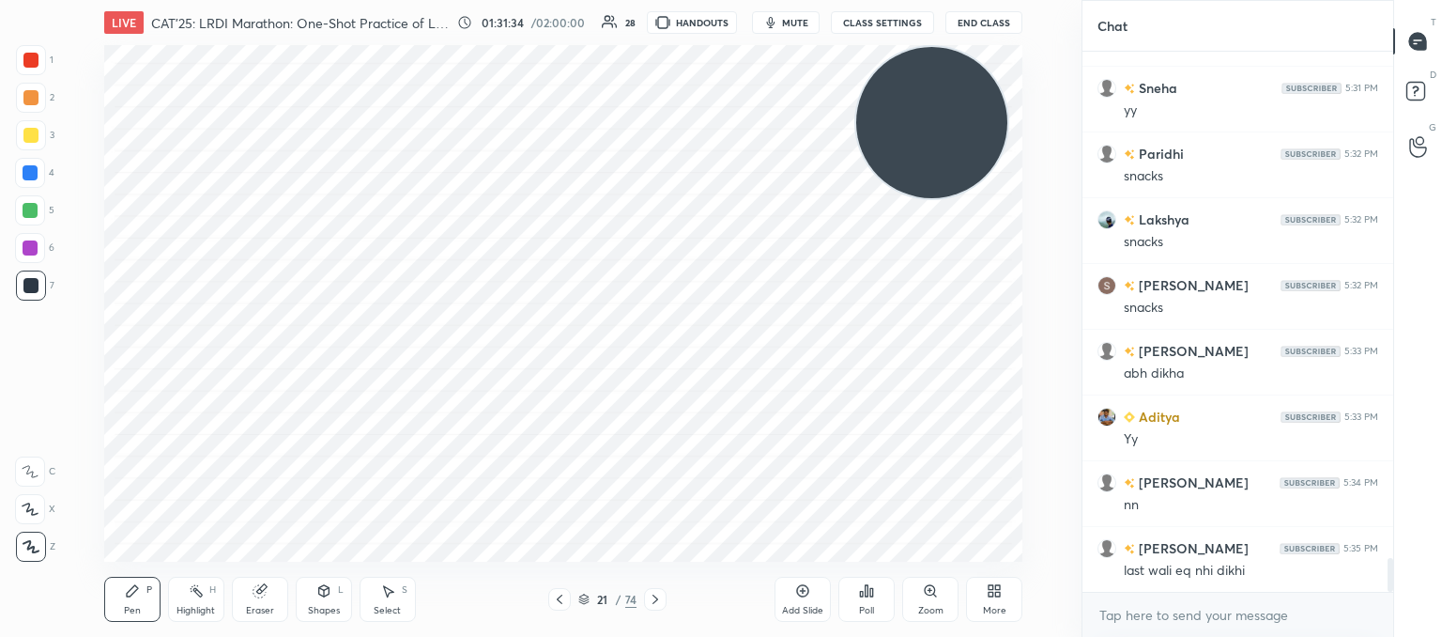
scroll to position [8055, 0]
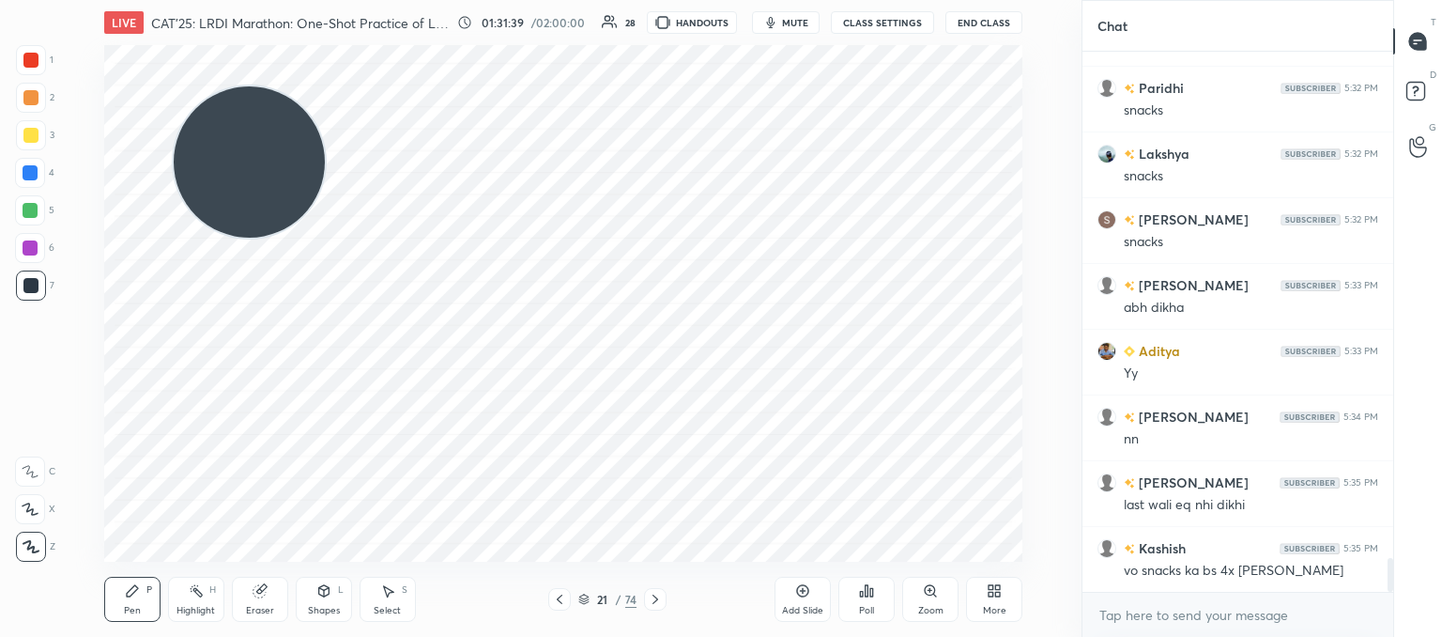
drag, startPoint x: 849, startPoint y: 90, endPoint x: 271, endPoint y: 151, distance: 580.7
click at [258, 161] on video at bounding box center [249, 161] width 151 height 151
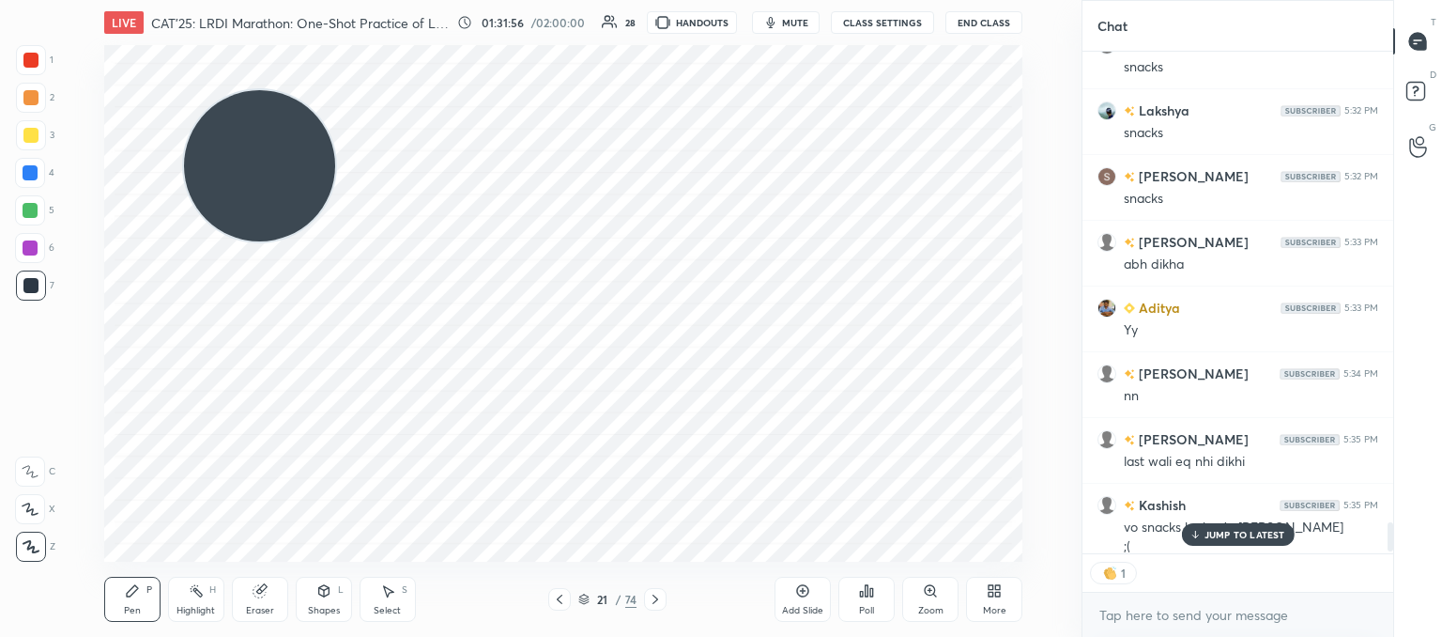
scroll to position [8112, 0]
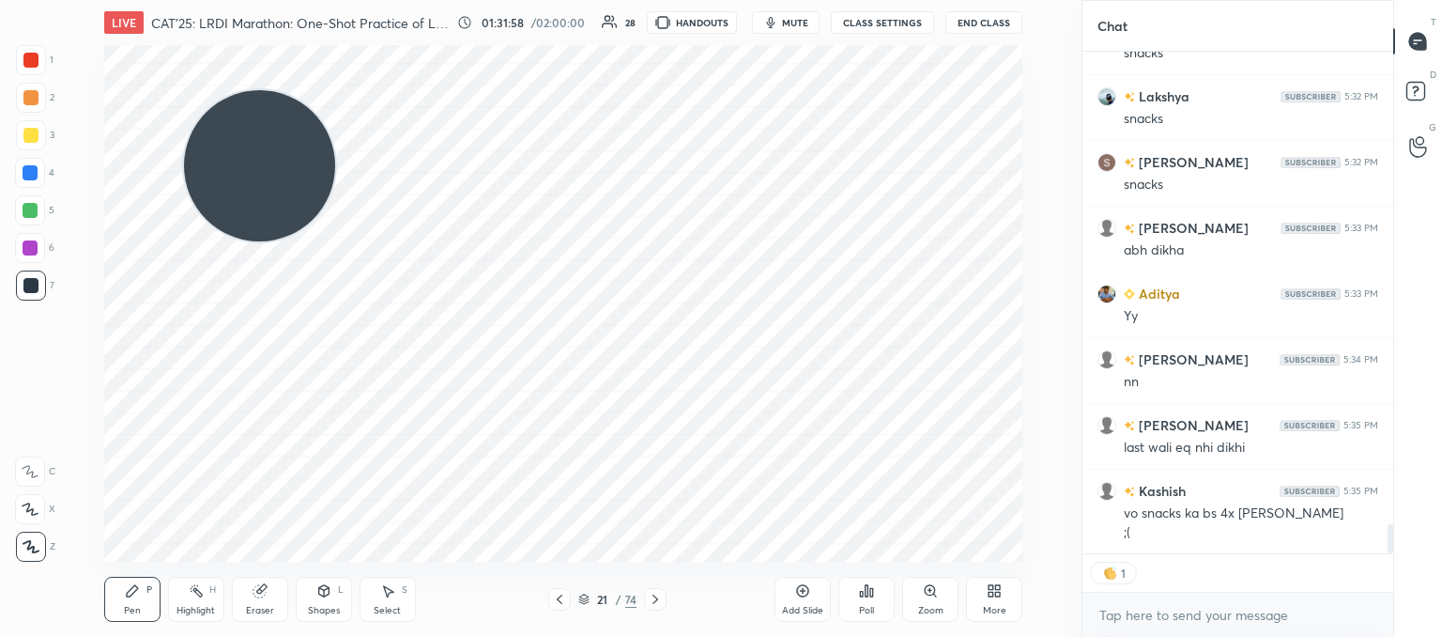
drag, startPoint x: 557, startPoint y: 594, endPoint x: 570, endPoint y: 577, distance: 22.2
click at [562, 588] on div at bounding box center [559, 599] width 23 height 23
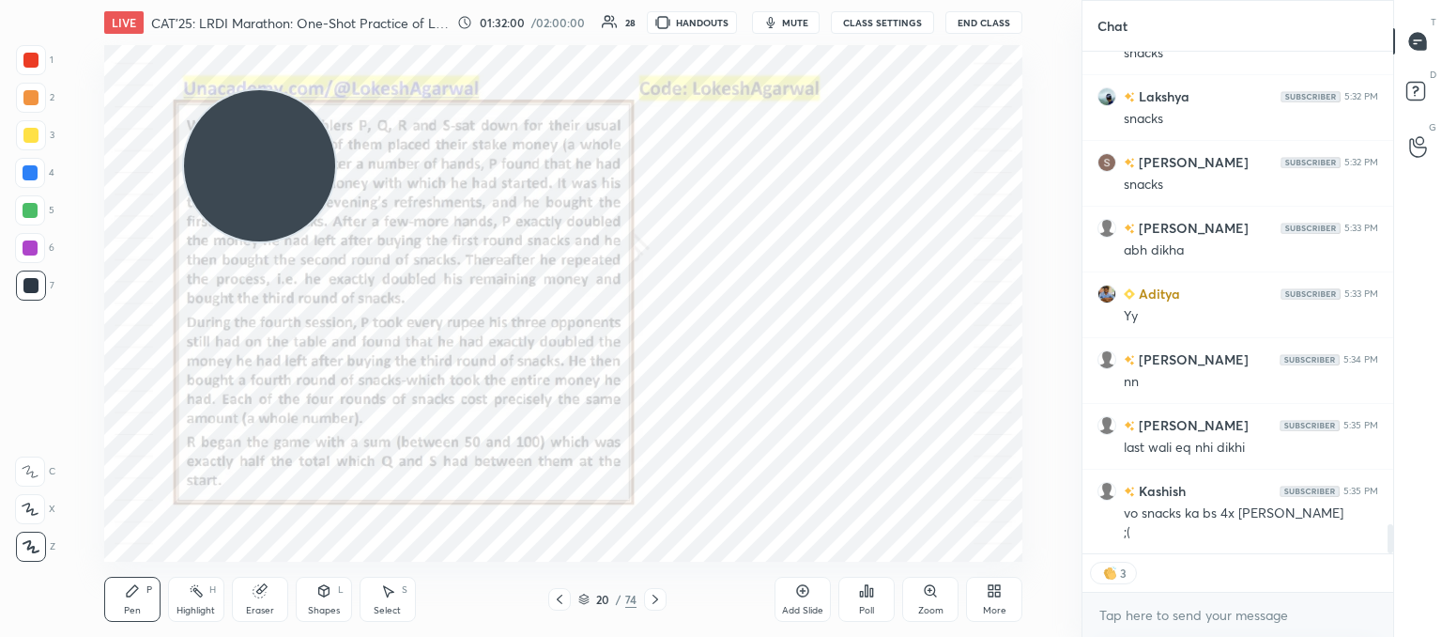
click at [560, 602] on icon at bounding box center [559, 599] width 15 height 15
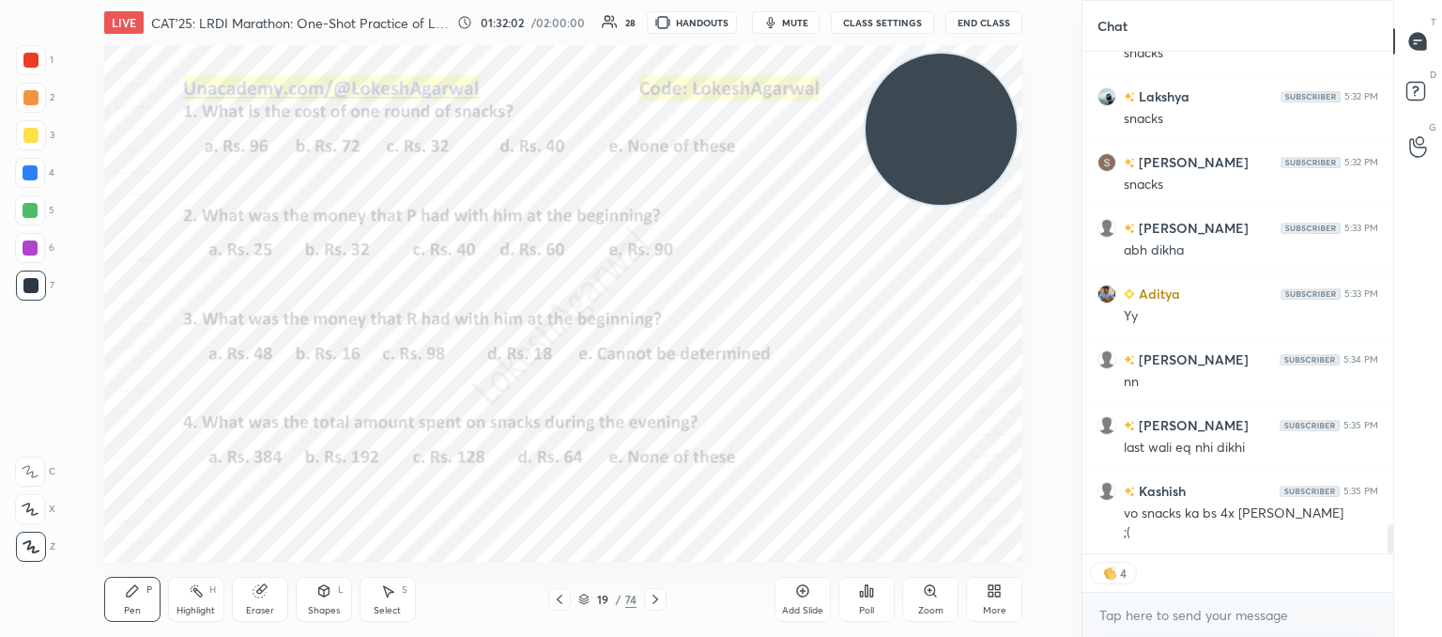
drag, startPoint x: 231, startPoint y: 175, endPoint x: 915, endPoint y: 137, distance: 684.6
click at [915, 137] on video at bounding box center [941, 129] width 151 height 151
click at [654, 597] on icon at bounding box center [656, 598] width 6 height 9
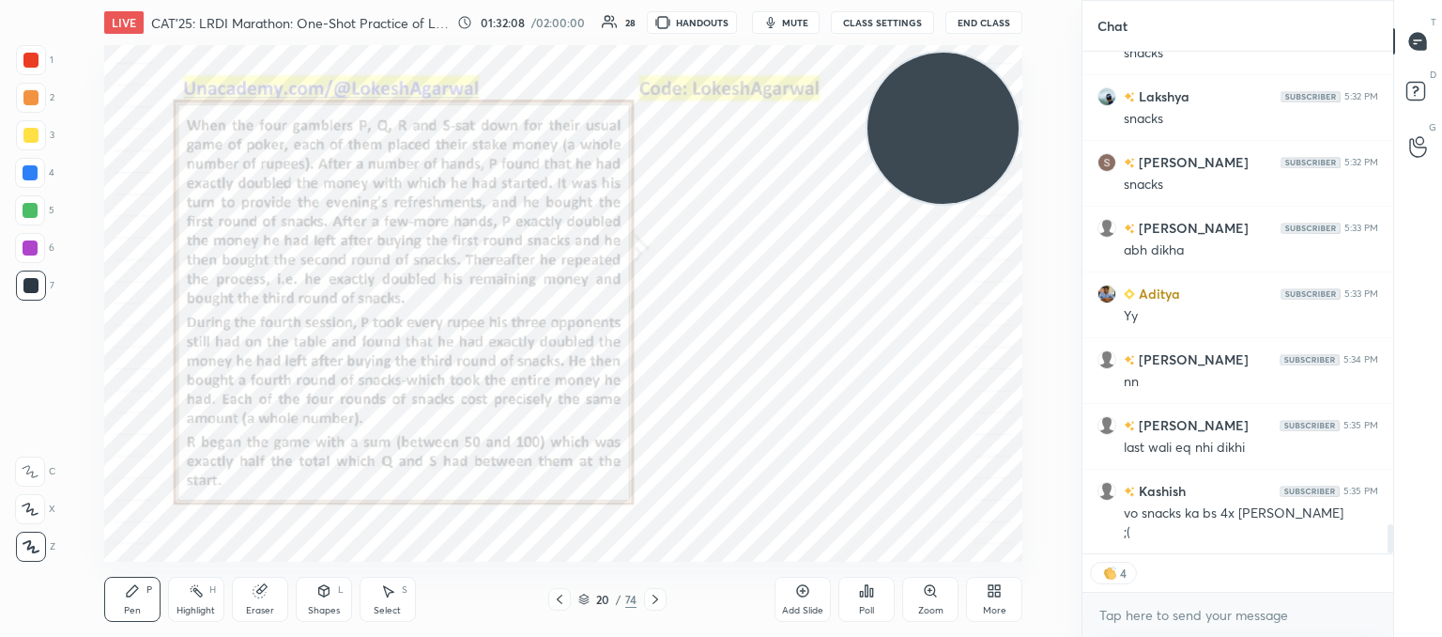
click at [654, 597] on icon at bounding box center [656, 598] width 6 height 9
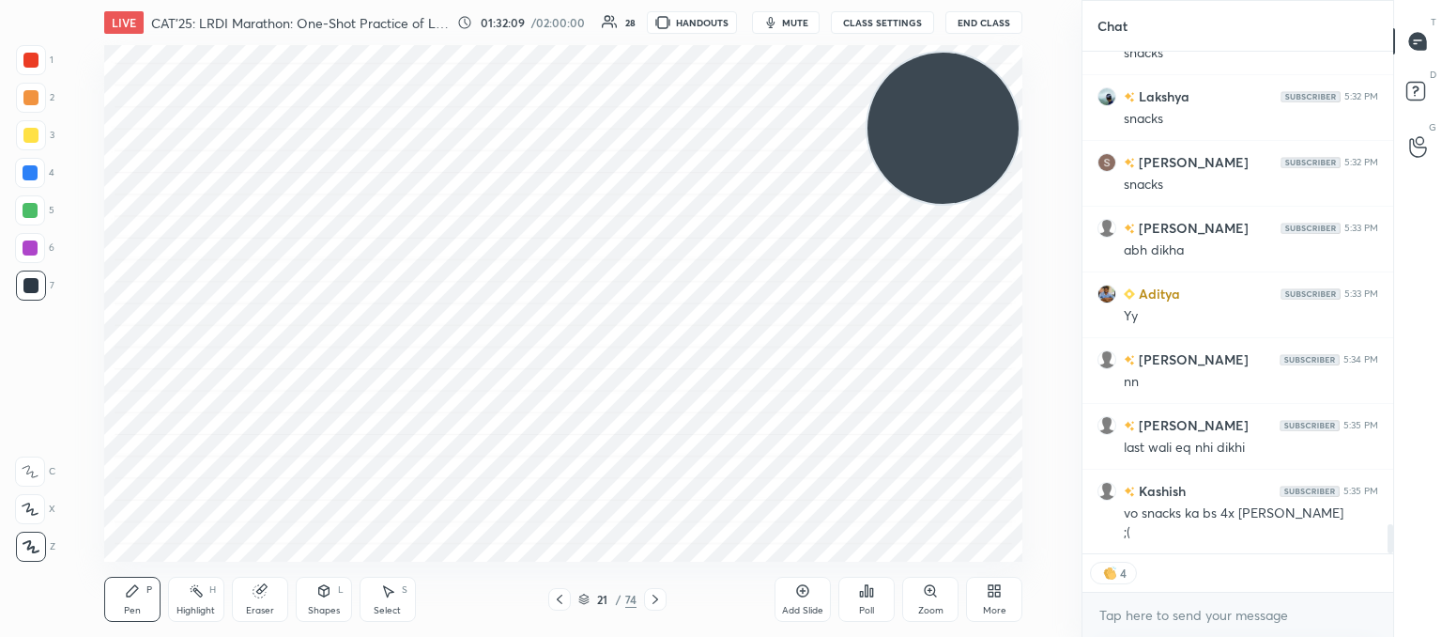
click at [654, 597] on icon at bounding box center [656, 598] width 6 height 9
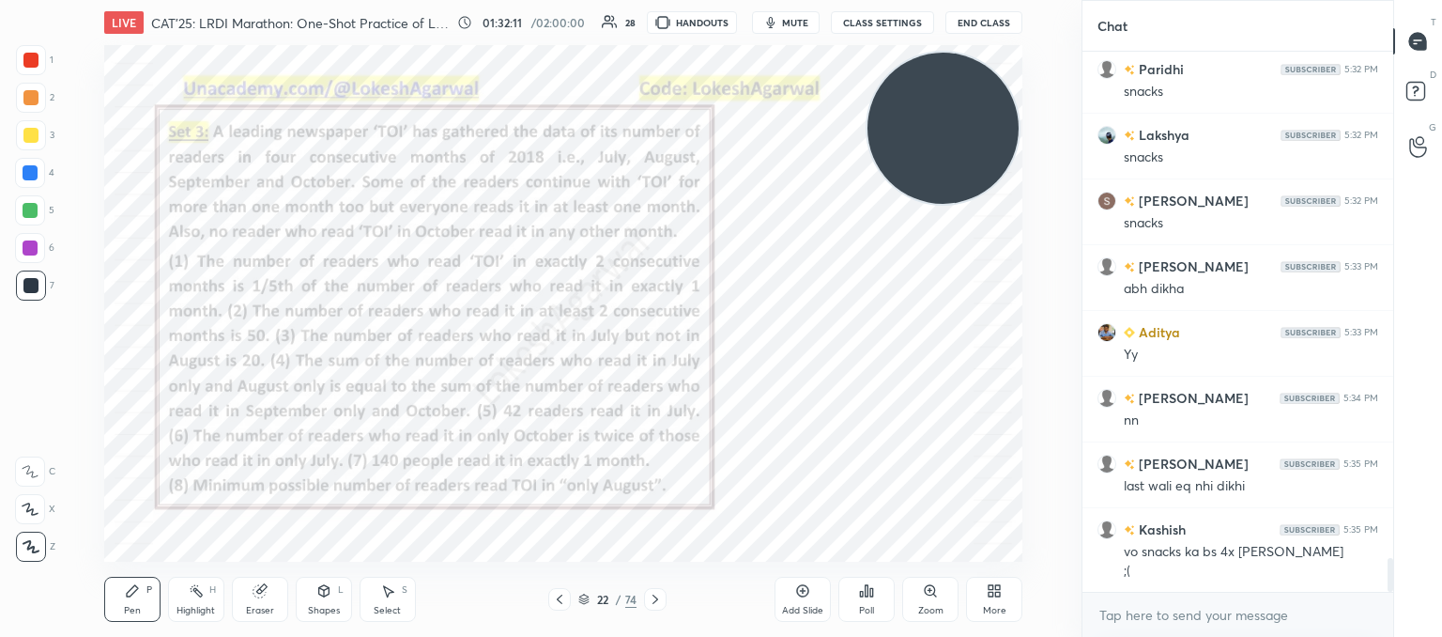
scroll to position [8074, 0]
click at [642, 601] on div "22 / 74" at bounding box center [607, 599] width 118 height 23
click at [650, 600] on icon at bounding box center [655, 599] width 15 height 15
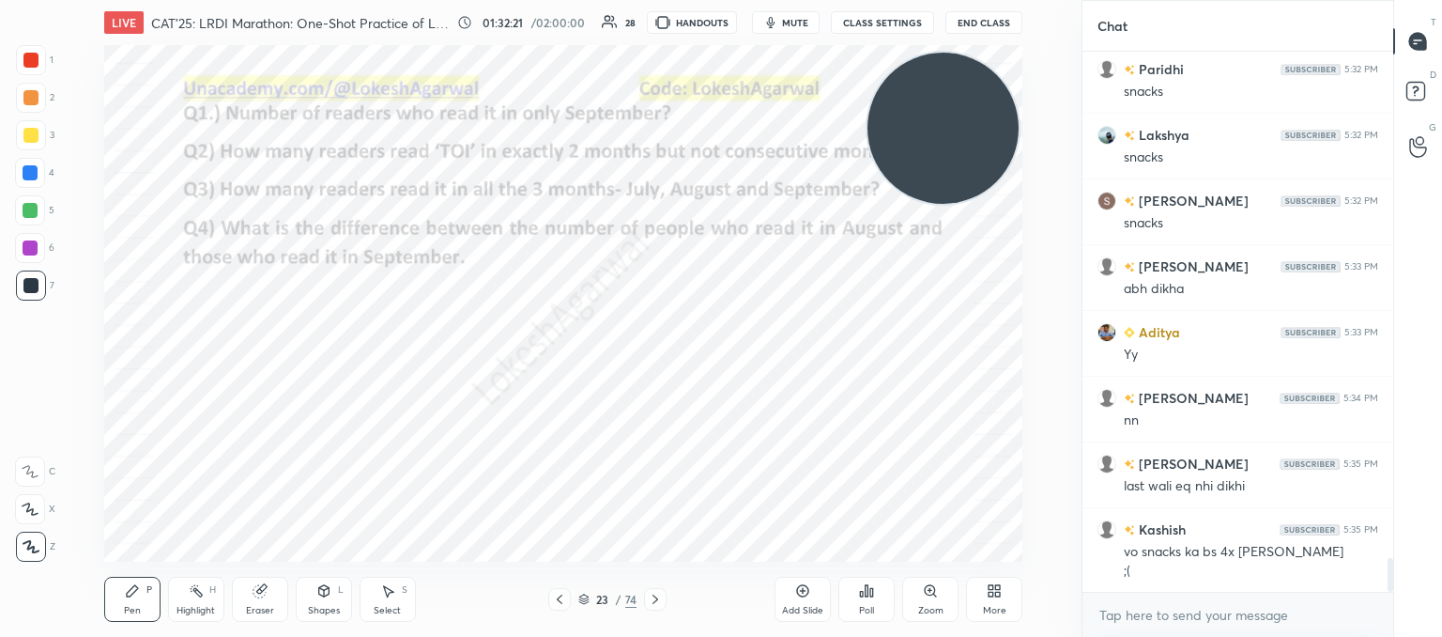
click at [654, 597] on icon at bounding box center [655, 599] width 15 height 15
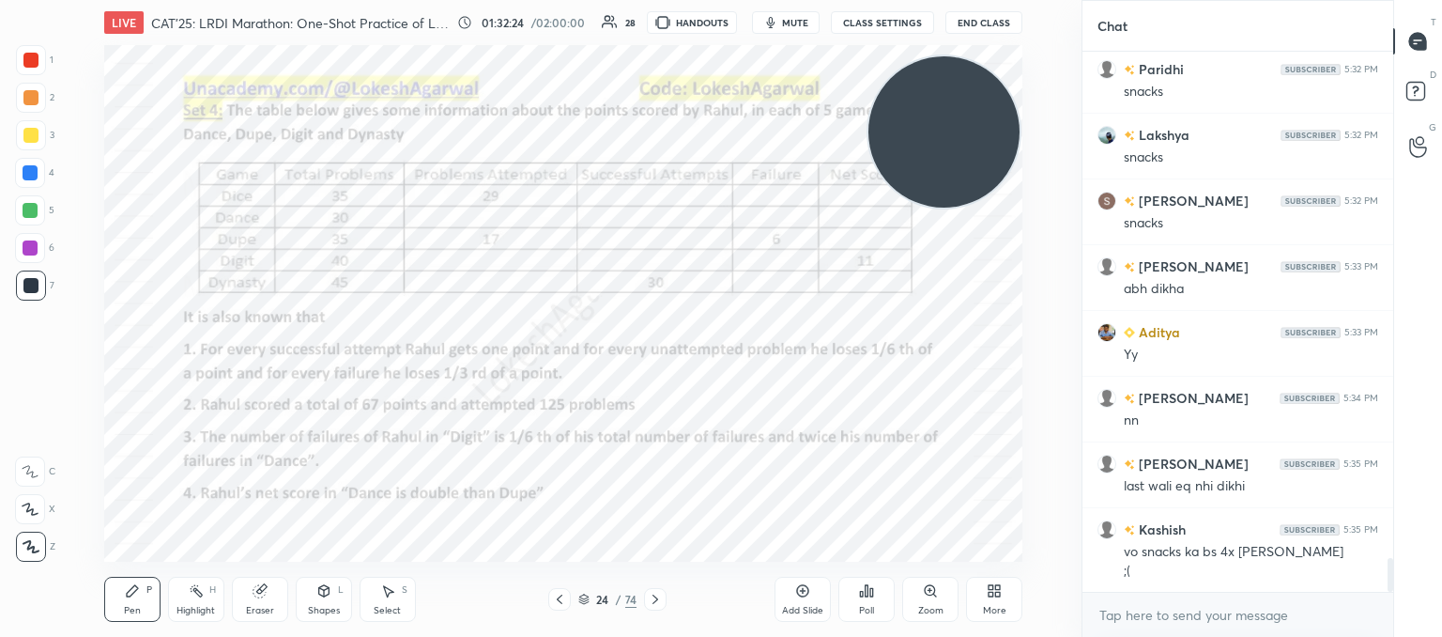
drag, startPoint x: 931, startPoint y: 118, endPoint x: 1021, endPoint y: 677, distance: 565.8
click at [1021, 0] on html "1 2 3 4 5 6 7 C X Z C X Z E E Erase all H H LIVE CAT'25: LRDI Marathon: One-Sho…" at bounding box center [721, 0] width 1442 height 0
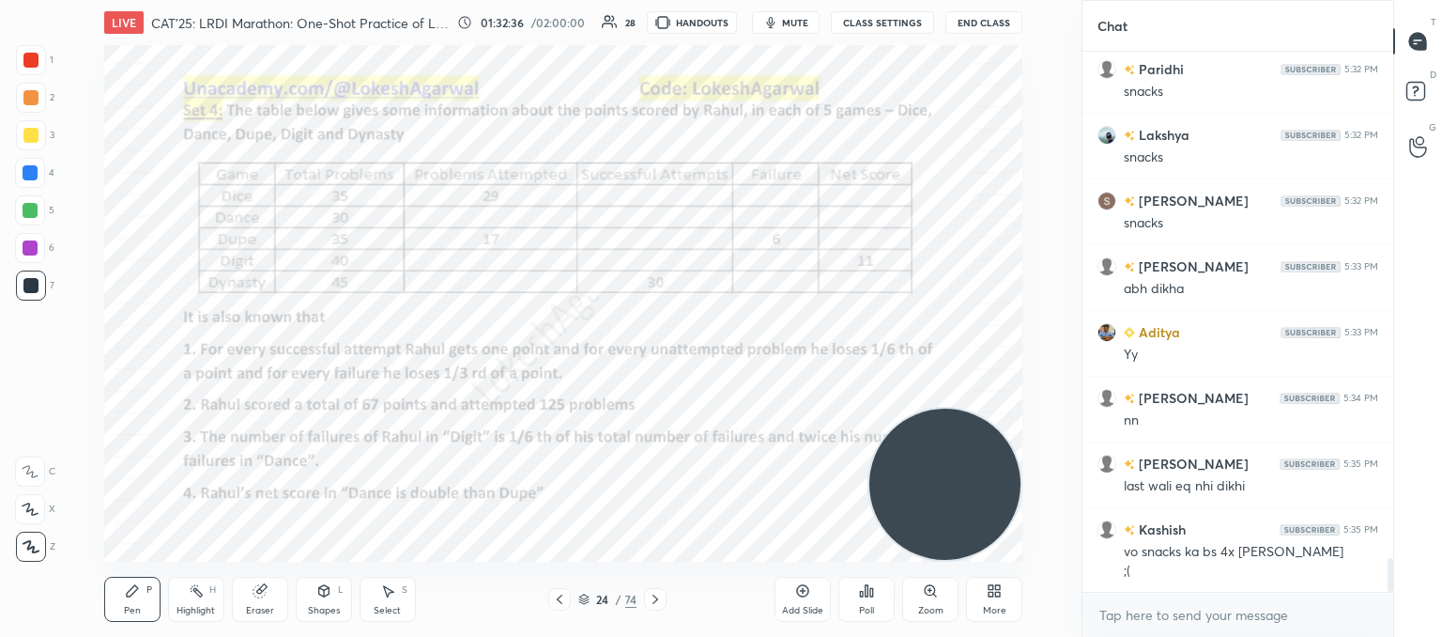
drag, startPoint x: 928, startPoint y: 469, endPoint x: 951, endPoint y: 497, distance: 36.7
click at [962, 490] on video at bounding box center [945, 483] width 151 height 151
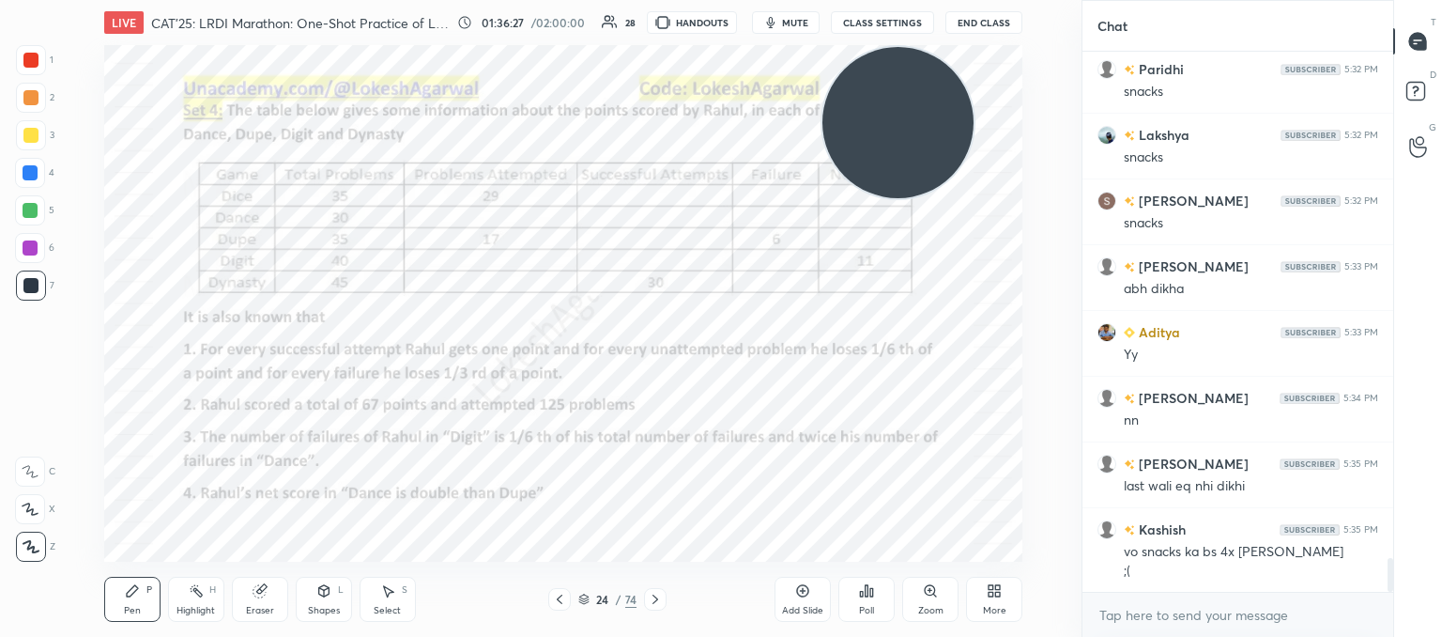
drag, startPoint x: 962, startPoint y: 493, endPoint x: 920, endPoint y: 135, distance: 360.2
click at [920, 42] on div "LIVE CAT'25: LRDI Marathon: One-Shot Practice of LR sets 01:36:27 / 02:00:00 28…" at bounding box center [563, 318] width 1007 height 637
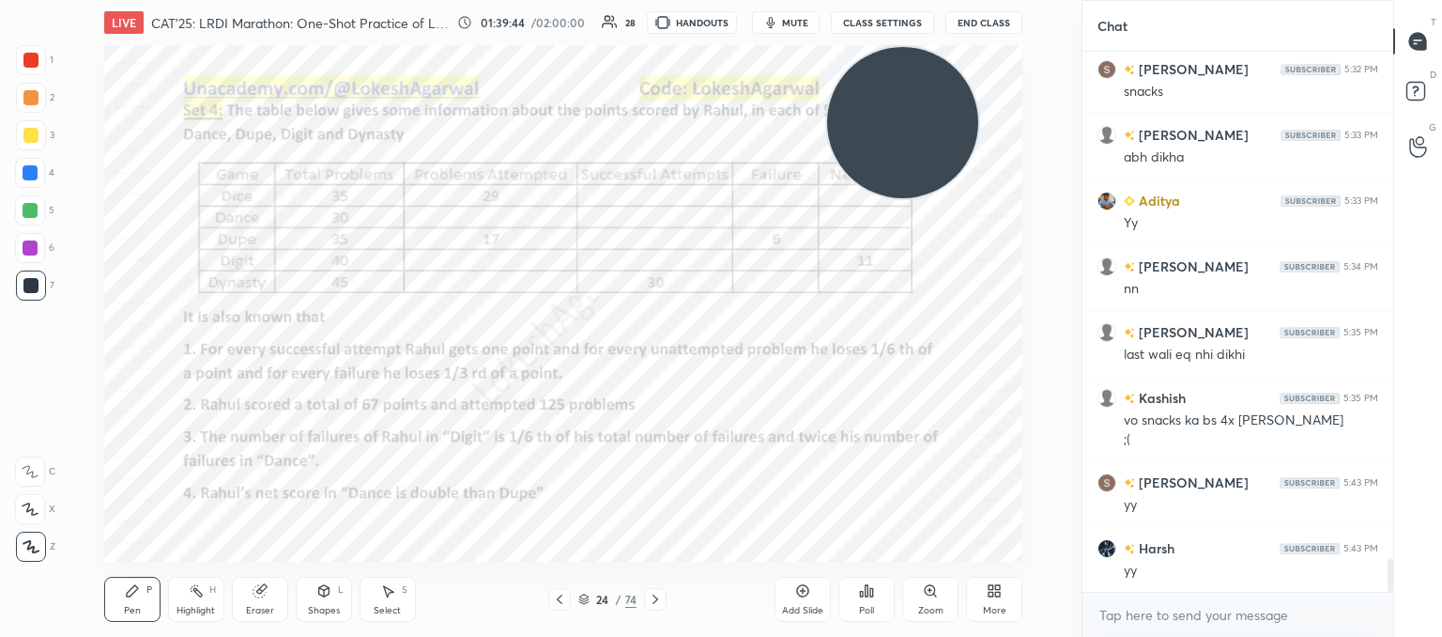
scroll to position [8271, 0]
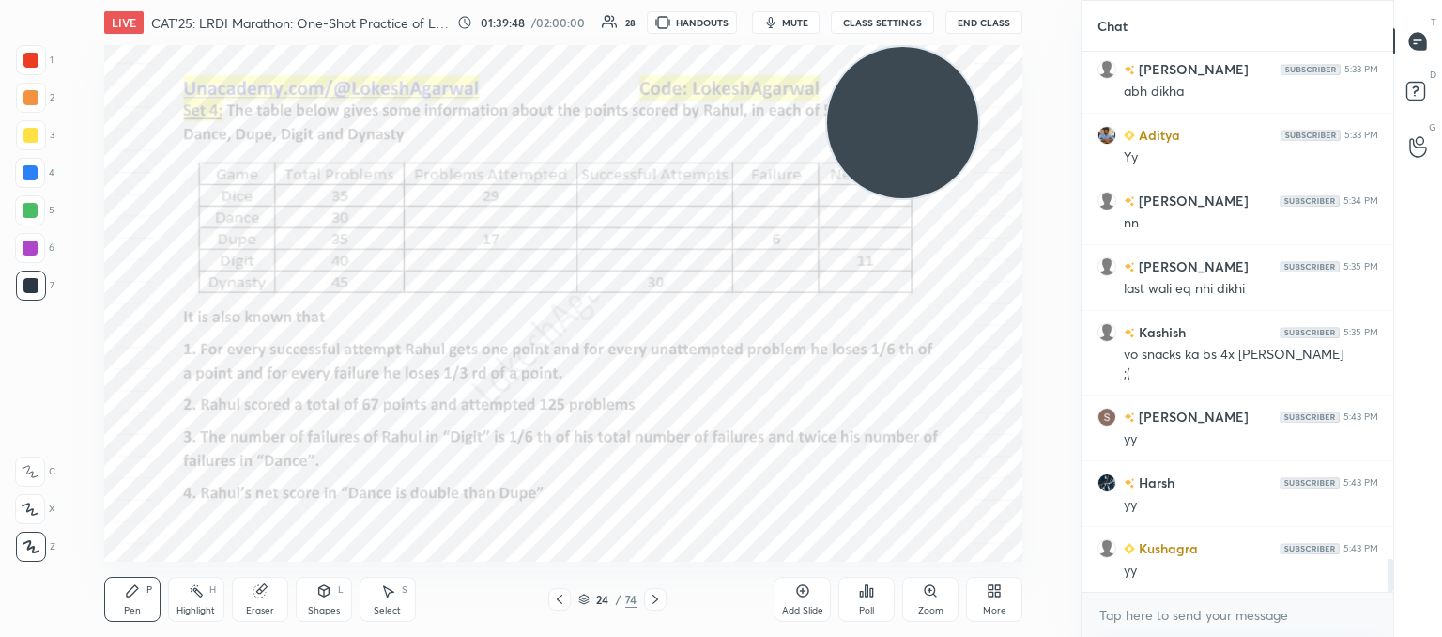
click at [793, 23] on span "mute" at bounding box center [795, 22] width 26 height 13
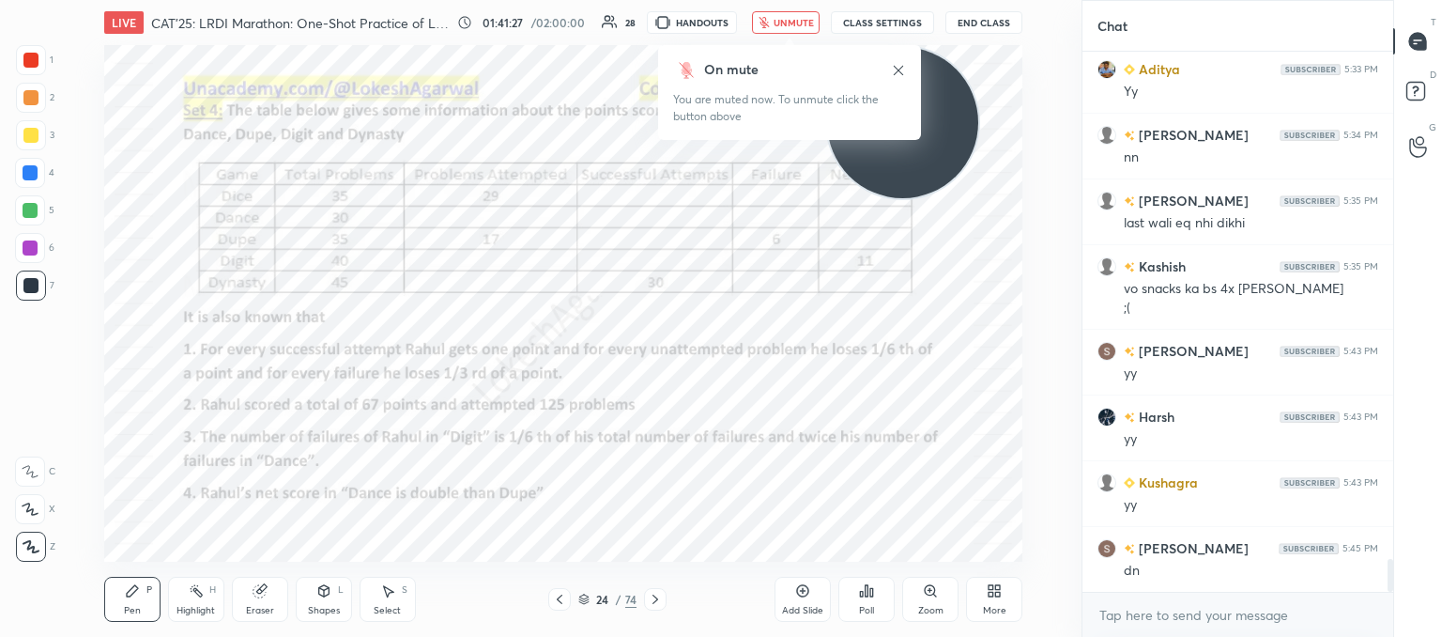
click at [791, 29] on button "unmute" at bounding box center [786, 22] width 68 height 23
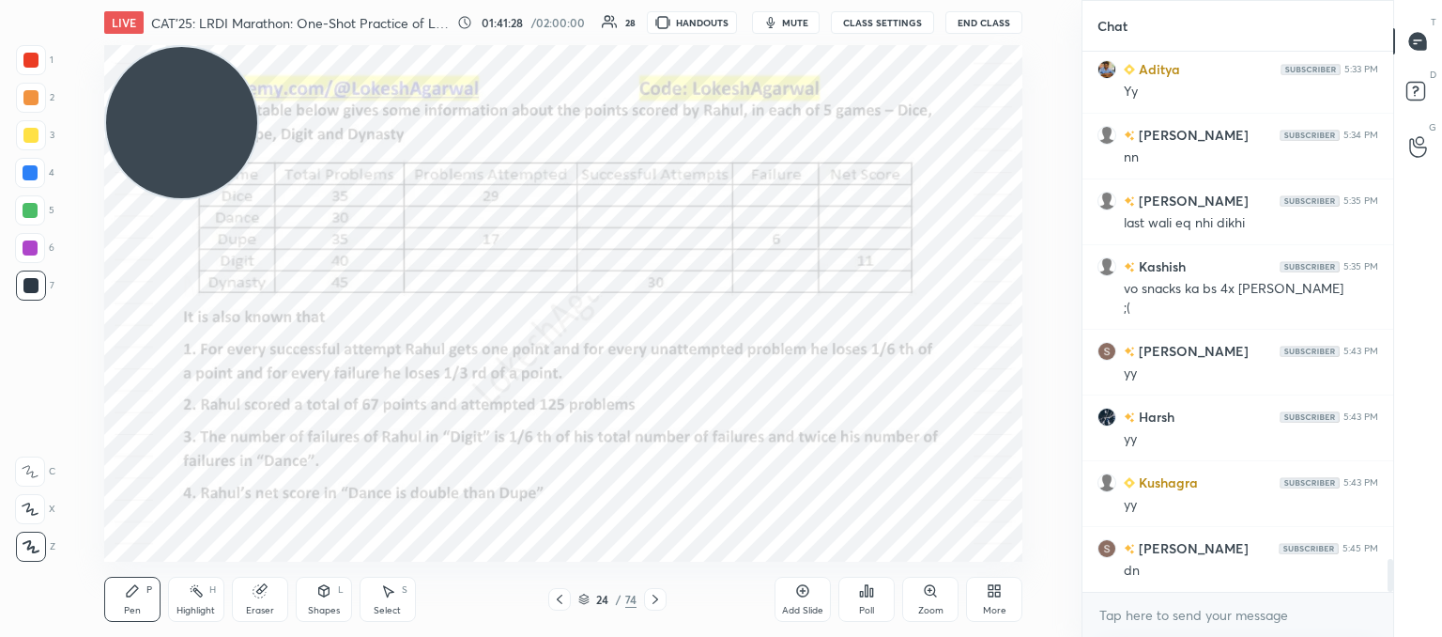
drag, startPoint x: 928, startPoint y: 111, endPoint x: 0, endPoint y: 84, distance: 928.1
click at [0, 84] on div "1 2 3 4 5 6 7 C X Z C X Z E E Erase all H H LIVE CAT'25: LRDI Marathon: One-Sho…" at bounding box center [533, 318] width 1067 height 637
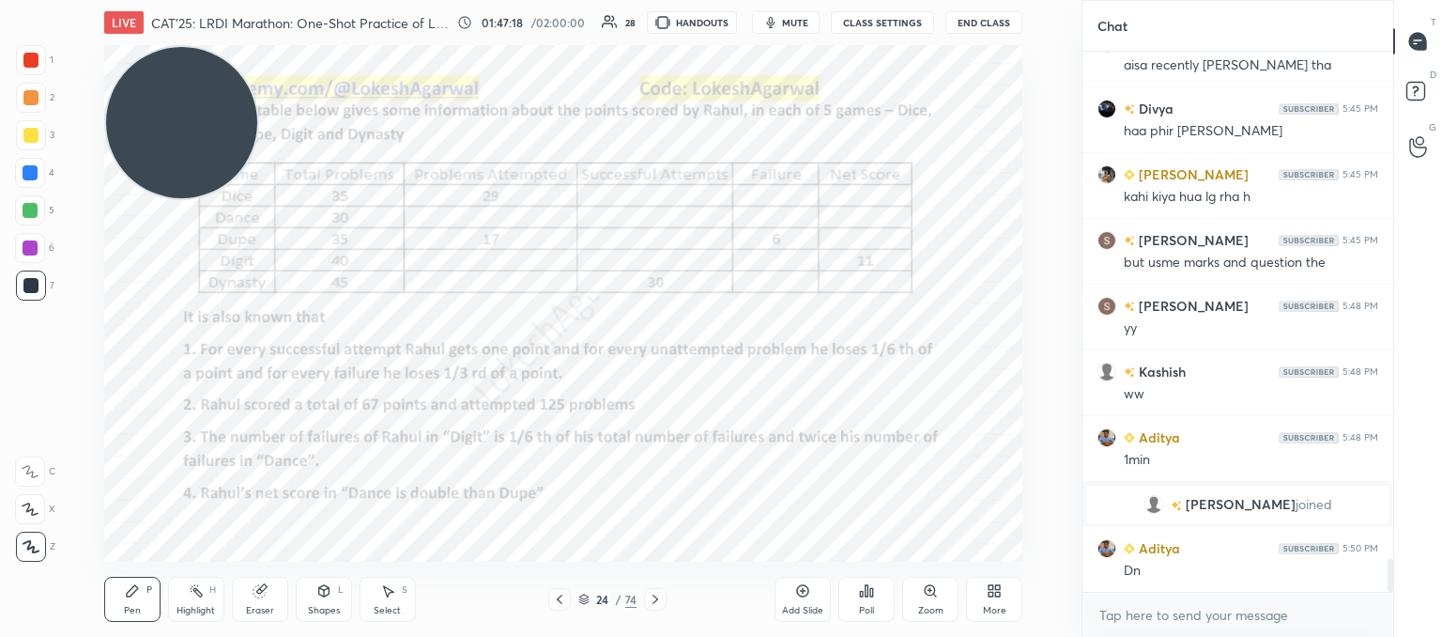
scroll to position [8385, 0]
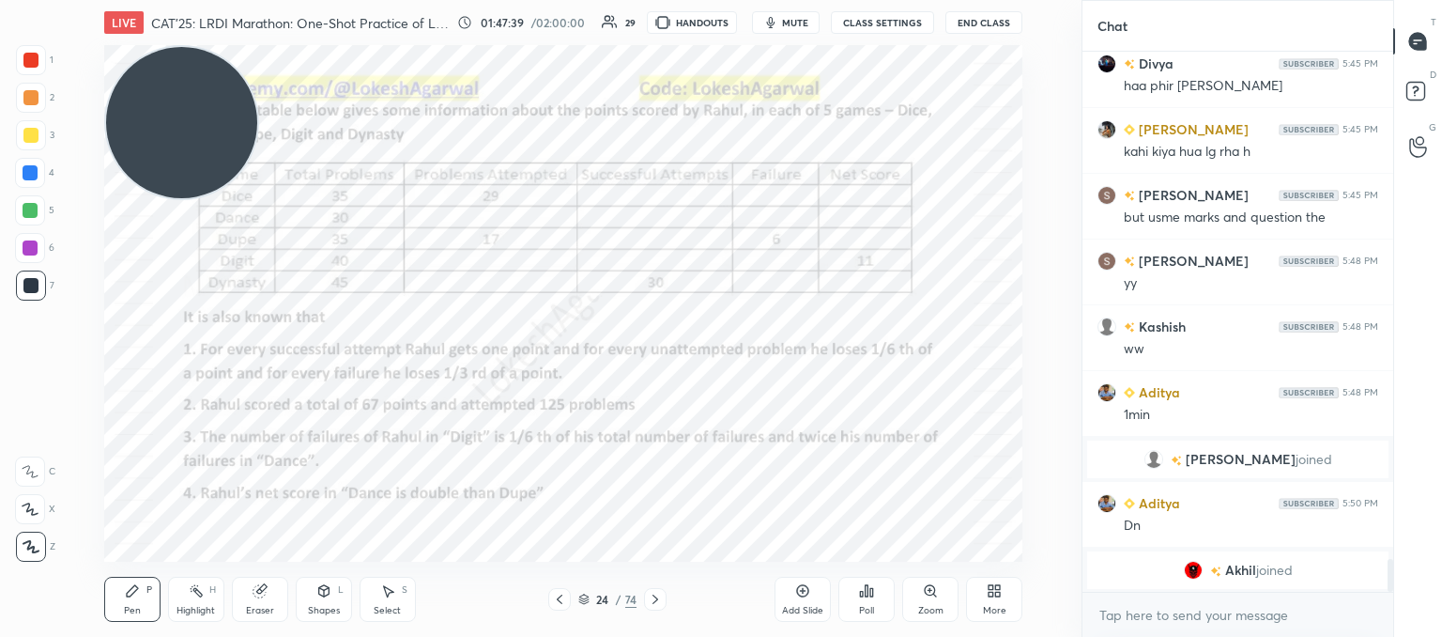
click at [642, 594] on div "24 / 74" at bounding box center [607, 599] width 118 height 23
click at [658, 594] on icon at bounding box center [655, 599] width 15 height 15
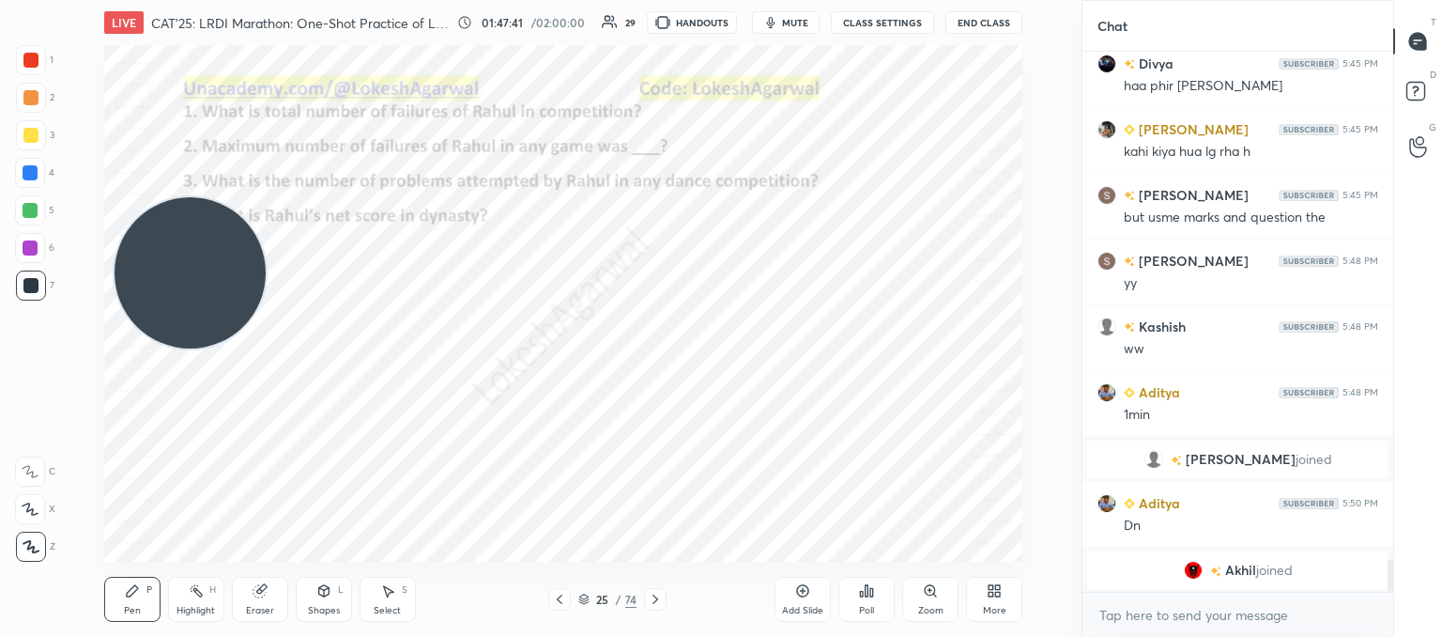
drag, startPoint x: 196, startPoint y: 99, endPoint x: 224, endPoint y: 459, distance: 361.7
click at [188, 348] on video at bounding box center [190, 272] width 151 height 151
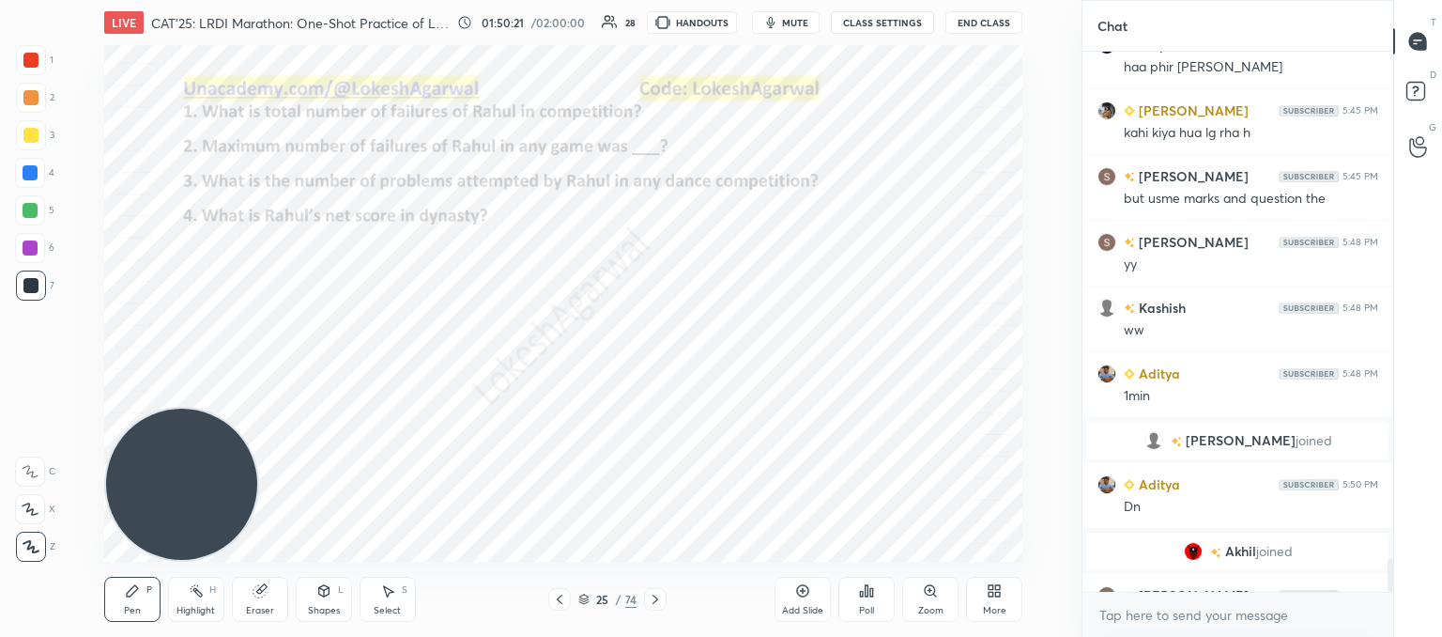
scroll to position [8432, 0]
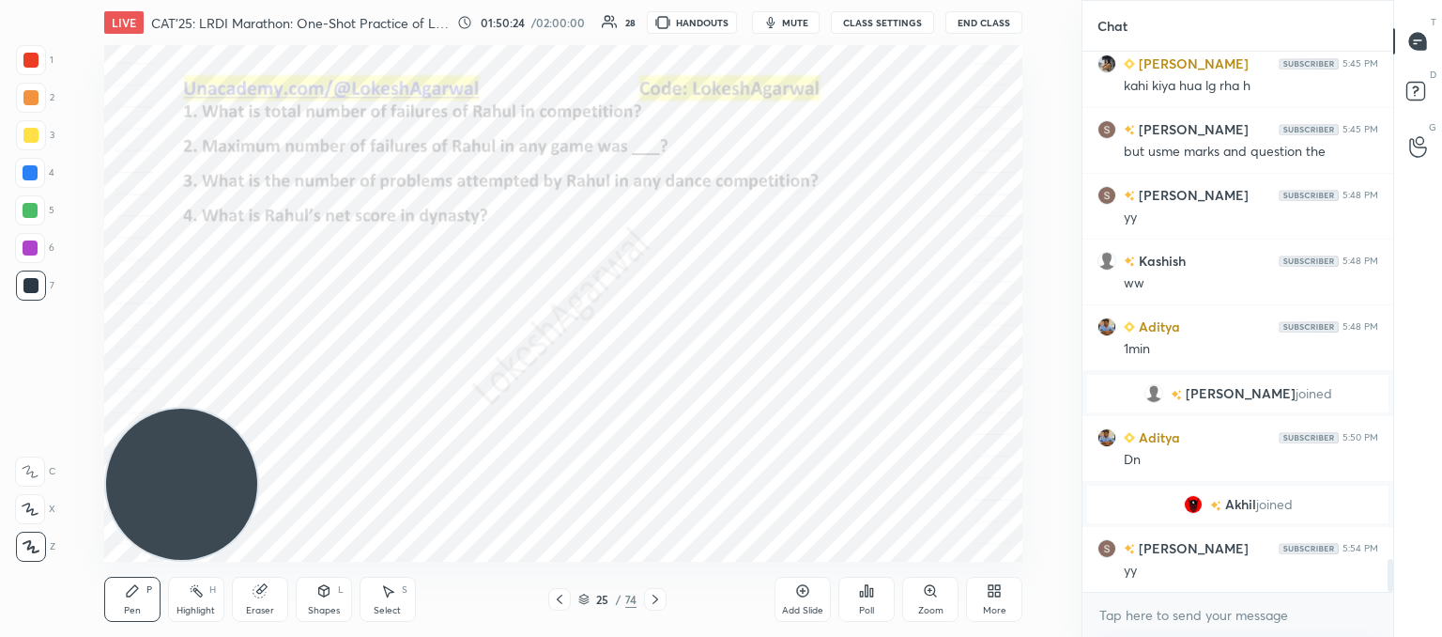
click at [860, 597] on icon at bounding box center [866, 590] width 15 height 15
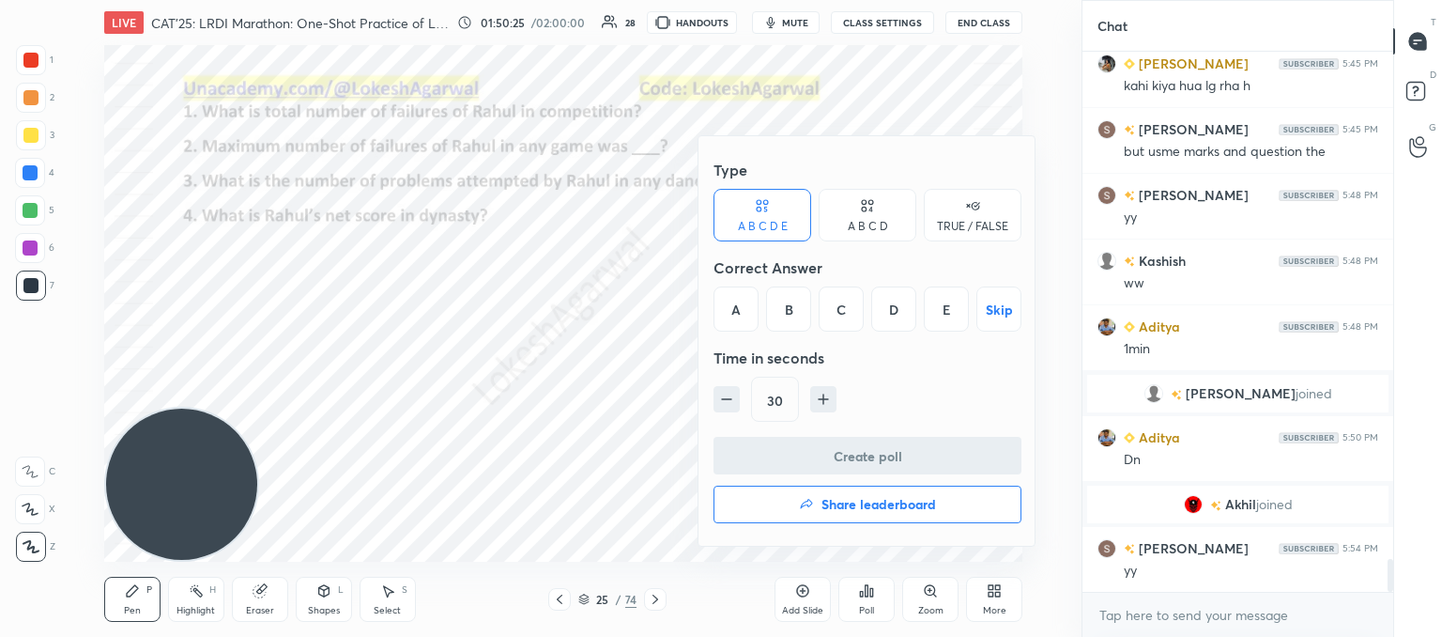
click at [954, 315] on div "E" at bounding box center [946, 308] width 45 height 45
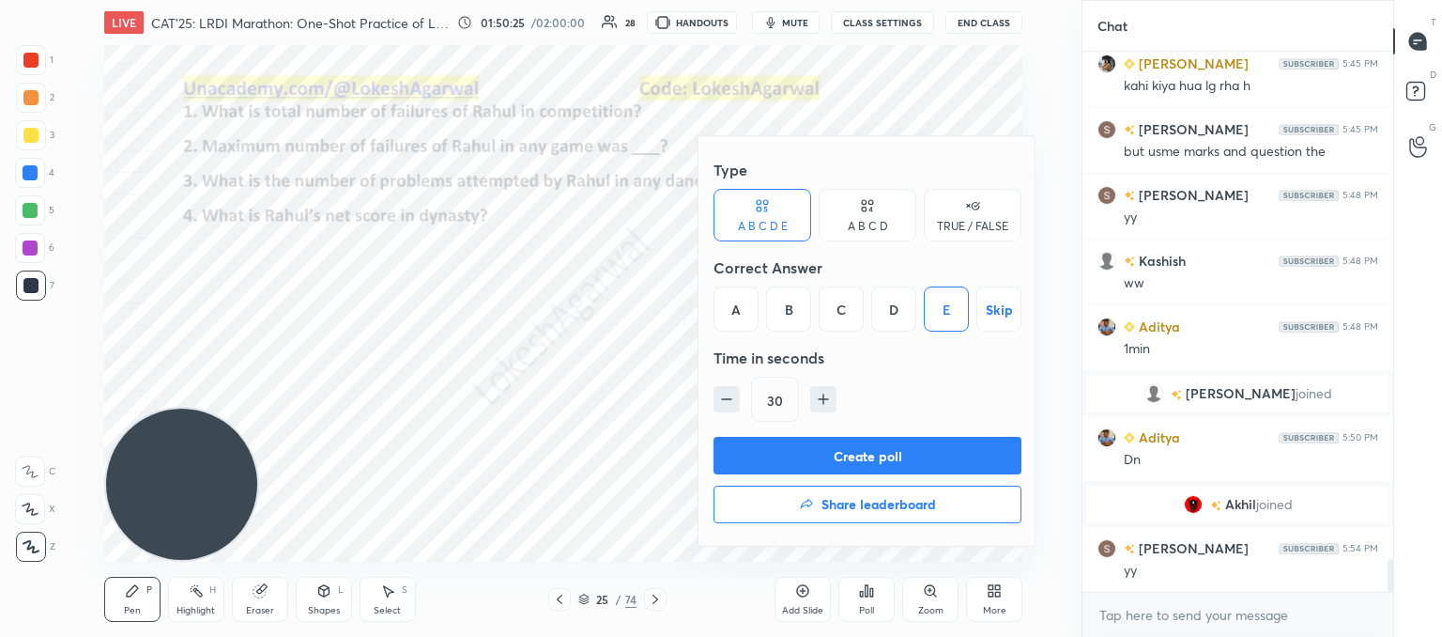
click at [813, 438] on button "Create poll" at bounding box center [868, 456] width 308 height 38
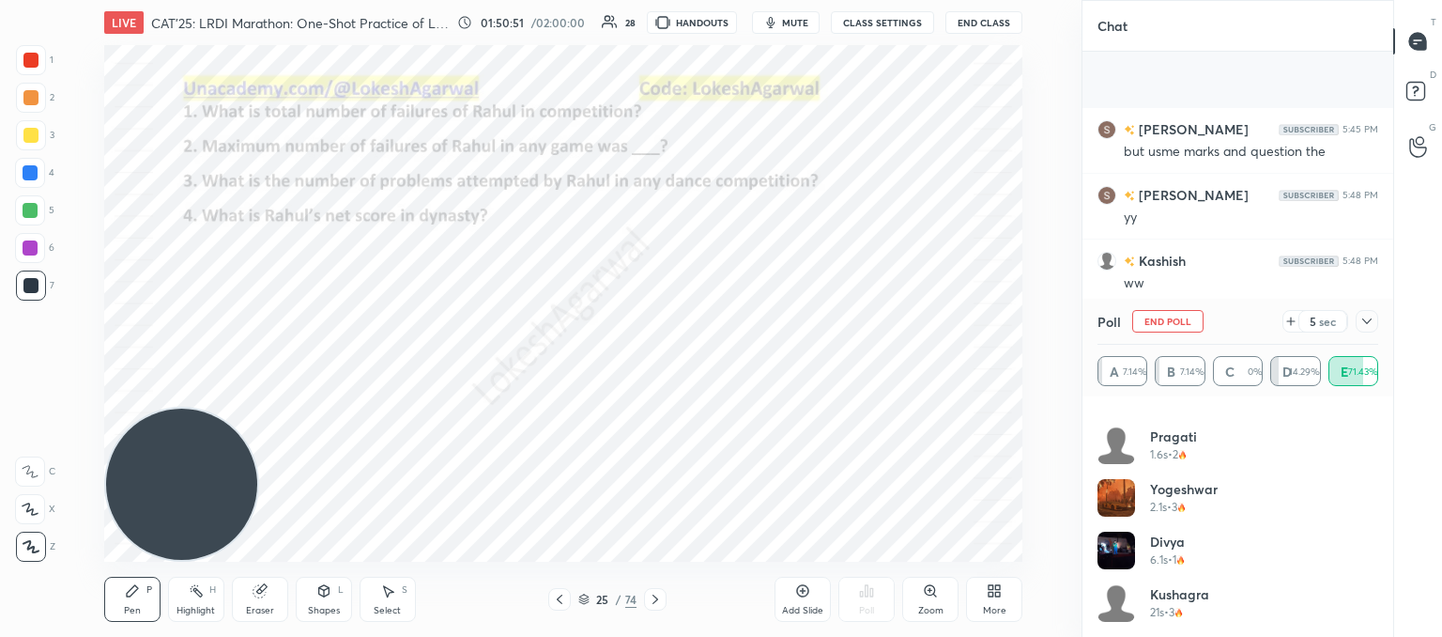
scroll to position [8575, 0]
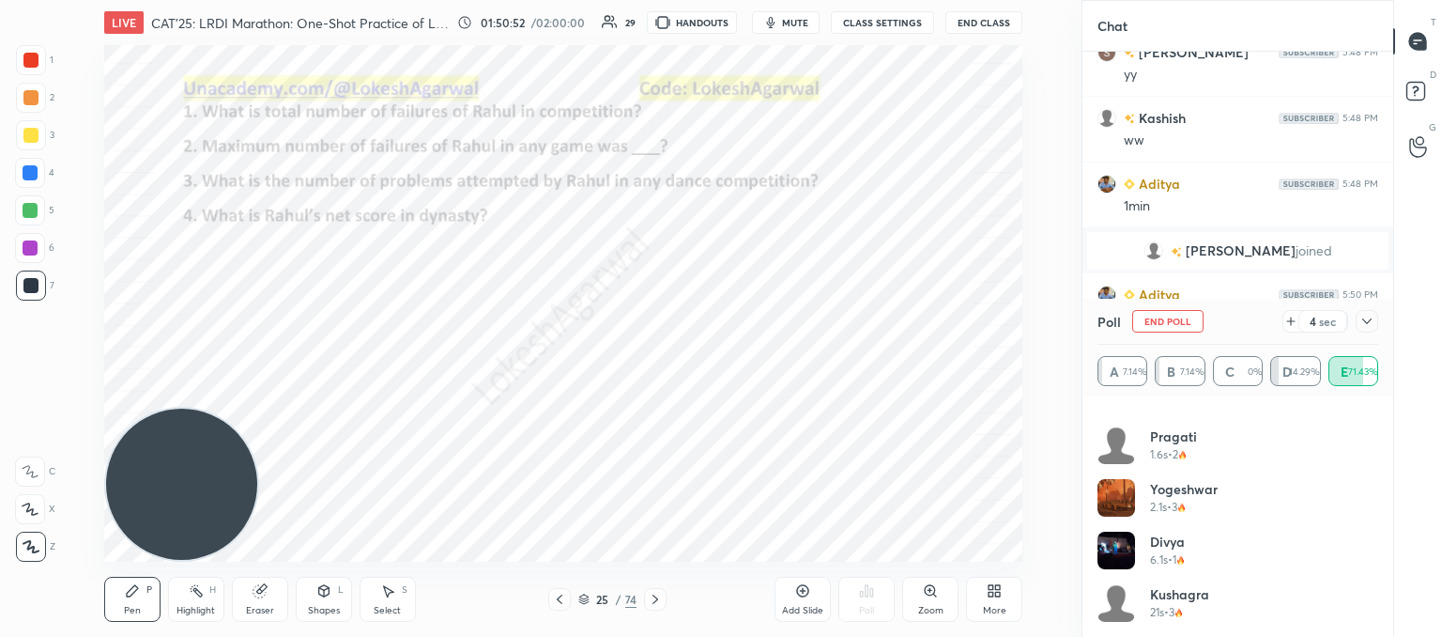
click at [1360, 316] on icon at bounding box center [1367, 321] width 15 height 15
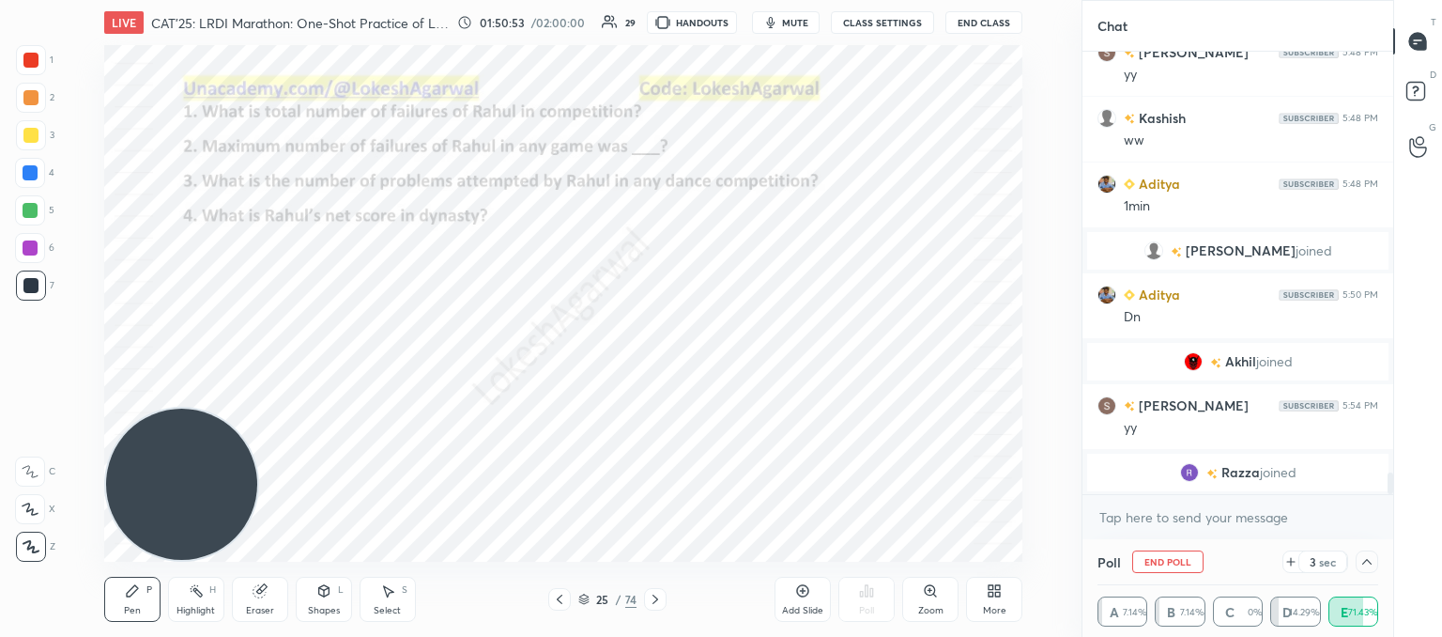
scroll to position [0, 0]
click at [1172, 519] on textarea at bounding box center [1238, 517] width 281 height 30
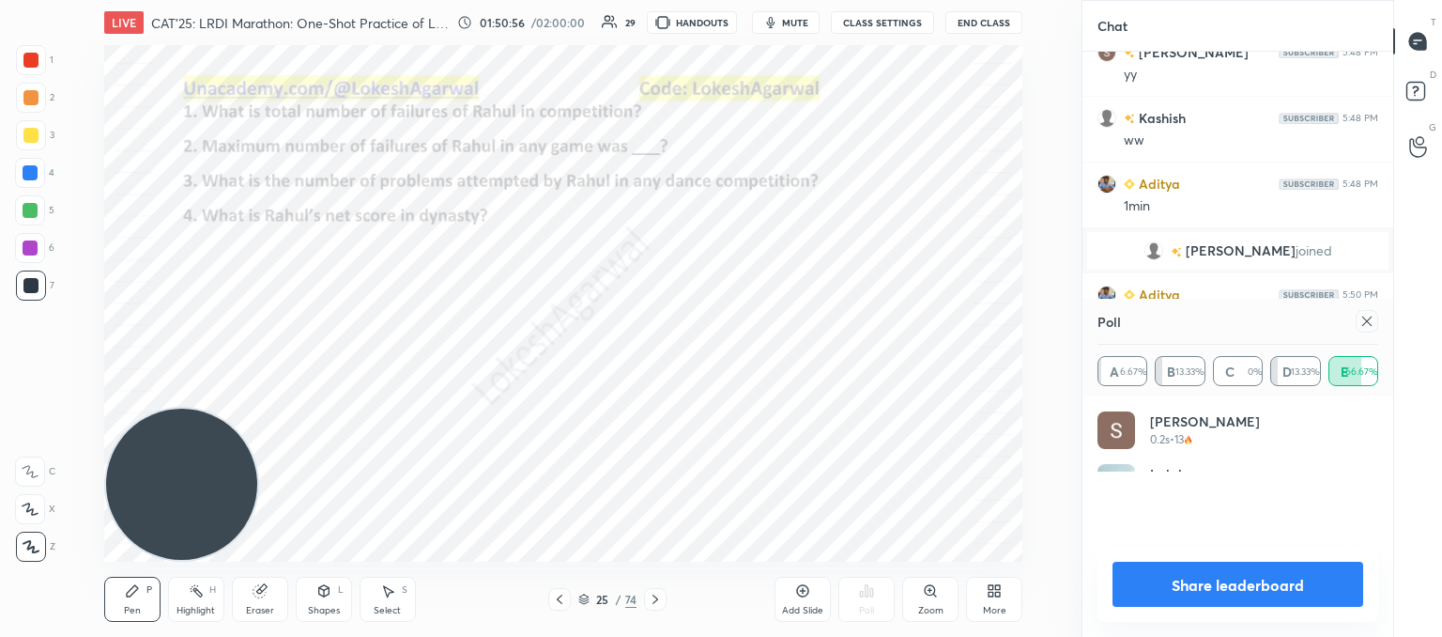
scroll to position [218, 275]
click at [1365, 316] on icon at bounding box center [1367, 321] width 15 height 15
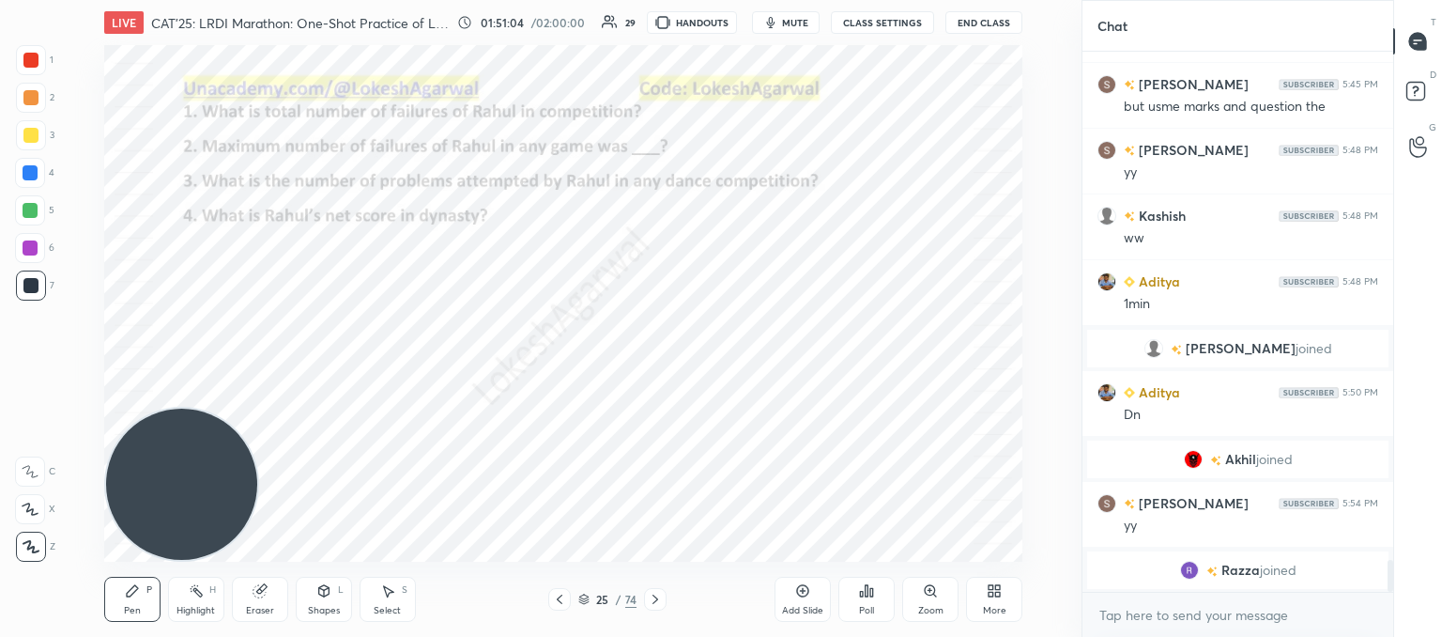
click at [875, 598] on div "Poll" at bounding box center [867, 599] width 56 height 45
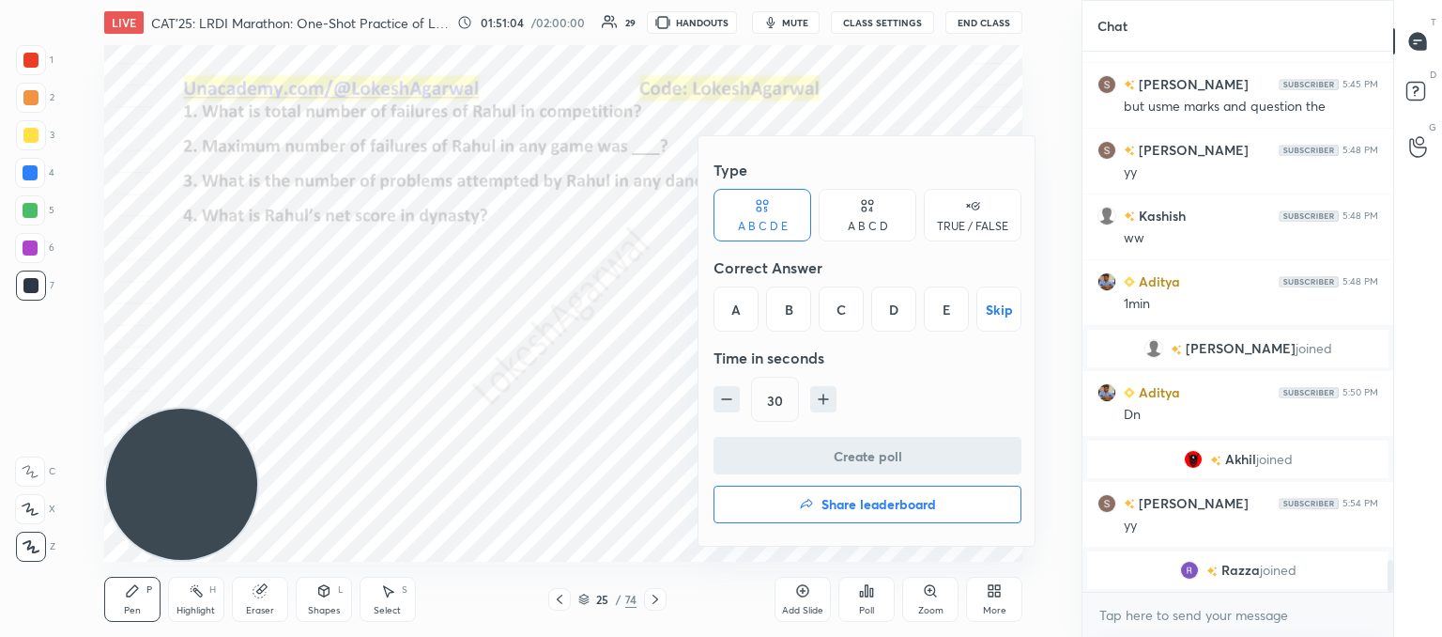
click at [888, 298] on div "D" at bounding box center [893, 308] width 45 height 45
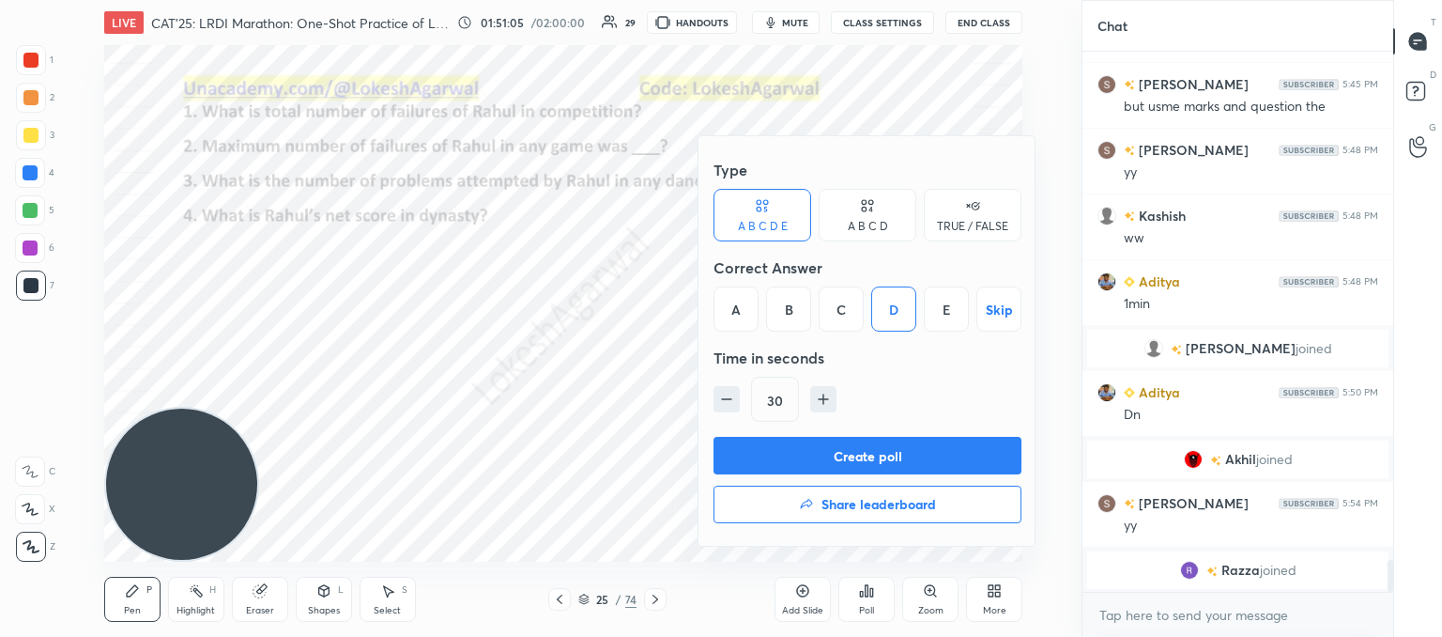
click at [813, 451] on button "Create poll" at bounding box center [868, 456] width 308 height 38
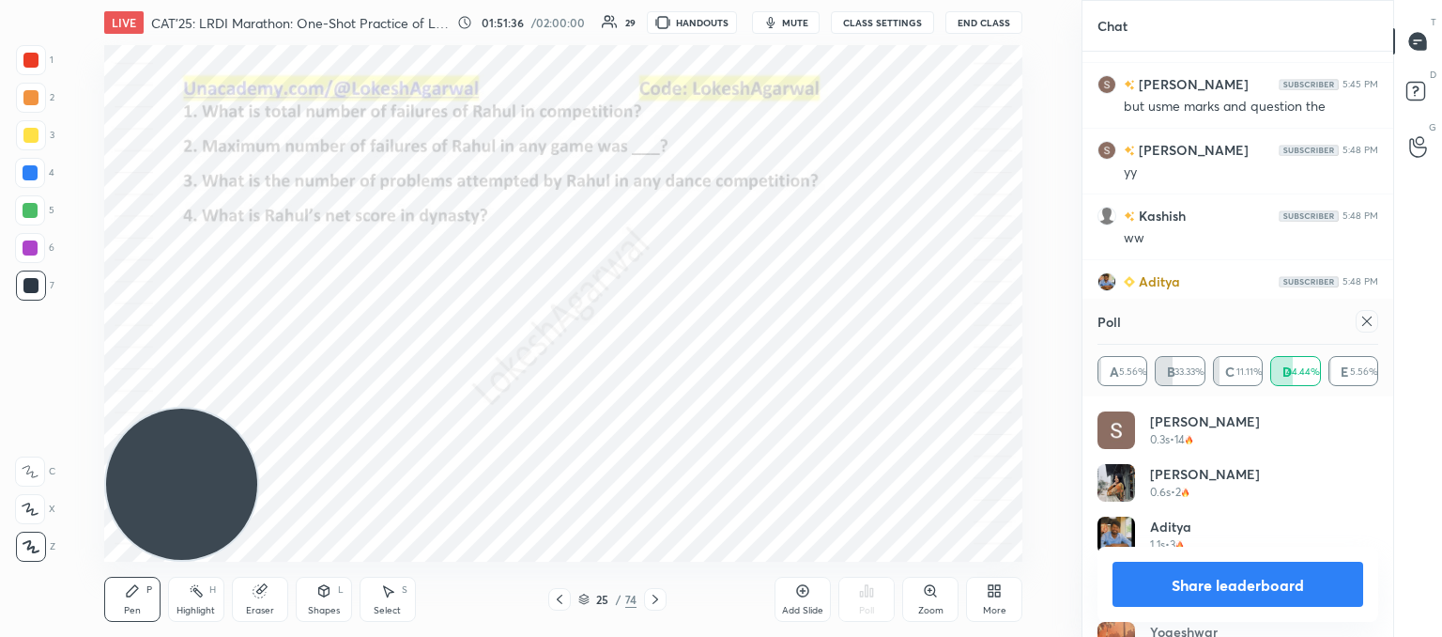
click at [1369, 323] on icon at bounding box center [1366, 320] width 9 height 9
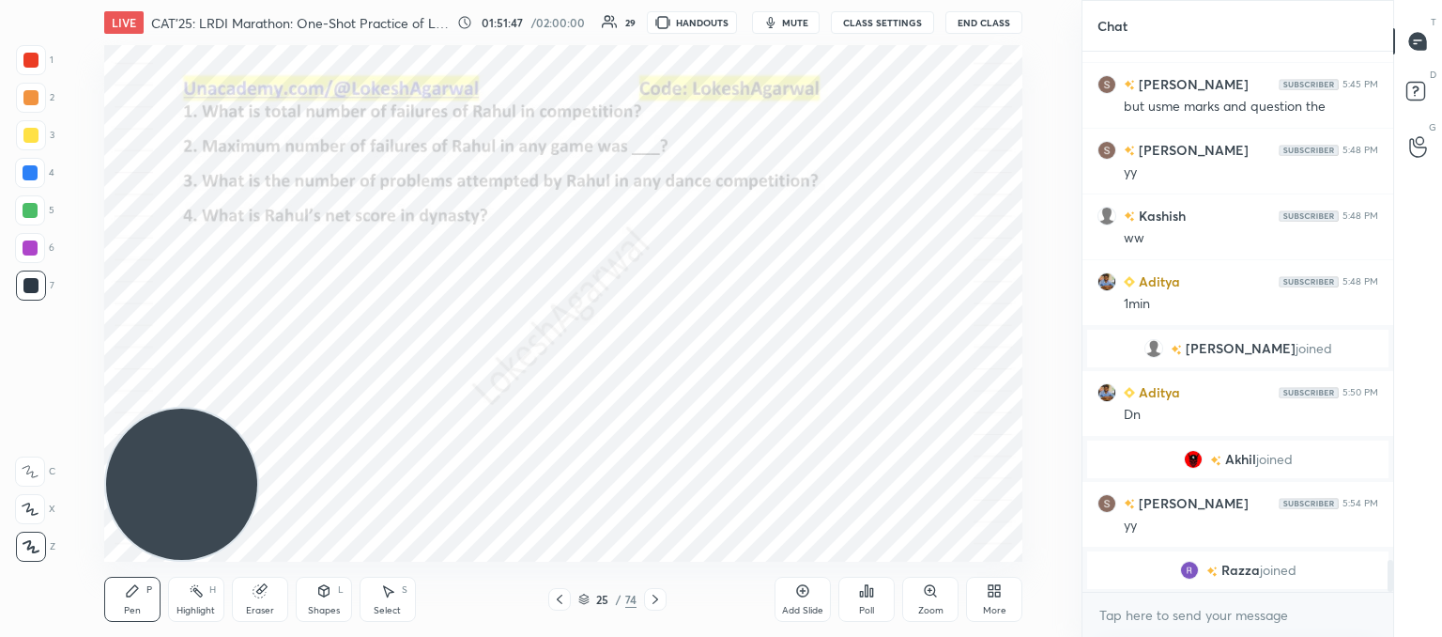
click at [875, 598] on div "Poll" at bounding box center [867, 599] width 56 height 45
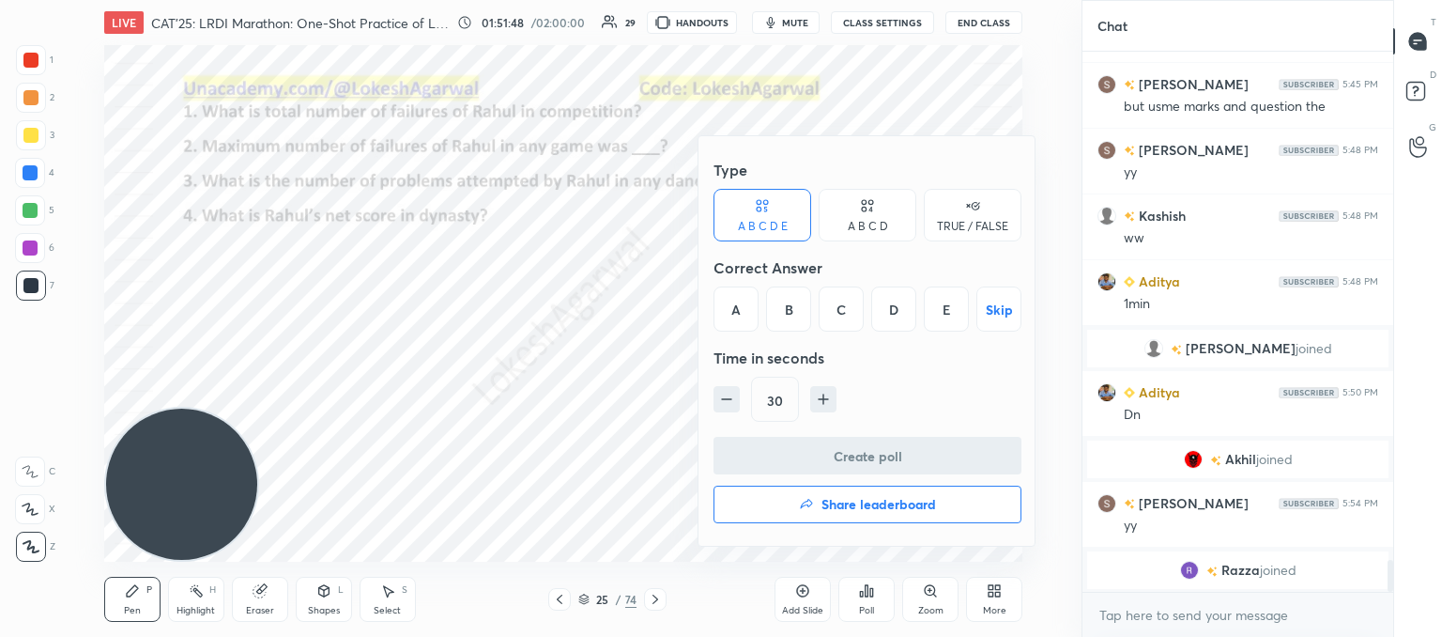
click at [777, 312] on div "B" at bounding box center [788, 308] width 45 height 45
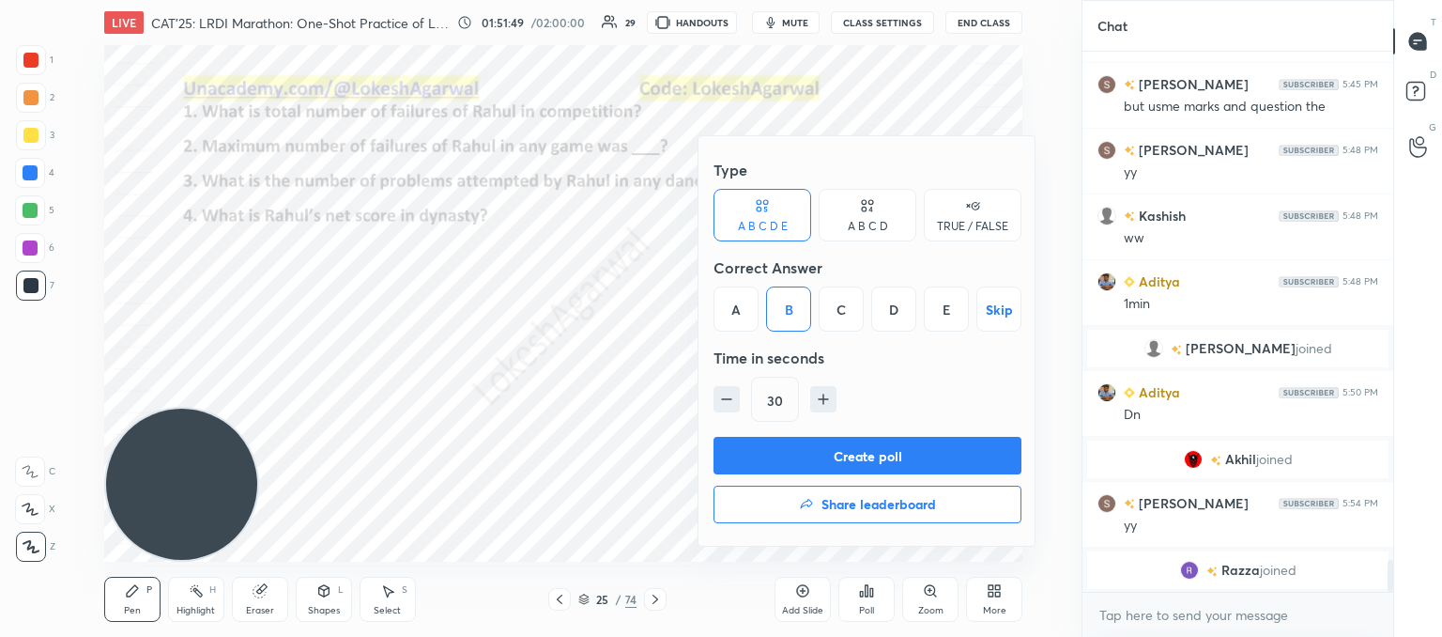
click at [789, 449] on button "Create poll" at bounding box center [868, 456] width 308 height 38
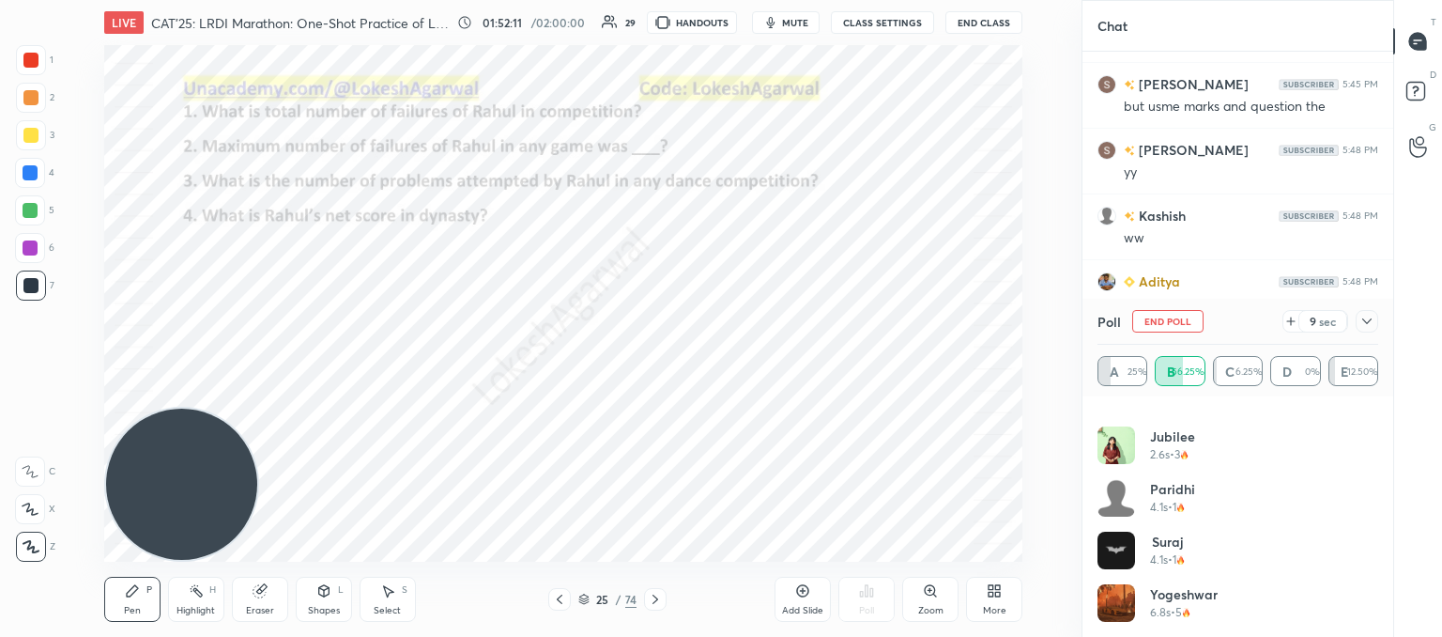
scroll to position [248, 0]
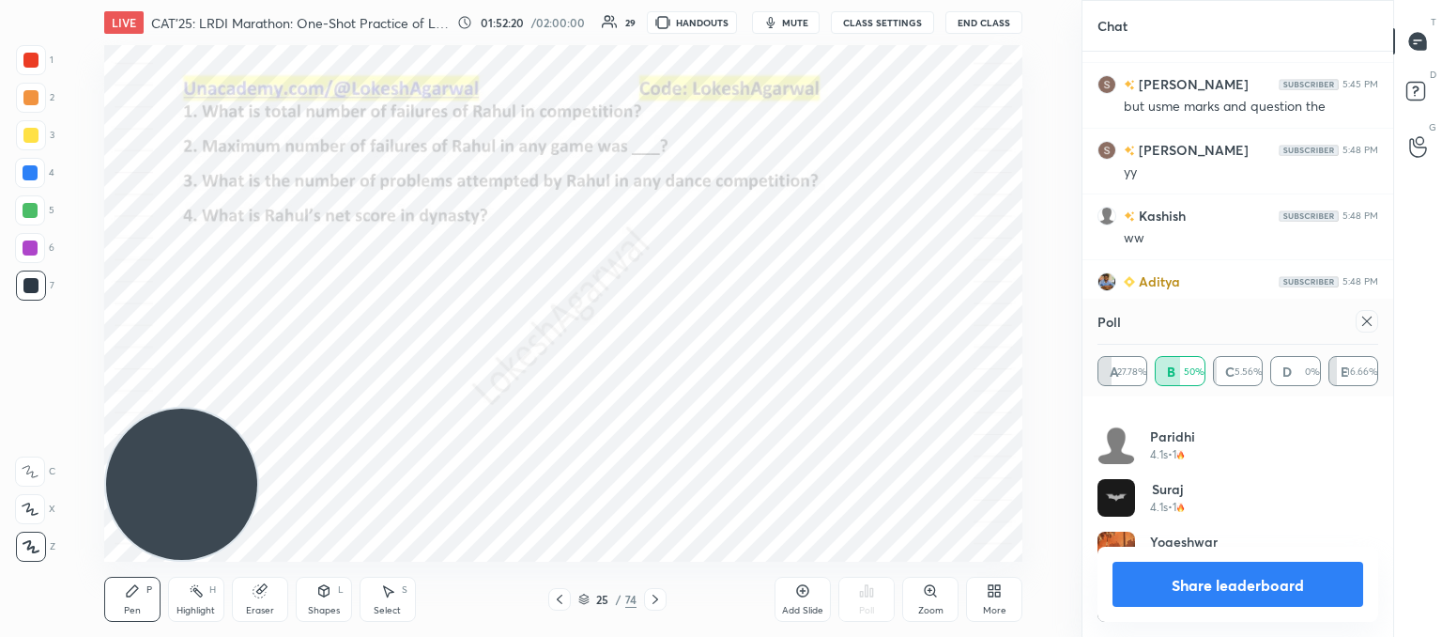
click at [1367, 320] on icon at bounding box center [1366, 320] width 9 height 9
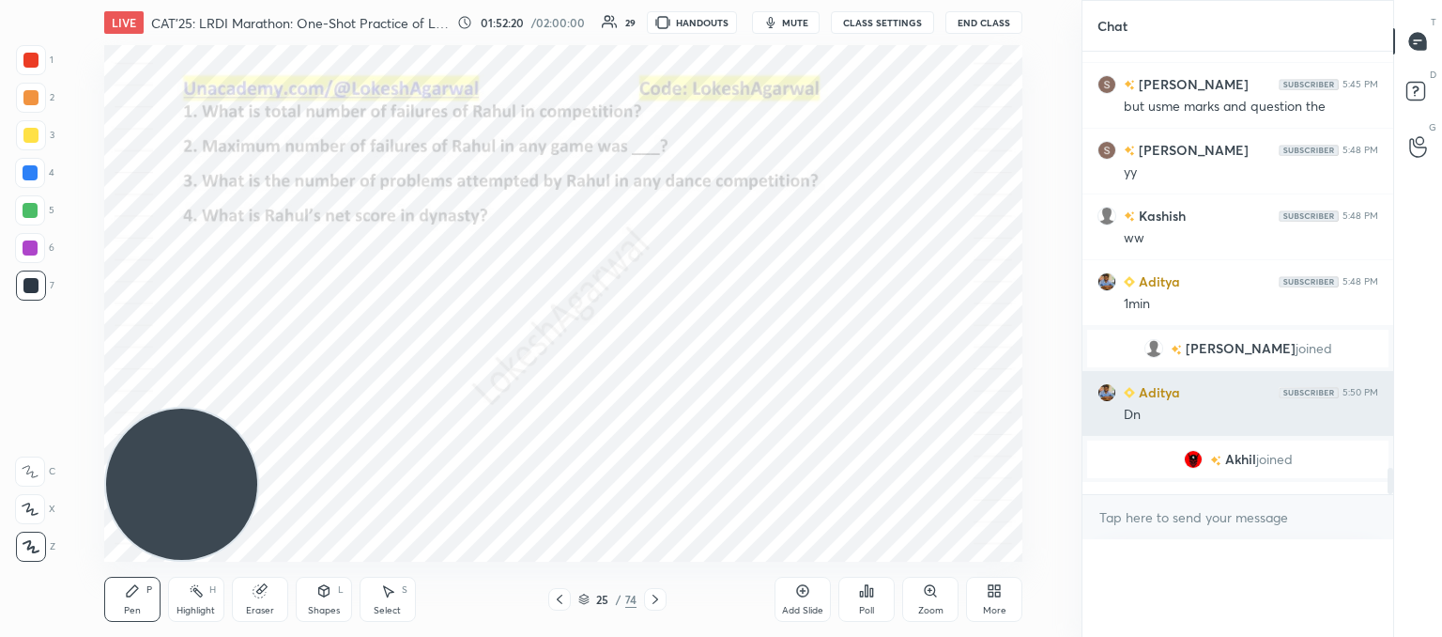
scroll to position [0, 6]
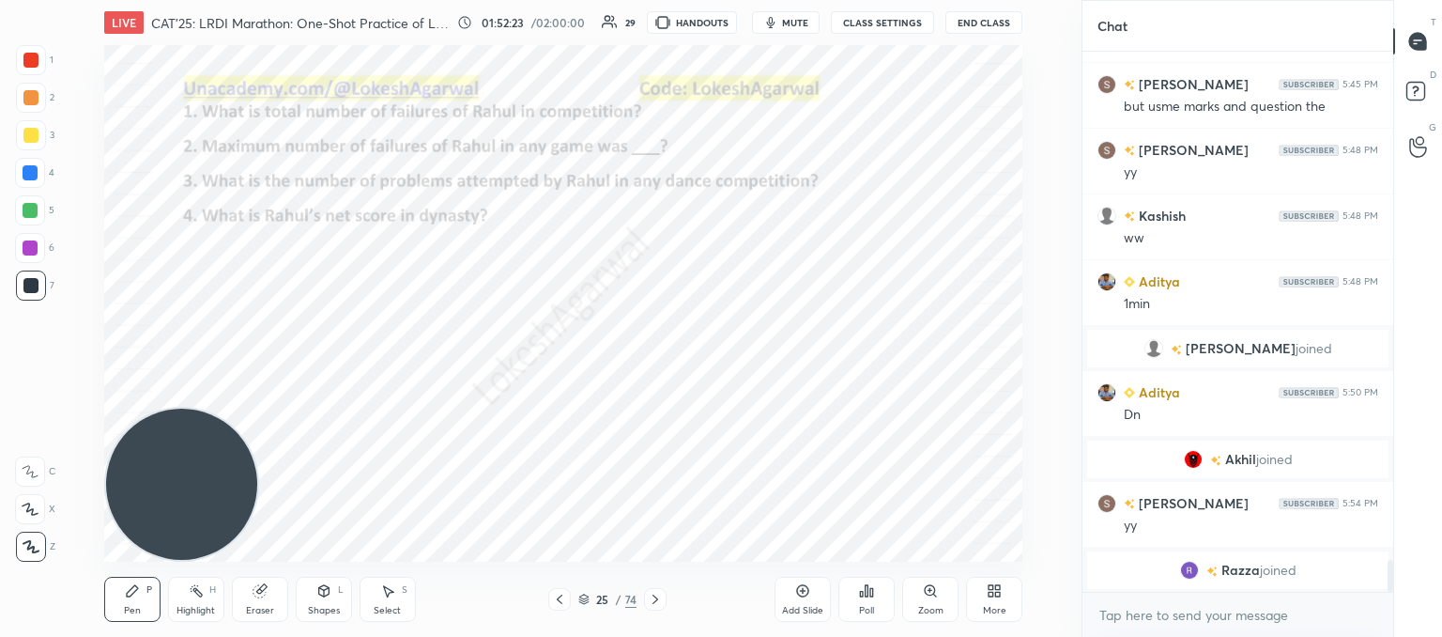
click at [850, 593] on div "Poll" at bounding box center [867, 599] width 56 height 45
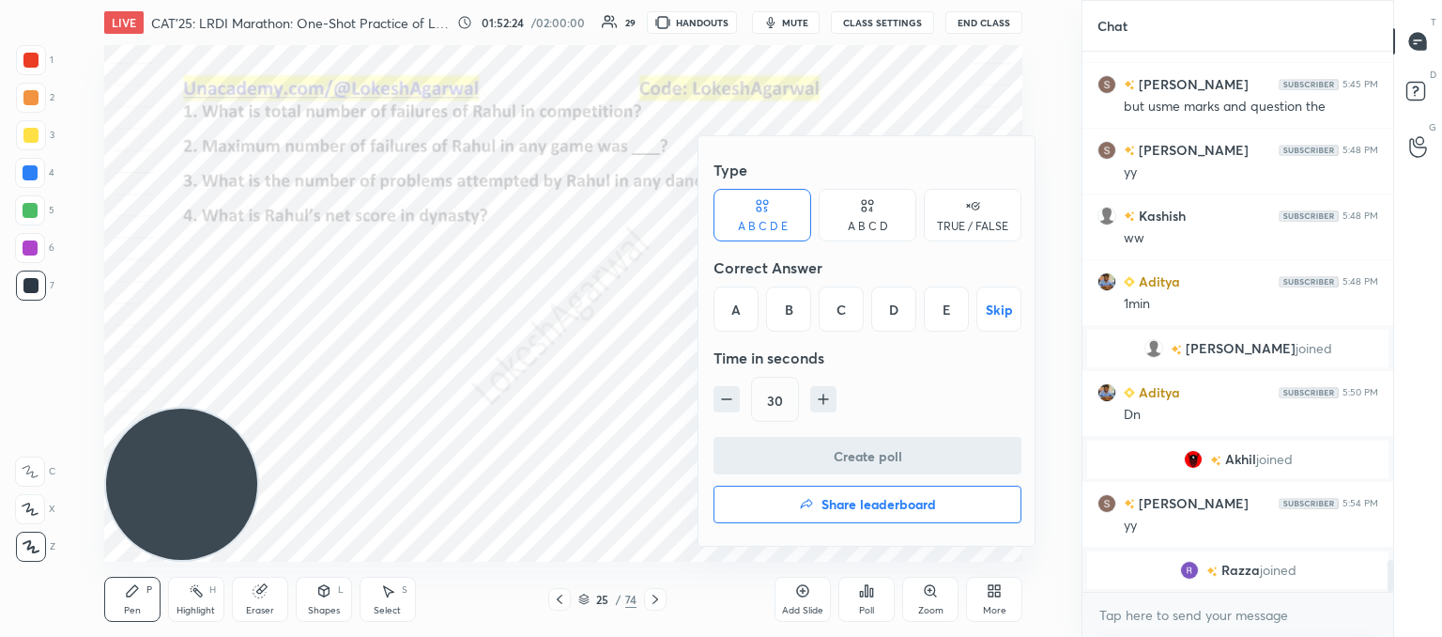
click at [727, 297] on div "A" at bounding box center [736, 308] width 45 height 45
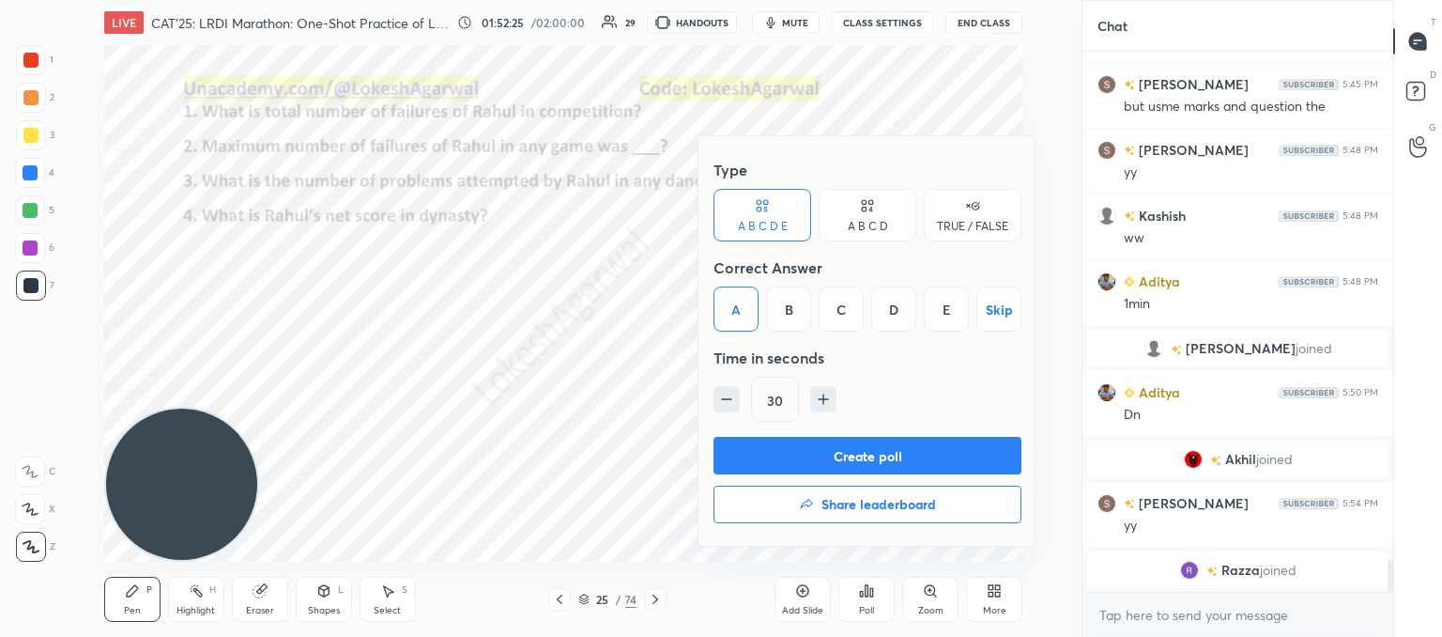
click at [799, 441] on button "Create poll" at bounding box center [868, 456] width 308 height 38
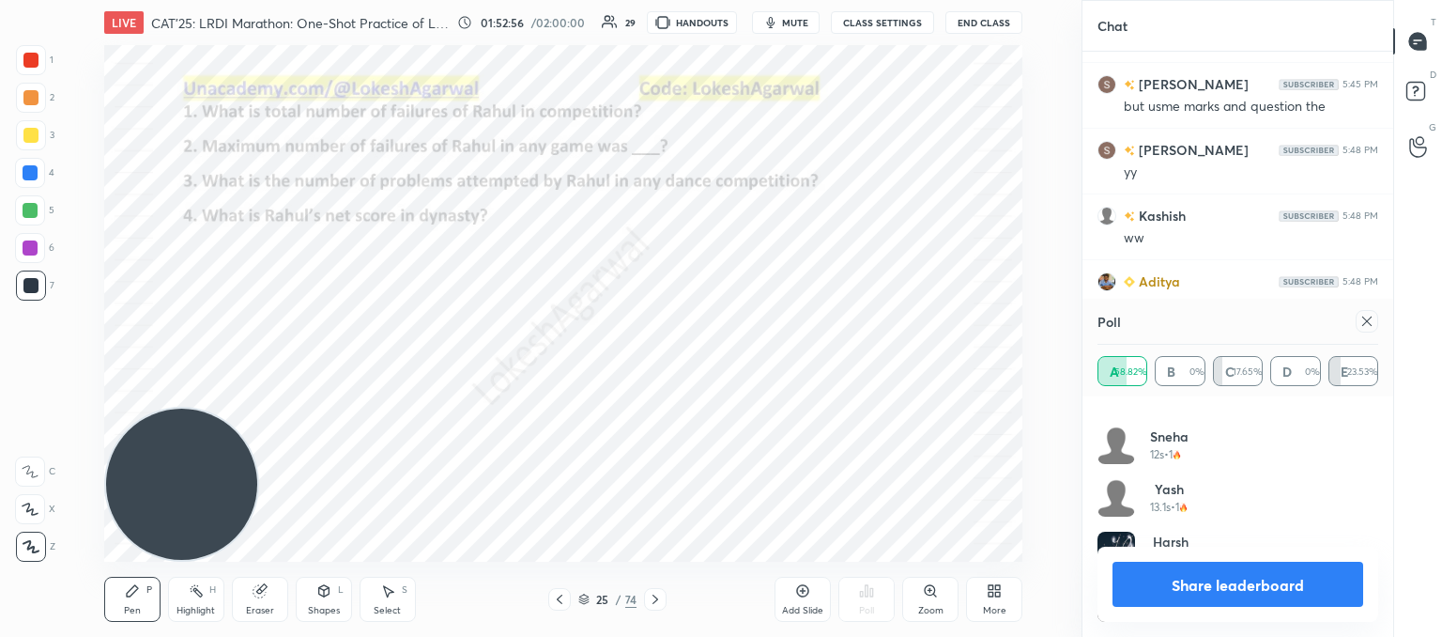
click at [1365, 319] on icon at bounding box center [1366, 320] width 9 height 9
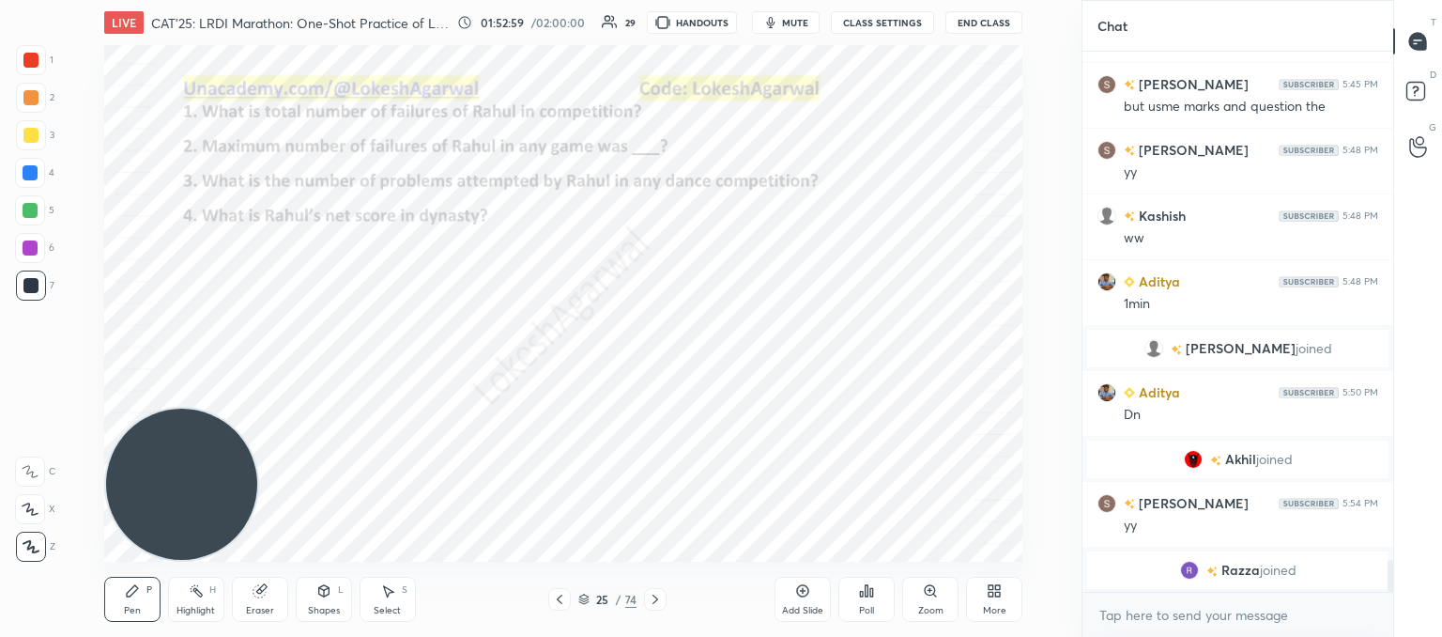
click at [862, 600] on div "Poll" at bounding box center [867, 599] width 56 height 45
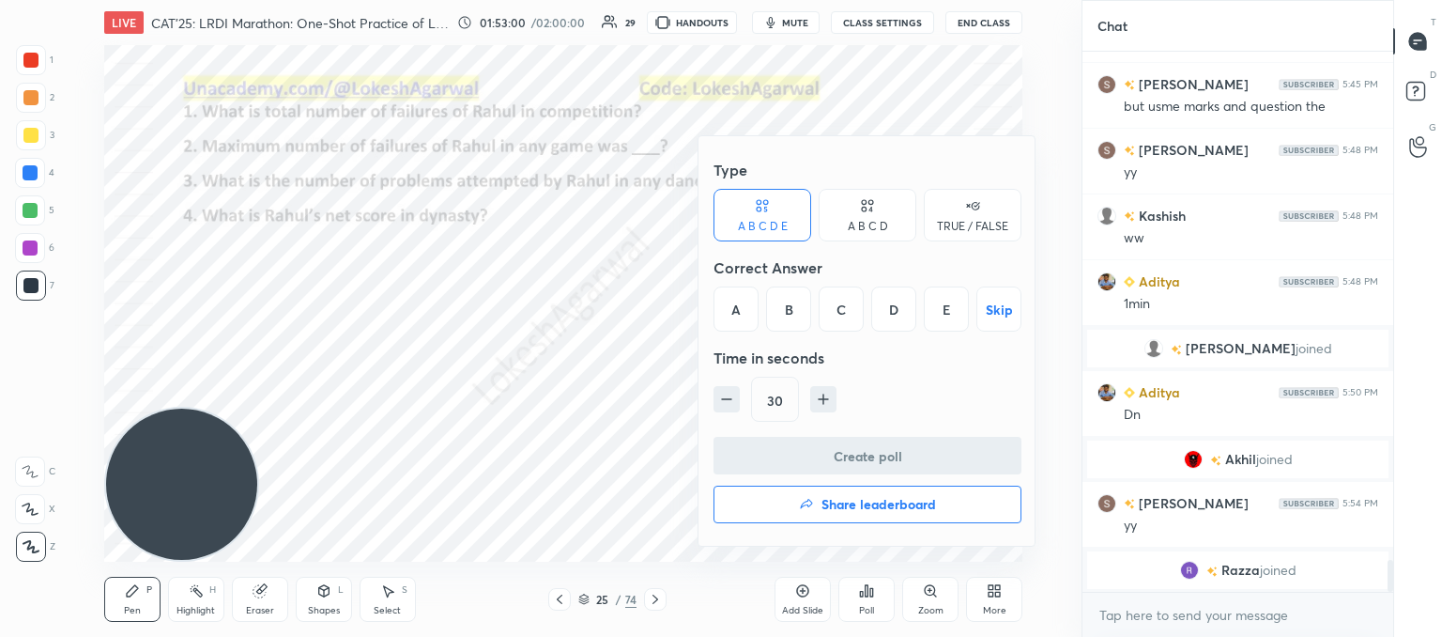
drag, startPoint x: 790, startPoint y: 305, endPoint x: 791, endPoint y: 346, distance: 41.3
click at [789, 305] on div "B" at bounding box center [788, 308] width 45 height 45
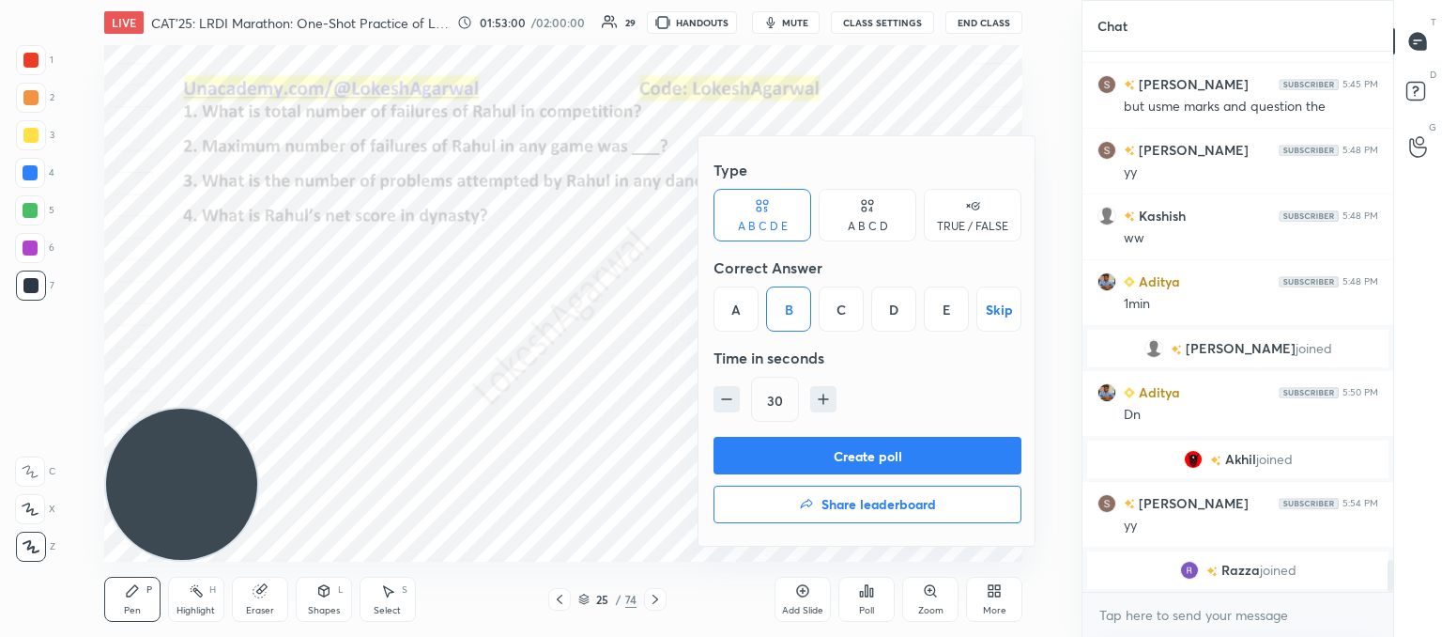
click at [816, 439] on button "Create poll" at bounding box center [868, 456] width 308 height 38
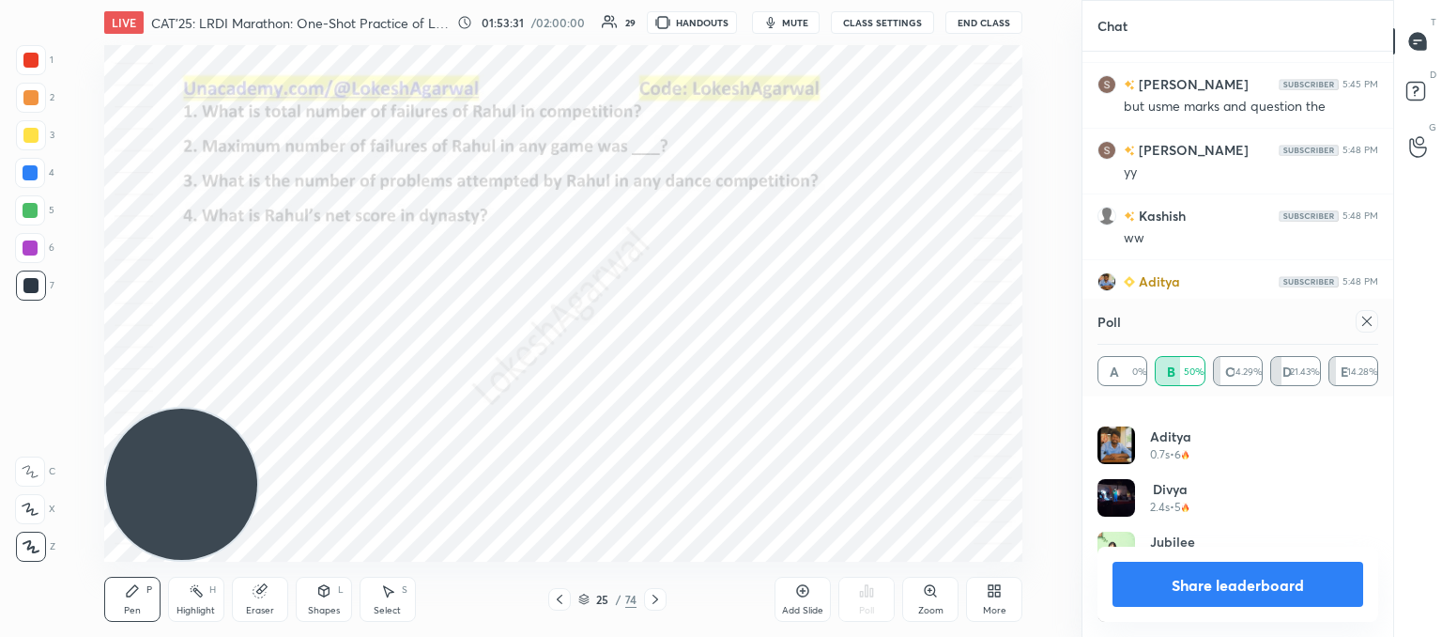
drag, startPoint x: 1367, startPoint y: 323, endPoint x: 1137, endPoint y: 323, distance: 230.1
click at [1367, 322] on icon at bounding box center [1367, 321] width 15 height 15
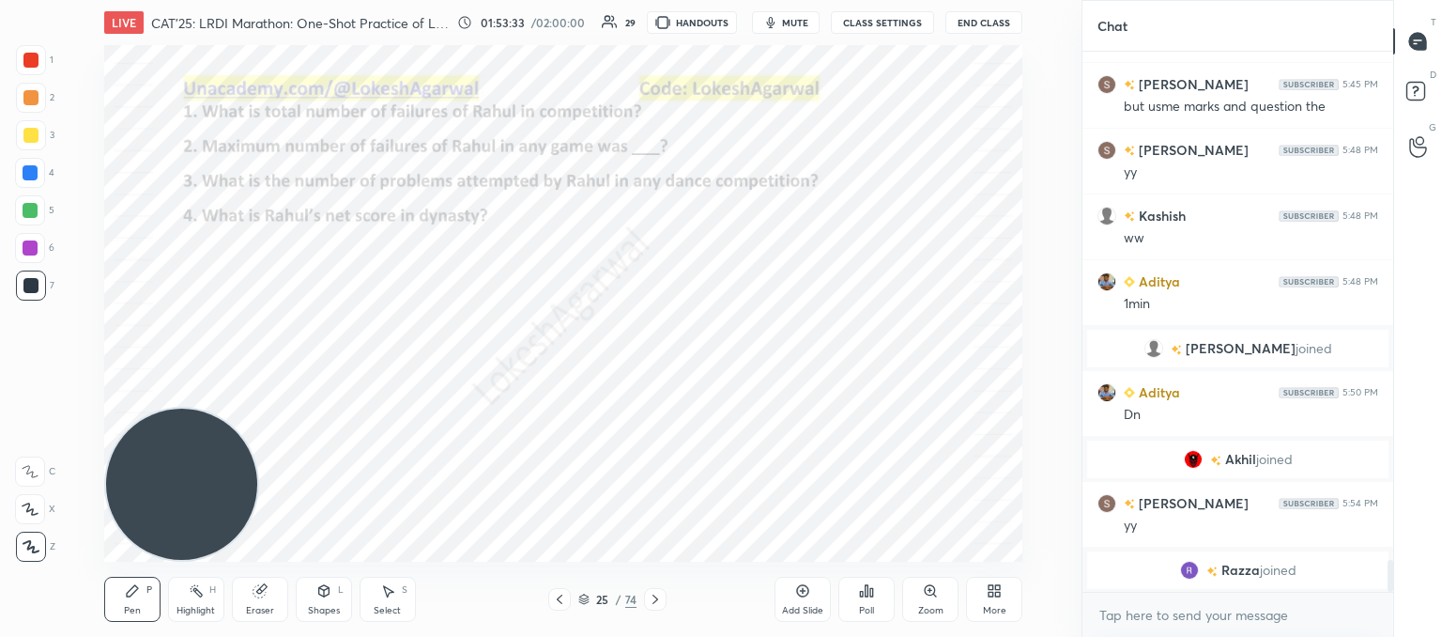
click at [859, 609] on div "Poll" at bounding box center [866, 610] width 15 height 9
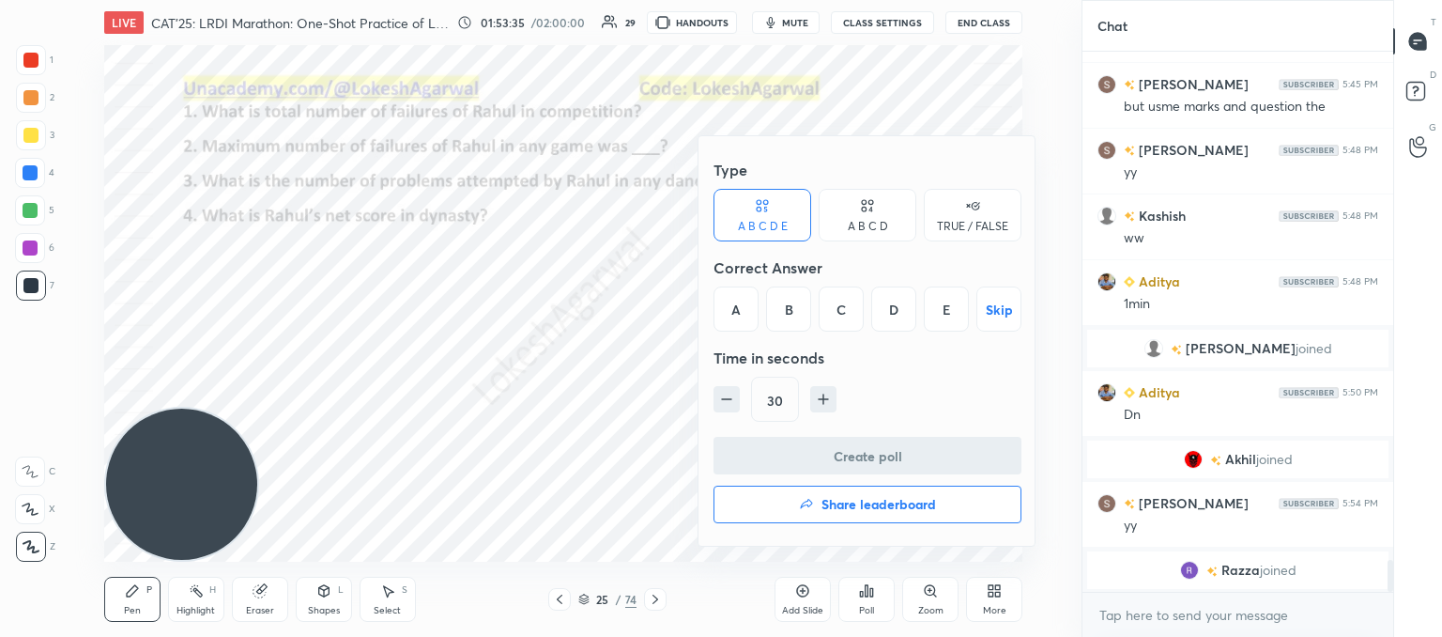
click at [520, 408] on div at bounding box center [721, 318] width 1442 height 637
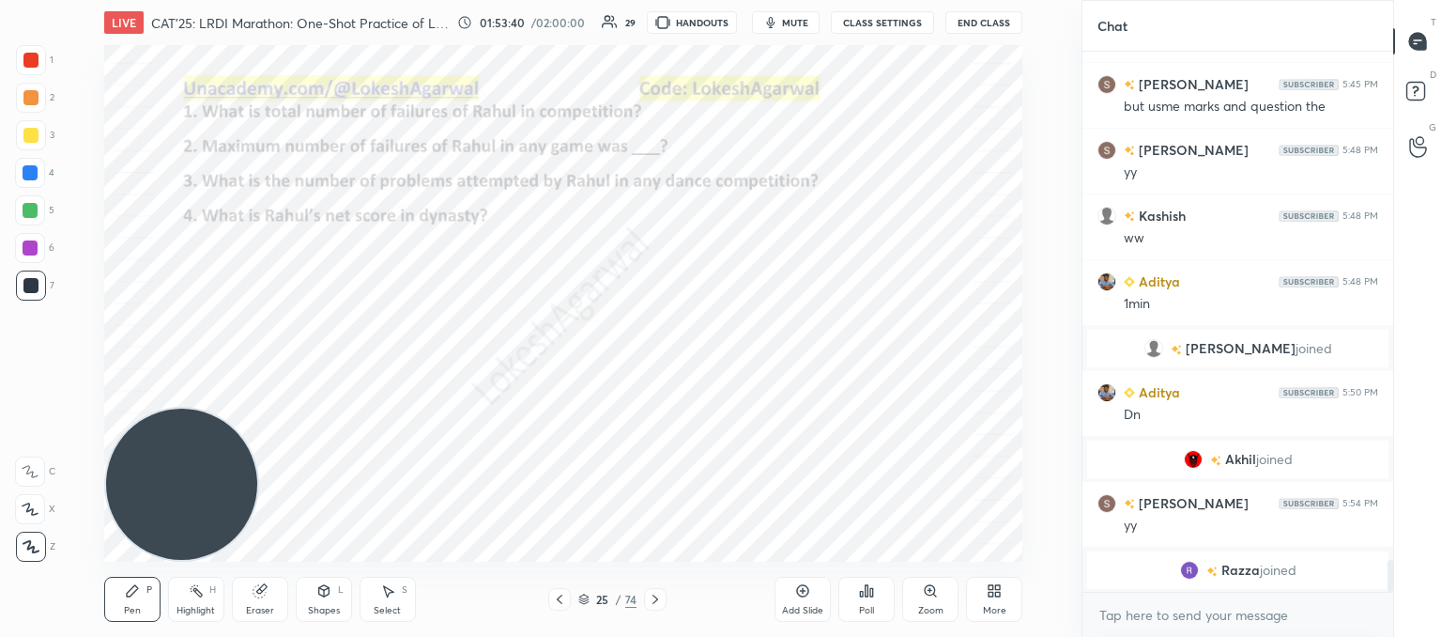
click at [879, 599] on div "Poll" at bounding box center [867, 599] width 56 height 45
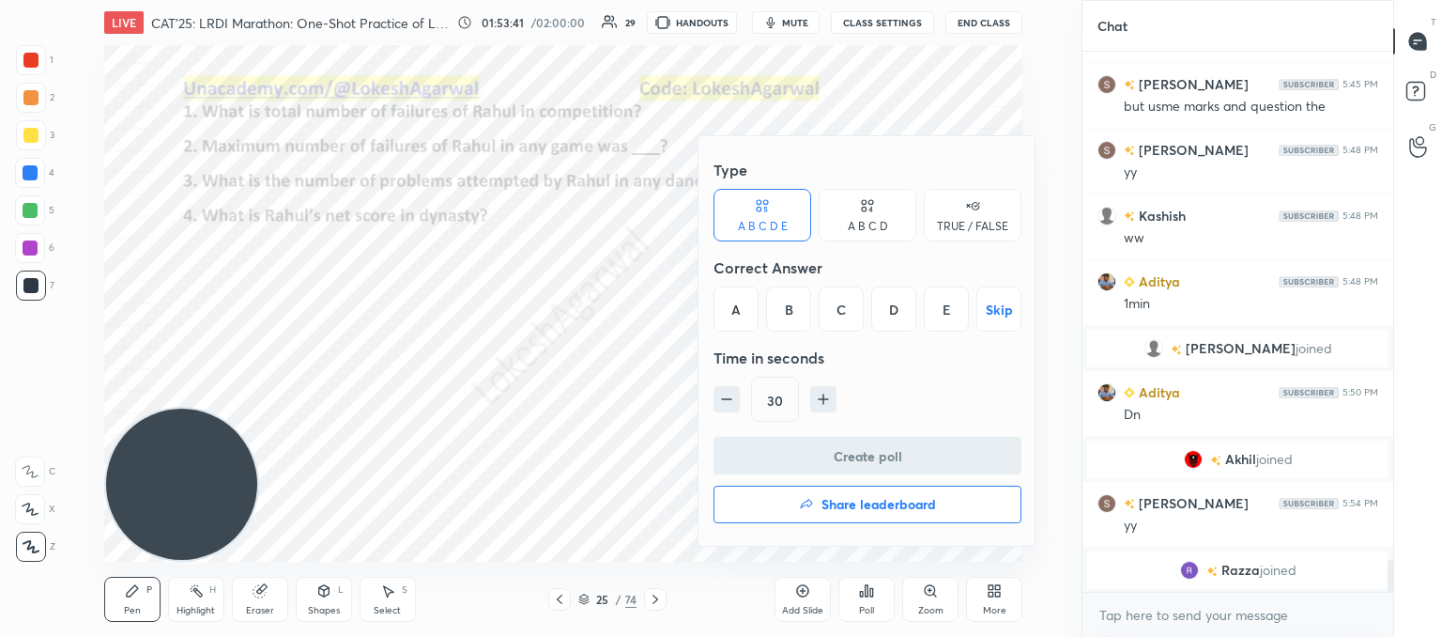
click at [855, 300] on div "C" at bounding box center [841, 308] width 45 height 45
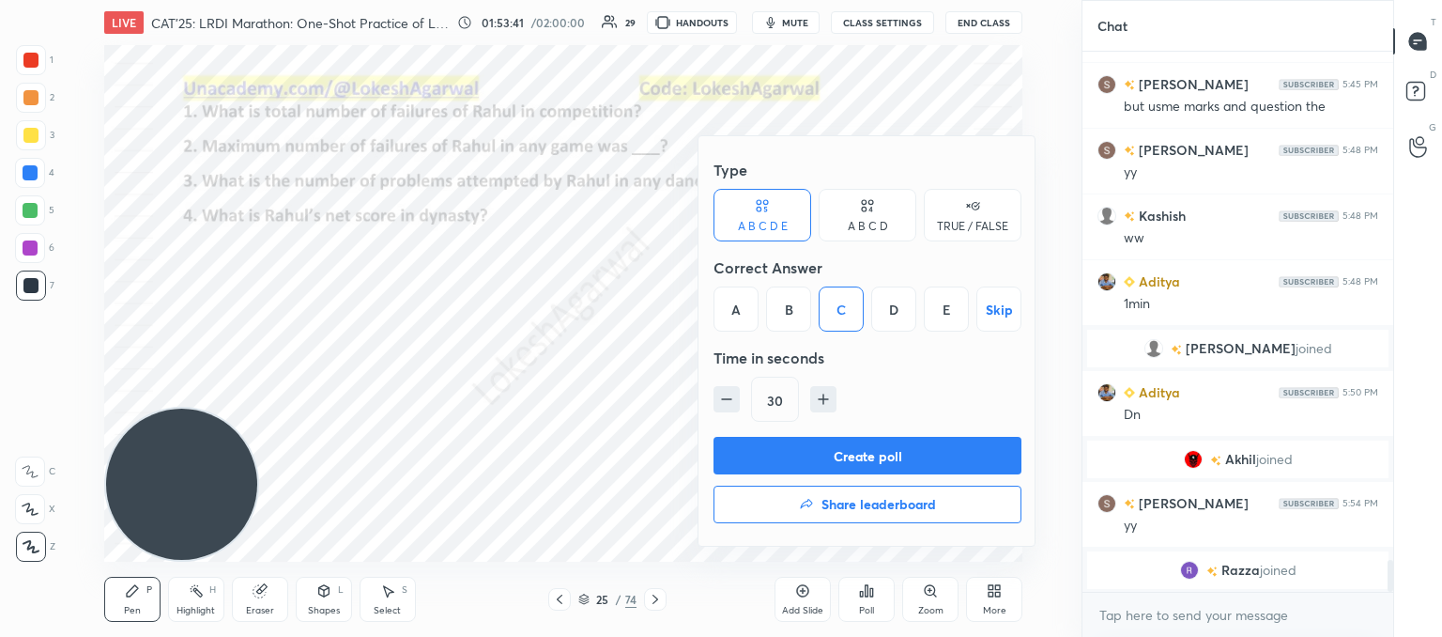
click at [851, 464] on button "Create poll" at bounding box center [868, 456] width 308 height 38
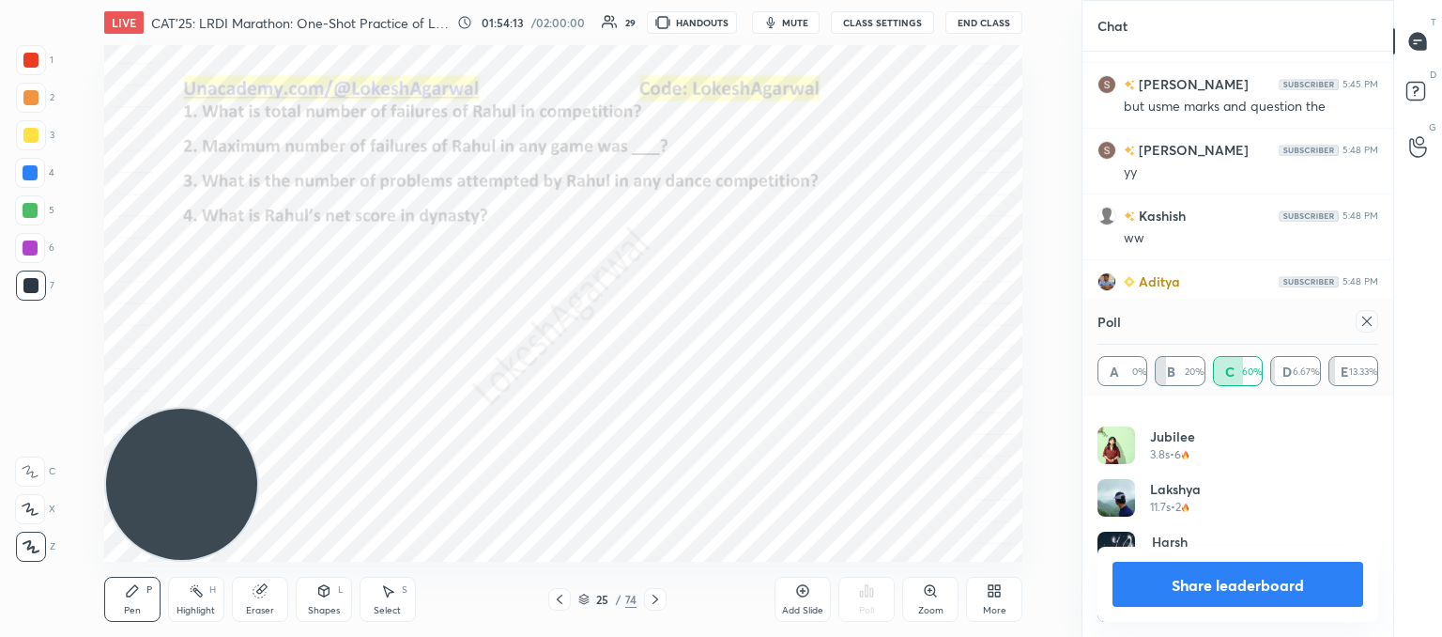
click at [1237, 589] on button "Share leaderboard" at bounding box center [1238, 584] width 251 height 45
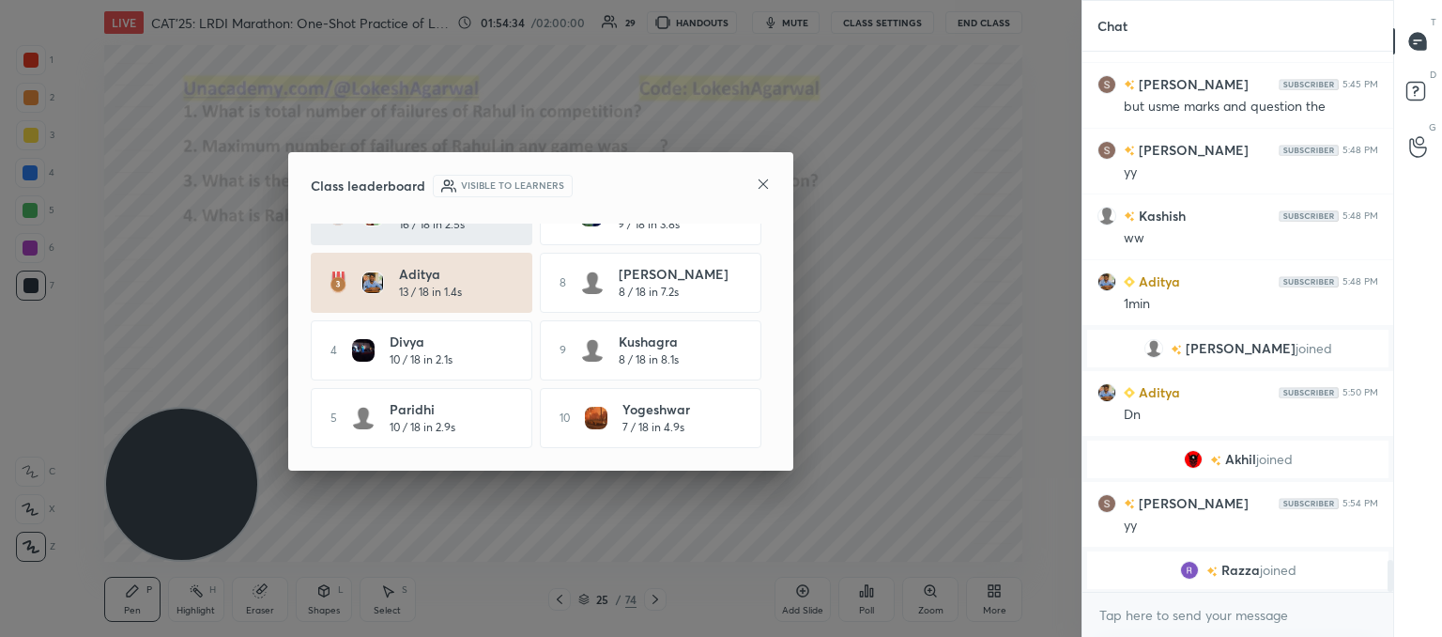
click at [759, 183] on icon at bounding box center [763, 184] width 15 height 15
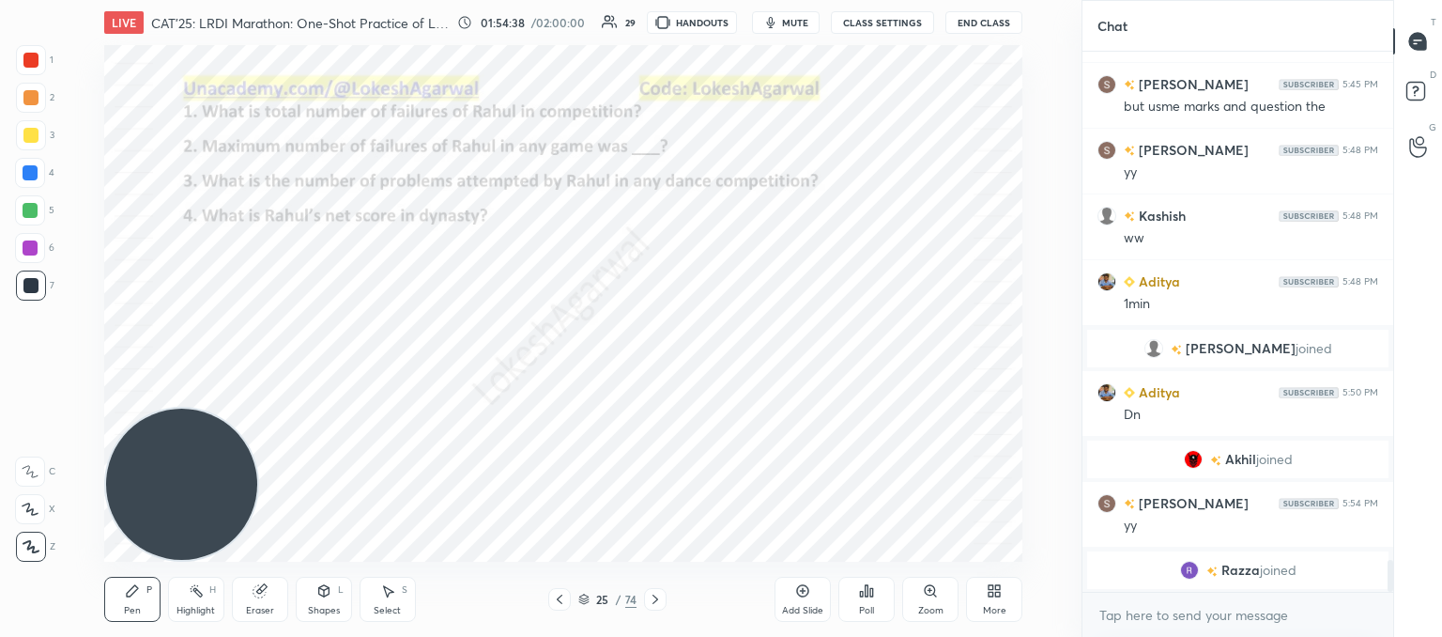
click at [386, 594] on icon at bounding box center [388, 591] width 10 height 11
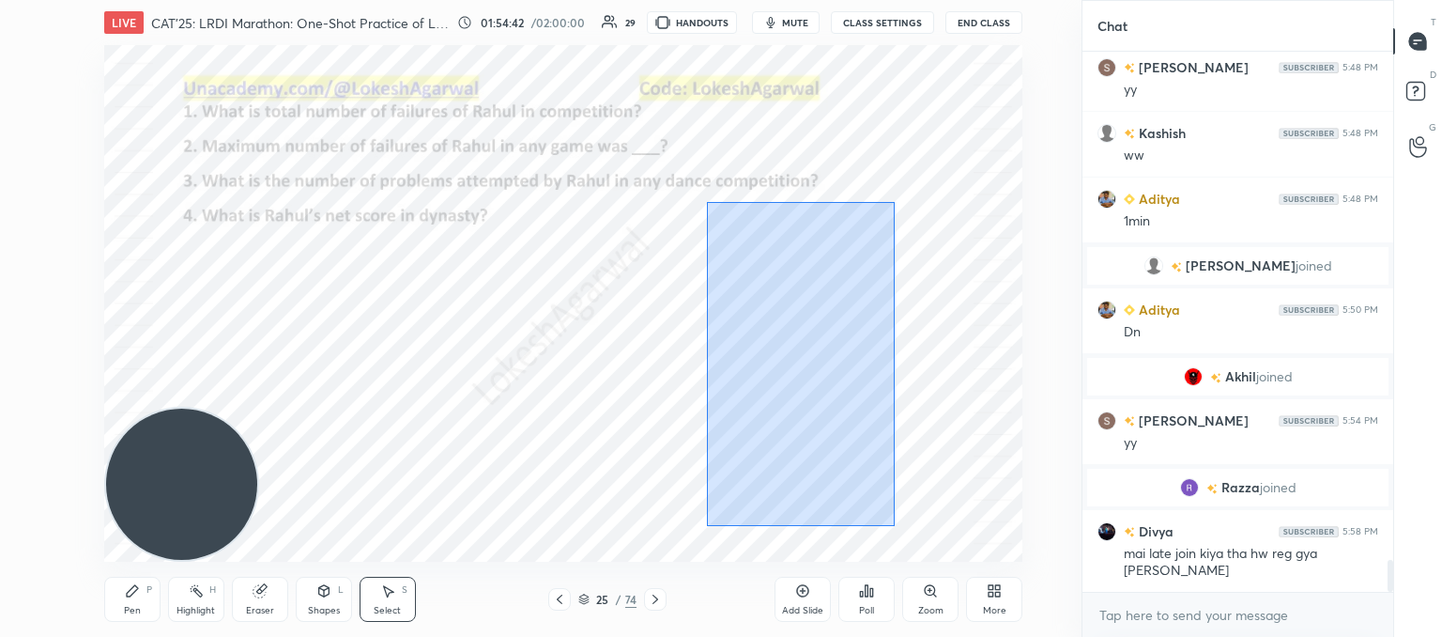
drag, startPoint x: 894, startPoint y: 526, endPoint x: 706, endPoint y: 199, distance: 376.9
click at [710, 200] on div "0 ° Undo Copy Paste here Duplicate Duplicate to new slide Delete" at bounding box center [563, 303] width 918 height 516
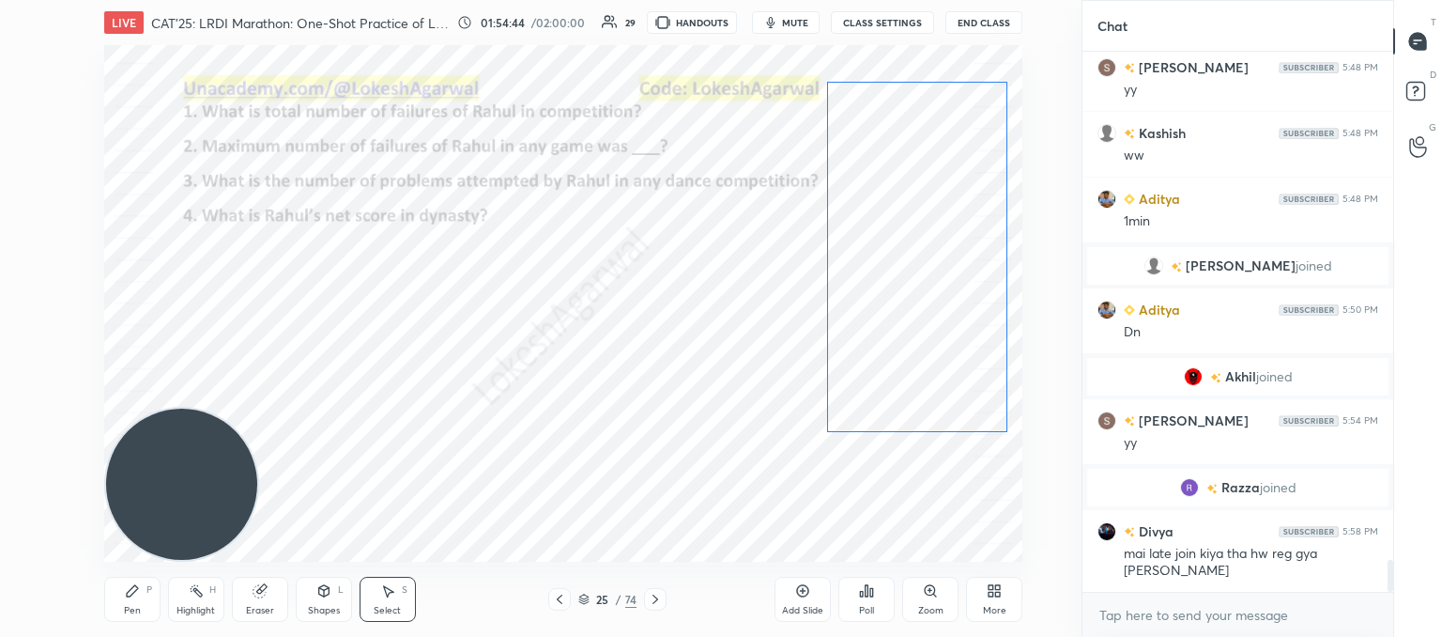
drag, startPoint x: 830, startPoint y: 305, endPoint x: 923, endPoint y: 197, distance: 142.5
click at [931, 194] on div "0 ° Undo Copy Paste here Duplicate Duplicate to new slide Delete" at bounding box center [563, 303] width 918 height 516
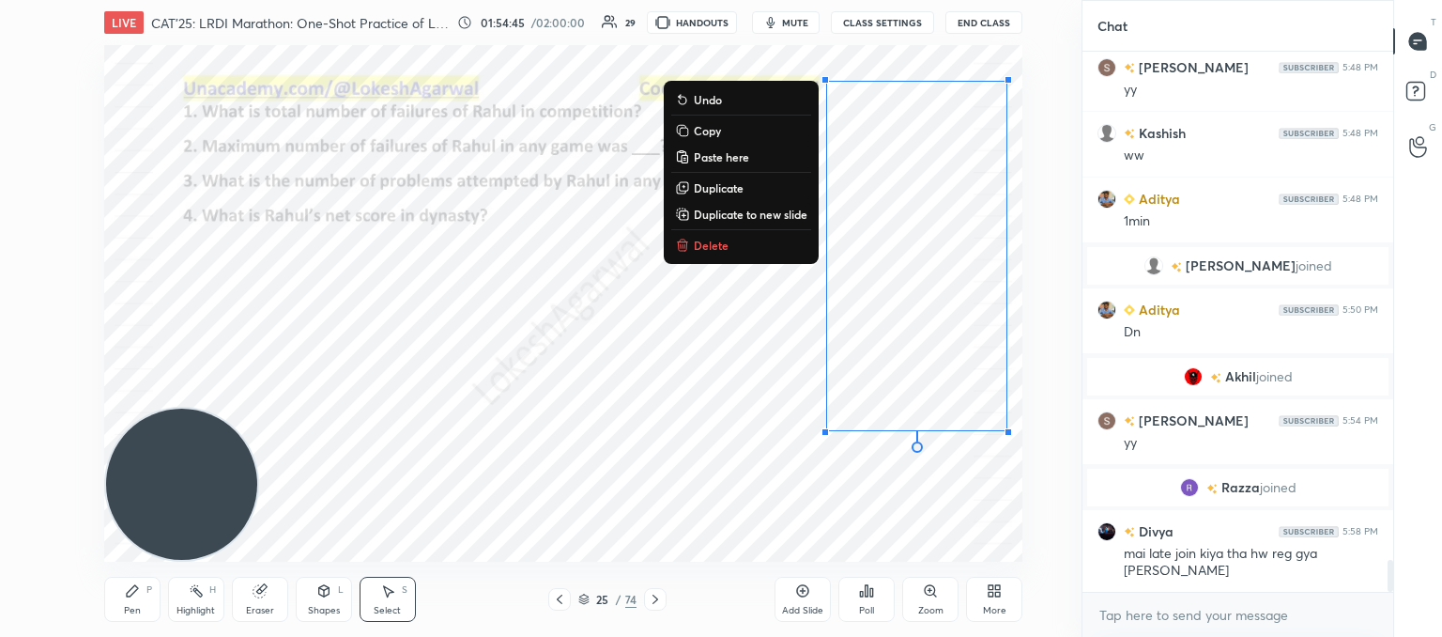
click at [645, 460] on div "0 ° Undo Copy Paste here Duplicate Duplicate to new slide Delete" at bounding box center [563, 303] width 918 height 516
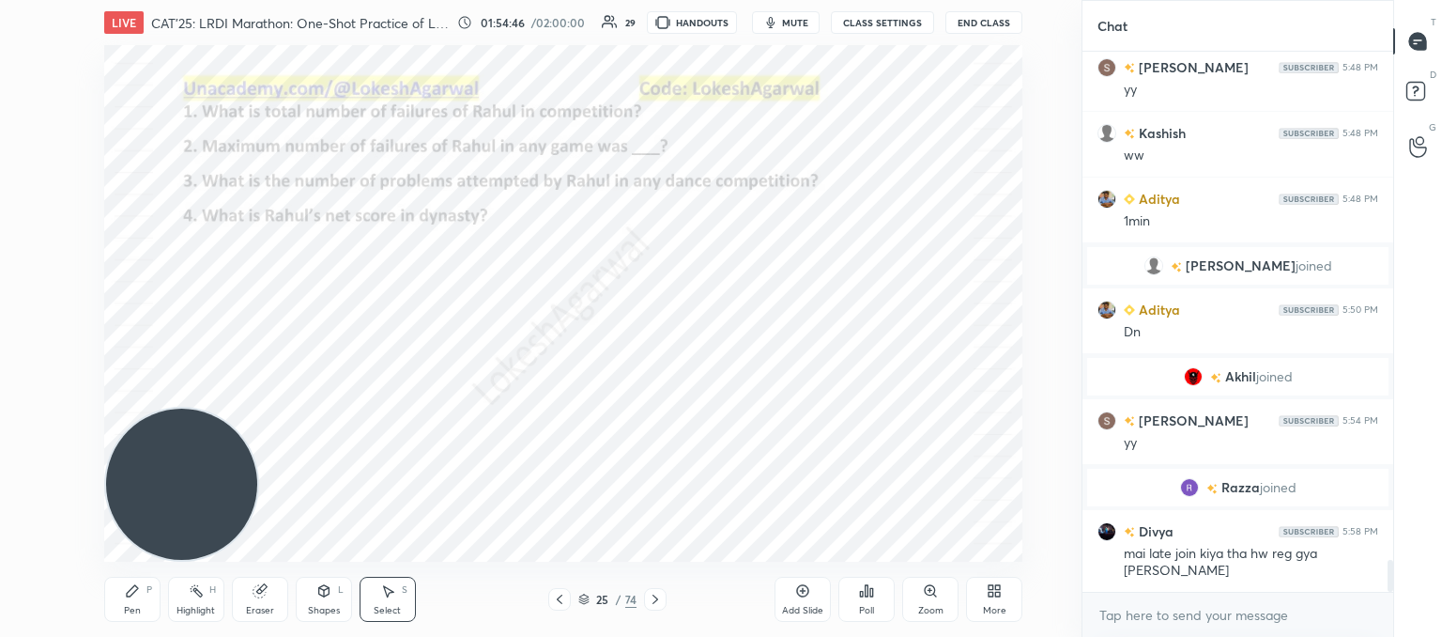
click at [563, 594] on icon at bounding box center [559, 599] width 15 height 15
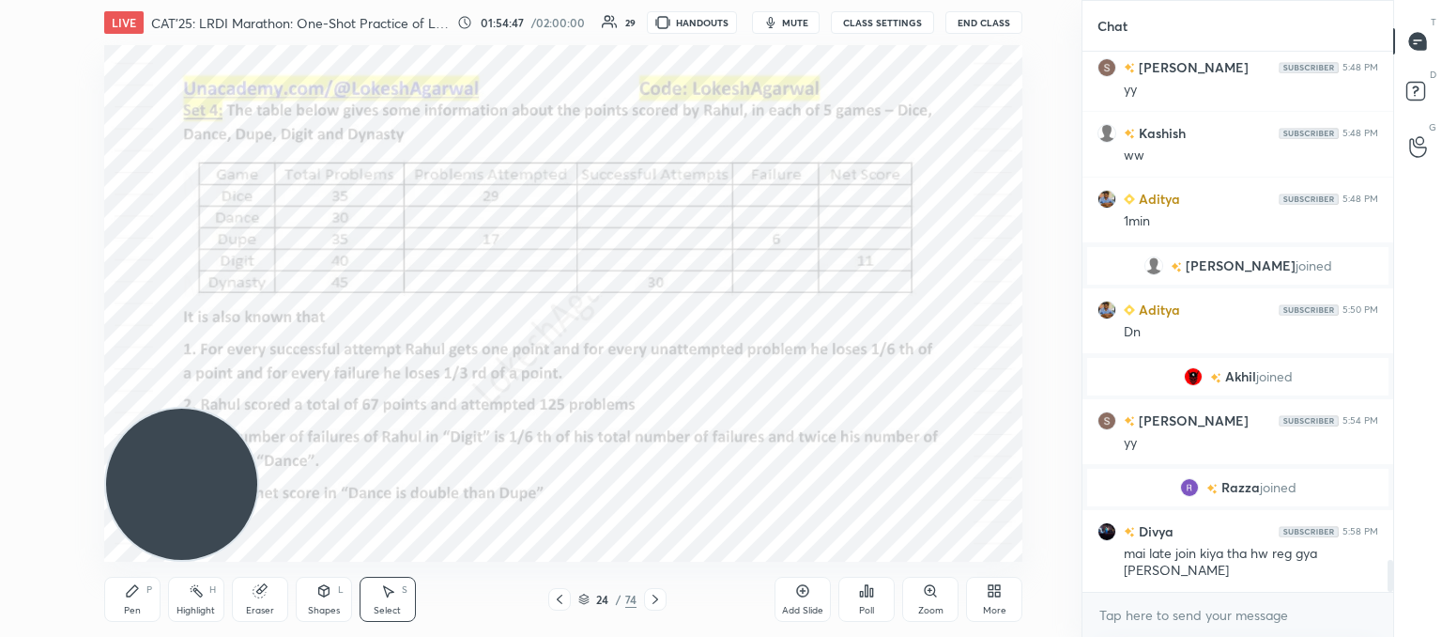
scroll to position [8551, 0]
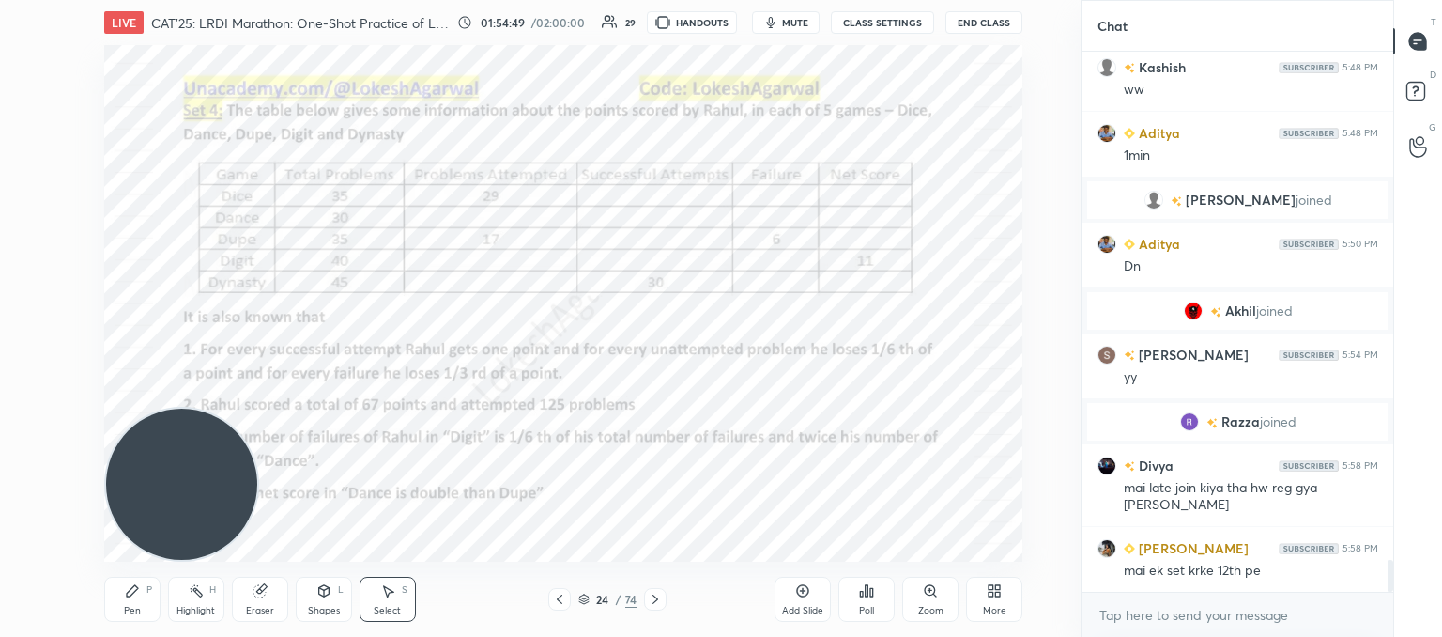
click at [137, 598] on icon at bounding box center [132, 590] width 15 height 15
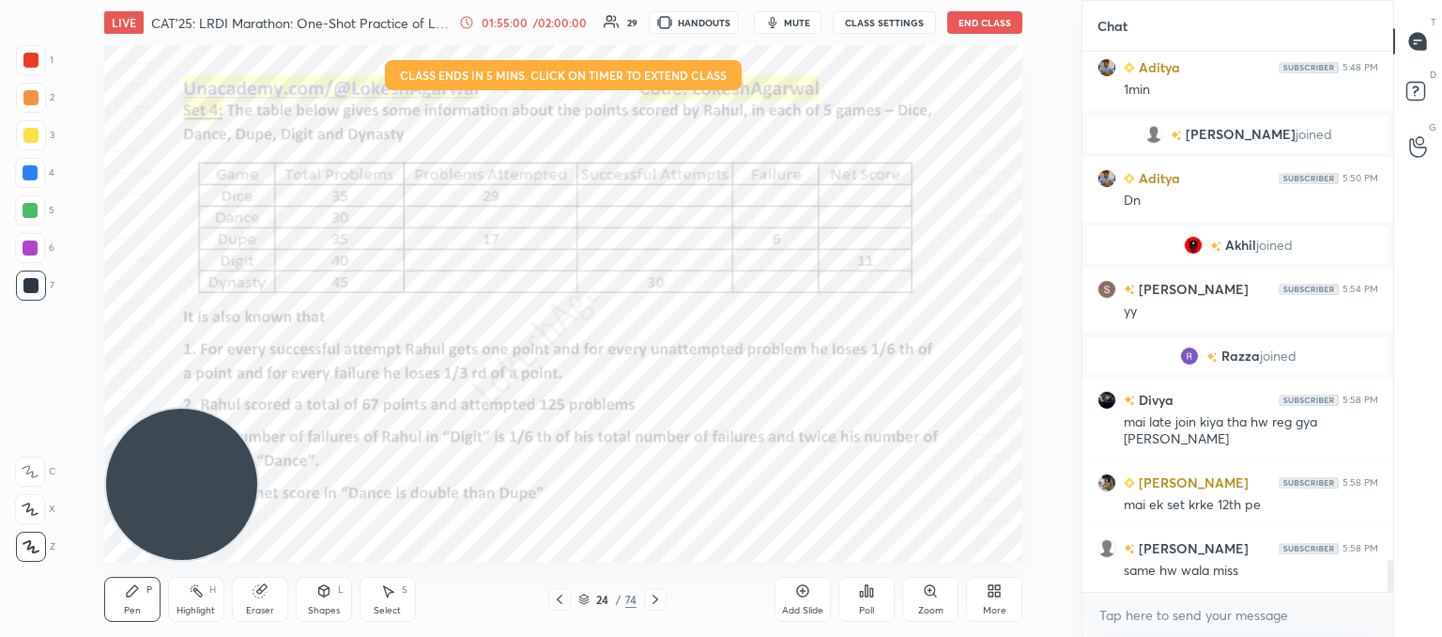
drag, startPoint x: 252, startPoint y: 582, endPoint x: 257, endPoint y: 572, distance: 11.8
click at [254, 579] on div "Eraser" at bounding box center [260, 599] width 56 height 45
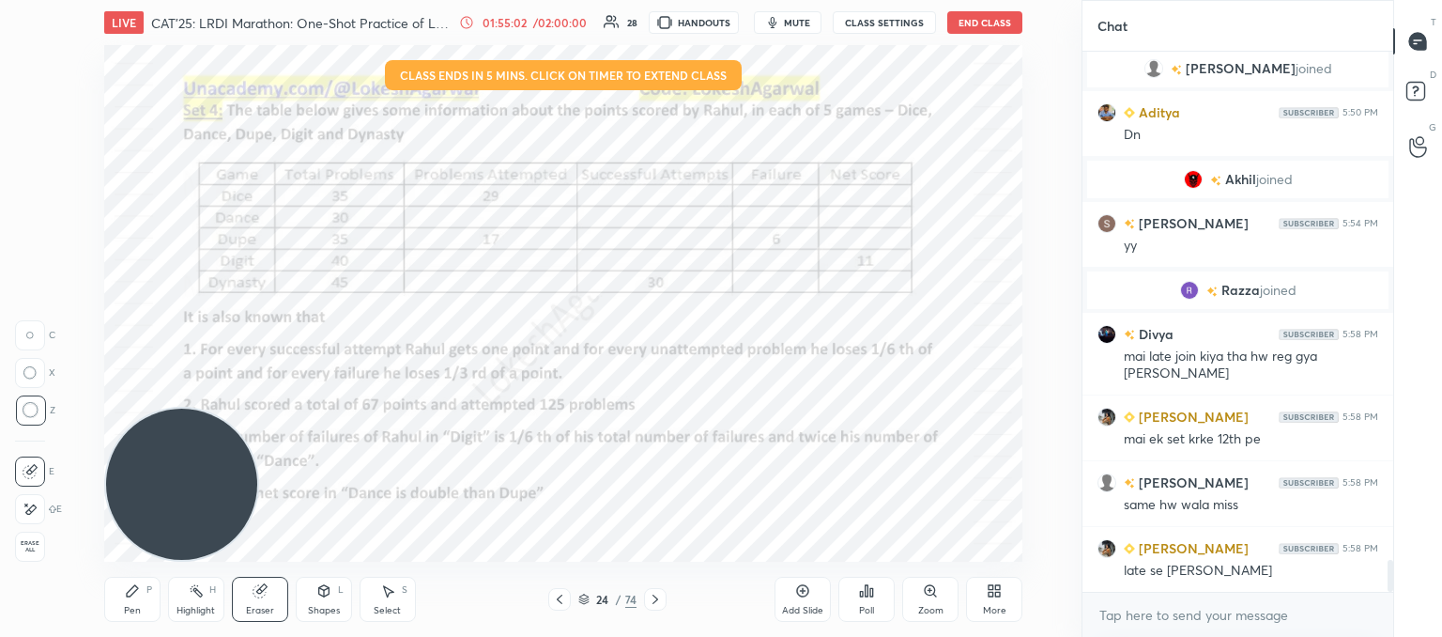
drag, startPoint x: 122, startPoint y: 589, endPoint x: 256, endPoint y: 521, distance: 150.3
click at [124, 591] on div "Pen P" at bounding box center [132, 599] width 56 height 45
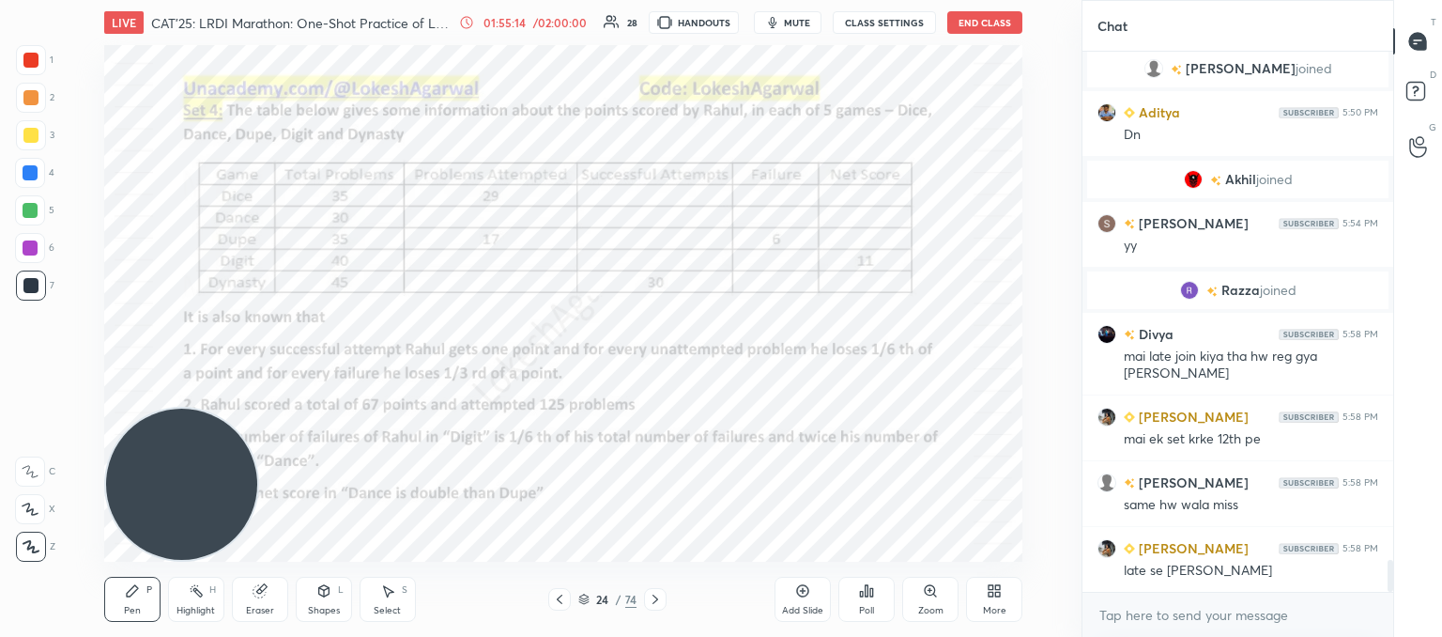
click at [321, 608] on div "Shapes" at bounding box center [324, 610] width 32 height 9
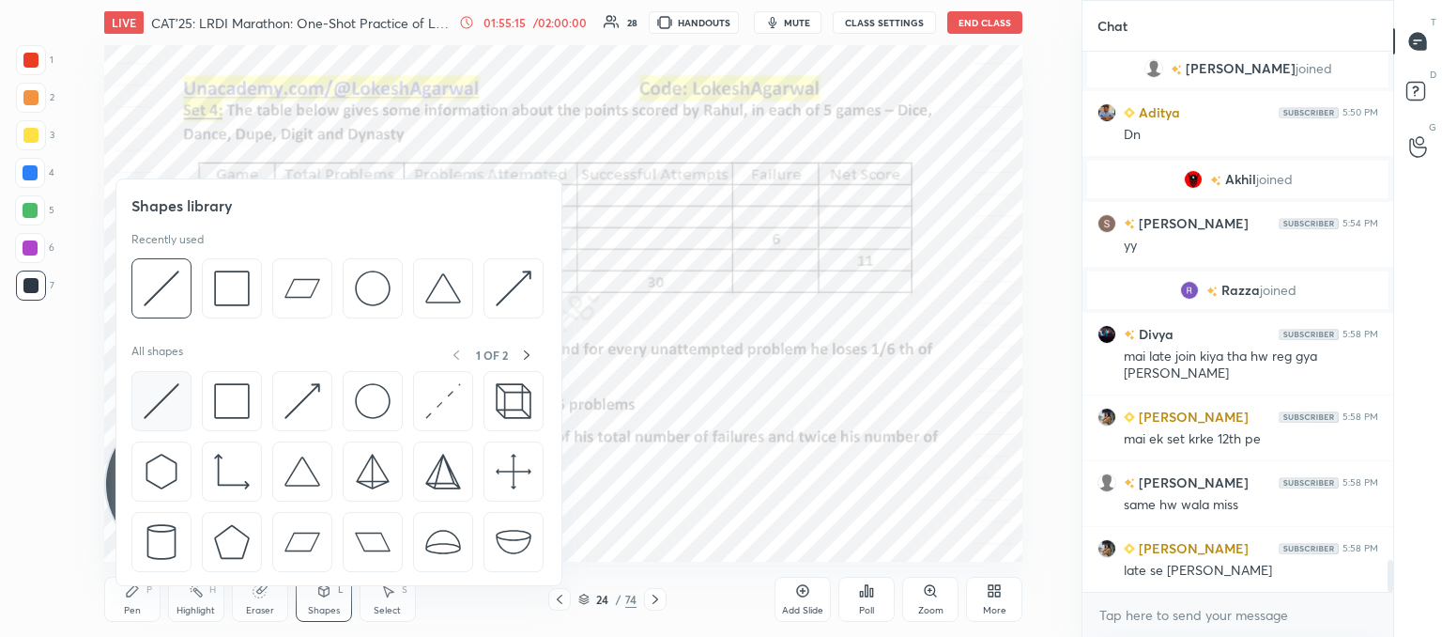
click at [146, 402] on img at bounding box center [162, 401] width 36 height 36
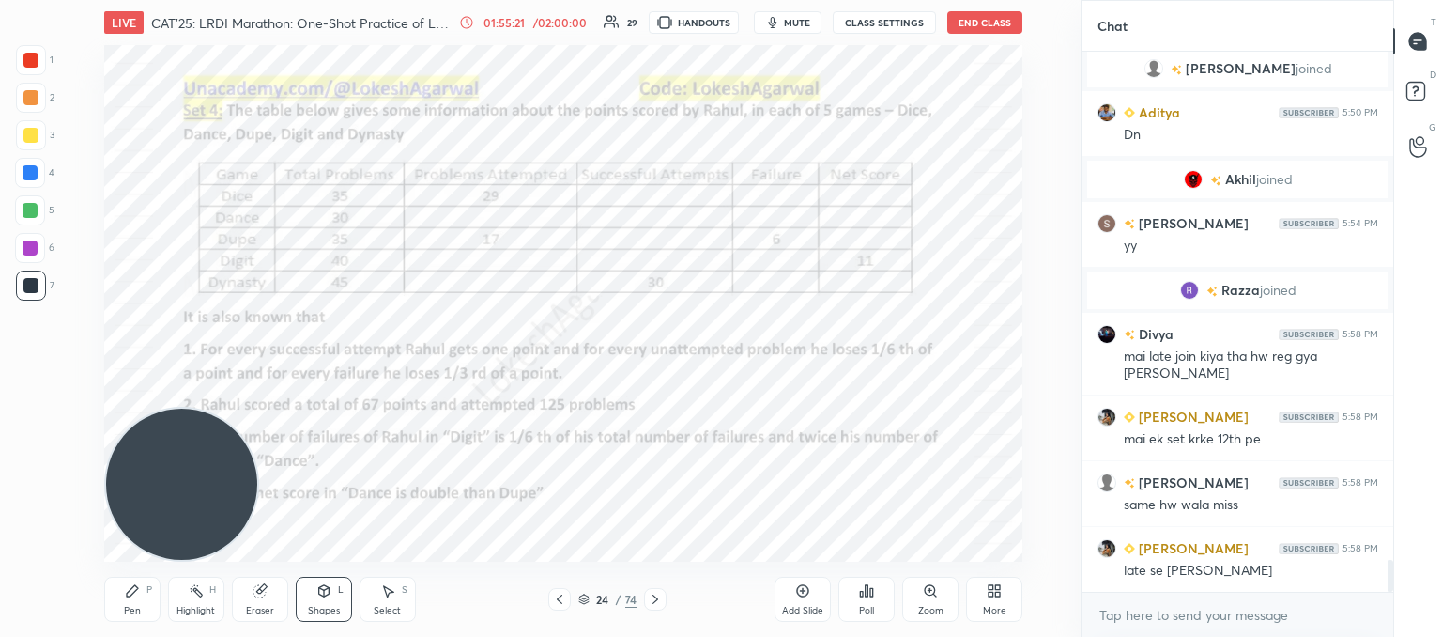
click at [115, 578] on div "Pen P" at bounding box center [132, 599] width 56 height 45
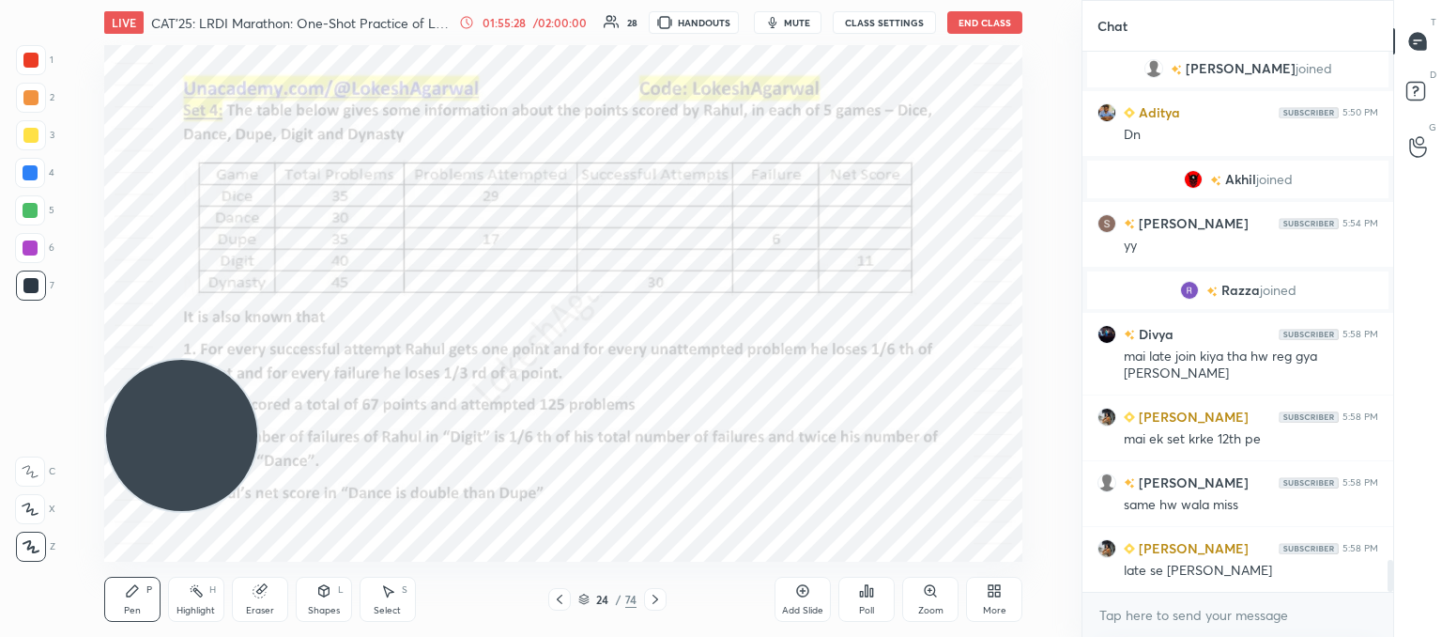
drag, startPoint x: 174, startPoint y: 436, endPoint x: 115, endPoint y: 47, distance: 393.2
click at [110, 36] on div "LIVE CAT'25: LRDI Marathon: One-Shot Practice of LR sets 01:55:28 / 02:00:00 28…" at bounding box center [563, 318] width 1007 height 637
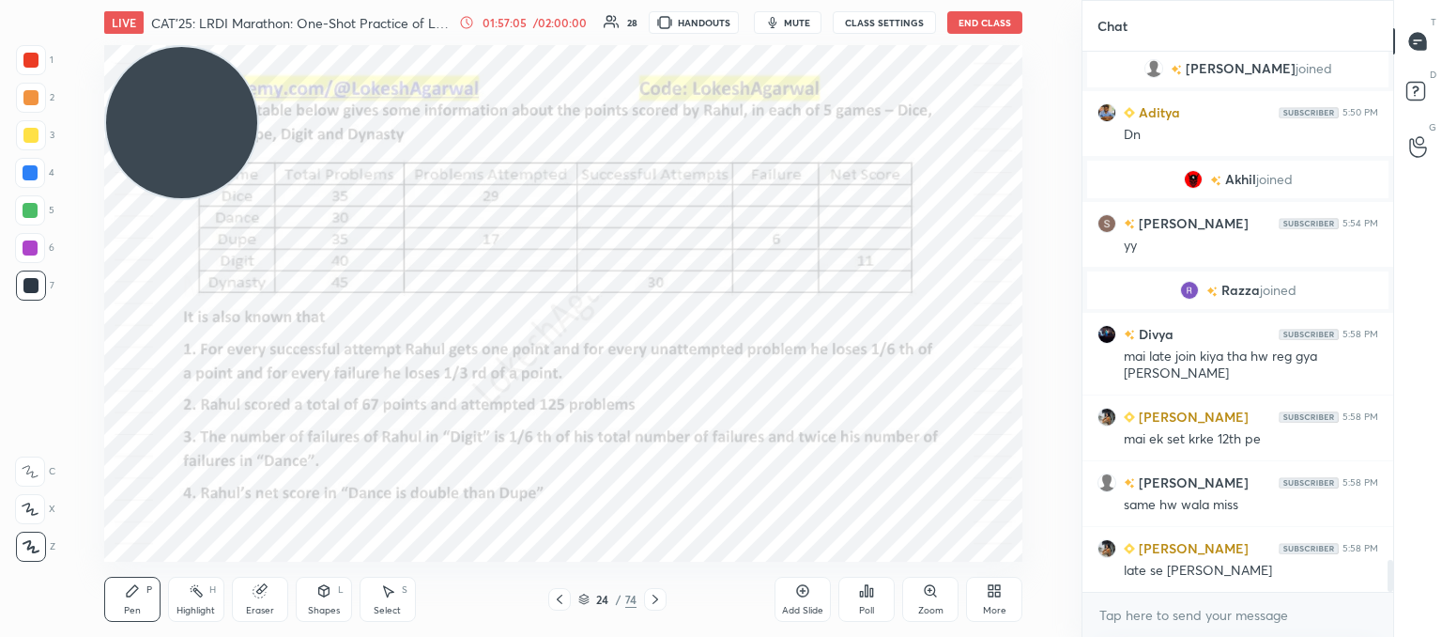
click at [789, 546] on div "LIVE CAT'25: LRDI Marathon: One-Shot Practice of LR sets 01:57:05 / 02:00:00 28…" at bounding box center [563, 318] width 1007 height 637
drag, startPoint x: 261, startPoint y: 604, endPoint x: 280, endPoint y: 587, distance: 25.3
click at [262, 606] on div "Eraser" at bounding box center [260, 610] width 28 height 9
click at [124, 610] on div "Pen" at bounding box center [132, 610] width 17 height 9
click at [279, 598] on div "Eraser" at bounding box center [260, 599] width 56 height 45
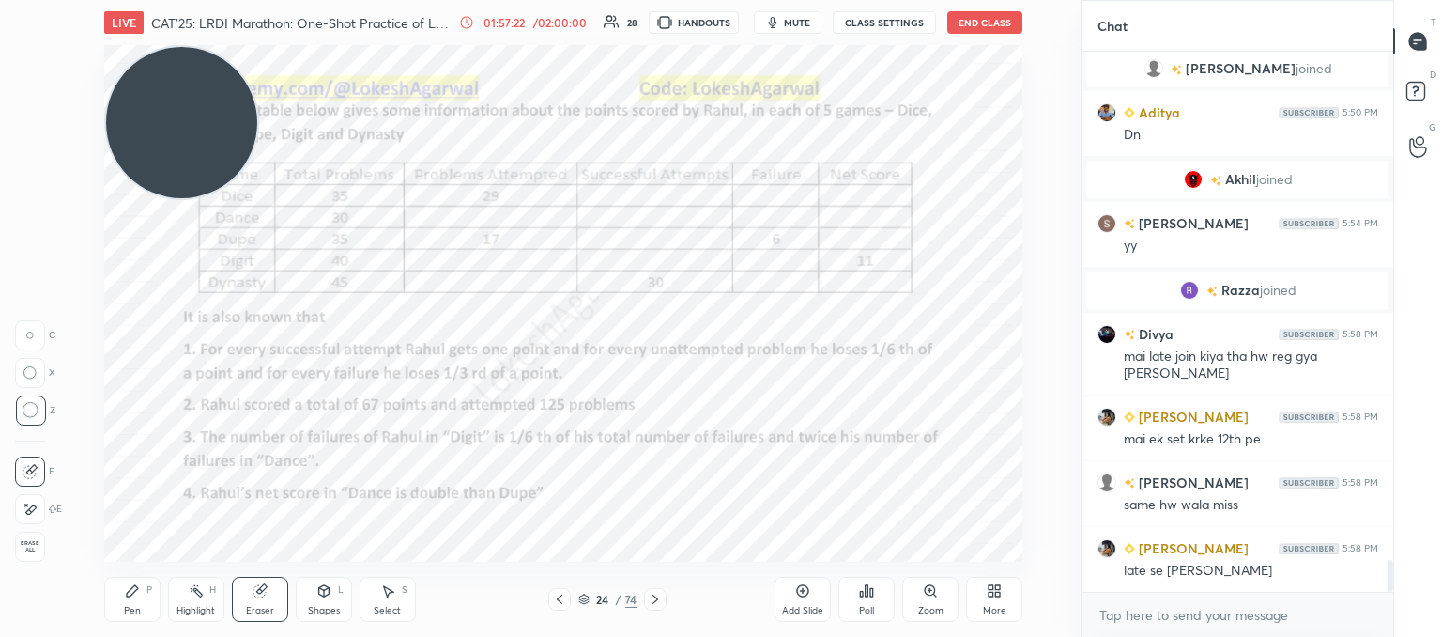
click at [109, 604] on div "Pen P" at bounding box center [132, 599] width 56 height 45
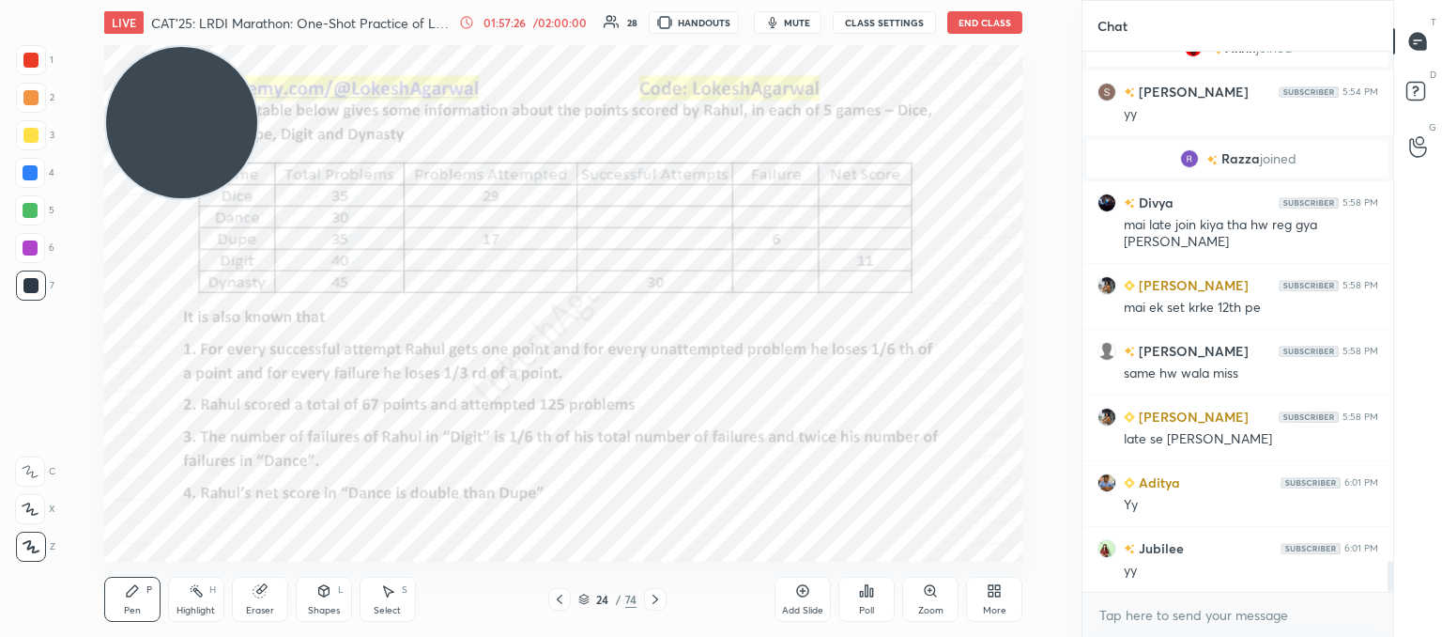
scroll to position [8879, 0]
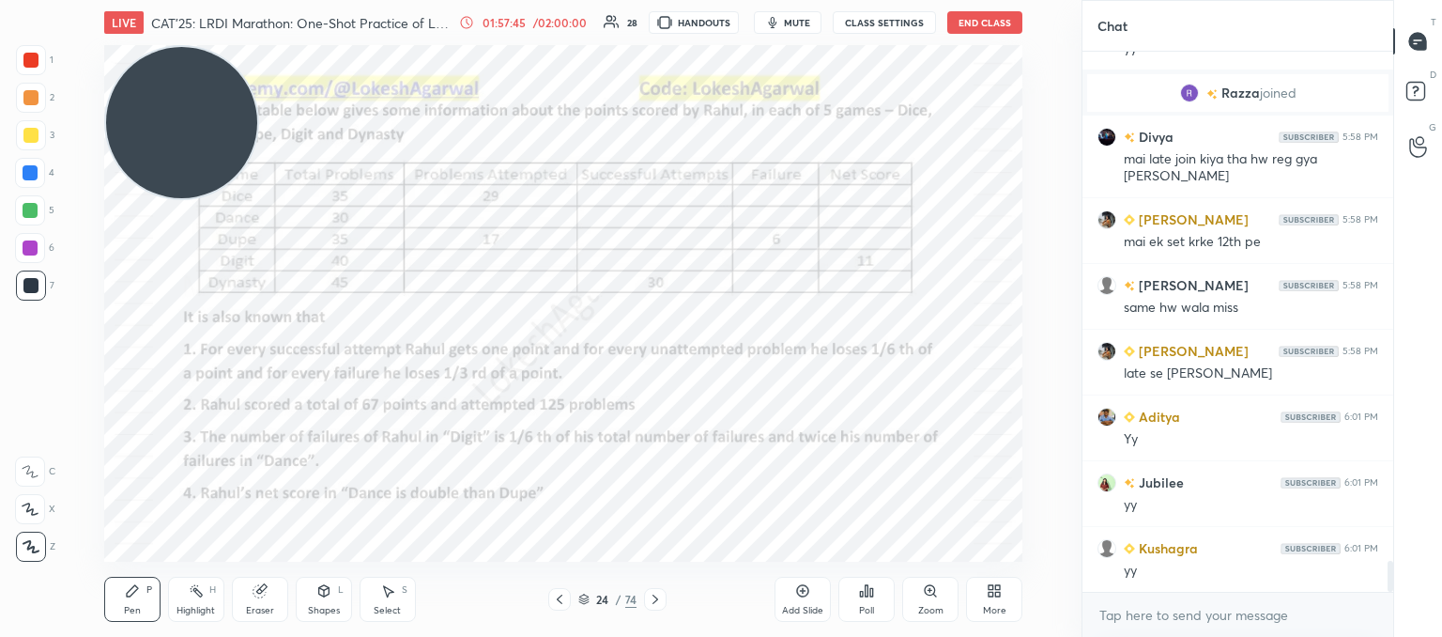
click at [334, 598] on div "Shapes L" at bounding box center [324, 599] width 56 height 45
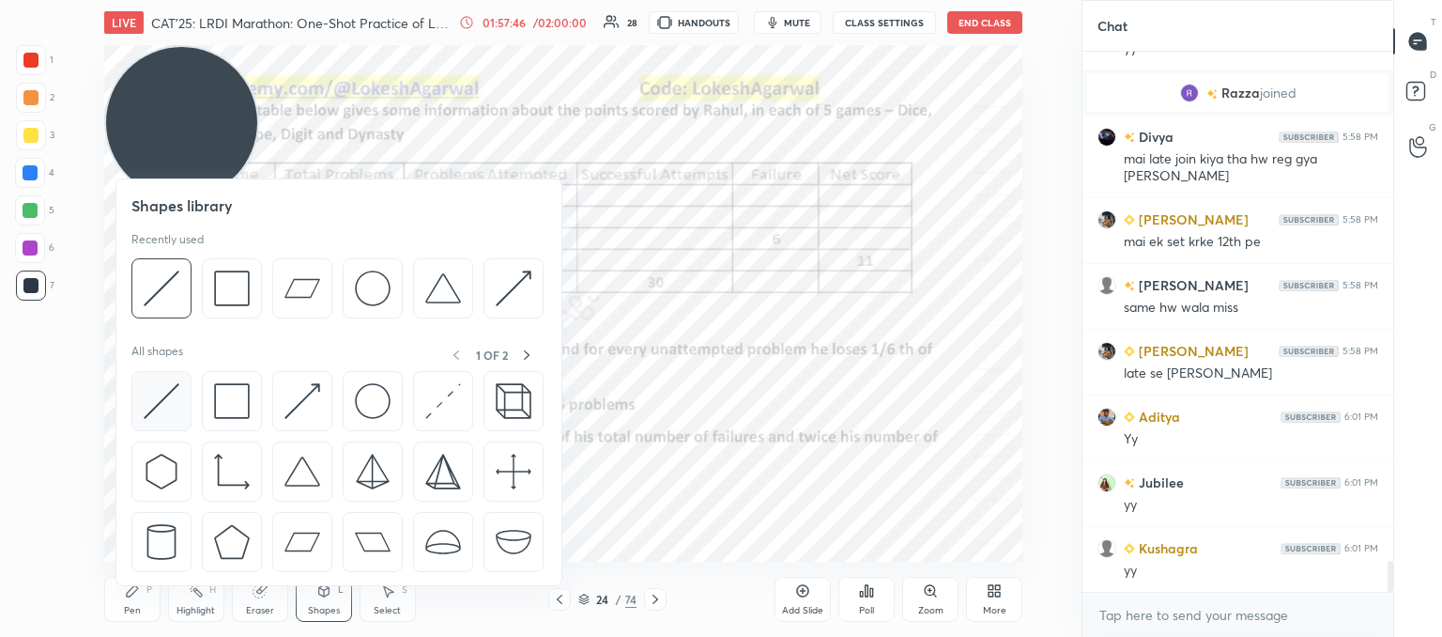
click at [156, 399] on img at bounding box center [162, 401] width 36 height 36
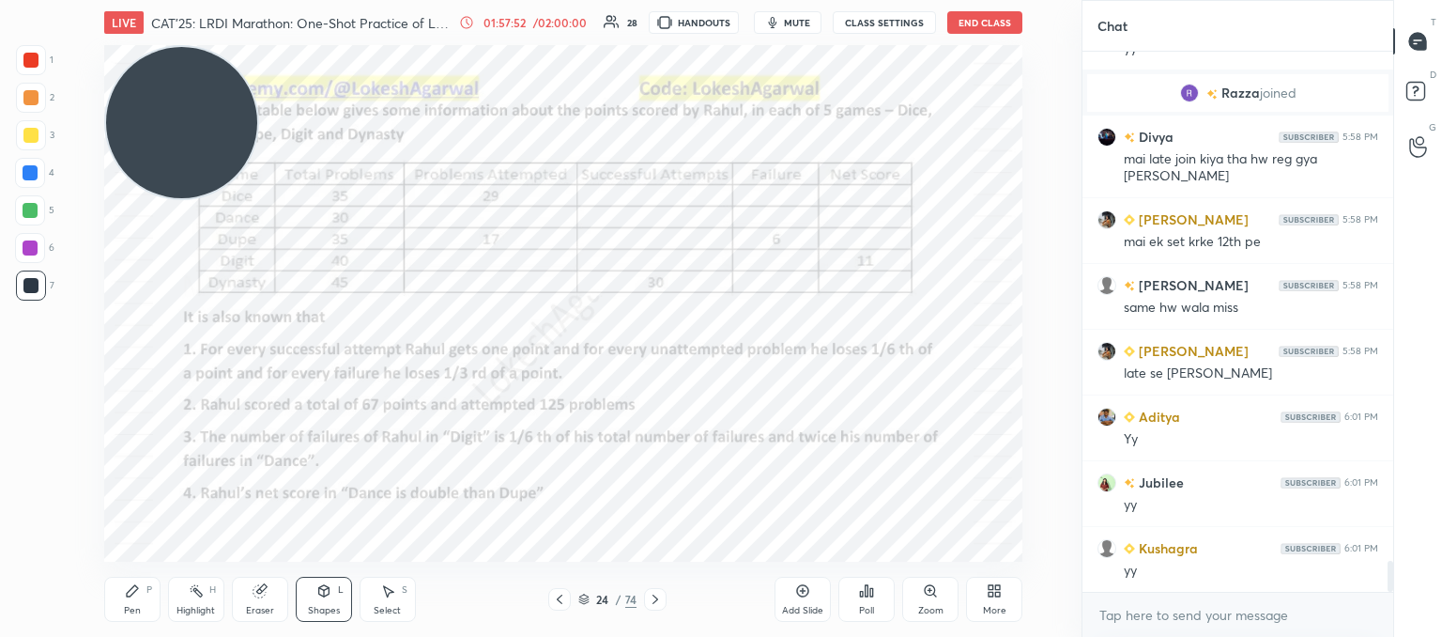
click at [131, 599] on div "Pen P" at bounding box center [132, 599] width 56 height 45
drag, startPoint x: 396, startPoint y: 594, endPoint x: 420, endPoint y: 572, distance: 32.5
click at [397, 593] on div "Select S" at bounding box center [388, 599] width 56 height 45
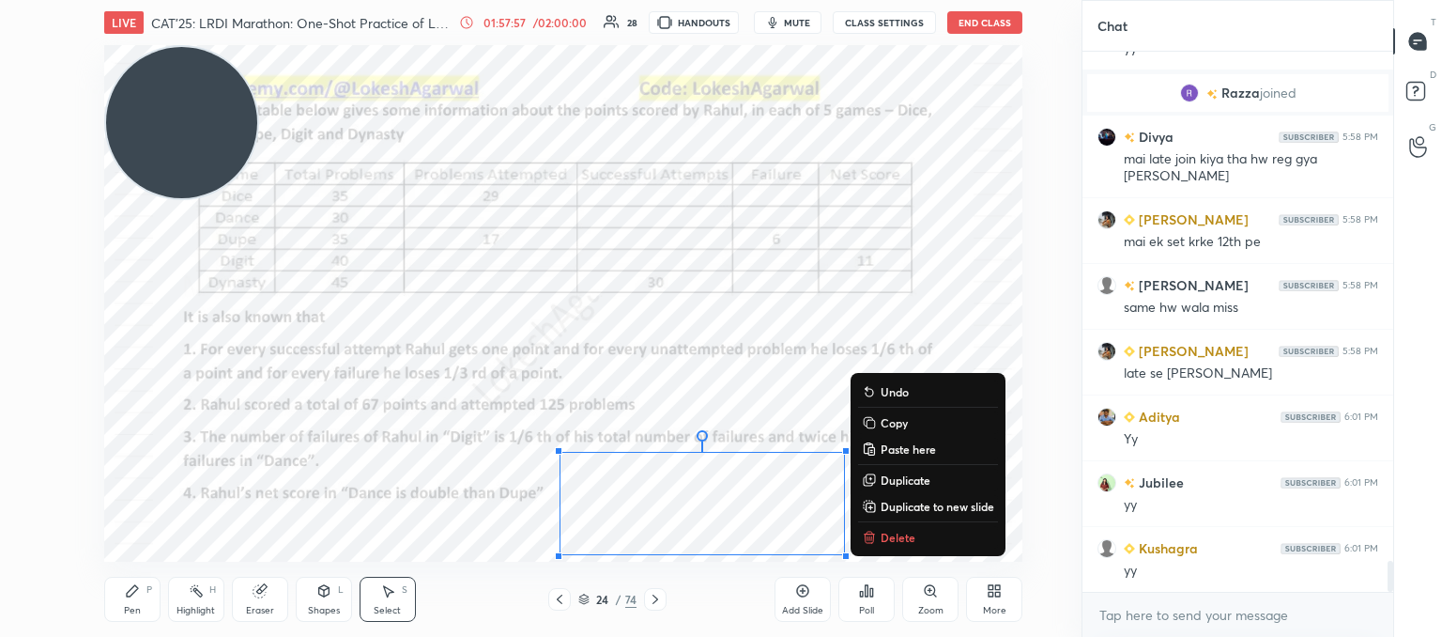
drag, startPoint x: 492, startPoint y: 425, endPoint x: 887, endPoint y: 547, distance: 413.5
click at [962, 585] on div "LIVE CAT'25: LRDI Marathon: One-Shot Practice of LR sets 01:57:57 / 02:00:00 28…" at bounding box center [563, 318] width 1007 height 637
click at [889, 527] on div "0 ° Undo Copy Paste here Duplicate Duplicate to new slide Delete" at bounding box center [563, 303] width 918 height 516
drag, startPoint x: 530, startPoint y: 433, endPoint x: 868, endPoint y: 534, distance: 352.9
click at [973, 591] on div "LIVE CAT'25: LRDI Marathon: One-Shot Practice of LR sets 01:57:59 / 02:00:00 28…" at bounding box center [563, 318] width 1007 height 637
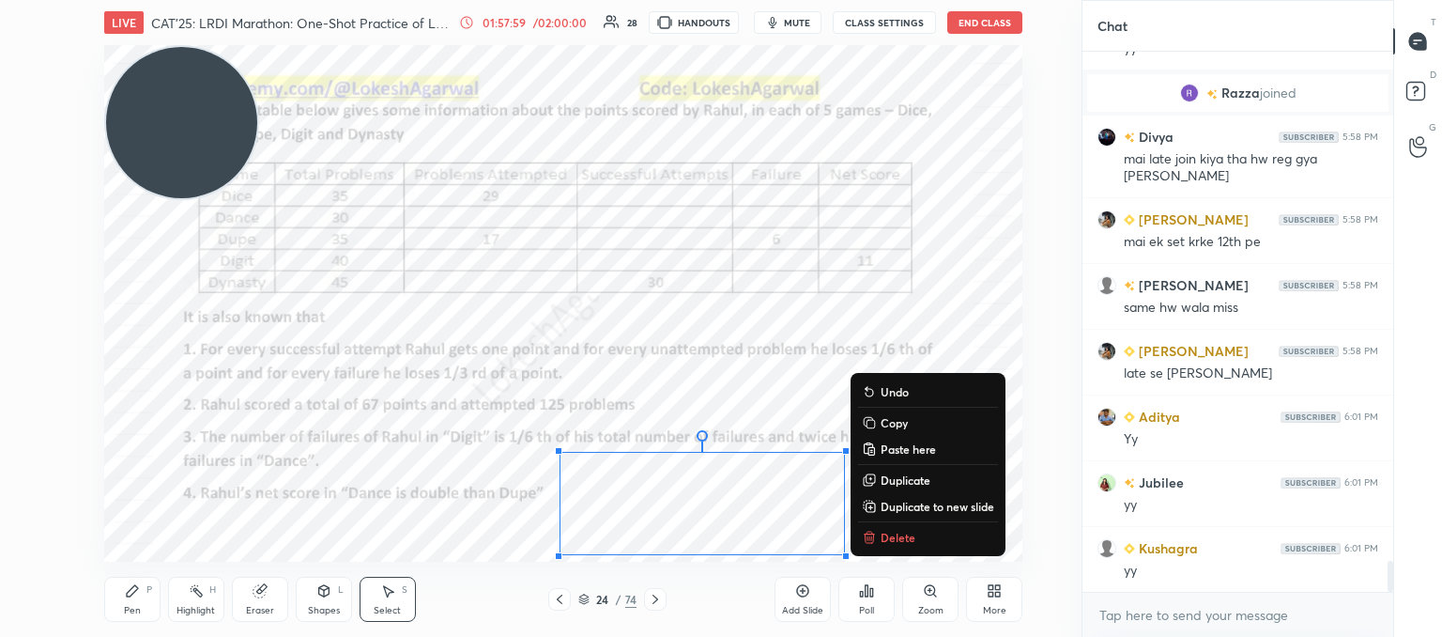
click at [870, 528] on button "Delete" at bounding box center [928, 537] width 140 height 23
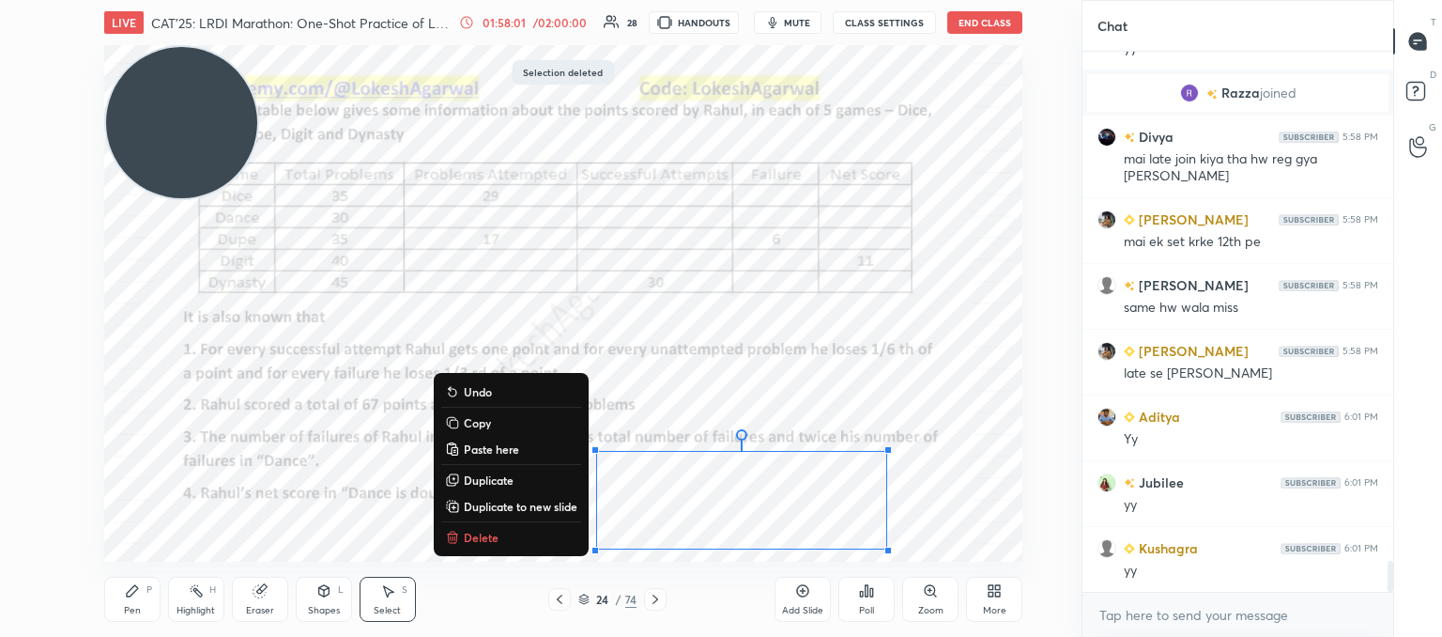
drag, startPoint x: 537, startPoint y: 437, endPoint x: 701, endPoint y: 558, distance: 204.1
click at [912, 568] on div "LIVE CAT'25: LRDI Marathon: One-Shot Practice of LR sets 01:58:01 / 02:00:00 28…" at bounding box center [563, 318] width 1007 height 637
drag, startPoint x: 496, startPoint y: 538, endPoint x: 522, endPoint y: 534, distance: 26.6
click at [497, 539] on button "Delete" at bounding box center [511, 537] width 140 height 23
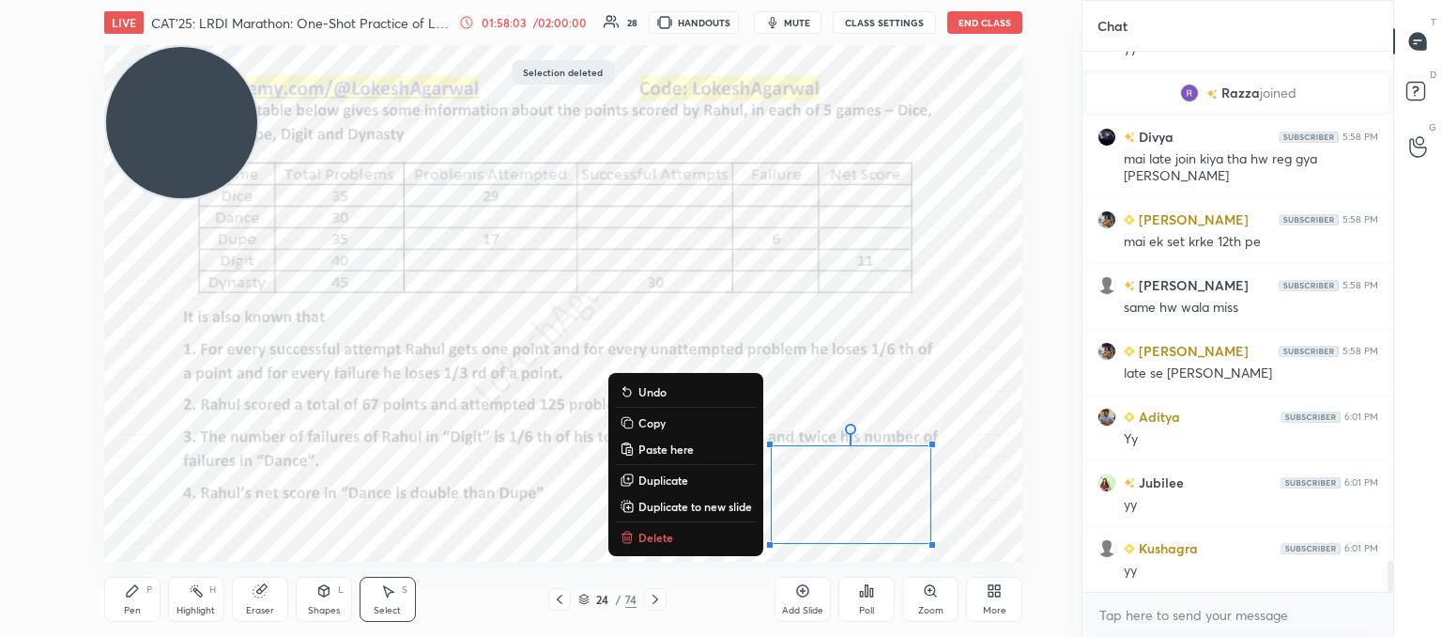
drag, startPoint x: 774, startPoint y: 423, endPoint x: 987, endPoint y: 559, distance: 252.9
click at [987, 559] on div "LIVE CAT'25: LRDI Marathon: One-Shot Practice of LR sets 01:58:03 / 02:00:00 28…" at bounding box center [563, 318] width 1007 height 637
click at [661, 534] on p "Delete" at bounding box center [656, 537] width 35 height 15
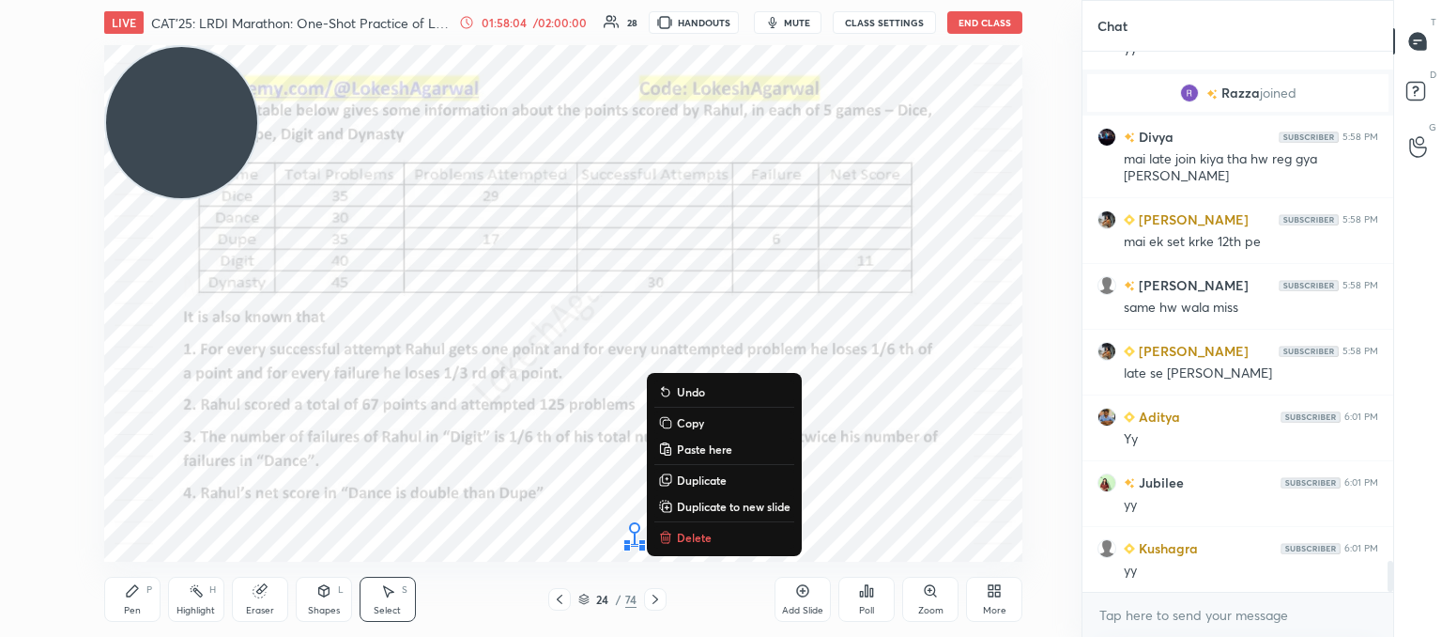
drag, startPoint x: 584, startPoint y: 528, endPoint x: 778, endPoint y: 576, distance: 200.2
click at [778, 576] on div "LIVE CAT'25: LRDI Marathon: One-Shot Practice of LR sets 01:58:04 / 02:00:00 28…" at bounding box center [563, 318] width 1007 height 637
click at [707, 542] on p "Delete" at bounding box center [694, 537] width 35 height 15
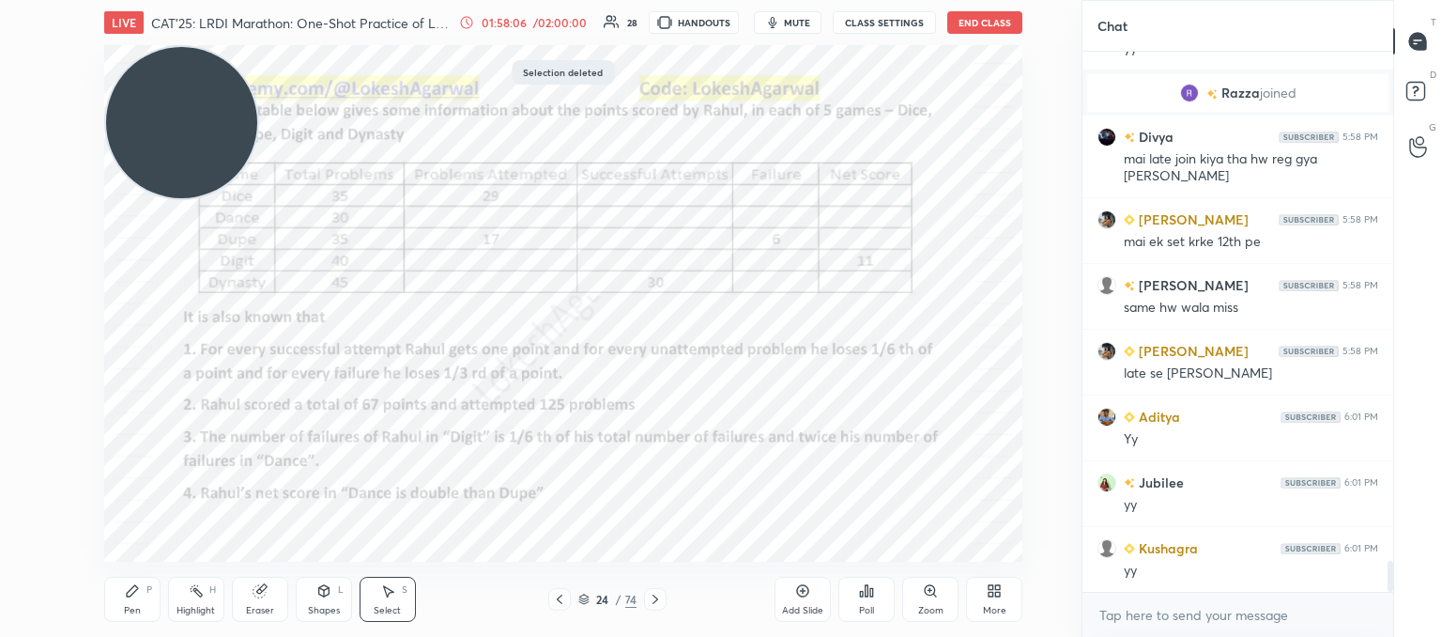
click at [135, 608] on div "Pen" at bounding box center [132, 610] width 17 height 9
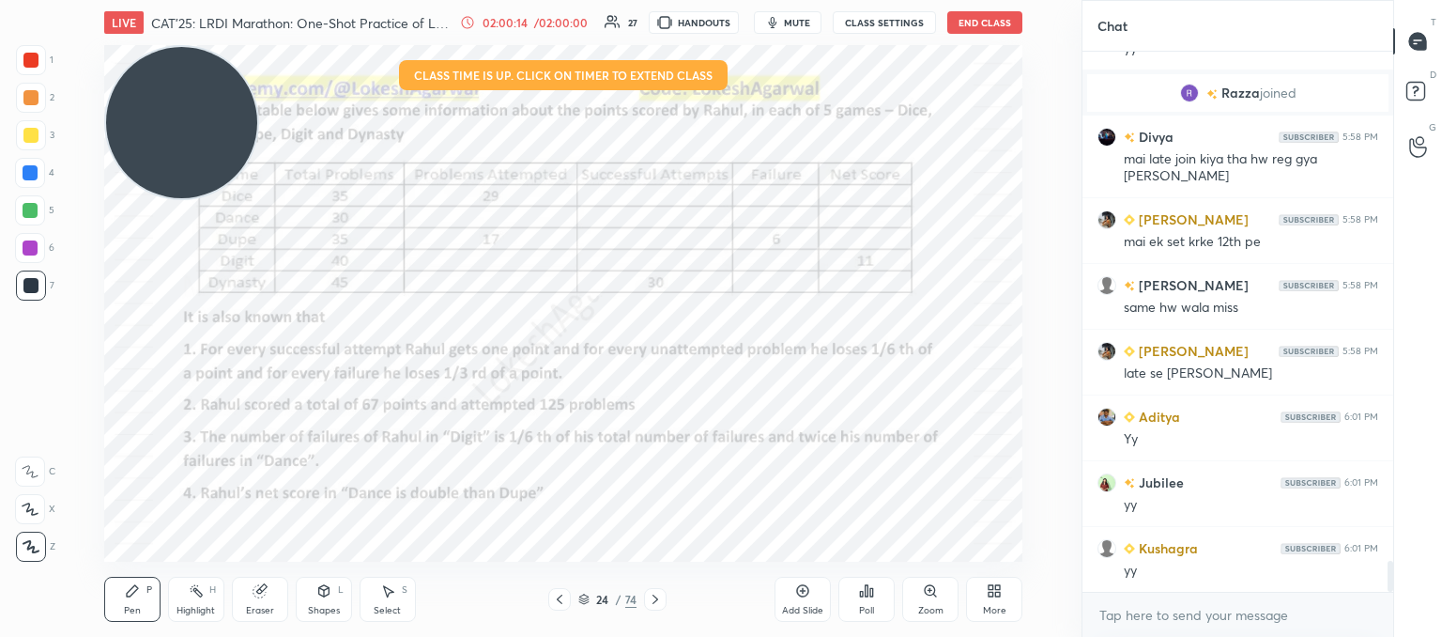
click at [252, 598] on div "Eraser" at bounding box center [260, 599] width 56 height 45
click at [139, 595] on div "Pen P" at bounding box center [132, 599] width 56 height 45
click at [31, 56] on div at bounding box center [30, 60] width 15 height 15
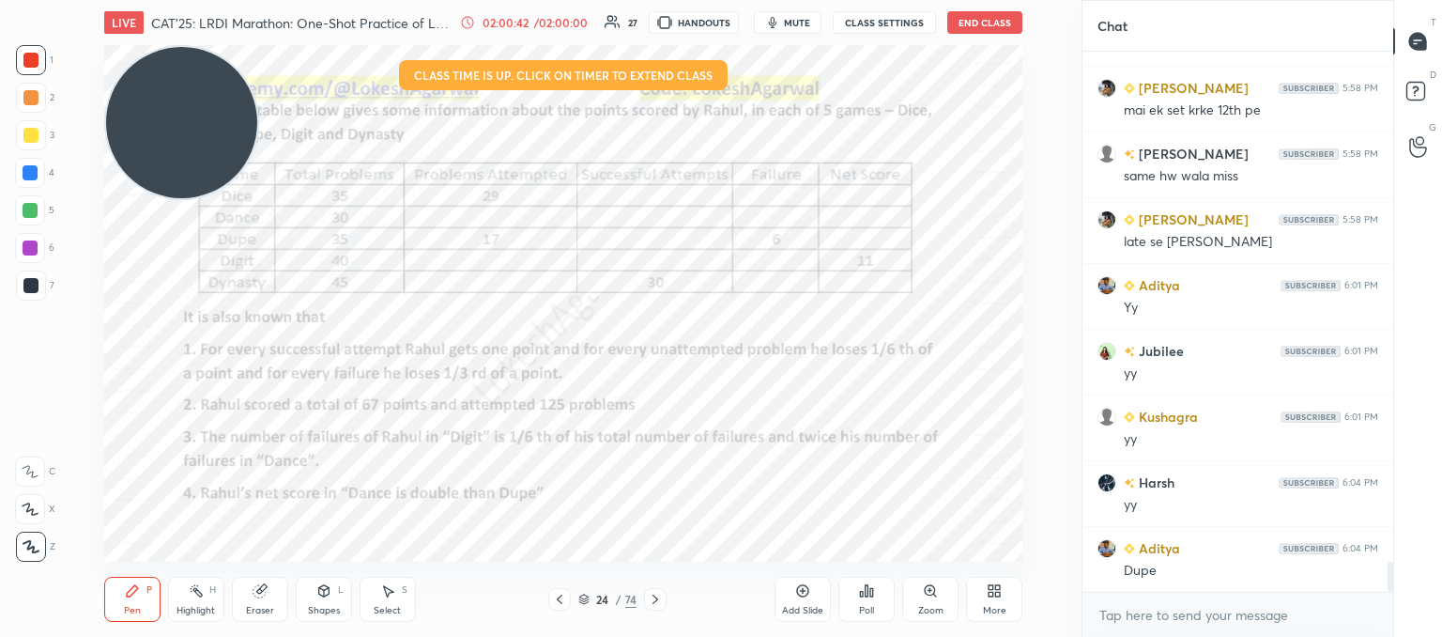
scroll to position [9076, 0]
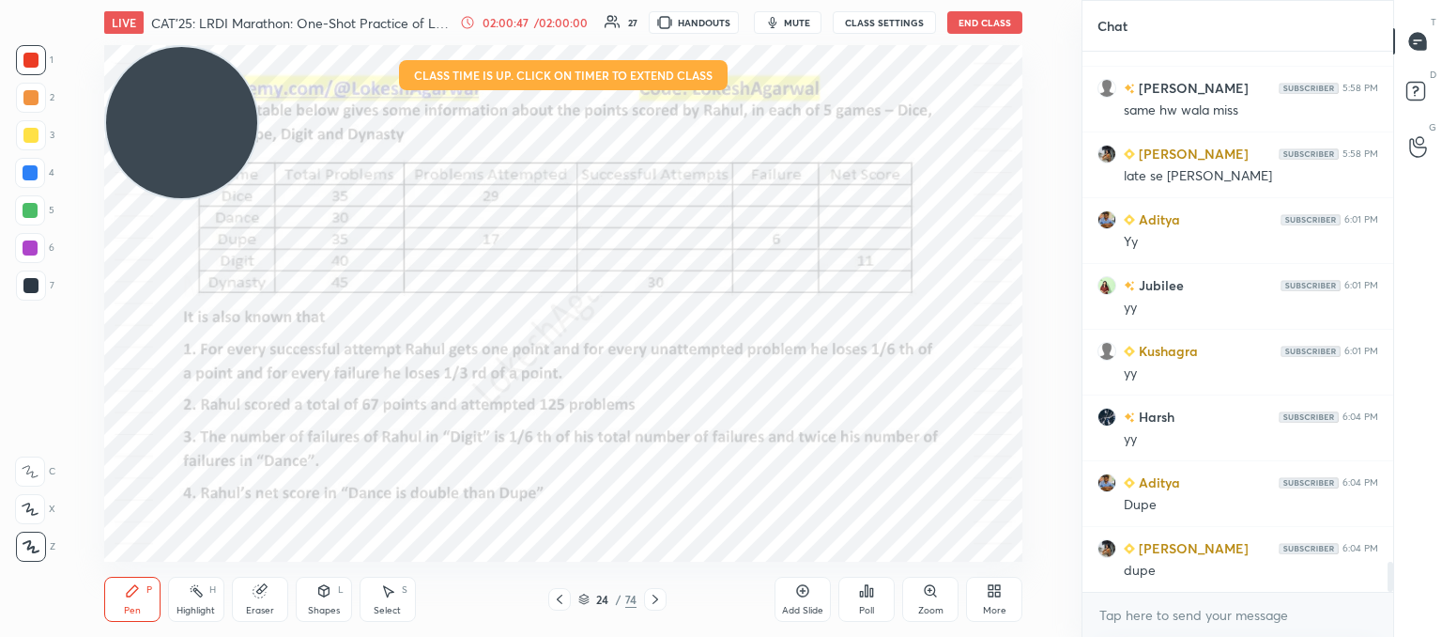
click at [400, 594] on div "Select S" at bounding box center [388, 599] width 56 height 45
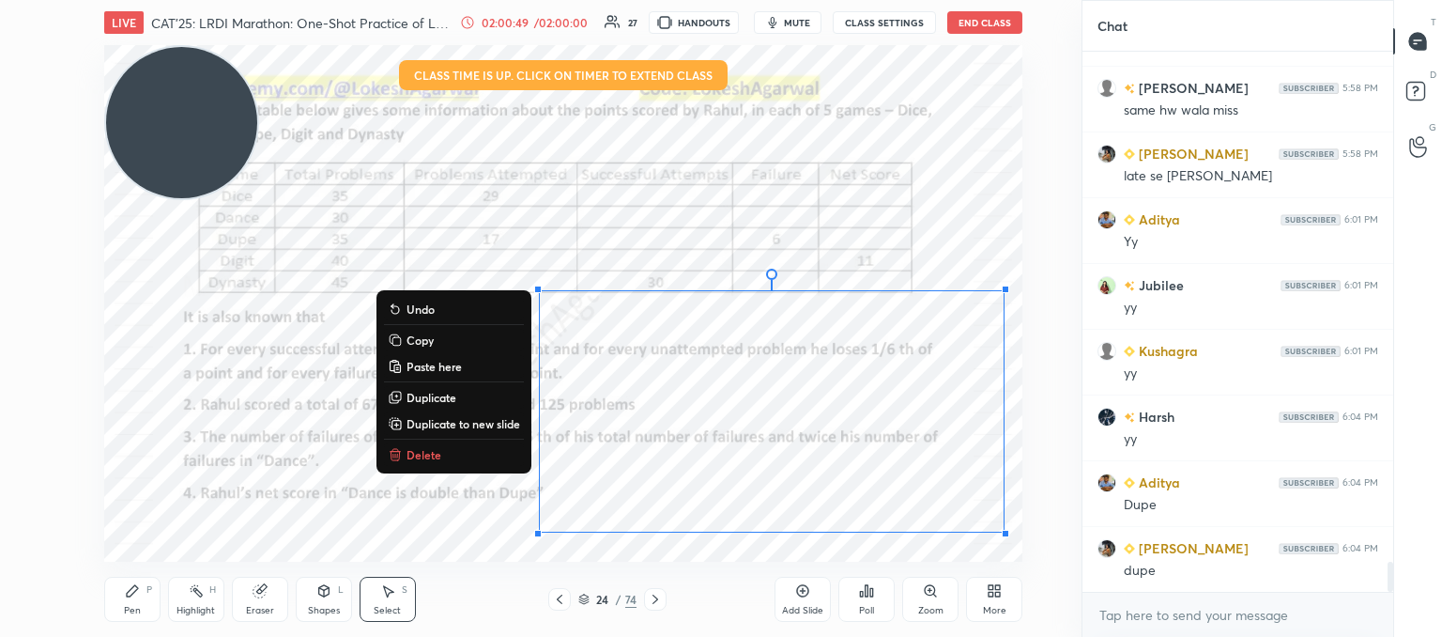
drag, startPoint x: 578, startPoint y: 331, endPoint x: 987, endPoint y: 538, distance: 457.7
click at [1019, 553] on div "LIVE CAT'25: LRDI Marathon: One-Shot Practice of LR sets 02:00:49 / 02:00:00 27…" at bounding box center [563, 318] width 1007 height 637
click at [416, 455] on p "Delete" at bounding box center [424, 454] width 35 height 15
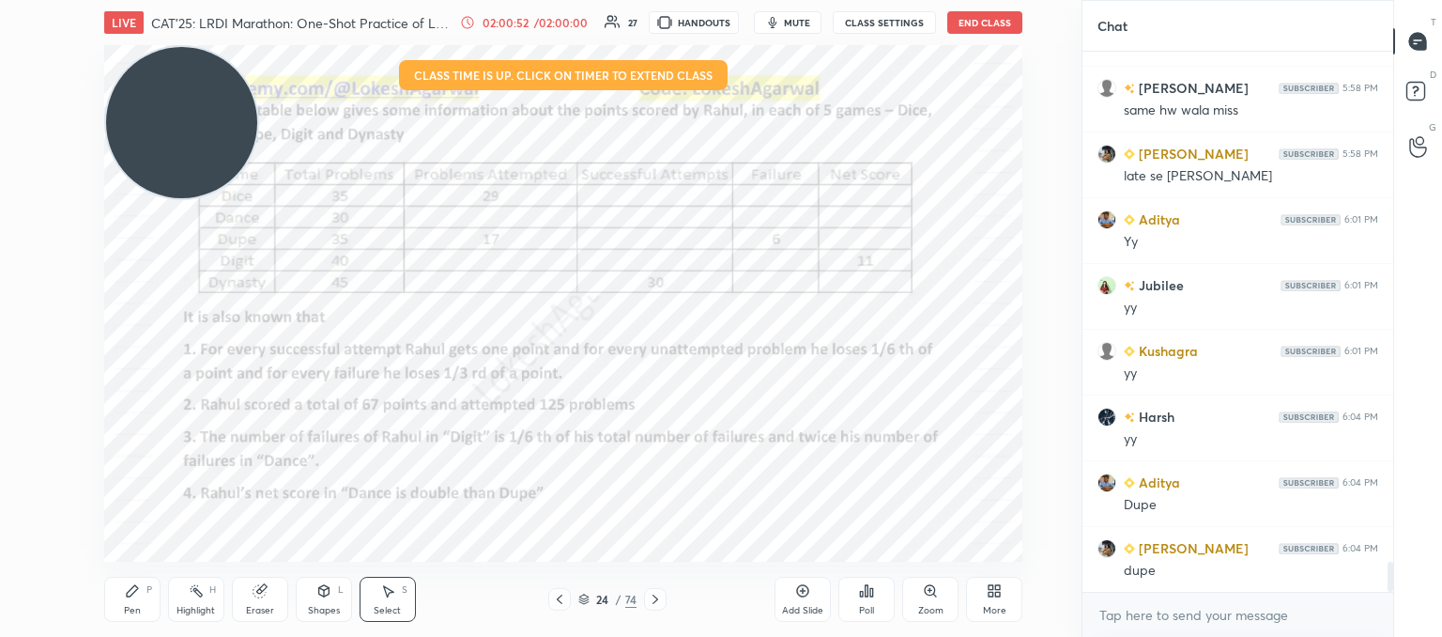
click at [136, 590] on icon at bounding box center [132, 590] width 11 height 11
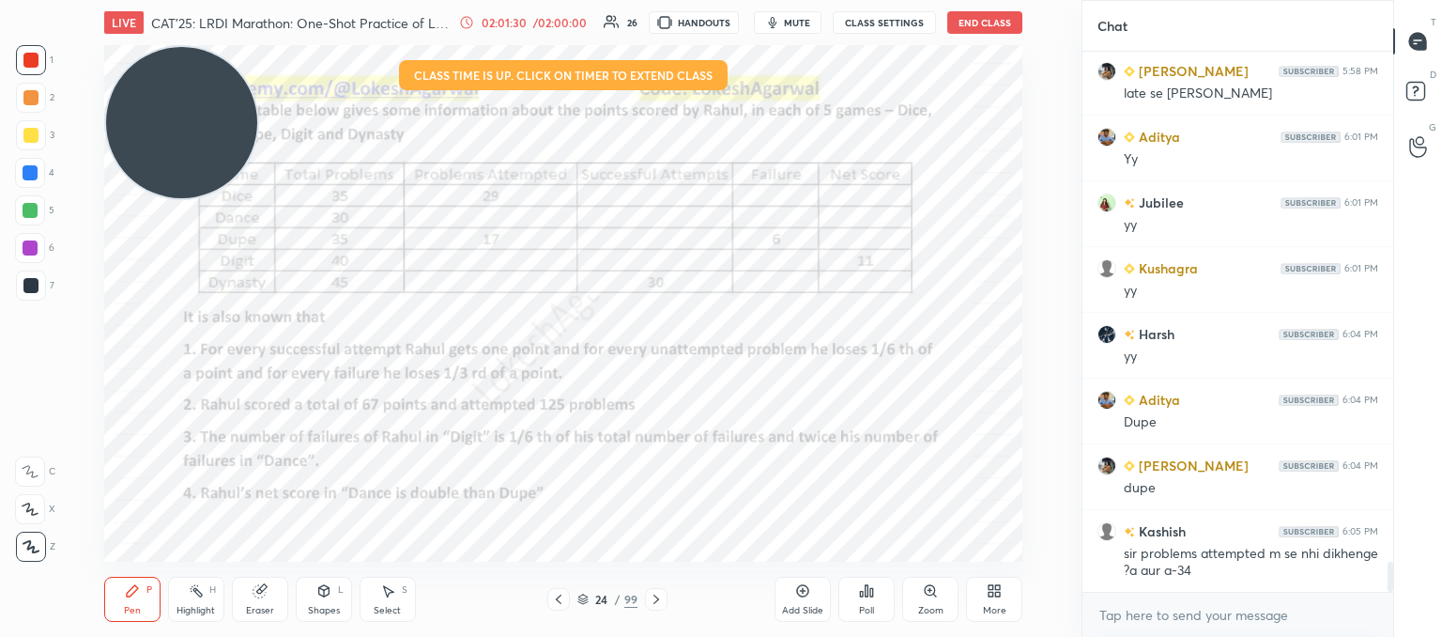
drag, startPoint x: 270, startPoint y: 603, endPoint x: 309, endPoint y: 577, distance: 46.1
click at [274, 603] on div "Eraser" at bounding box center [260, 599] width 56 height 45
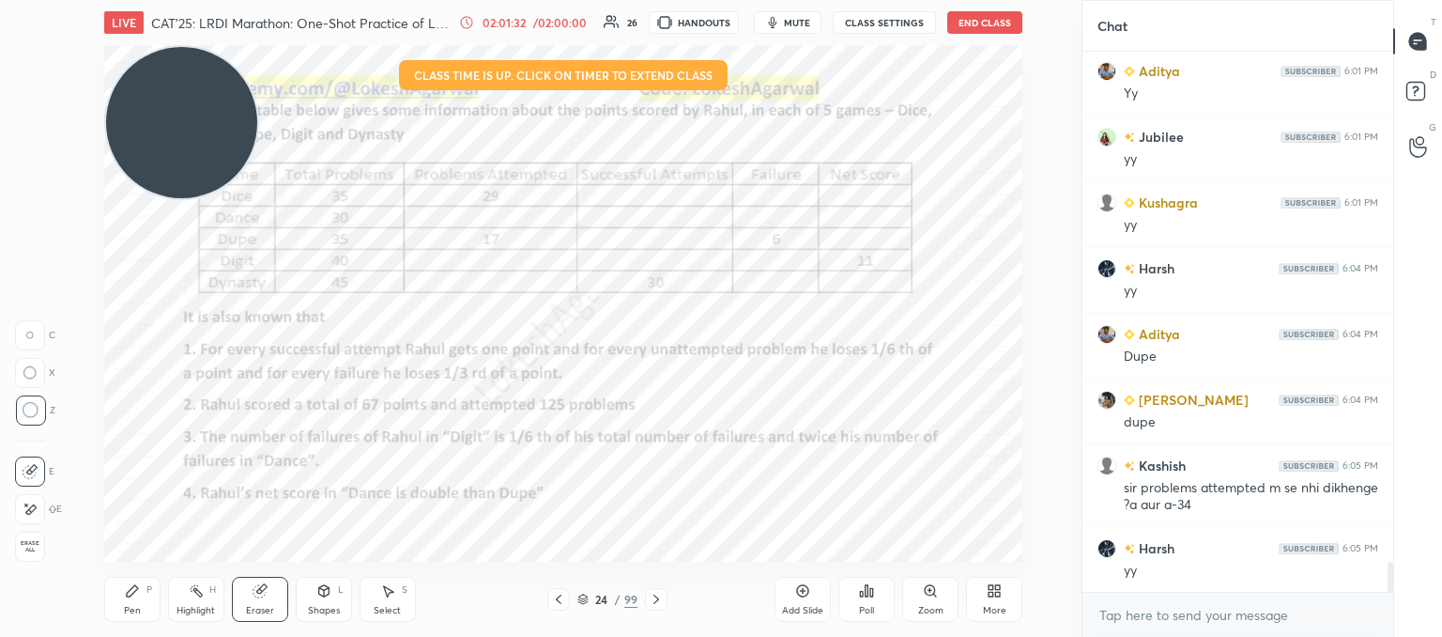
drag, startPoint x: 121, startPoint y: 591, endPoint x: 130, endPoint y: 585, distance: 10.2
click at [123, 591] on div "Pen P" at bounding box center [132, 599] width 56 height 45
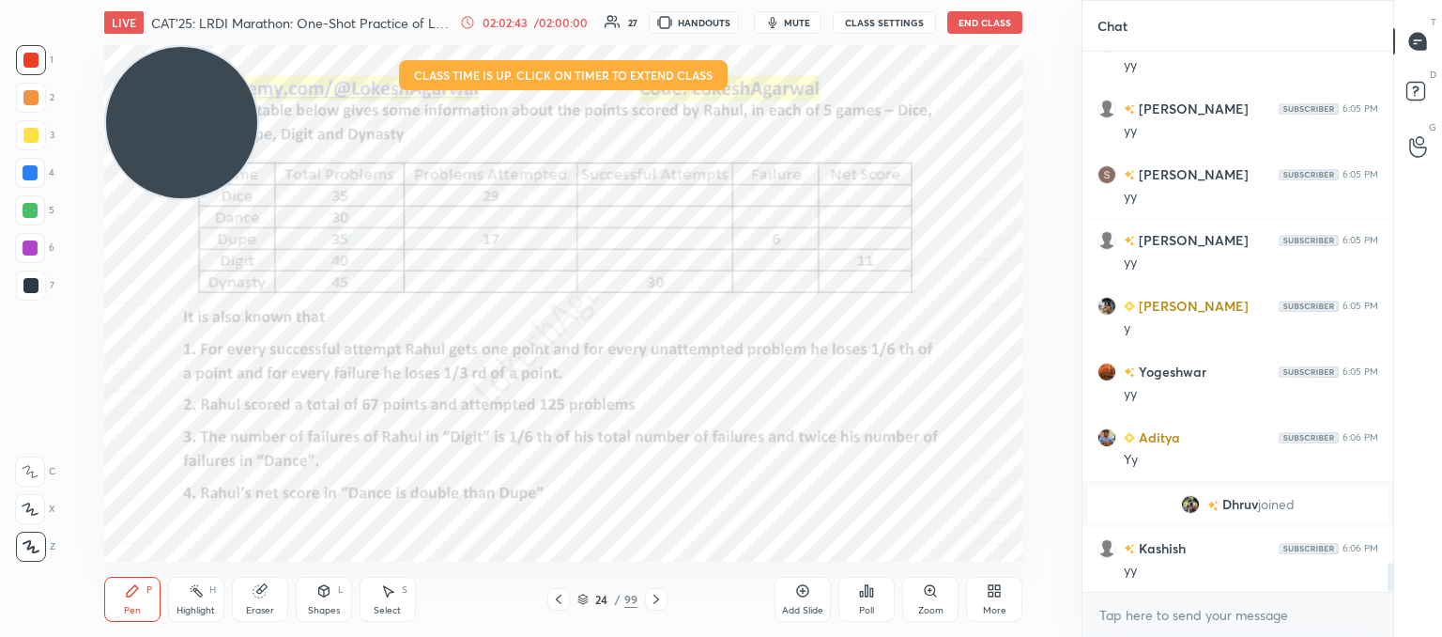
scroll to position [9414, 0]
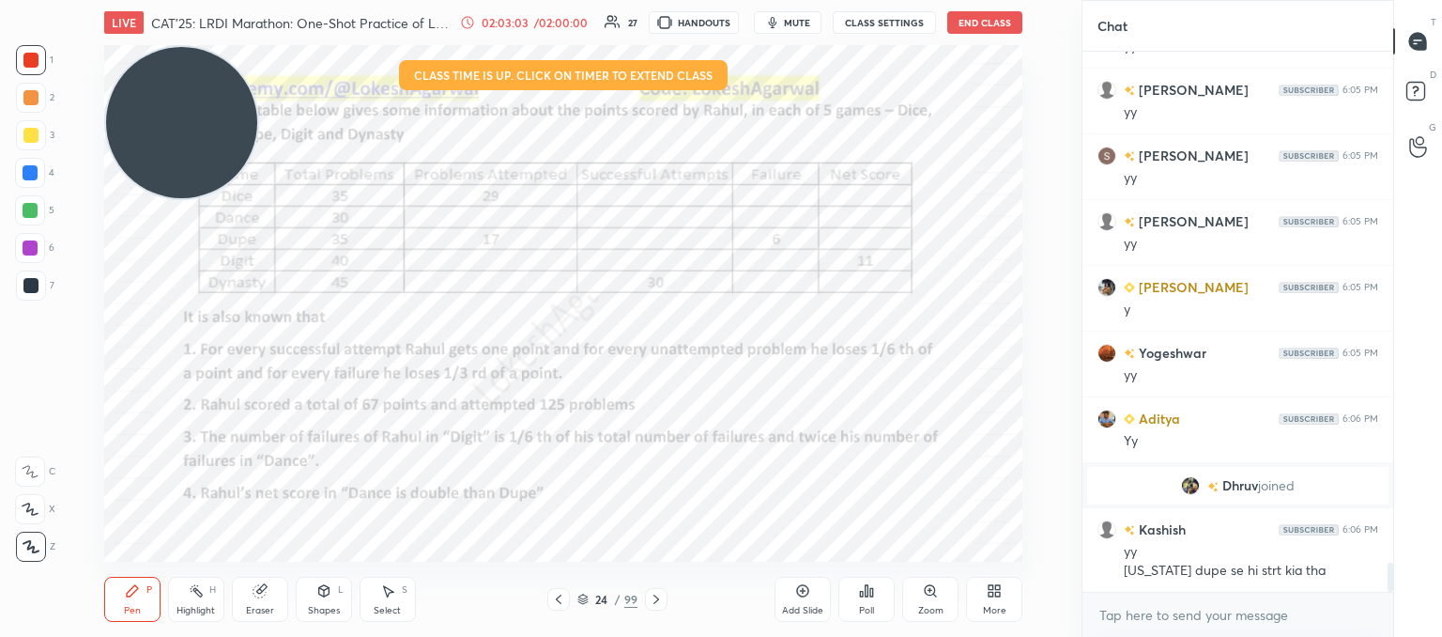
click at [383, 615] on div "Select" at bounding box center [387, 610] width 27 height 9
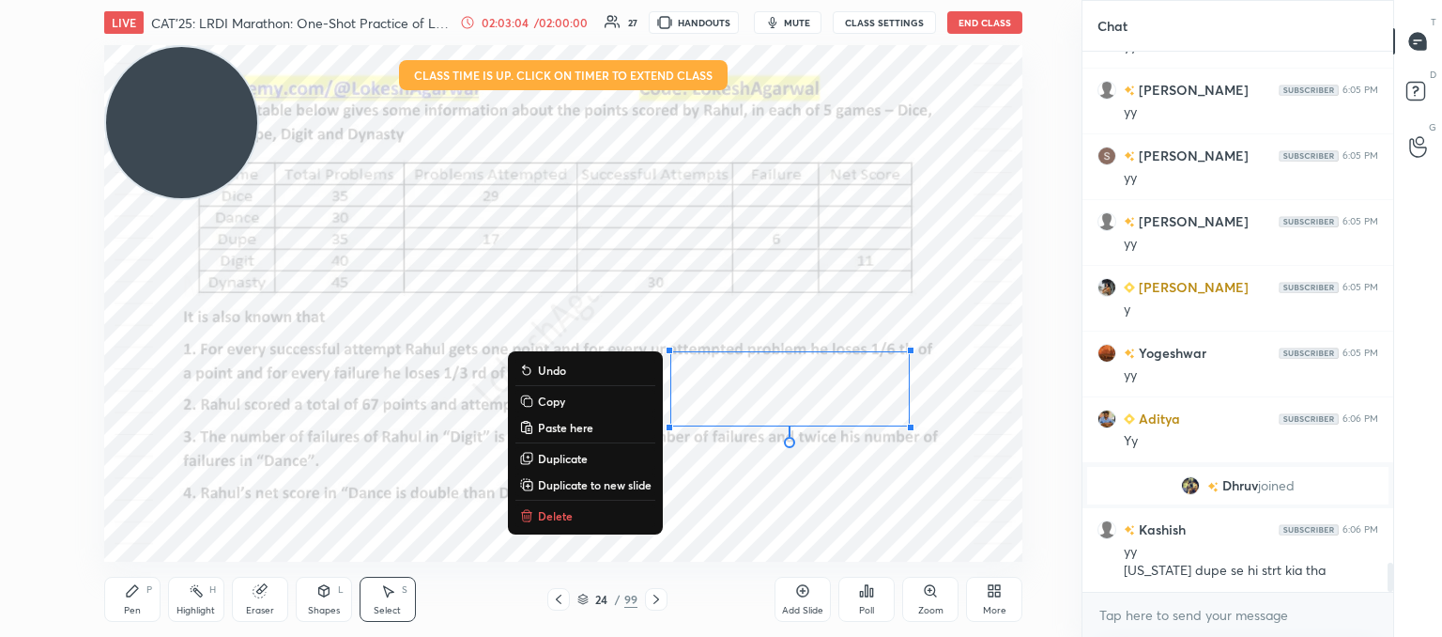
drag, startPoint x: 649, startPoint y: 348, endPoint x: 1003, endPoint y: 463, distance: 372.1
click at [1027, 470] on div "0 ° Undo Copy Paste here Duplicate Duplicate to new slide Delete Setting up you…" at bounding box center [563, 303] width 1007 height 516
drag, startPoint x: 553, startPoint y: 514, endPoint x: 656, endPoint y: 477, distance: 109.6
click at [554, 516] on p "Delete" at bounding box center [555, 515] width 35 height 15
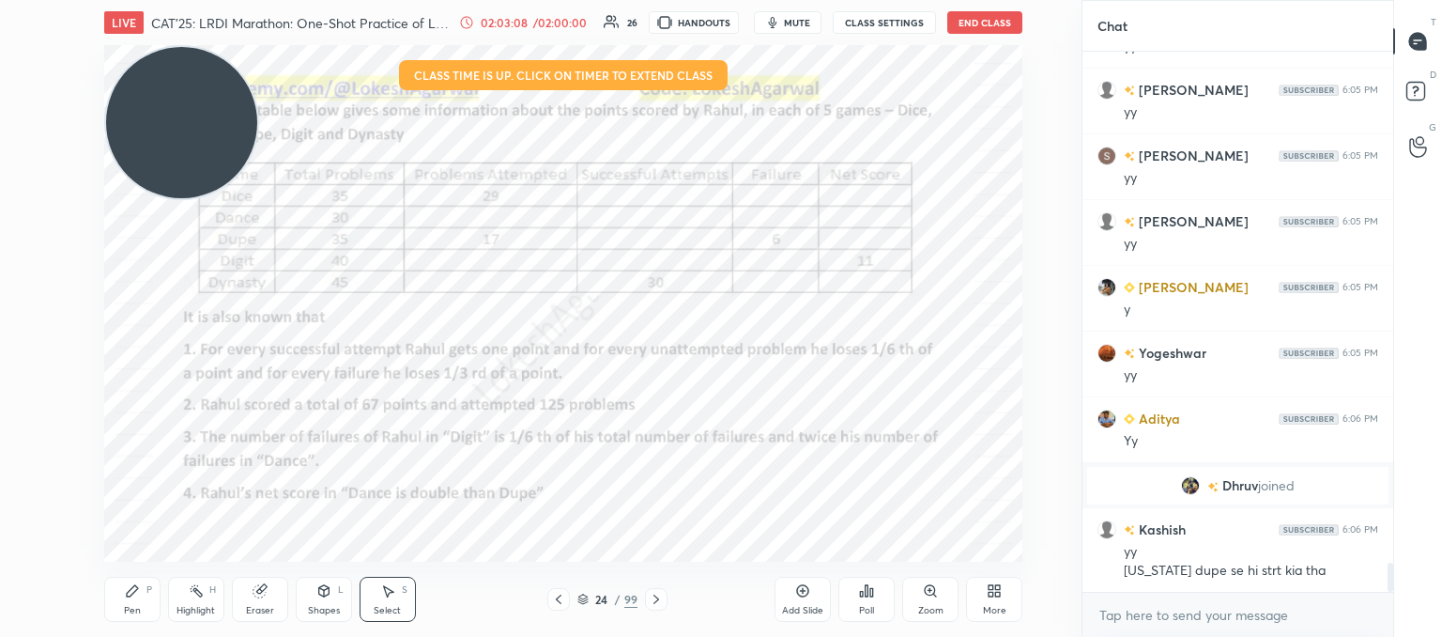
drag, startPoint x: 137, startPoint y: 587, endPoint x: 177, endPoint y: 568, distance: 44.5
click at [140, 587] on div "Pen P" at bounding box center [132, 599] width 56 height 45
drag, startPoint x: 267, startPoint y: 593, endPoint x: 293, endPoint y: 562, distance: 40.6
click at [270, 591] on div "Eraser" at bounding box center [260, 599] width 56 height 45
drag, startPoint x: 134, startPoint y: 591, endPoint x: 155, endPoint y: 571, distance: 28.6
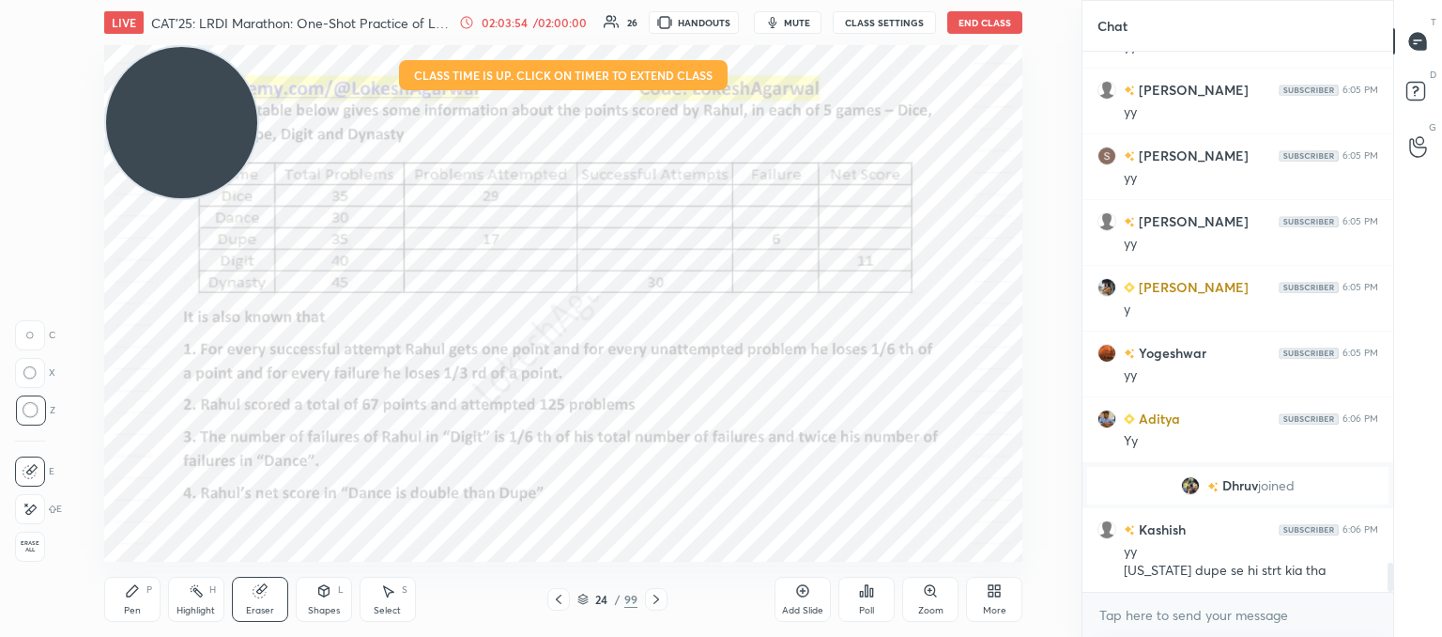
click at [135, 591] on icon at bounding box center [132, 590] width 11 height 11
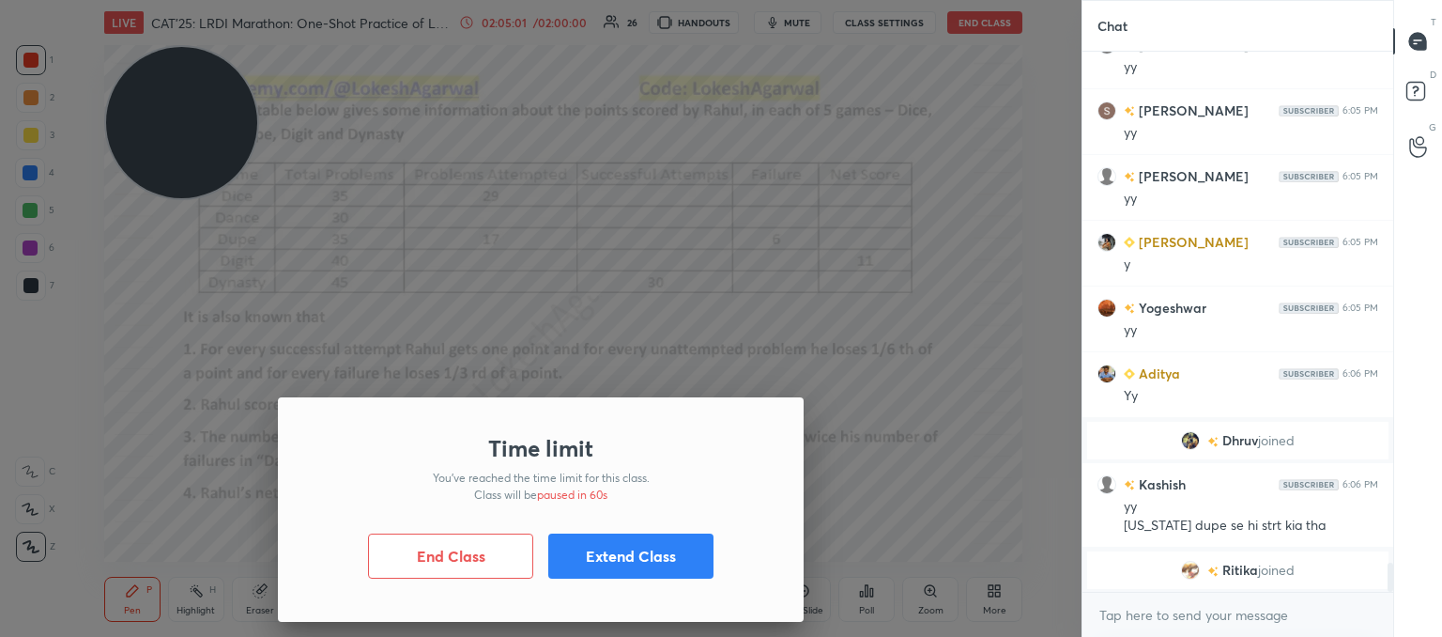
click at [635, 546] on button "Extend Class" at bounding box center [630, 555] width 165 height 45
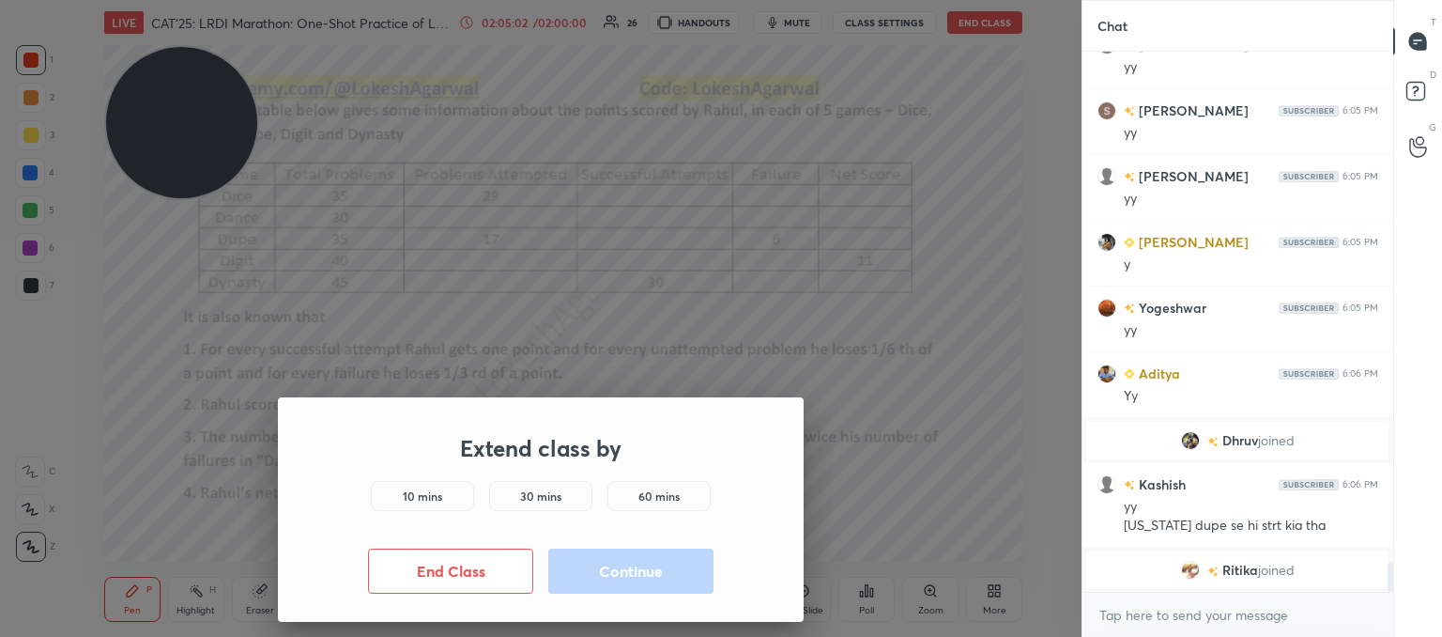
click at [428, 492] on h5 "10 mins" at bounding box center [422, 495] width 39 height 17
click at [658, 573] on button "Continue" at bounding box center [630, 570] width 165 height 45
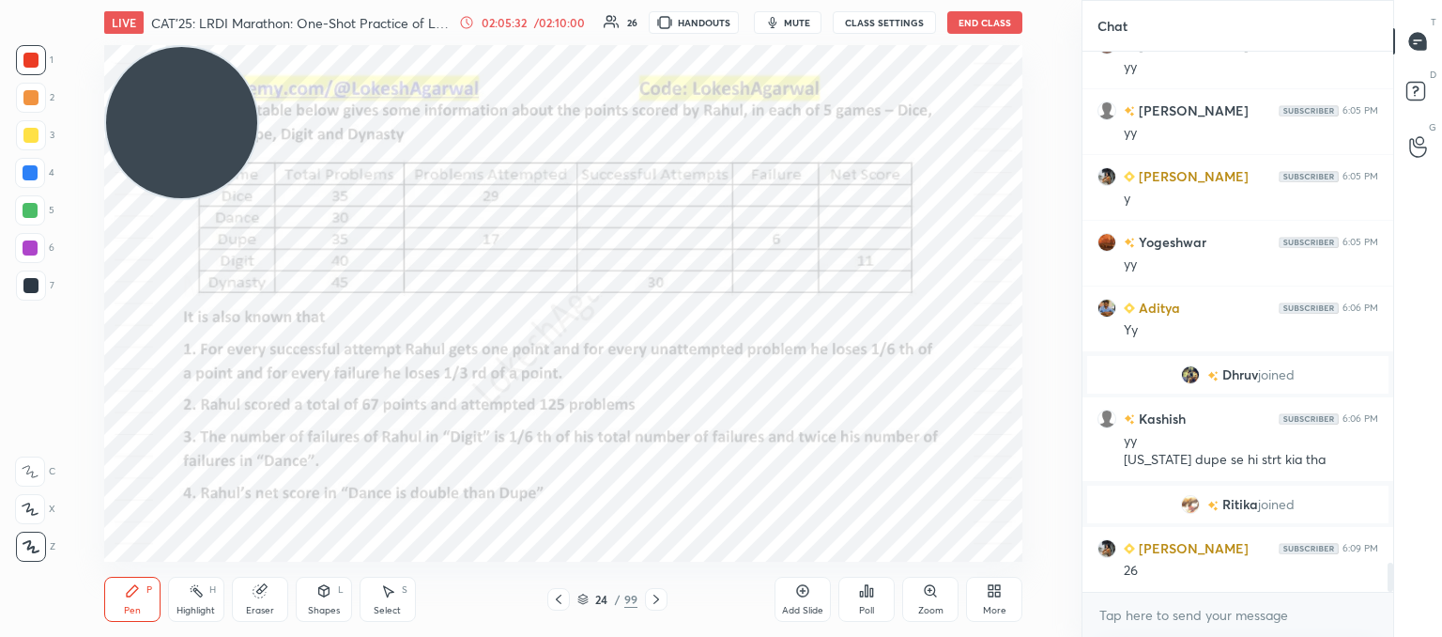
scroll to position [9574, 0]
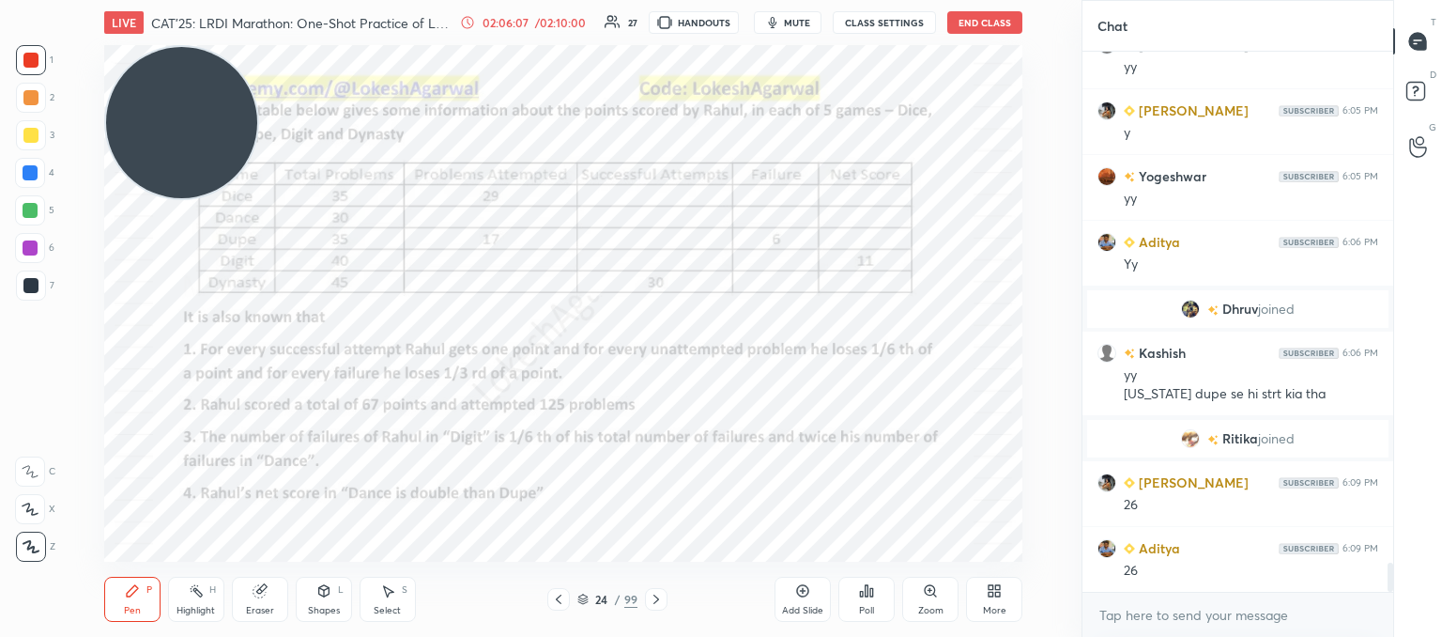
click at [556, 603] on icon at bounding box center [558, 599] width 15 height 15
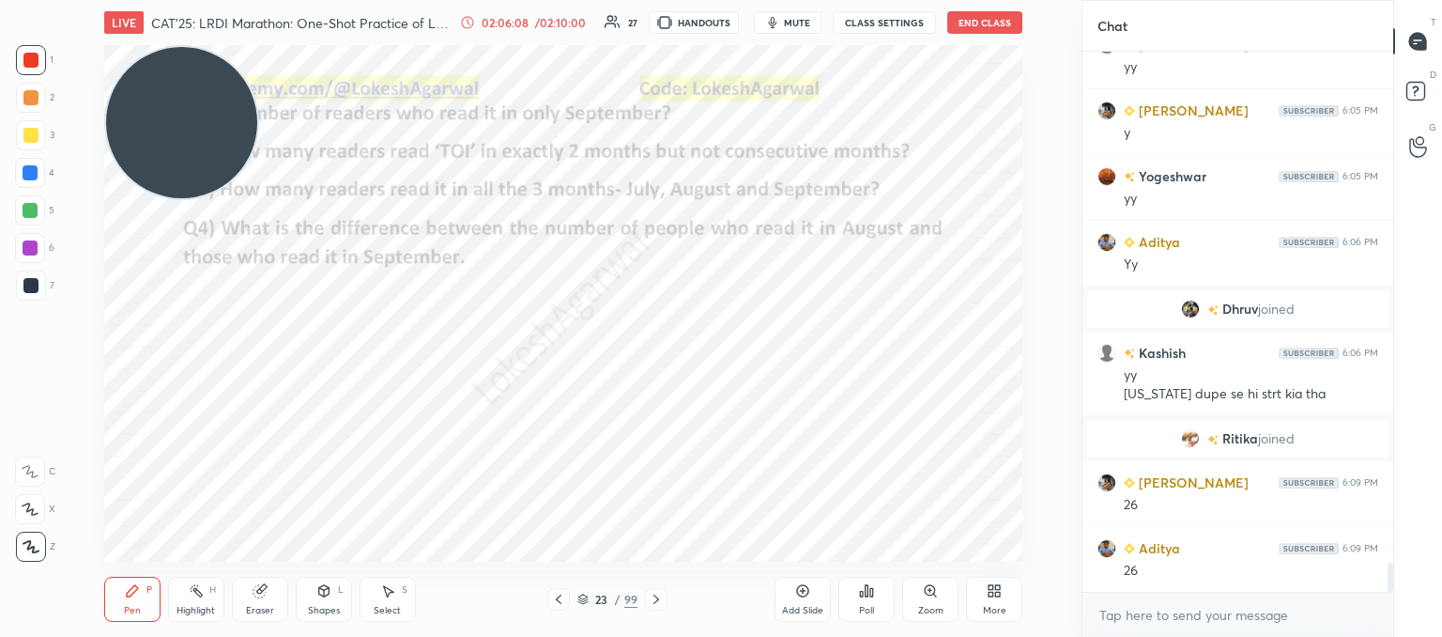
click at [559, 601] on icon at bounding box center [558, 599] width 15 height 15
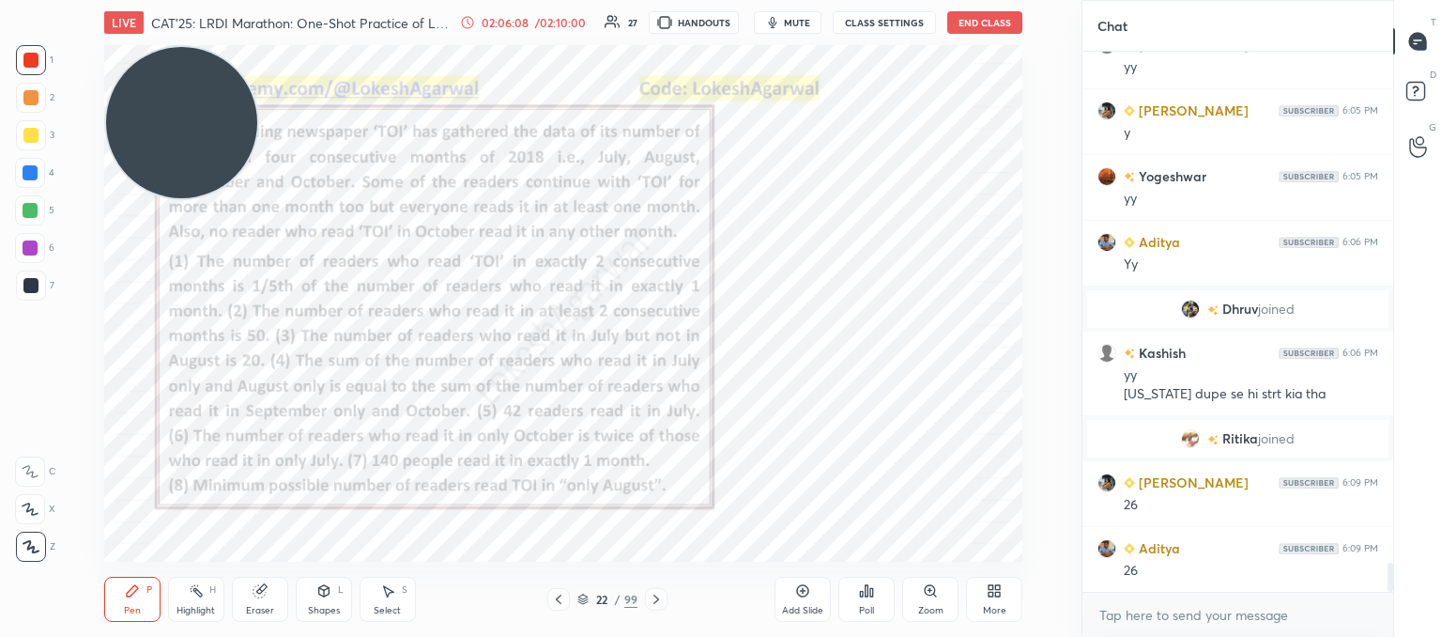
click at [561, 601] on icon at bounding box center [558, 599] width 15 height 15
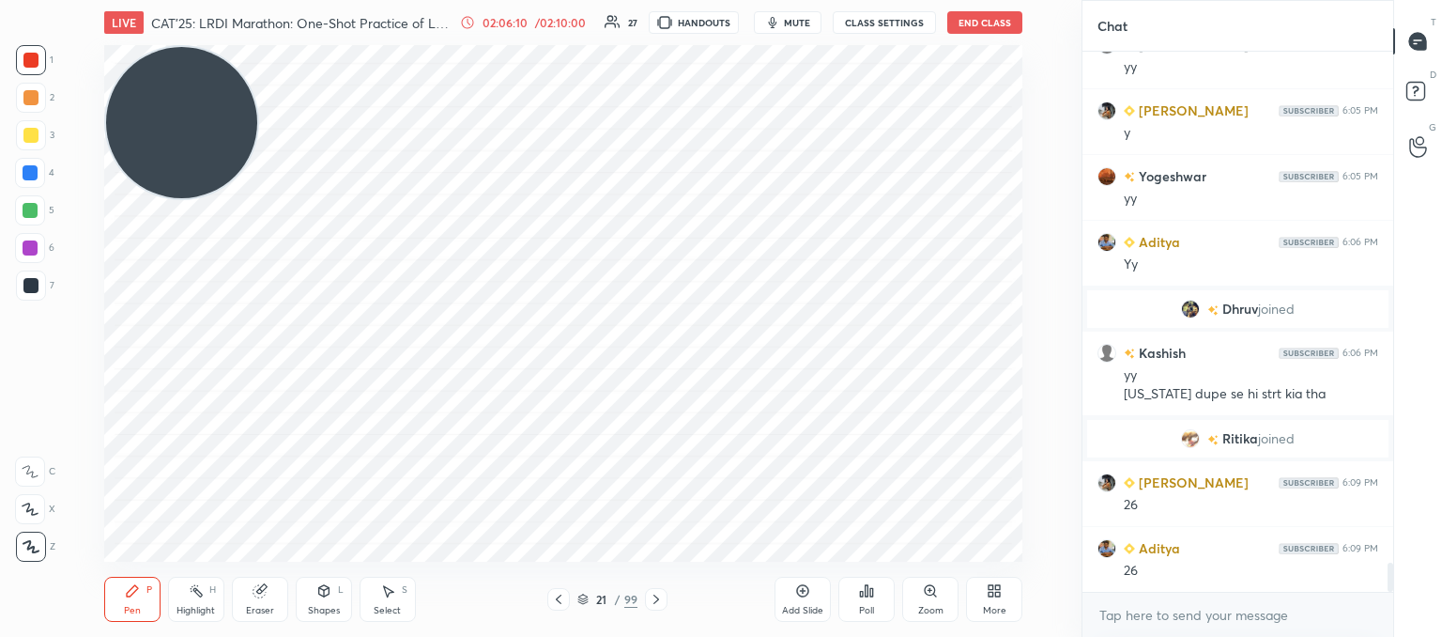
click at [662, 606] on div at bounding box center [656, 599] width 23 height 23
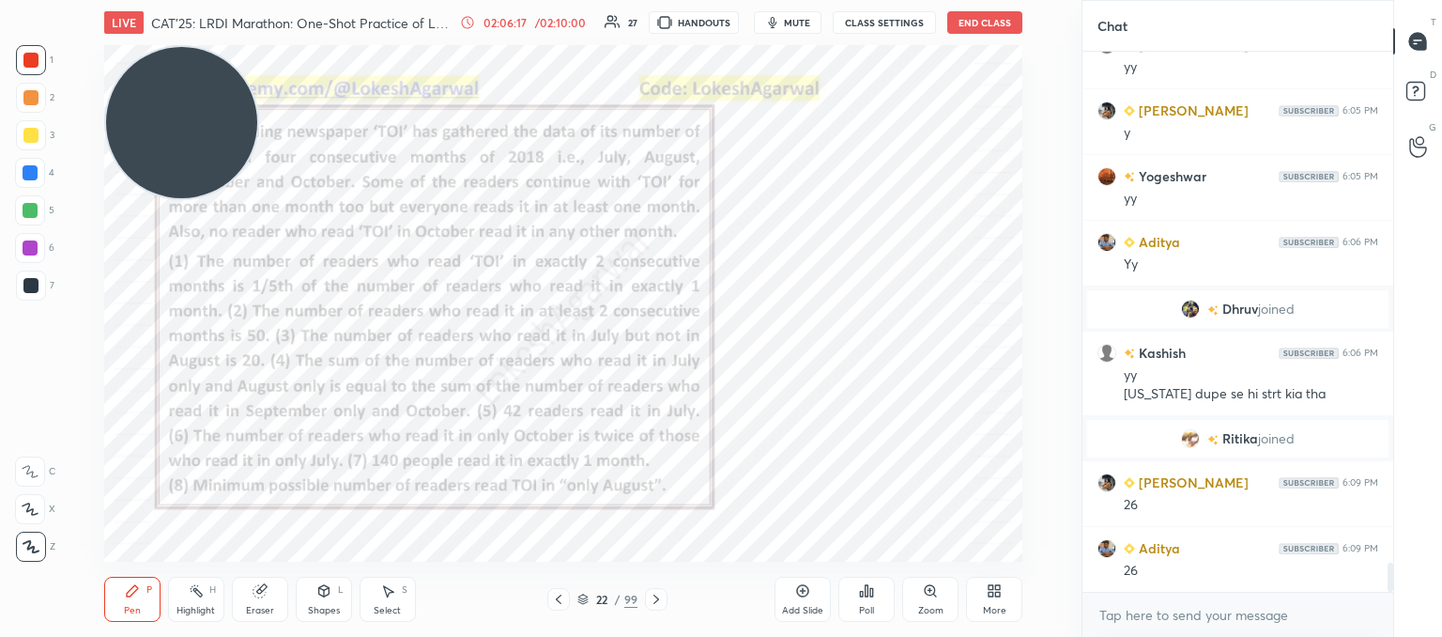
click at [642, 593] on div "22 / 99" at bounding box center [607, 599] width 120 height 23
click at [646, 593] on div at bounding box center [656, 599] width 23 height 23
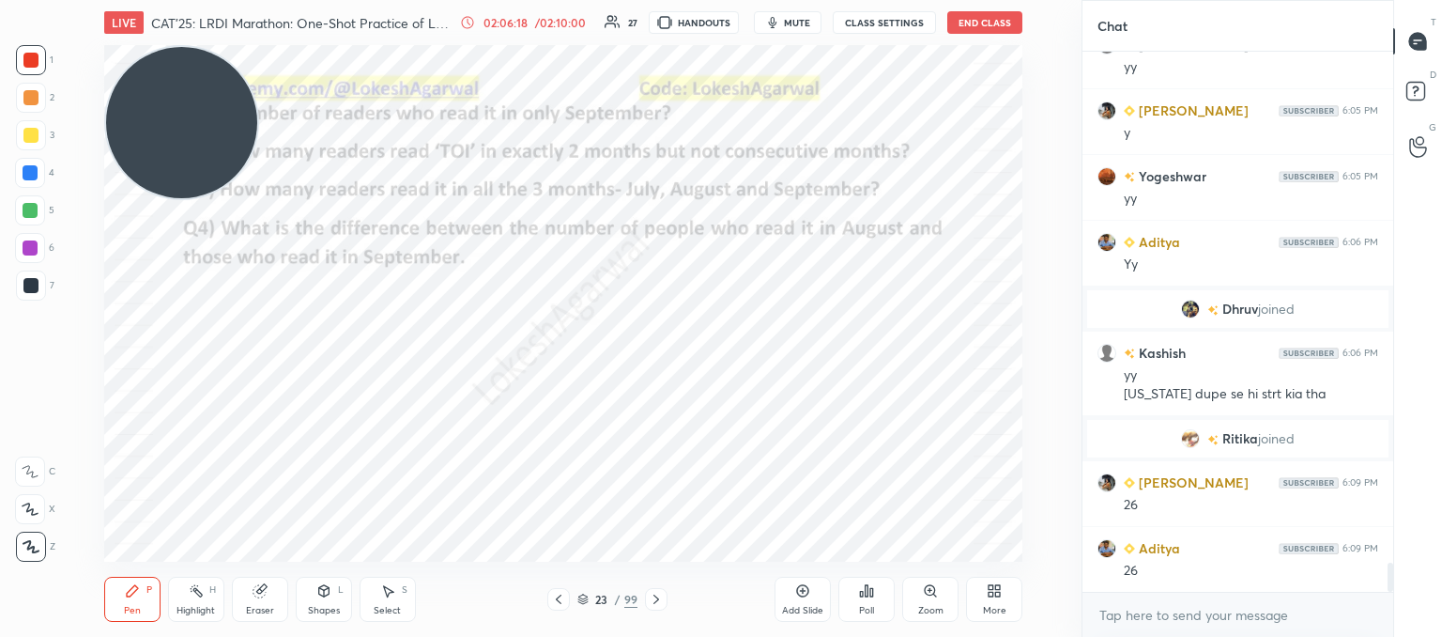
click at [646, 593] on div at bounding box center [656, 599] width 23 height 23
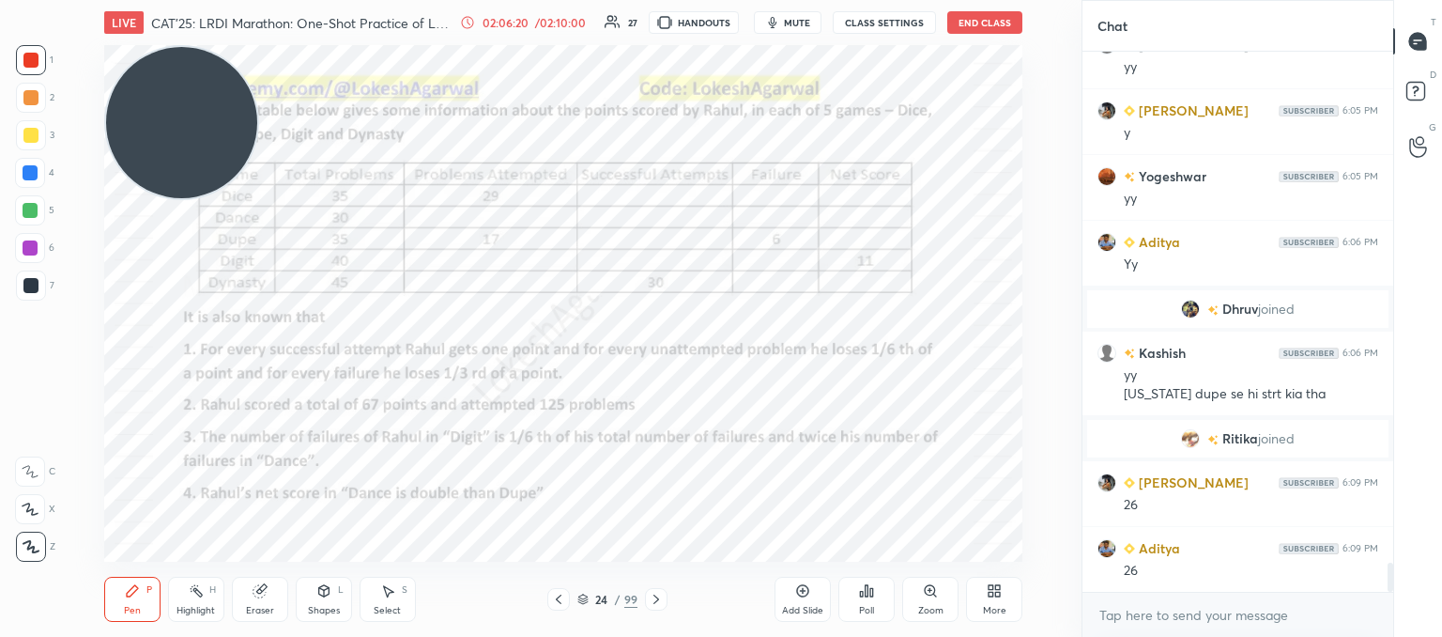
click at [657, 605] on icon at bounding box center [656, 599] width 15 height 15
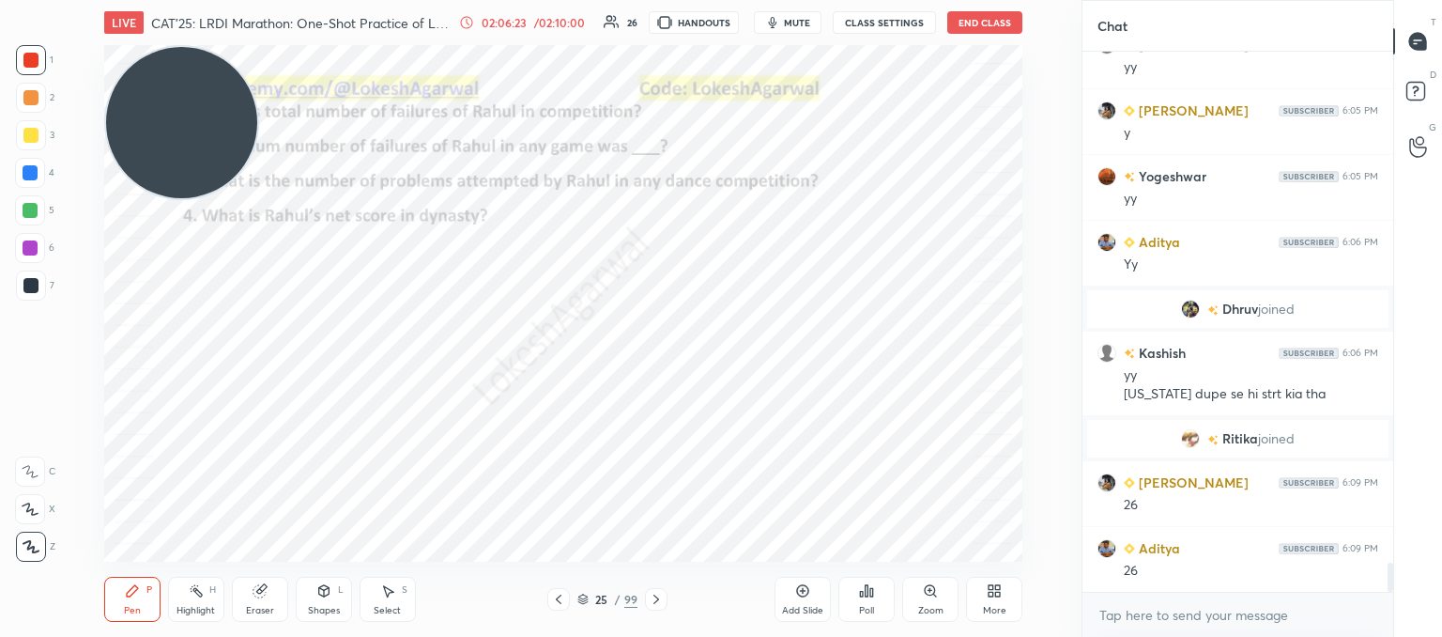
click at [555, 595] on icon at bounding box center [558, 599] width 15 height 15
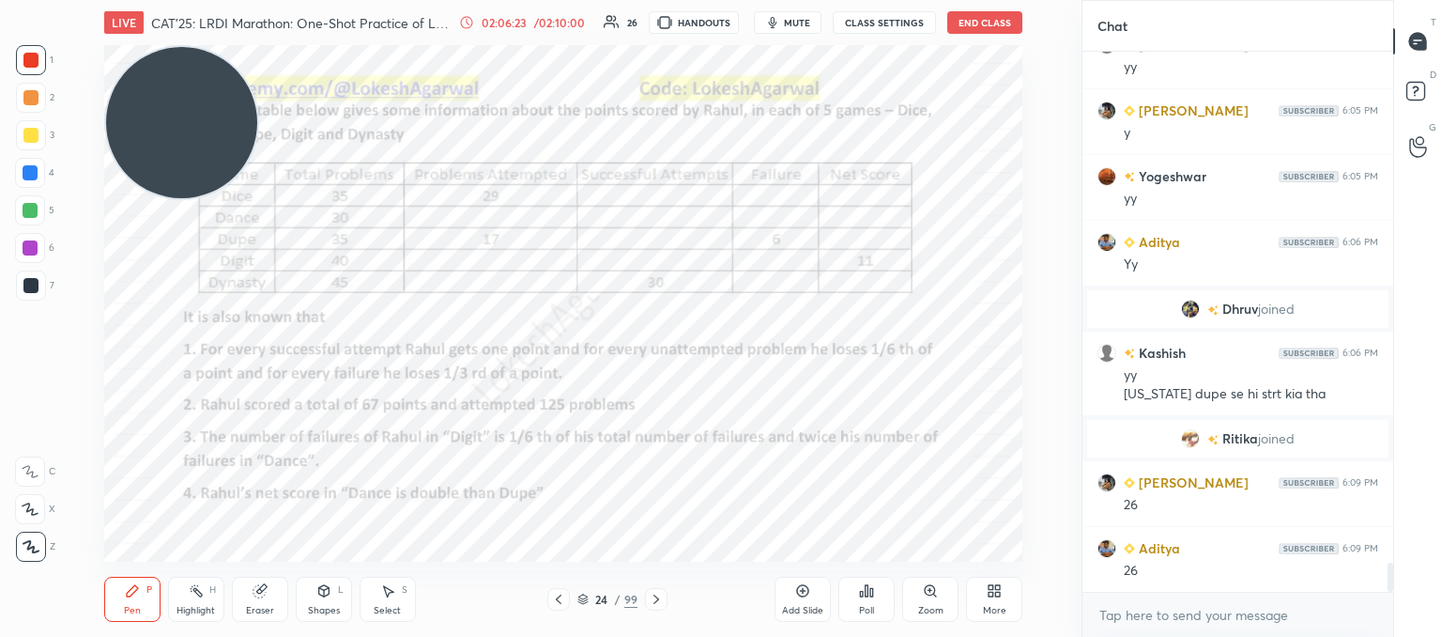
click at [555, 595] on icon at bounding box center [558, 599] width 15 height 15
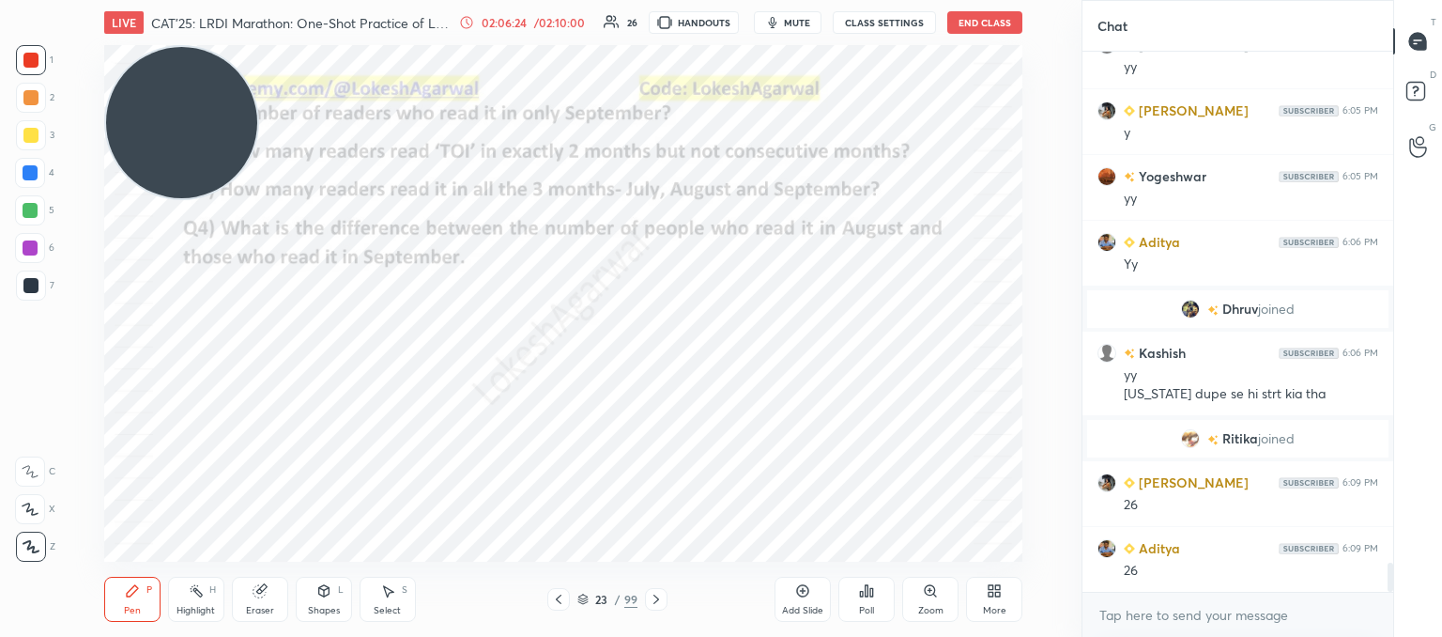
click at [554, 595] on icon at bounding box center [558, 599] width 15 height 15
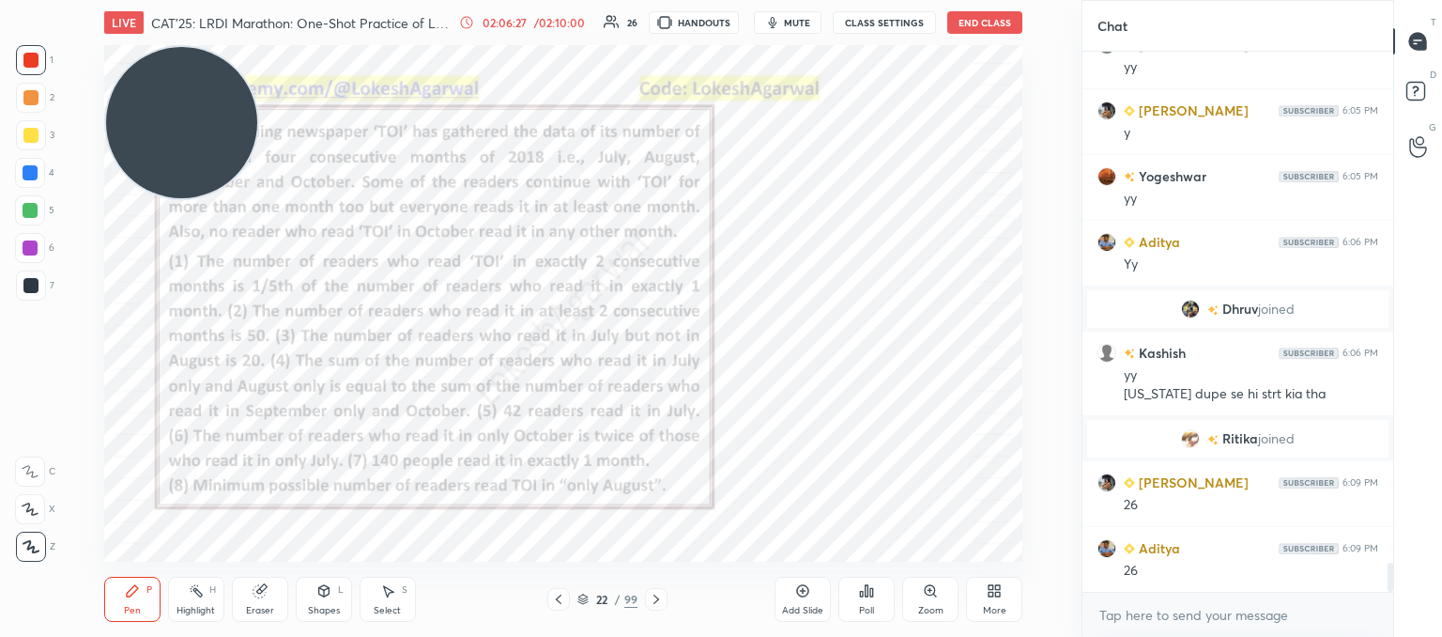
click at [560, 596] on icon at bounding box center [558, 599] width 15 height 15
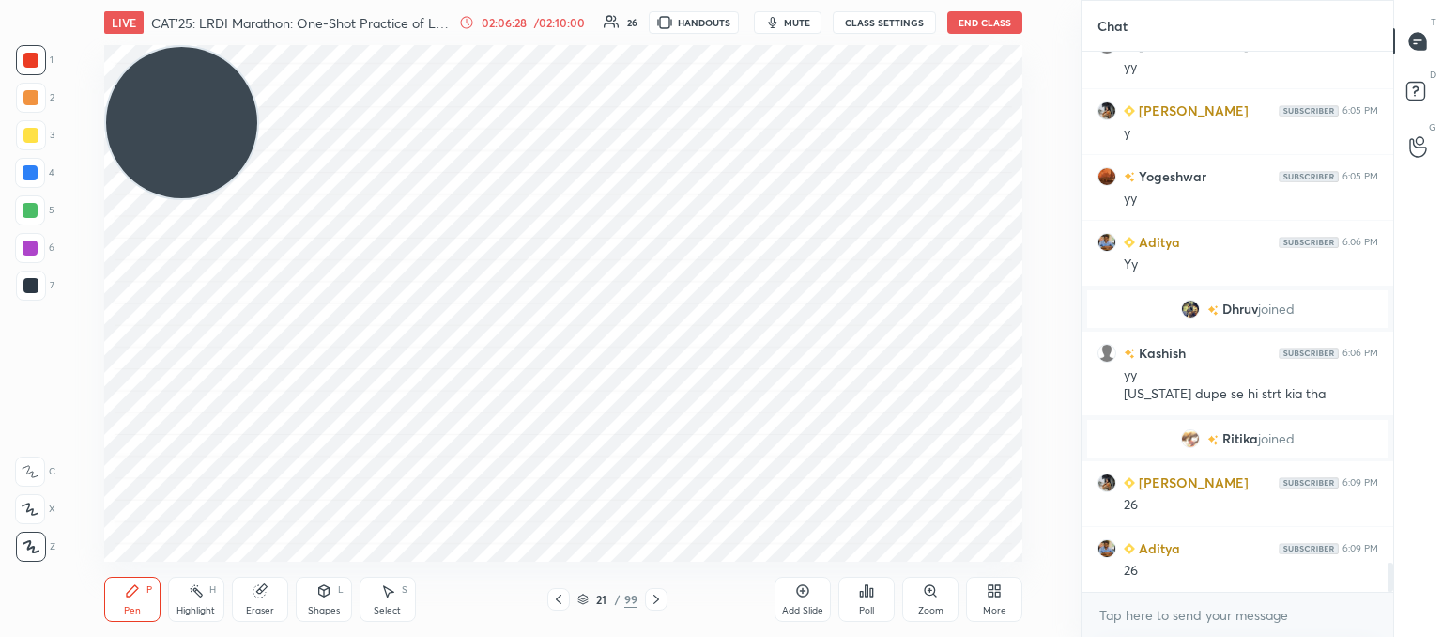
click at [560, 596] on icon at bounding box center [558, 599] width 15 height 15
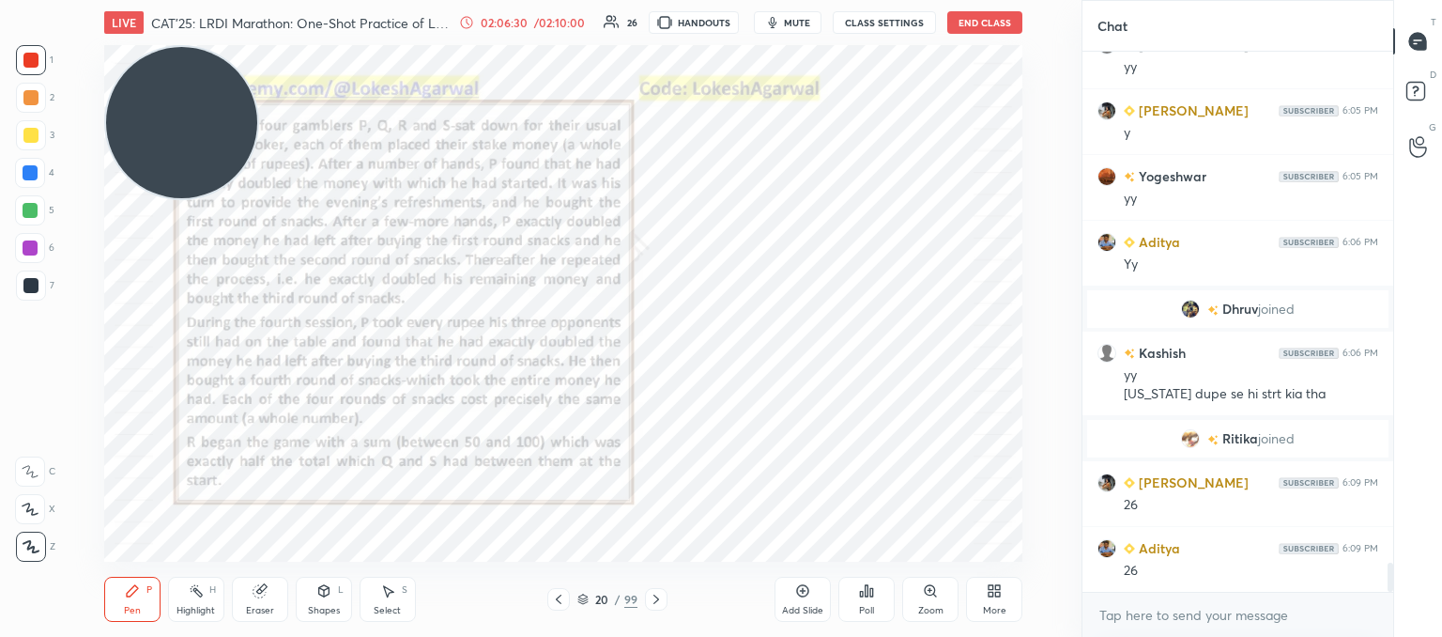
click at [560, 596] on icon at bounding box center [558, 599] width 15 height 15
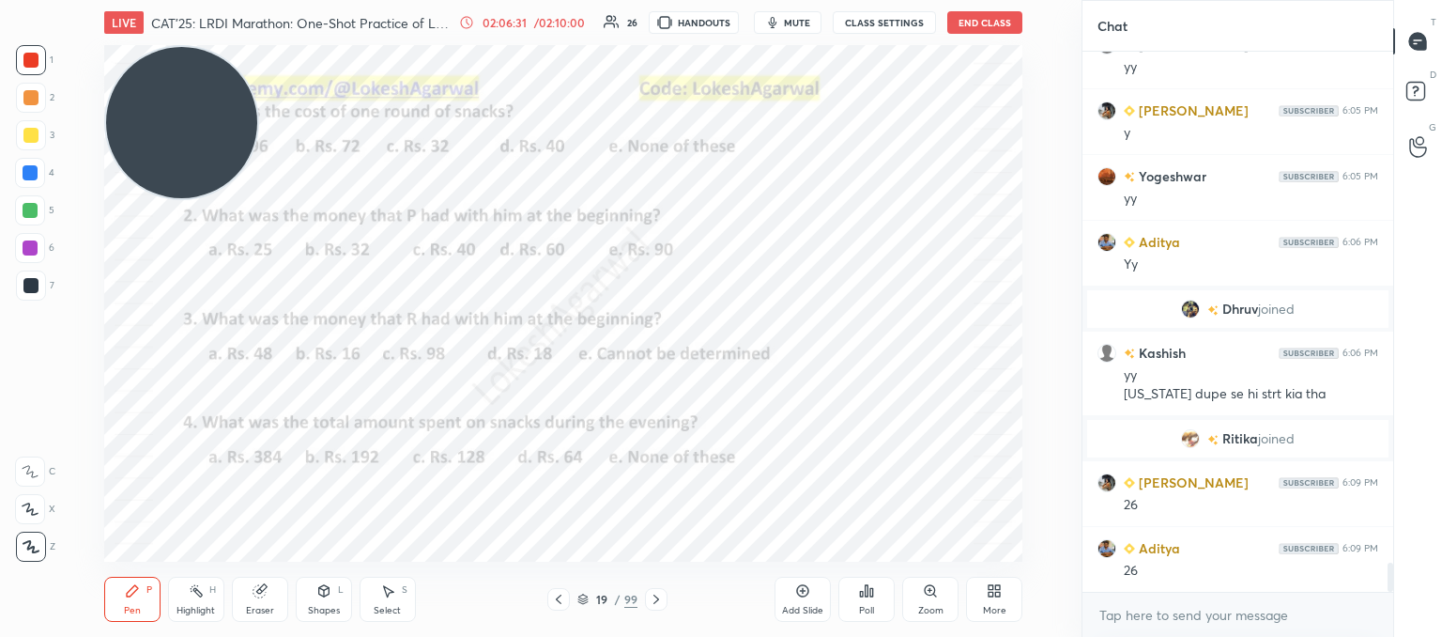
click at [560, 596] on icon at bounding box center [558, 599] width 15 height 15
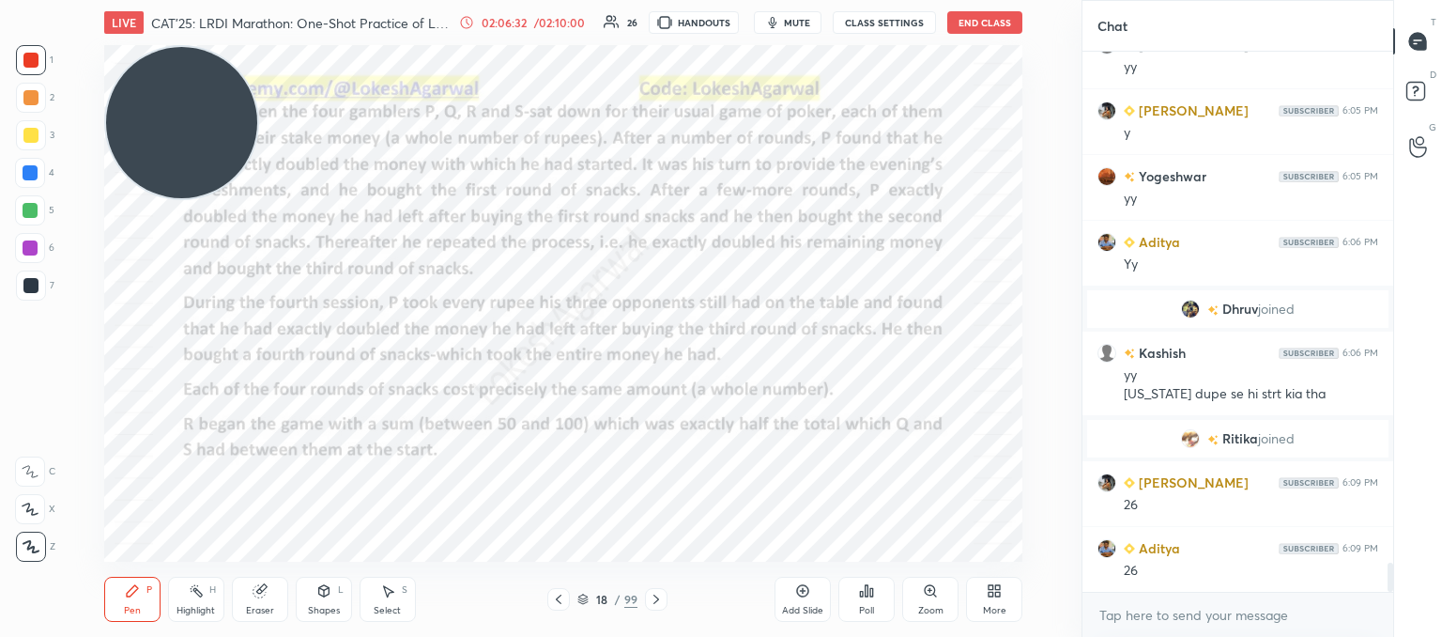
click at [560, 596] on icon at bounding box center [558, 599] width 15 height 15
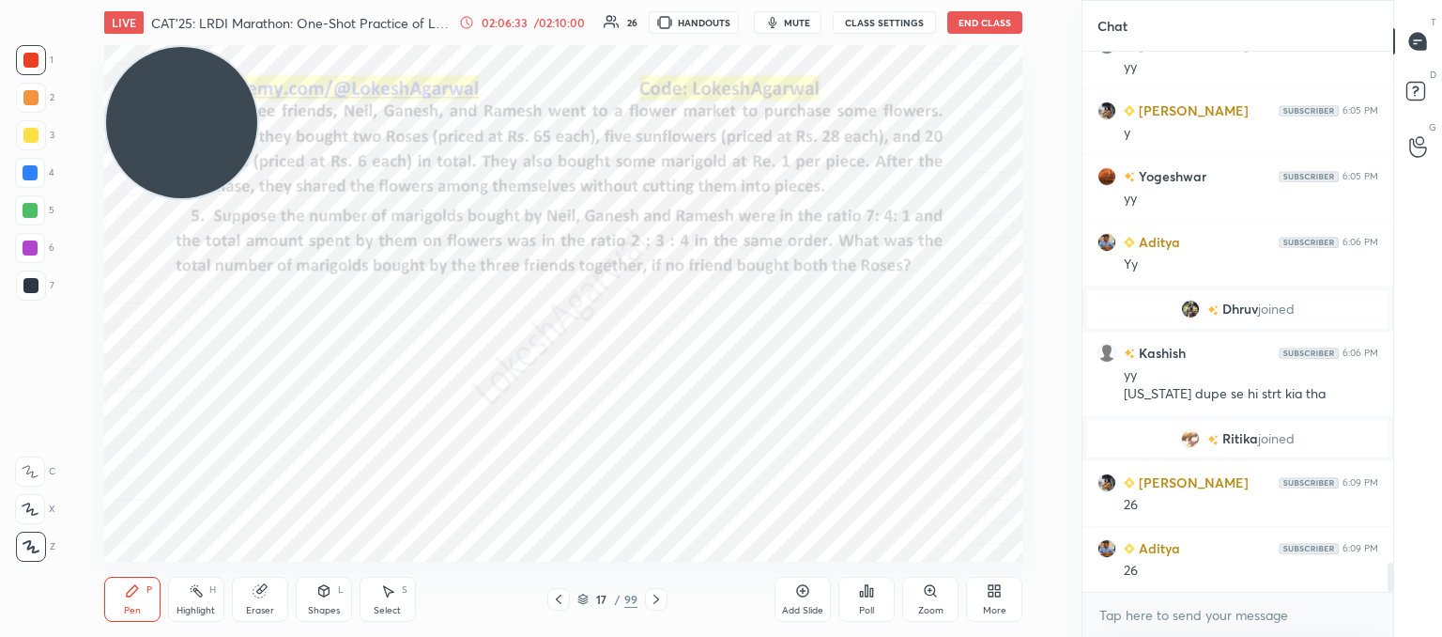
click at [562, 603] on icon at bounding box center [558, 599] width 15 height 15
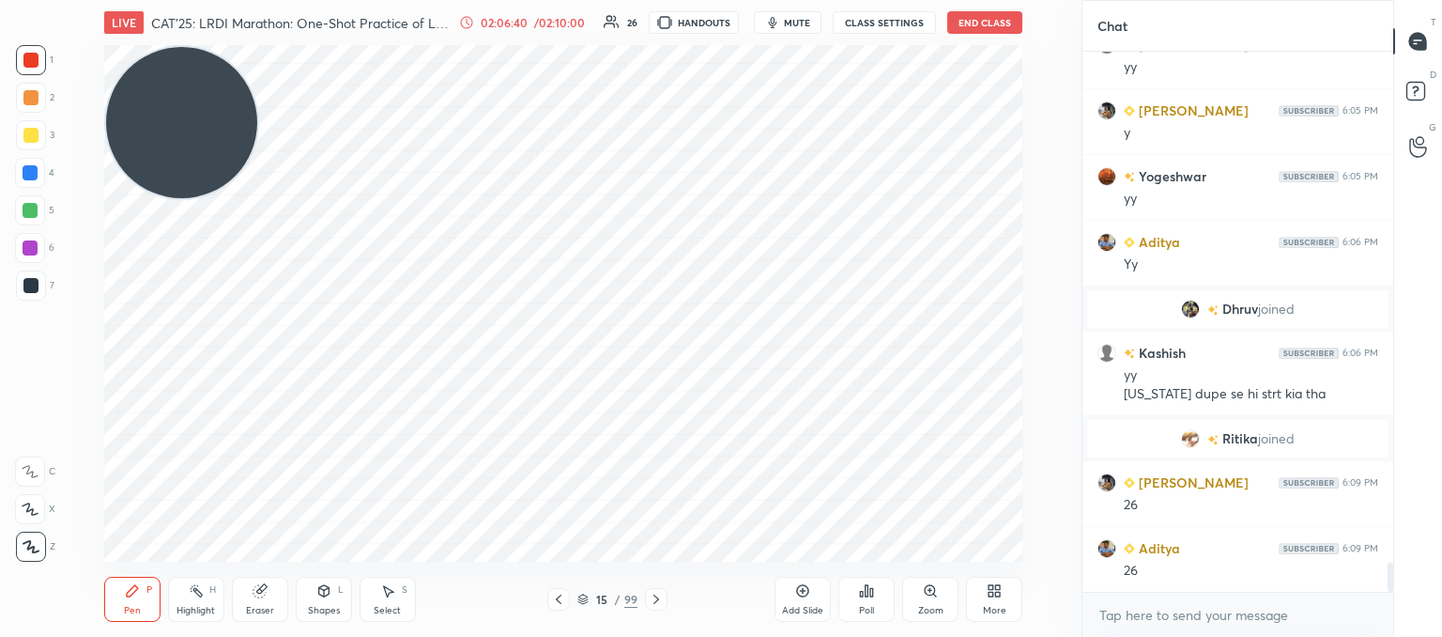
click at [560, 607] on div at bounding box center [558, 599] width 23 height 23
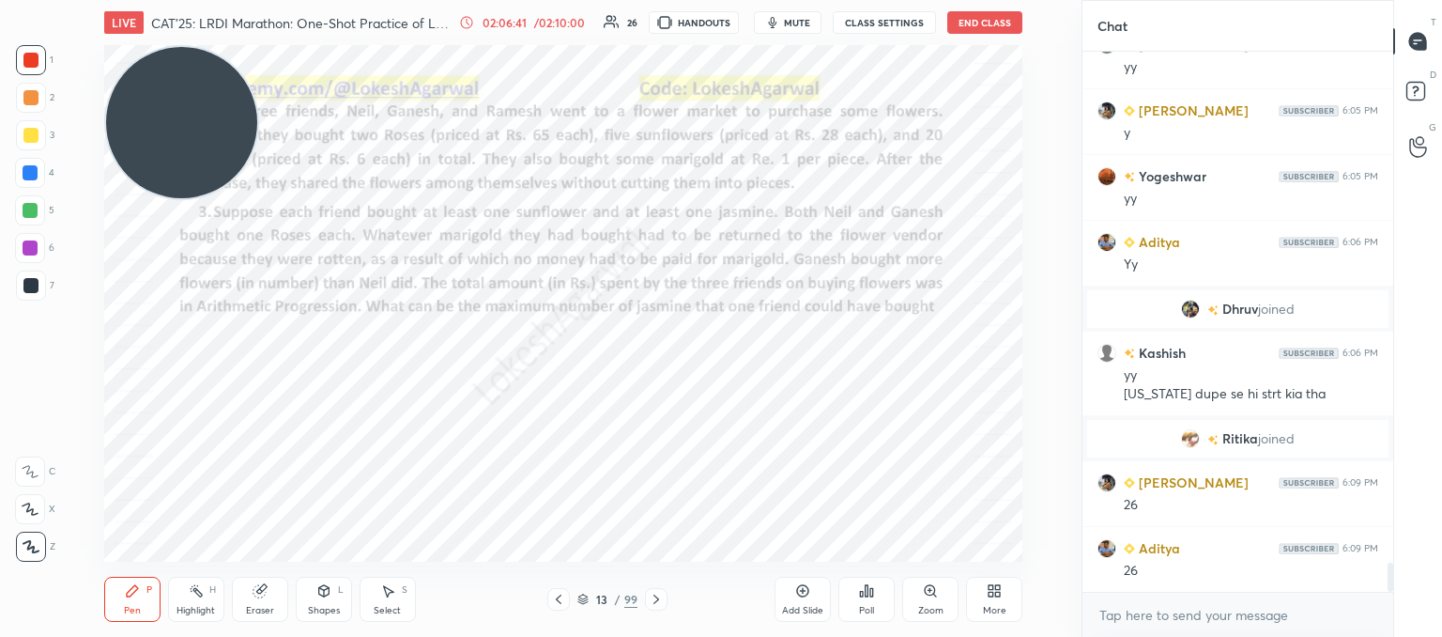
click at [560, 607] on div at bounding box center [558, 599] width 23 height 23
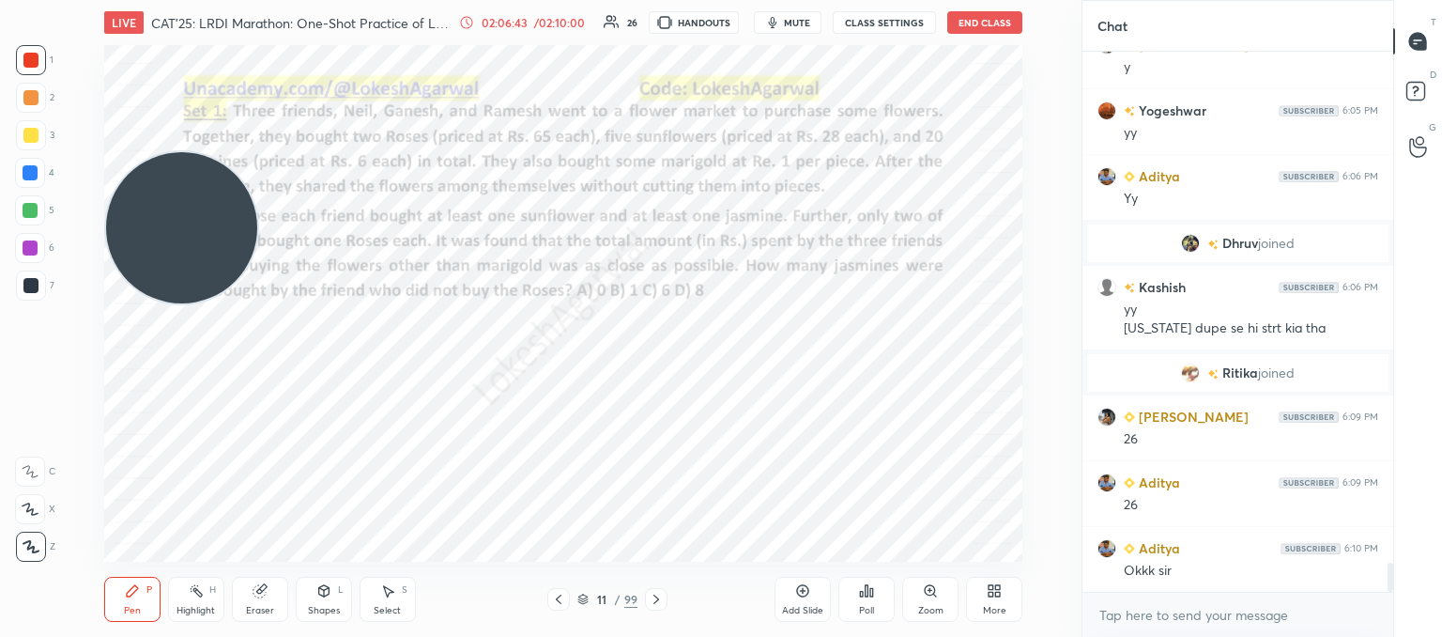
drag, startPoint x: 191, startPoint y: 101, endPoint x: 203, endPoint y: 470, distance: 369.2
click at [74, 478] on div "Setting up your live class Poll for secs No correct answer Start poll" at bounding box center [563, 303] width 1007 height 516
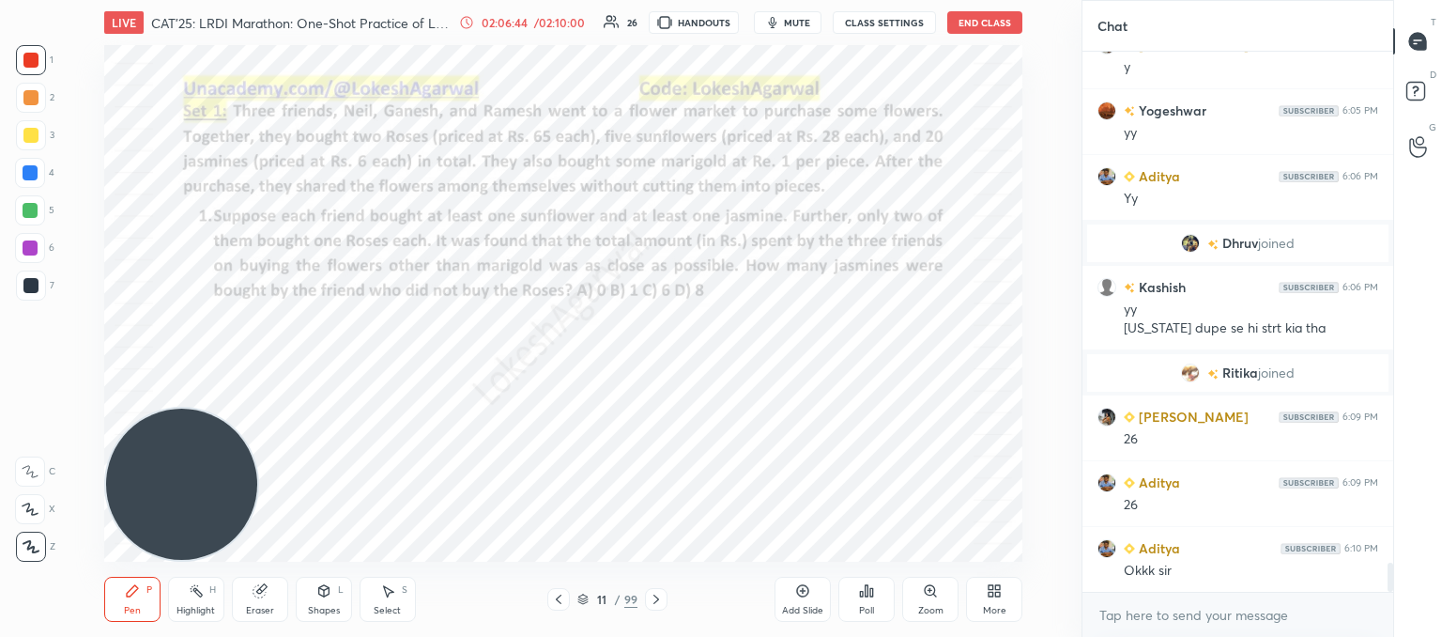
click at [559, 595] on icon at bounding box center [558, 599] width 15 height 15
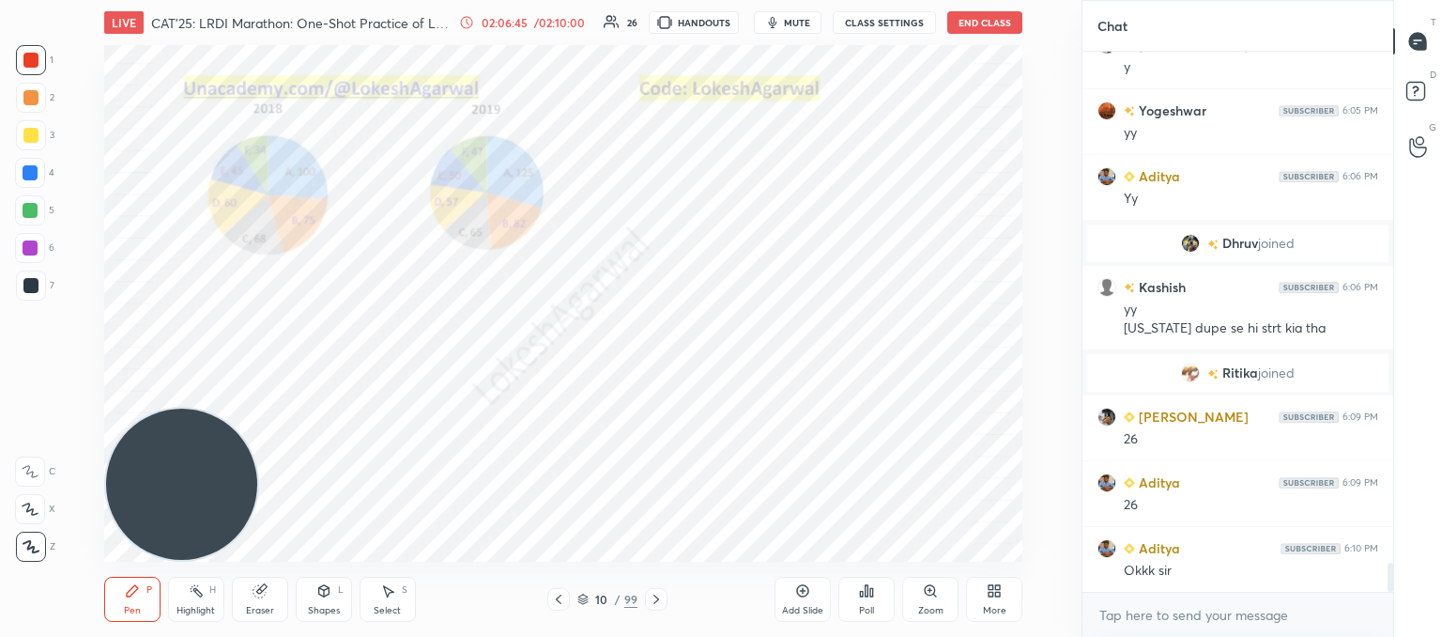
click at [559, 595] on icon at bounding box center [558, 599] width 15 height 15
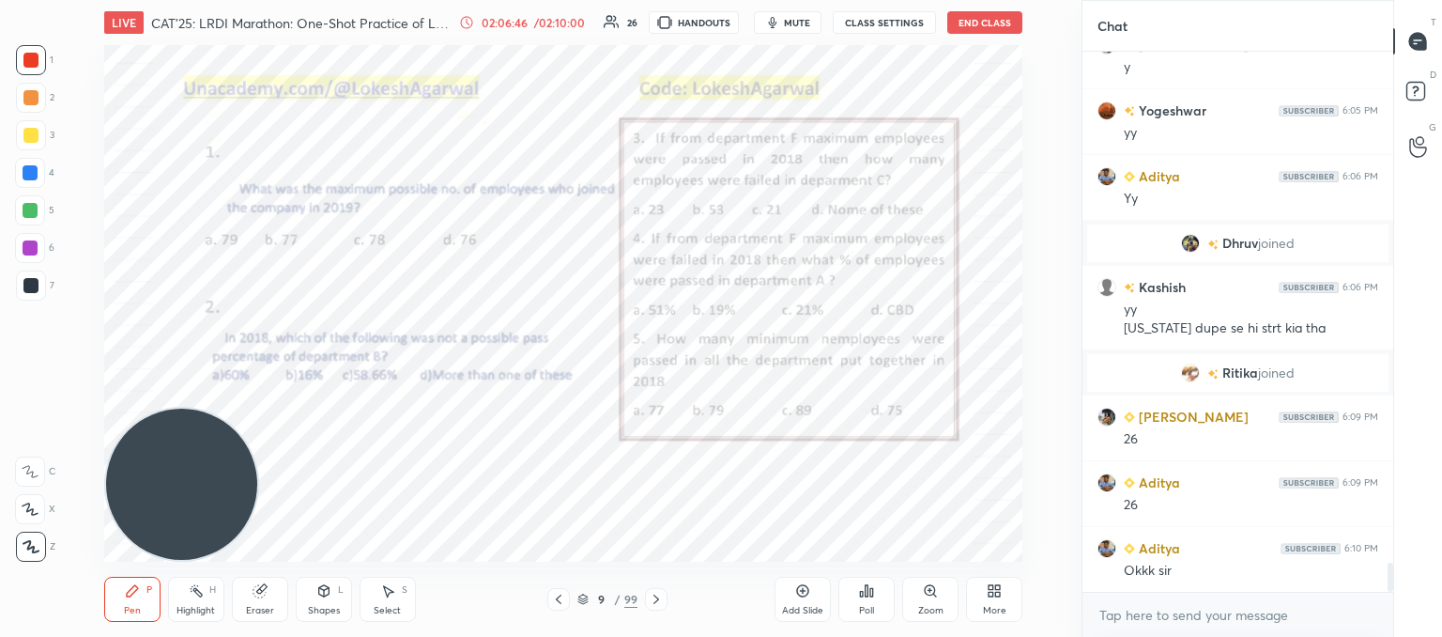
click at [559, 595] on icon at bounding box center [558, 599] width 15 height 15
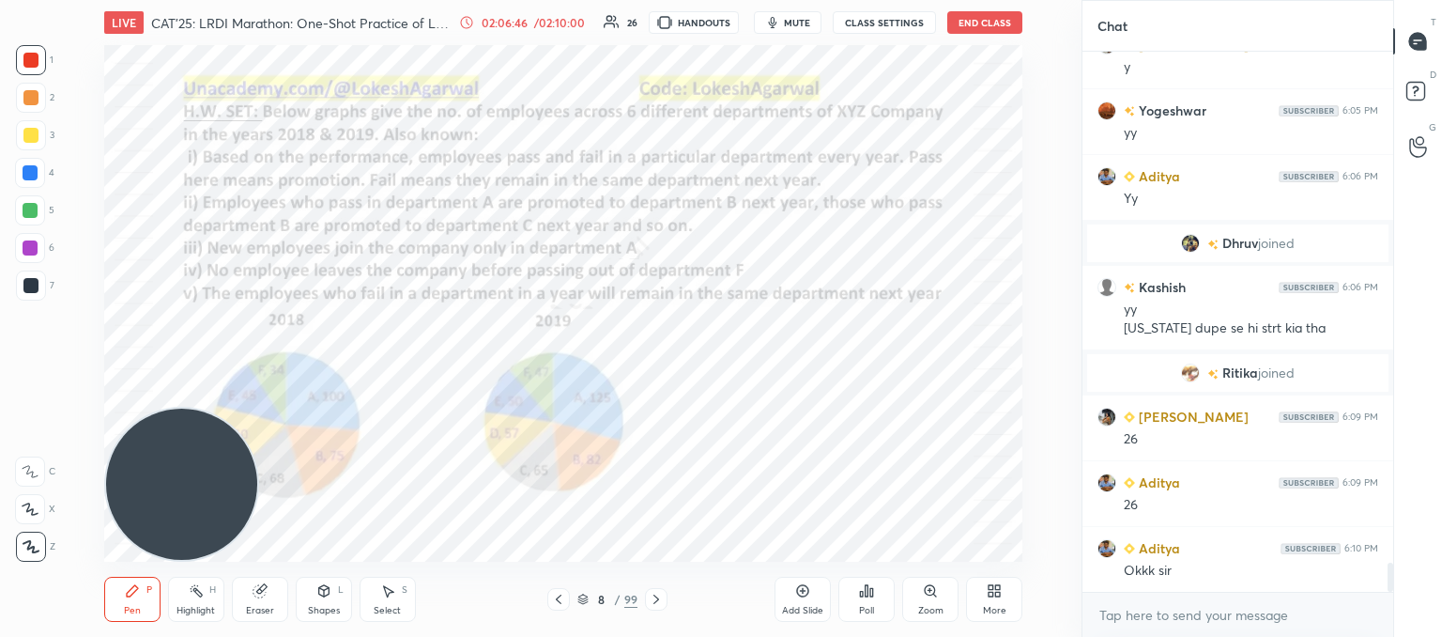
click at [559, 595] on icon at bounding box center [558, 599] width 15 height 15
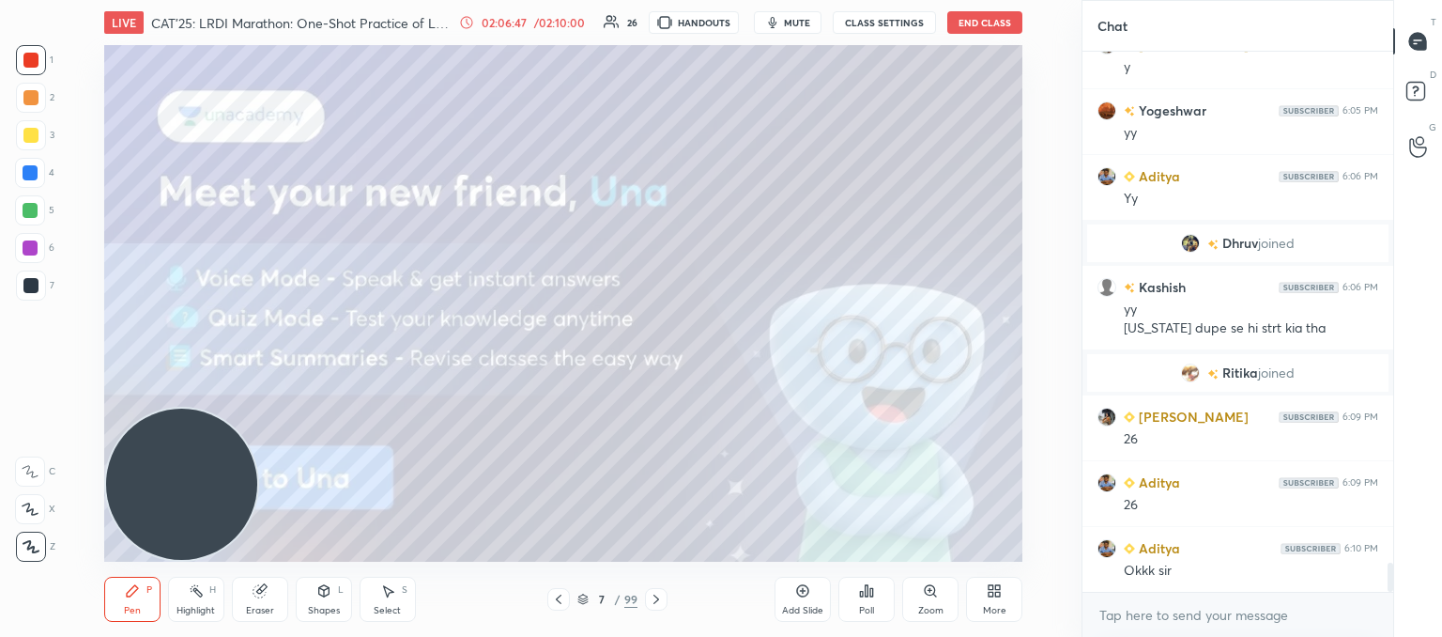
click at [559, 595] on icon at bounding box center [558, 599] width 15 height 15
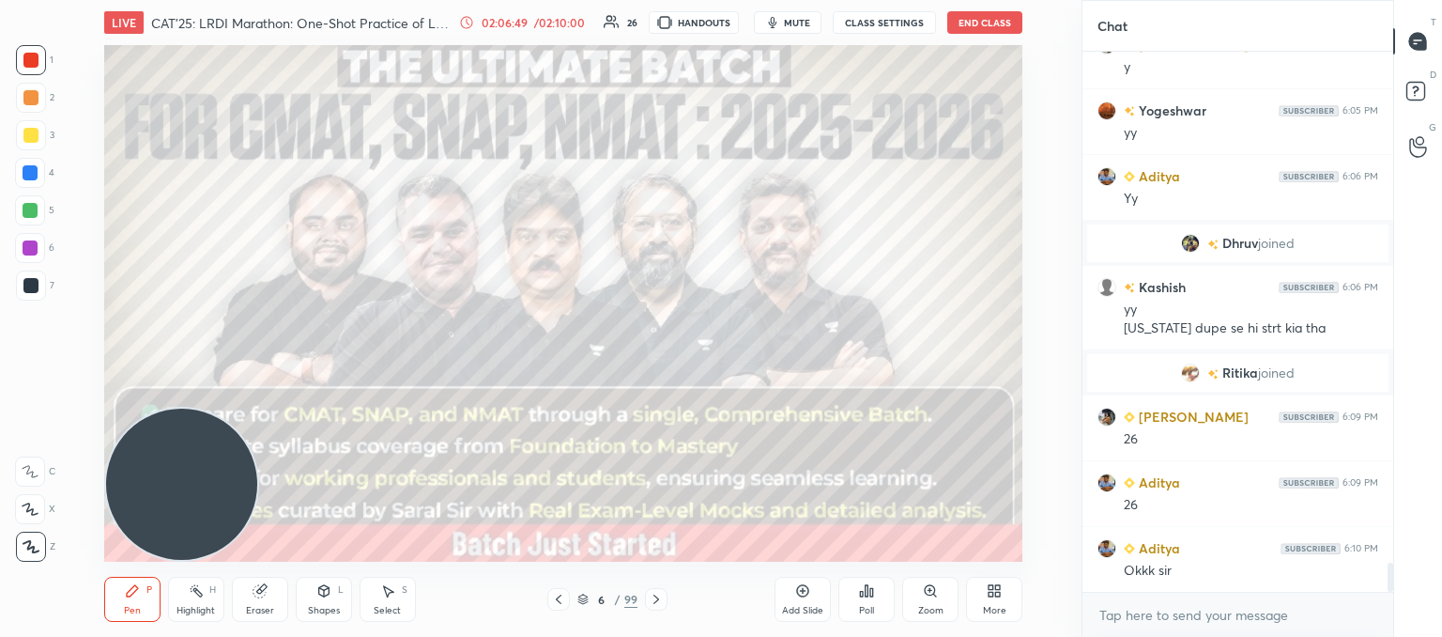
click at [973, 26] on button "End Class" at bounding box center [984, 22] width 75 height 23
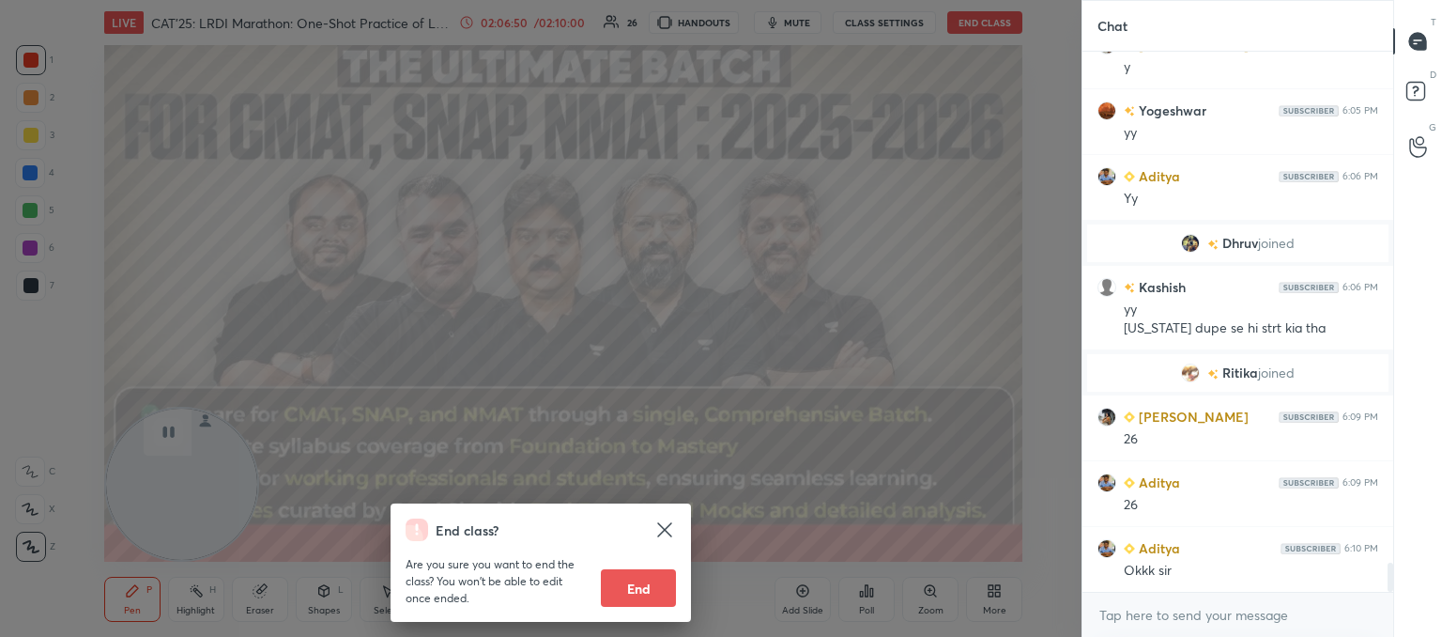
click at [630, 585] on button "End" at bounding box center [638, 588] width 75 height 38
type textarea "x"
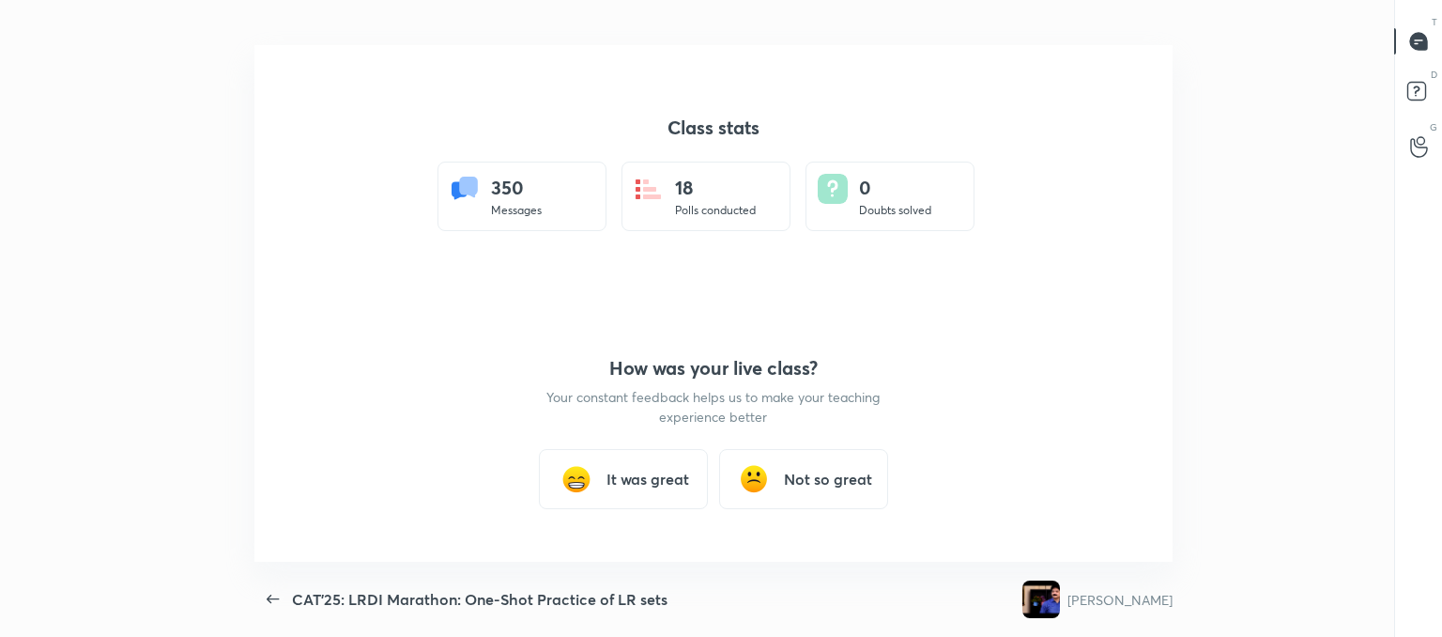
scroll to position [93383, 92473]
